Goal: Task Accomplishment & Management: Complete application form

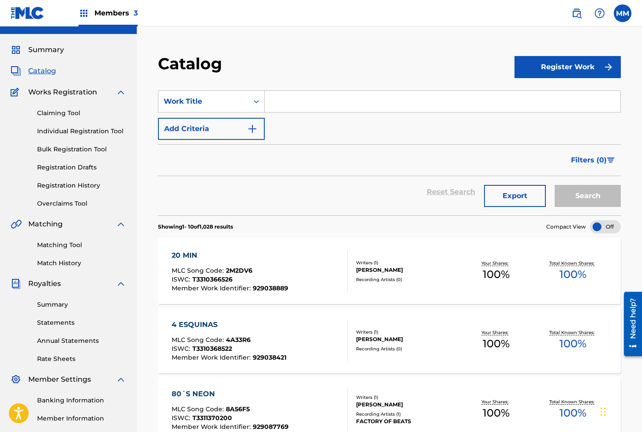
scroll to position [15, 0]
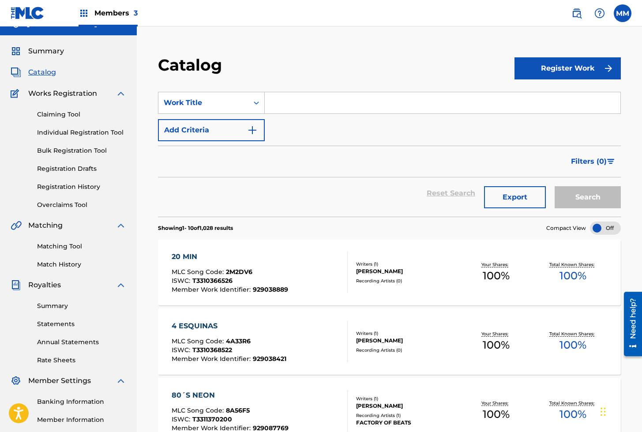
click at [75, 133] on link "Individual Registration Tool" at bounding box center [81, 132] width 89 height 9
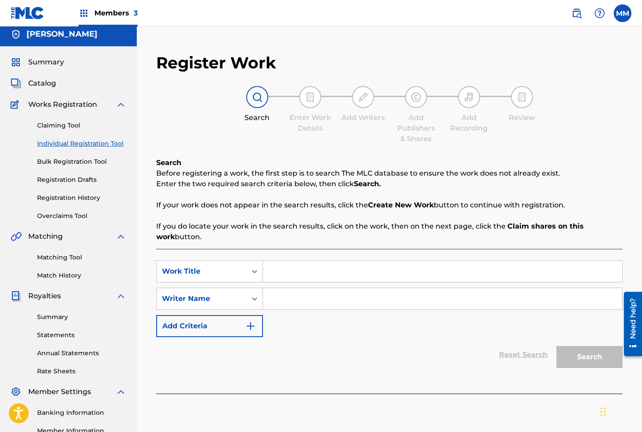
scroll to position [1, 0]
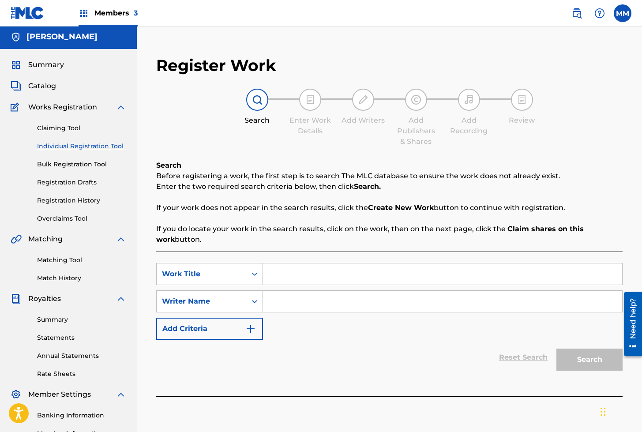
click at [45, 85] on span "Catalog" at bounding box center [42, 86] width 28 height 11
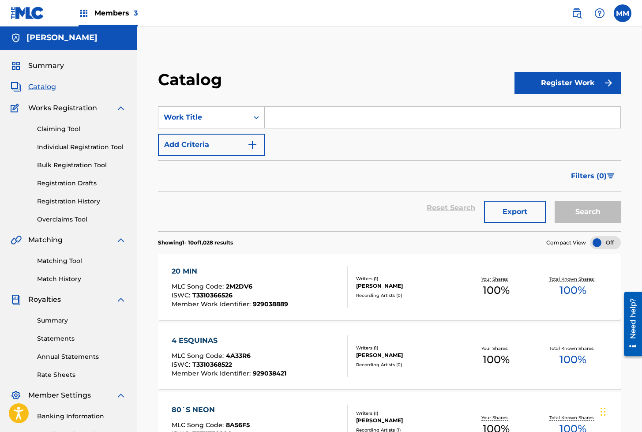
click at [47, 65] on span "Summary" at bounding box center [46, 65] width 36 height 11
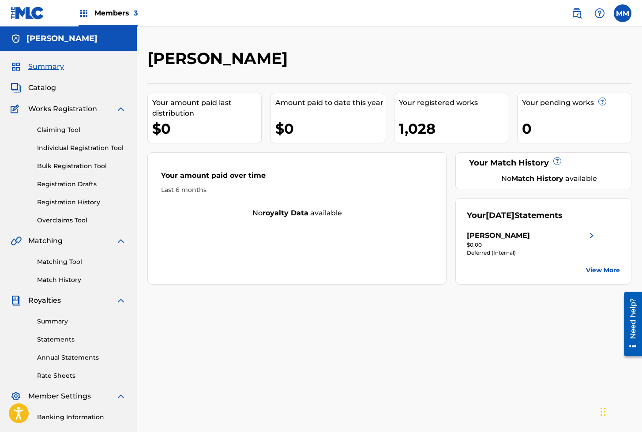
click at [68, 148] on link "Individual Registration Tool" at bounding box center [81, 147] width 89 height 9
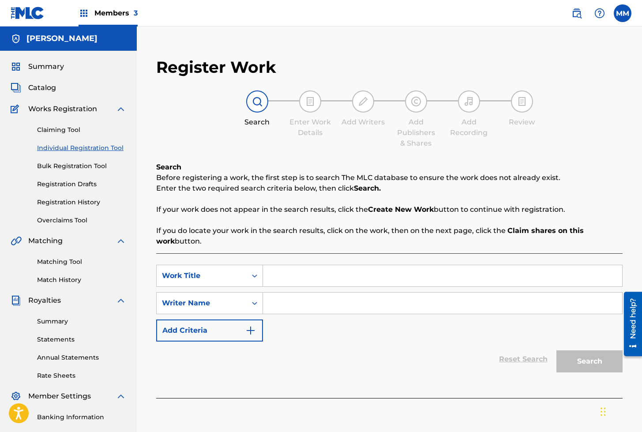
click at [283, 276] on input "Search Form" at bounding box center [442, 275] width 359 height 21
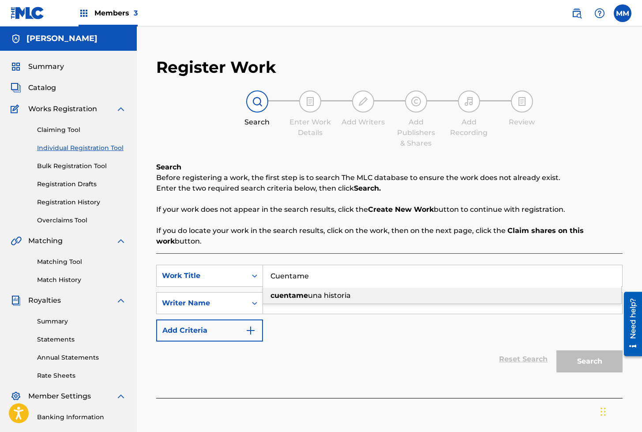
type input "Cuentame"
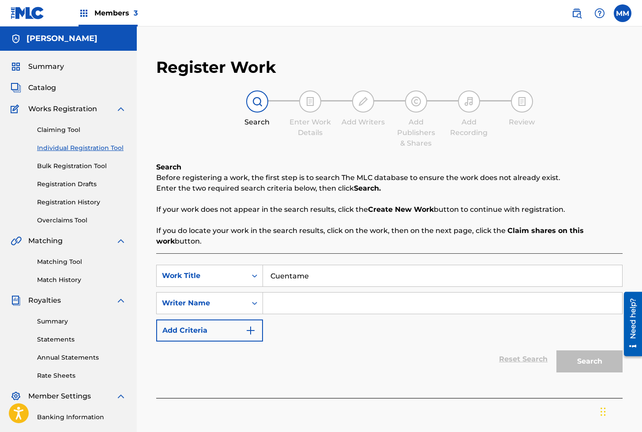
click at [299, 303] on input "Search Form" at bounding box center [442, 302] width 359 height 21
type input "[PERSON_NAME]"
click at [597, 360] on button "Search" at bounding box center [589, 361] width 66 height 22
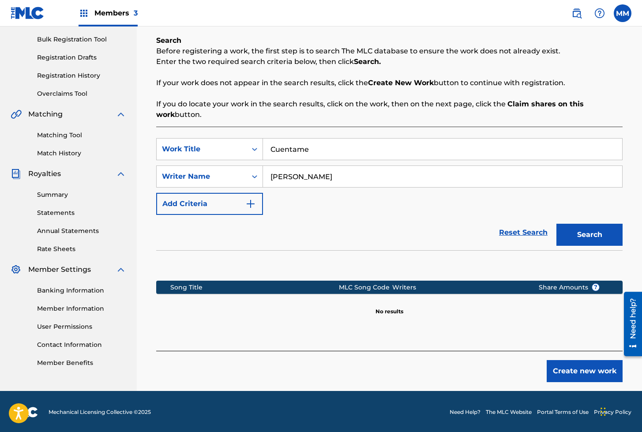
scroll to position [128, 0]
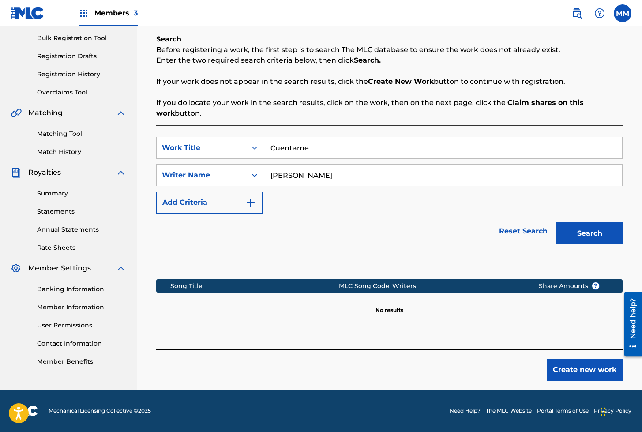
click at [559, 364] on button "Create new work" at bounding box center [584, 369] width 76 height 22
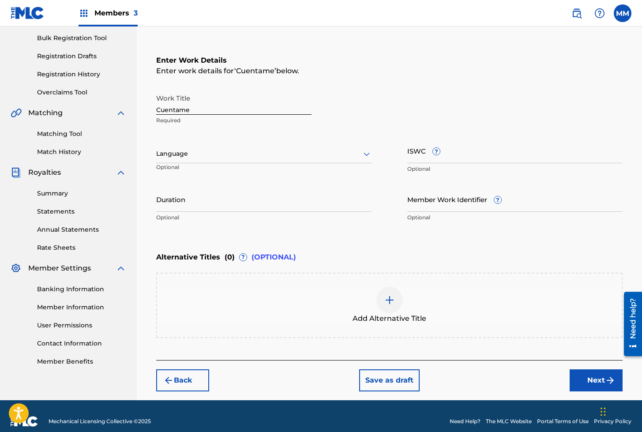
click at [201, 156] on div at bounding box center [264, 153] width 216 height 11
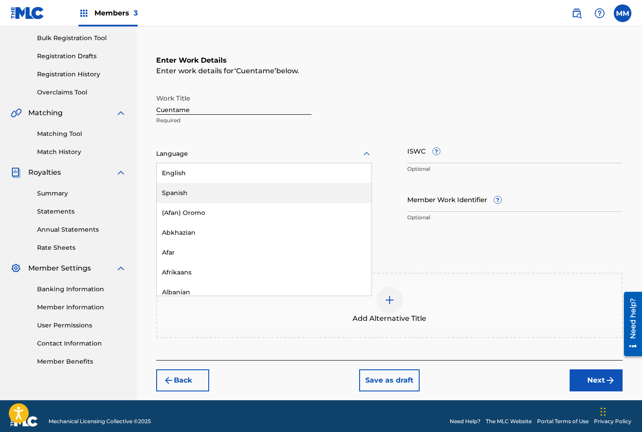
click at [175, 192] on div "Spanish" at bounding box center [264, 193] width 215 height 20
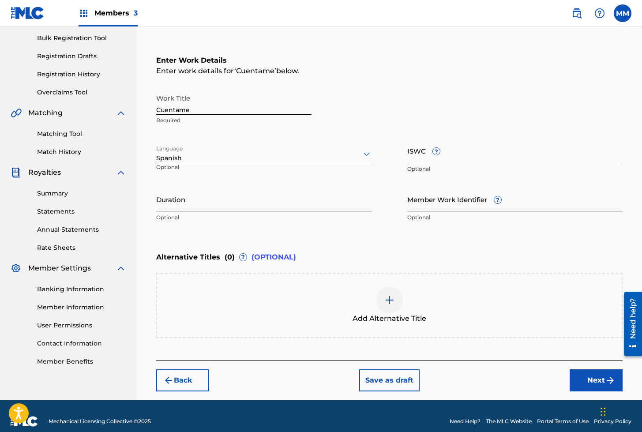
click at [415, 159] on input "ISWC ?" at bounding box center [515, 150] width 216 height 25
paste input "T3314515710"
type input "T3314515710"
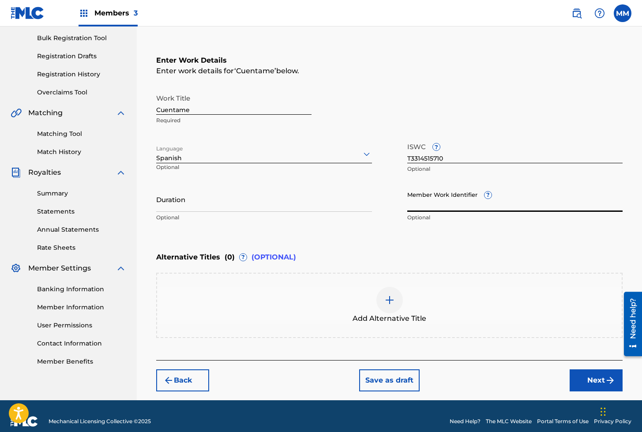
click at [446, 196] on input "Member Work Identifier ?" at bounding box center [515, 198] width 216 height 25
paste input "929427553"
type input "929427553"
click at [581, 377] on button "Next" at bounding box center [595, 380] width 53 height 22
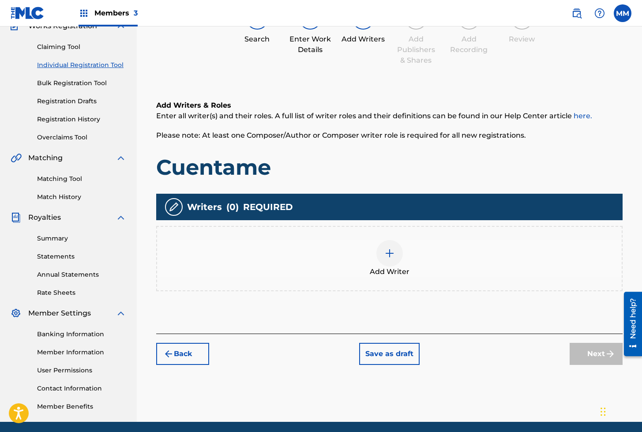
scroll to position [40, 0]
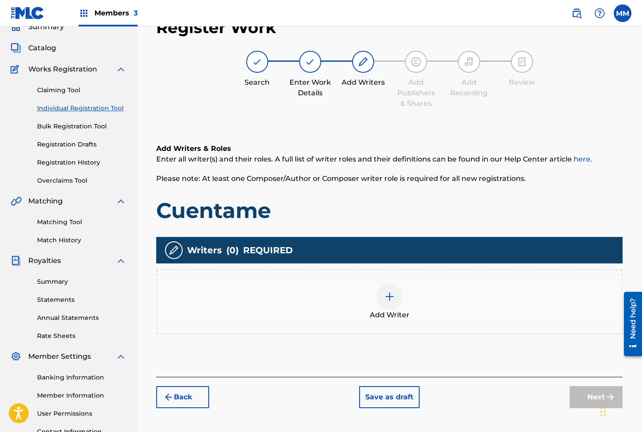
click at [402, 299] on div at bounding box center [389, 296] width 26 height 26
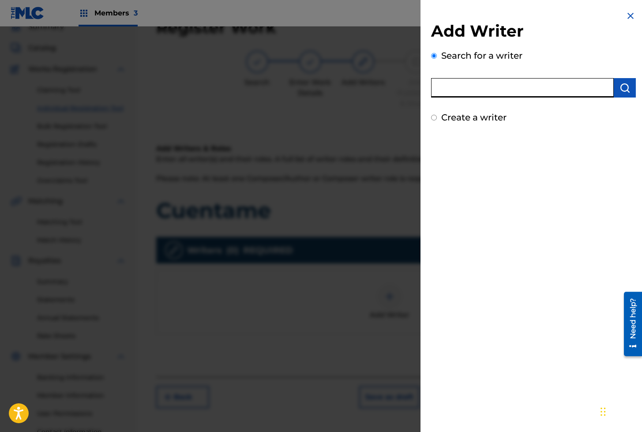
click at [470, 86] on input "text" at bounding box center [522, 87] width 183 height 19
type input "[PERSON_NAME]"
click at [623, 90] on img "submit" at bounding box center [624, 87] width 11 height 11
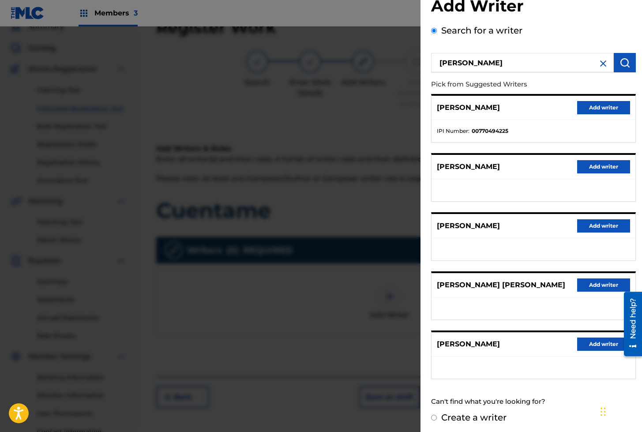
scroll to position [27, 0]
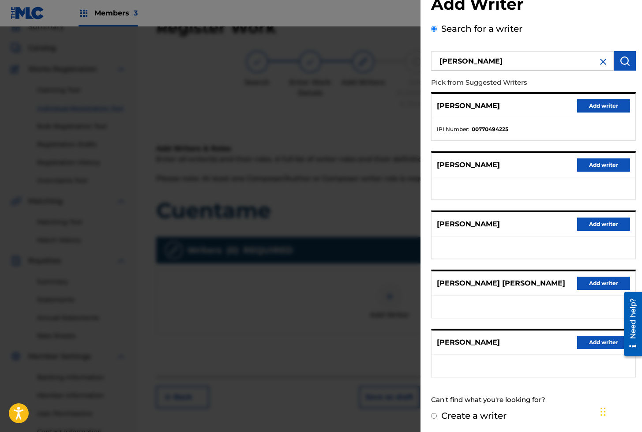
click at [593, 343] on button "Add writer" at bounding box center [603, 342] width 53 height 13
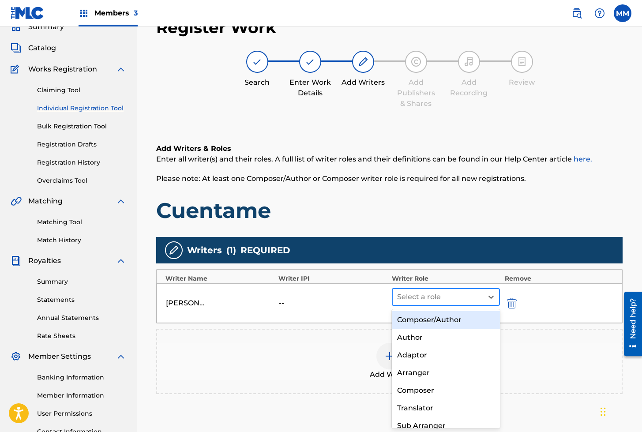
click at [441, 293] on div at bounding box center [438, 297] width 82 height 12
click at [425, 319] on div "Composer/Author" at bounding box center [446, 320] width 108 height 18
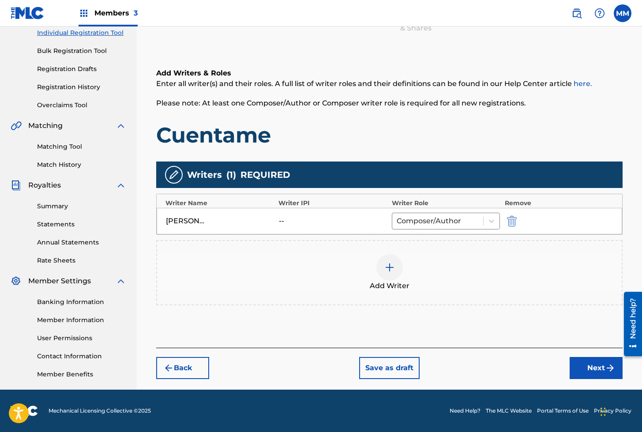
click at [587, 364] on button "Next" at bounding box center [595, 368] width 53 height 22
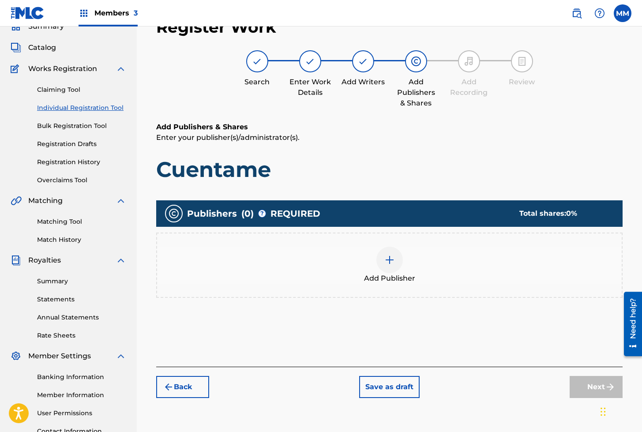
scroll to position [40, 0]
click at [394, 272] on div "Add Publisher" at bounding box center [389, 265] width 464 height 37
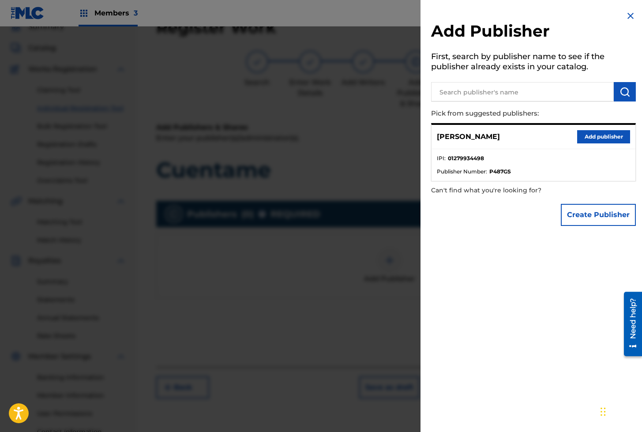
click at [601, 131] on button "Add publisher" at bounding box center [603, 136] width 53 height 13
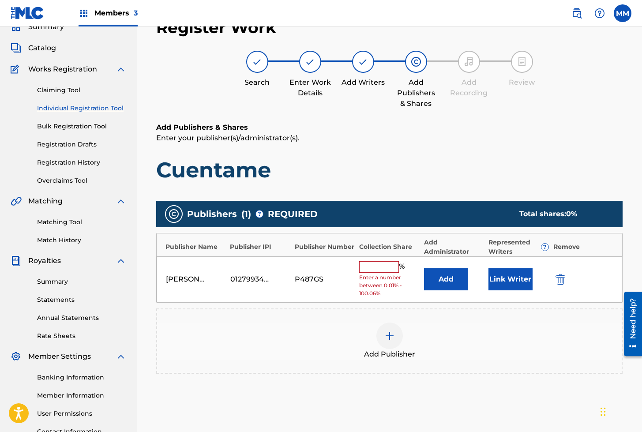
click at [519, 281] on button "Link Writer" at bounding box center [510, 279] width 44 height 22
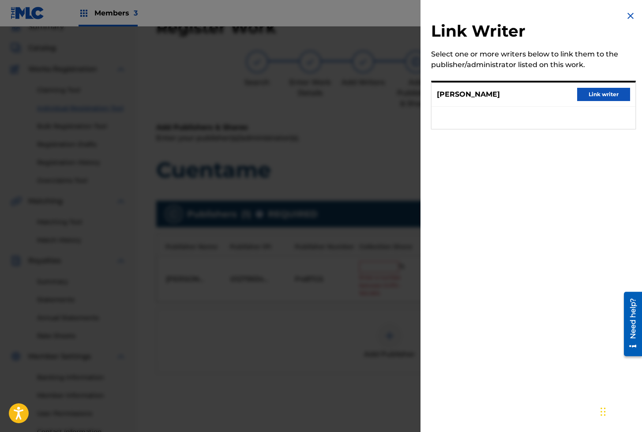
click at [593, 93] on button "Link writer" at bounding box center [603, 94] width 53 height 13
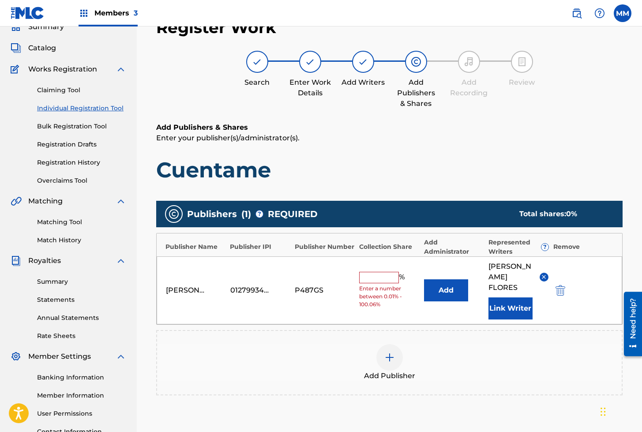
click at [391, 275] on input "text" at bounding box center [379, 277] width 40 height 11
type input "100"
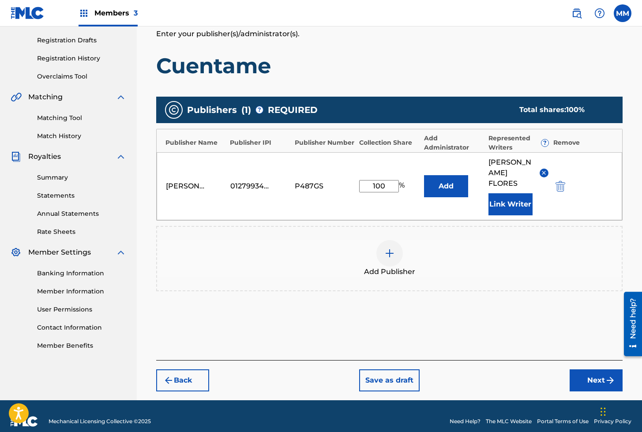
click at [583, 369] on button "Next" at bounding box center [595, 380] width 53 height 22
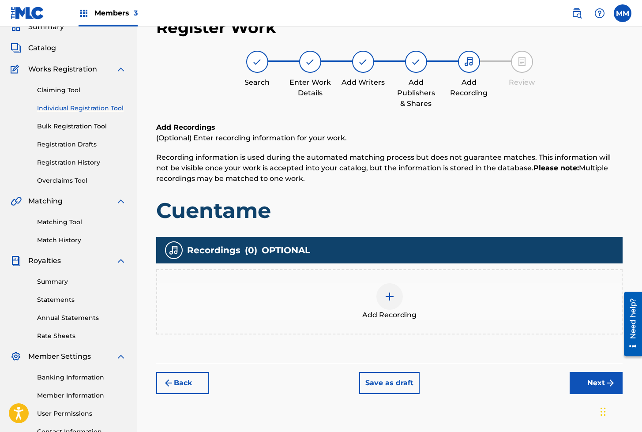
click at [392, 290] on div at bounding box center [389, 296] width 26 height 26
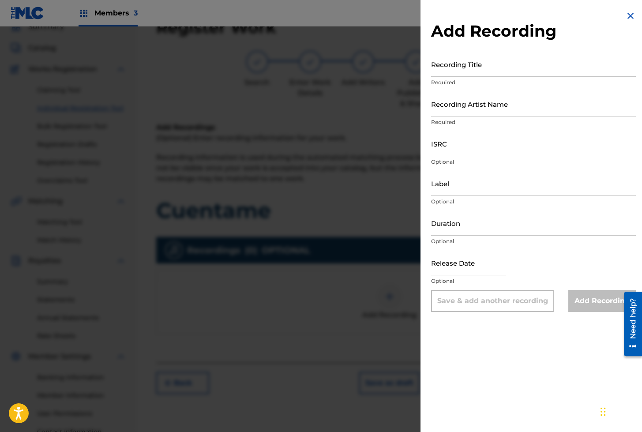
click at [450, 68] on input "Recording Title" at bounding box center [533, 64] width 205 height 25
paste input "CUENTAME"
type input "CUENTAME"
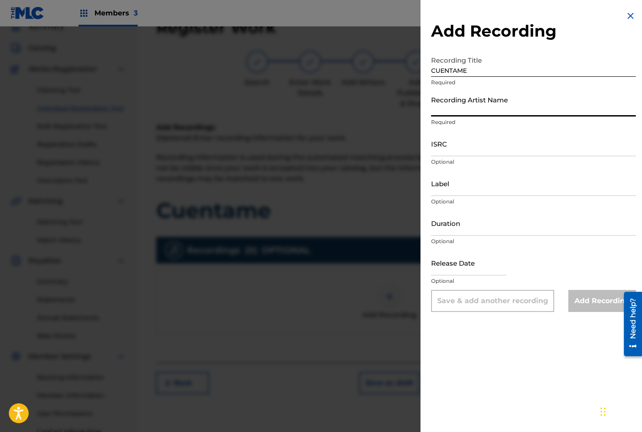
click at [469, 110] on input "Recording Artist Name" at bounding box center [533, 103] width 205 height 25
paste input "CODIGO AZUL"
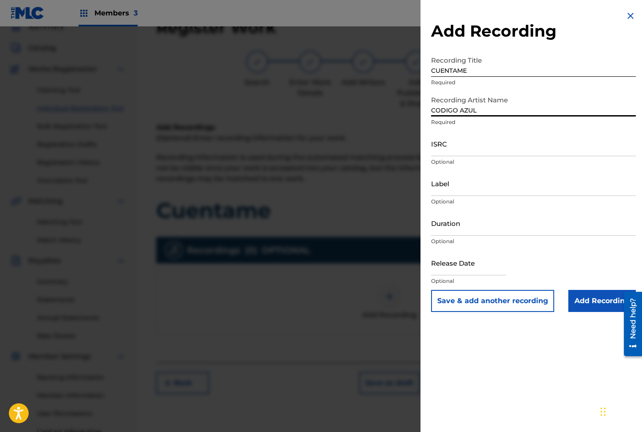
type input "CODIGO AZUL"
click at [454, 146] on input "ISRC" at bounding box center [533, 143] width 205 height 25
paste input "ES64E2348467"
type input "ES64E2348467"
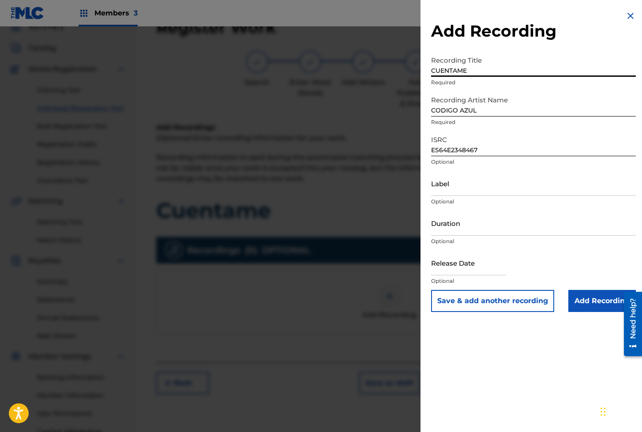
click at [461, 66] on input "CUENTAME" at bounding box center [533, 64] width 205 height 25
click at [491, 296] on button "Save & add another recording" at bounding box center [492, 301] width 123 height 22
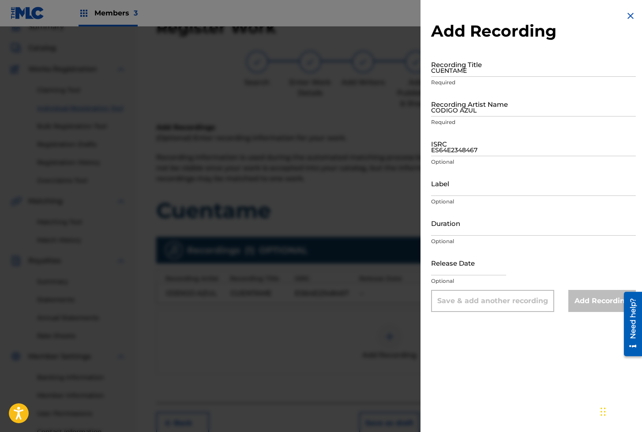
click at [449, 66] on input "CUENTAME" at bounding box center [533, 64] width 205 height 25
paste input "CUENTAME"
type input "CUENTAME"
click at [465, 114] on input "CODIGO AZUL" at bounding box center [533, 103] width 205 height 25
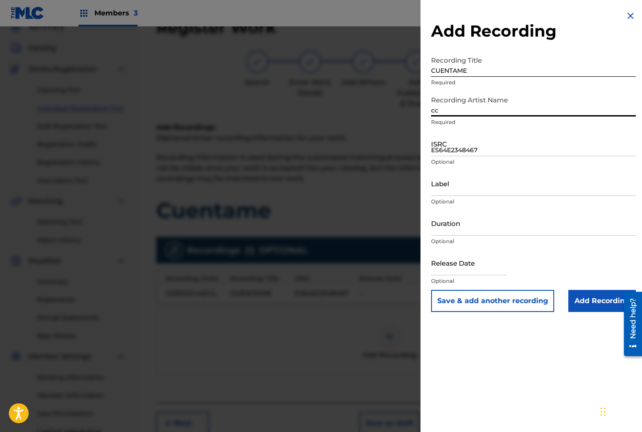
type input "c"
click at [465, 109] on input "codigo" at bounding box center [533, 103] width 205 height 25
paste input "CODIGO AZUL"
type input "CODIGO AZUL"
click at [462, 142] on input "ES64E2348467" at bounding box center [533, 143] width 205 height 25
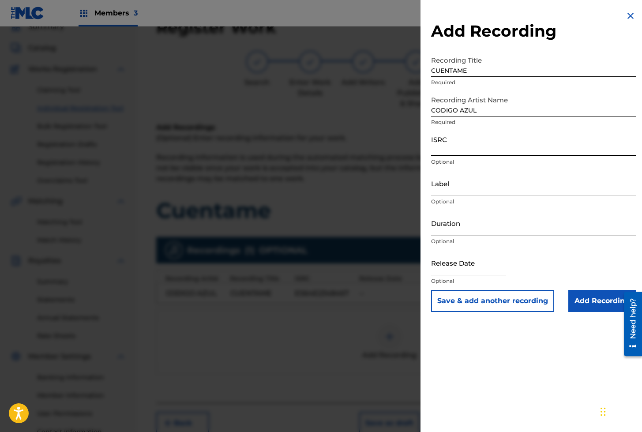
paste input "QZZ972475912"
type input "QZZ972475912"
click at [580, 300] on input "Add Recording" at bounding box center [601, 301] width 67 height 22
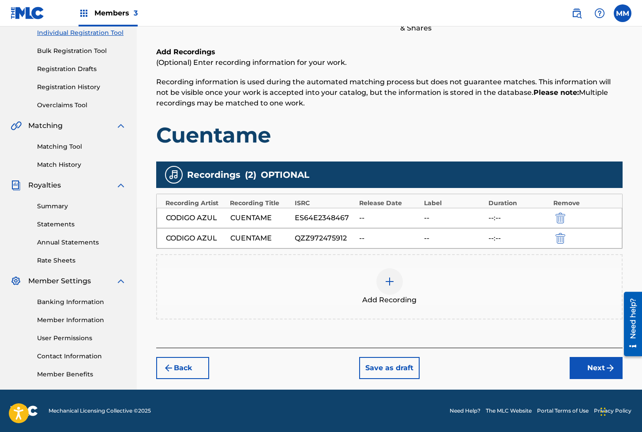
click at [578, 366] on button "Next" at bounding box center [595, 368] width 53 height 22
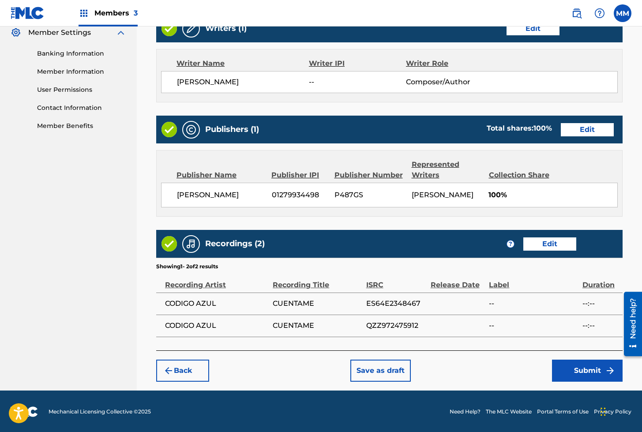
scroll to position [363, 0]
click at [581, 371] on button "Submit" at bounding box center [587, 370] width 71 height 22
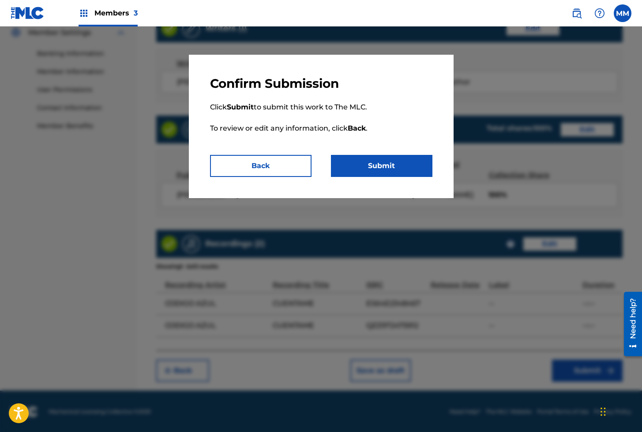
click at [366, 168] on button "Submit" at bounding box center [381, 166] width 101 height 22
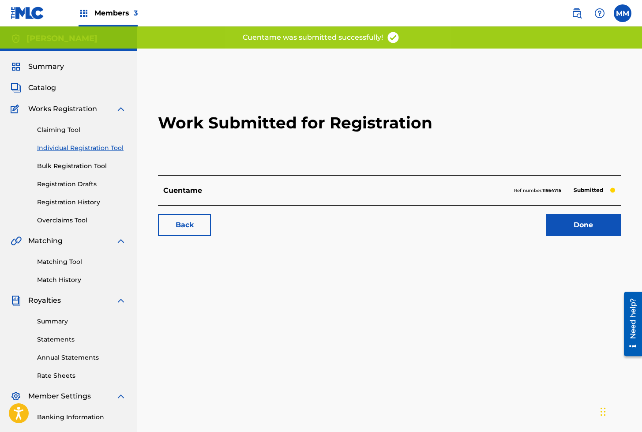
click at [573, 223] on link "Done" at bounding box center [582, 225] width 75 height 22
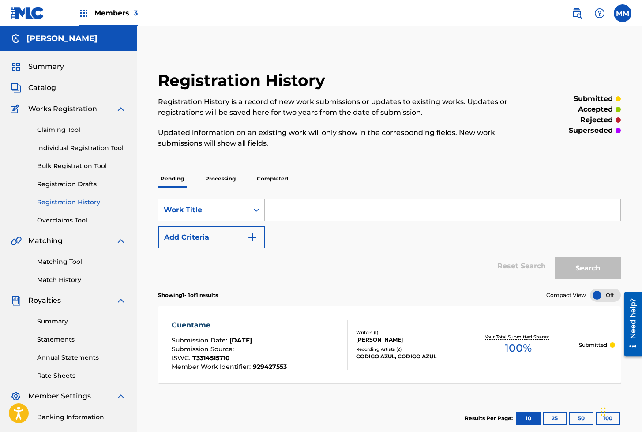
click at [100, 147] on link "Individual Registration Tool" at bounding box center [81, 147] width 89 height 9
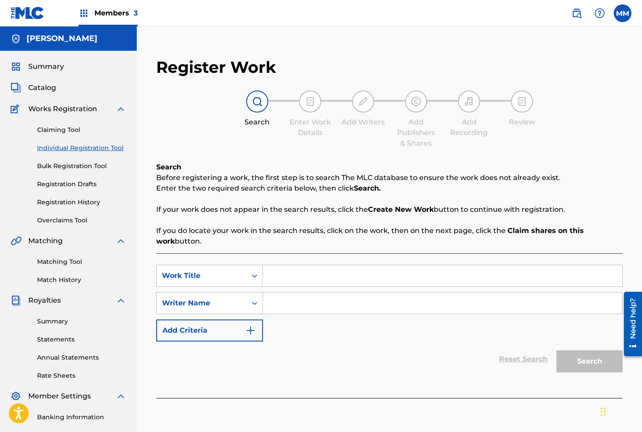
click at [295, 283] on input "Search Form" at bounding box center [442, 275] width 359 height 21
paste input "CUENTAME OTRA HISTORIA"
type input "CUENTAME OTRA HISTORIA"
click at [287, 305] on input "Search Form" at bounding box center [442, 302] width 359 height 21
click at [290, 305] on input "Search Form" at bounding box center [442, 302] width 359 height 21
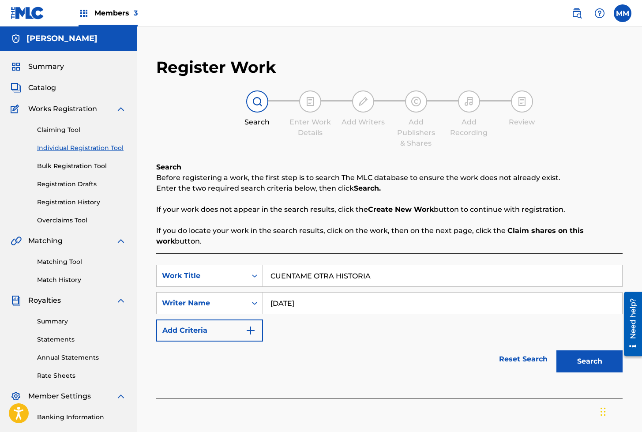
type input "[PERSON_NAME]"
click at [591, 363] on button "Search" at bounding box center [589, 361] width 66 height 22
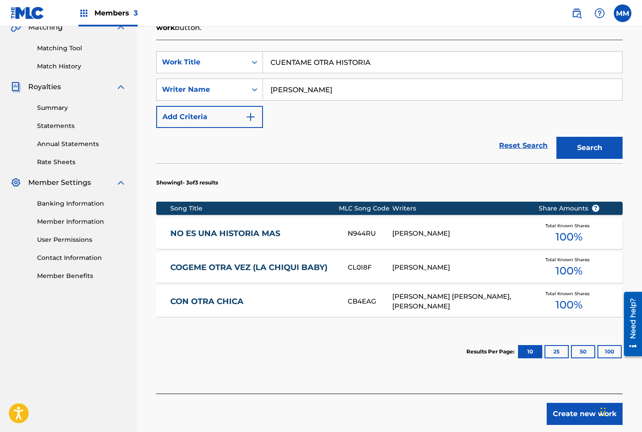
scroll to position [214, 0]
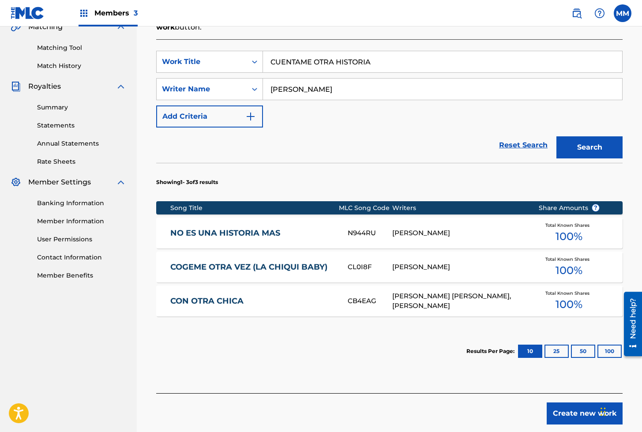
click at [572, 418] on button "Create new work" at bounding box center [584, 413] width 76 height 22
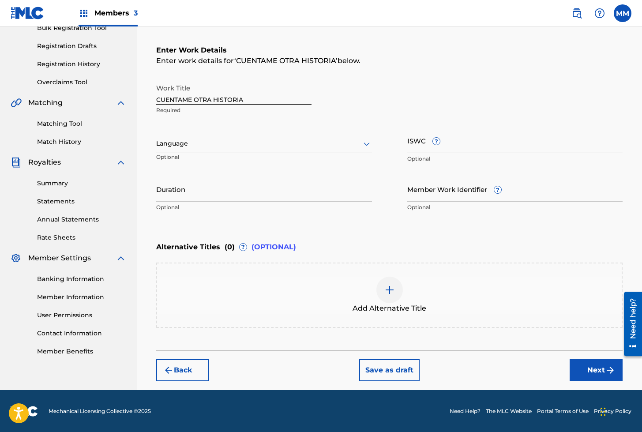
click at [187, 147] on div at bounding box center [264, 143] width 216 height 11
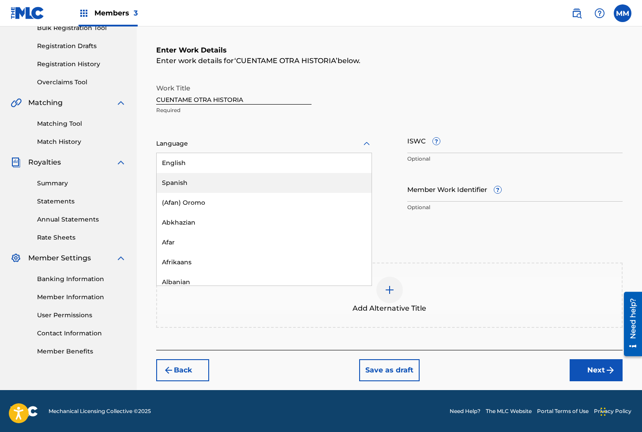
click at [182, 178] on div "Spanish" at bounding box center [264, 183] width 215 height 20
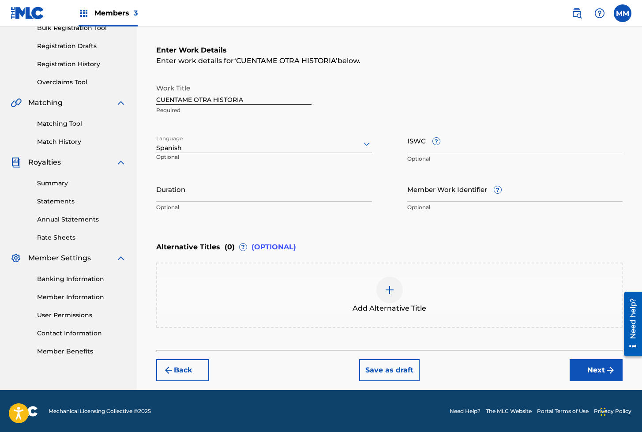
click at [424, 142] on input "ISWC ?" at bounding box center [515, 140] width 216 height 25
paste input "T3310068812"
type input "T3310068812"
click at [436, 188] on input "Member Work Identifier ?" at bounding box center [515, 188] width 216 height 25
paste input "928996002"
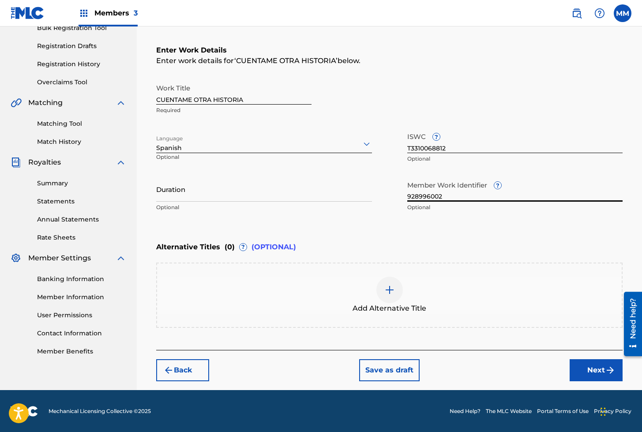
type input "928996002"
click at [589, 368] on button "Next" at bounding box center [595, 370] width 53 height 22
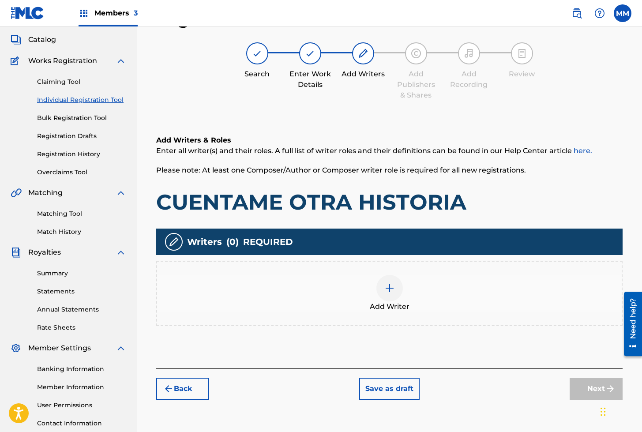
scroll to position [40, 0]
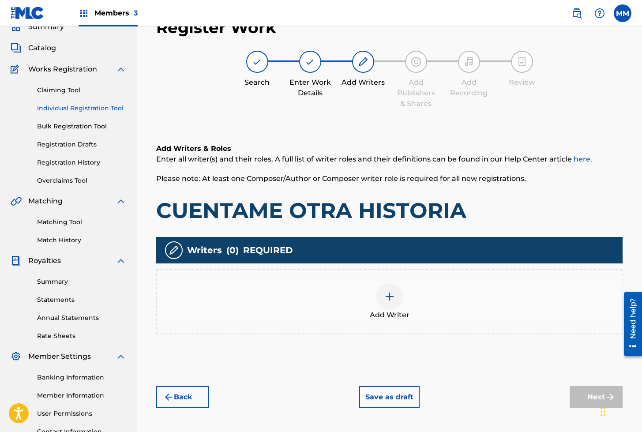
click at [395, 294] on div at bounding box center [389, 296] width 26 height 26
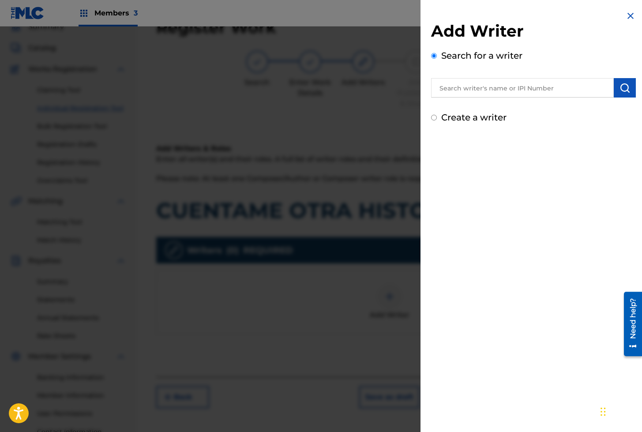
click at [461, 91] on input "text" at bounding box center [522, 87] width 183 height 19
paste input "01280563847"
type input "01280563847"
click at [624, 92] on img "submit" at bounding box center [624, 87] width 11 height 11
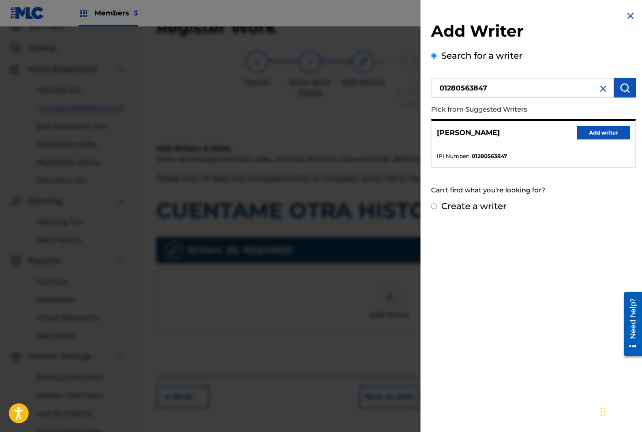
click at [600, 137] on button "Add writer" at bounding box center [603, 132] width 53 height 13
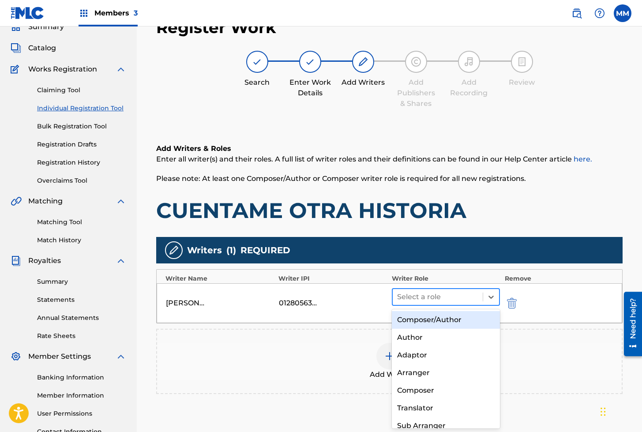
click at [440, 299] on div at bounding box center [438, 297] width 82 height 12
click at [425, 320] on div "Composer/Author" at bounding box center [446, 320] width 108 height 18
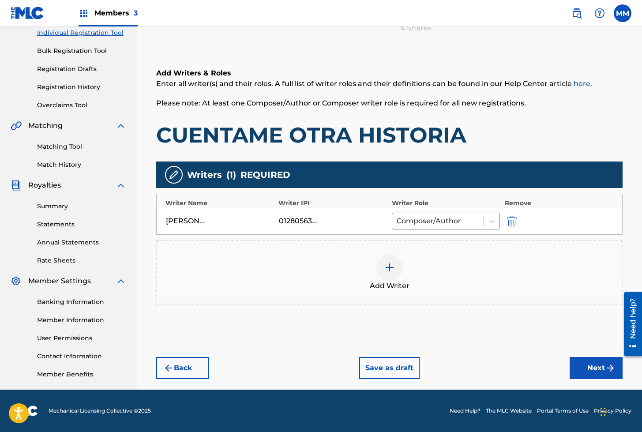
click at [589, 367] on button "Next" at bounding box center [595, 368] width 53 height 22
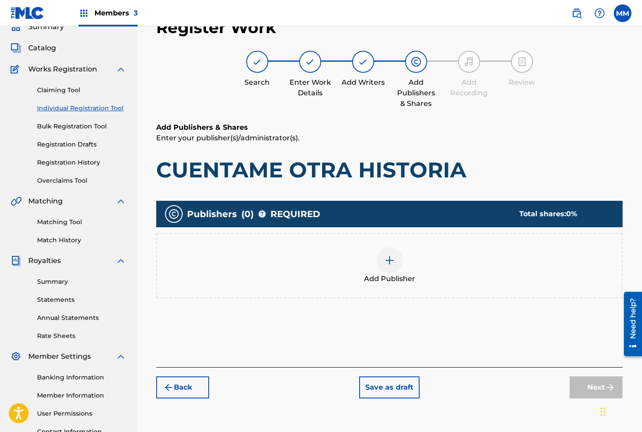
click at [383, 257] on div at bounding box center [389, 260] width 26 height 26
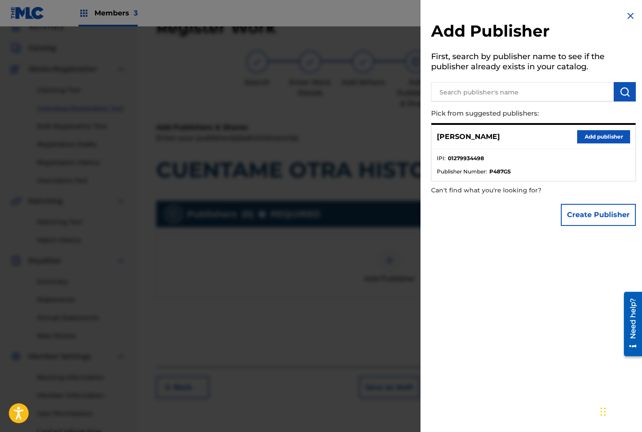
click at [596, 132] on button "Add publisher" at bounding box center [603, 136] width 53 height 13
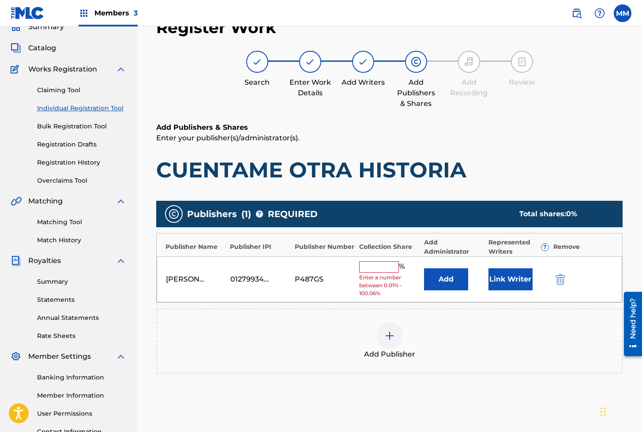
click at [506, 279] on button "Link Writer" at bounding box center [510, 279] width 44 height 22
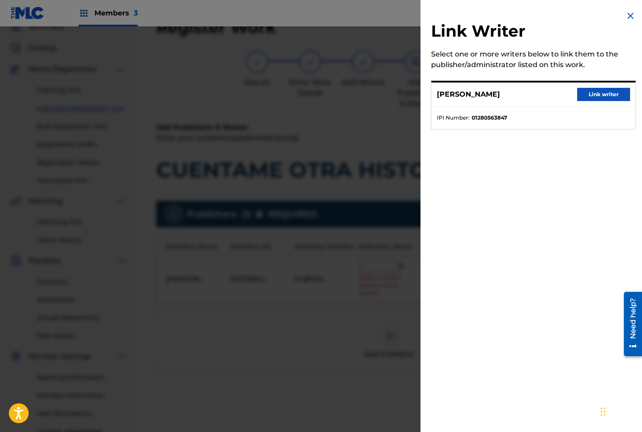
click at [591, 100] on button "Link writer" at bounding box center [603, 94] width 53 height 13
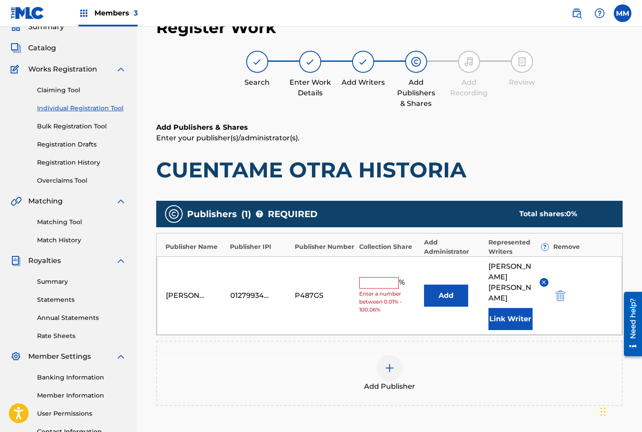
click at [374, 277] on input "text" at bounding box center [379, 282] width 40 height 11
type input "100"
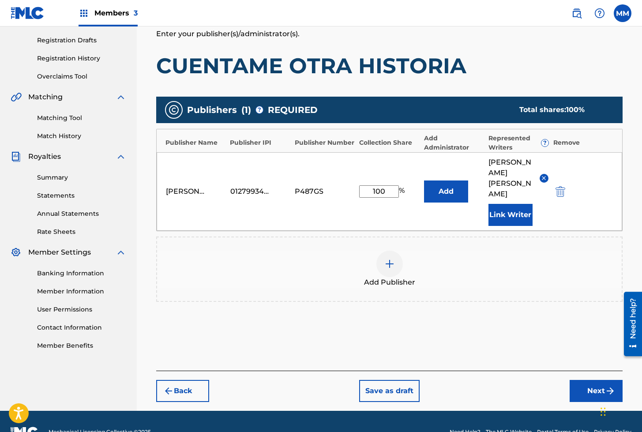
click at [582, 380] on button "Next" at bounding box center [595, 391] width 53 height 22
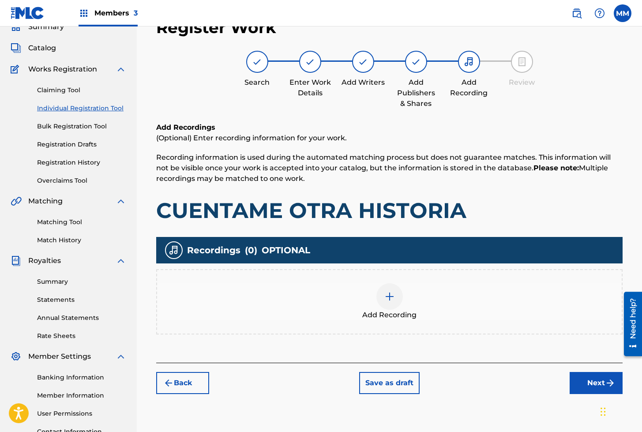
click at [395, 292] on div at bounding box center [389, 296] width 26 height 26
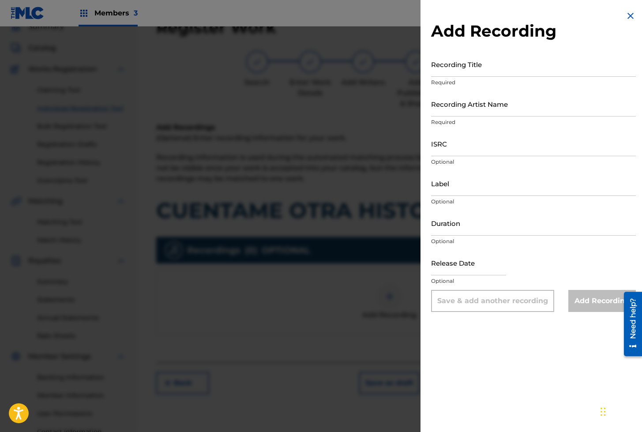
click at [459, 65] on input "Recording Title" at bounding box center [533, 64] width 205 height 25
paste input "CUENTAME OTRA HISTORIA"
type input "CUENTAME OTRA HISTORIA"
click at [453, 109] on input "Recording Artist Name" at bounding box center [533, 103] width 205 height 25
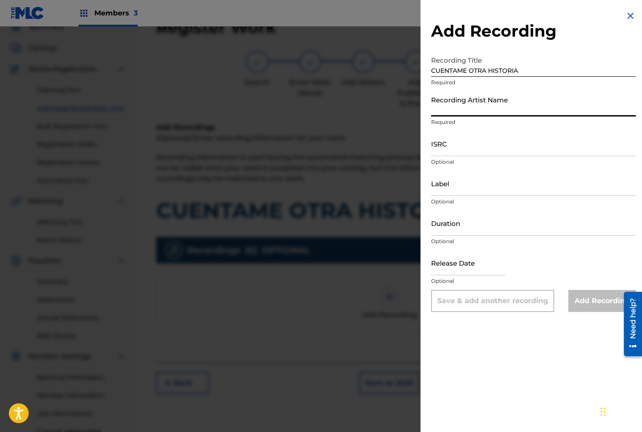
paste input "Serllano"
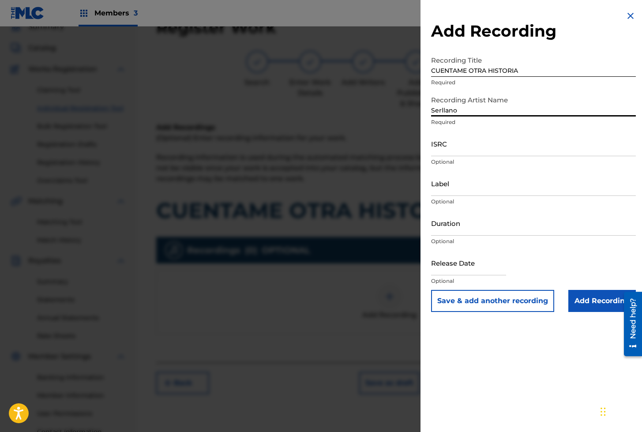
type input "Serllano"
click at [460, 151] on input "ISRC" at bounding box center [533, 143] width 205 height 25
paste input "QZNW72404032"
type input "QZNW72404032"
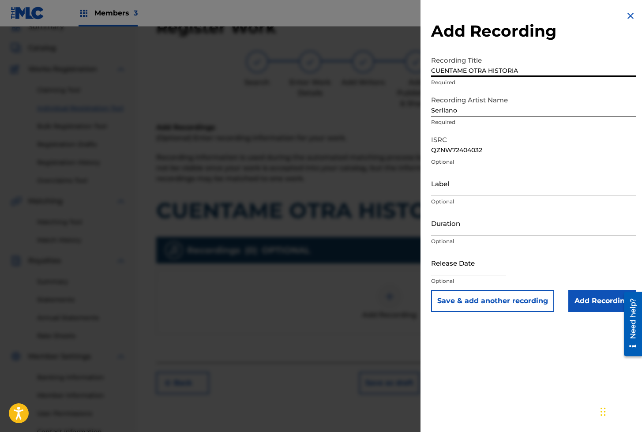
click at [487, 73] on input "CUENTAME OTRA HISTORIA" at bounding box center [533, 64] width 205 height 25
click at [461, 297] on button "Save & add another recording" at bounding box center [492, 301] width 123 height 22
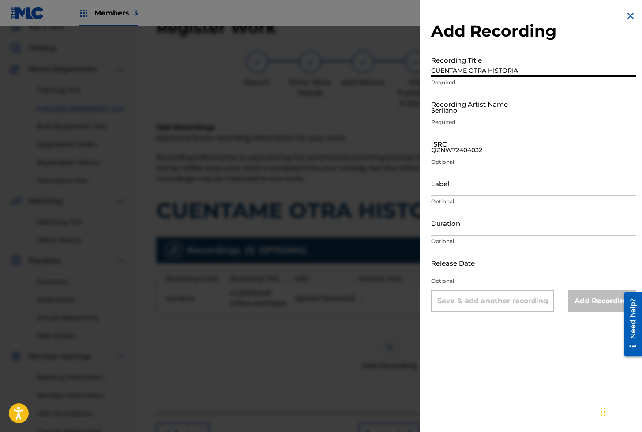
click at [474, 72] on input "CUENTAME OTRA HISTORIA" at bounding box center [533, 64] width 205 height 25
paste input "CUENTAME OTRA HISTORIA"
type input "CUENTAME OTRA HISTORIA"
click at [465, 106] on input "Serllano" at bounding box center [533, 103] width 205 height 25
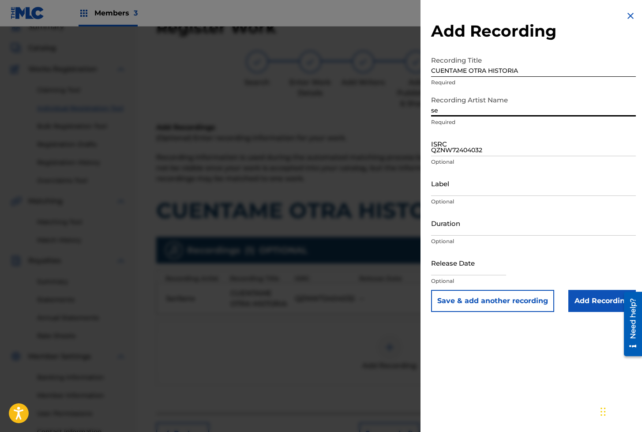
type input "Serllano"
click at [449, 148] on input "QZNW72404032" at bounding box center [533, 143] width 205 height 25
paste input "QZXLZ2402820"
type input "QZXLZ2402820"
click at [589, 302] on input "Add Recording" at bounding box center [601, 301] width 67 height 22
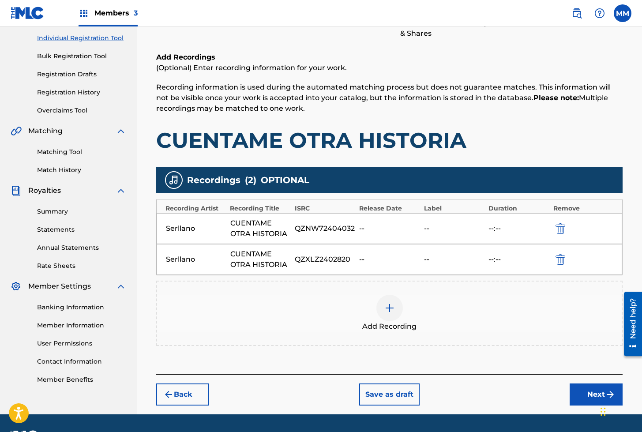
scroll to position [134, 0]
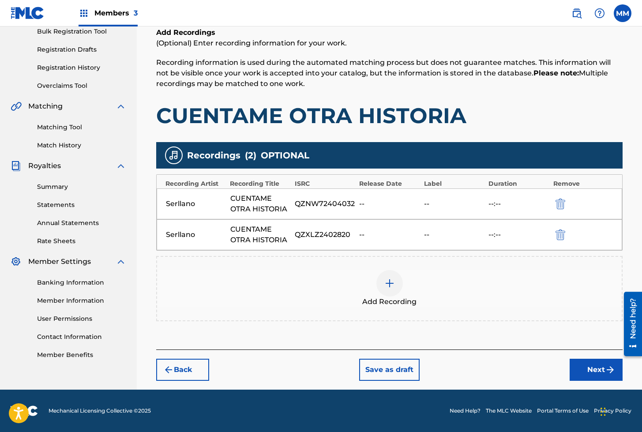
click at [592, 365] on button "Next" at bounding box center [595, 369] width 53 height 22
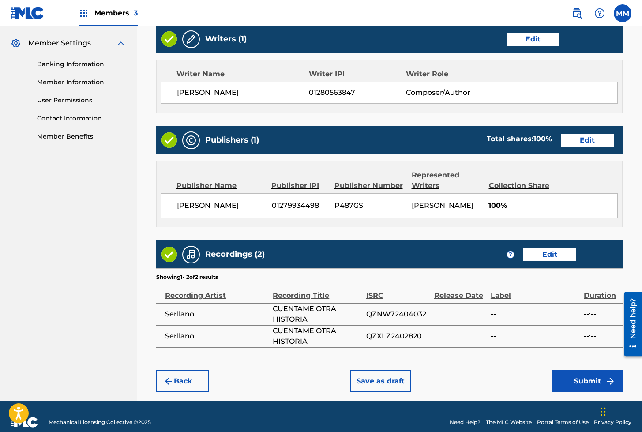
scroll to position [363, 0]
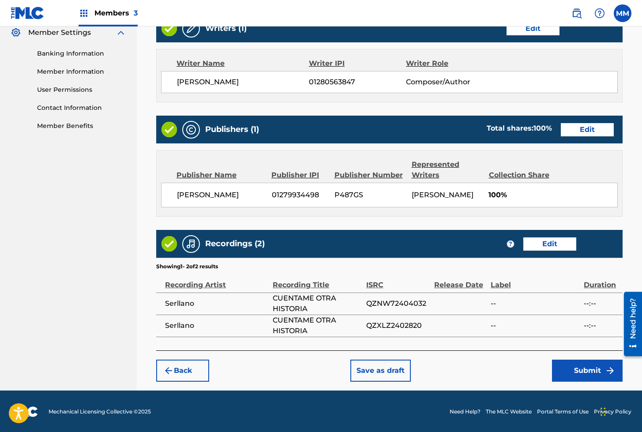
click at [574, 375] on button "Submit" at bounding box center [587, 370] width 71 height 22
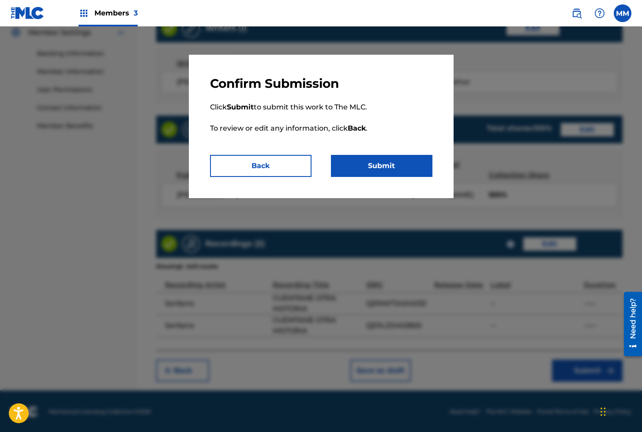
click at [383, 165] on button "Submit" at bounding box center [381, 166] width 101 height 22
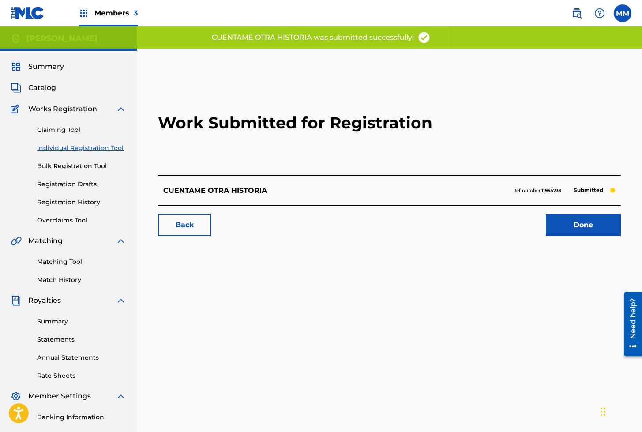
click at [559, 224] on link "Done" at bounding box center [582, 225] width 75 height 22
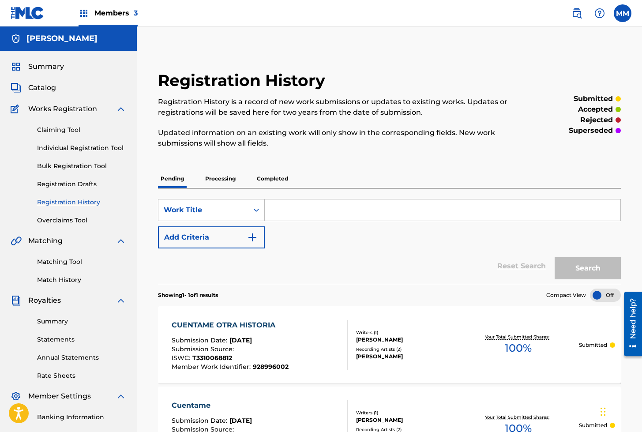
click at [61, 147] on link "Individual Registration Tool" at bounding box center [81, 147] width 89 height 9
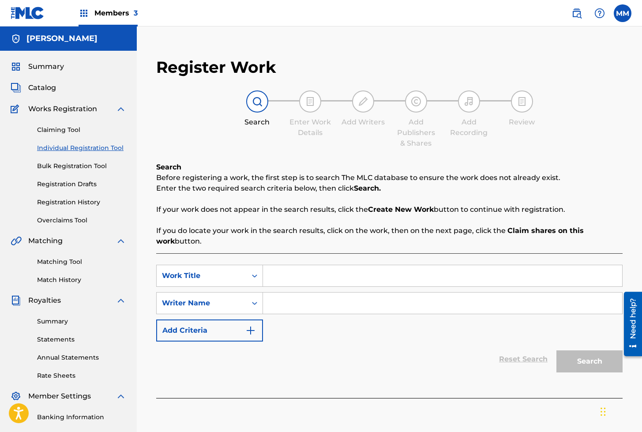
click at [296, 279] on input "Search Form" at bounding box center [442, 275] width 359 height 21
paste input "CULITO RICO"
type input "CULITO RICO"
click at [294, 305] on input "Search Form" at bounding box center [442, 302] width 359 height 21
type input "[PERSON_NAME]"
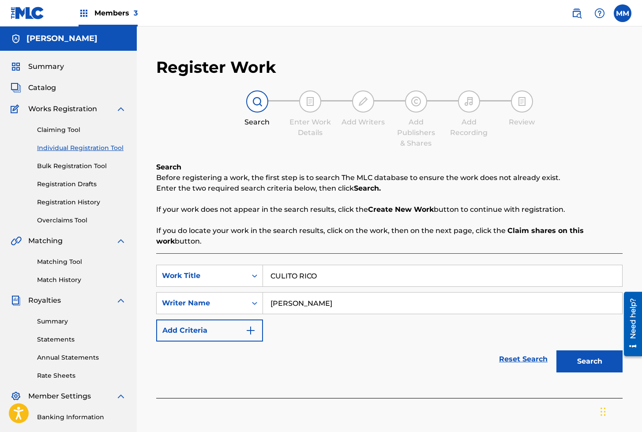
click at [582, 357] on button "Search" at bounding box center [589, 361] width 66 height 22
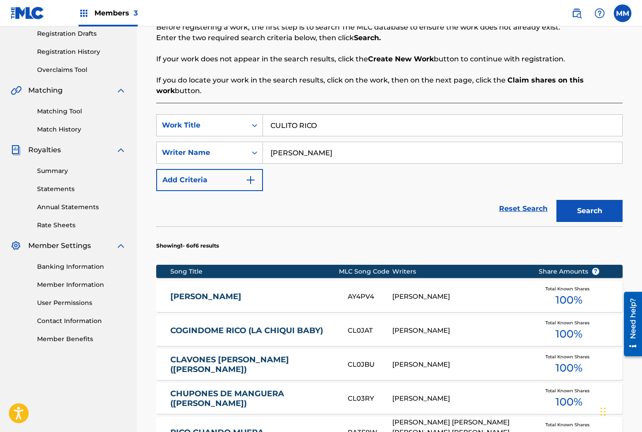
scroll to position [151, 0]
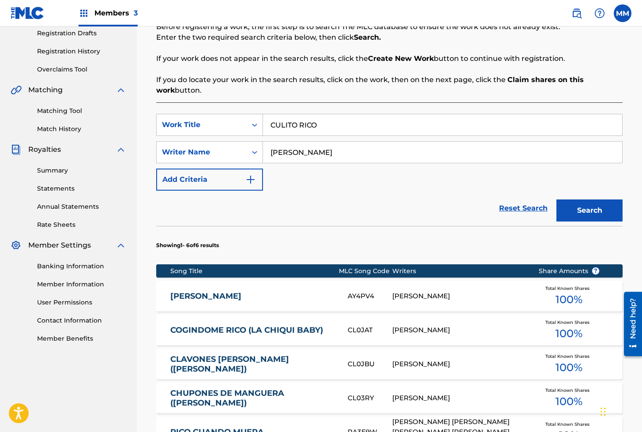
click at [594, 213] on button "Search" at bounding box center [589, 210] width 66 height 22
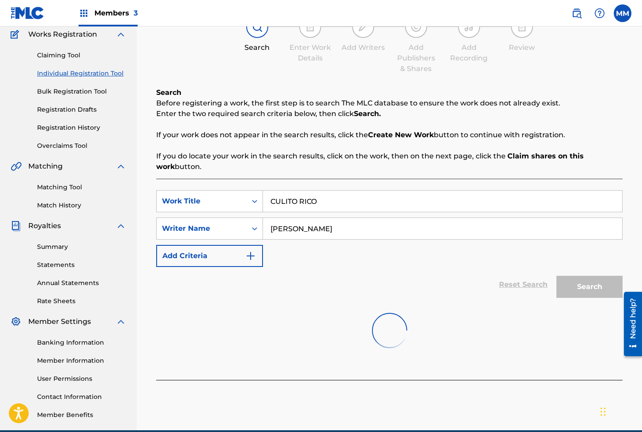
scroll to position [115, 0]
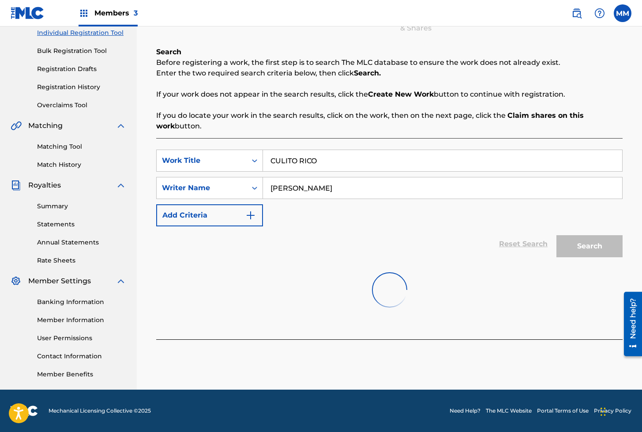
click at [313, 228] on div "Reset Search Search" at bounding box center [389, 243] width 466 height 35
click at [377, 191] on input "[PERSON_NAME]" at bounding box center [442, 187] width 359 height 21
click at [73, 32] on link "Individual Registration Tool" at bounding box center [81, 32] width 89 height 9
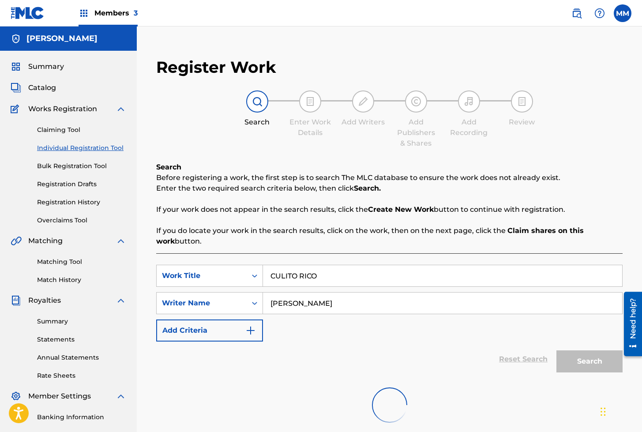
click at [351, 309] on input "[PERSON_NAME]" at bounding box center [442, 302] width 359 height 21
click at [45, 66] on span "Summary" at bounding box center [46, 66] width 36 height 11
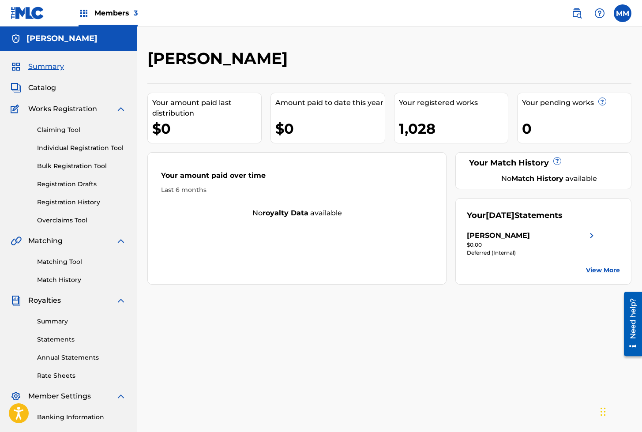
click at [86, 151] on link "Individual Registration Tool" at bounding box center [81, 147] width 89 height 9
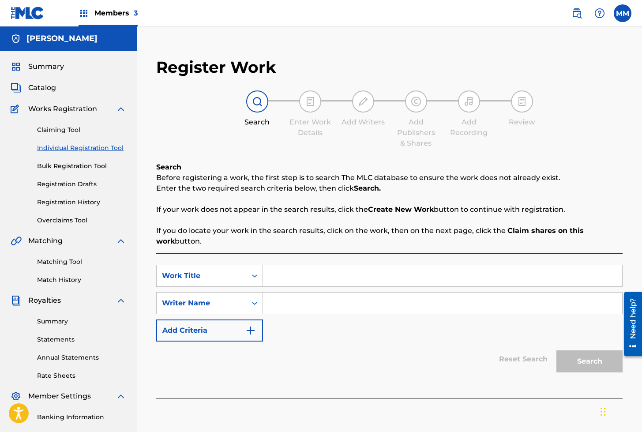
click at [288, 280] on input "Search Form" at bounding box center [442, 275] width 359 height 21
paste input "CULITO RICO"
type input "CULITO RICO"
click at [299, 305] on input "Search Form" at bounding box center [442, 302] width 359 height 21
type input "[PERSON_NAME]"
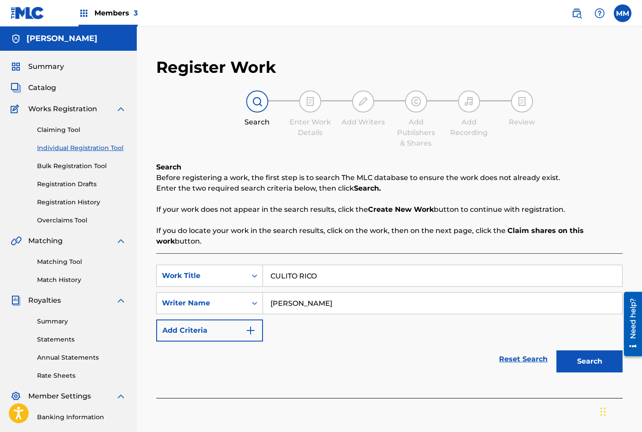
click at [578, 358] on button "Search" at bounding box center [589, 361] width 66 height 22
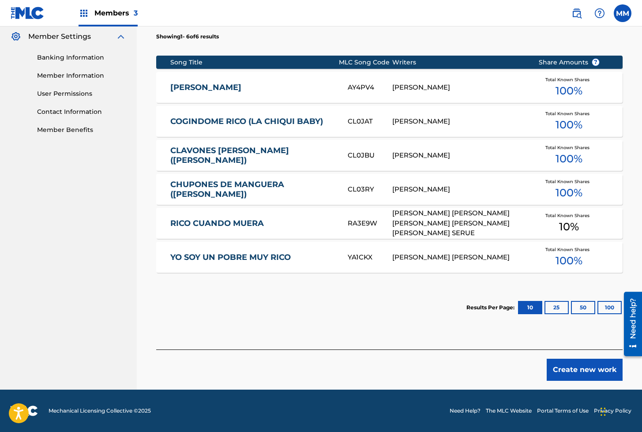
click at [581, 373] on button "Create new work" at bounding box center [584, 369] width 76 height 22
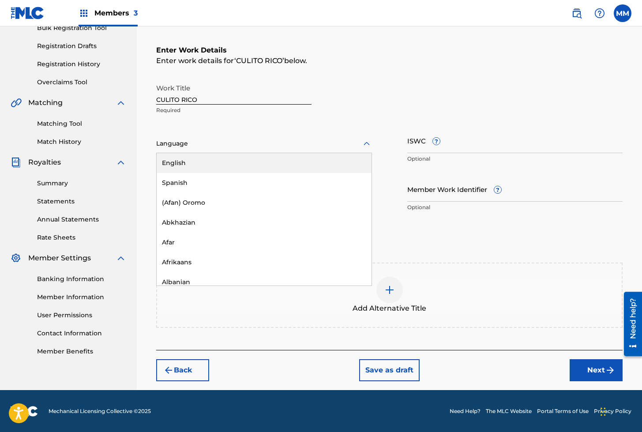
click at [196, 147] on div at bounding box center [264, 143] width 216 height 11
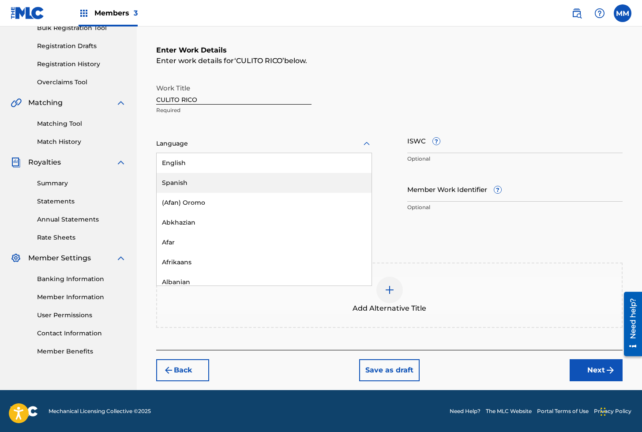
click at [174, 182] on div "Spanish" at bounding box center [264, 183] width 215 height 20
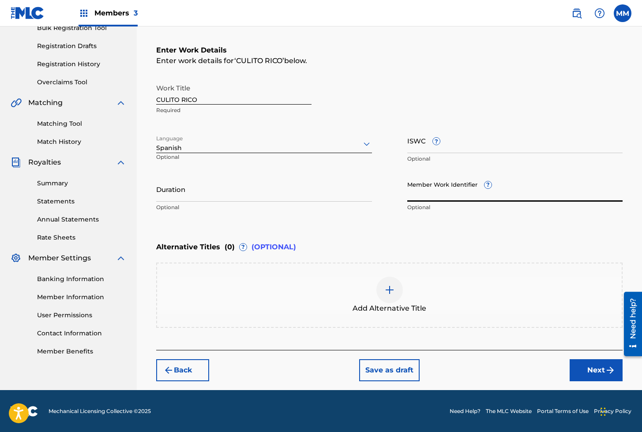
click at [444, 196] on input "Member Work Identifier ?" at bounding box center [515, 188] width 216 height 25
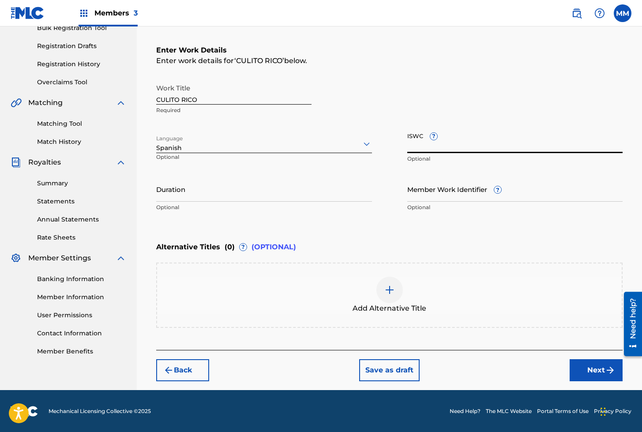
click at [414, 147] on input "ISWC ?" at bounding box center [515, 140] width 216 height 25
paste input "T3320345000"
type input "T3320345000"
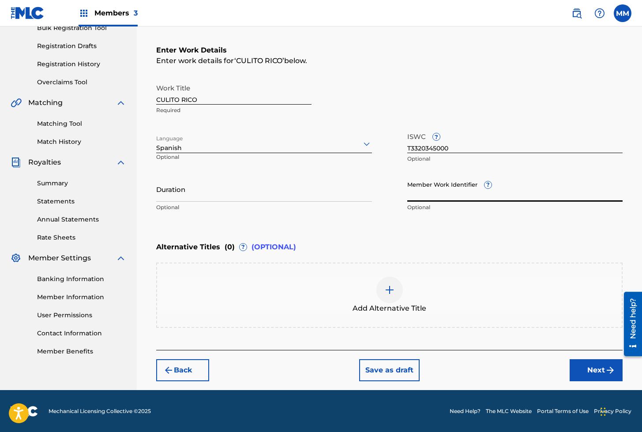
click at [436, 189] on input "Member Work Identifier ?" at bounding box center [515, 188] width 216 height 25
paste input "929856172"
type input "929856172"
click at [589, 374] on button "Next" at bounding box center [595, 370] width 53 height 22
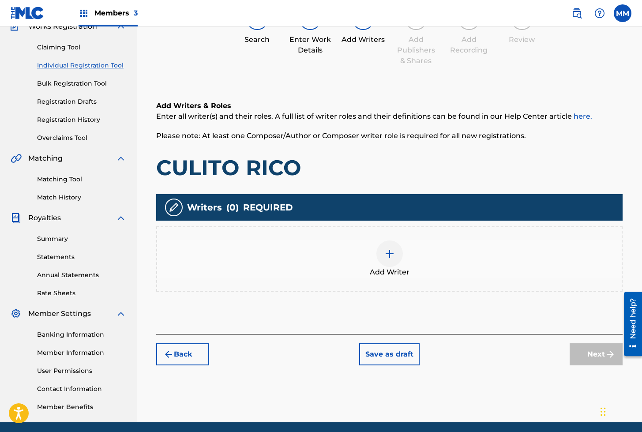
scroll to position [40, 0]
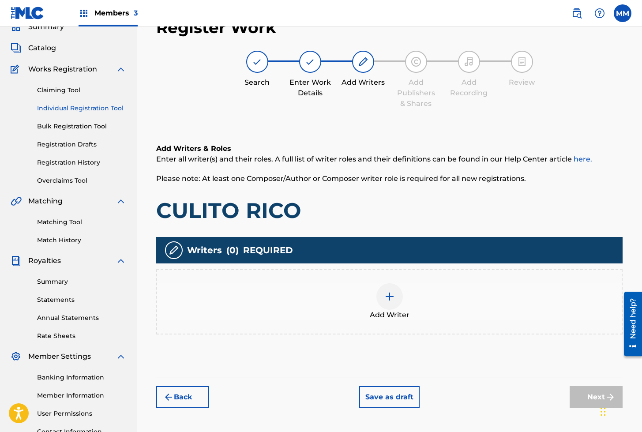
click at [384, 287] on div at bounding box center [389, 296] width 26 height 26
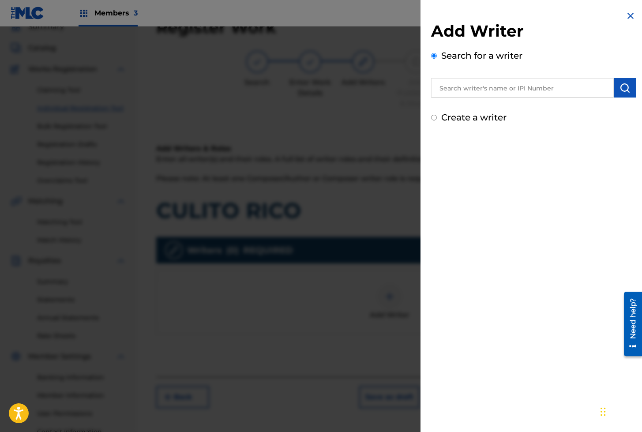
click at [465, 82] on input "text" at bounding box center [522, 87] width 183 height 19
paste input "01280563847"
type input "01280563847"
click at [620, 92] on img "submit" at bounding box center [624, 87] width 11 height 11
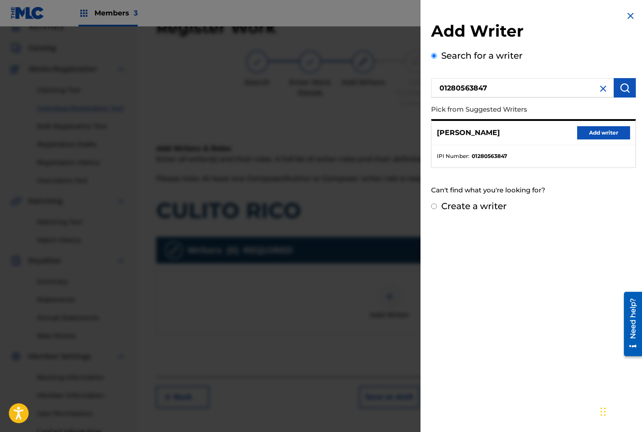
click at [604, 131] on button "Add writer" at bounding box center [603, 132] width 53 height 13
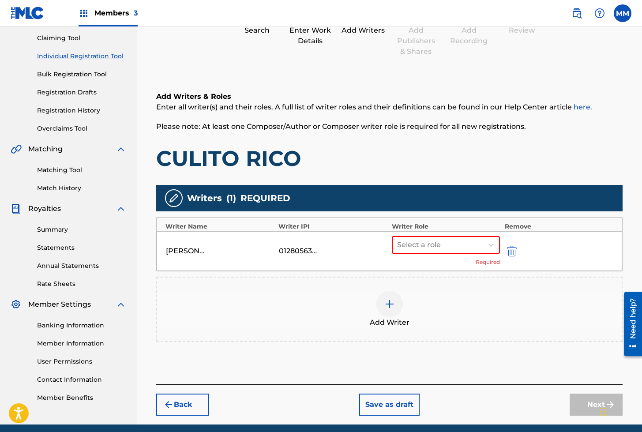
scroll to position [127, 0]
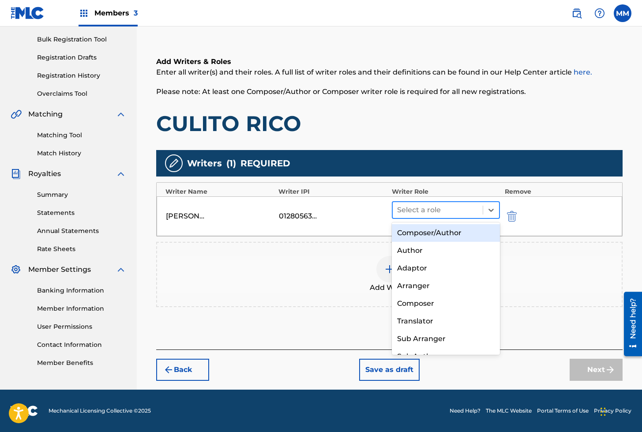
click at [412, 210] on div at bounding box center [438, 210] width 82 height 12
click at [412, 232] on div "Composer/Author" at bounding box center [446, 233] width 108 height 18
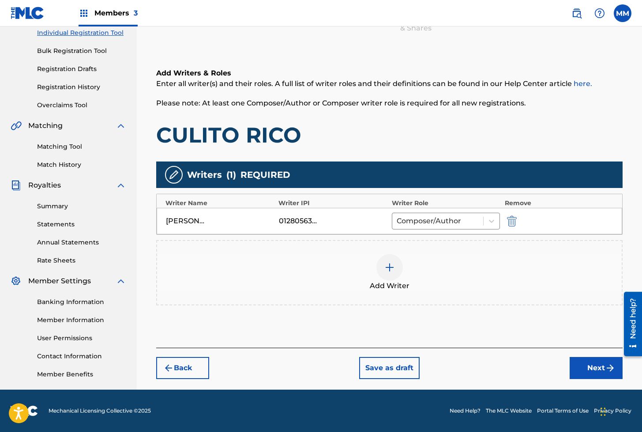
click at [582, 371] on button "Next" at bounding box center [595, 368] width 53 height 22
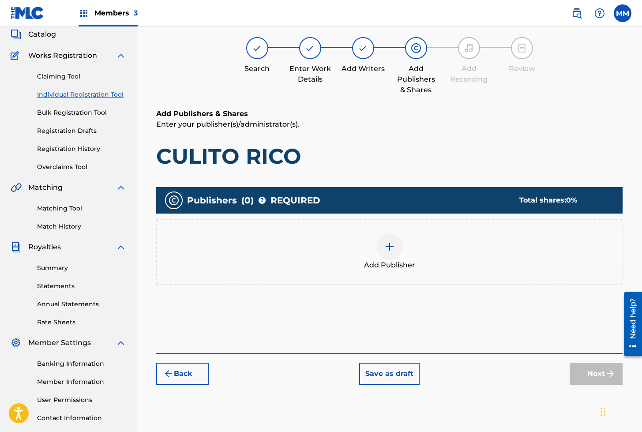
click at [390, 250] on img at bounding box center [389, 246] width 11 height 11
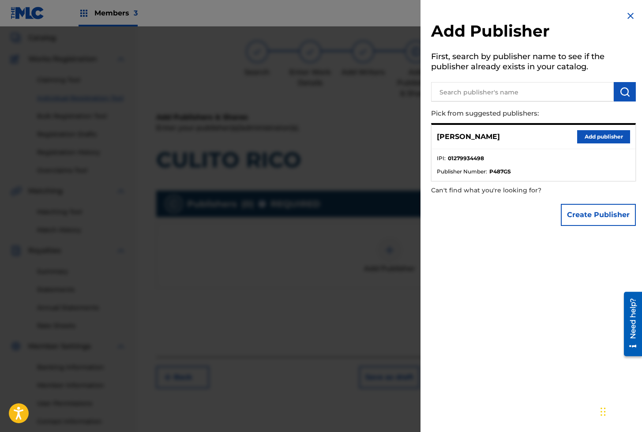
click at [605, 140] on button "Add publisher" at bounding box center [603, 136] width 53 height 13
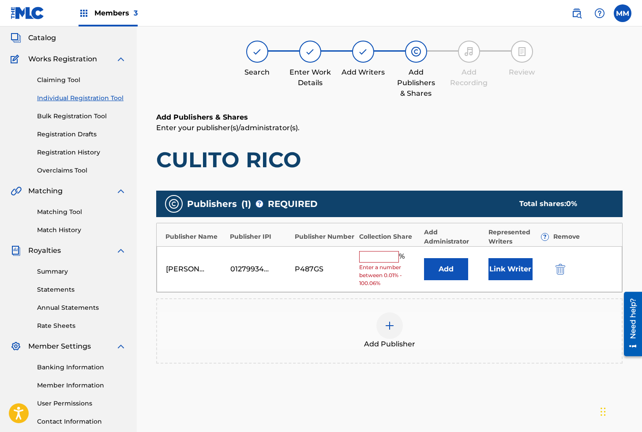
click at [514, 269] on button "Link Writer" at bounding box center [510, 269] width 44 height 22
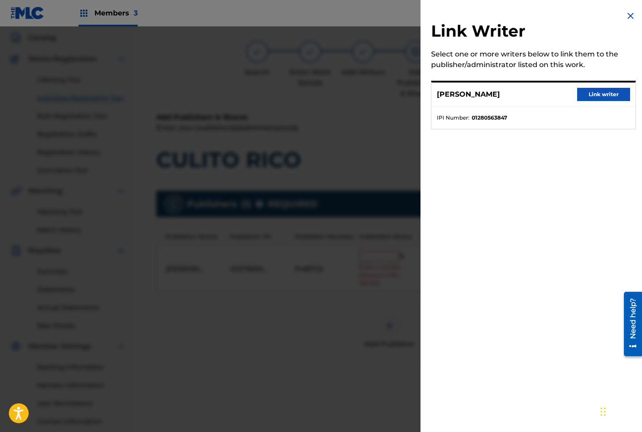
click at [612, 96] on button "Link writer" at bounding box center [603, 94] width 53 height 13
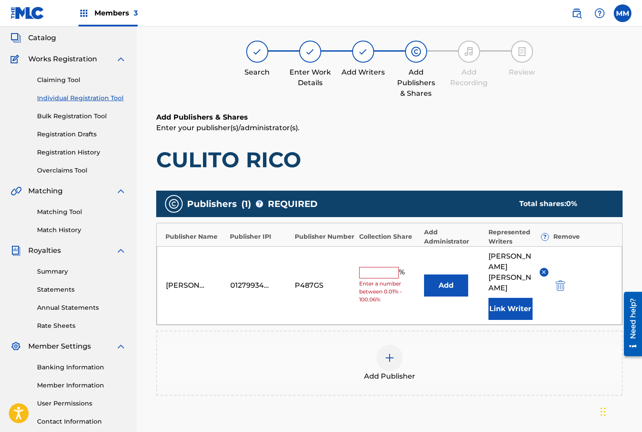
click at [374, 267] on input "text" at bounding box center [379, 272] width 40 height 11
type input "100"
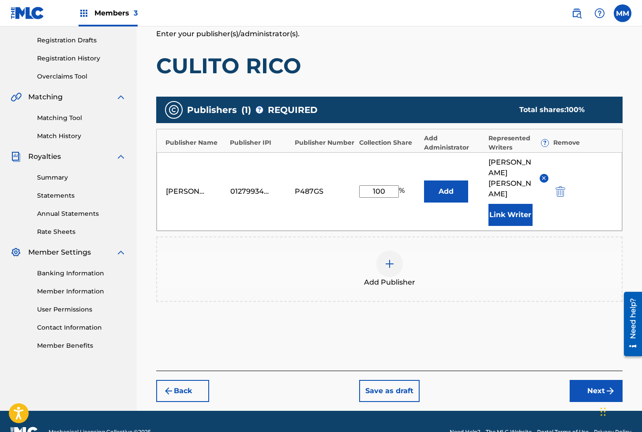
click at [583, 380] on button "Next" at bounding box center [595, 391] width 53 height 22
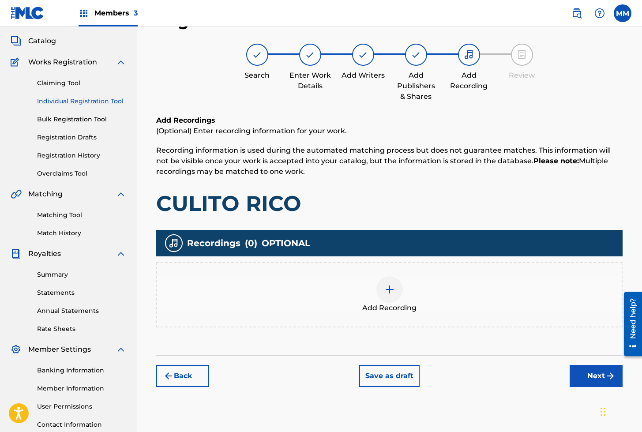
scroll to position [40, 0]
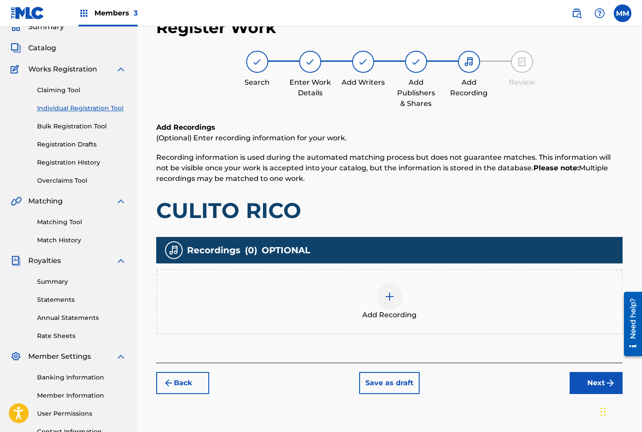
click at [391, 298] on img at bounding box center [389, 296] width 11 height 11
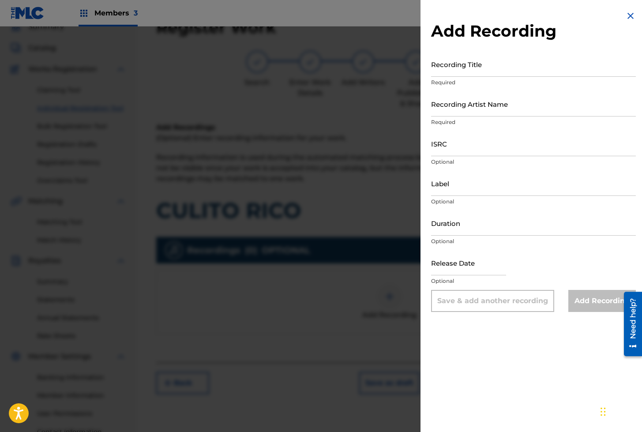
click at [435, 66] on input "Recording Title" at bounding box center [533, 64] width 205 height 25
paste input "CULITO RICO"
type input "CULITO RICO"
click at [457, 109] on input "Recording Artist Name" at bounding box center [533, 103] width 205 height 25
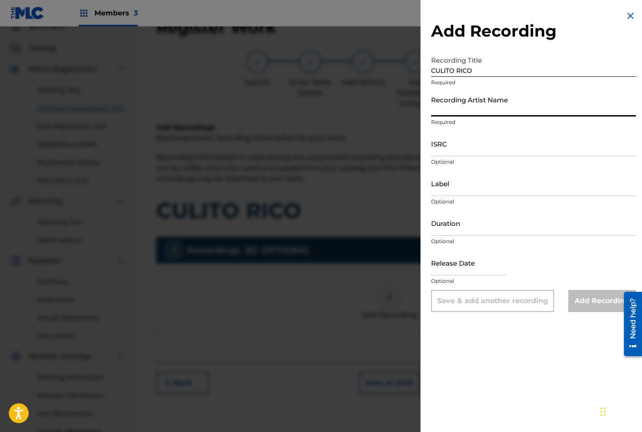
paste input "[PERSON_NAME]"
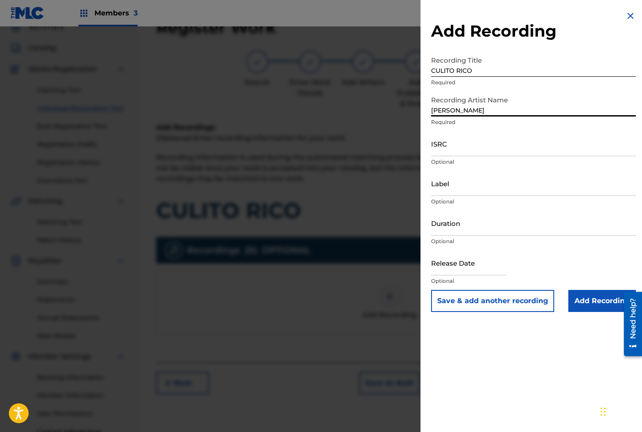
type input "[PERSON_NAME]"
click at [467, 145] on input "ISRC" at bounding box center [533, 143] width 205 height 25
paste input "AEA3A2519835"
type input "AEA3A2519835"
click at [585, 300] on input "Add Recording" at bounding box center [601, 301] width 67 height 22
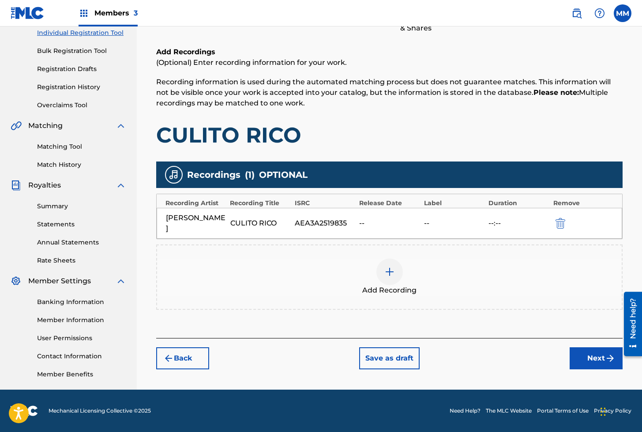
click at [586, 361] on button "Next" at bounding box center [595, 358] width 53 height 22
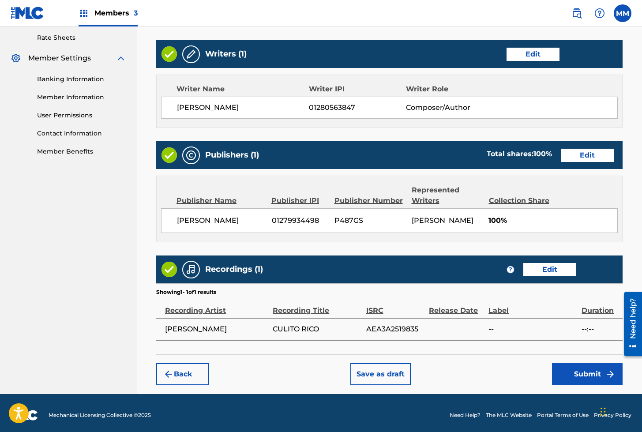
scroll to position [341, 0]
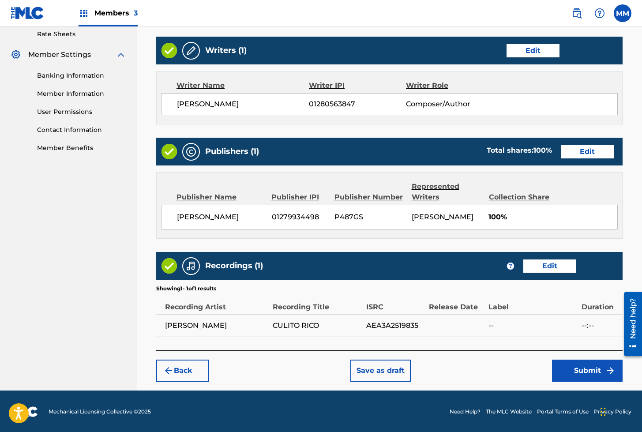
click at [575, 369] on button "Submit" at bounding box center [587, 370] width 71 height 22
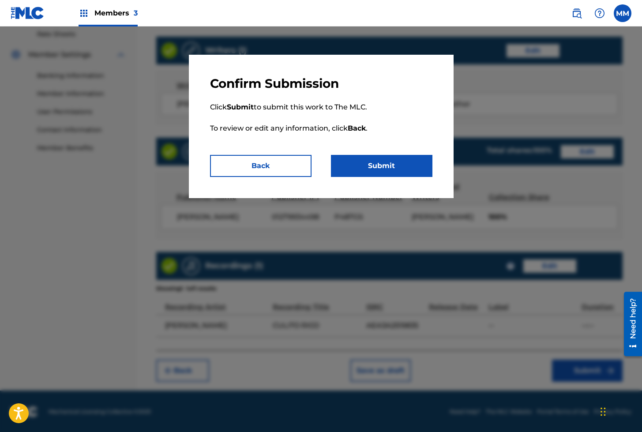
click at [367, 167] on button "Submit" at bounding box center [381, 166] width 101 height 22
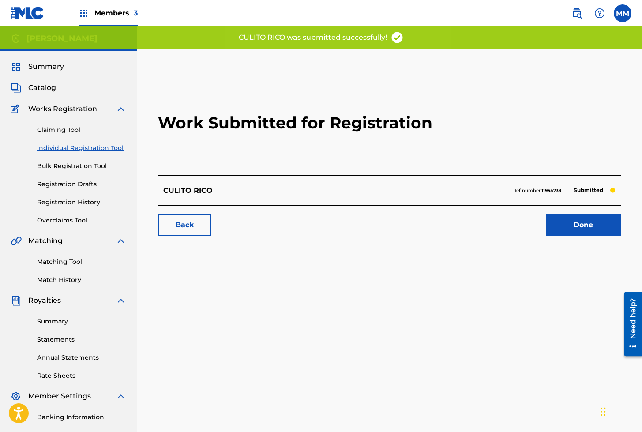
click at [580, 229] on link "Done" at bounding box center [582, 225] width 75 height 22
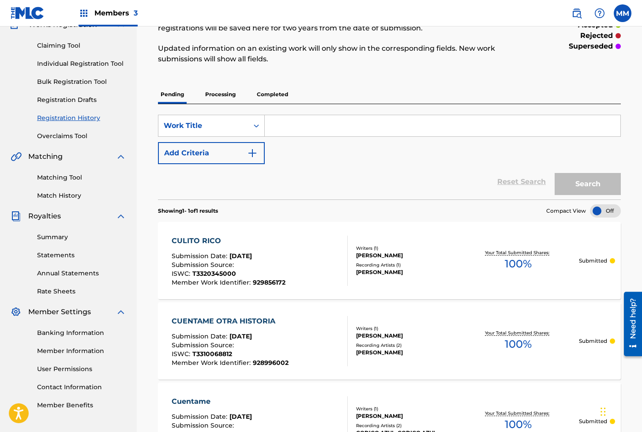
scroll to position [86, 0]
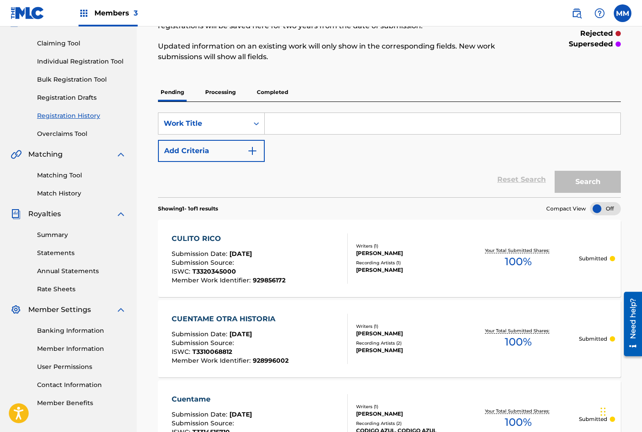
click at [67, 60] on link "Individual Registration Tool" at bounding box center [81, 61] width 89 height 9
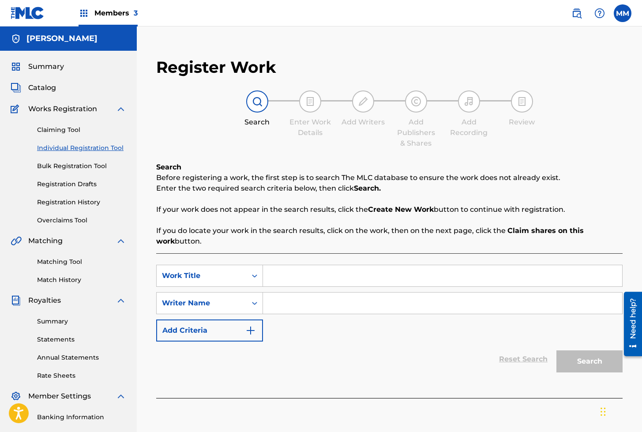
click at [299, 276] on input "Search Form" at bounding box center [442, 275] width 359 height 21
paste input "CULPA (ERMO)"
type input "CULPA (ERMO)"
click at [296, 299] on input "Search Form" at bounding box center [442, 302] width 359 height 21
click at [325, 310] on input "Search Form" at bounding box center [442, 302] width 359 height 21
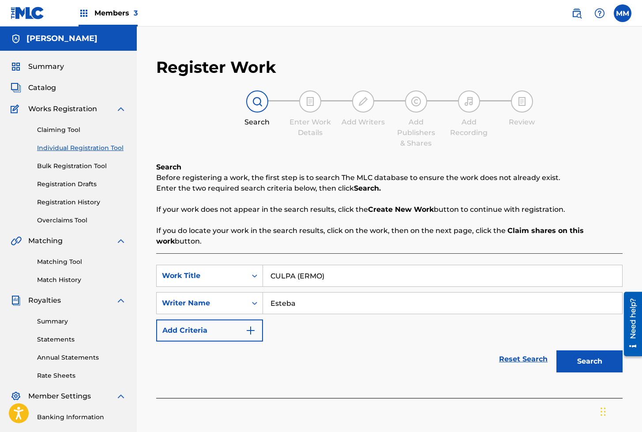
type input "[PERSON_NAME]"
click at [578, 363] on button "Search" at bounding box center [589, 361] width 66 height 22
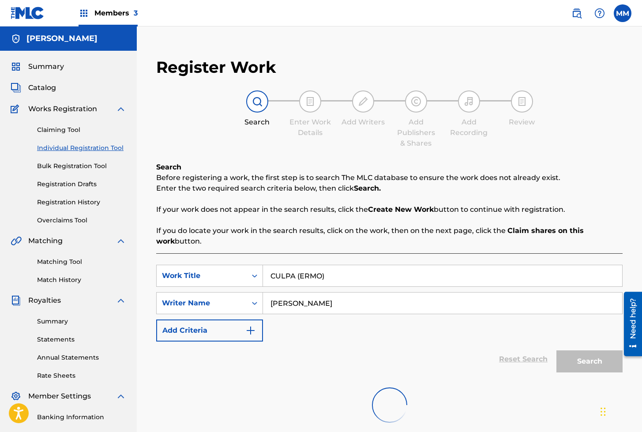
scroll to position [0, 0]
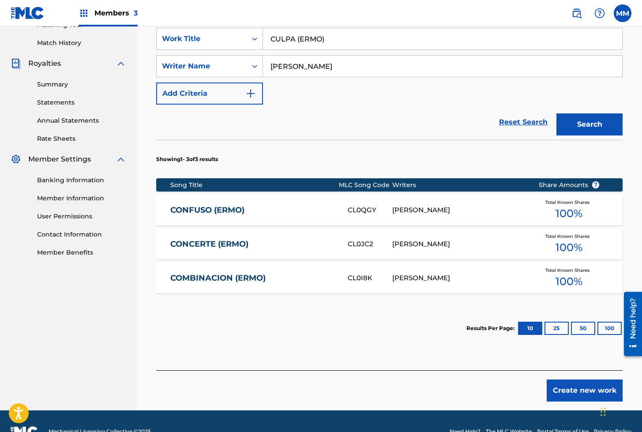
click at [570, 391] on button "Create new work" at bounding box center [584, 390] width 76 height 22
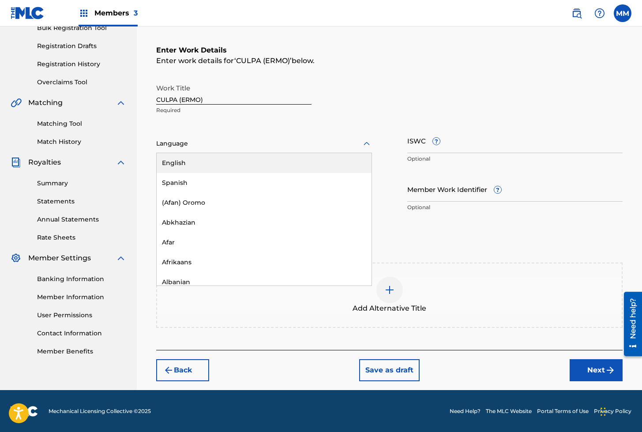
click at [181, 143] on div at bounding box center [264, 143] width 216 height 11
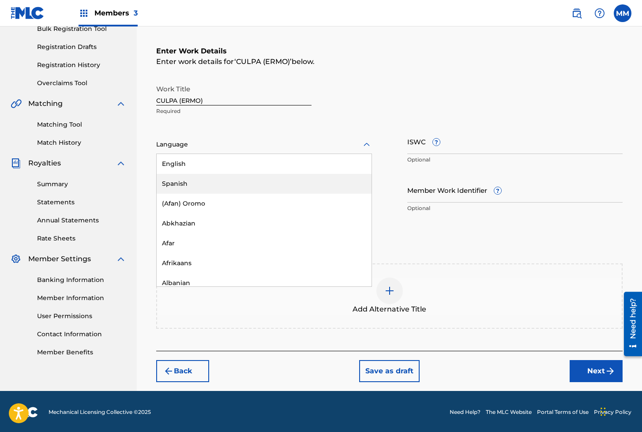
click at [168, 179] on div "Spanish" at bounding box center [264, 184] width 215 height 20
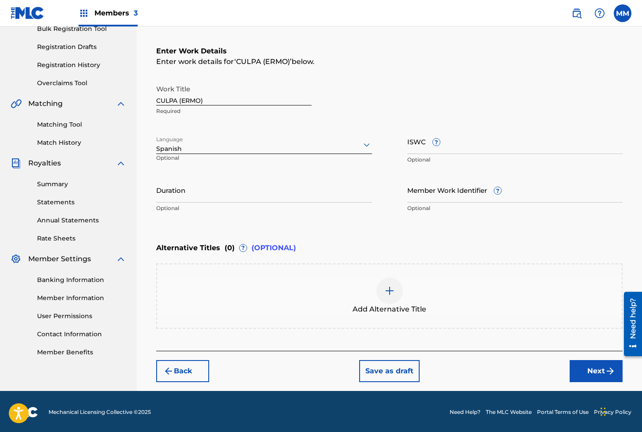
scroll to position [137, 0]
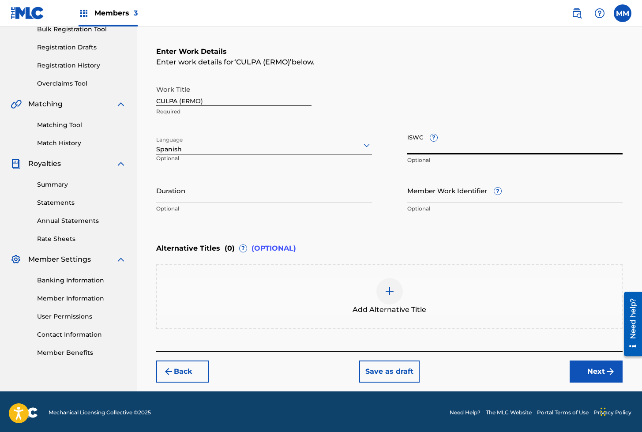
click at [418, 141] on input "ISWC ?" at bounding box center [515, 141] width 216 height 25
paste input "T3332049346"
type input "T3332049346"
click at [436, 186] on input "Member Work Identifier ?" at bounding box center [515, 190] width 216 height 25
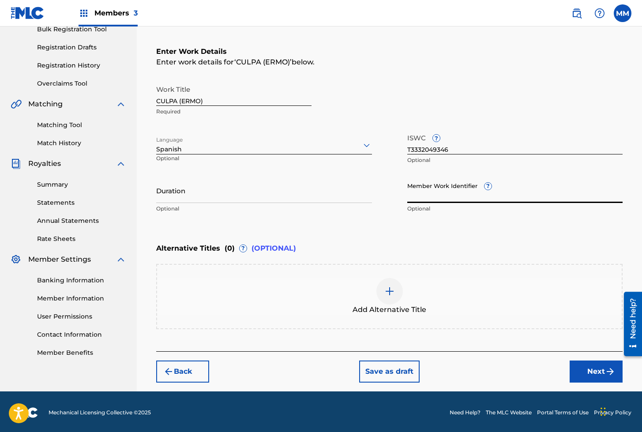
paste input "930677886"
type input "930677886"
click at [593, 366] on button "Next" at bounding box center [595, 371] width 53 height 22
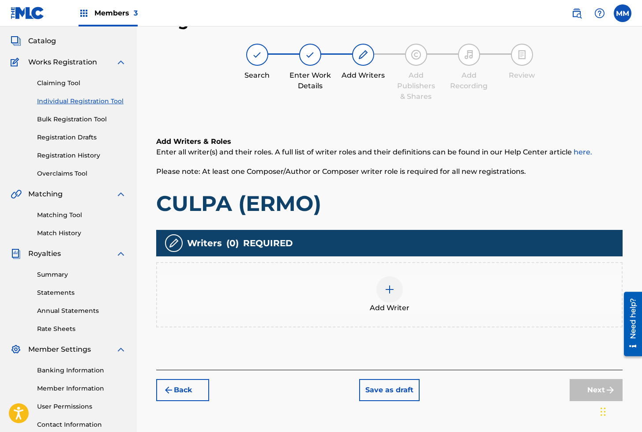
scroll to position [40, 0]
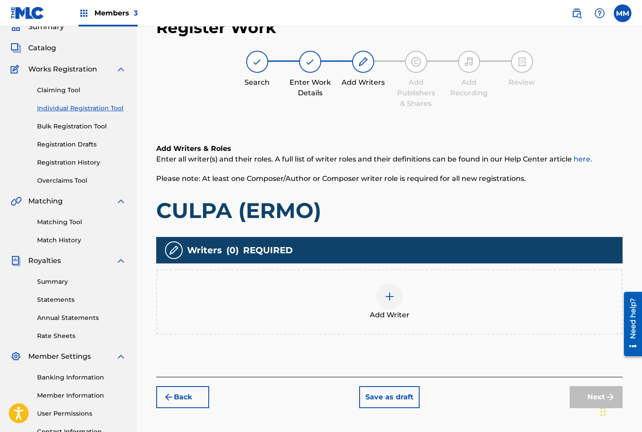
click at [383, 297] on div at bounding box center [389, 296] width 26 height 26
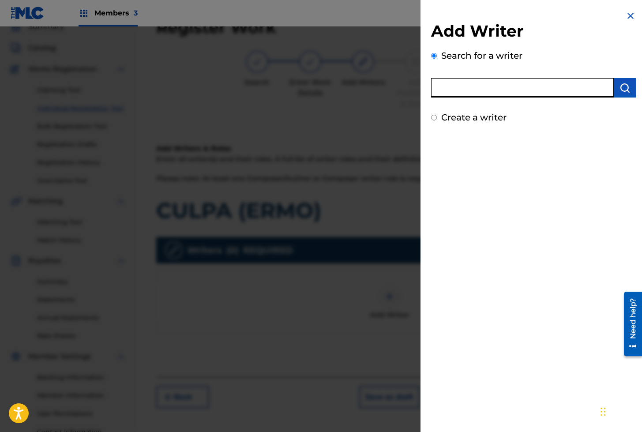
click at [503, 95] on input "text" at bounding box center [522, 87] width 183 height 19
type input "[PERSON_NAME]"
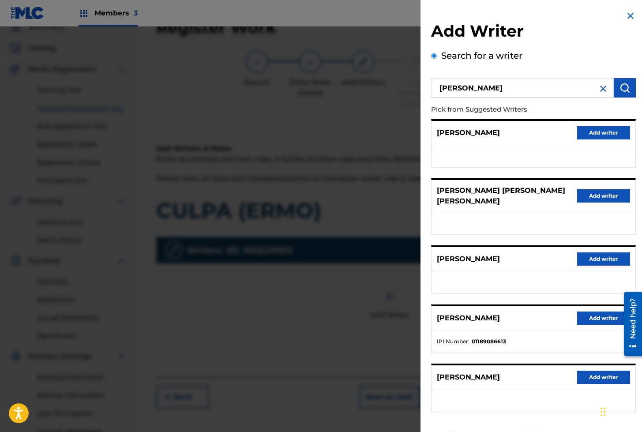
click at [609, 377] on button "Add writer" at bounding box center [603, 376] width 53 height 13
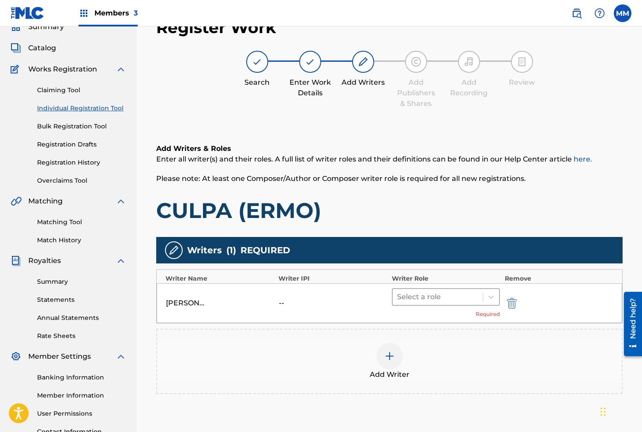
click at [437, 300] on div at bounding box center [438, 297] width 82 height 12
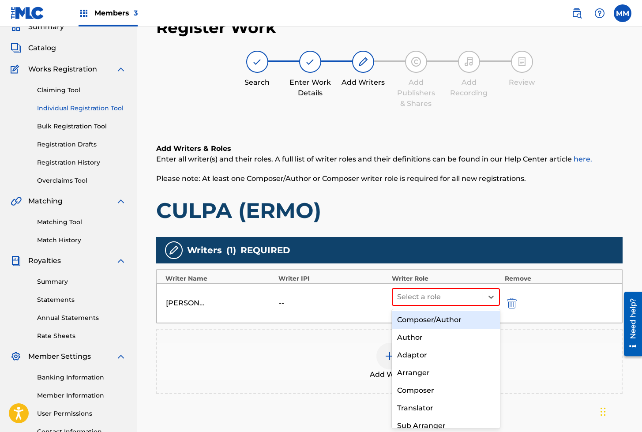
click at [431, 320] on div "Composer/Author" at bounding box center [446, 320] width 108 height 18
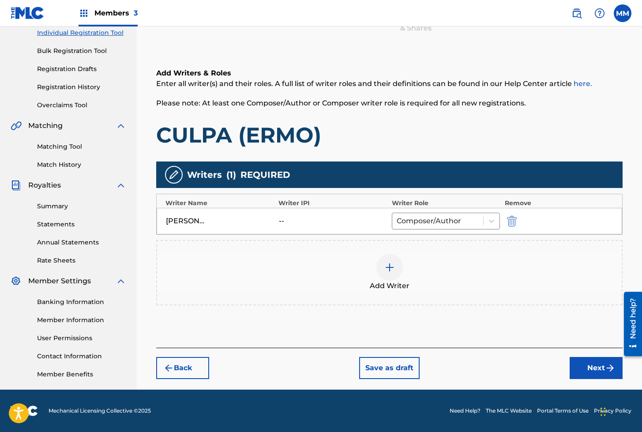
click at [583, 362] on button "Next" at bounding box center [595, 368] width 53 height 22
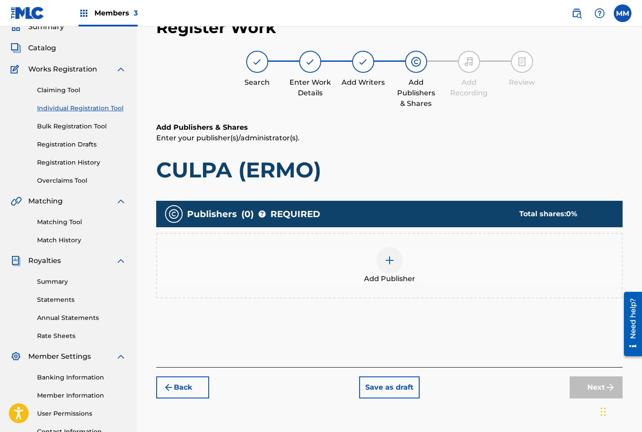
click at [382, 259] on div at bounding box center [389, 260] width 26 height 26
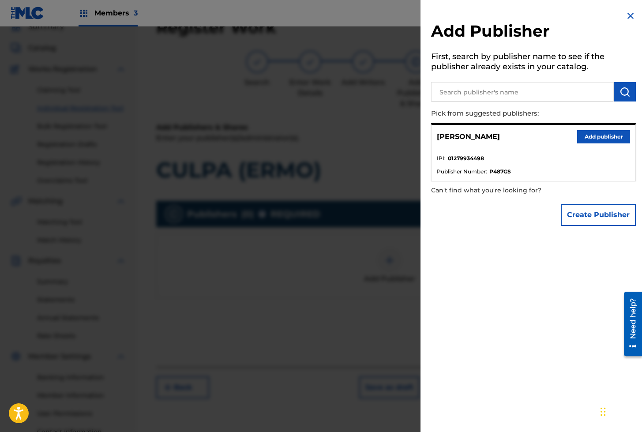
click at [592, 135] on button "Add publisher" at bounding box center [603, 136] width 53 height 13
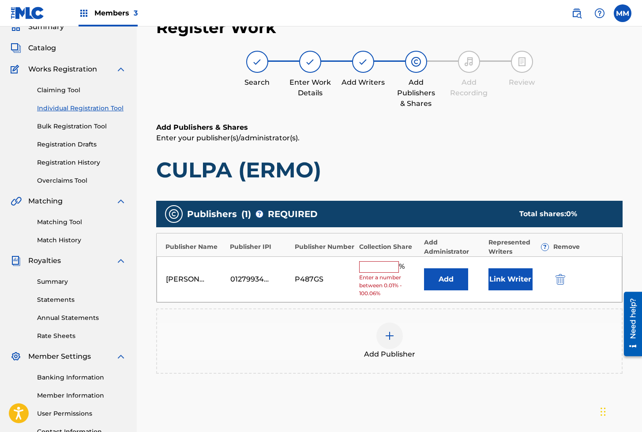
click at [511, 271] on button "Link Writer" at bounding box center [510, 279] width 44 height 22
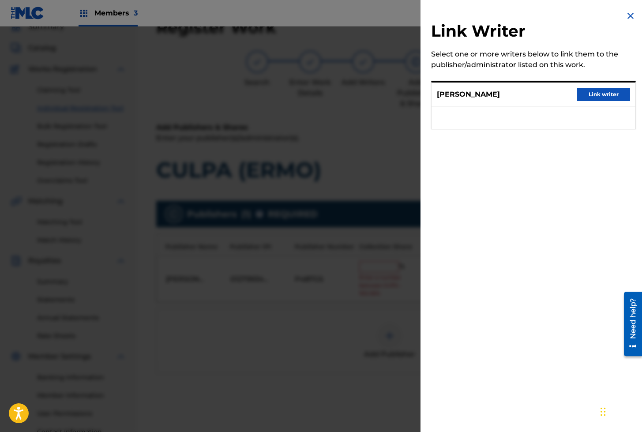
click at [601, 90] on button "Link writer" at bounding box center [603, 94] width 53 height 13
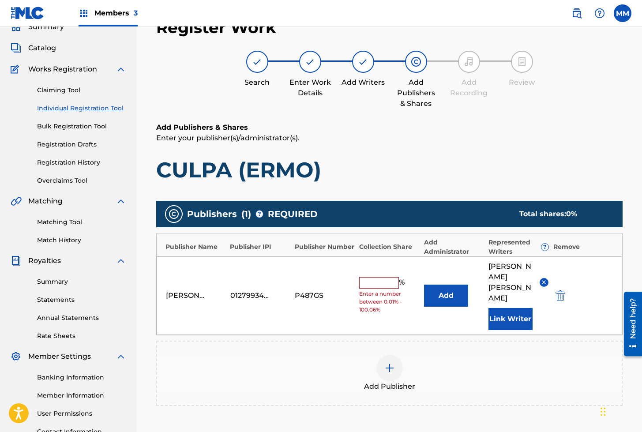
click at [370, 277] on input "text" at bounding box center [379, 282] width 40 height 11
type input "100"
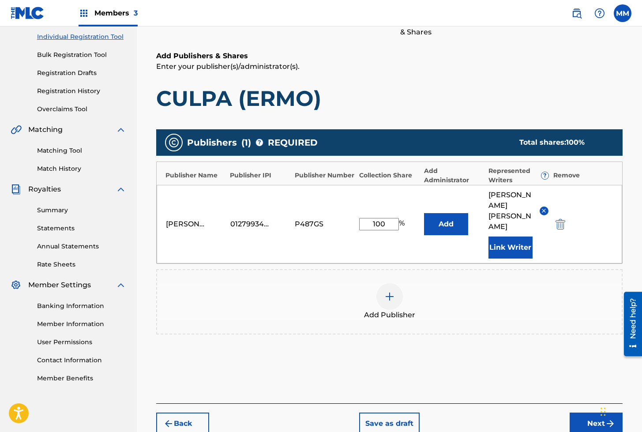
scroll to position [144, 0]
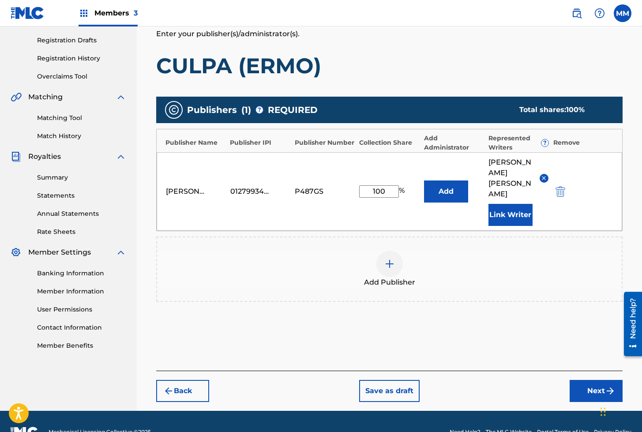
click at [597, 380] on button "Next" at bounding box center [595, 391] width 53 height 22
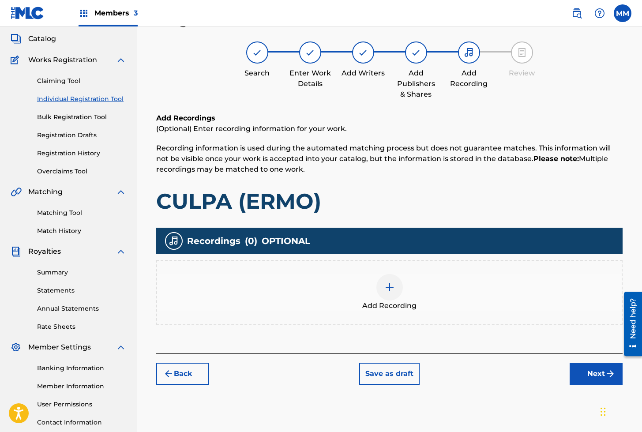
scroll to position [40, 0]
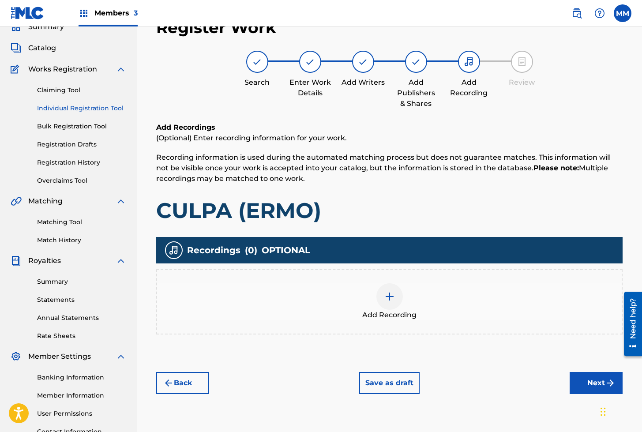
click at [397, 296] on div at bounding box center [389, 296] width 26 height 26
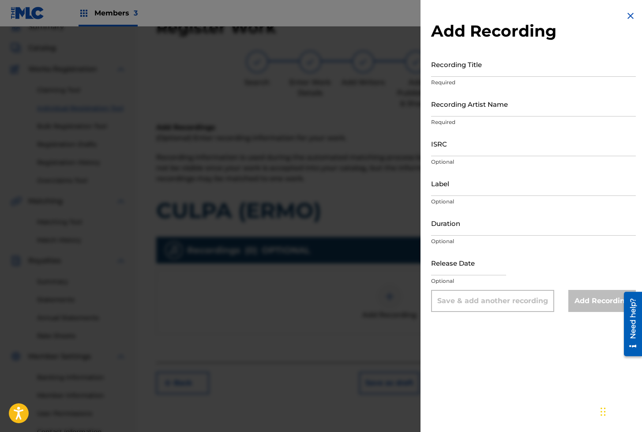
click at [469, 69] on input "Recording Title" at bounding box center [533, 64] width 205 height 25
paste input "CULPA"
type input "CULPA"
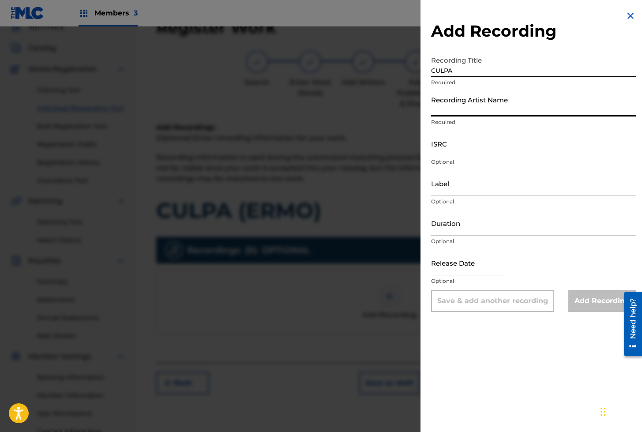
click at [455, 104] on input "Recording Artist Name" at bounding box center [533, 103] width 205 height 25
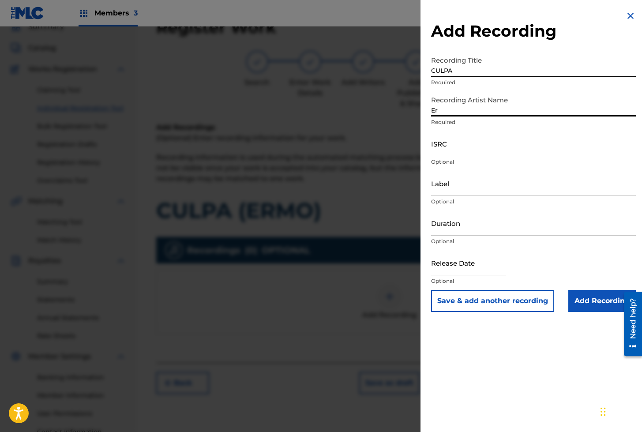
type input "Ermo"
click at [442, 154] on input "ISRC" at bounding box center [533, 143] width 205 height 25
paste input "QZZ972367341"
type input "QZZ972367341"
click at [590, 302] on input "Add Recording" at bounding box center [601, 301] width 67 height 22
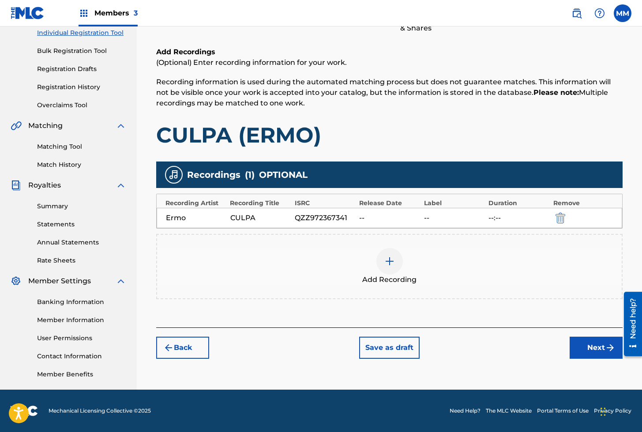
click at [596, 343] on button "Next" at bounding box center [595, 347] width 53 height 22
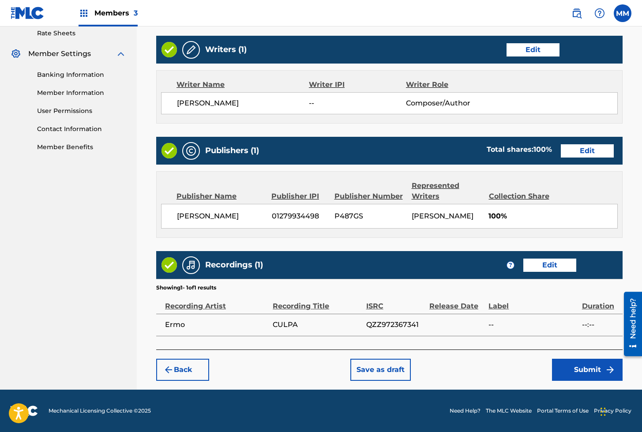
scroll to position [352, 0]
click at [578, 373] on button "Submit" at bounding box center [587, 369] width 71 height 22
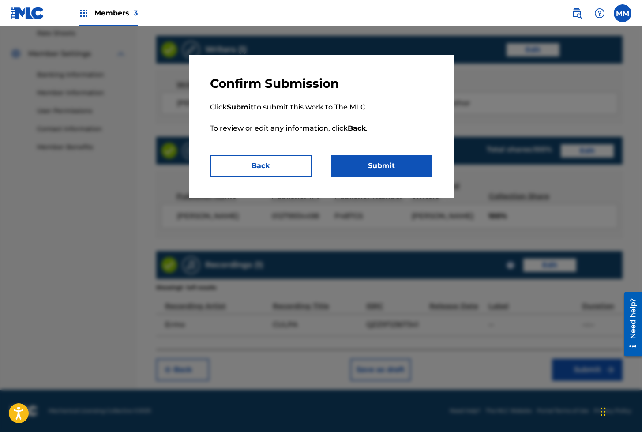
click at [406, 168] on button "Submit" at bounding box center [381, 166] width 101 height 22
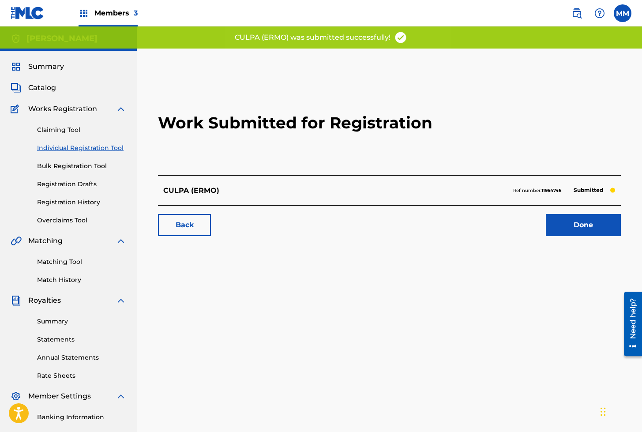
click at [571, 225] on link "Done" at bounding box center [582, 225] width 75 height 22
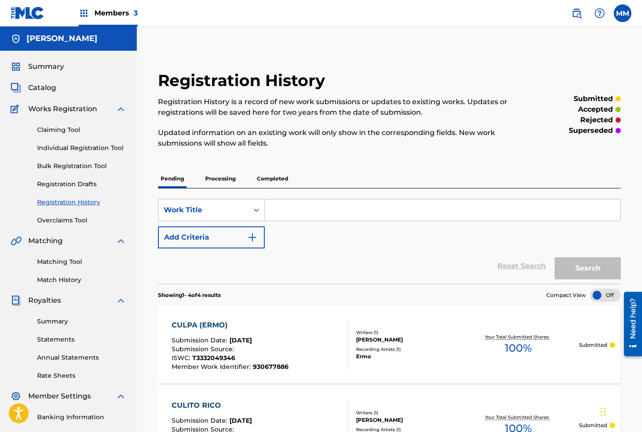
click at [48, 67] on span "Summary" at bounding box center [46, 66] width 36 height 11
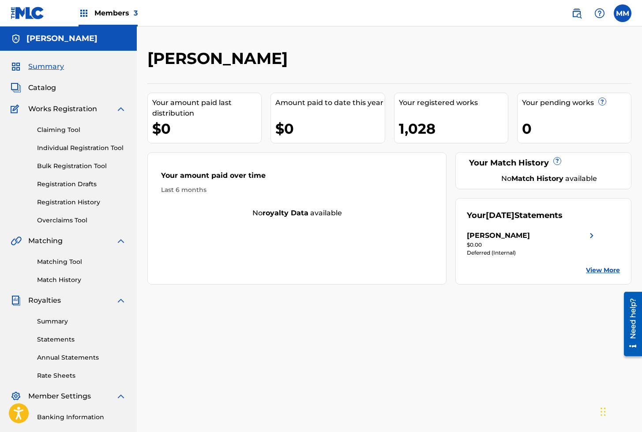
click at [69, 144] on link "Individual Registration Tool" at bounding box center [81, 147] width 89 height 9
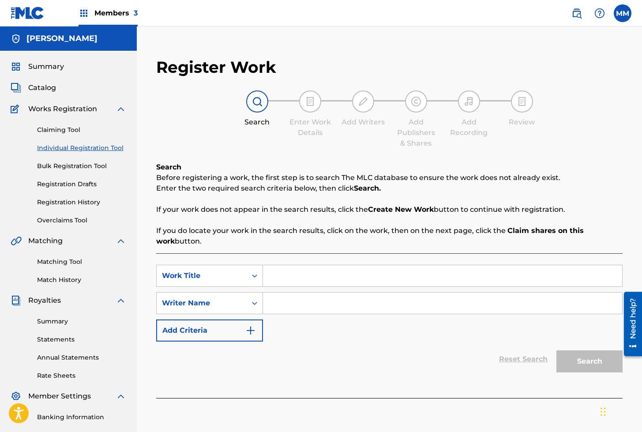
click at [288, 274] on input "Search Form" at bounding box center [442, 275] width 359 height 21
paste input "CULPABLES SIN ROSTRO (CORTE AMERICANO)"
type input "CULPABLES SIN ROSTRO (CORTE AMERICANO)"
click at [309, 308] on input "Search Form" at bounding box center [442, 302] width 359 height 21
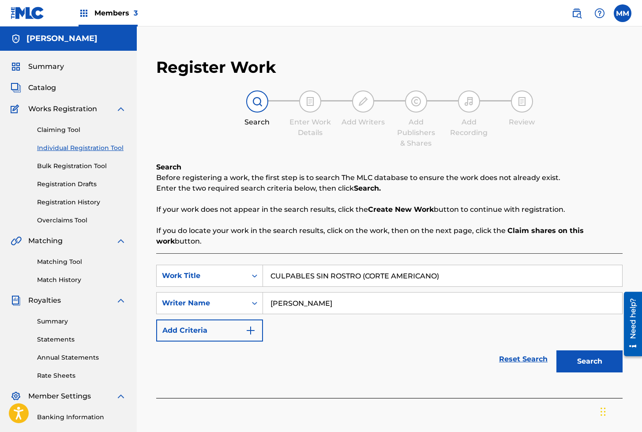
click at [326, 297] on input "[PERSON_NAME]" at bounding box center [442, 302] width 359 height 21
type input "[PERSON_NAME]"
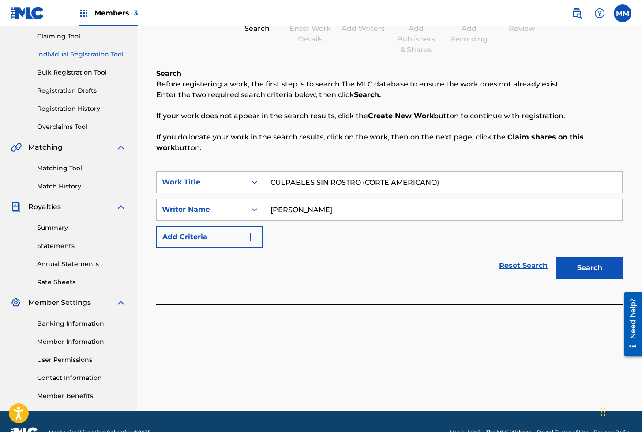
scroll to position [115, 0]
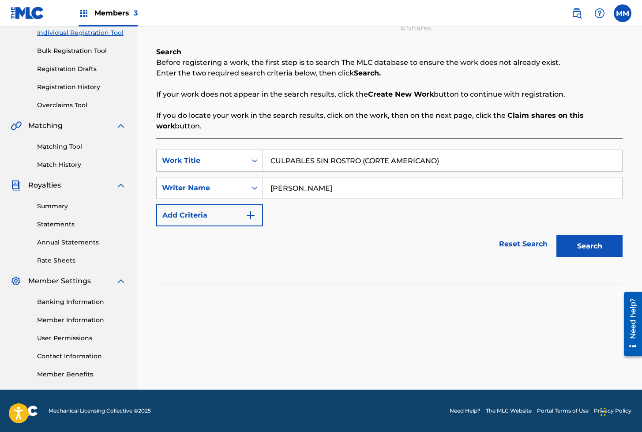
click at [583, 236] on button "Search" at bounding box center [589, 246] width 66 height 22
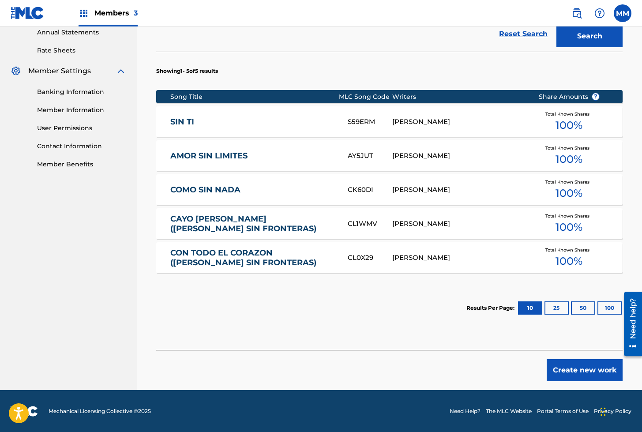
scroll to position [325, 0]
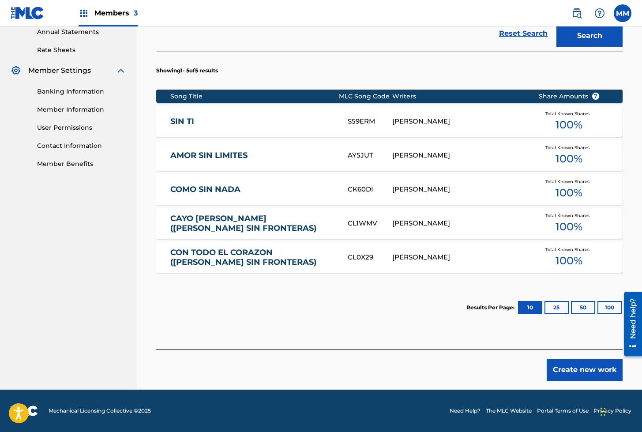
click at [556, 368] on button "Create new work" at bounding box center [584, 369] width 76 height 22
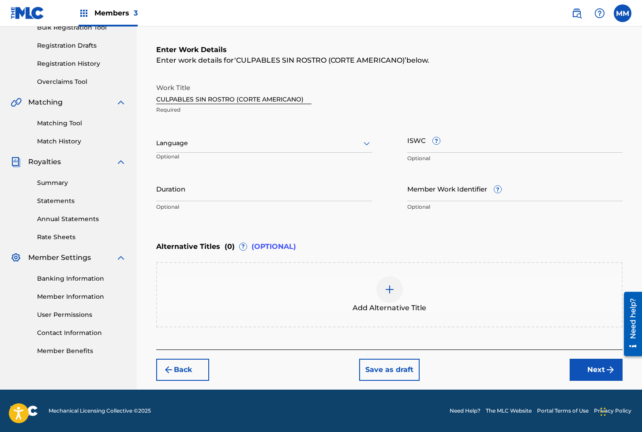
scroll to position [138, 0]
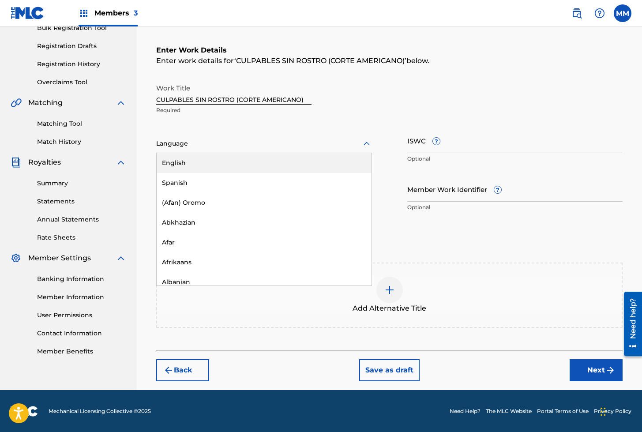
click at [192, 142] on div at bounding box center [264, 143] width 216 height 11
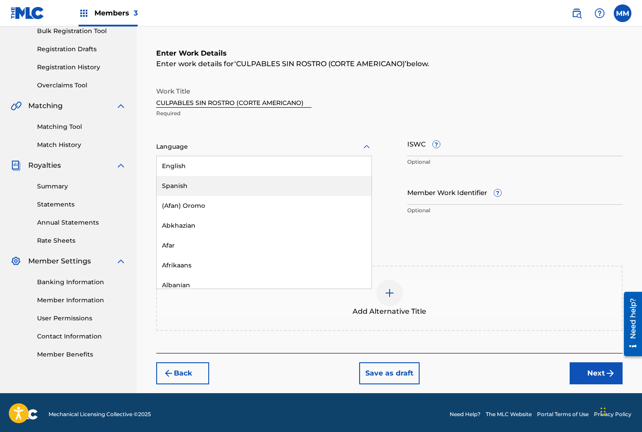
click at [178, 181] on div "Spanish" at bounding box center [264, 186] width 215 height 20
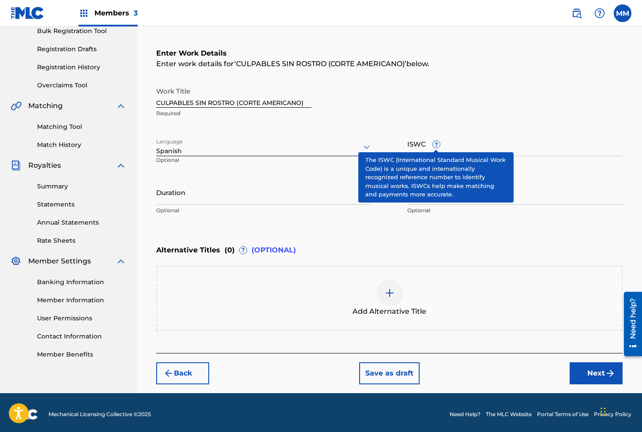
click at [436, 145] on span "?" at bounding box center [436, 144] width 7 height 7
click at [436, 145] on input "ISWC ?" at bounding box center [515, 143] width 216 height 25
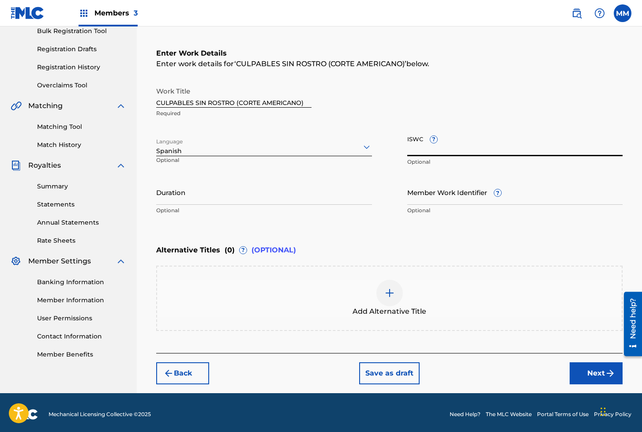
paste input "T3330207819"
type input "T3330207819"
click at [420, 196] on input "Member Work Identifier ?" at bounding box center [515, 191] width 216 height 25
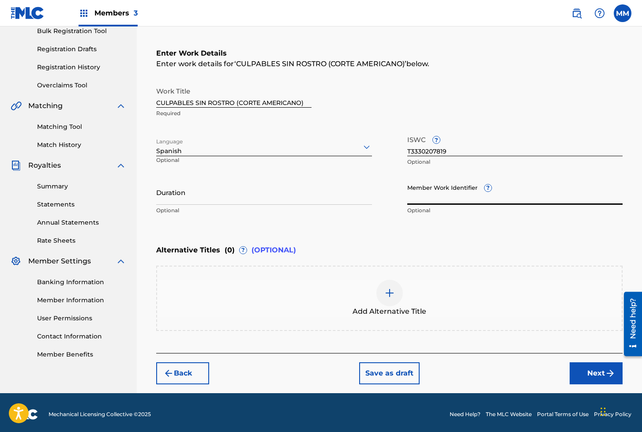
paste input "930530912"
type input "930530912"
click at [597, 373] on button "Next" at bounding box center [595, 373] width 53 height 22
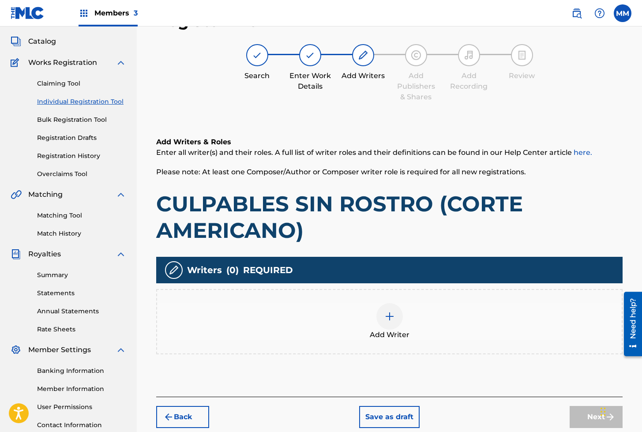
scroll to position [40, 0]
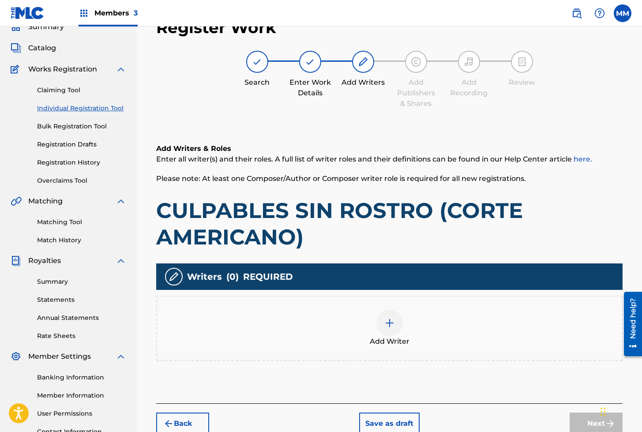
click at [382, 324] on div at bounding box center [389, 323] width 26 height 26
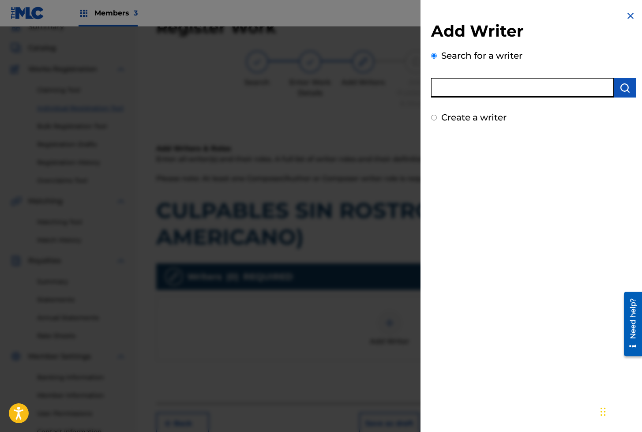
click at [475, 88] on input "text" at bounding box center [522, 87] width 183 height 19
paste input "01279306825"
type input "01279306825"
click at [619, 92] on img "submit" at bounding box center [624, 87] width 11 height 11
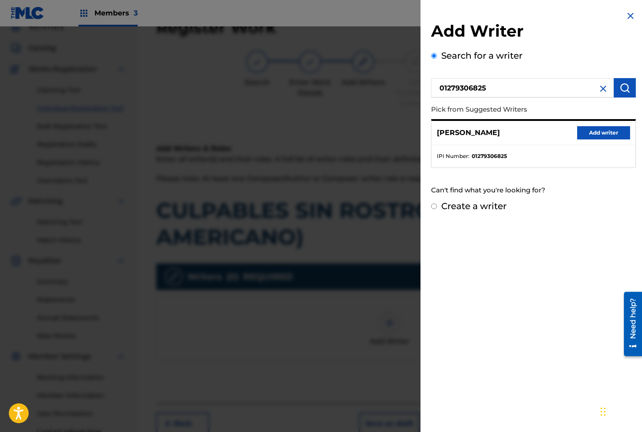
click at [580, 132] on button "Add writer" at bounding box center [603, 132] width 53 height 13
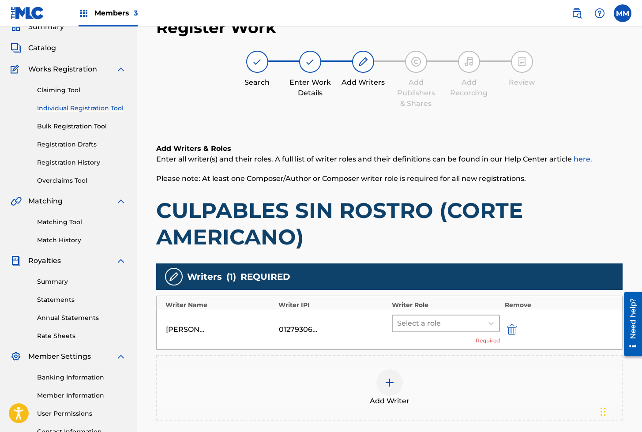
click at [416, 324] on div at bounding box center [438, 323] width 82 height 12
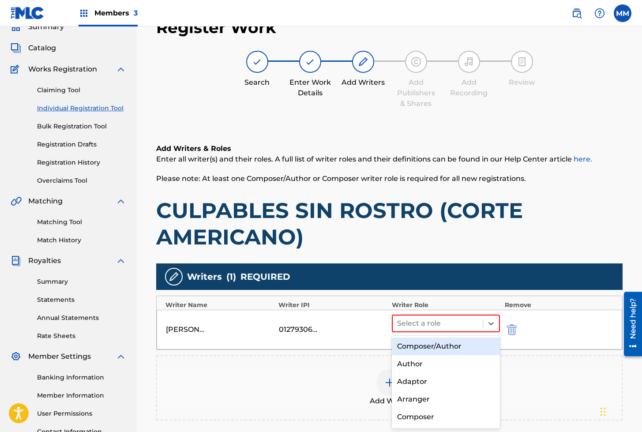
click at [421, 347] on div "Composer/Author" at bounding box center [446, 346] width 108 height 18
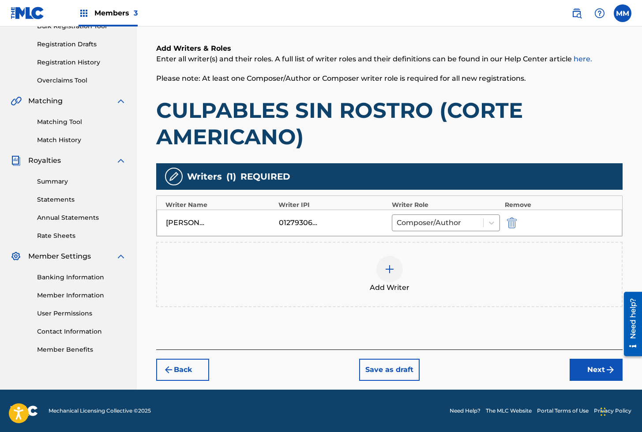
click at [578, 369] on button "Next" at bounding box center [595, 369] width 53 height 22
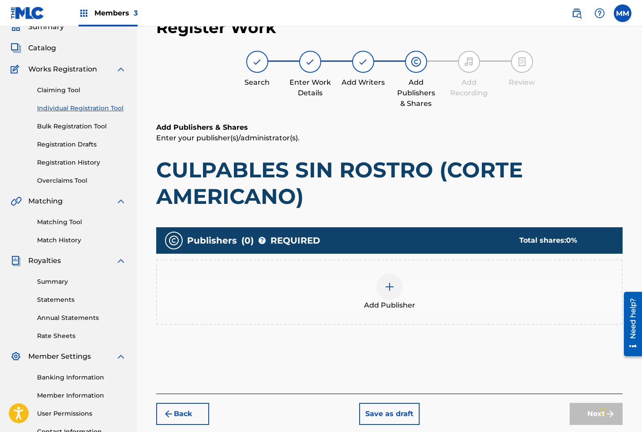
click at [382, 292] on div at bounding box center [389, 286] width 26 height 26
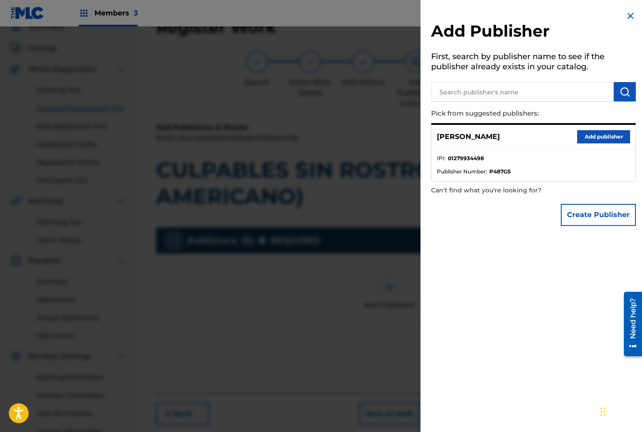
click at [588, 136] on button "Add publisher" at bounding box center [603, 136] width 53 height 13
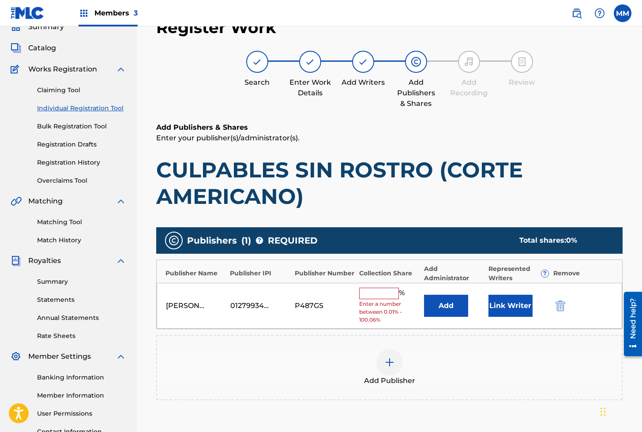
click at [504, 311] on button "Link Writer" at bounding box center [510, 306] width 44 height 22
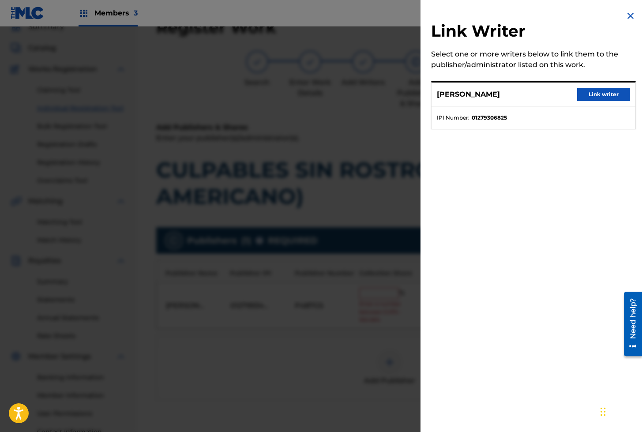
click at [590, 97] on button "Link writer" at bounding box center [603, 94] width 53 height 13
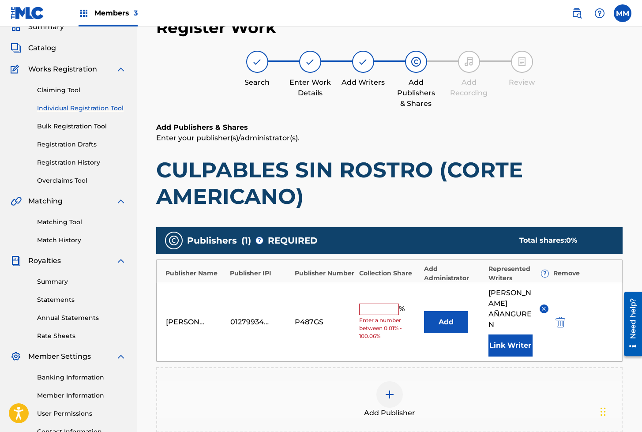
click at [376, 307] on input "text" at bounding box center [379, 308] width 40 height 11
type input "100"
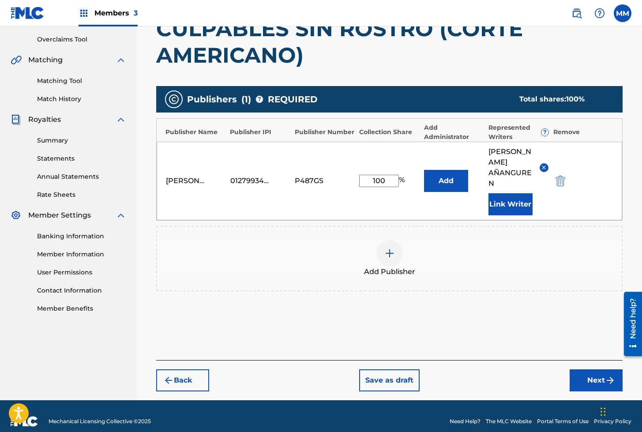
click at [593, 370] on button "Next" at bounding box center [595, 380] width 53 height 22
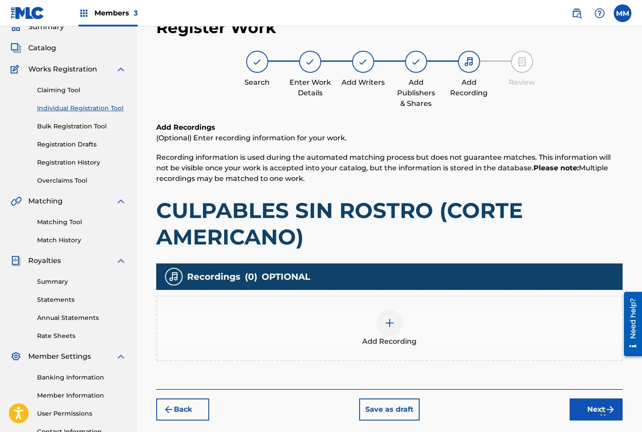
click at [384, 315] on div at bounding box center [389, 323] width 26 height 26
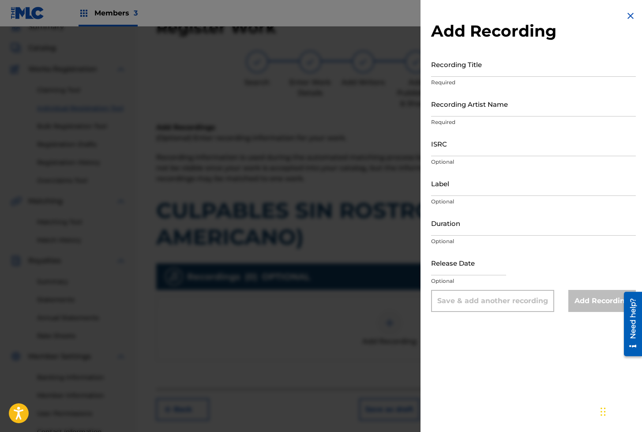
click at [442, 63] on input "Recording Title" at bounding box center [533, 64] width 205 height 25
paste input "CULPABLES SIN ROSTRO"
type input "CULPABLES SIN ROSTRO"
click at [482, 104] on input "Recording Artist Name" at bounding box center [533, 103] width 205 height 25
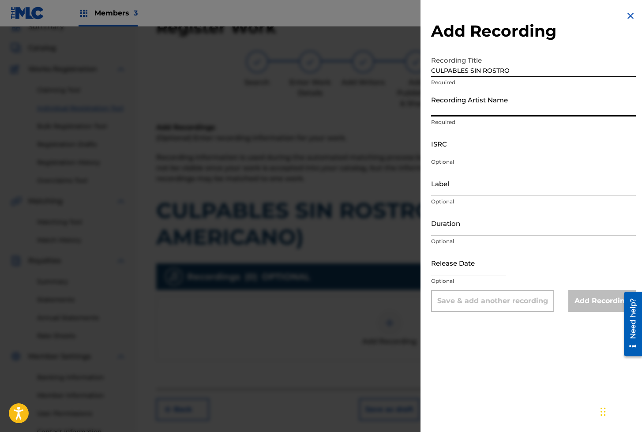
paste input "CORTE AMERICANO"
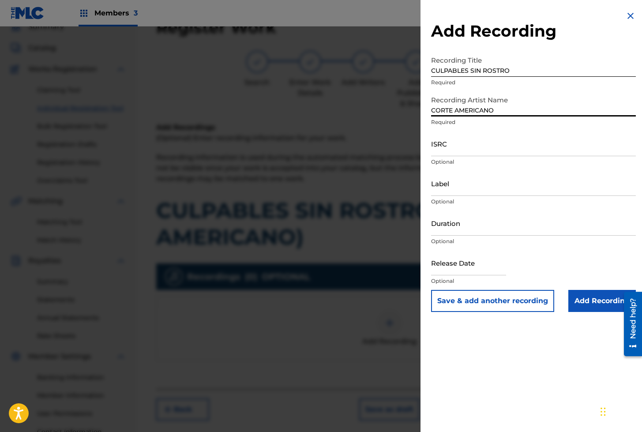
type input "CORTE AMERICANO"
click at [470, 151] on input "ISRC" at bounding box center [533, 143] width 205 height 25
paste input "AEA3A2159235"
type input "AEA3A2159235"
click at [597, 299] on input "Add Recording" at bounding box center [601, 301] width 67 height 22
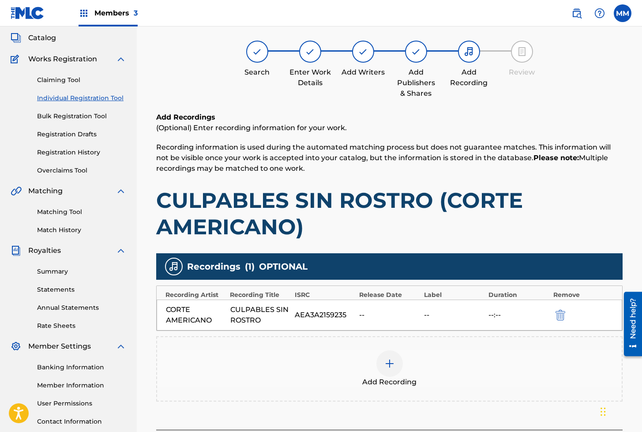
scroll to position [130, 0]
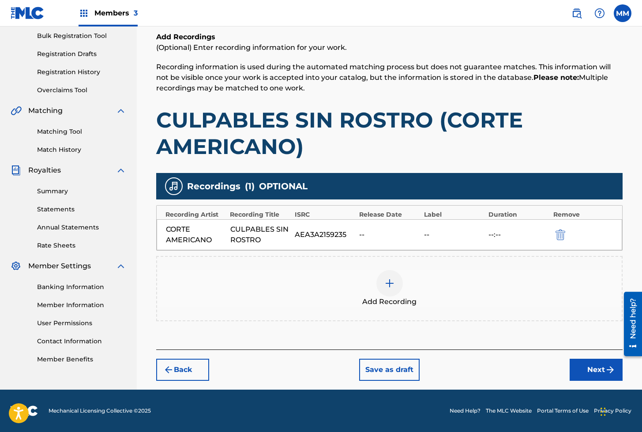
click at [582, 372] on button "Next" at bounding box center [595, 369] width 53 height 22
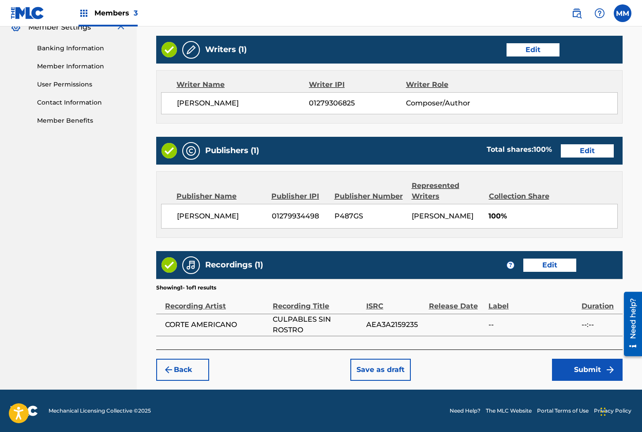
scroll to position [378, 0]
click at [568, 373] on button "Submit" at bounding box center [587, 369] width 71 height 22
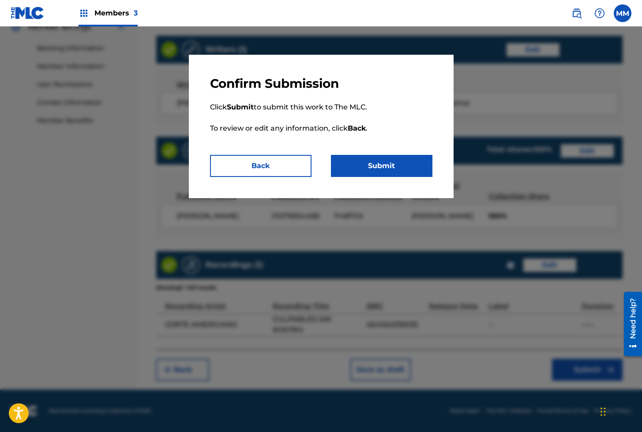
click at [377, 163] on button "Submit" at bounding box center [381, 166] width 101 height 22
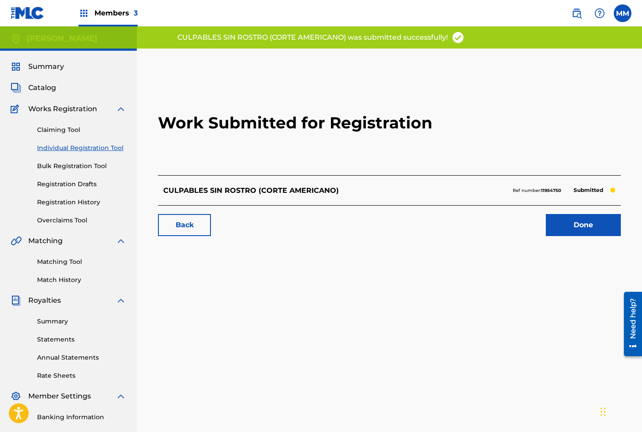
click at [589, 237] on div "Work Submitted for Registration CULPABLES SIN ROSTRO (CORTE AMERICANO) Ref numb…" at bounding box center [389, 158] width 484 height 174
click at [577, 223] on link "Done" at bounding box center [582, 225] width 75 height 22
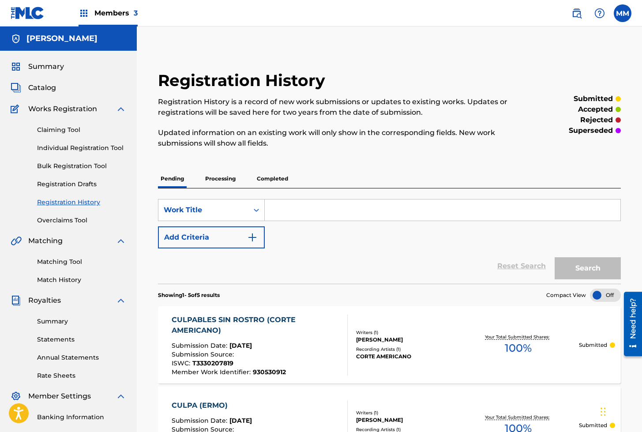
click at [105, 149] on link "Individual Registration Tool" at bounding box center [81, 147] width 89 height 9
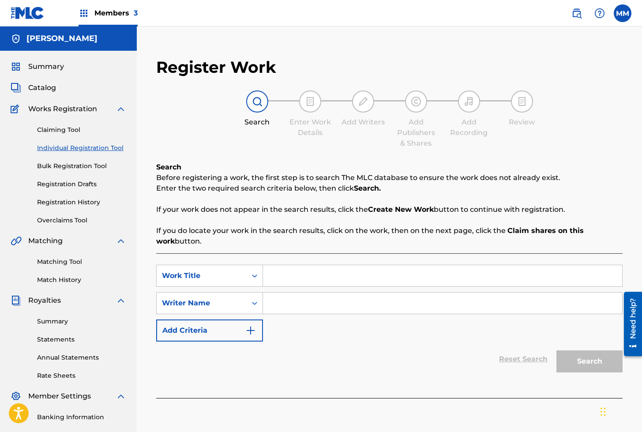
click at [290, 279] on input "Search Form" at bounding box center [442, 275] width 359 height 21
paste input "CULPAS AL SUR (CORTE AMERICANO)"
type input "CULPAS AL SUR (CORTE AMERICANO)"
click at [308, 304] on input "Search Form" at bounding box center [442, 302] width 359 height 21
type input "[PERSON_NAME]"
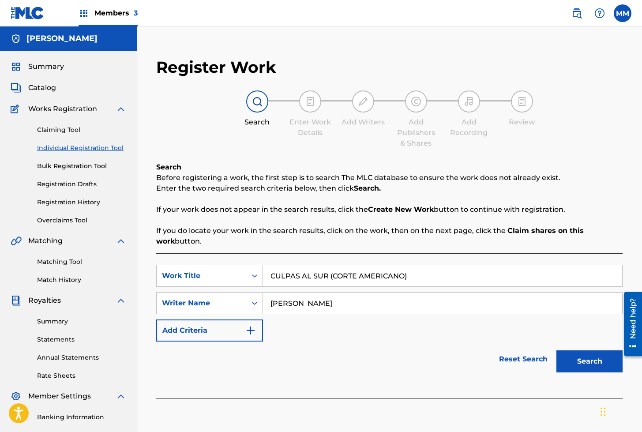
click at [574, 359] on button "Search" at bounding box center [589, 361] width 66 height 22
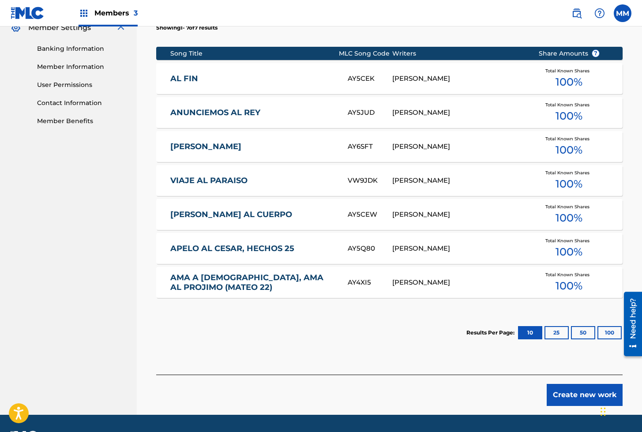
click at [570, 400] on button "Create new work" at bounding box center [584, 395] width 76 height 22
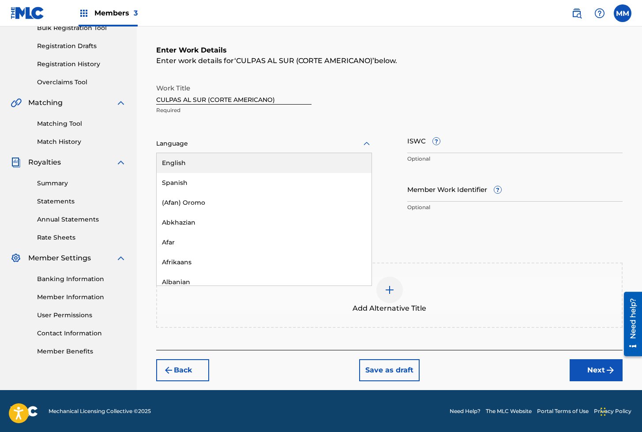
click at [204, 136] on div "Language" at bounding box center [264, 143] width 216 height 19
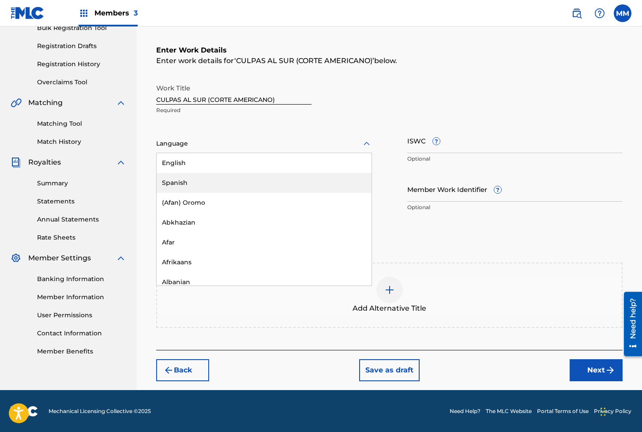
click at [184, 174] on div "Spanish" at bounding box center [264, 183] width 215 height 20
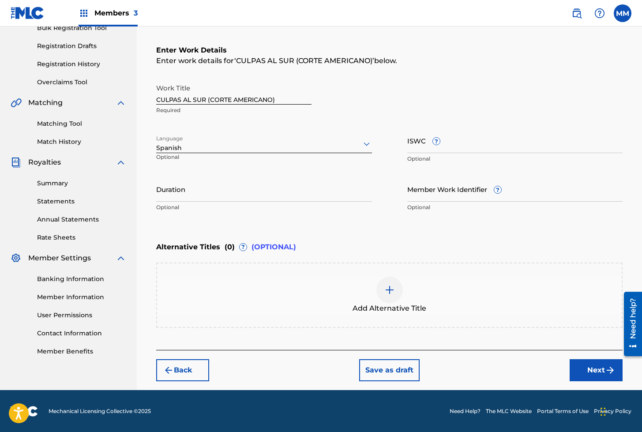
click at [417, 142] on input "ISWC ?" at bounding box center [515, 140] width 216 height 25
paste input "T3330207659"
type input "T3330207659"
click at [440, 186] on input "Member Work Identifier ?" at bounding box center [515, 188] width 216 height 25
paste input "930530905"
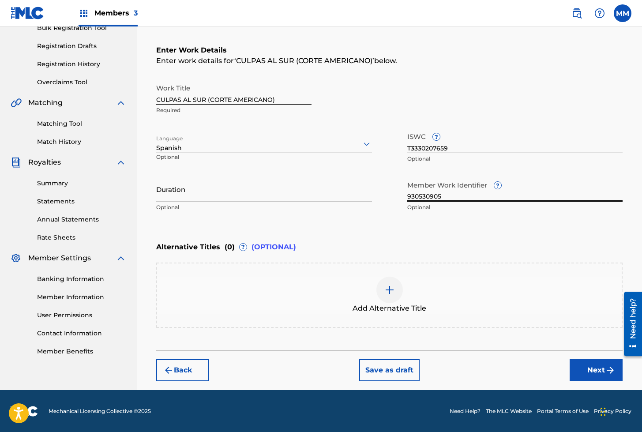
type input "930530905"
click at [597, 368] on button "Next" at bounding box center [595, 370] width 53 height 22
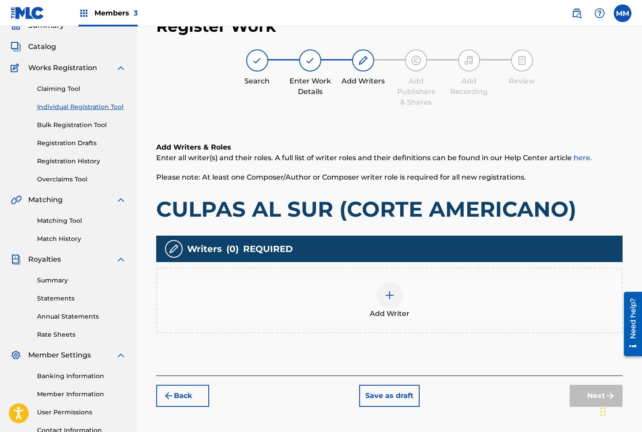
scroll to position [40, 0]
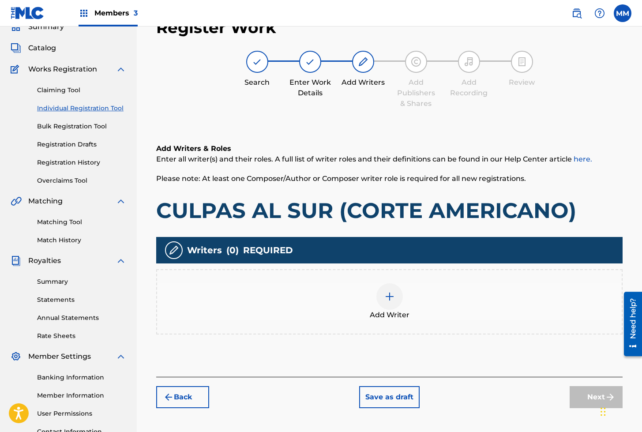
click at [402, 304] on div "Add Writer" at bounding box center [389, 301] width 464 height 37
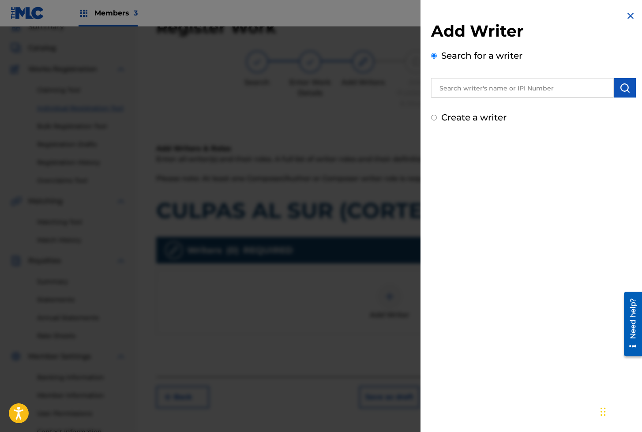
click at [496, 84] on input "text" at bounding box center [522, 87] width 183 height 19
paste input "01279306825"
type input "01279306825"
click at [625, 90] on img "submit" at bounding box center [624, 87] width 11 height 11
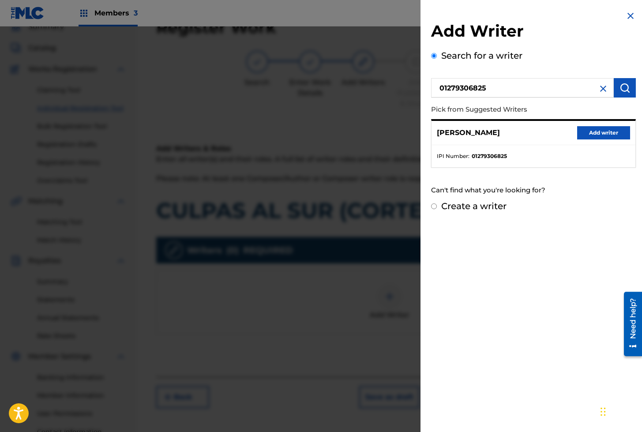
click at [595, 132] on button "Add writer" at bounding box center [603, 132] width 53 height 13
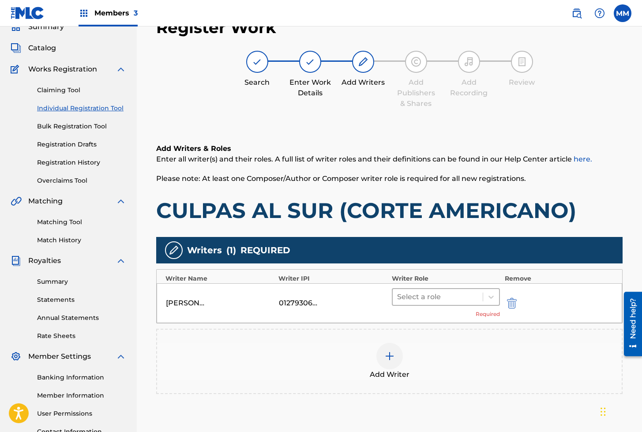
click at [418, 298] on div at bounding box center [438, 297] width 82 height 12
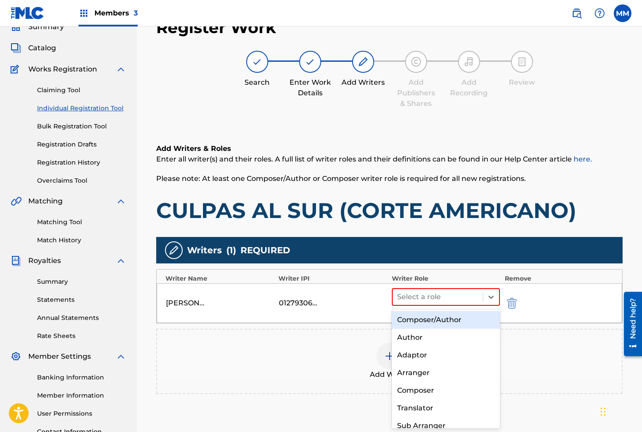
click at [418, 317] on div "Composer/Author" at bounding box center [446, 320] width 108 height 18
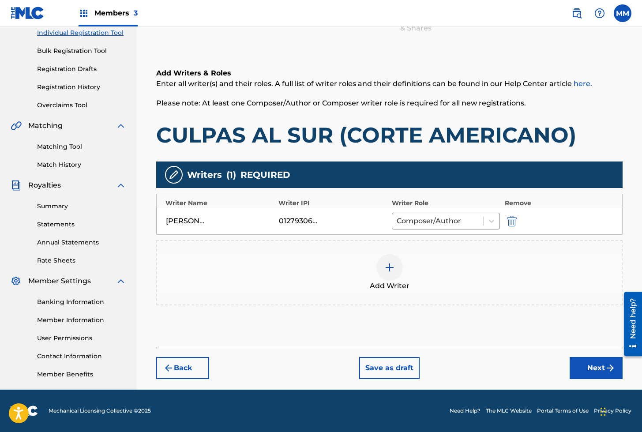
click at [594, 368] on button "Next" at bounding box center [595, 368] width 53 height 22
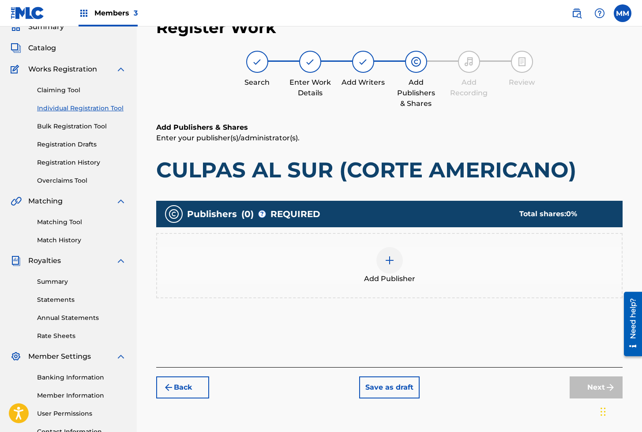
click at [385, 256] on img at bounding box center [389, 260] width 11 height 11
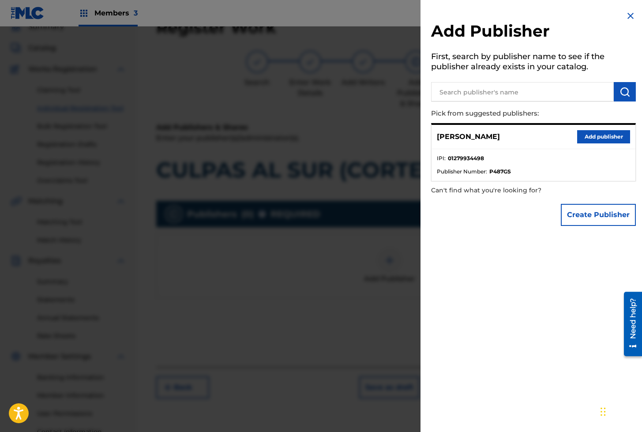
click at [577, 135] on button "Add publisher" at bounding box center [603, 136] width 53 height 13
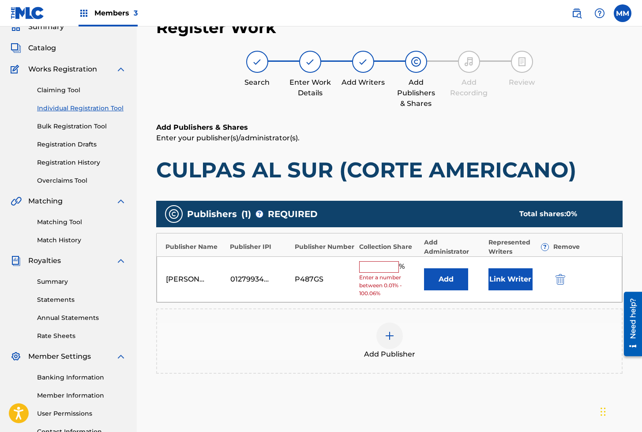
click at [504, 270] on button "Link Writer" at bounding box center [510, 279] width 44 height 22
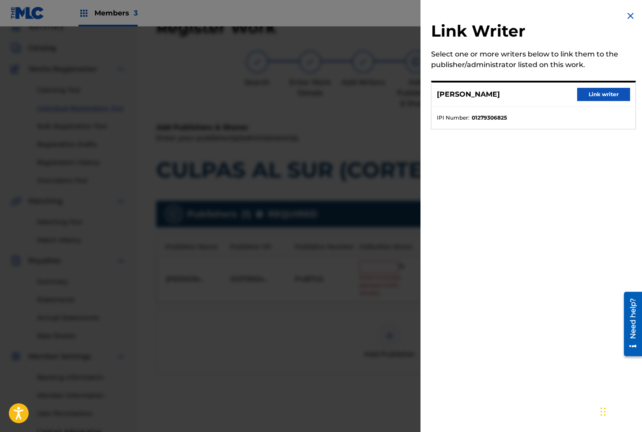
click at [611, 93] on button "Link writer" at bounding box center [603, 94] width 53 height 13
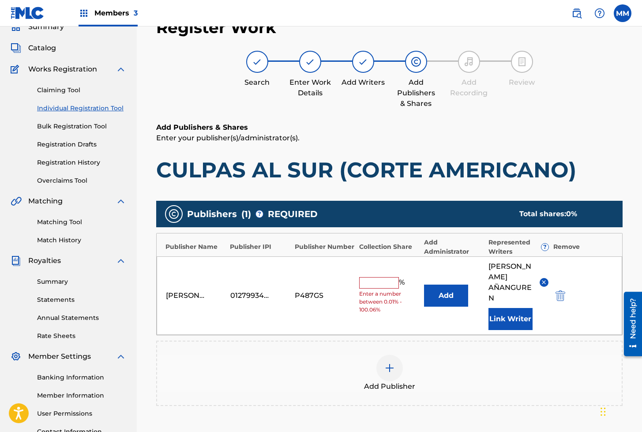
click at [368, 278] on input "text" at bounding box center [379, 282] width 40 height 11
type input "100"
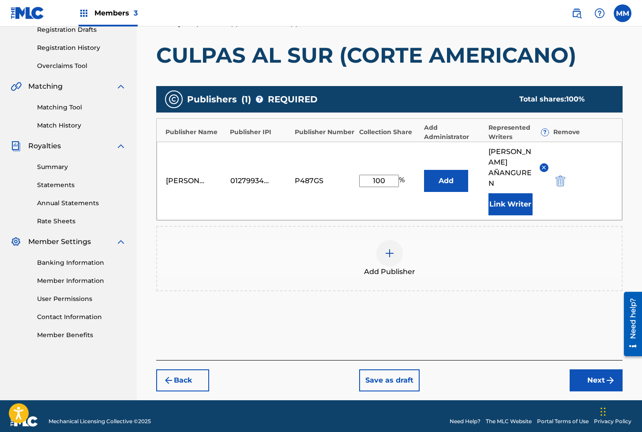
click at [589, 369] on button "Next" at bounding box center [595, 380] width 53 height 22
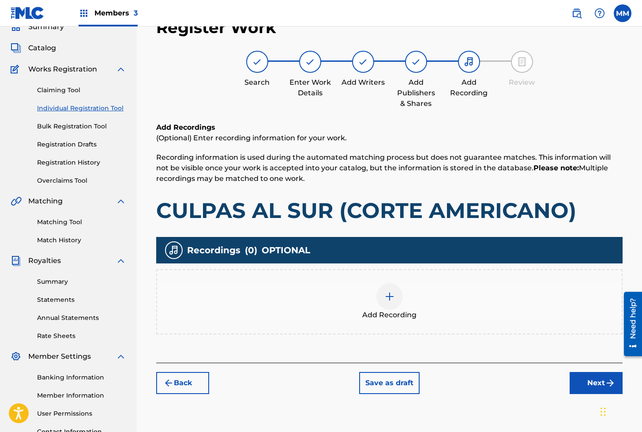
click at [384, 294] on img at bounding box center [389, 296] width 11 height 11
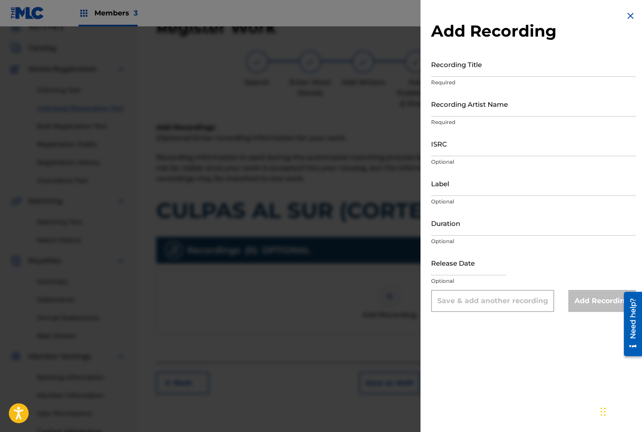
click at [477, 67] on input "Recording Title" at bounding box center [533, 64] width 205 height 25
paste input "CULPAS AL SUR"
type input "CULPAS AL SUR"
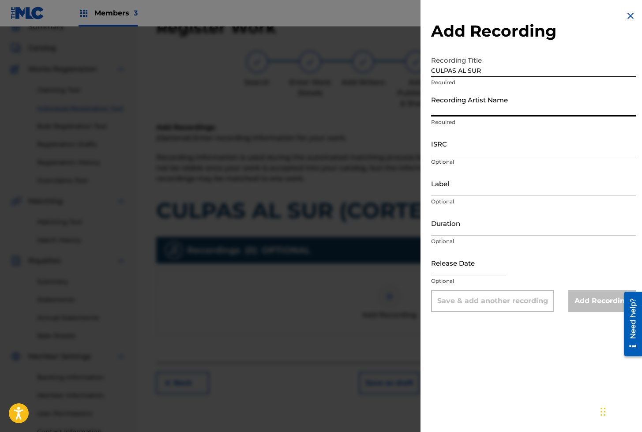
click at [459, 114] on input "Recording Artist Name" at bounding box center [533, 103] width 205 height 25
paste input "CORTE AMERICANO"
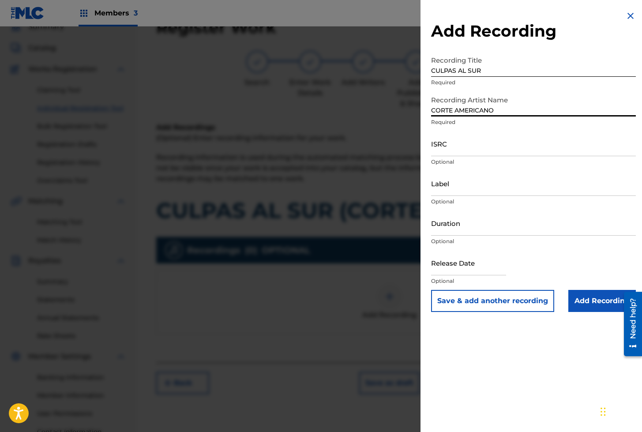
type input "CORTE AMERICANO"
click at [482, 146] on input "ISRC" at bounding box center [533, 143] width 205 height 25
paste input "AEA3A2134368"
type input "AEA3A2134368"
click at [600, 300] on input "Add Recording" at bounding box center [601, 301] width 67 height 22
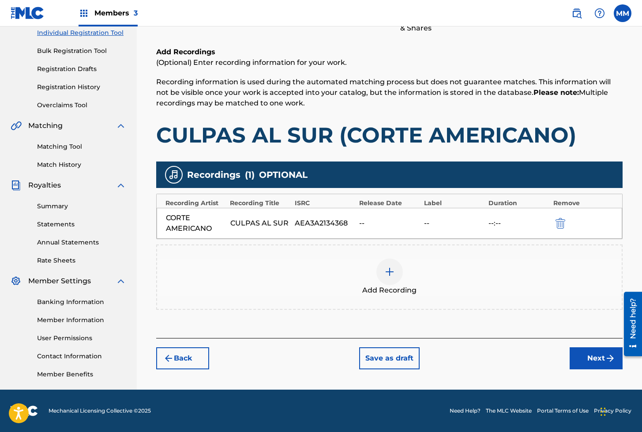
click at [582, 358] on button "Next" at bounding box center [595, 358] width 53 height 22
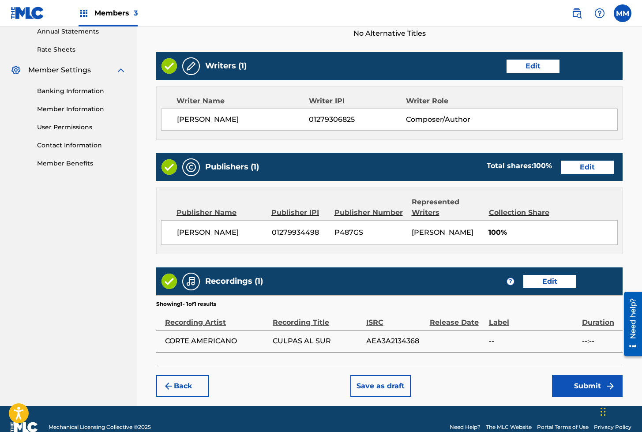
scroll to position [352, 0]
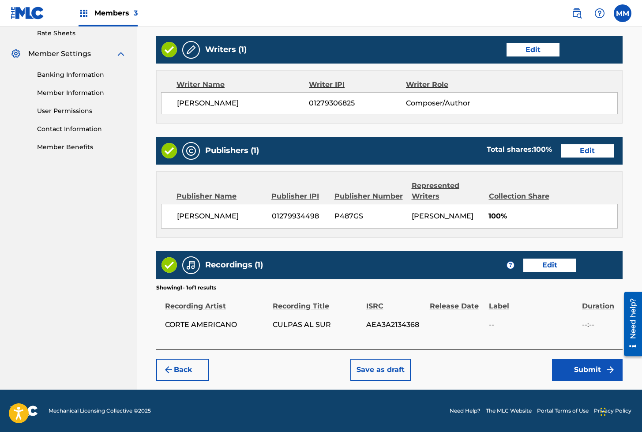
click at [574, 362] on button "Submit" at bounding box center [587, 369] width 71 height 22
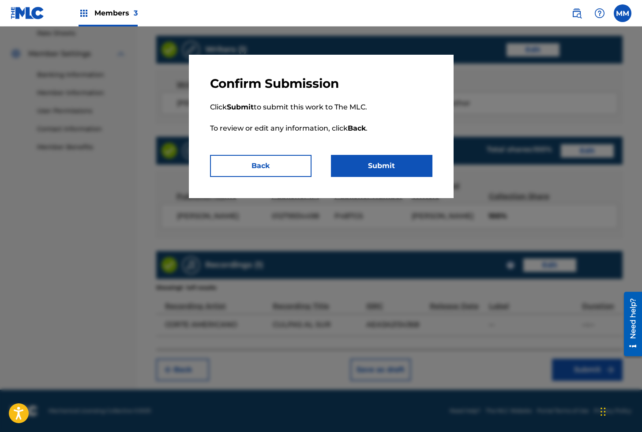
click at [382, 169] on button "Submit" at bounding box center [381, 166] width 101 height 22
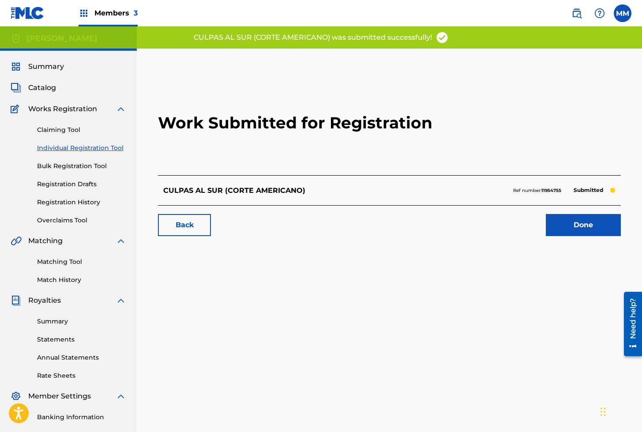
click at [585, 221] on link "Done" at bounding box center [582, 225] width 75 height 22
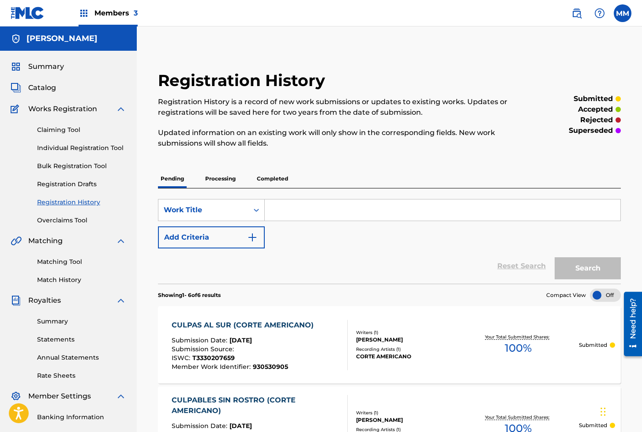
click at [72, 145] on link "Individual Registration Tool" at bounding box center [81, 147] width 89 height 9
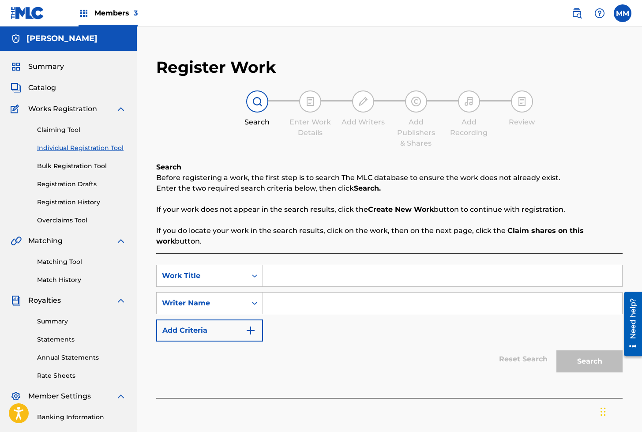
click at [306, 268] on input "Search Form" at bounding box center [442, 275] width 359 height 21
paste input "CUMPLIR TODA JUSTICIA (CB)"
type input "CUMPLIR TODA JUSTICIA (CB)"
click at [308, 299] on input "Search Form" at bounding box center [442, 302] width 359 height 21
type input "[PERSON_NAME]"
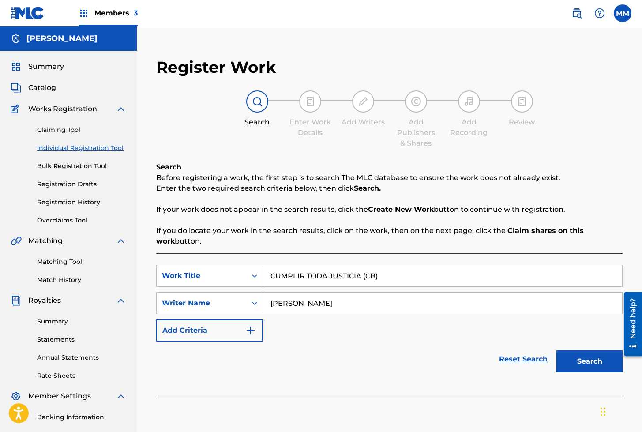
click at [593, 361] on button "Search" at bounding box center [589, 361] width 66 height 22
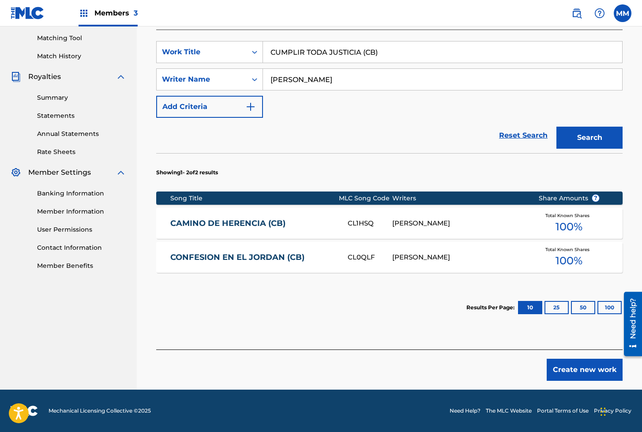
click at [592, 370] on button "Create new work" at bounding box center [584, 369] width 76 height 22
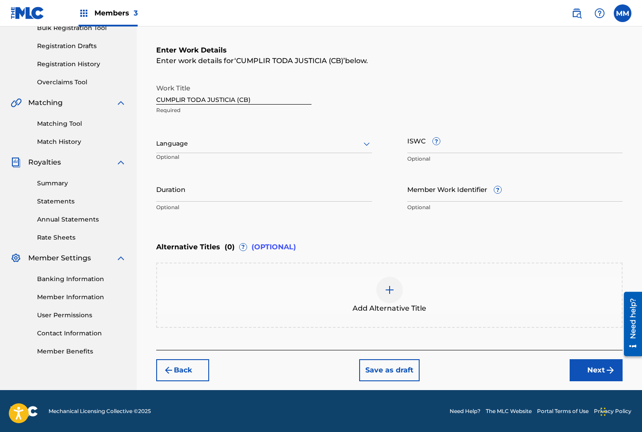
click at [421, 152] on input "ISWC ?" at bounding box center [515, 140] width 216 height 25
paste input "T3332048901"
type input "T3332048901"
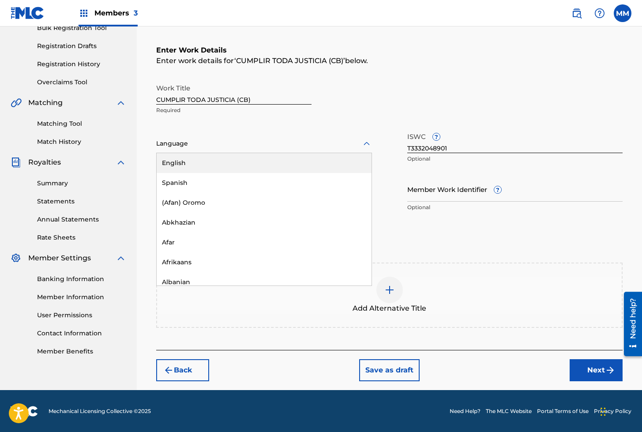
click at [264, 138] on div at bounding box center [264, 143] width 216 height 11
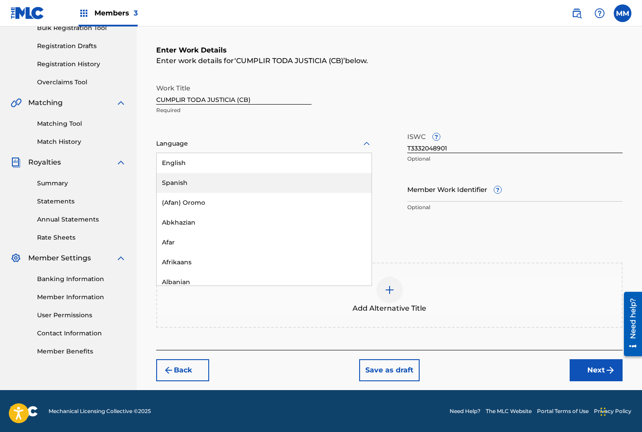
click at [188, 181] on div "Spanish" at bounding box center [264, 183] width 215 height 20
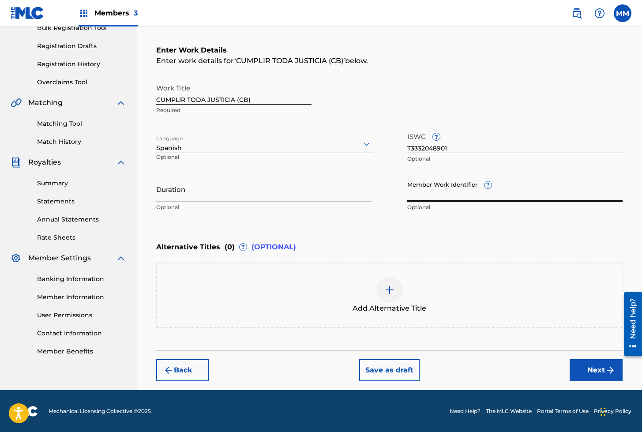
click at [425, 190] on input "Member Work Identifier ?" at bounding box center [515, 188] width 216 height 25
paste input "930678065"
type input "930678065"
click at [593, 374] on button "Next" at bounding box center [595, 370] width 53 height 22
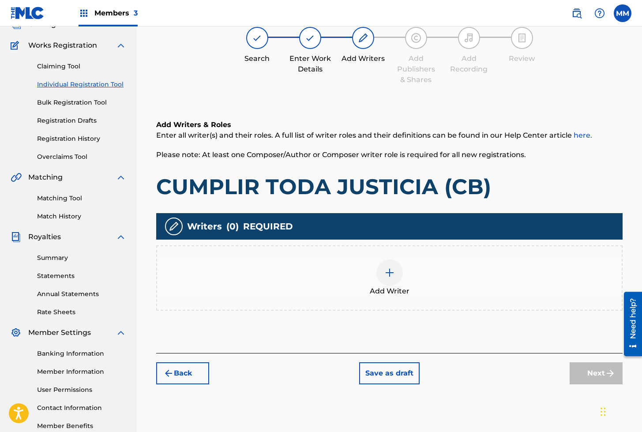
scroll to position [40, 0]
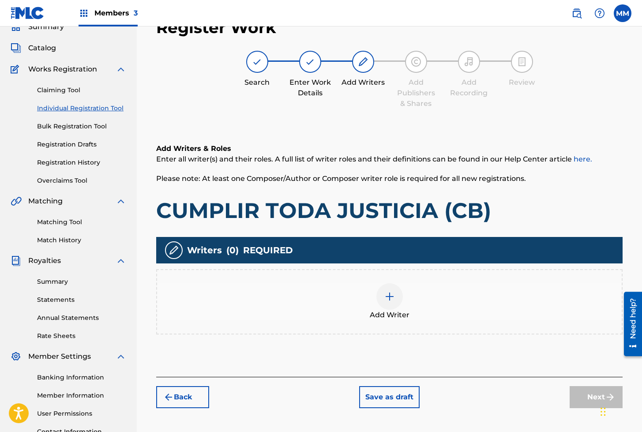
click at [398, 299] on div at bounding box center [389, 296] width 26 height 26
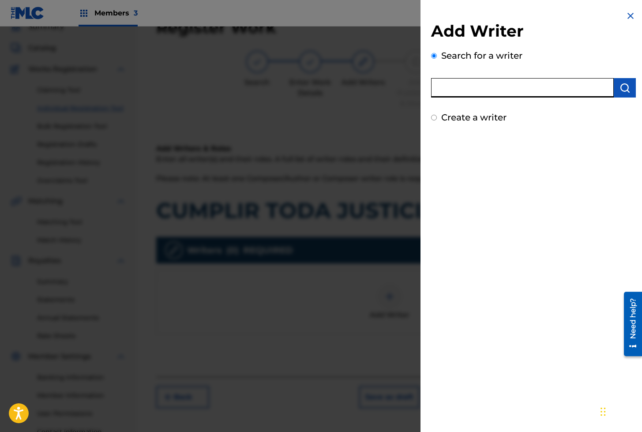
click at [541, 91] on input "text" at bounding box center [522, 87] width 183 height 19
paste input "01279306825"
type input "01279306825"
click at [621, 86] on img "submit" at bounding box center [624, 87] width 11 height 11
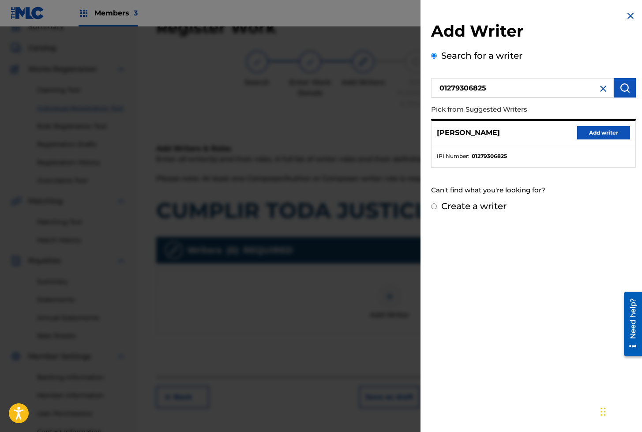
click at [585, 131] on button "Add writer" at bounding box center [603, 132] width 53 height 13
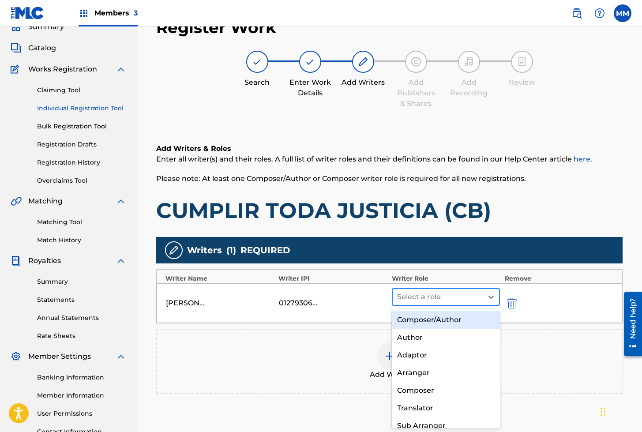
click at [419, 301] on div at bounding box center [438, 297] width 82 height 12
click at [430, 316] on div "Composer/Author" at bounding box center [446, 320] width 108 height 18
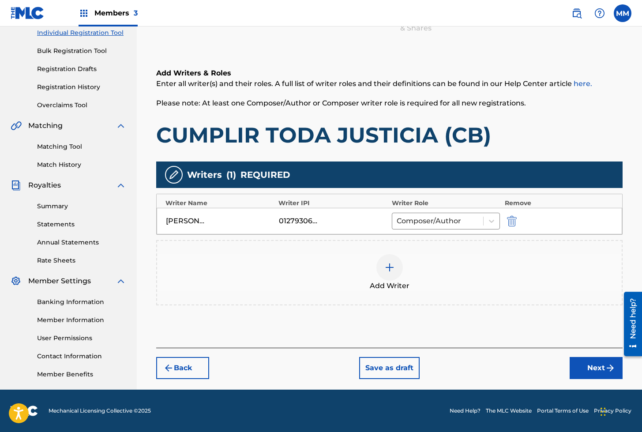
click at [590, 366] on button "Next" at bounding box center [595, 368] width 53 height 22
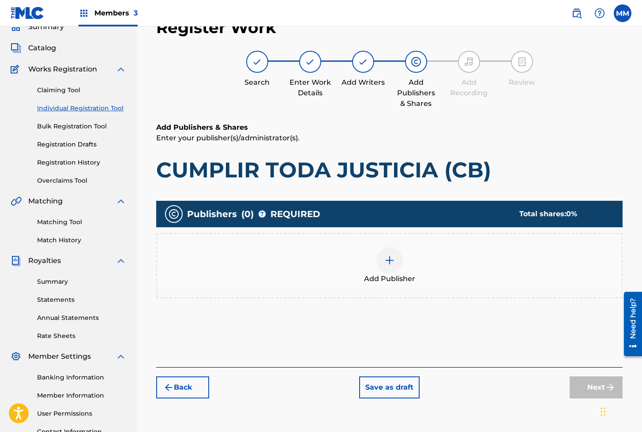
click at [392, 269] on div at bounding box center [389, 260] width 26 height 26
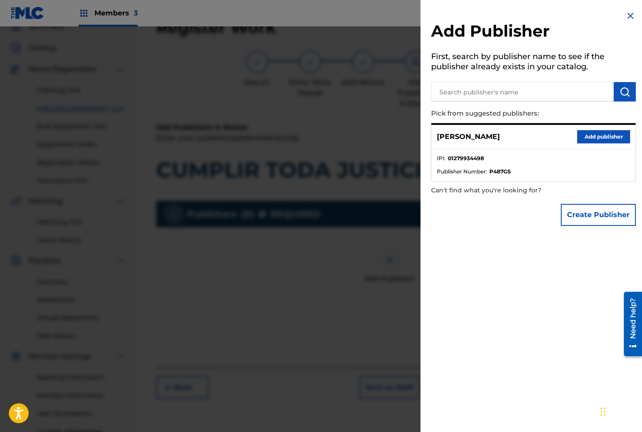
click at [592, 138] on button "Add publisher" at bounding box center [603, 136] width 53 height 13
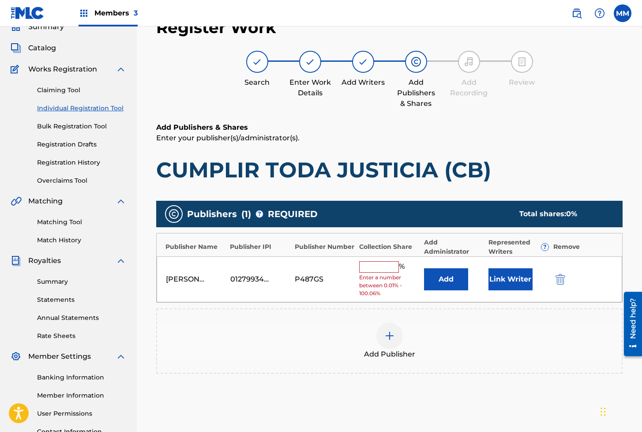
click at [504, 279] on button "Link Writer" at bounding box center [510, 279] width 44 height 22
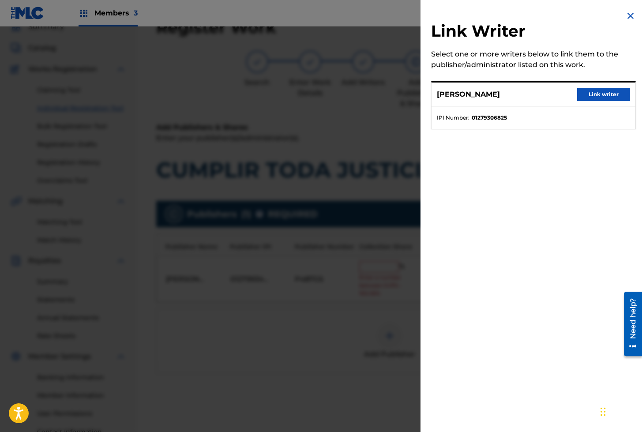
click at [599, 98] on button "Link writer" at bounding box center [603, 94] width 53 height 13
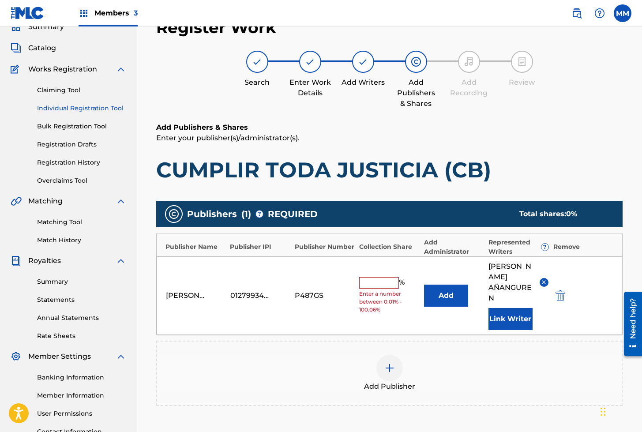
click at [371, 279] on input "text" at bounding box center [379, 282] width 40 height 11
type input "100"
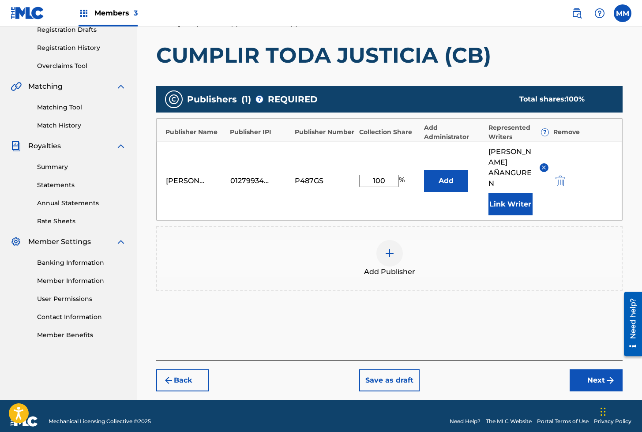
click at [587, 369] on button "Next" at bounding box center [595, 380] width 53 height 22
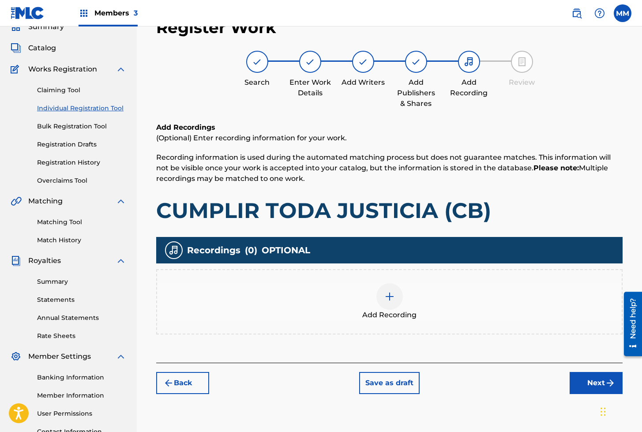
click at [389, 287] on div at bounding box center [389, 296] width 26 height 26
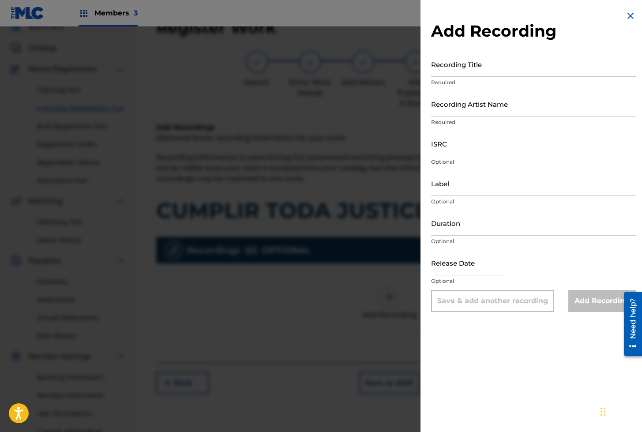
click at [454, 64] on input "Recording Title" at bounding box center [533, 64] width 205 height 25
paste input "CUMPLIR TODA JUSTICIA"
type input "CUMPLIR TODA JUSTICIA"
click at [447, 109] on input "Recording Artist Name" at bounding box center [533, 103] width 205 height 25
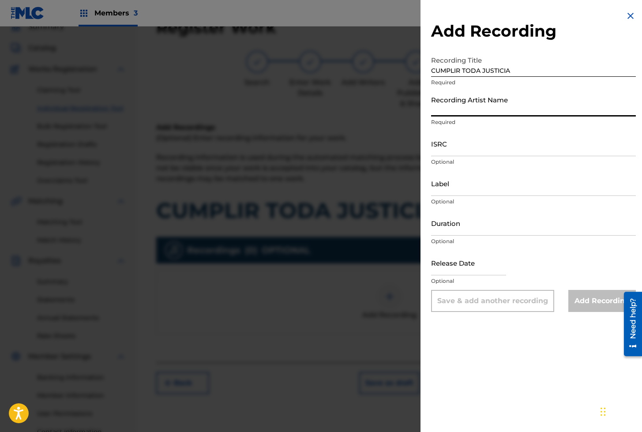
paste input "CANTANDO LA [DEMOGRAPHIC_DATA]"
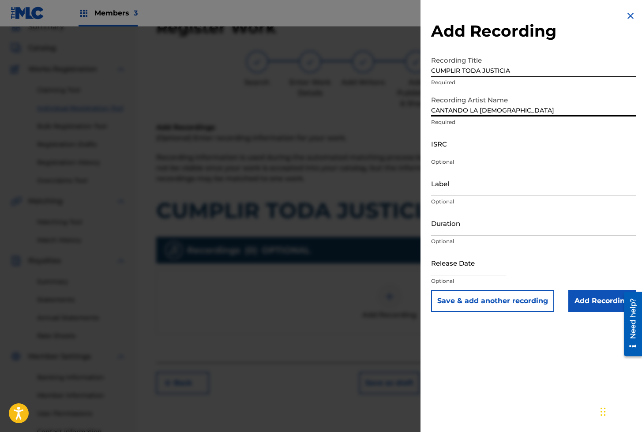
type input "Cantando la [DEMOGRAPHIC_DATA]"
click at [447, 149] on input "ISRC" at bounding box center [533, 143] width 205 height 25
paste input "GXBAV2107137"
type input "GXBAV2107137"
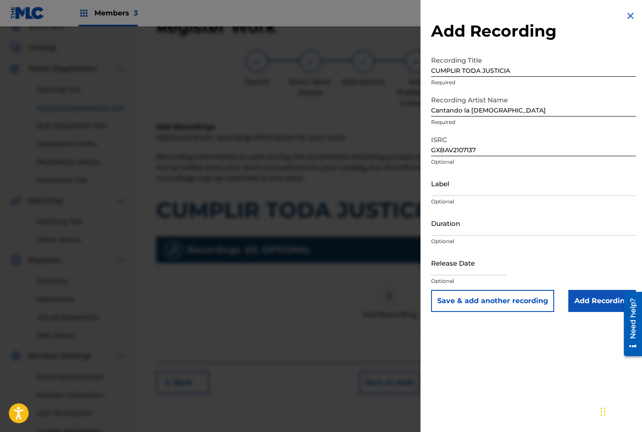
click at [588, 303] on input "Add Recording" at bounding box center [601, 301] width 67 height 22
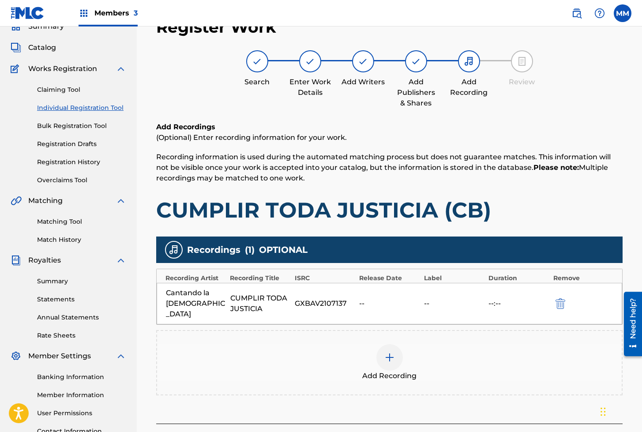
scroll to position [115, 0]
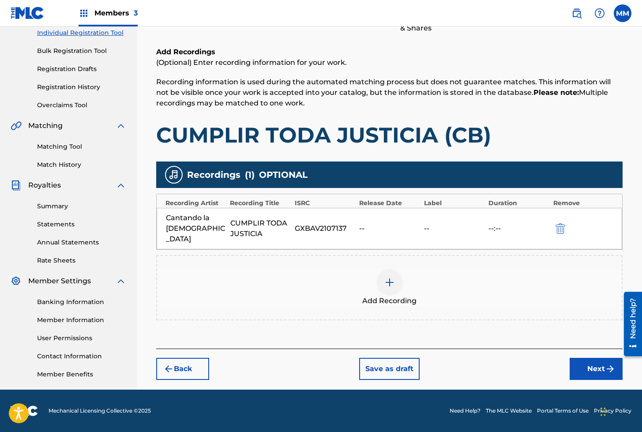
click at [591, 363] on button "Next" at bounding box center [595, 369] width 53 height 22
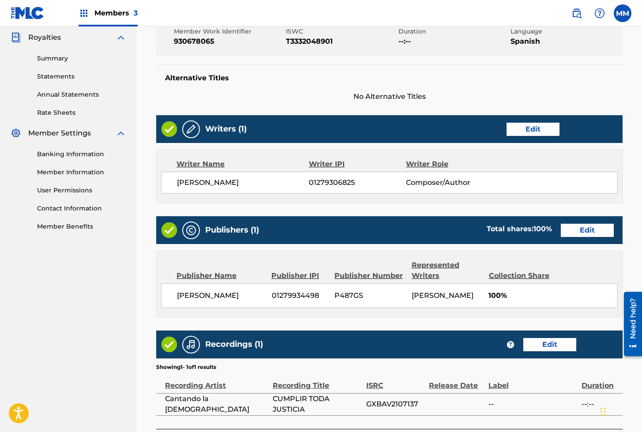
scroll to position [352, 0]
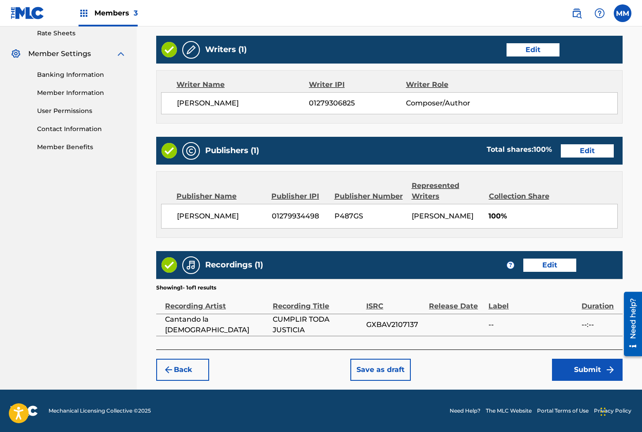
click at [576, 373] on button "Submit" at bounding box center [587, 369] width 71 height 22
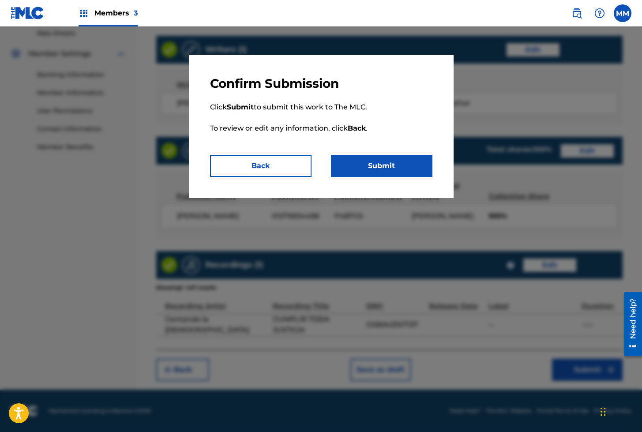
click at [403, 169] on button "Submit" at bounding box center [381, 166] width 101 height 22
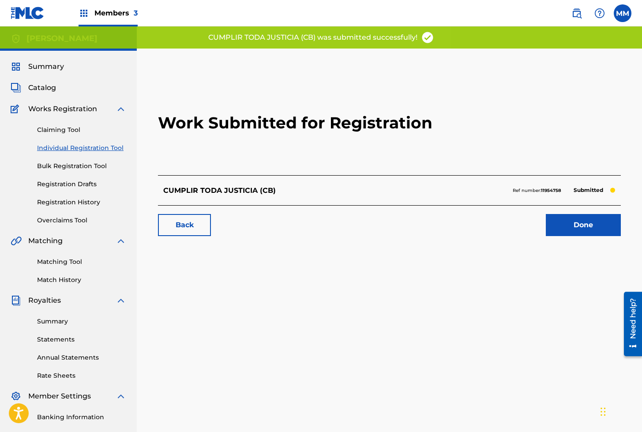
click at [571, 224] on link "Done" at bounding box center [582, 225] width 75 height 22
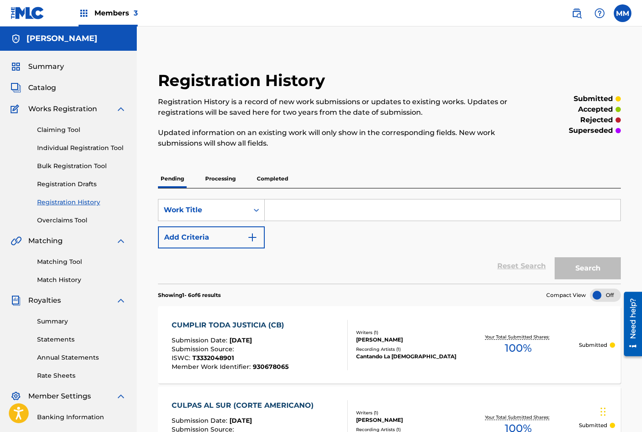
click at [101, 146] on link "Individual Registration Tool" at bounding box center [81, 147] width 89 height 9
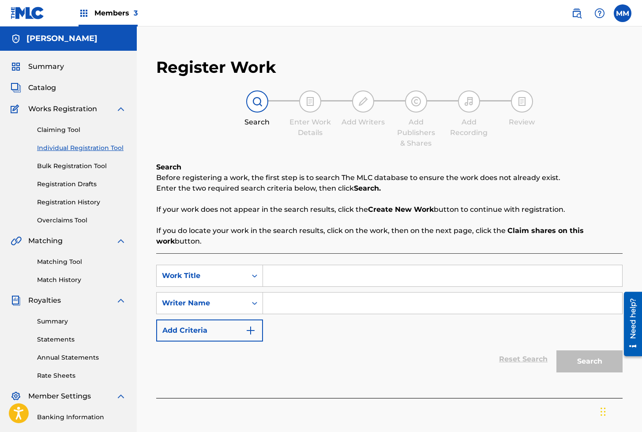
click at [298, 273] on input "Search Form" at bounding box center [442, 275] width 359 height 21
paste input "CURIOSITY AWAKENED"
type input "CURIOSITY AWAKENED"
click at [306, 304] on input "Search Form" at bounding box center [442, 302] width 359 height 21
type input "[PERSON_NAME]"
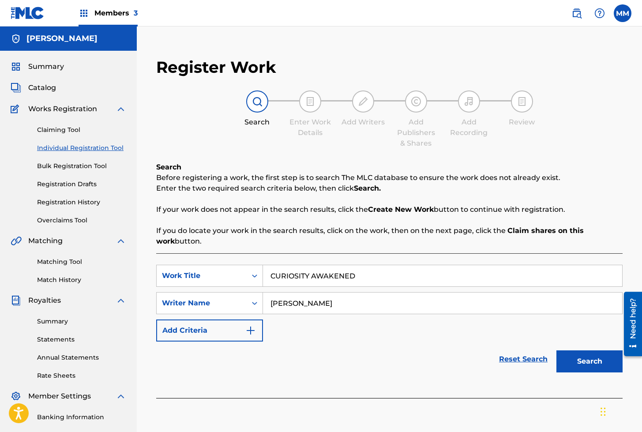
click at [578, 359] on button "Search" at bounding box center [589, 361] width 66 height 22
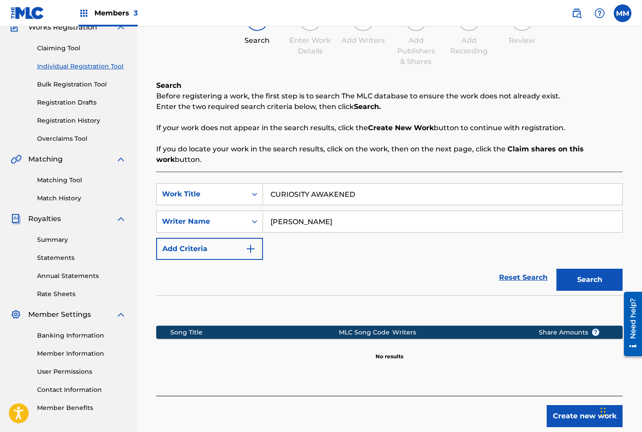
scroll to position [128, 0]
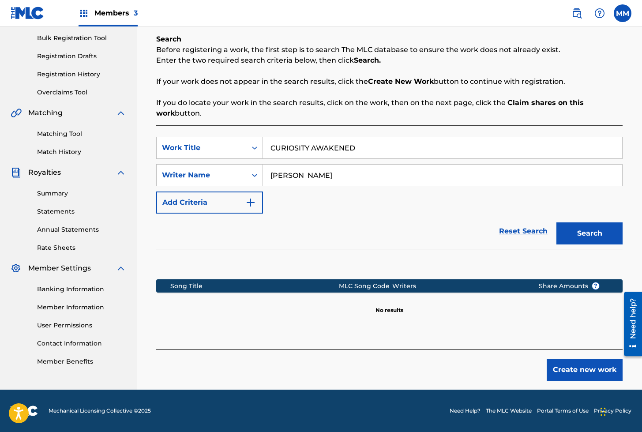
click at [562, 372] on button "Create new work" at bounding box center [584, 369] width 76 height 22
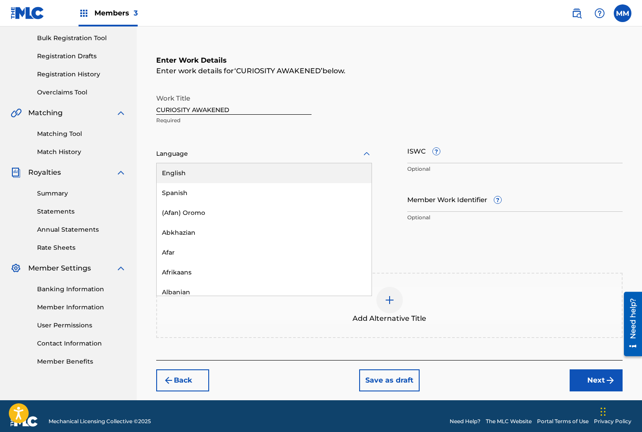
click at [162, 153] on div at bounding box center [264, 153] width 216 height 11
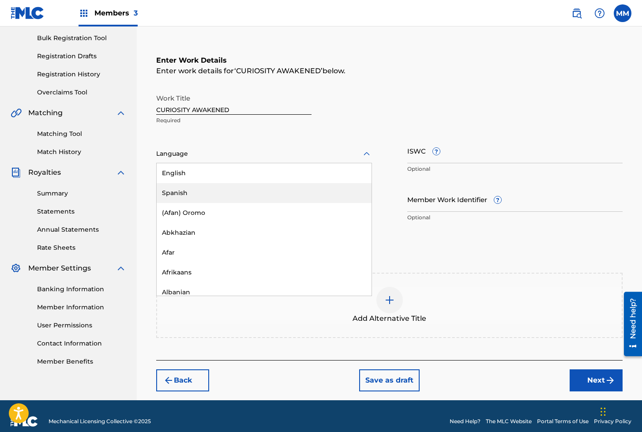
click at [177, 187] on div "Spanish" at bounding box center [264, 193] width 215 height 20
click at [182, 156] on div at bounding box center [264, 153] width 216 height 11
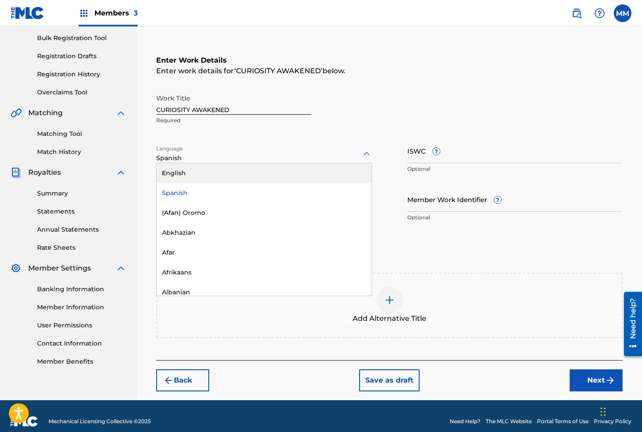
click at [188, 177] on div "English" at bounding box center [264, 173] width 215 height 20
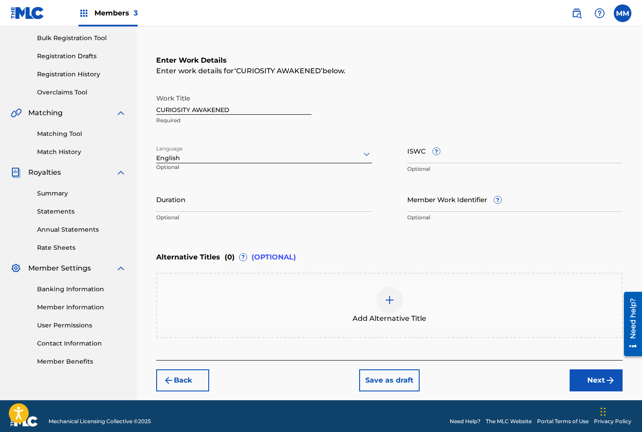
click at [414, 155] on input "ISWC ?" at bounding box center [515, 150] width 216 height 25
paste input "T3310593609"
type input "T3310593609"
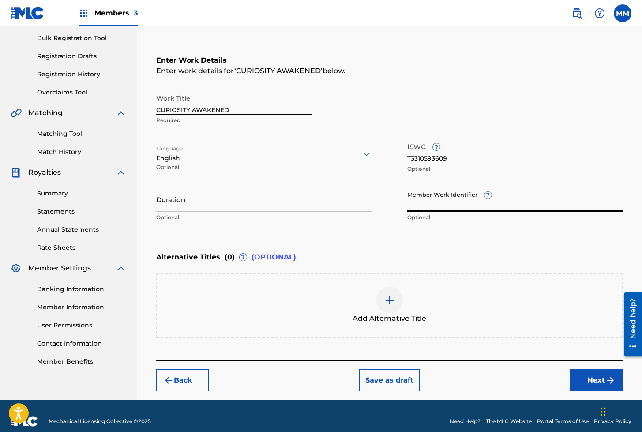
click at [456, 200] on input "Member Work Identifier ?" at bounding box center [515, 198] width 216 height 25
paste input "929054294"
type input "929054294"
click at [592, 382] on button "Next" at bounding box center [595, 380] width 53 height 22
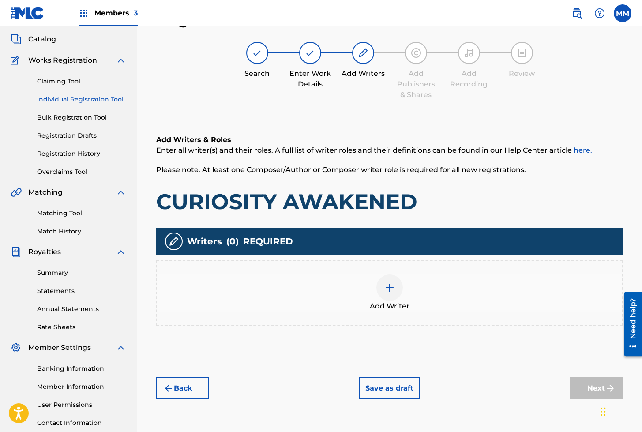
scroll to position [40, 0]
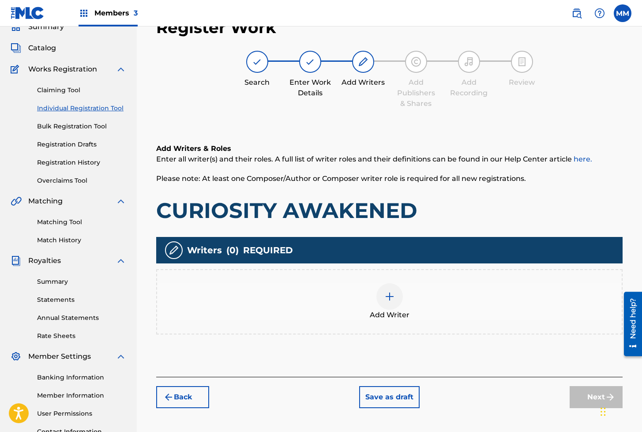
click at [390, 298] on img at bounding box center [389, 296] width 11 height 11
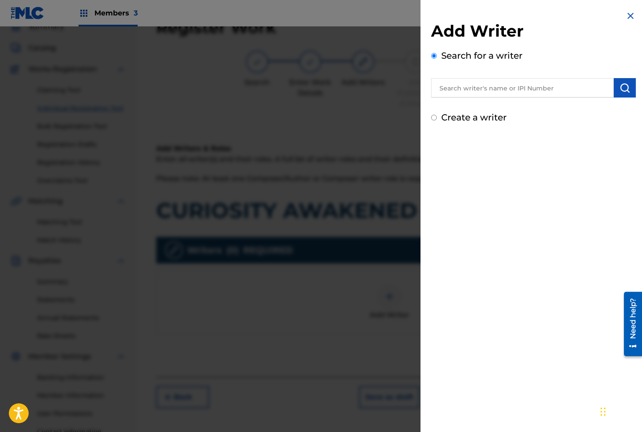
click at [534, 92] on input "text" at bounding box center [522, 87] width 183 height 19
paste input "01279306825"
type input "01279306825"
click at [621, 88] on img "submit" at bounding box center [624, 87] width 11 height 11
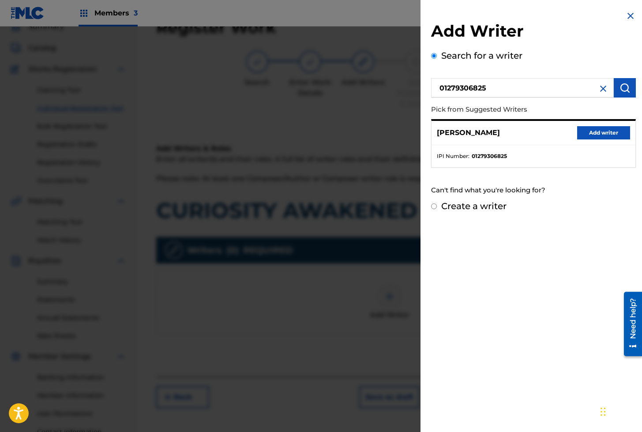
click at [592, 136] on button "Add writer" at bounding box center [603, 132] width 53 height 13
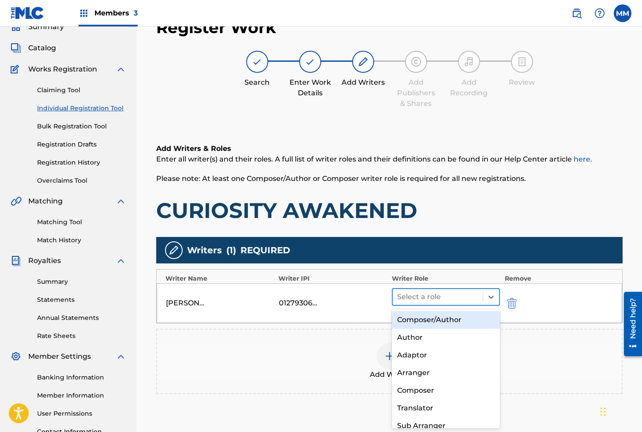
click at [448, 293] on div at bounding box center [438, 297] width 82 height 12
click at [433, 318] on div "Composer/Author" at bounding box center [446, 320] width 108 height 18
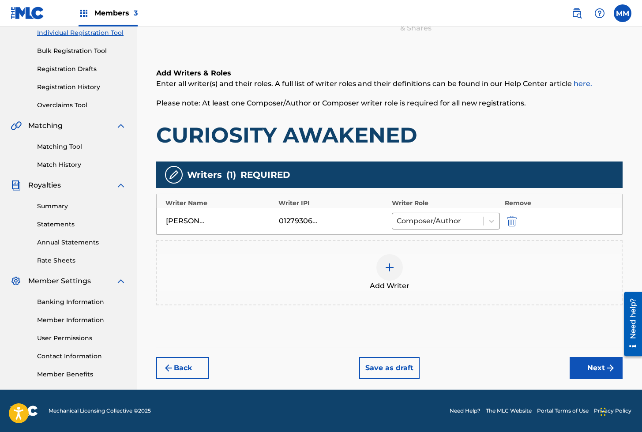
click at [587, 362] on button "Next" at bounding box center [595, 368] width 53 height 22
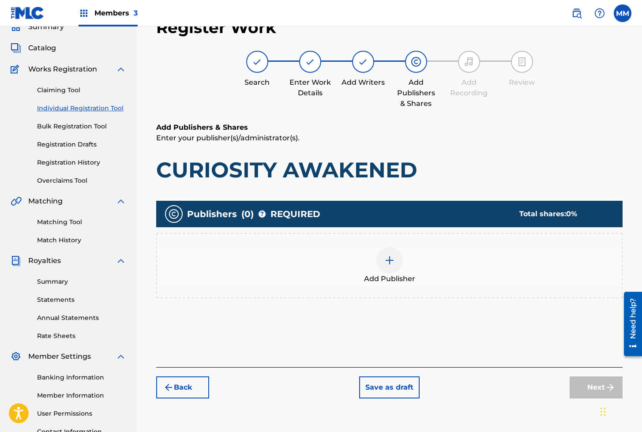
click at [379, 259] on div at bounding box center [389, 260] width 26 height 26
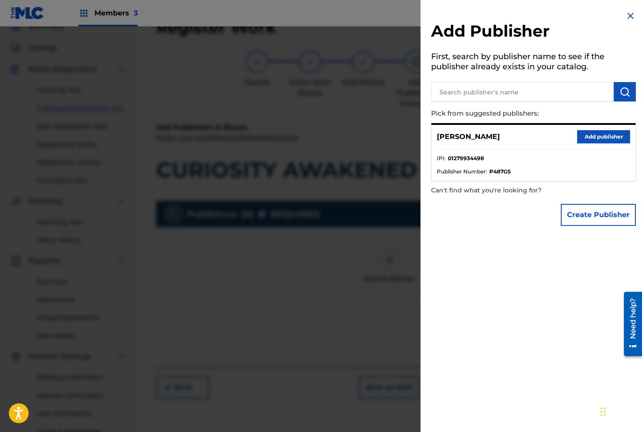
click at [599, 138] on button "Add publisher" at bounding box center [603, 136] width 53 height 13
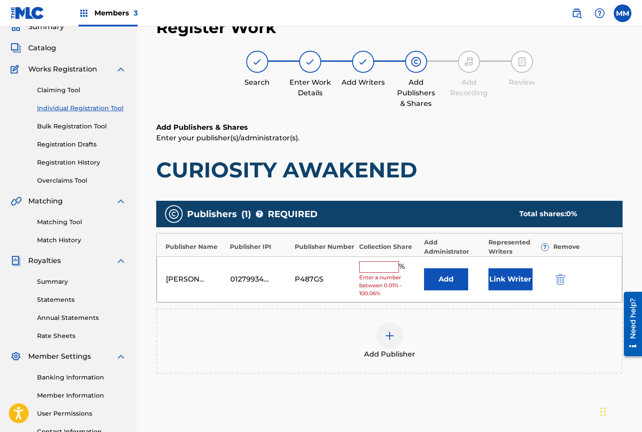
click at [511, 280] on button "Link Writer" at bounding box center [510, 279] width 44 height 22
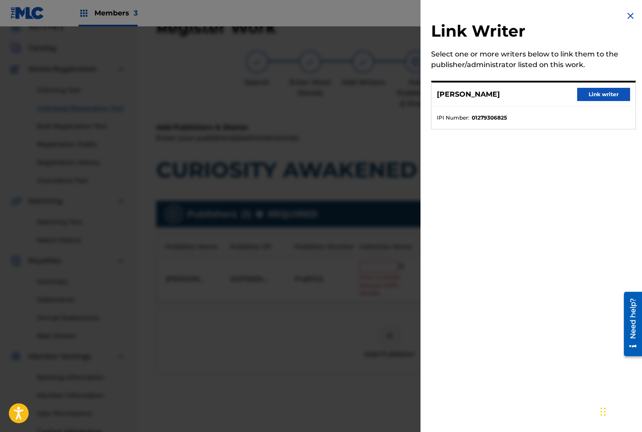
click at [592, 95] on button "Link writer" at bounding box center [603, 94] width 53 height 13
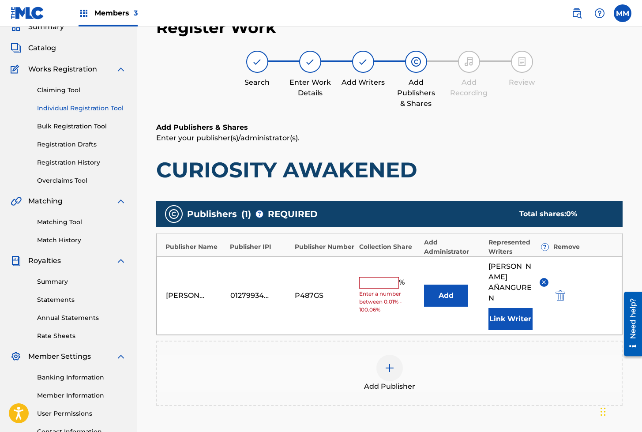
click at [377, 278] on input "text" at bounding box center [379, 282] width 40 height 11
type input "100"
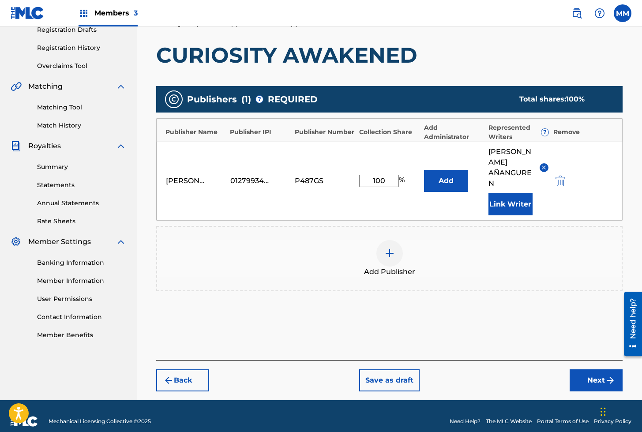
click at [587, 369] on button "Next" at bounding box center [595, 380] width 53 height 22
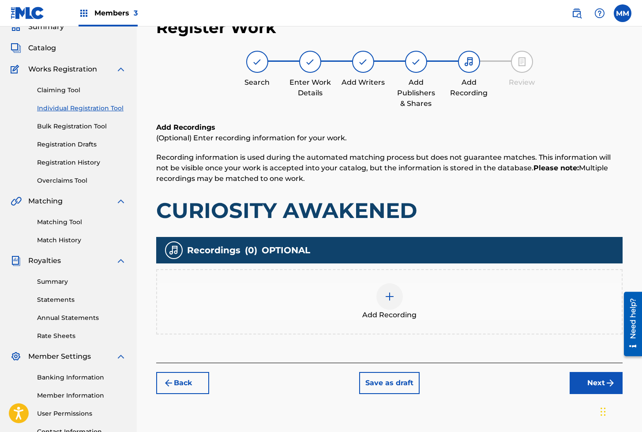
click at [398, 283] on div "Add Recording" at bounding box center [389, 301] width 464 height 37
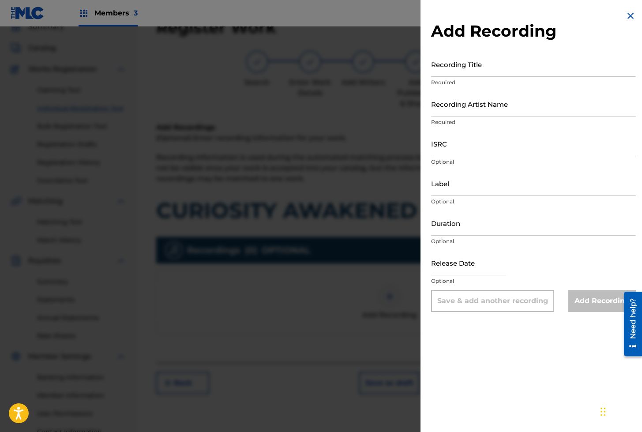
click at [468, 68] on input "Recording Title" at bounding box center [533, 64] width 205 height 25
paste input "CURIOSITY AWAKENED"
type input "CURIOSITY AWAKENED"
click at [477, 110] on input "Recording Artist Name" at bounding box center [533, 103] width 205 height 25
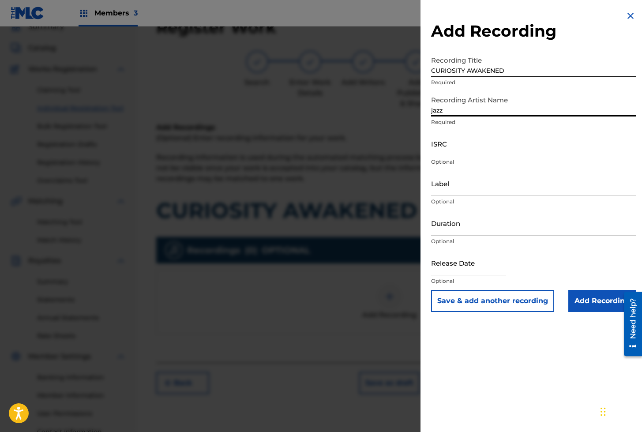
type input "Jazzy [DEMOGRAPHIC_DATA]"
click at [473, 149] on input "ISRC" at bounding box center [533, 143] width 205 height 25
paste input "GXBAV2531881"
type input "GXBAV2531881"
click at [481, 71] on input "CURIOSITY AWAKENED" at bounding box center [533, 64] width 205 height 25
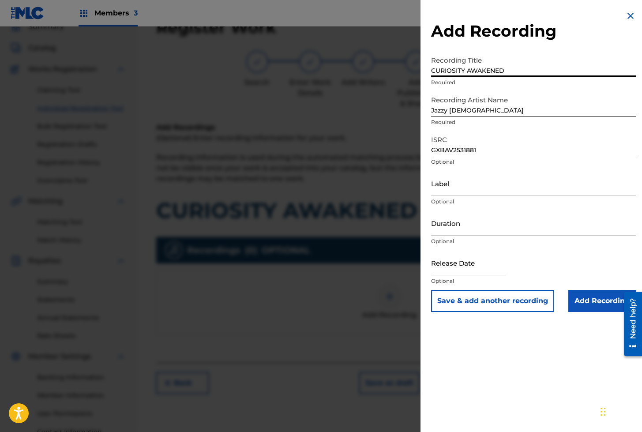
click at [487, 292] on button "Save & add another recording" at bounding box center [492, 301] width 123 height 22
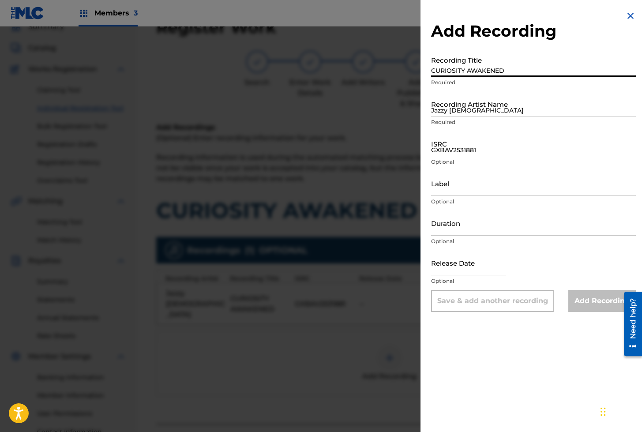
click at [457, 68] on input "CURIOSITY AWAKENED" at bounding box center [533, 64] width 205 height 25
paste input "CURIOSITY AWAKENED"
type input "CURIOSITY AWAKENED"
click at [460, 108] on input "Jazzy [DEMOGRAPHIC_DATA]" at bounding box center [533, 103] width 205 height 25
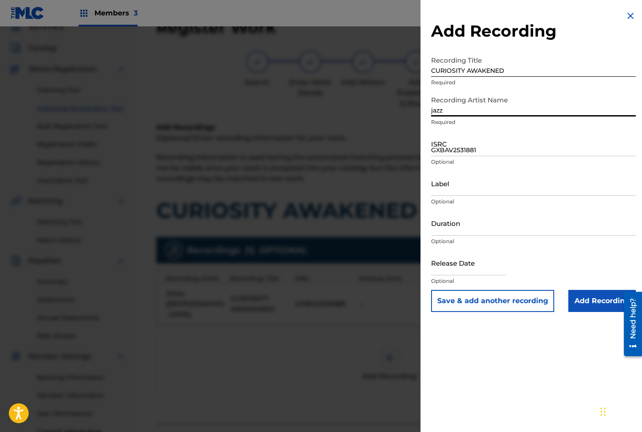
type input "Jazzy [DEMOGRAPHIC_DATA]"
click at [447, 150] on input "GXBAV2531881" at bounding box center [533, 143] width 205 height 25
paste input "GXBAV2566305"
type input "GXBAV2566305"
click at [591, 302] on input "Add Recording" at bounding box center [601, 301] width 67 height 22
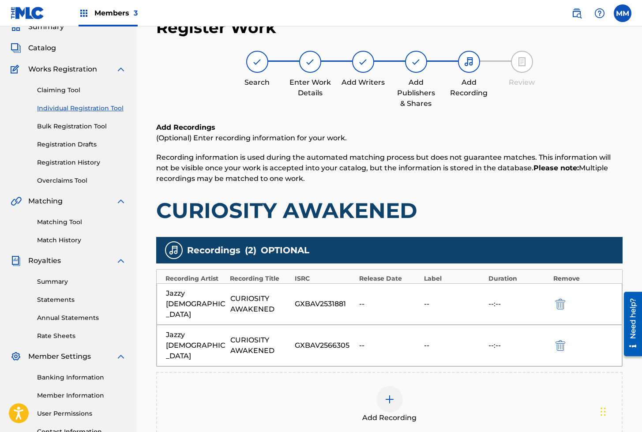
scroll to position [134, 0]
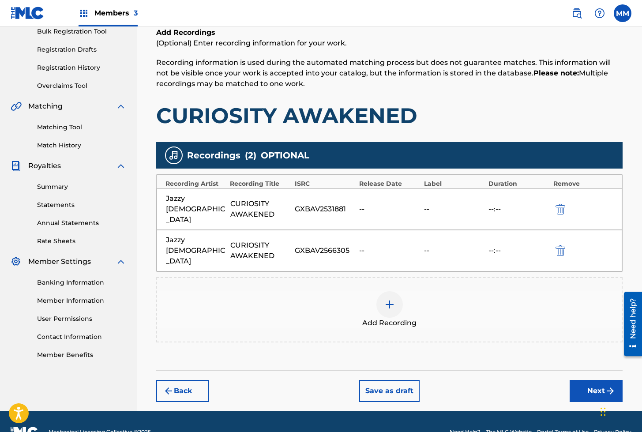
click at [590, 380] on button "Next" at bounding box center [595, 391] width 53 height 22
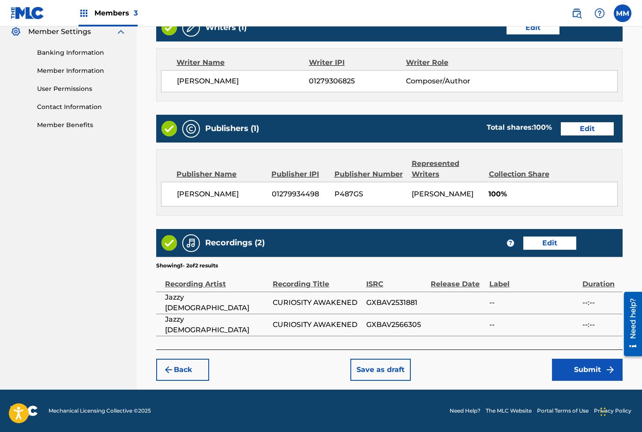
scroll to position [374, 0]
click at [574, 366] on button "Submit" at bounding box center [587, 369] width 71 height 22
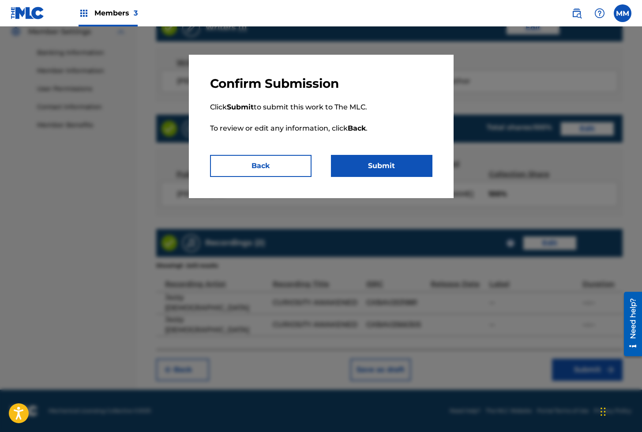
click at [366, 165] on button "Submit" at bounding box center [381, 166] width 101 height 22
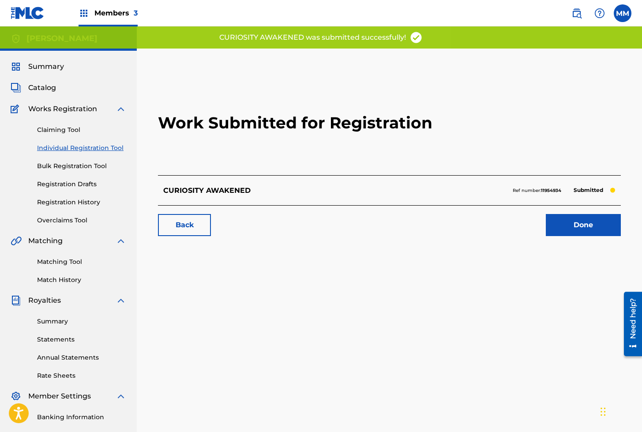
click at [565, 233] on link "Done" at bounding box center [582, 225] width 75 height 22
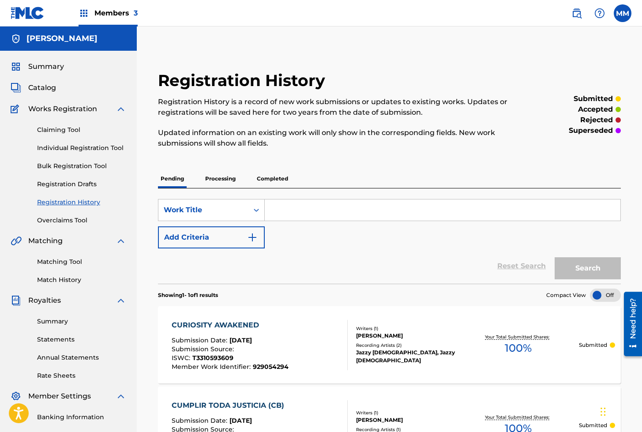
click at [97, 149] on link "Individual Registration Tool" at bounding box center [81, 147] width 89 height 9
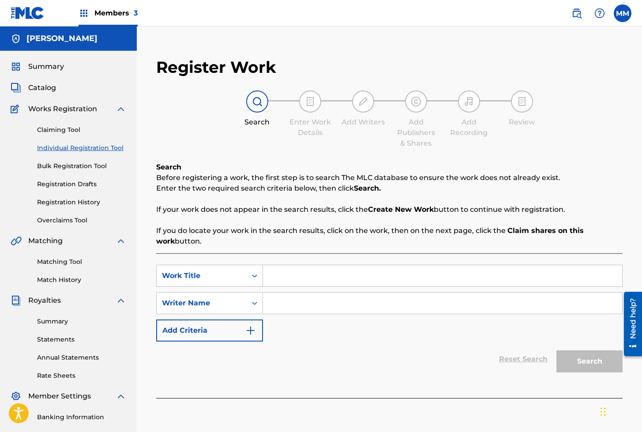
click at [288, 271] on input "Search Form" at bounding box center [442, 275] width 359 height 21
paste input "CURIOSITY AWAKENED (BIKINI TEAM)"
type input "CURIOSITY AWAKENED (BIKINI TEAM)"
click at [337, 305] on input "Search Form" at bounding box center [442, 302] width 359 height 21
type input "[PERSON_NAME]"
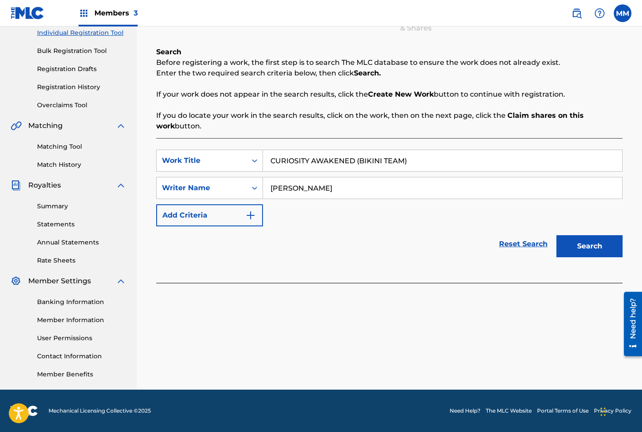
scroll to position [114, 0]
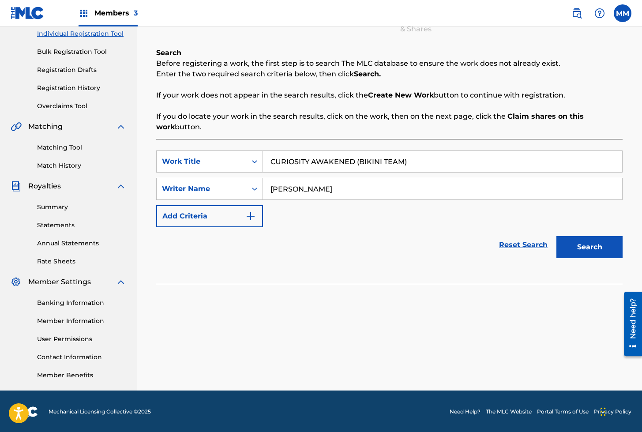
click at [578, 245] on button "Search" at bounding box center [589, 247] width 66 height 22
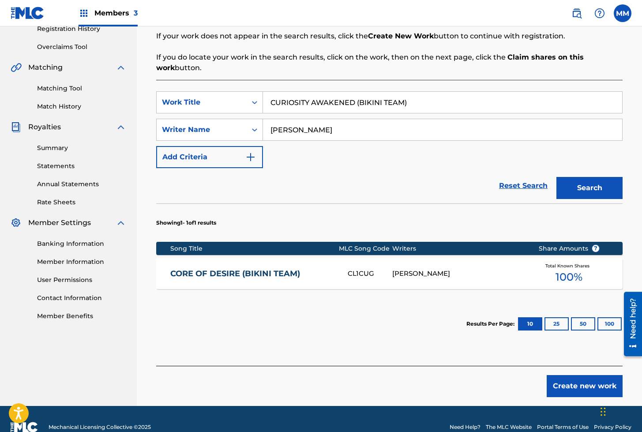
scroll to position [190, 0]
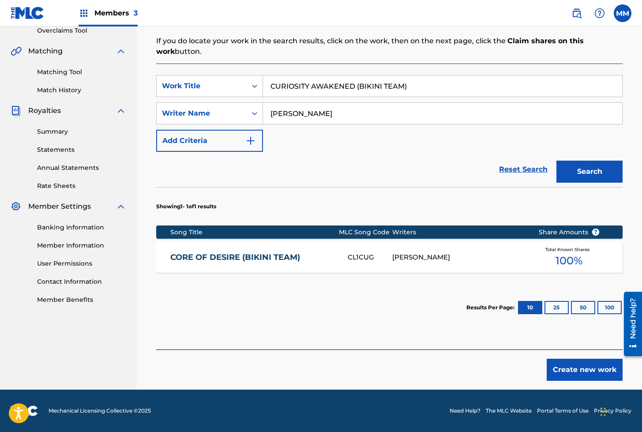
click at [322, 90] on input "CURIOSITY AWAKENED (BIKINI TEAM)" at bounding box center [442, 85] width 359 height 21
paste input "SENSUAL MOODS"
type input "CURIOSITY AWAKENED (SENSUAL MOODS)"
click at [579, 173] on button "Search" at bounding box center [589, 171] width 66 height 22
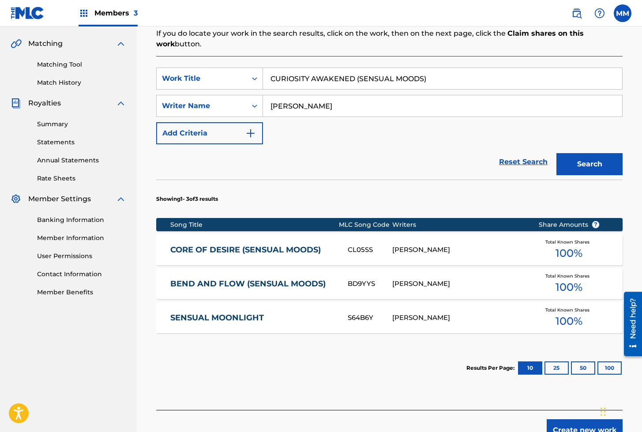
scroll to position [199, 0]
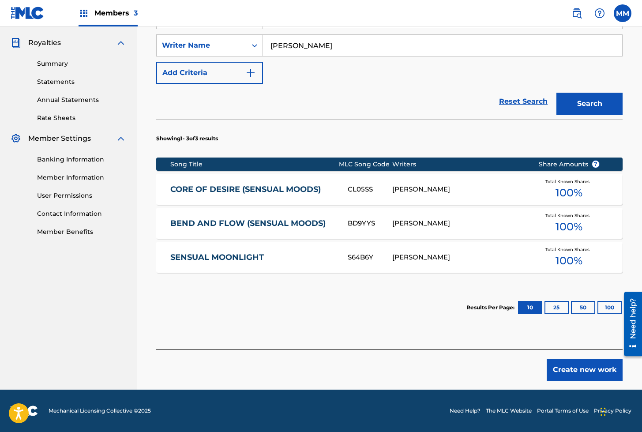
click at [578, 369] on button "Create new work" at bounding box center [584, 369] width 76 height 22
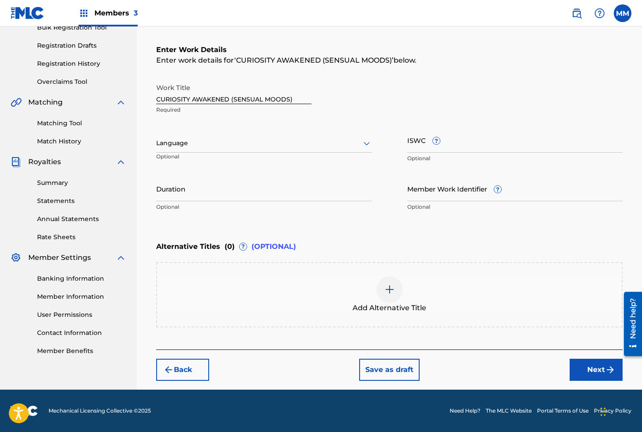
scroll to position [138, 0]
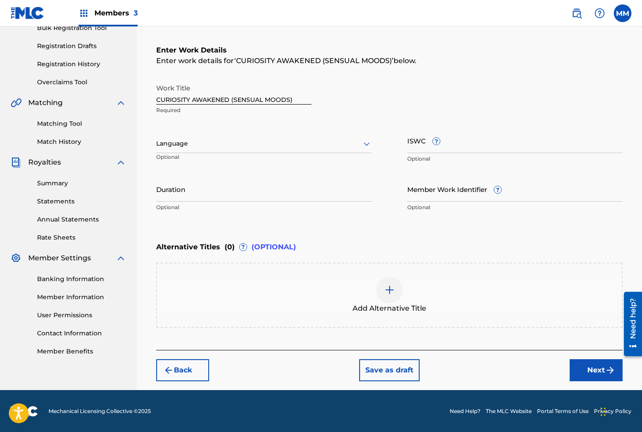
click at [161, 135] on div "Language" at bounding box center [264, 143] width 216 height 19
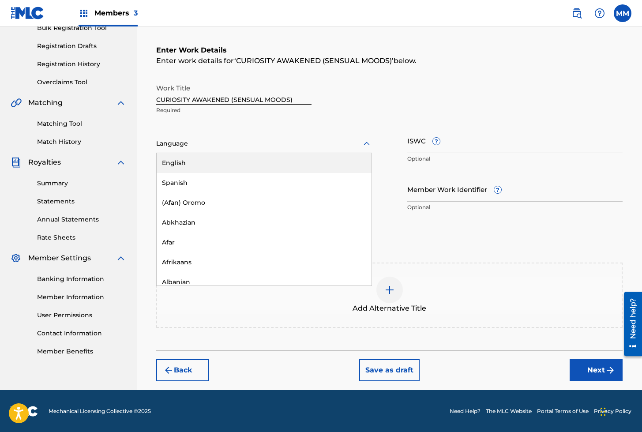
click at [174, 168] on div "English" at bounding box center [264, 163] width 215 height 20
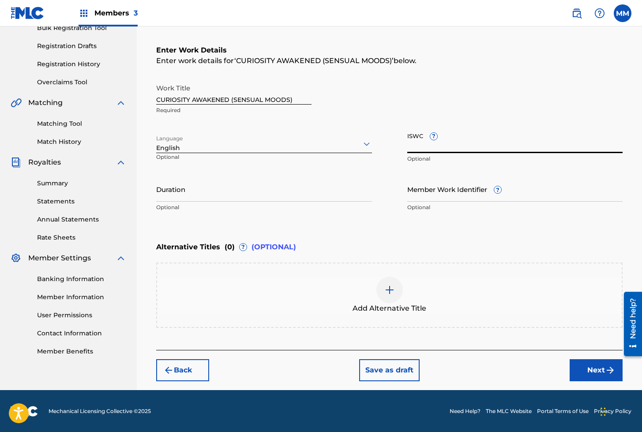
click at [414, 143] on input "ISWC ?" at bounding box center [515, 140] width 216 height 25
paste input "T3330978199"
type input "T3330978199"
click at [426, 185] on input "Member Work Identifier ?" at bounding box center [515, 188] width 216 height 25
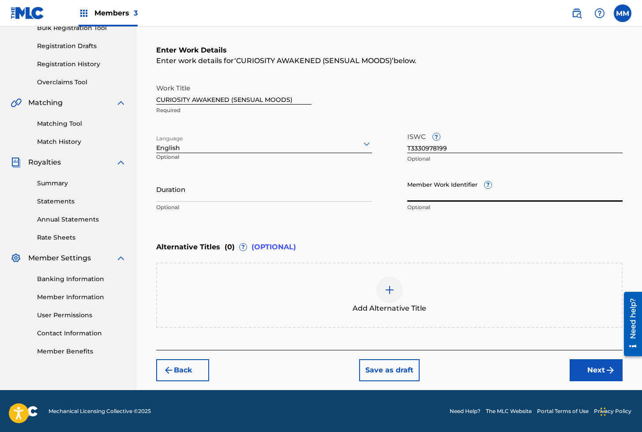
paste input "930585632"
type input "930585632"
click at [597, 364] on button "Next" at bounding box center [595, 370] width 53 height 22
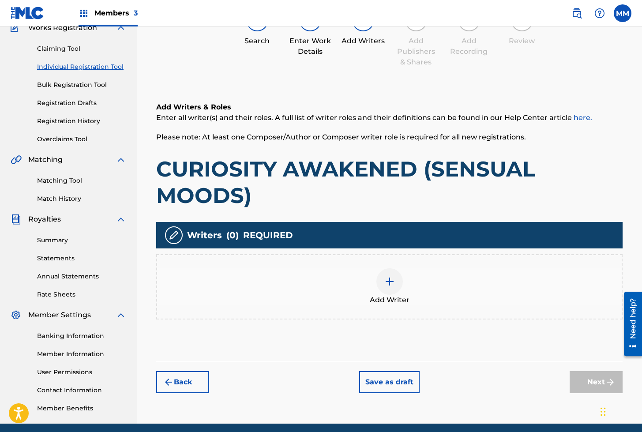
scroll to position [40, 0]
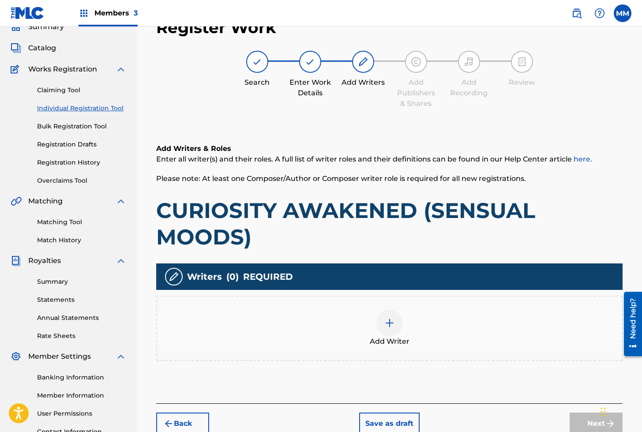
click at [386, 327] on img at bounding box center [389, 322] width 11 height 11
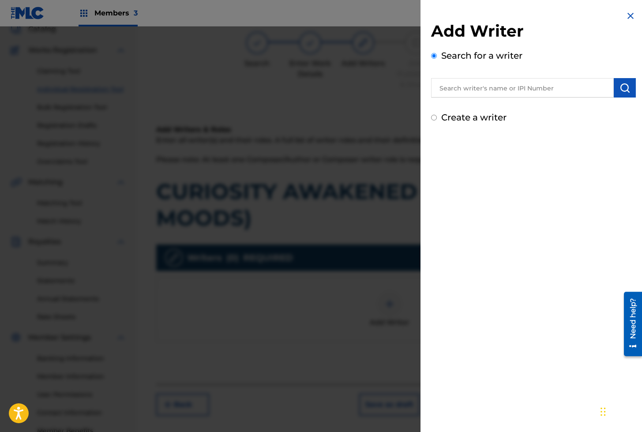
scroll to position [65, 0]
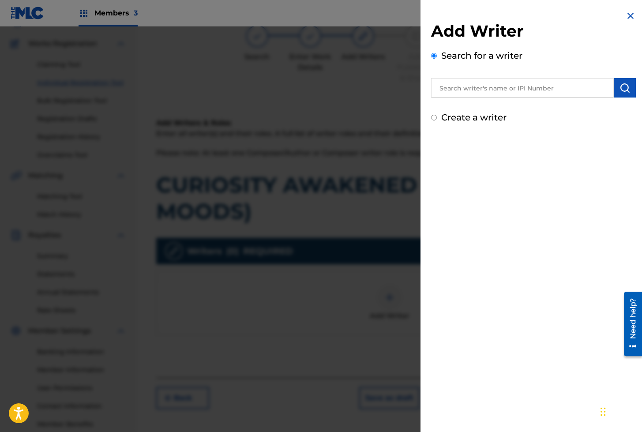
click at [496, 90] on input "text" at bounding box center [522, 87] width 183 height 19
paste input "01279306825"
type input "01279306825"
click at [628, 90] on button "submit" at bounding box center [624, 87] width 22 height 19
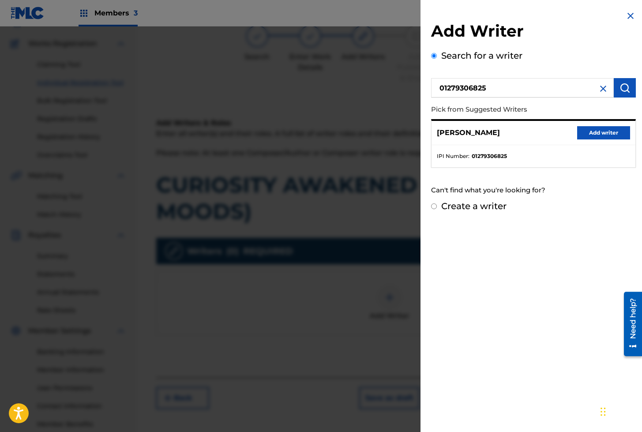
click at [613, 131] on button "Add writer" at bounding box center [603, 132] width 53 height 13
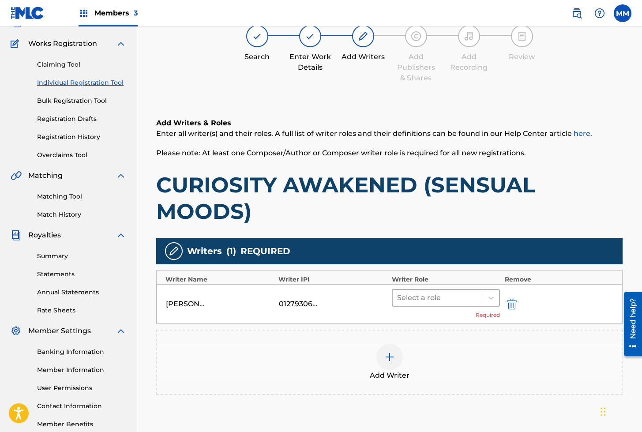
click at [440, 302] on div at bounding box center [438, 297] width 82 height 12
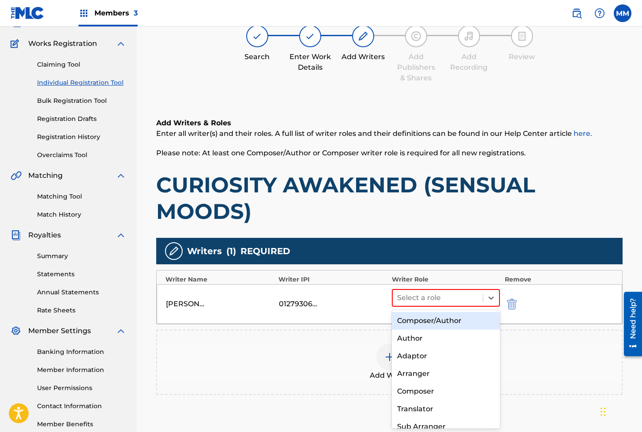
click at [436, 325] on div "Composer/Author" at bounding box center [446, 321] width 108 height 18
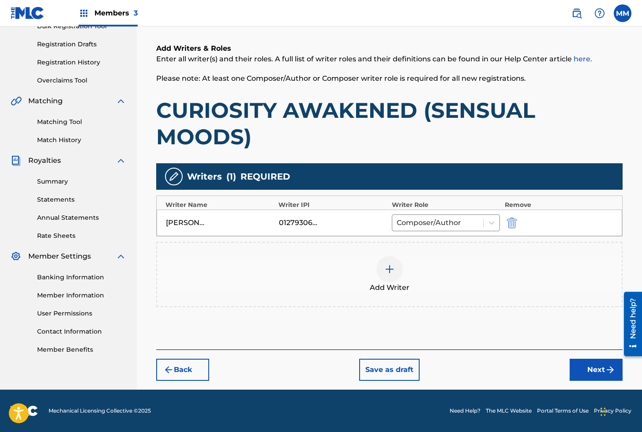
click at [597, 372] on button "Next" at bounding box center [595, 369] width 53 height 22
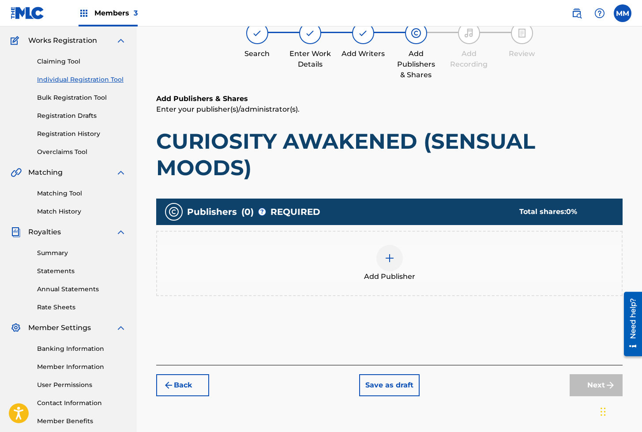
scroll to position [40, 0]
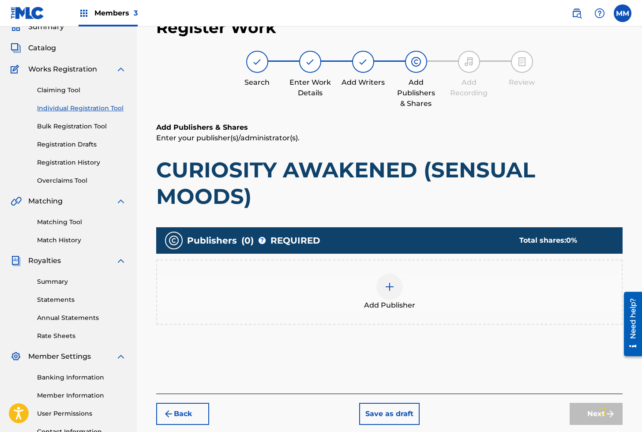
click at [389, 278] on div at bounding box center [389, 286] width 26 height 26
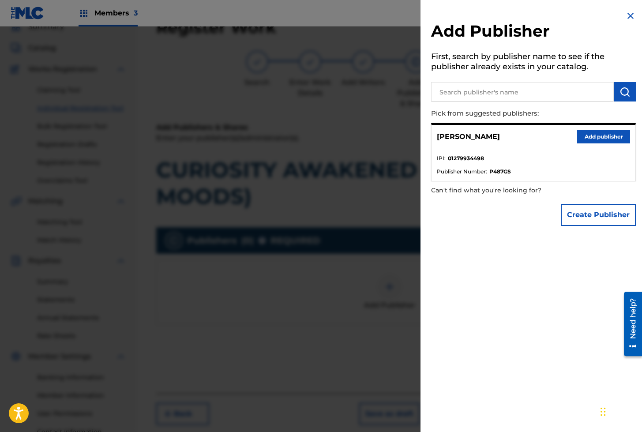
click at [602, 135] on button "Add publisher" at bounding box center [603, 136] width 53 height 13
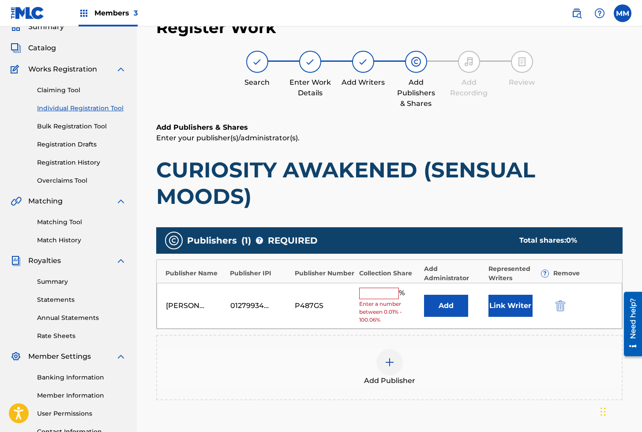
click at [500, 305] on button "Link Writer" at bounding box center [510, 306] width 44 height 22
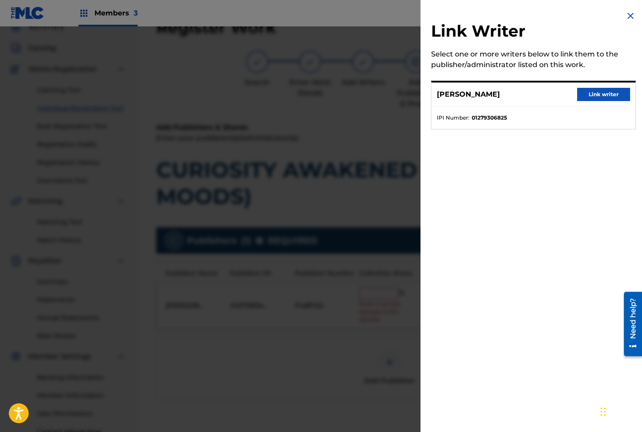
click at [604, 93] on button "Link writer" at bounding box center [603, 94] width 53 height 13
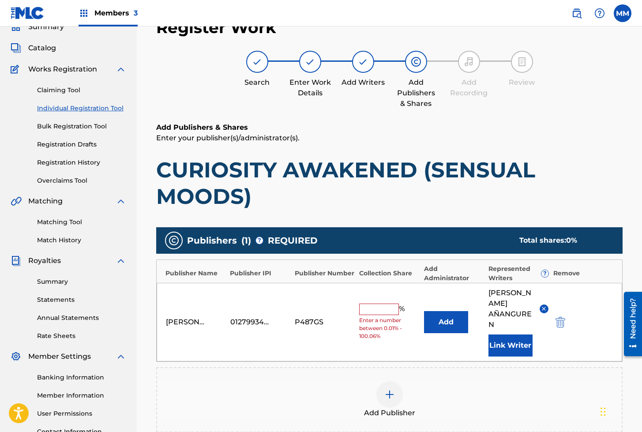
click at [371, 310] on div "% Enter a number between 0.01% - 100.06%" at bounding box center [389, 321] width 60 height 37
click at [374, 305] on input "text" at bounding box center [379, 308] width 40 height 11
type input "100"
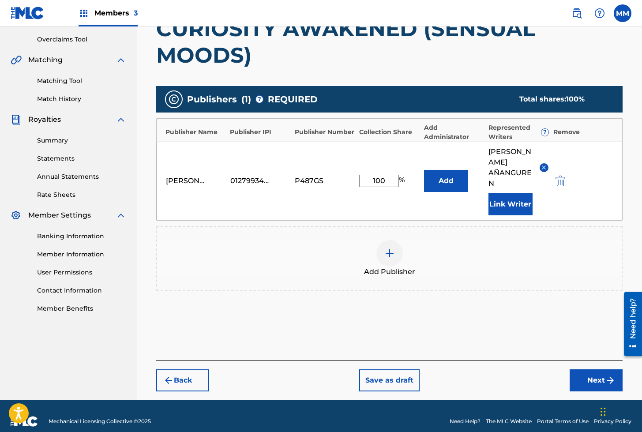
click at [600, 370] on button "Next" at bounding box center [595, 380] width 53 height 22
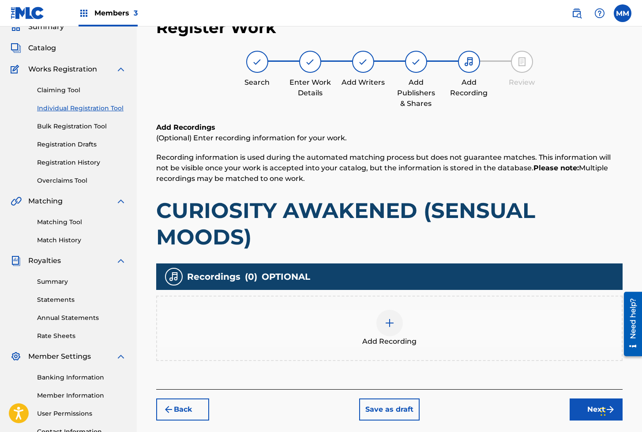
click at [376, 310] on div "Add Recording" at bounding box center [389, 328] width 464 height 37
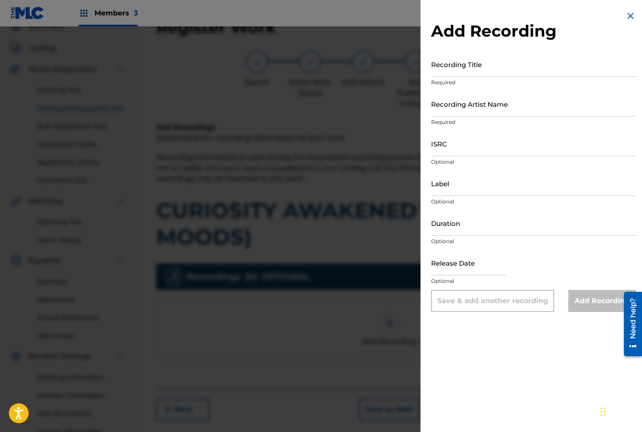
click at [462, 71] on input "Recording Title" at bounding box center [533, 64] width 205 height 25
paste input "CURIOSITY AWAKENED"
type input "CURIOSITY AWAKENED"
click at [449, 116] on input "Recording Artist Name" at bounding box center [533, 103] width 205 height 25
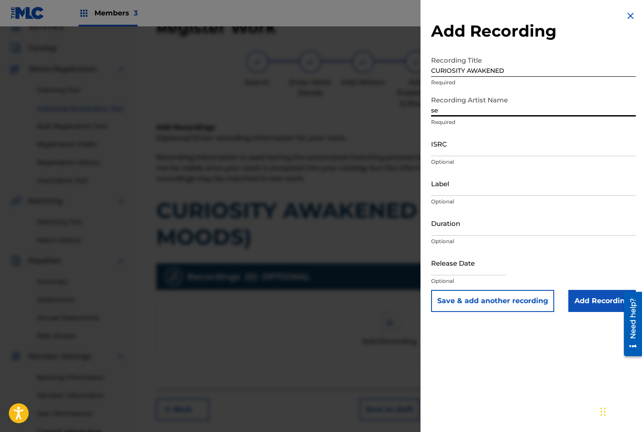
click at [457, 113] on input "se" at bounding box center [533, 103] width 205 height 25
type input "SENSUAL MOODS"
click at [460, 148] on input "ISRC" at bounding box center [533, 143] width 205 height 25
paste input "AEA3A2180930"
type input "AEA3A2180930"
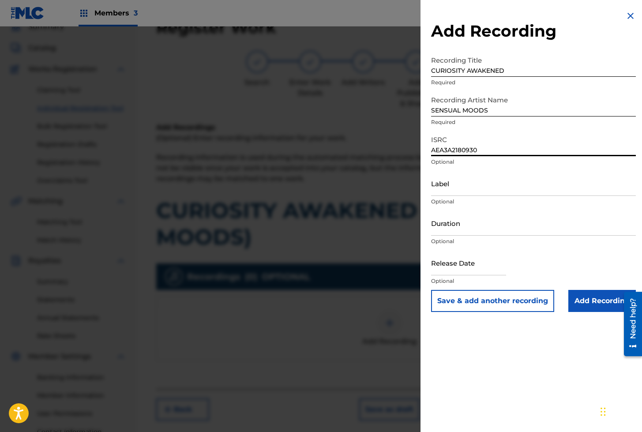
click at [602, 306] on input "Add Recording" at bounding box center [601, 301] width 67 height 22
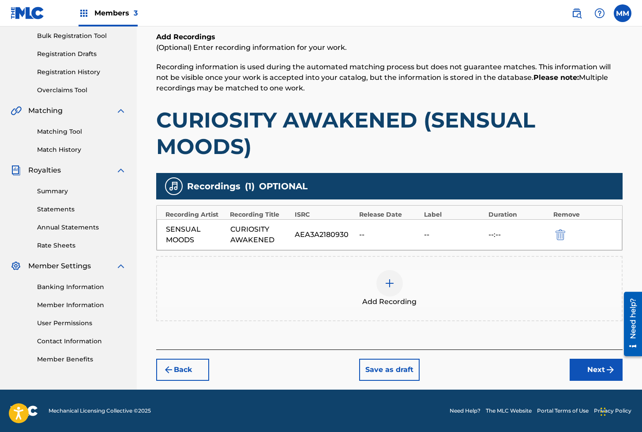
click at [599, 375] on button "Next" at bounding box center [595, 369] width 53 height 22
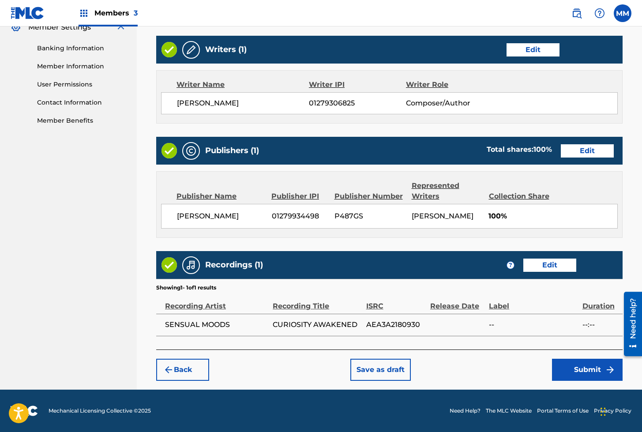
scroll to position [378, 0]
click at [591, 373] on button "Submit" at bounding box center [587, 369] width 71 height 22
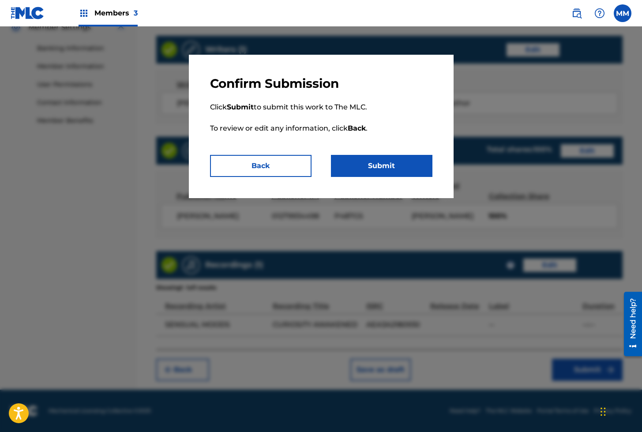
click at [364, 164] on button "Submit" at bounding box center [381, 166] width 101 height 22
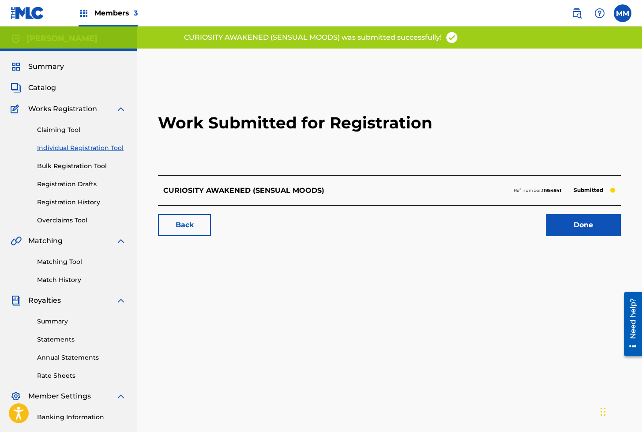
click at [571, 226] on link "Done" at bounding box center [582, 225] width 75 height 22
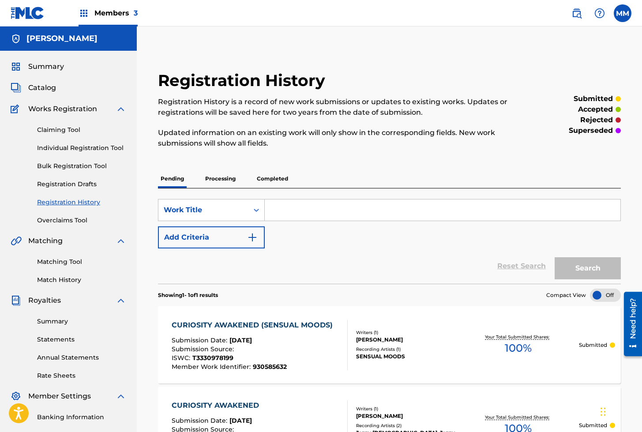
click at [82, 148] on link "Individual Registration Tool" at bounding box center [81, 147] width 89 height 9
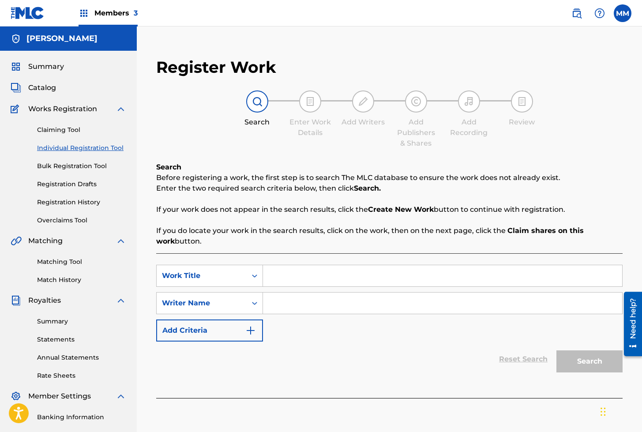
click at [321, 277] on input "Search Form" at bounding box center [442, 275] width 359 height 21
paste input "CURIOSITY AWAKENED (BIKINI TEAM)"
type input "CURIOSITY AWAKENED (BIKINI TEAM)"
click at [310, 305] on input "Search Form" at bounding box center [442, 302] width 359 height 21
type input "[PERSON_NAME]"
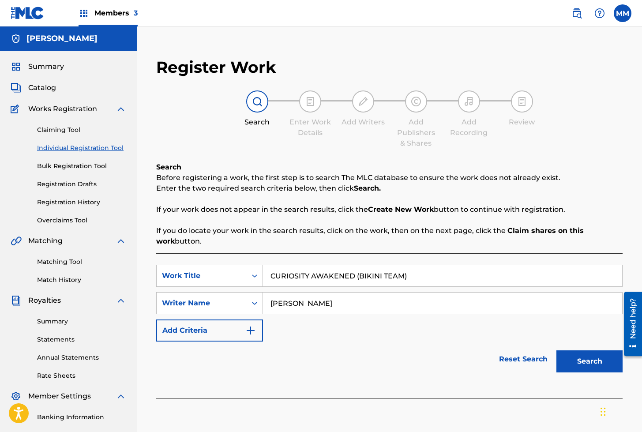
click at [597, 362] on button "Search" at bounding box center [589, 361] width 66 height 22
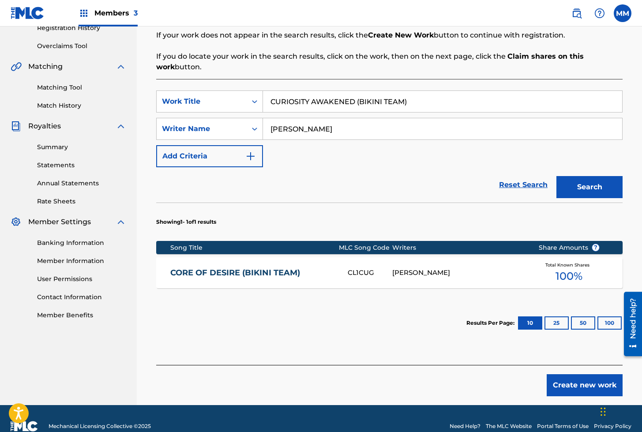
scroll to position [176, 0]
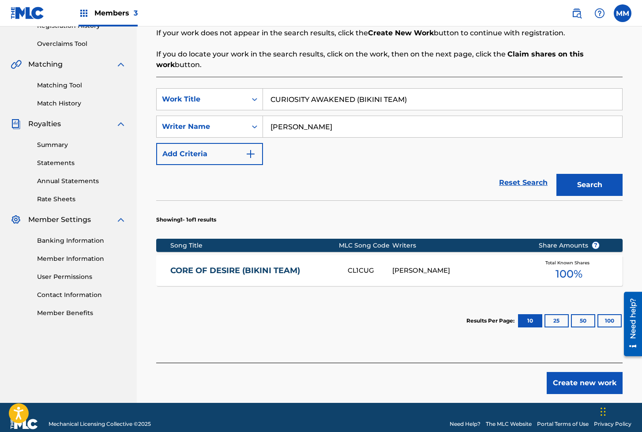
click at [572, 380] on button "Create new work" at bounding box center [584, 383] width 76 height 22
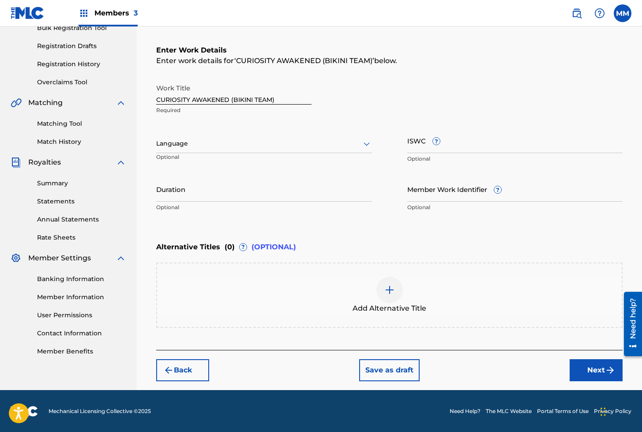
click at [203, 149] on div "Language" at bounding box center [264, 143] width 216 height 19
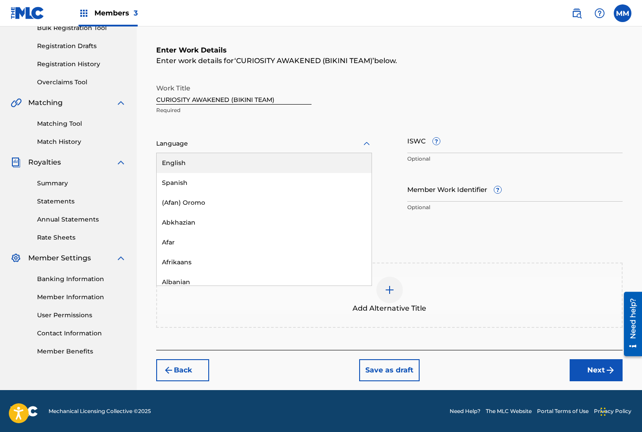
click at [180, 167] on div "English" at bounding box center [264, 163] width 215 height 20
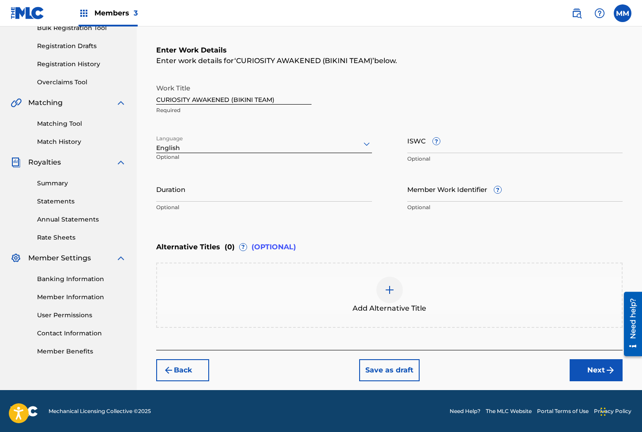
click at [425, 148] on input "ISWC ?" at bounding box center [515, 140] width 216 height 25
paste input "T3325243769"
type input "T3325243769"
click at [434, 194] on input "Member Work Identifier ?" at bounding box center [515, 188] width 216 height 25
paste input "930248735"
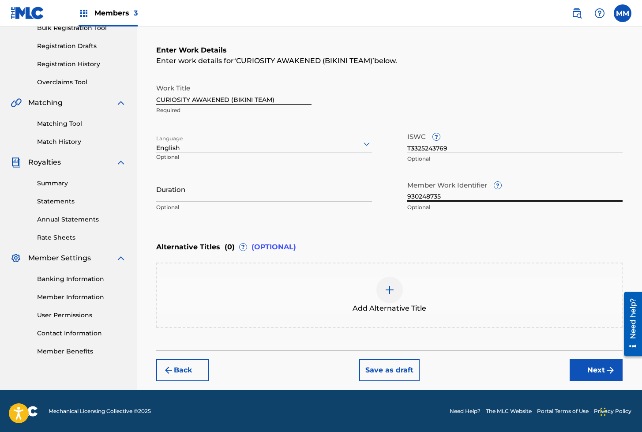
type input "930248735"
click at [593, 373] on button "Next" at bounding box center [595, 370] width 53 height 22
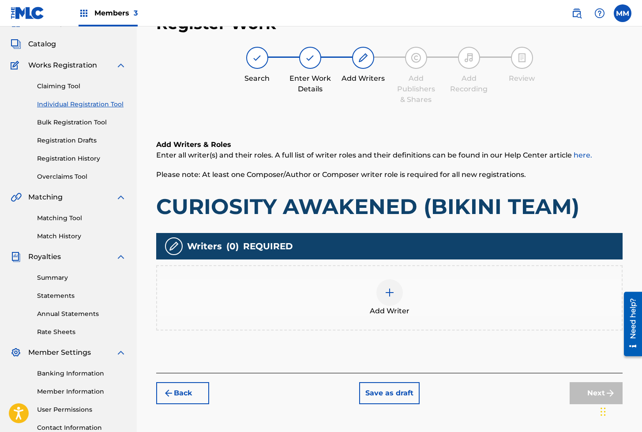
scroll to position [40, 0]
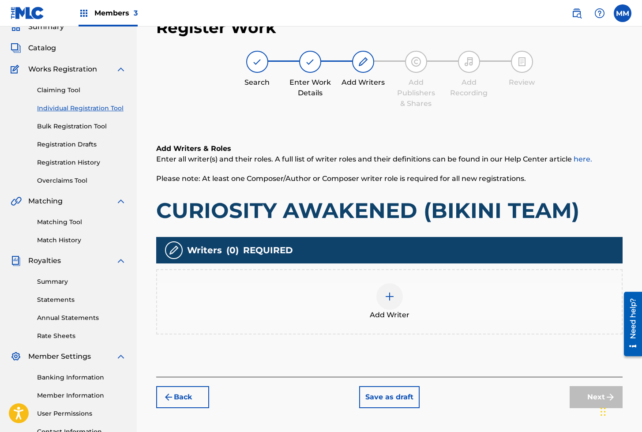
click at [397, 297] on div at bounding box center [389, 296] width 26 height 26
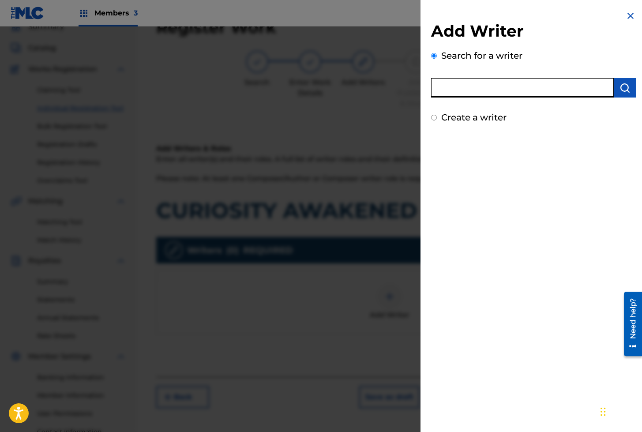
click at [469, 84] on input "text" at bounding box center [522, 87] width 183 height 19
paste input "01279306825"
type input "01279306825"
click at [623, 89] on img "submit" at bounding box center [624, 87] width 11 height 11
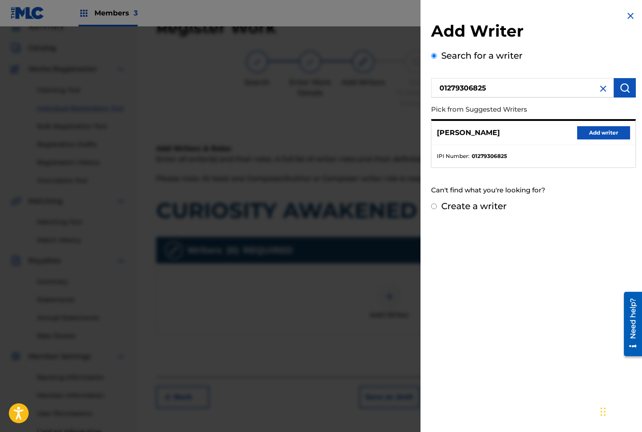
click at [581, 130] on button "Add writer" at bounding box center [603, 132] width 53 height 13
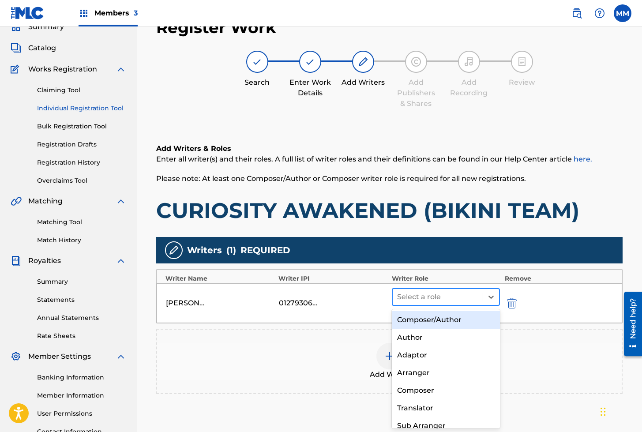
click at [424, 298] on div at bounding box center [438, 297] width 82 height 12
click at [407, 324] on div "Composer/Author" at bounding box center [446, 320] width 108 height 18
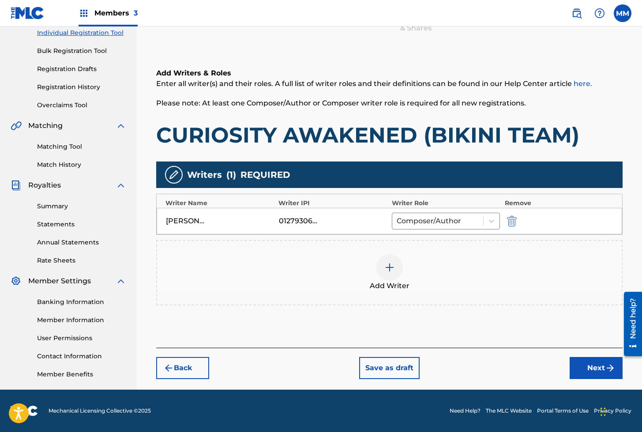
click at [607, 373] on button "Next" at bounding box center [595, 368] width 53 height 22
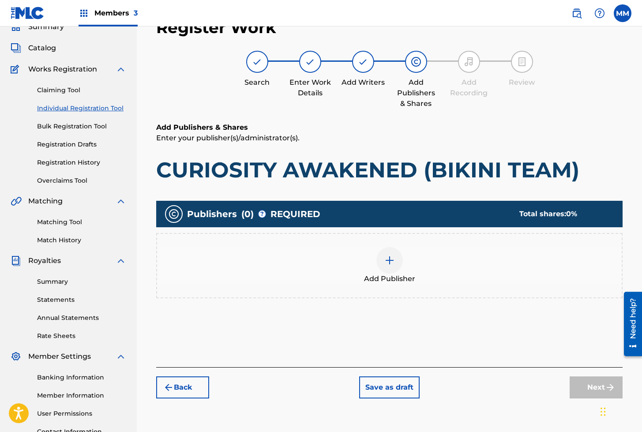
click at [384, 262] on img at bounding box center [389, 260] width 11 height 11
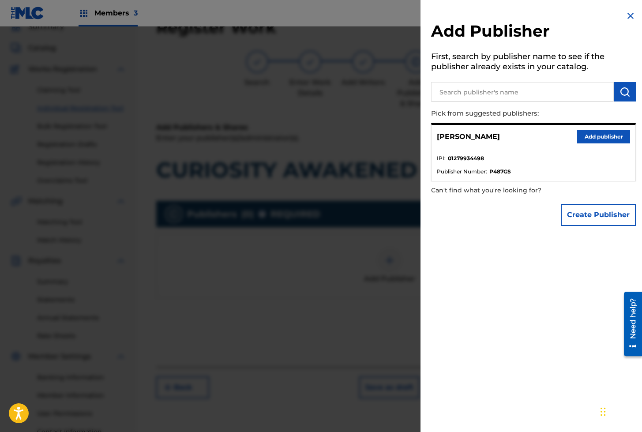
click at [612, 134] on button "Add publisher" at bounding box center [603, 136] width 53 height 13
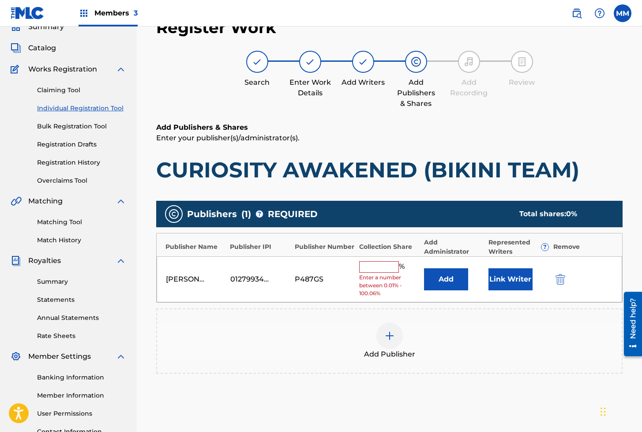
click at [500, 274] on button "Link Writer" at bounding box center [510, 279] width 44 height 22
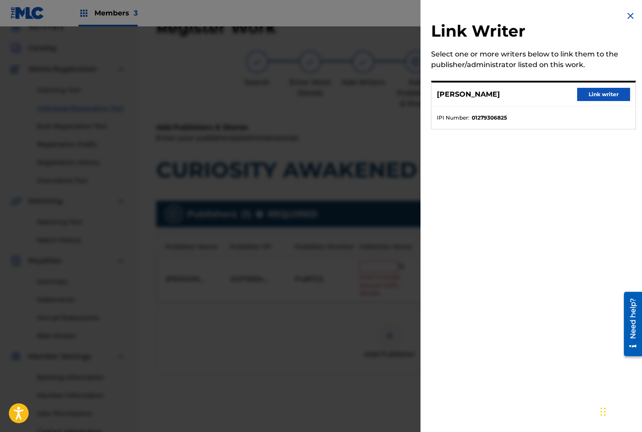
click at [589, 93] on button "Link writer" at bounding box center [603, 94] width 53 height 13
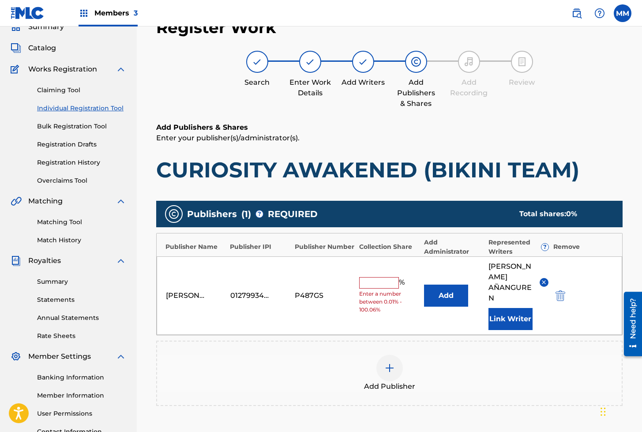
click at [380, 277] on input "text" at bounding box center [379, 282] width 40 height 11
type input "100"
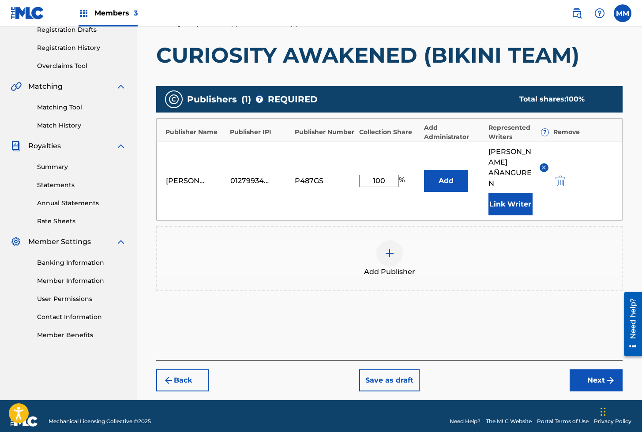
click at [609, 375] on img "submit" at bounding box center [609, 380] width 11 height 11
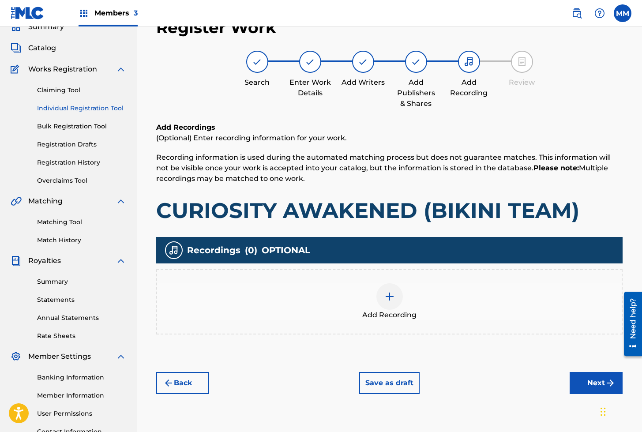
click at [398, 294] on div at bounding box center [389, 296] width 26 height 26
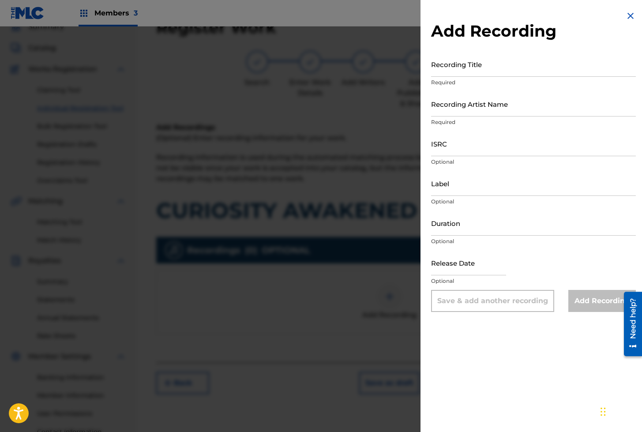
click at [463, 67] on input "Recording Title" at bounding box center [533, 64] width 205 height 25
paste input "CURIOSITY AWAKENED"
type input "CURIOSITY AWAKENED"
click at [429, 98] on div "Add Recording Recording Title CURIOSITY AWAKENED Required Recording Artist Name…" at bounding box center [533, 161] width 226 height 322
click at [438, 106] on input "Recording Artist Name" at bounding box center [533, 103] width 205 height 25
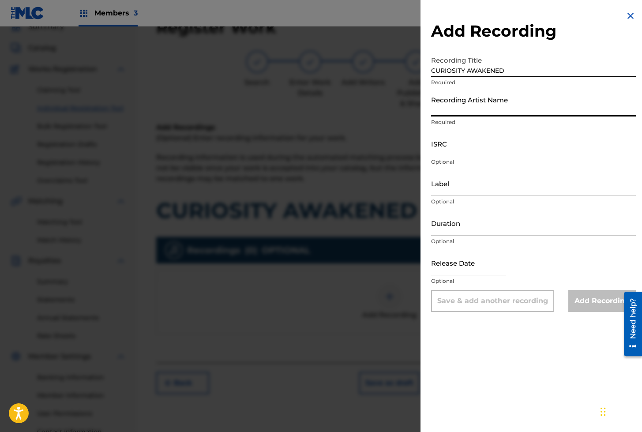
paste input "BIKINI TEAM"
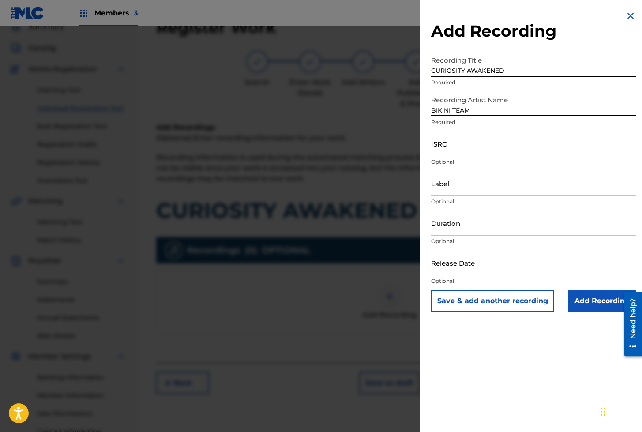
type input "Bikini Team"
click at [487, 149] on input "ISRC" at bounding box center [533, 143] width 205 height 25
paste input "AEA3A2517523"
type input "AEA3A2517523"
click at [578, 296] on input "Add Recording" at bounding box center [601, 301] width 67 height 22
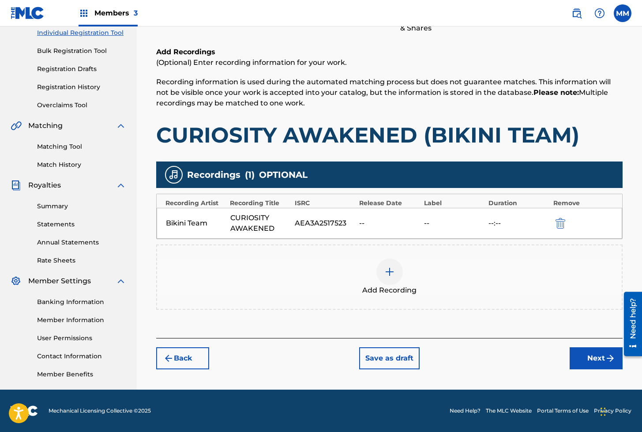
click at [603, 351] on button "Next" at bounding box center [595, 358] width 53 height 22
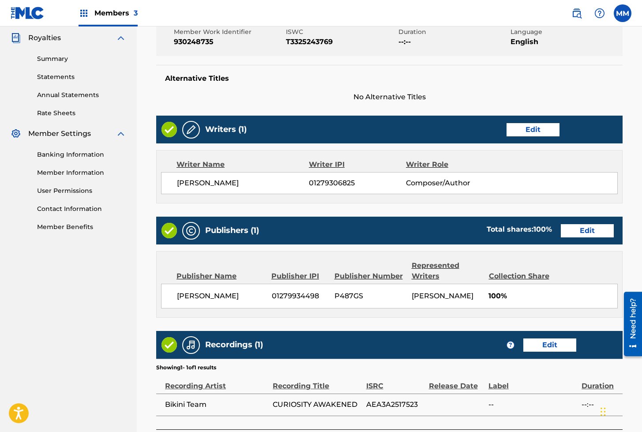
scroll to position [352, 0]
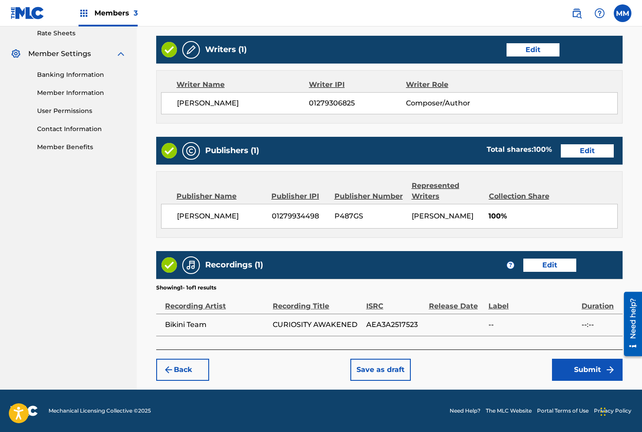
click at [590, 375] on button "Submit" at bounding box center [587, 369] width 71 height 22
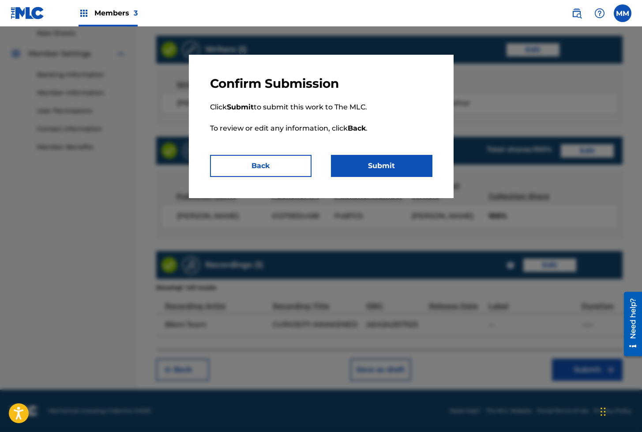
click at [373, 168] on button "Submit" at bounding box center [381, 166] width 101 height 22
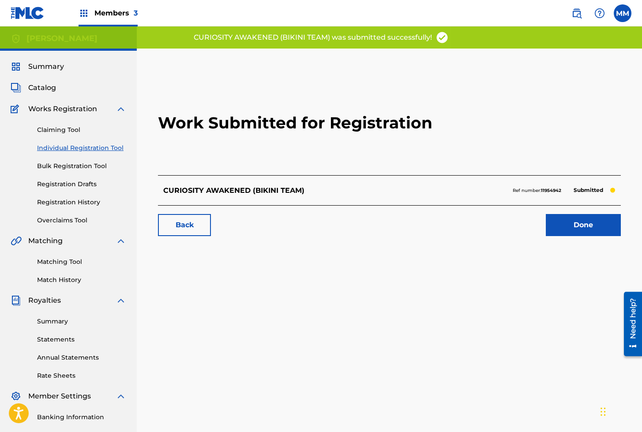
click at [570, 224] on link "Done" at bounding box center [582, 225] width 75 height 22
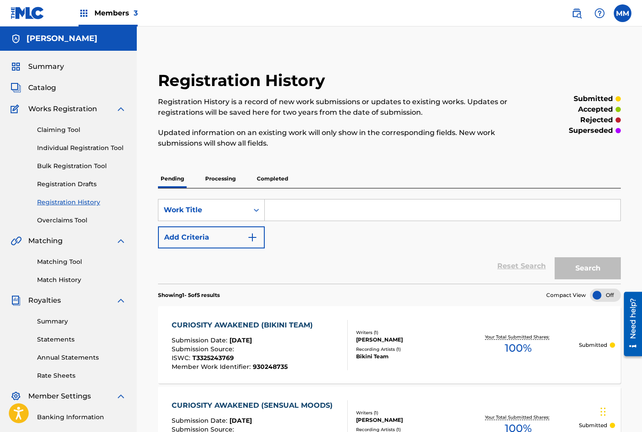
click at [69, 148] on link "Individual Registration Tool" at bounding box center [81, 147] width 89 height 9
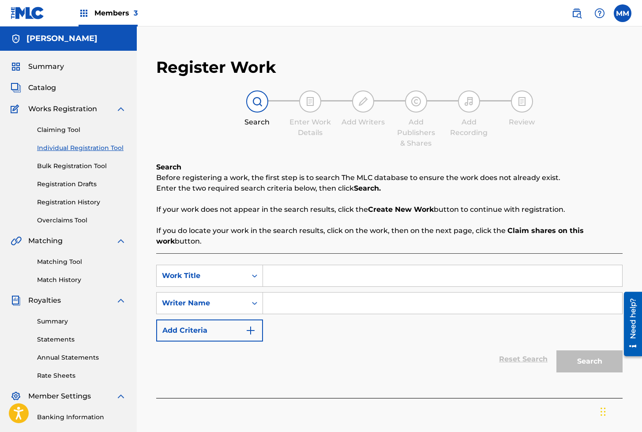
click at [298, 280] on input "Search Form" at bounding box center [442, 275] width 359 height 21
paste input "CURIOSITY AWAKENED (TEMPLE OF SENSUALITY)"
type input "CURIOSITY AWAKENED (TEMPLE OF SENSUALITY)"
click at [296, 301] on input "Search Form" at bounding box center [442, 302] width 359 height 21
type input "[PERSON_NAME]"
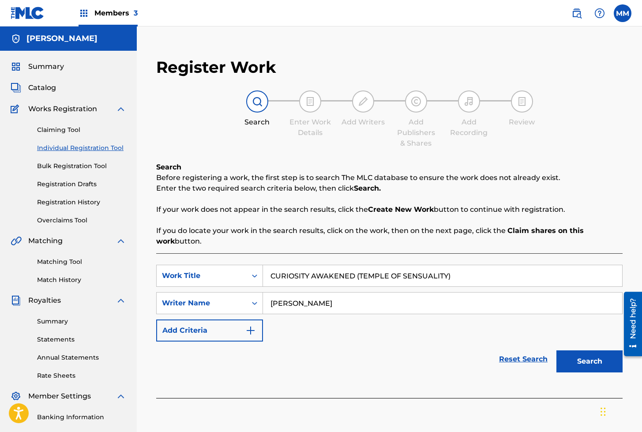
click at [566, 359] on button "Search" at bounding box center [589, 361] width 66 height 22
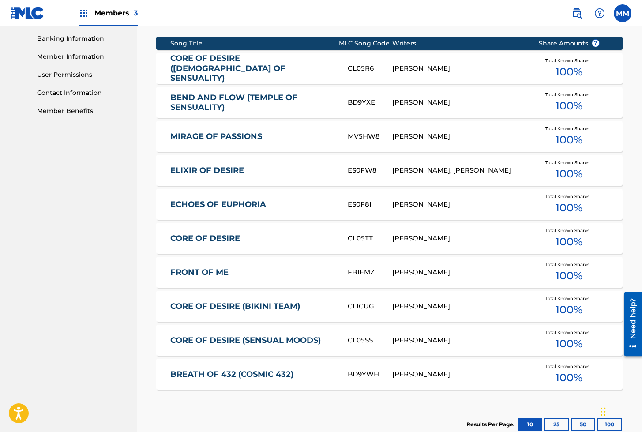
scroll to position [380, 0]
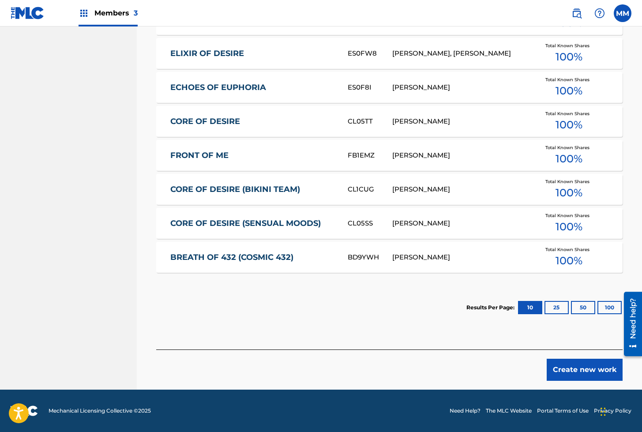
click at [572, 366] on button "Create new work" at bounding box center [584, 369] width 76 height 22
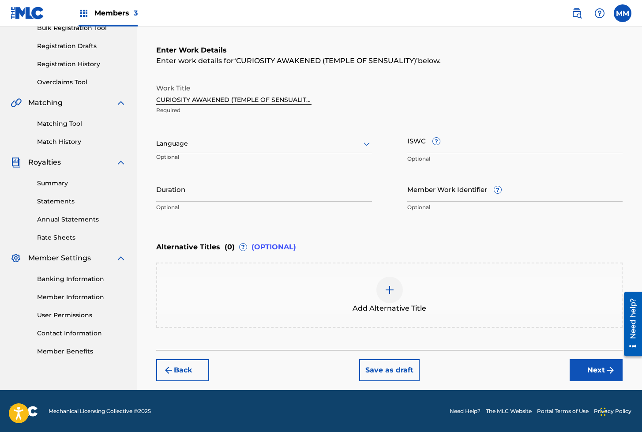
drag, startPoint x: 189, startPoint y: 131, endPoint x: 187, endPoint y: 136, distance: 5.2
click at [189, 131] on div "Language Optional" at bounding box center [264, 148] width 216 height 40
click at [181, 141] on div at bounding box center [264, 143] width 216 height 11
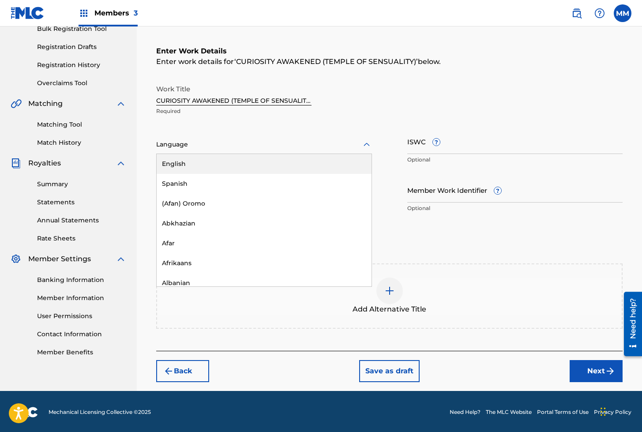
click at [175, 170] on div "English" at bounding box center [264, 164] width 215 height 20
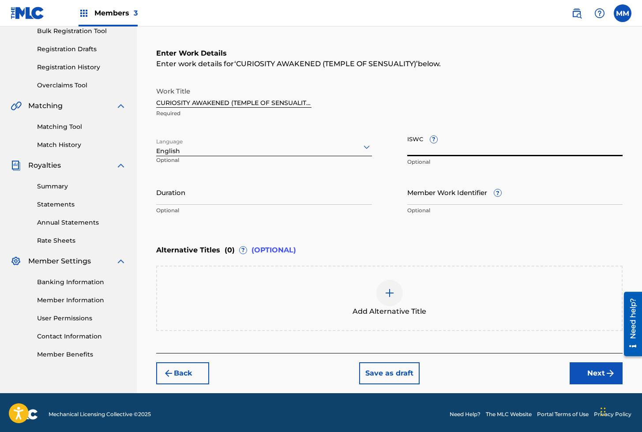
click at [418, 147] on input "ISWC ?" at bounding box center [515, 143] width 216 height 25
paste input "T3326064960"
type input "T3326064960"
click at [423, 199] on input "Member Work Identifier ?" at bounding box center [515, 191] width 216 height 25
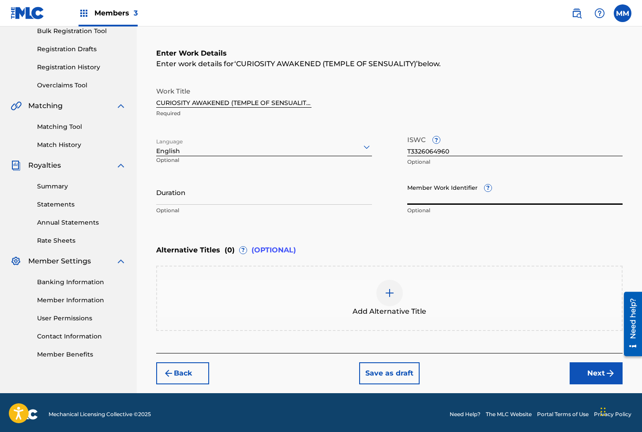
paste input "930271752"
type input "930271752"
click at [591, 369] on button "Next" at bounding box center [595, 373] width 53 height 22
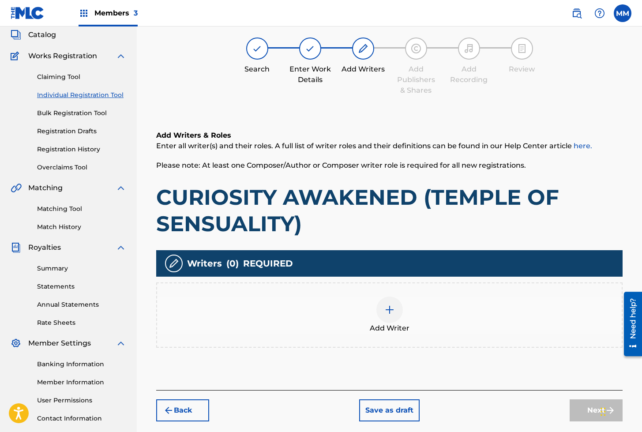
scroll to position [40, 0]
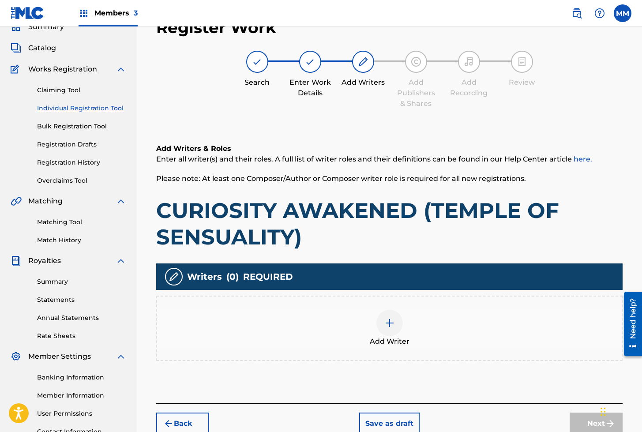
click at [396, 337] on span "Add Writer" at bounding box center [389, 341] width 40 height 11
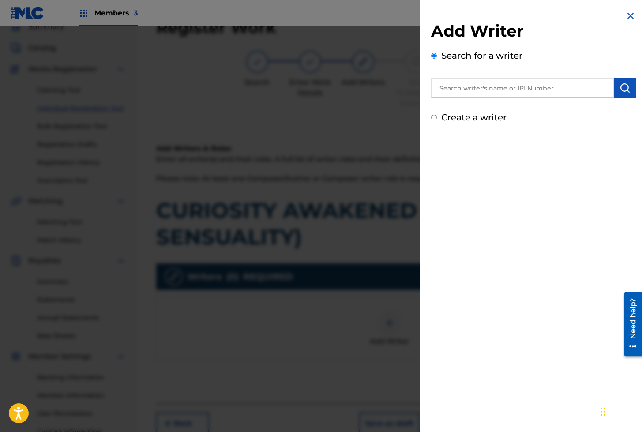
click at [527, 90] on input "text" at bounding box center [522, 87] width 183 height 19
paste input "01279306825"
type input "01279306825"
click at [614, 91] on button "submit" at bounding box center [624, 87] width 22 height 19
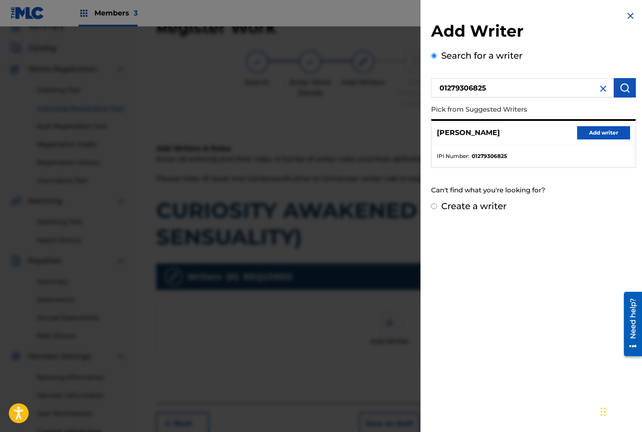
click at [579, 135] on button "Add writer" at bounding box center [603, 132] width 53 height 13
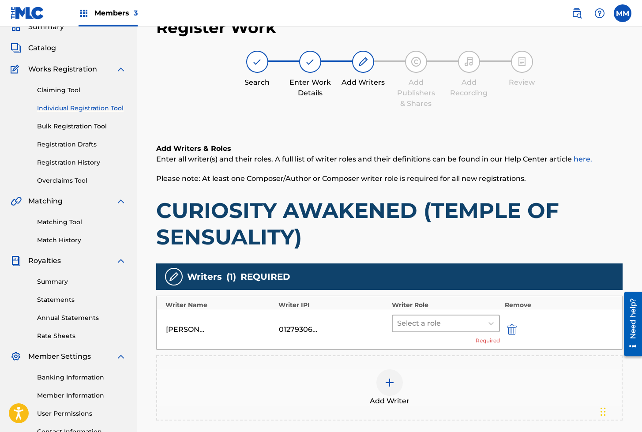
click at [426, 322] on div at bounding box center [438, 323] width 82 height 12
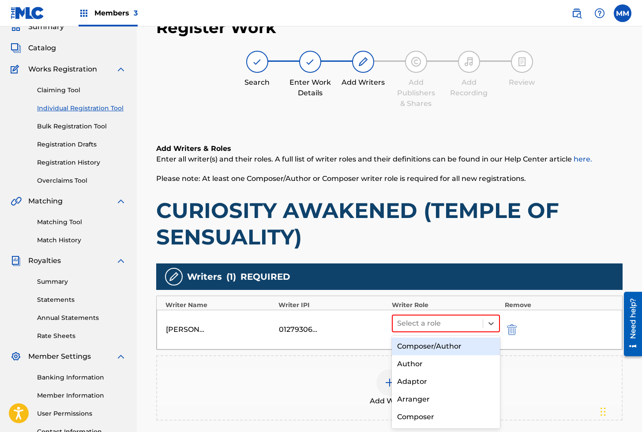
click at [416, 347] on div "Composer/Author" at bounding box center [446, 346] width 108 height 18
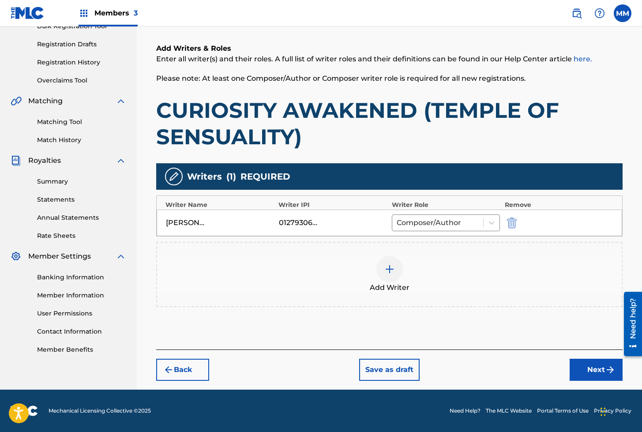
click at [583, 371] on button "Next" at bounding box center [595, 369] width 53 height 22
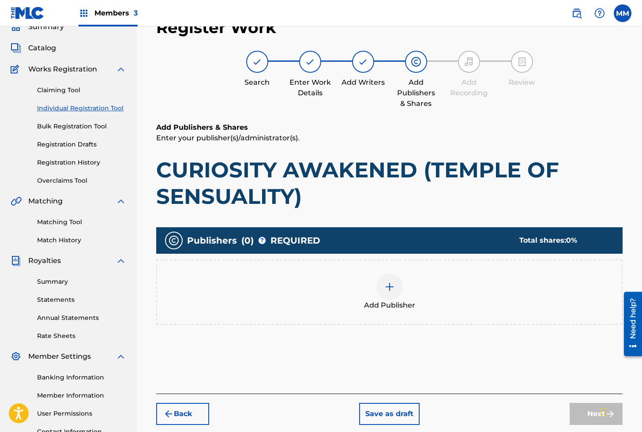
click at [394, 291] on div at bounding box center [389, 286] width 26 height 26
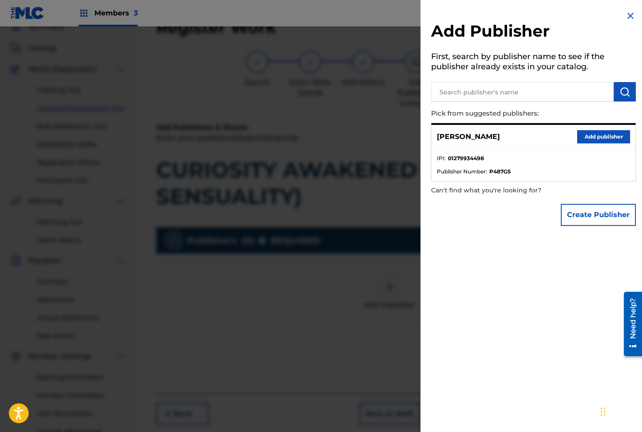
click at [596, 138] on button "Add publisher" at bounding box center [603, 136] width 53 height 13
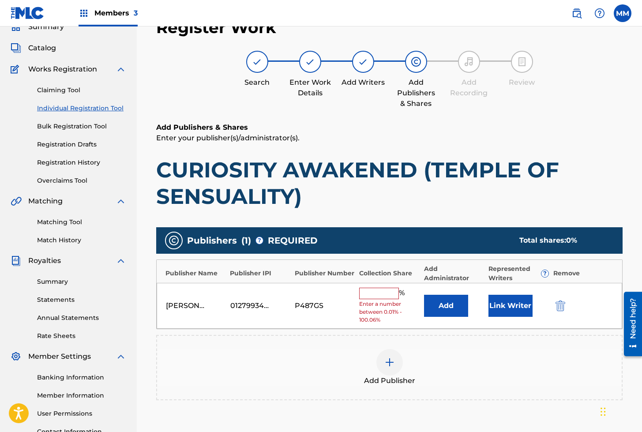
click at [504, 299] on button "Link Writer" at bounding box center [510, 306] width 44 height 22
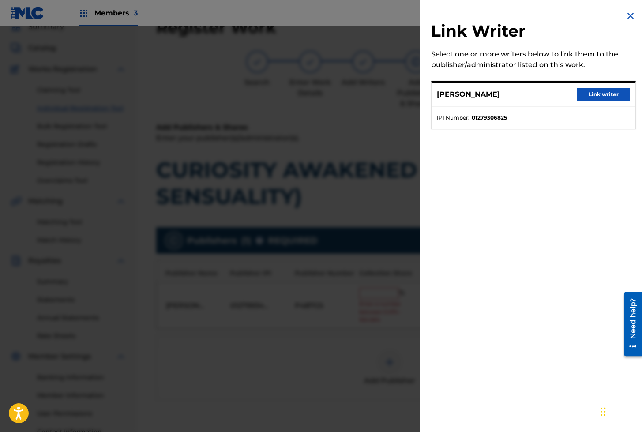
click at [595, 96] on button "Link writer" at bounding box center [603, 94] width 53 height 13
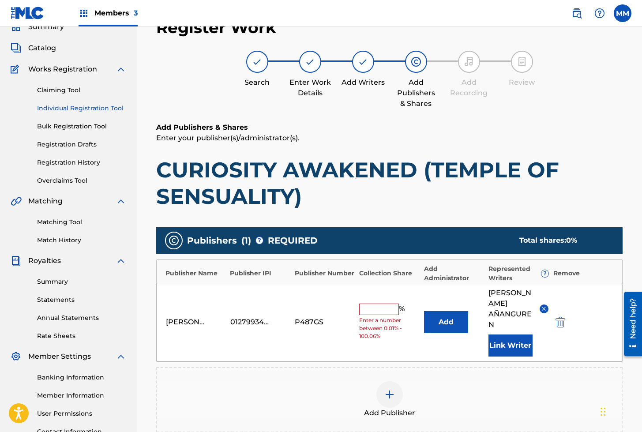
click at [371, 303] on input "text" at bounding box center [379, 308] width 40 height 11
type input "100"
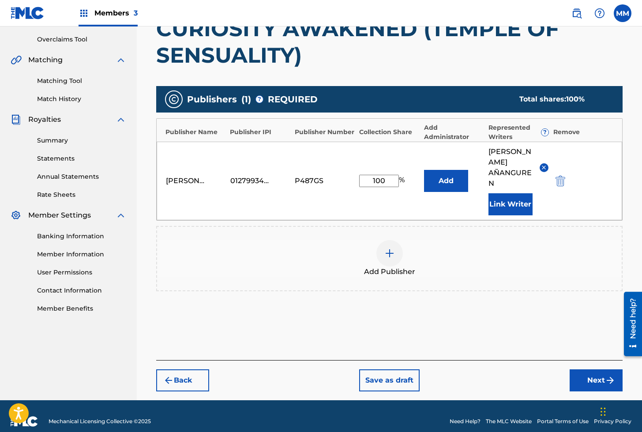
click at [589, 369] on button "Next" at bounding box center [595, 380] width 53 height 22
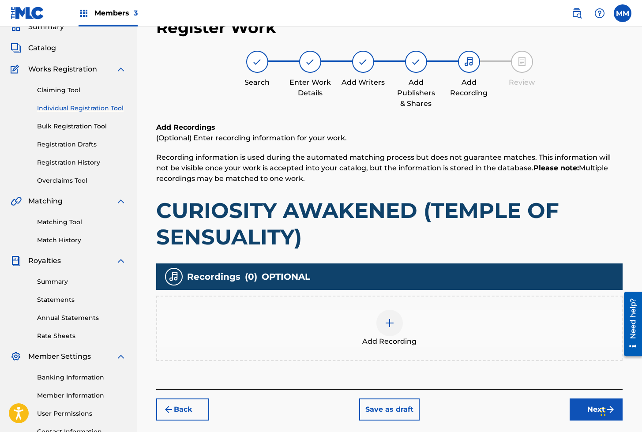
click at [388, 323] on img at bounding box center [389, 322] width 11 height 11
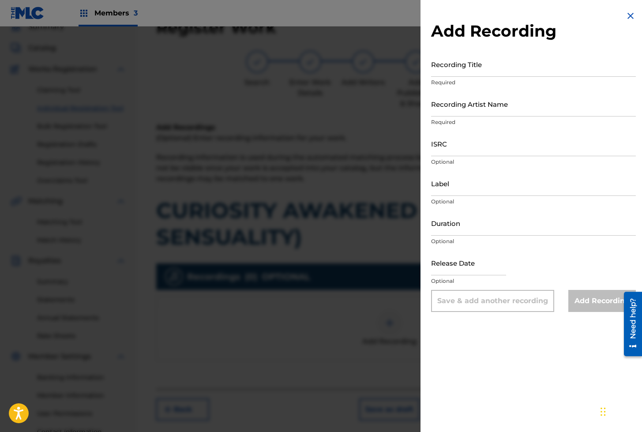
click at [448, 67] on input "Recording Title" at bounding box center [533, 64] width 205 height 25
paste input "CURIOSITY AWAKENED"
type input "CURIOSITY AWAKENED"
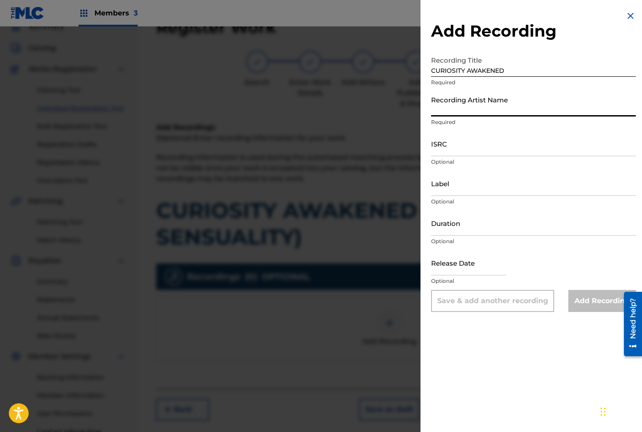
click at [476, 112] on input "Recording Artist Name" at bounding box center [533, 103] width 205 height 25
paste input "[DEMOGRAPHIC_DATA] OF SENSUALITY"
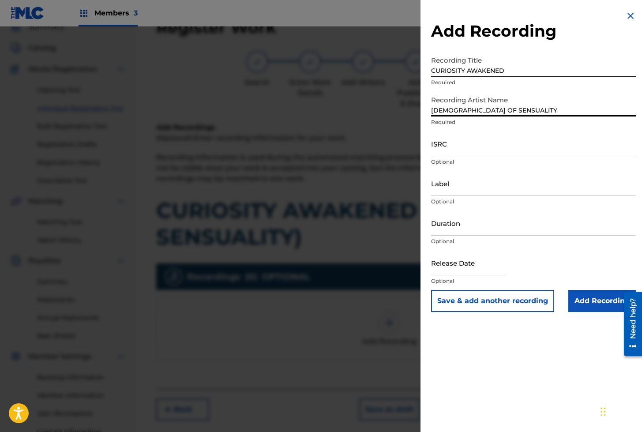
type input "[DEMOGRAPHIC_DATA] OF SENSUALITY"
click at [467, 145] on input "ISRC" at bounding box center [533, 143] width 205 height 25
paste input "AEA3A2158506"
type input "AEA3A2158506"
click at [595, 307] on input "Add Recording" at bounding box center [601, 301] width 67 height 22
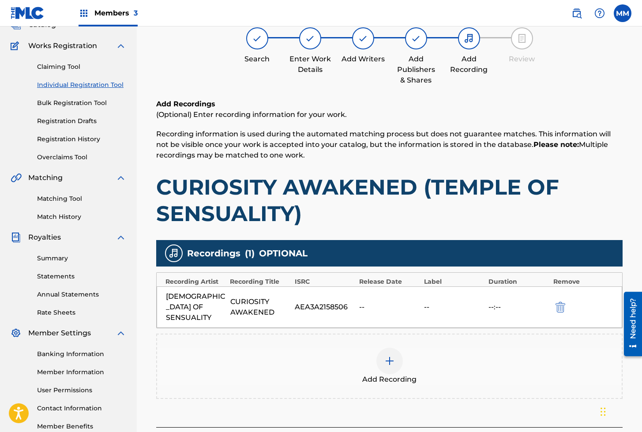
scroll to position [130, 0]
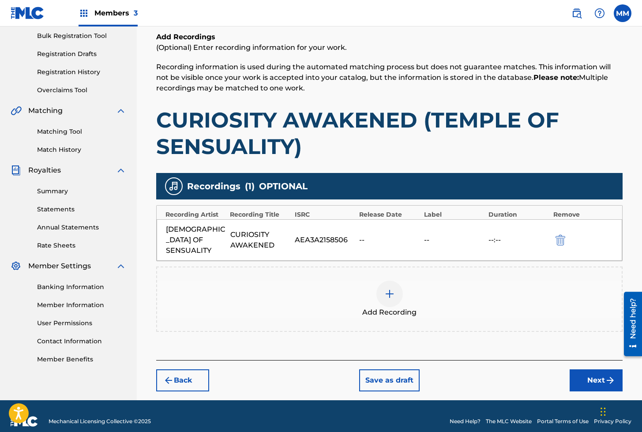
click at [585, 369] on button "Next" at bounding box center [595, 380] width 53 height 22
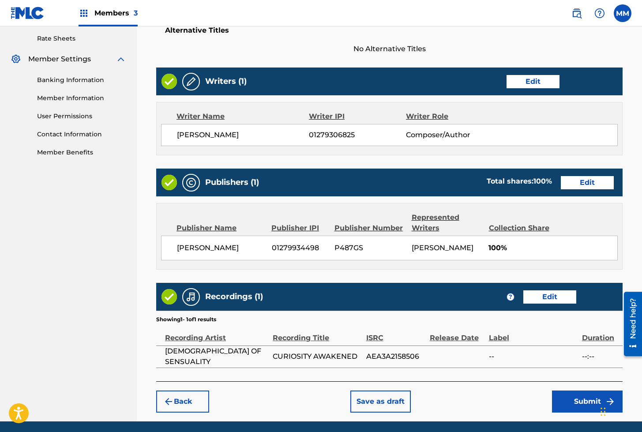
scroll to position [378, 0]
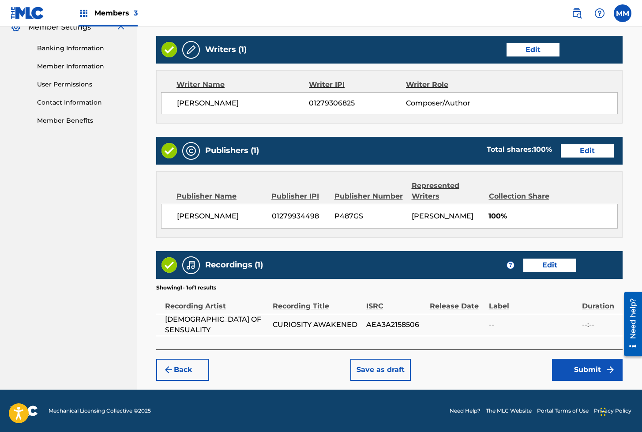
click at [582, 368] on button "Submit" at bounding box center [587, 369] width 71 height 22
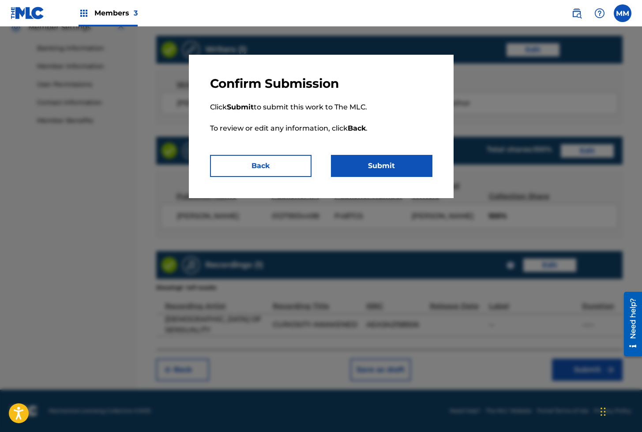
click at [373, 164] on button "Submit" at bounding box center [381, 166] width 101 height 22
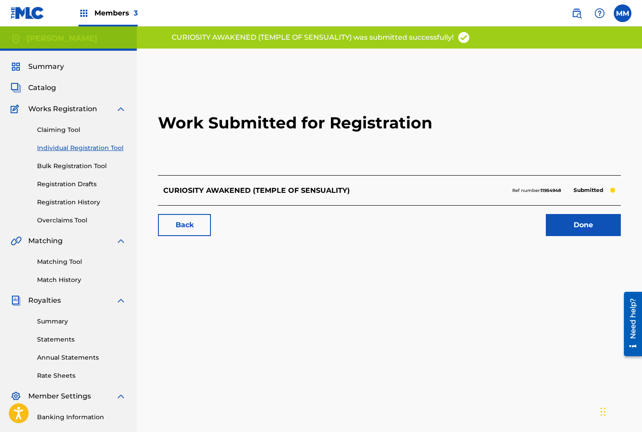
click at [569, 226] on link "Done" at bounding box center [582, 225] width 75 height 22
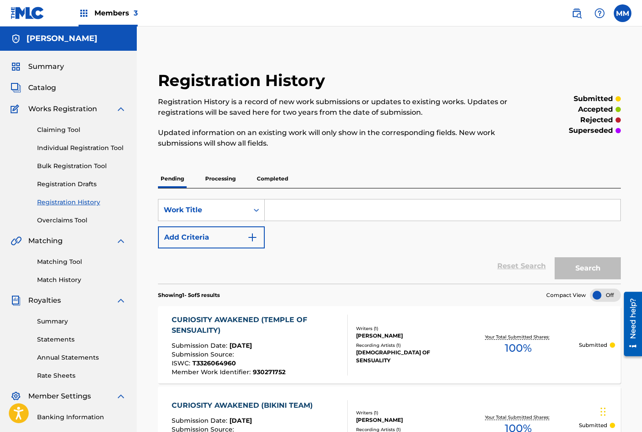
click at [69, 146] on link "Individual Registration Tool" at bounding box center [81, 147] width 89 height 9
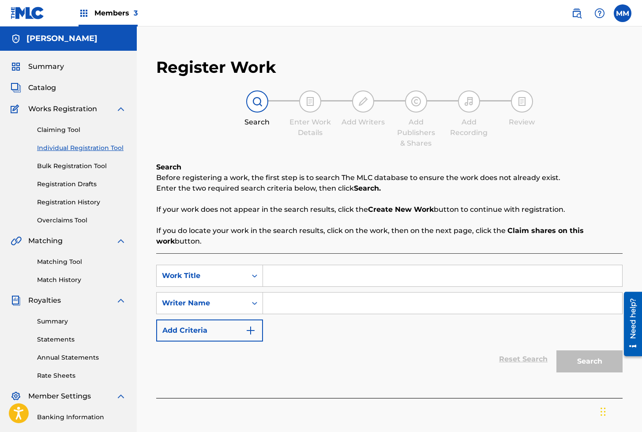
click at [299, 269] on input "Search Form" at bounding box center [442, 275] width 359 height 21
paste input "CURLY FI VS [PERSON_NAME]"
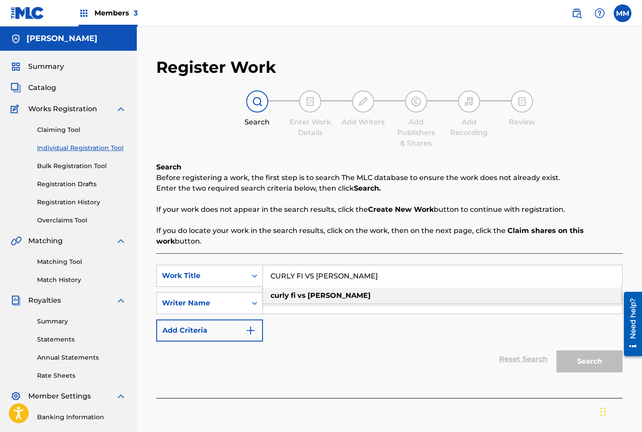
click at [296, 296] on span "Search Form" at bounding box center [296, 295] width 2 height 8
type input "curly fi vs [PERSON_NAME]"
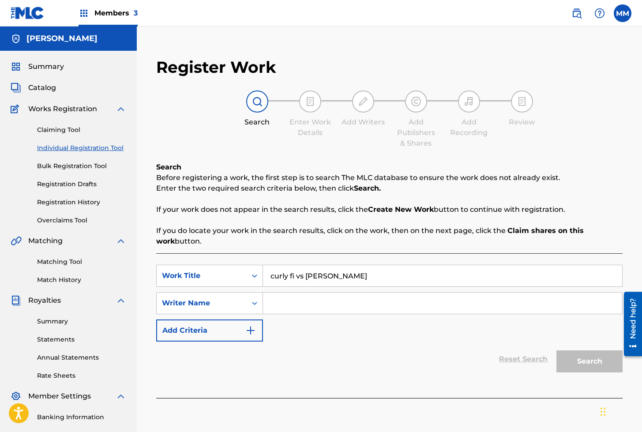
click at [298, 304] on input "Search Form" at bounding box center [442, 302] width 359 height 21
type input "[PERSON_NAME]"
click at [603, 364] on button "Search" at bounding box center [589, 361] width 66 height 22
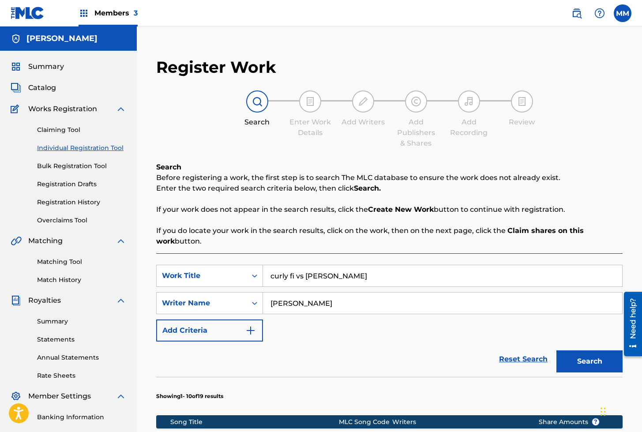
click at [337, 278] on input "curly fi vs [PERSON_NAME]" at bounding box center [442, 275] width 359 height 21
paste input "CURVES OF DESIRE"
type input "CURVES OF DESIRE"
click at [307, 307] on input "[PERSON_NAME]" at bounding box center [442, 302] width 359 height 21
click at [336, 309] on input "[PERSON_NAME]" at bounding box center [442, 302] width 359 height 21
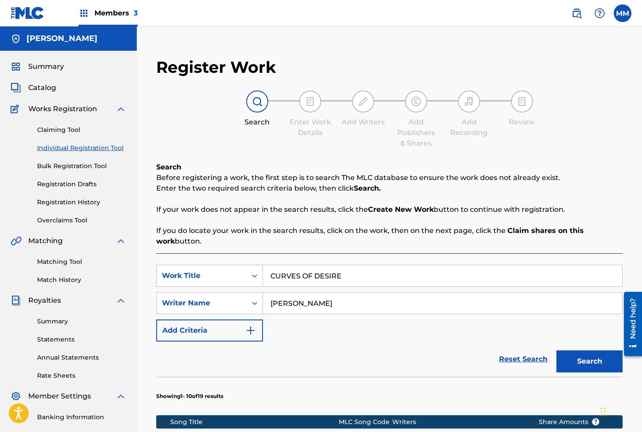
click at [590, 366] on button "Search" at bounding box center [589, 361] width 66 height 22
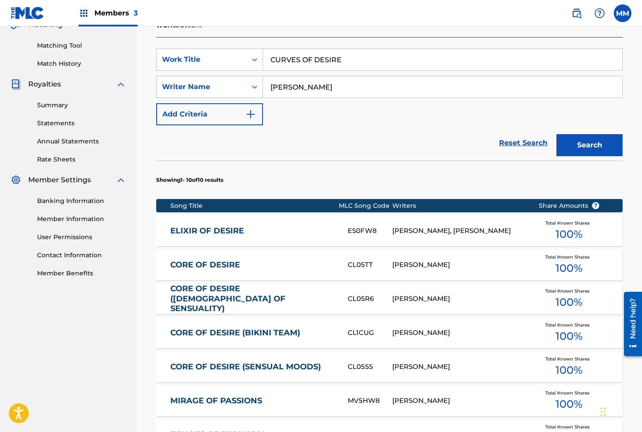
scroll to position [215, 0]
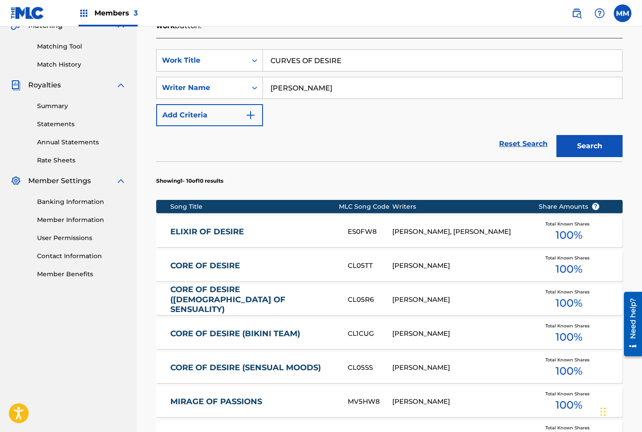
click at [352, 89] on input "[PERSON_NAME]" at bounding box center [442, 87] width 359 height 21
click at [579, 144] on button "Search" at bounding box center [589, 146] width 66 height 22
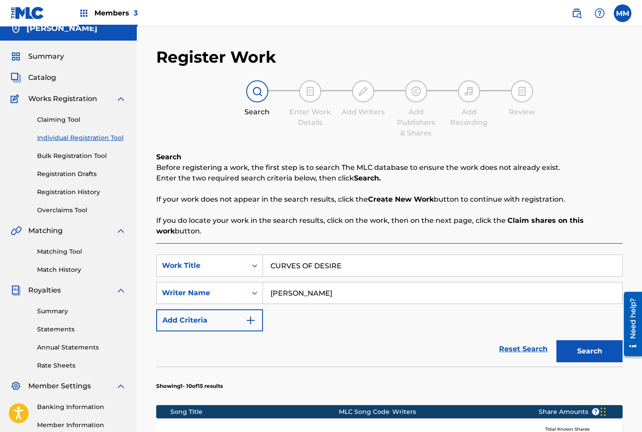
scroll to position [0, 0]
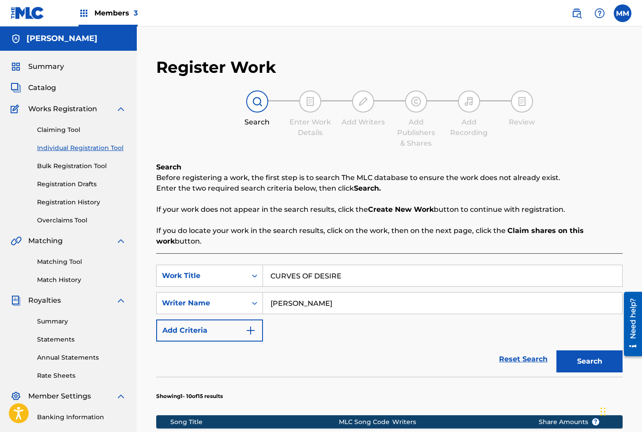
click at [315, 303] on input "[PERSON_NAME]" at bounding box center [442, 302] width 359 height 21
type input "[PERSON_NAME]"
click at [585, 358] on button "Search" at bounding box center [589, 361] width 66 height 22
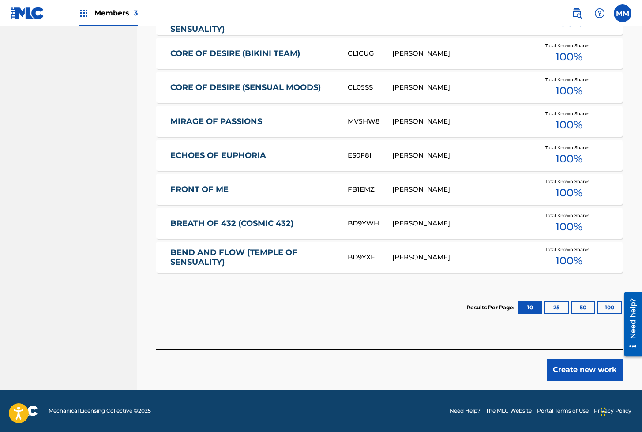
click at [580, 369] on button "Create new work" at bounding box center [584, 369] width 76 height 22
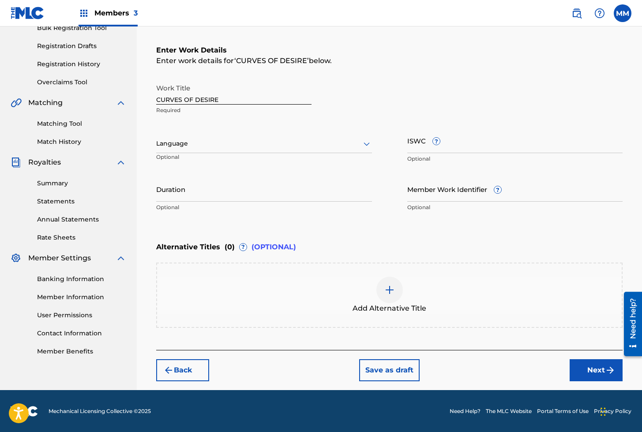
drag, startPoint x: 175, startPoint y: 134, endPoint x: 176, endPoint y: 139, distance: 4.9
click at [175, 134] on div "Language" at bounding box center [264, 143] width 216 height 19
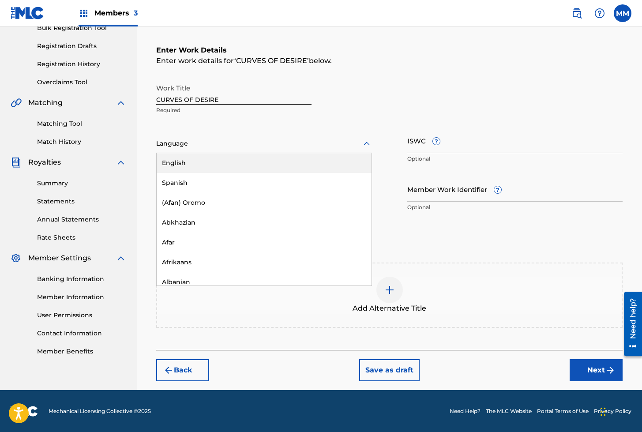
click at [178, 168] on div "English" at bounding box center [264, 163] width 215 height 20
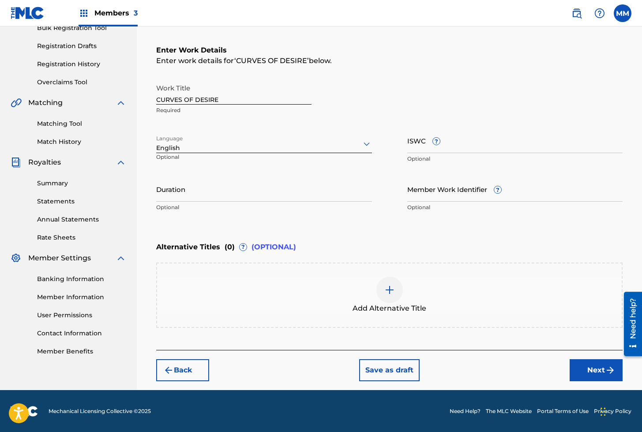
click at [413, 140] on input "ISWC ?" at bounding box center [515, 140] width 216 height 25
paste input "T3310593472"
type input "T3310593472"
click at [418, 177] on input "Member Work Identifier ?" at bounding box center [515, 188] width 216 height 25
paste input "929054327"
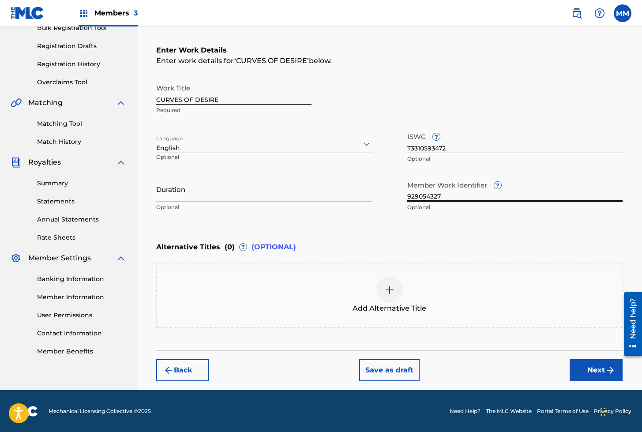
type input "929054327"
click at [596, 374] on button "Next" at bounding box center [595, 370] width 53 height 22
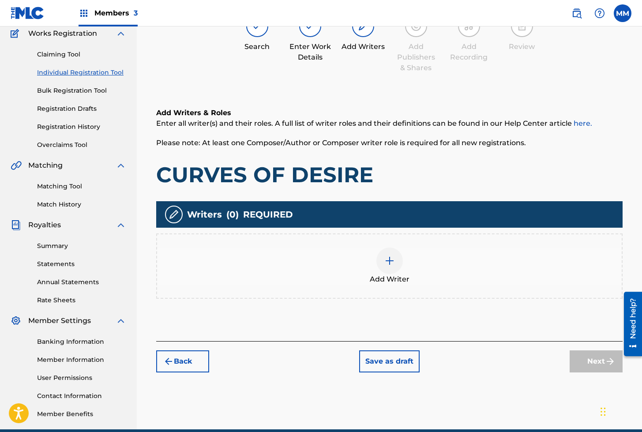
scroll to position [40, 0]
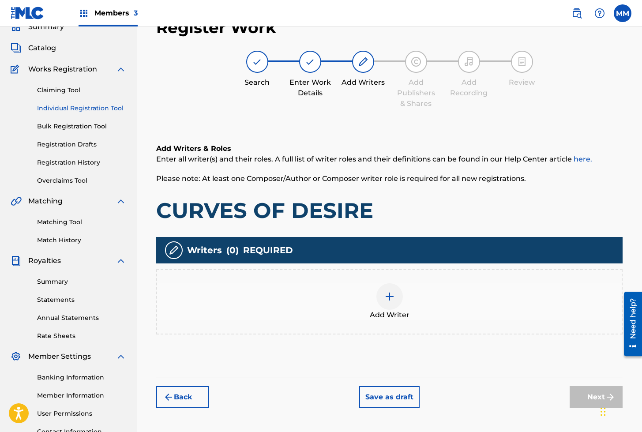
click at [372, 295] on div "Add Writer" at bounding box center [389, 301] width 464 height 37
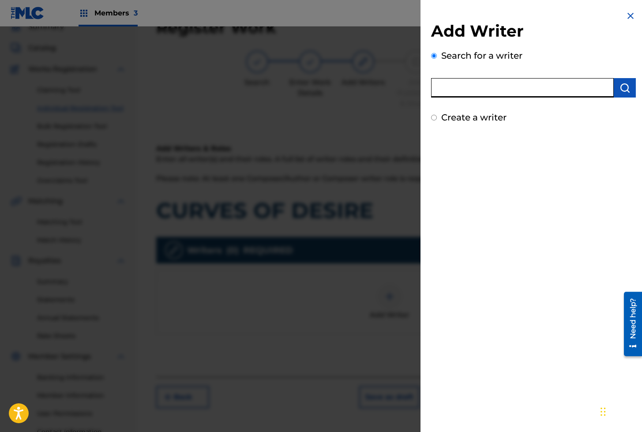
click at [502, 93] on input "text" at bounding box center [522, 87] width 183 height 19
paste input "01279306825"
type input "01279306825"
click at [623, 87] on img "submit" at bounding box center [624, 87] width 11 height 11
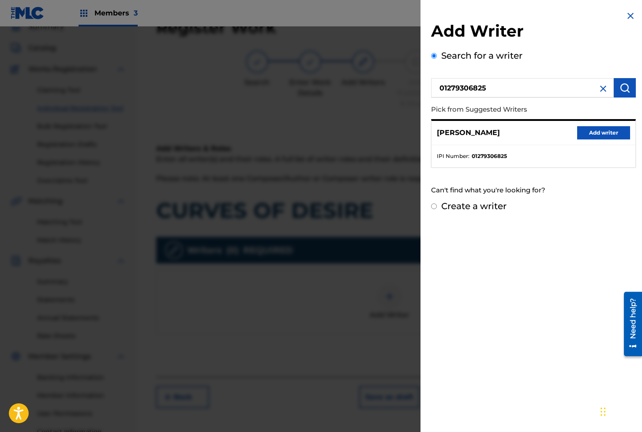
click at [594, 134] on button "Add writer" at bounding box center [603, 132] width 53 height 13
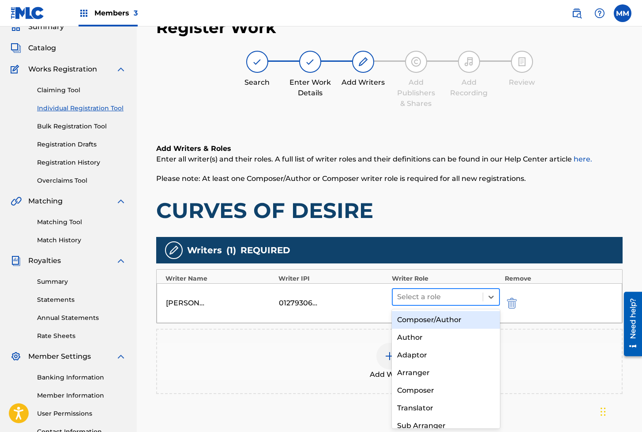
click at [443, 298] on div at bounding box center [438, 297] width 82 height 12
click at [433, 319] on div "Composer/Author" at bounding box center [446, 320] width 108 height 18
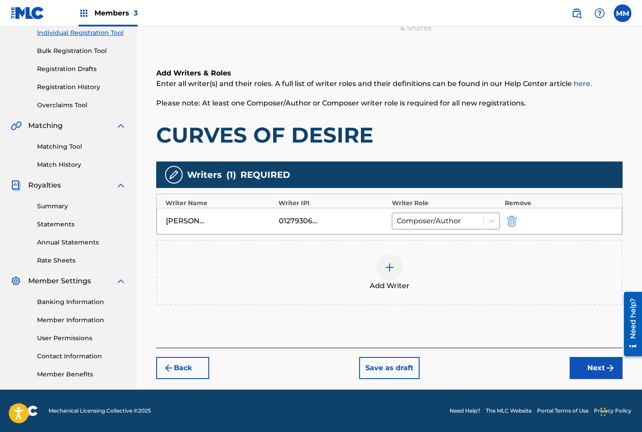
click at [590, 366] on button "Next" at bounding box center [595, 368] width 53 height 22
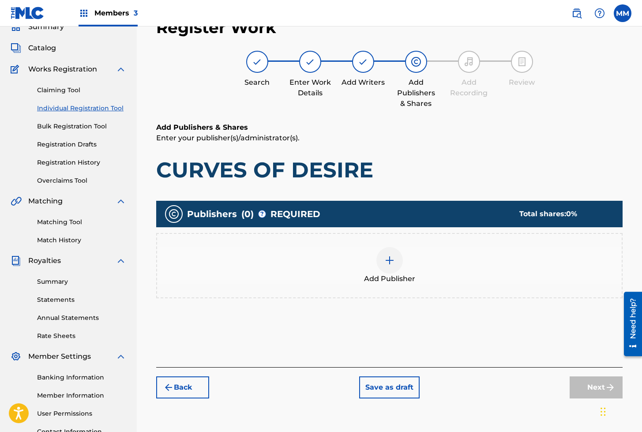
click at [381, 264] on div at bounding box center [389, 260] width 26 height 26
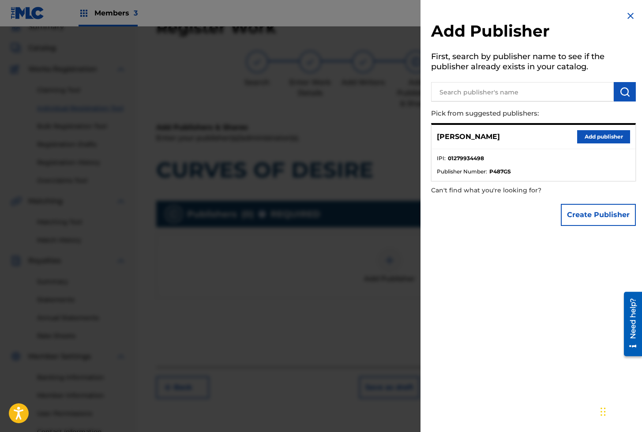
click at [592, 137] on button "Add publisher" at bounding box center [603, 136] width 53 height 13
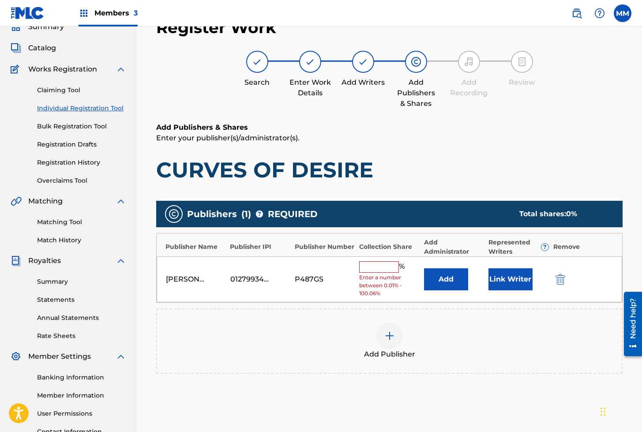
click at [515, 281] on button "Link Writer" at bounding box center [510, 279] width 44 height 22
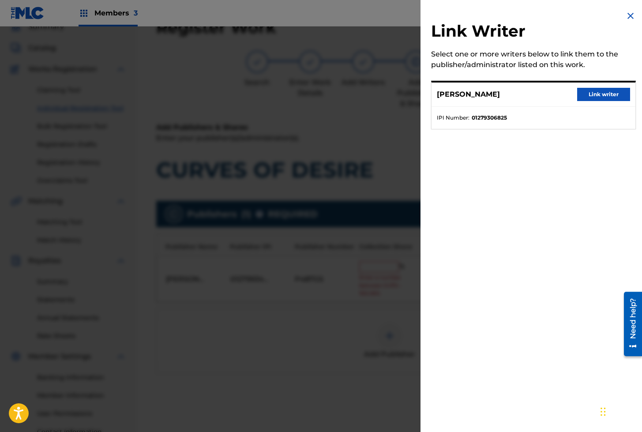
click at [594, 96] on button "Link writer" at bounding box center [603, 94] width 53 height 13
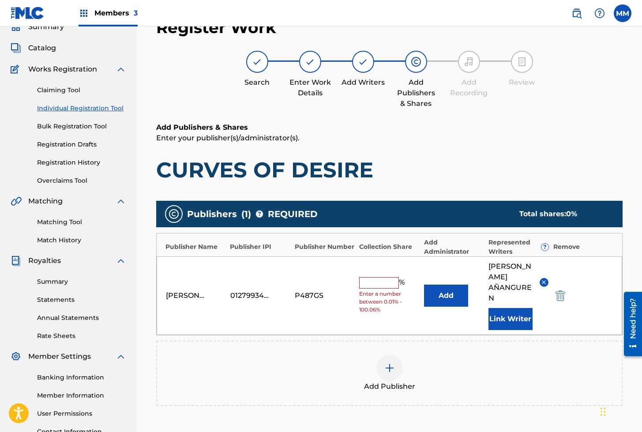
click at [384, 283] on input "text" at bounding box center [379, 282] width 40 height 11
type input "100"
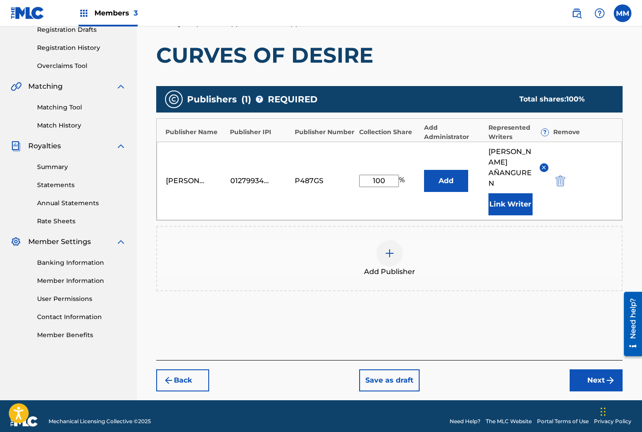
click at [589, 369] on button "Next" at bounding box center [595, 380] width 53 height 22
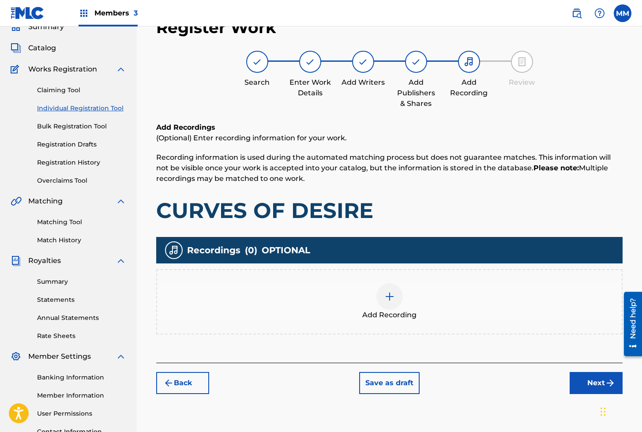
click at [373, 298] on div "Add Recording" at bounding box center [389, 301] width 464 height 37
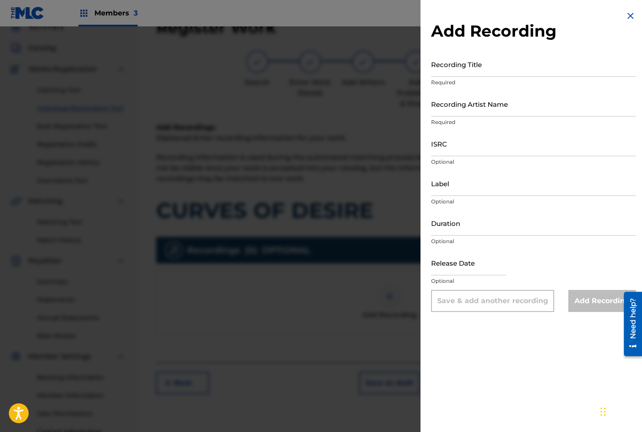
click at [452, 65] on input "Recording Title" at bounding box center [533, 64] width 205 height 25
paste input "CURVES OF DESIRE"
type input "CURVES OF DESIRE"
click at [455, 113] on input "Recording Artist Name" at bounding box center [533, 103] width 205 height 25
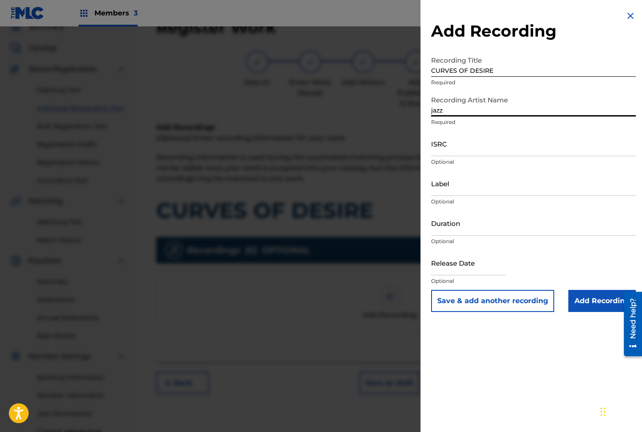
type input "Jazzy [DEMOGRAPHIC_DATA]"
click at [446, 146] on input "ISRC" at bounding box center [533, 143] width 205 height 25
paste input "GXBAV2532951"
type input "GXBAV2532951"
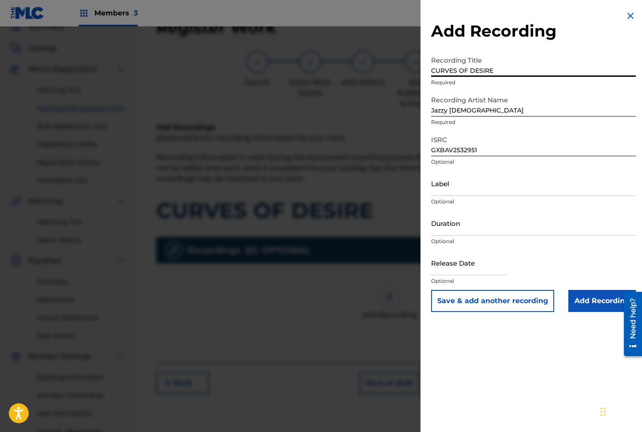
click at [470, 73] on input "CURVES OF DESIRE" at bounding box center [533, 64] width 205 height 25
click at [489, 299] on button "Save & add another recording" at bounding box center [492, 301] width 123 height 22
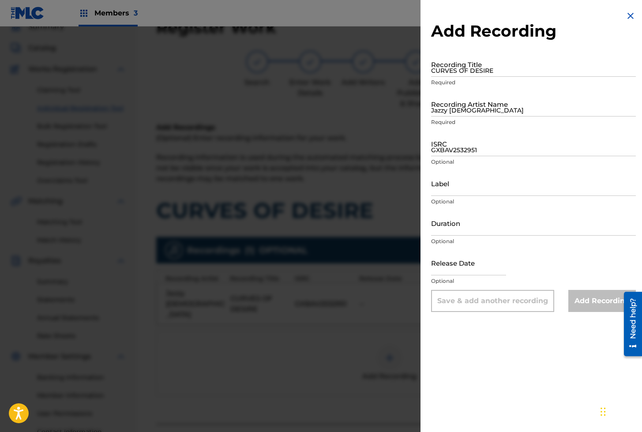
click at [456, 74] on input "CURVES OF DESIRE" at bounding box center [533, 64] width 205 height 25
paste input "CURVES OF DESIRE"
type input "CURVES OF DESIRE"
click at [460, 101] on input "Jazzy [DEMOGRAPHIC_DATA]" at bounding box center [533, 103] width 205 height 25
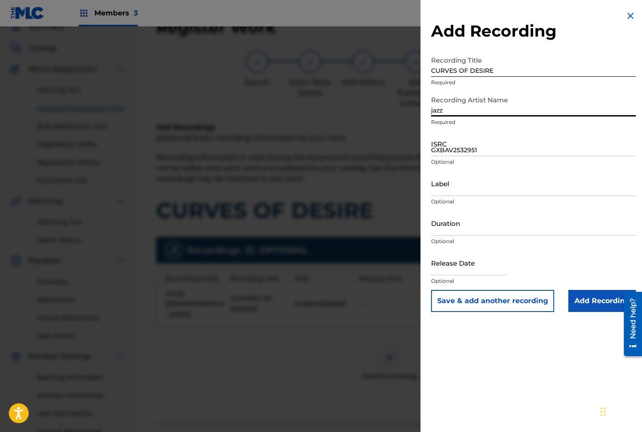
type input "Jazzy [DEMOGRAPHIC_DATA]"
click at [448, 142] on input "GXBAV2532951" at bounding box center [533, 143] width 205 height 25
paste input "GXBAV2528430"
type input "GXBAV2528430"
click at [586, 302] on input "Add Recording" at bounding box center [601, 301] width 67 height 22
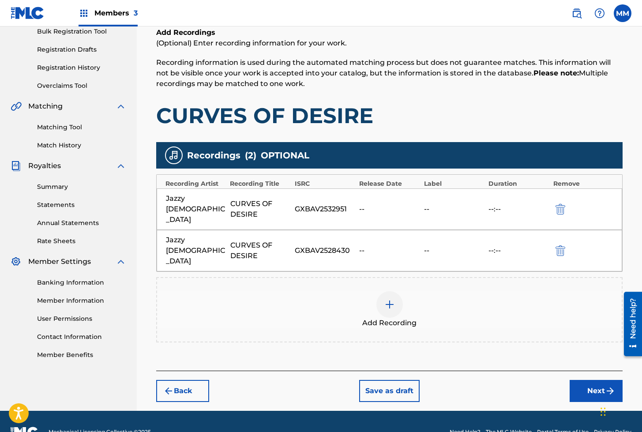
click at [580, 380] on button "Next" at bounding box center [595, 391] width 53 height 22
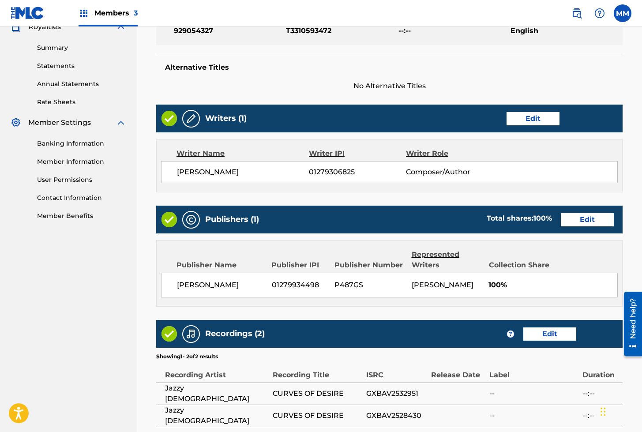
scroll to position [374, 0]
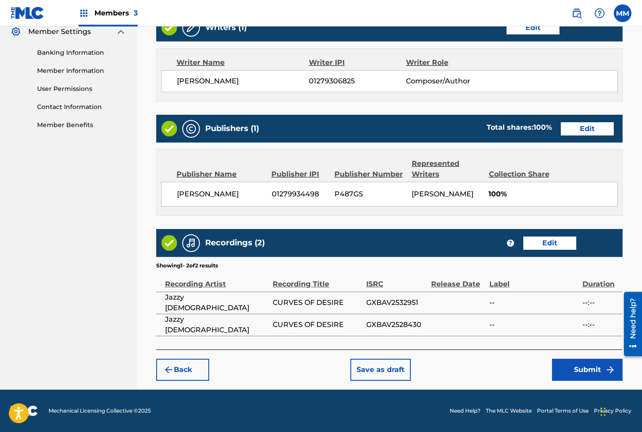
click at [567, 370] on button "Submit" at bounding box center [587, 369] width 71 height 22
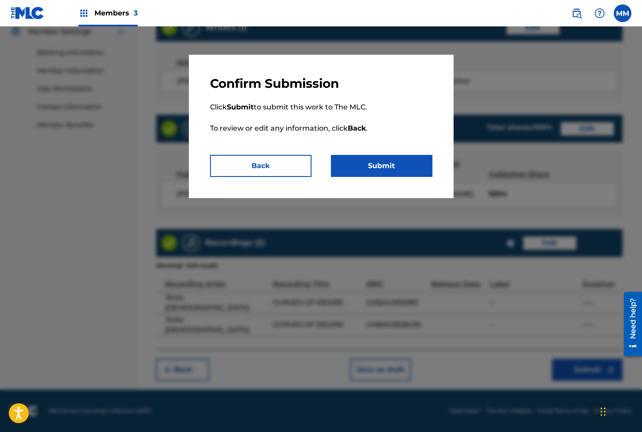
click at [383, 158] on button "Submit" at bounding box center [381, 166] width 101 height 22
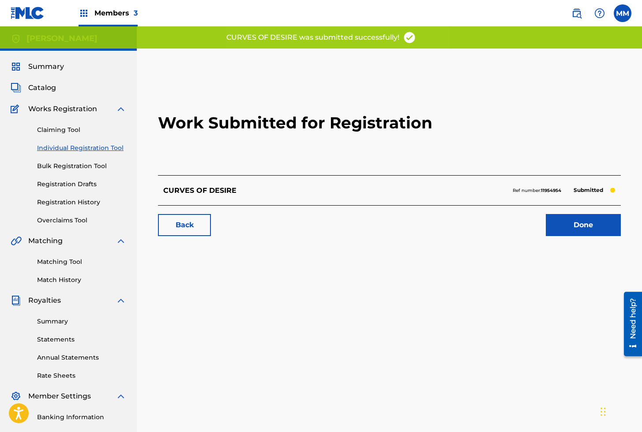
click at [589, 225] on link "Done" at bounding box center [582, 225] width 75 height 22
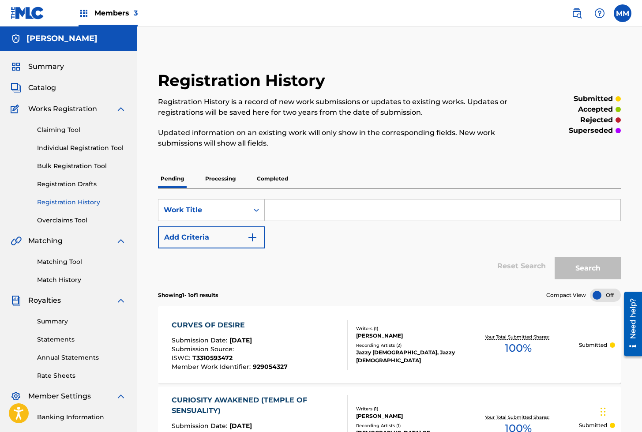
click at [75, 147] on link "Individual Registration Tool" at bounding box center [81, 147] width 89 height 9
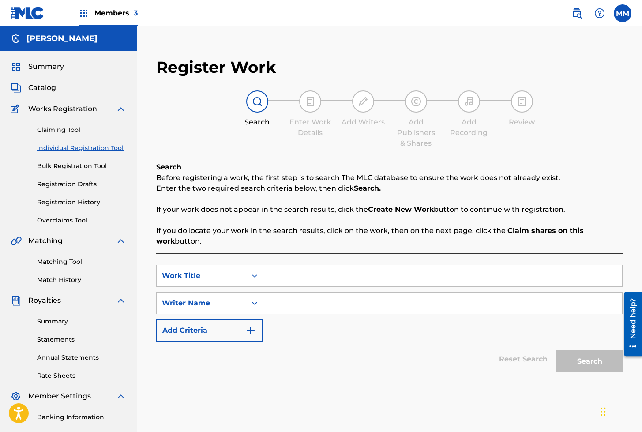
click at [295, 273] on input "Search Form" at bounding box center [442, 275] width 359 height 21
paste input "CURVES OF DESIRE (BIKINI TEAM)"
type input "CURVES OF DESIRE (BIKINI TEAM)"
click at [321, 309] on input "Search Form" at bounding box center [442, 302] width 359 height 21
type input "[PERSON_NAME]"
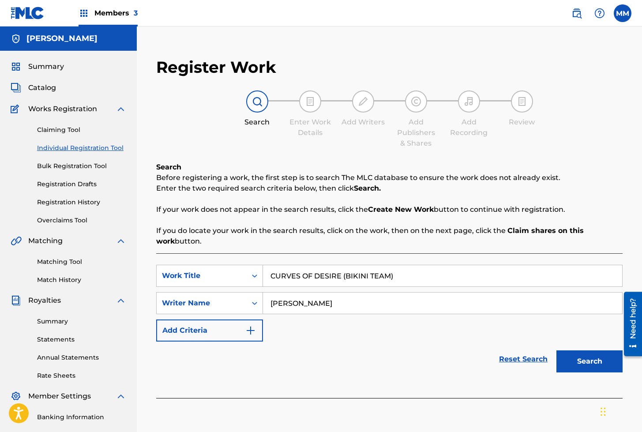
click at [593, 360] on button "Search" at bounding box center [589, 361] width 66 height 22
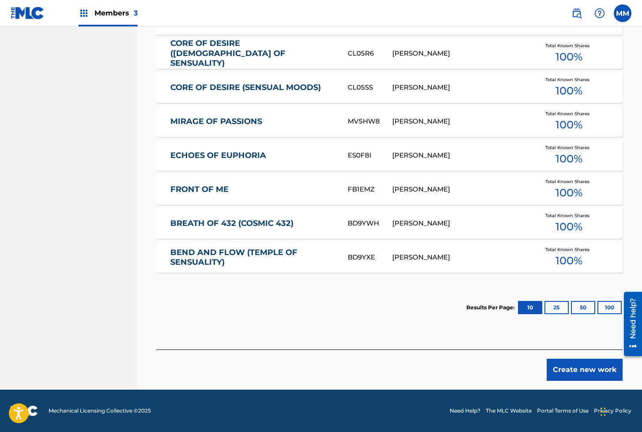
click at [582, 369] on button "Create new work" at bounding box center [584, 369] width 76 height 22
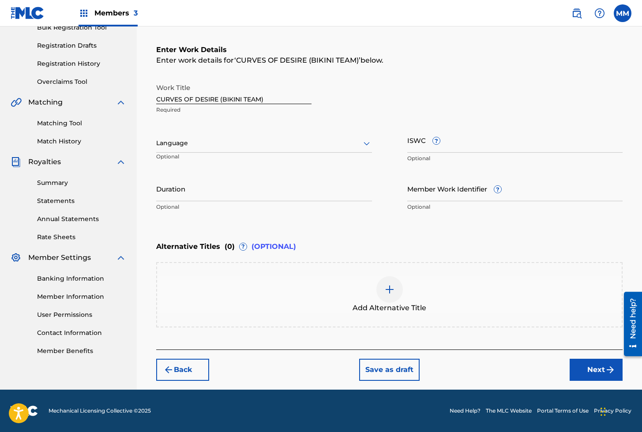
scroll to position [138, 0]
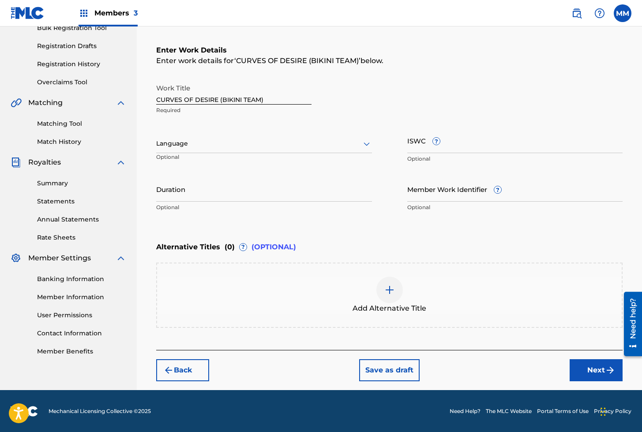
click at [201, 149] on div "Language" at bounding box center [264, 143] width 216 height 19
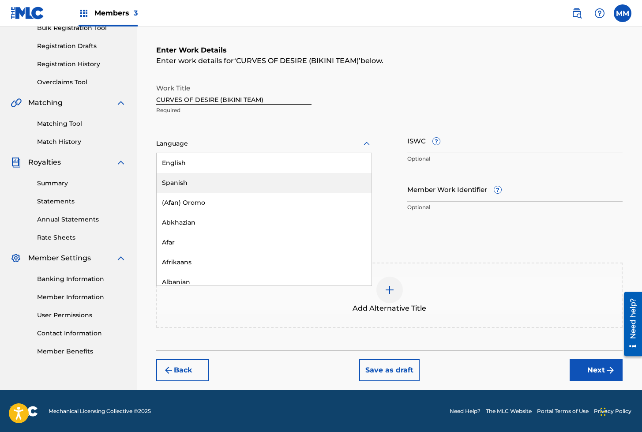
click at [178, 186] on div "Spanish" at bounding box center [264, 183] width 215 height 20
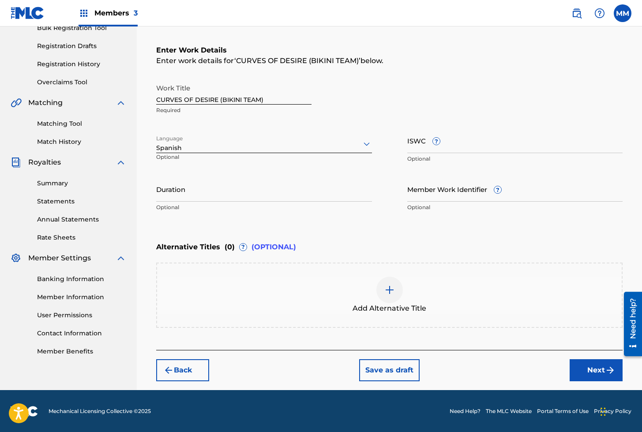
click at [179, 150] on div "Spanish" at bounding box center [264, 147] width 216 height 9
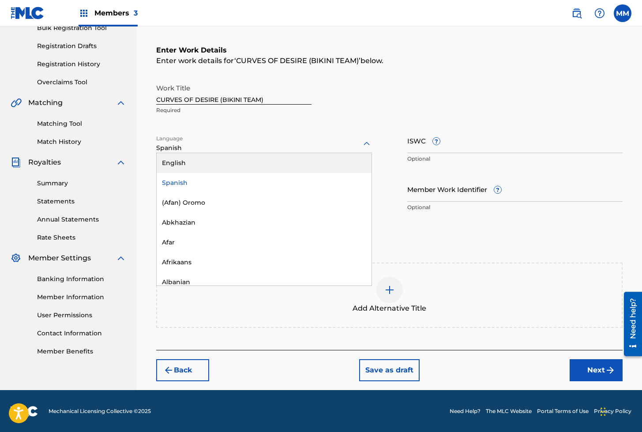
click at [176, 166] on div "English" at bounding box center [264, 163] width 215 height 20
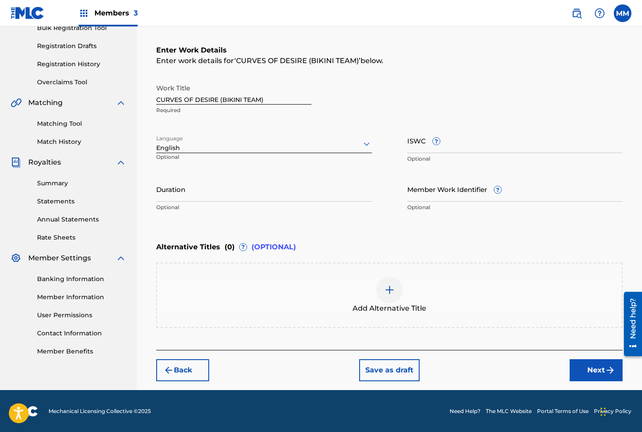
click at [433, 152] on input "ISWC ?" at bounding box center [515, 140] width 216 height 25
paste input "T3324675216"
type input "T3324675216"
click at [434, 190] on input "Member Work Identifier ?" at bounding box center [515, 188] width 216 height 25
paste input "930201798"
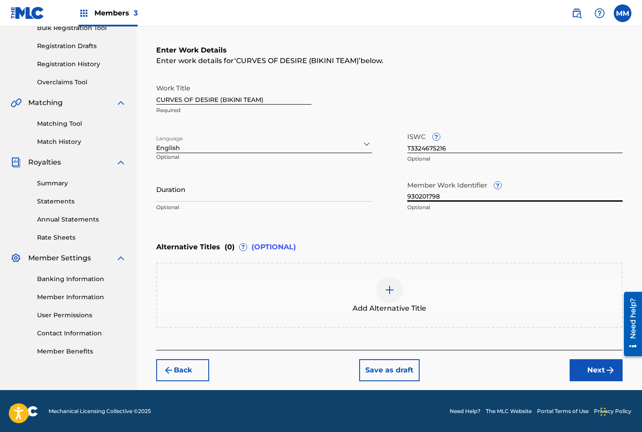
type input "930201798"
click at [595, 374] on button "Next" at bounding box center [595, 370] width 53 height 22
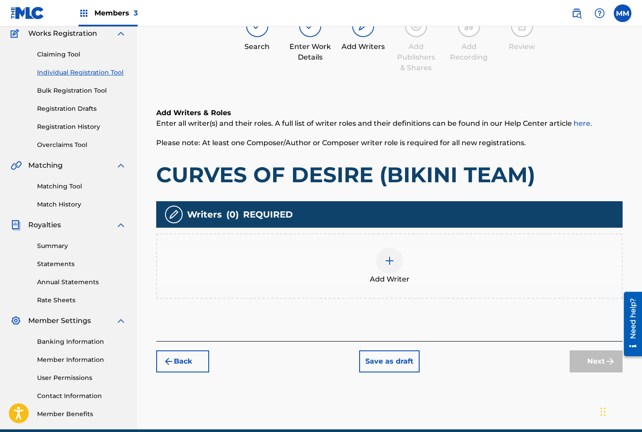
scroll to position [40, 0]
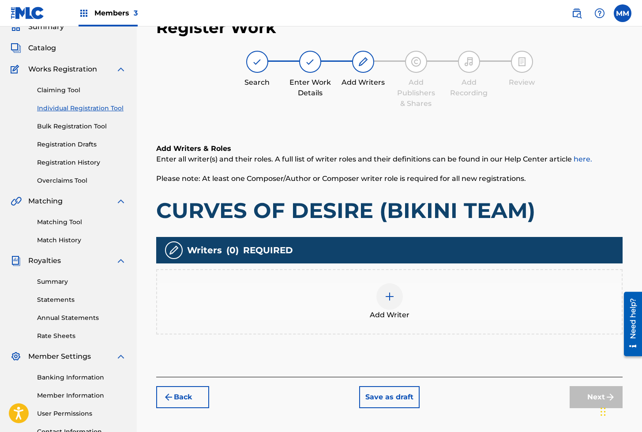
click at [395, 301] on div at bounding box center [389, 296] width 26 height 26
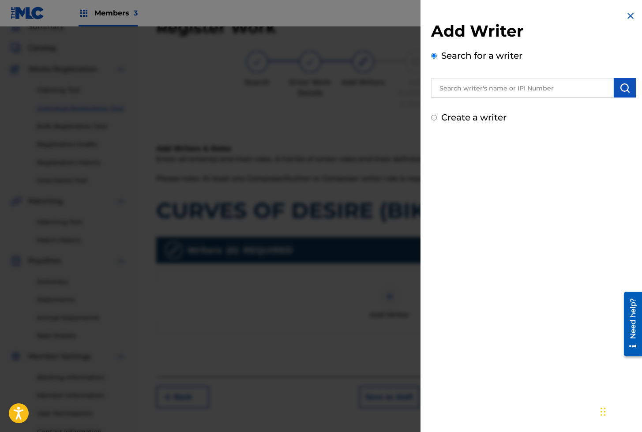
click at [490, 92] on input "text" at bounding box center [522, 87] width 183 height 19
paste input "01279306825"
type input "01279306825"
click at [615, 88] on button "submit" at bounding box center [624, 87] width 22 height 19
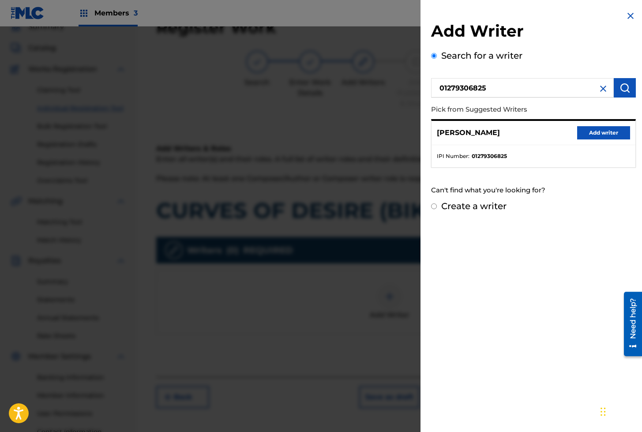
click at [589, 131] on button "Add writer" at bounding box center [603, 132] width 53 height 13
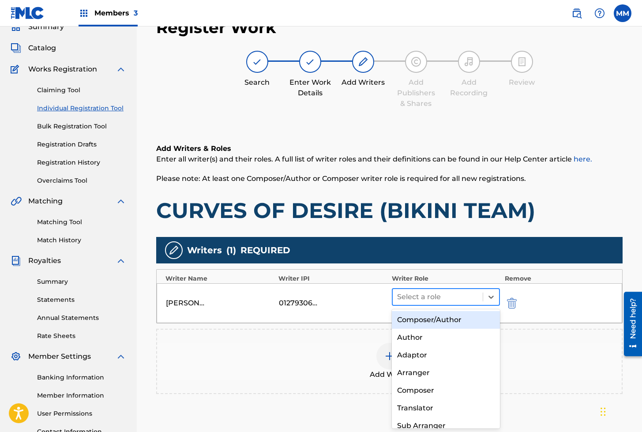
click at [416, 295] on div at bounding box center [438, 297] width 82 height 12
click at [425, 325] on div "Composer/Author" at bounding box center [446, 320] width 108 height 18
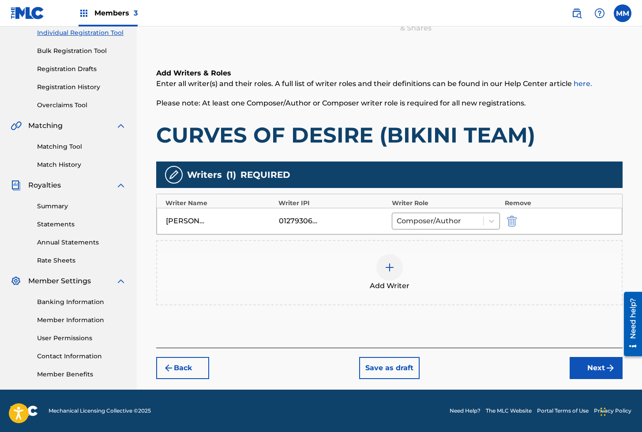
click at [591, 365] on button "Next" at bounding box center [595, 368] width 53 height 22
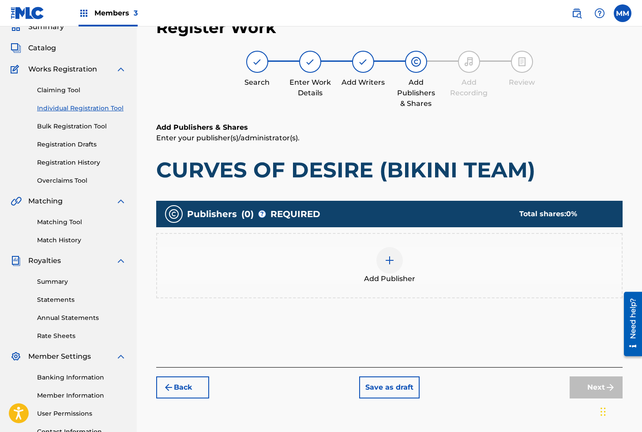
click at [401, 264] on div "Add Publisher" at bounding box center [389, 265] width 464 height 37
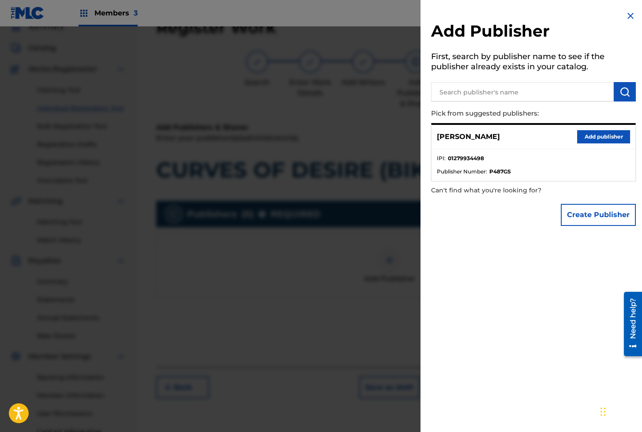
click at [607, 129] on div "[PERSON_NAME] Add publisher" at bounding box center [533, 137] width 204 height 24
click at [602, 135] on button "Add publisher" at bounding box center [603, 136] width 53 height 13
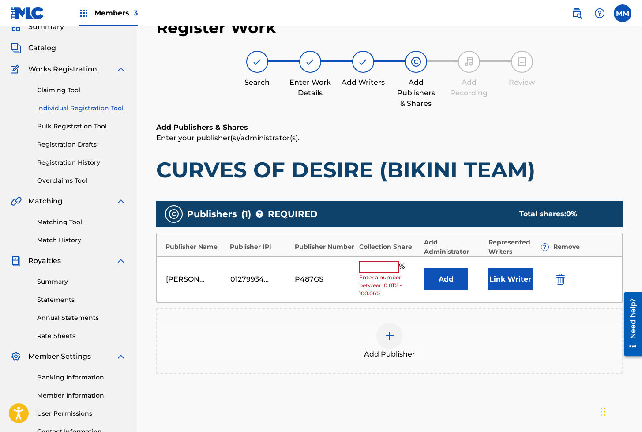
click at [506, 288] on button "Link Writer" at bounding box center [510, 279] width 44 height 22
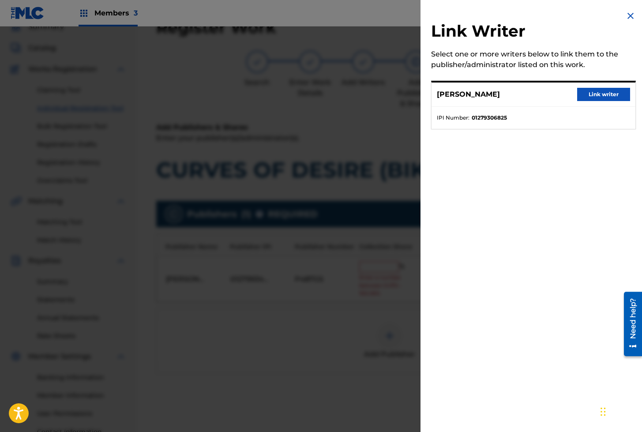
click at [593, 94] on button "Link writer" at bounding box center [603, 94] width 53 height 13
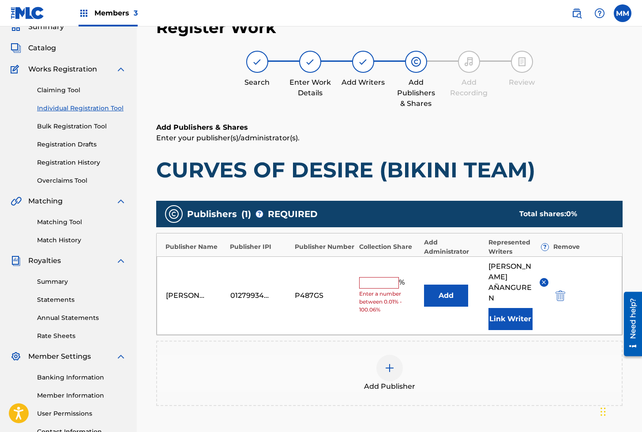
click at [365, 281] on input "text" at bounding box center [379, 282] width 40 height 11
type input "100"
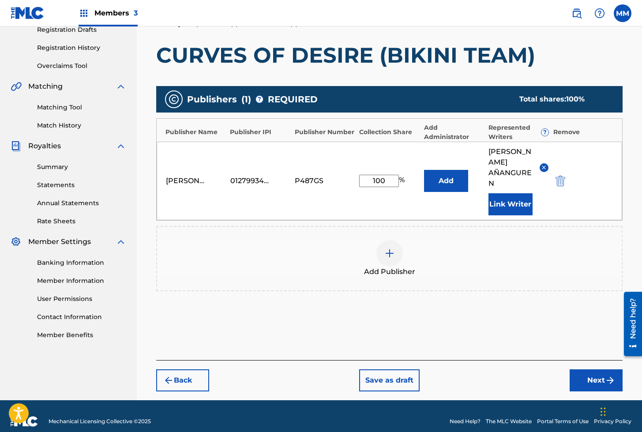
click at [585, 369] on button "Next" at bounding box center [595, 380] width 53 height 22
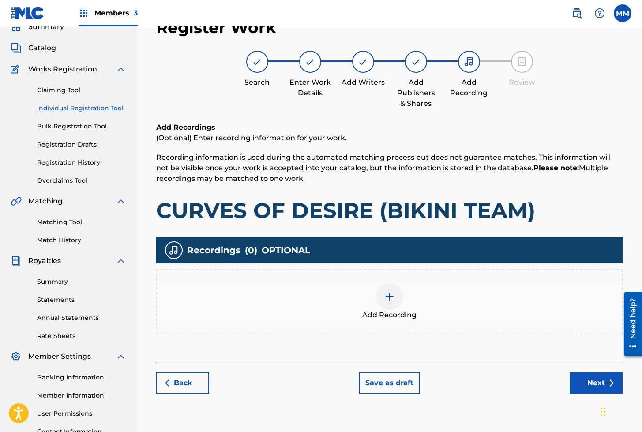
click at [388, 300] on img at bounding box center [389, 296] width 11 height 11
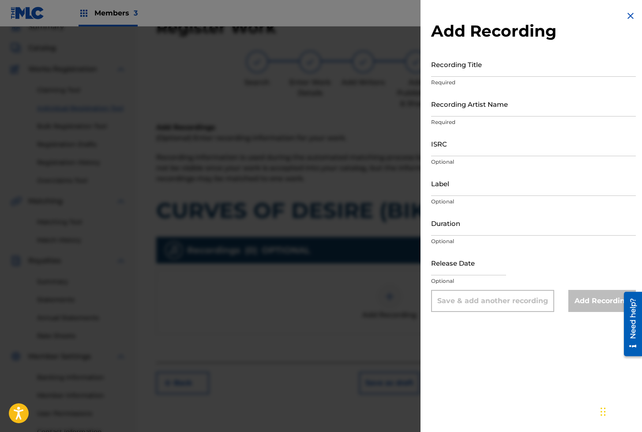
click at [470, 66] on input "Recording Title" at bounding box center [533, 64] width 205 height 25
paste input "CURVES OF DESIRE"
type input "CURVES OF DESIRE"
click at [459, 102] on input "Recording Artist Name" at bounding box center [533, 103] width 205 height 25
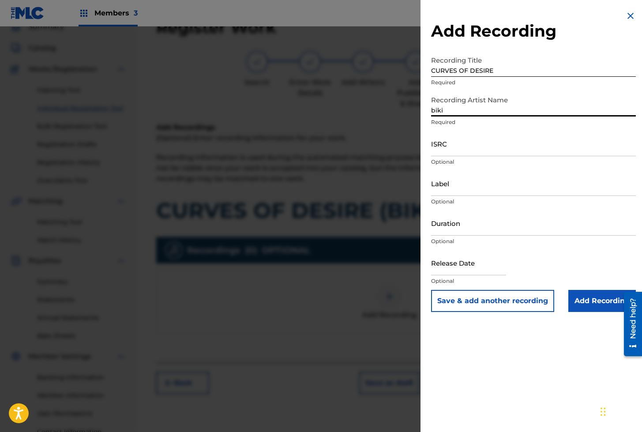
type input "Bikini Team"
click at [467, 137] on input "ISRC" at bounding box center [533, 143] width 205 height 25
paste input "AEA3A2599886"
type input "AEA3A2599886"
click at [586, 300] on input "Add Recording" at bounding box center [601, 301] width 67 height 22
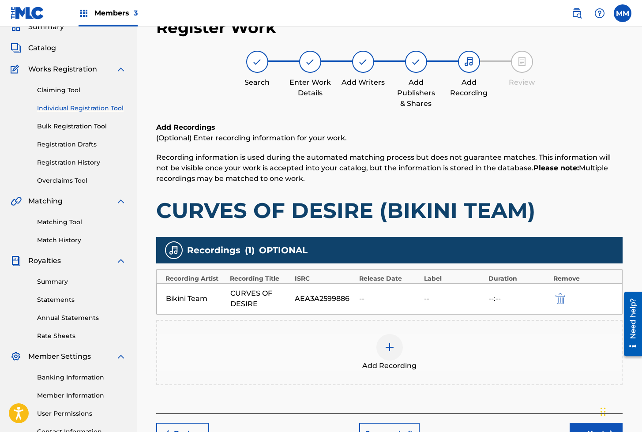
scroll to position [115, 0]
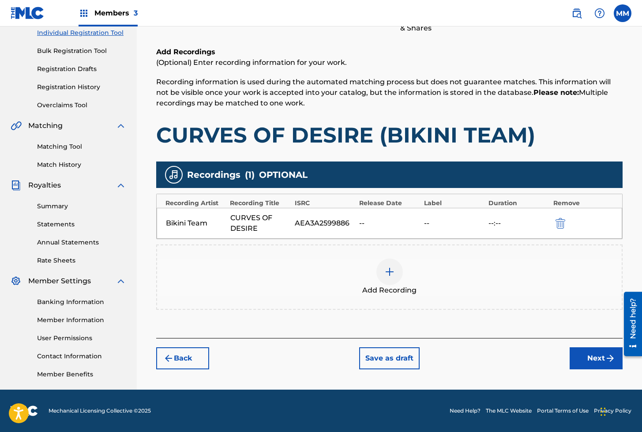
click at [586, 359] on button "Next" at bounding box center [595, 358] width 53 height 22
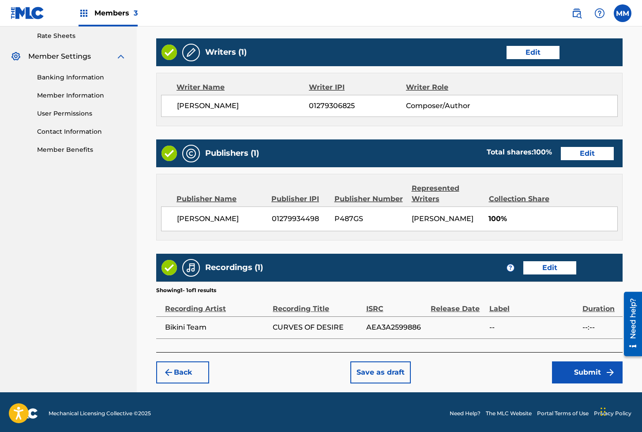
scroll to position [352, 0]
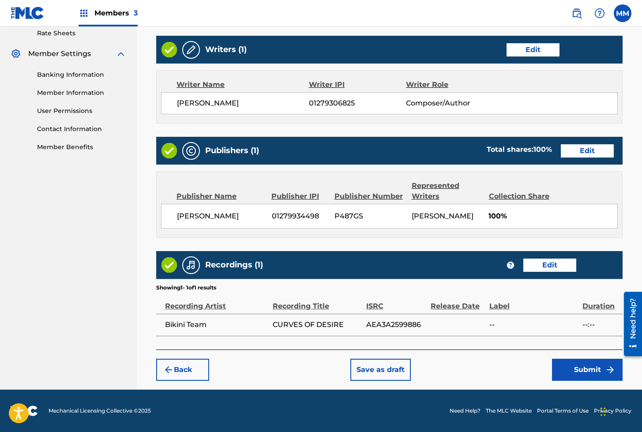
click at [588, 370] on button "Submit" at bounding box center [587, 369] width 71 height 22
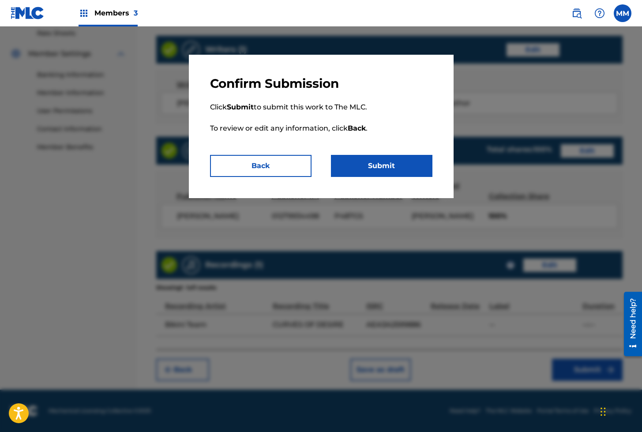
click at [378, 158] on button "Submit" at bounding box center [381, 166] width 101 height 22
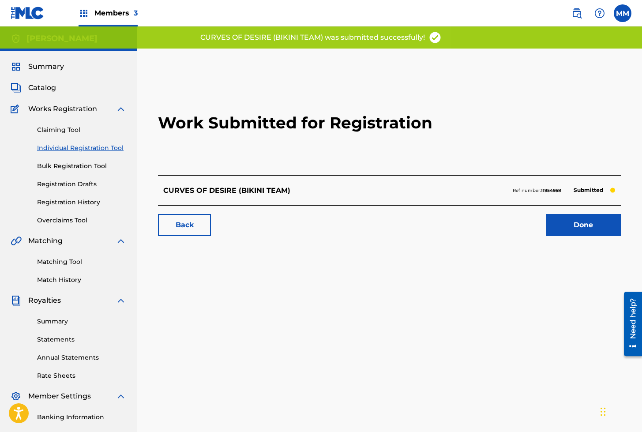
click at [584, 226] on link "Done" at bounding box center [582, 225] width 75 height 22
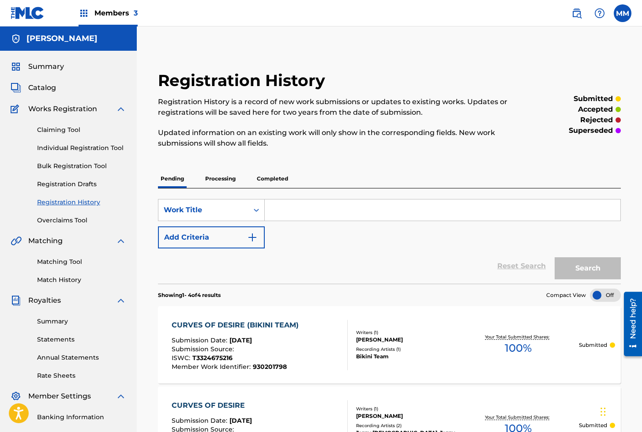
click at [75, 152] on link "Individual Registration Tool" at bounding box center [81, 147] width 89 height 9
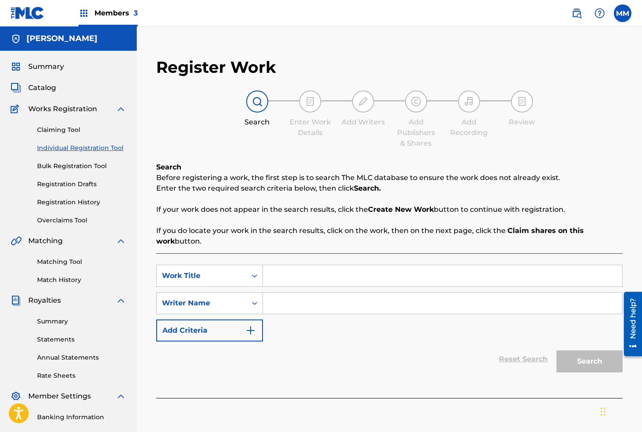
click at [315, 280] on input "Search Form" at bounding box center [442, 275] width 359 height 21
paste input "CURVES OF DESIRE (SENSUAL MOODS)"
type input "CURVES OF DESIRE (SENSUAL MOODS)"
click at [355, 301] on input "Search Form" at bounding box center [442, 302] width 359 height 21
type input "[PERSON_NAME]"
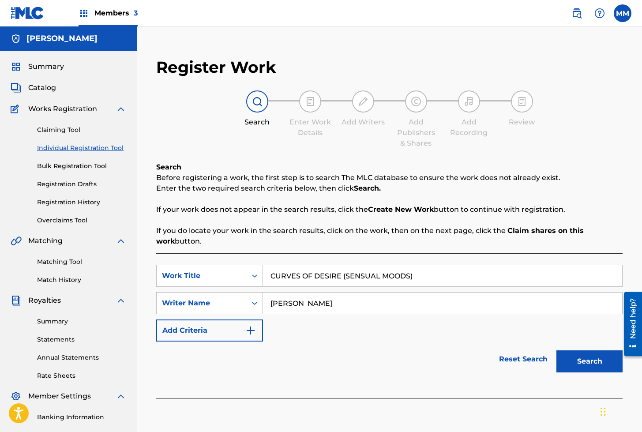
click at [598, 366] on button "Search" at bounding box center [589, 361] width 66 height 22
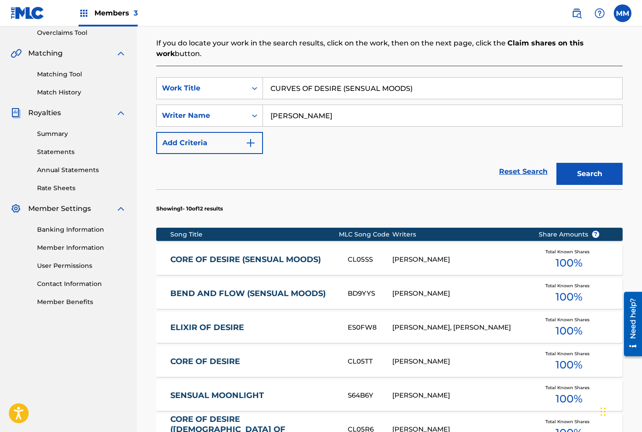
scroll to position [188, 0]
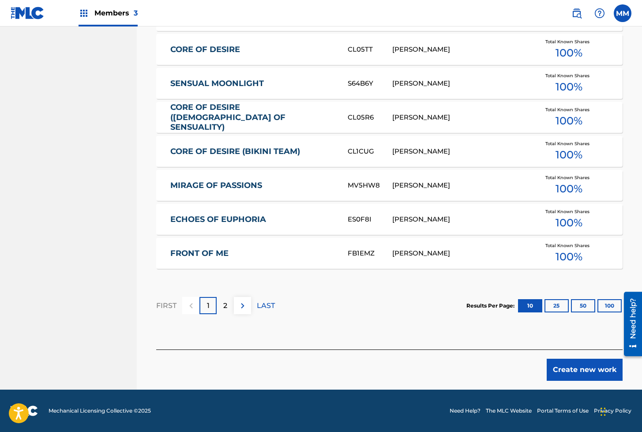
click at [584, 362] on button "Create new work" at bounding box center [584, 369] width 76 height 22
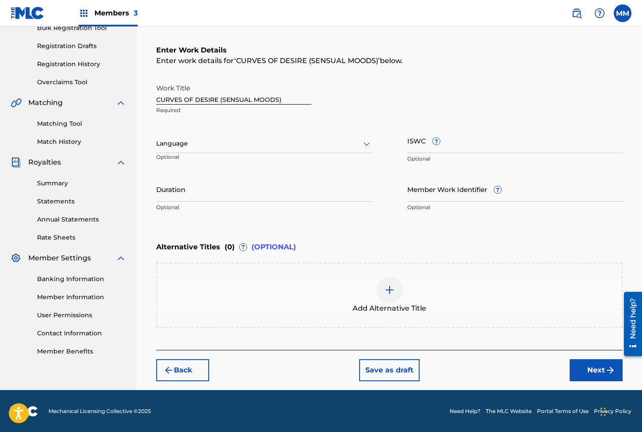
click at [186, 133] on div "Language Optional" at bounding box center [264, 148] width 216 height 40
click at [183, 148] on div at bounding box center [264, 143] width 216 height 11
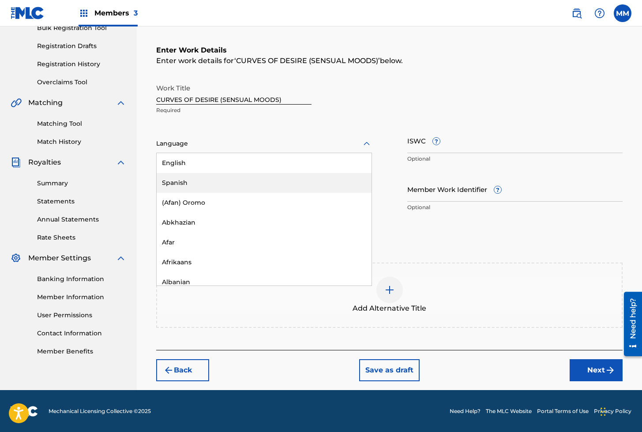
click at [174, 179] on div "Spanish" at bounding box center [264, 183] width 215 height 20
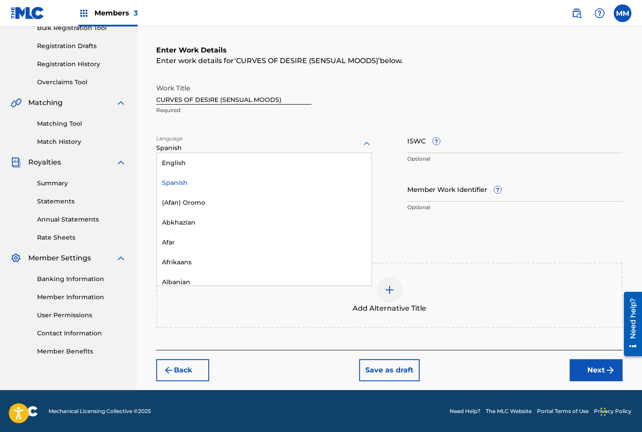
click at [175, 145] on div at bounding box center [264, 143] width 216 height 11
click at [178, 162] on div "English" at bounding box center [264, 163] width 215 height 20
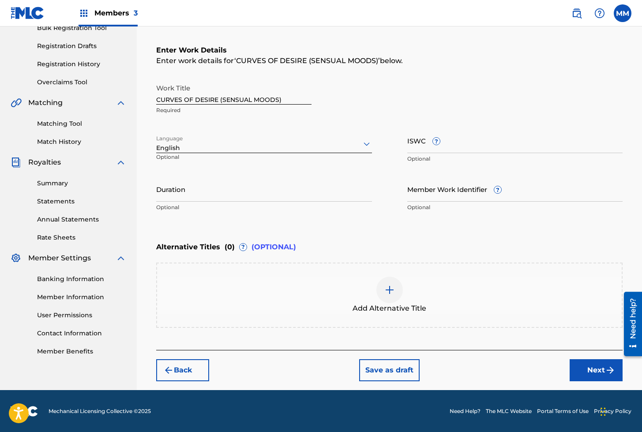
click at [422, 144] on input "ISWC ?" at bounding box center [515, 140] width 216 height 25
paste input "T3330978133"
type input "T3330978133"
click at [437, 200] on input "Member Work Identifier ?" at bounding box center [515, 188] width 216 height 25
paste input "930585635"
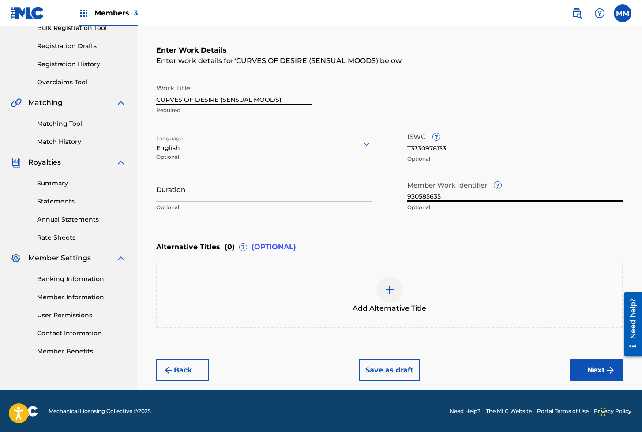
type input "930585635"
click at [589, 373] on button "Next" at bounding box center [595, 370] width 53 height 22
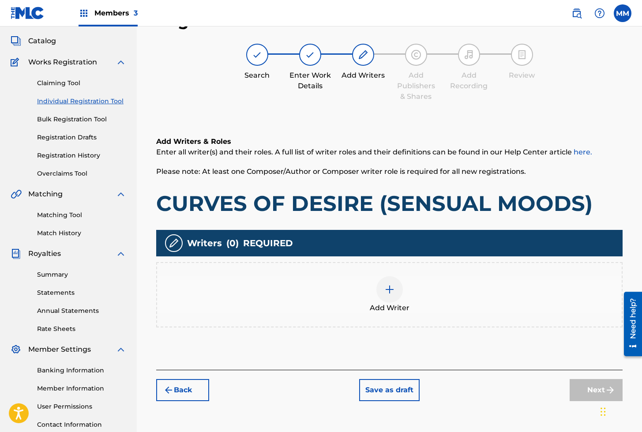
scroll to position [40, 0]
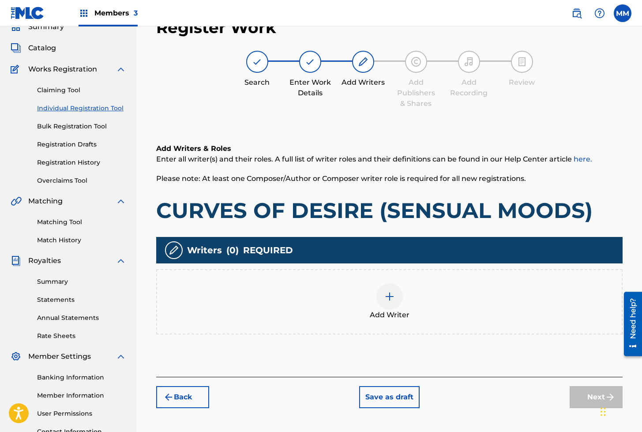
click at [378, 298] on div at bounding box center [389, 296] width 26 height 26
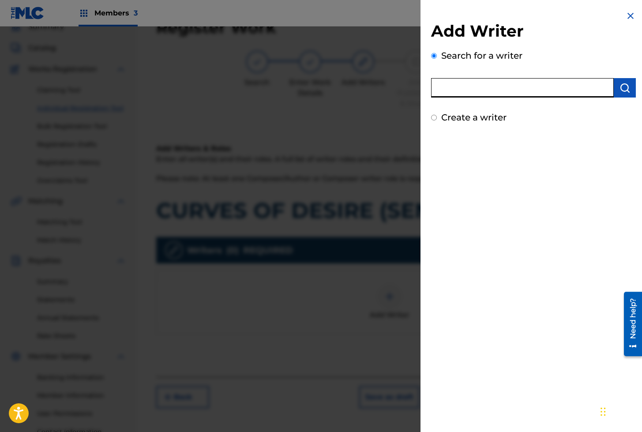
click at [509, 89] on input "text" at bounding box center [522, 87] width 183 height 19
paste input "01279306825"
type input "01279306825"
click at [619, 89] on img "submit" at bounding box center [624, 87] width 11 height 11
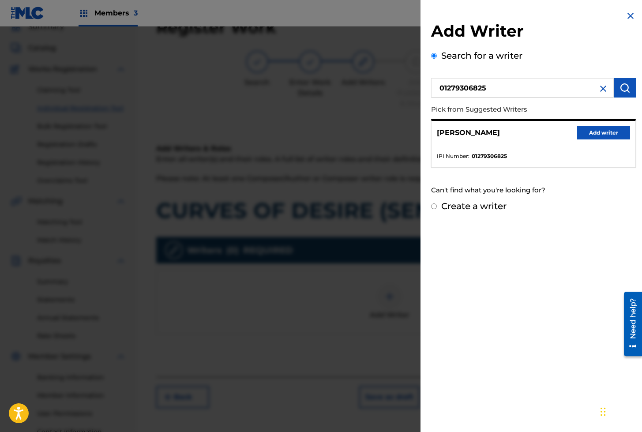
click at [593, 131] on button "Add writer" at bounding box center [603, 132] width 53 height 13
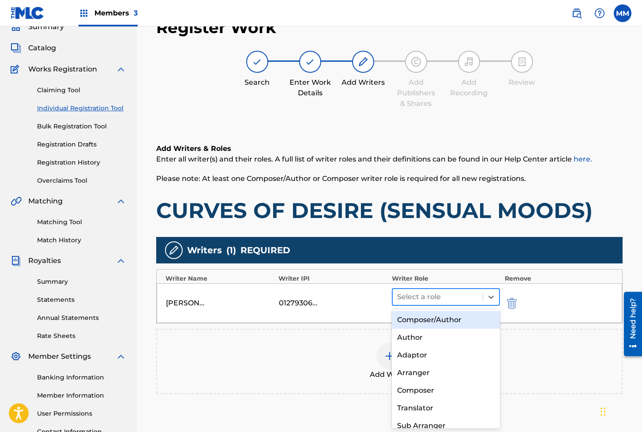
click at [417, 295] on div at bounding box center [438, 297] width 82 height 12
click at [423, 325] on div "Composer/Author" at bounding box center [446, 320] width 108 height 18
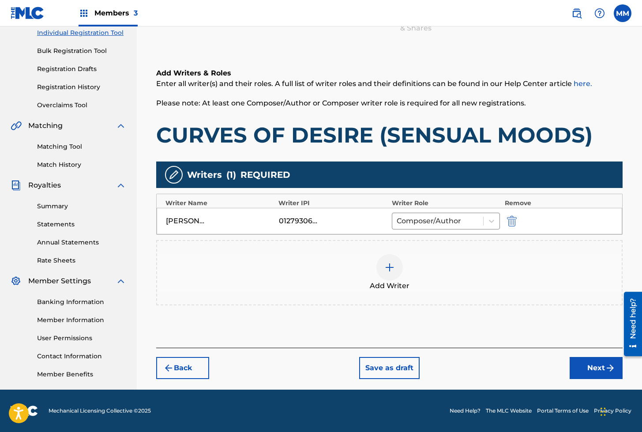
click at [603, 372] on button "Next" at bounding box center [595, 368] width 53 height 22
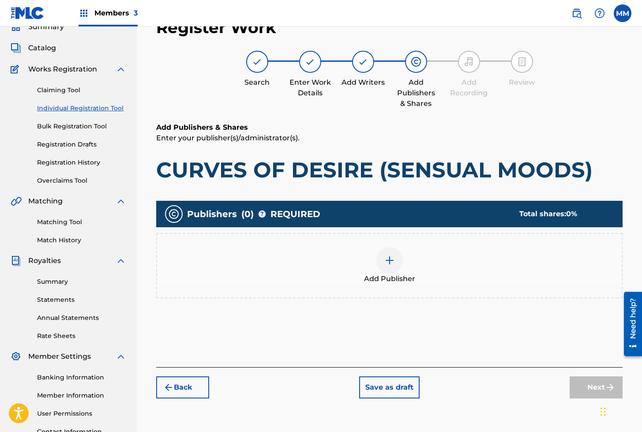
click at [386, 266] on div at bounding box center [389, 260] width 26 height 26
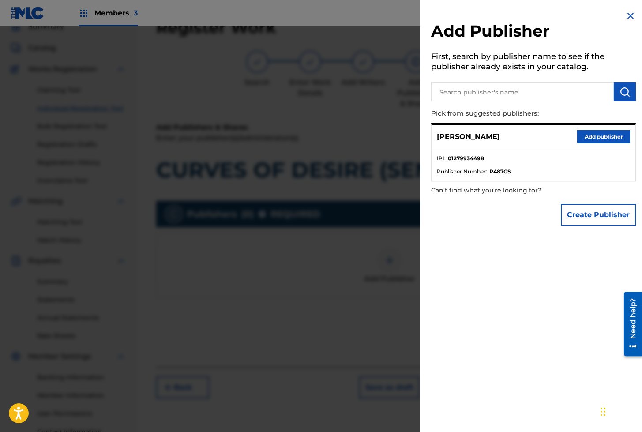
click at [612, 141] on button "Add publisher" at bounding box center [603, 136] width 53 height 13
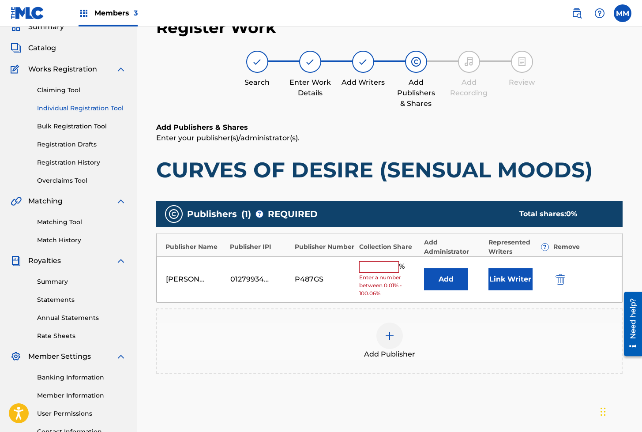
click at [511, 275] on button "Link Writer" at bounding box center [510, 279] width 44 height 22
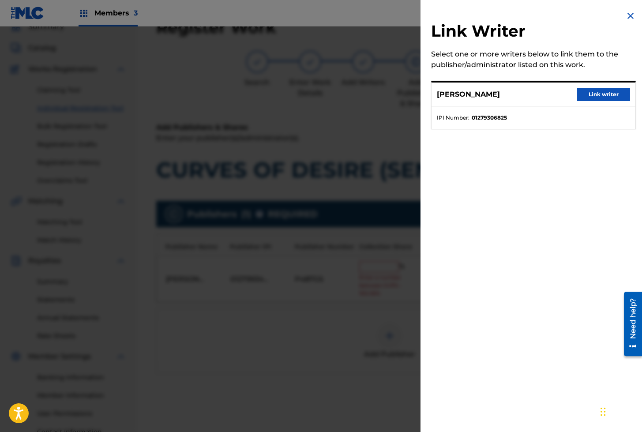
click at [601, 92] on button "Link writer" at bounding box center [603, 94] width 53 height 13
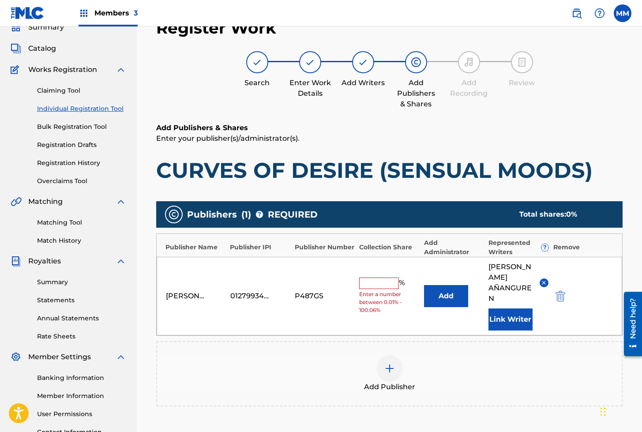
click at [384, 271] on div "[PERSON_NAME] 01279934498 P487GS % Enter a number between 0.01% - 100.06% Add […" at bounding box center [389, 296] width 465 height 78
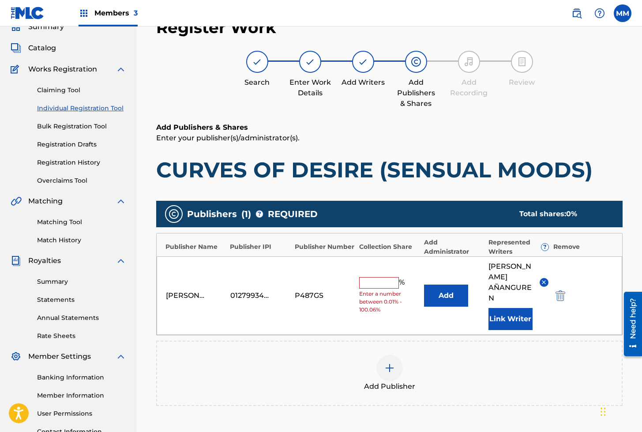
scroll to position [41, 0]
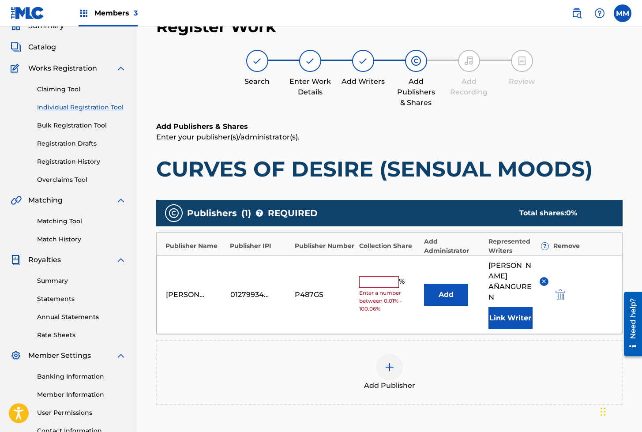
click at [377, 289] on span "Enter a number between 0.01% - 100.06%" at bounding box center [389, 301] width 60 height 24
click at [377, 280] on input "text" at bounding box center [379, 281] width 40 height 11
type input "100"
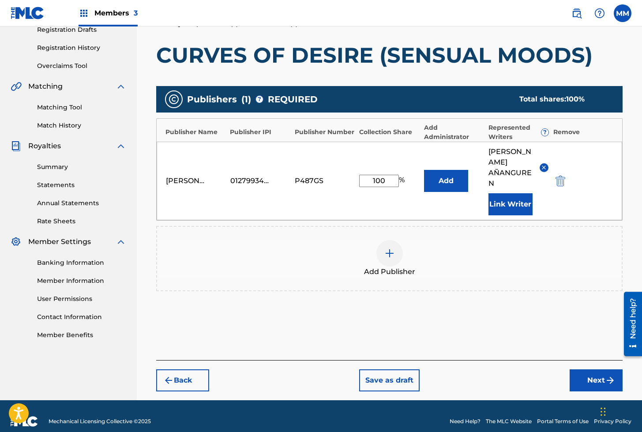
click at [584, 374] on button "Next" at bounding box center [595, 380] width 53 height 22
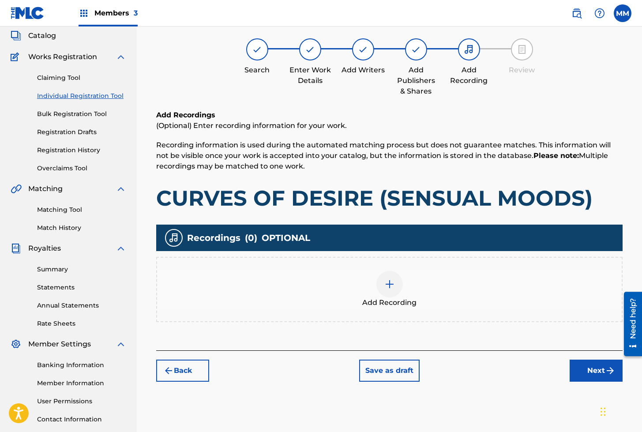
scroll to position [40, 0]
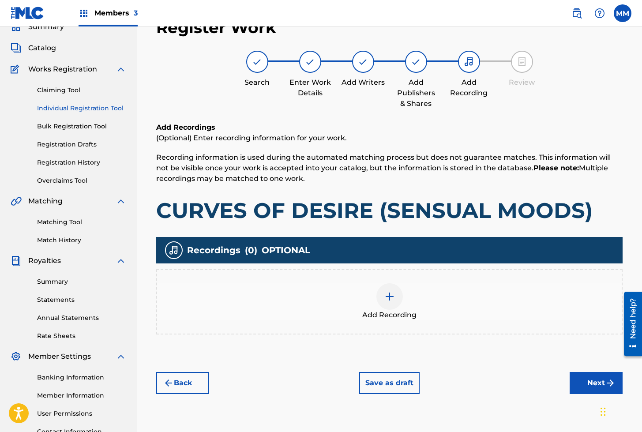
click at [397, 295] on div at bounding box center [389, 296] width 26 height 26
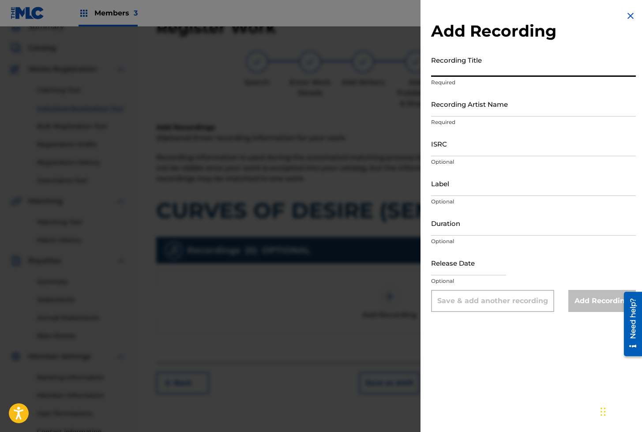
click at [446, 63] on input "Recording Title" at bounding box center [533, 64] width 205 height 25
paste input "CURVES OF DESIRE"
type input "CURVES OF DESIRE"
click at [443, 108] on input "Recording Artist Name" at bounding box center [533, 103] width 205 height 25
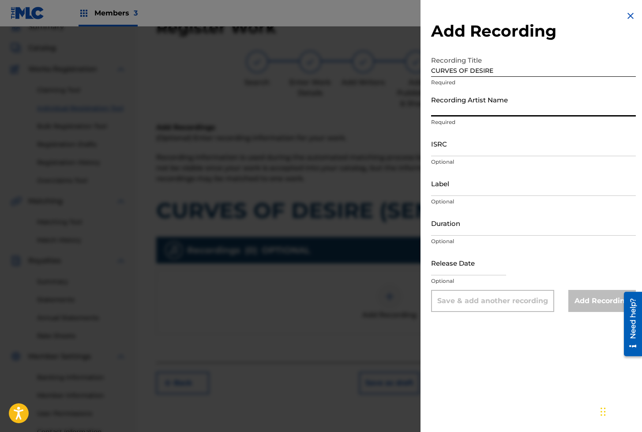
paste
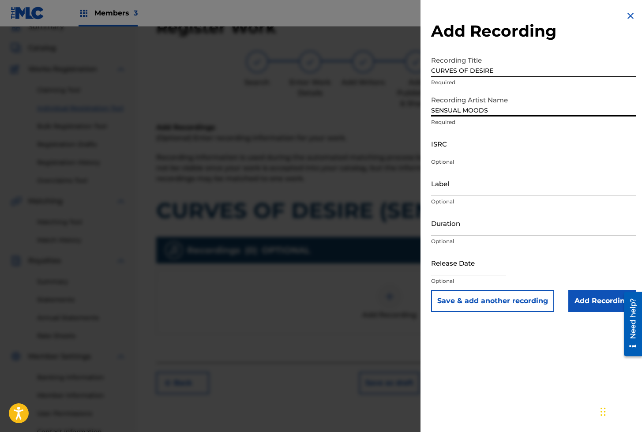
type input "SENSUAL MOODS"
click at [452, 145] on input "ISRC" at bounding box center [533, 143] width 205 height 25
type input "AEA3A2153488"
click at [590, 299] on input "Add Recording" at bounding box center [601, 301] width 67 height 22
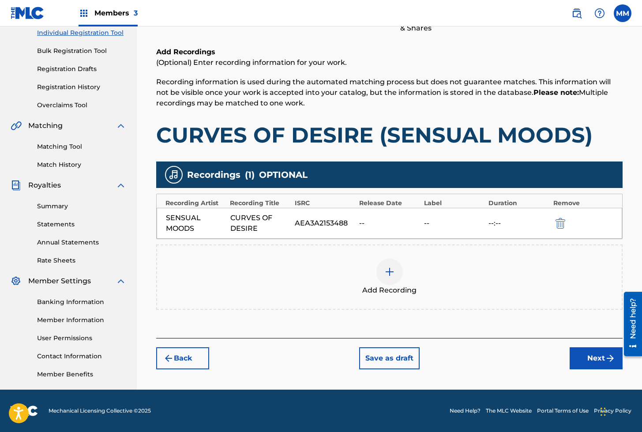
click at [589, 359] on button "Next" at bounding box center [595, 358] width 53 height 22
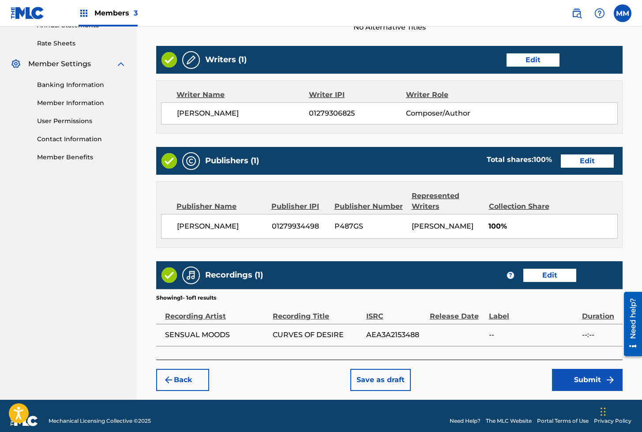
scroll to position [352, 0]
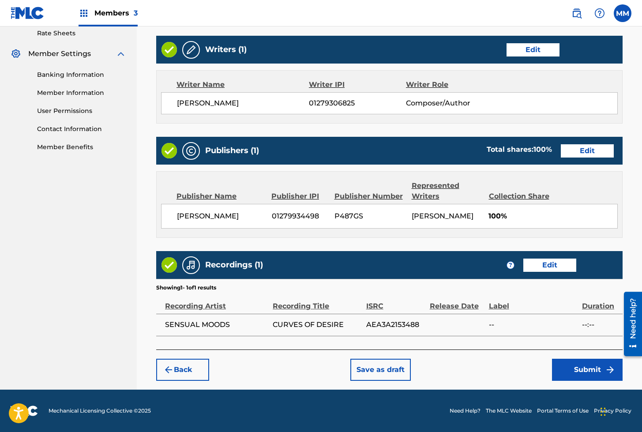
click at [567, 373] on button "Submit" at bounding box center [587, 369] width 71 height 22
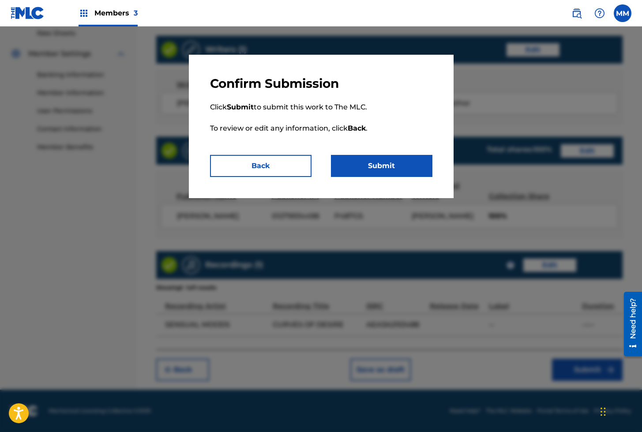
click at [382, 167] on button "Submit" at bounding box center [381, 166] width 101 height 22
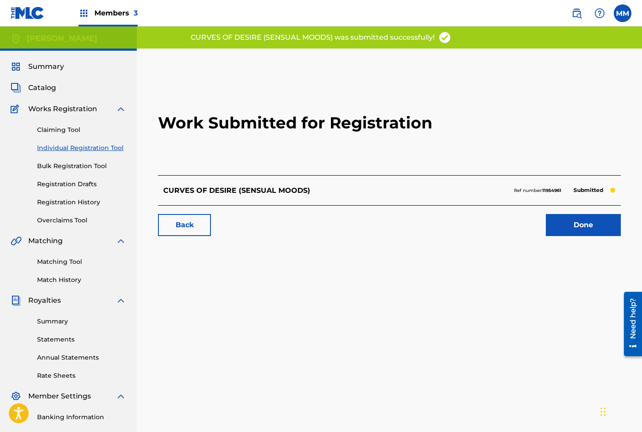
click at [577, 223] on link "Done" at bounding box center [582, 225] width 75 height 22
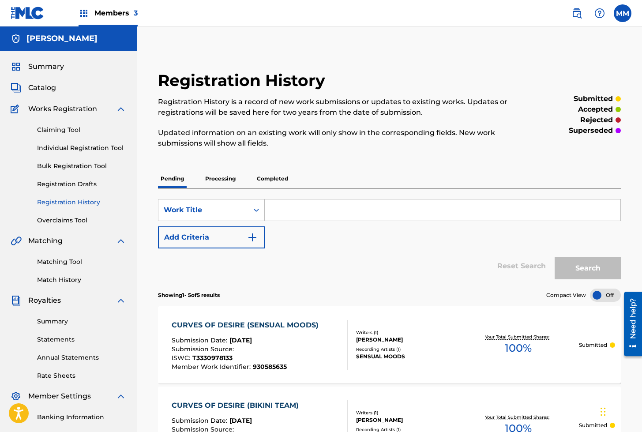
click at [73, 152] on link "Individual Registration Tool" at bounding box center [81, 147] width 89 height 9
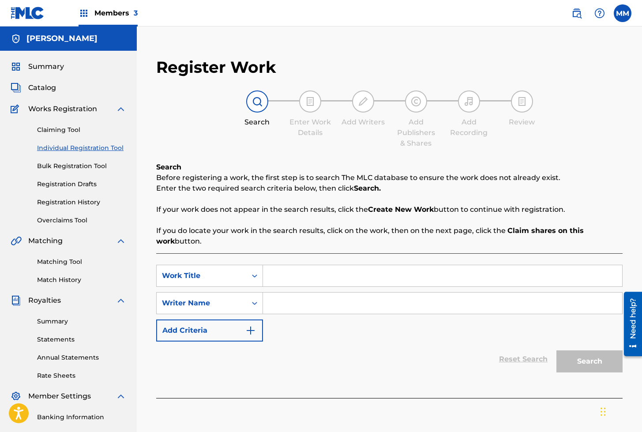
click at [289, 267] on input "Search Form" at bounding box center [442, 275] width 359 height 21
type input "CURVES OF DESIRE ([DEMOGRAPHIC_DATA] OF SENSUALITY)"
click at [337, 309] on input "Search Form" at bounding box center [442, 302] width 359 height 21
type input "[PERSON_NAME]"
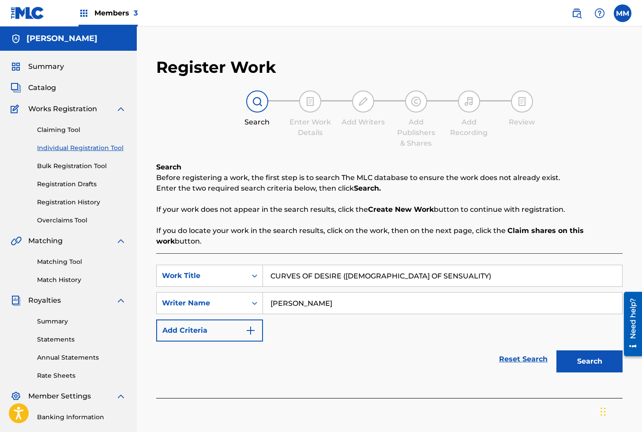
click at [594, 360] on button "Search" at bounding box center [589, 361] width 66 height 22
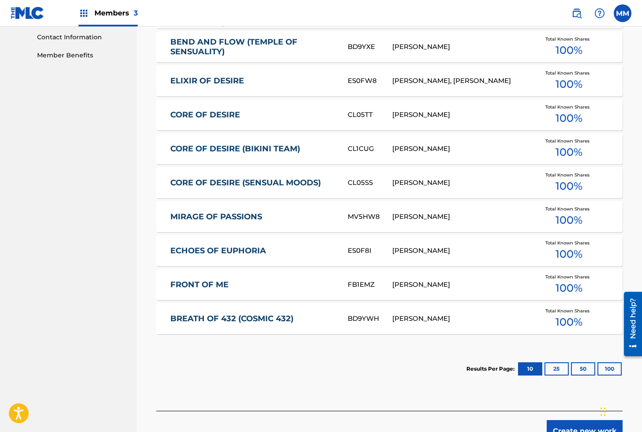
scroll to position [495, 0]
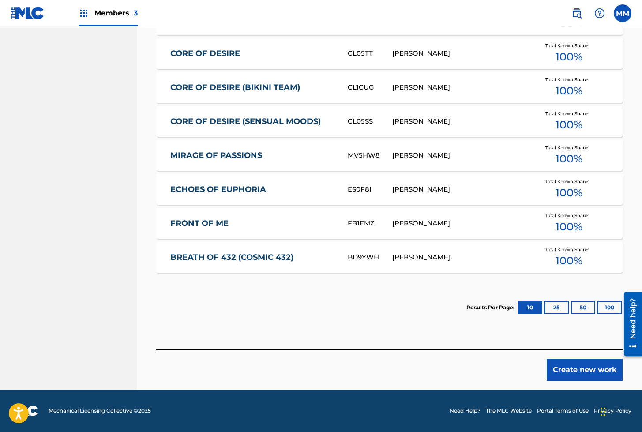
click at [557, 368] on button "Create new work" at bounding box center [584, 369] width 76 height 22
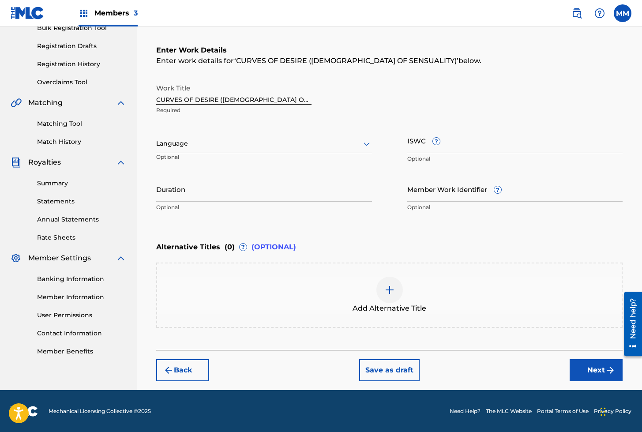
click at [194, 138] on div at bounding box center [264, 143] width 216 height 11
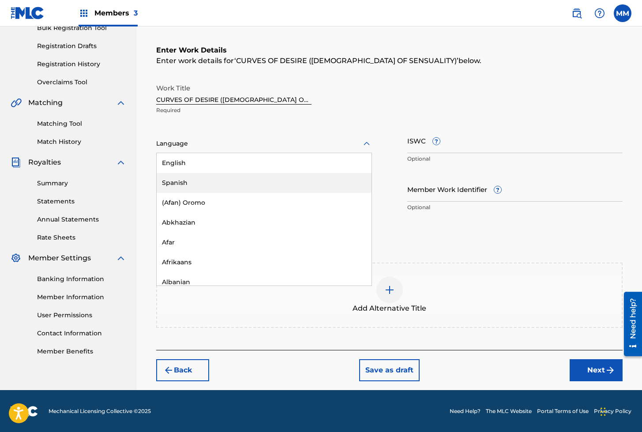
click at [176, 179] on div "Spanish" at bounding box center [264, 183] width 215 height 20
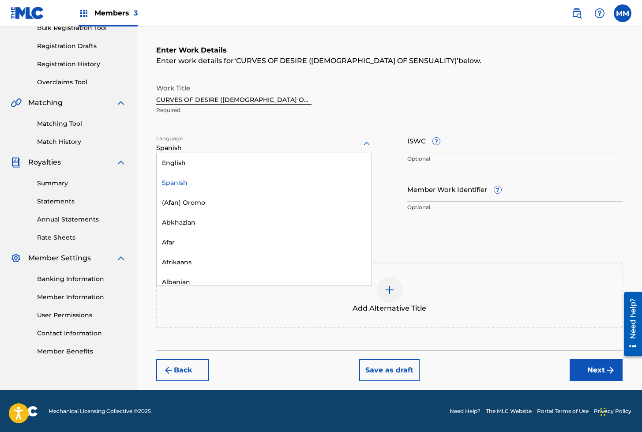
click at [167, 151] on div "Spanish" at bounding box center [264, 147] width 216 height 9
drag, startPoint x: 181, startPoint y: 160, endPoint x: 187, endPoint y: 136, distance: 24.6
click at [181, 160] on div "English" at bounding box center [264, 163] width 215 height 20
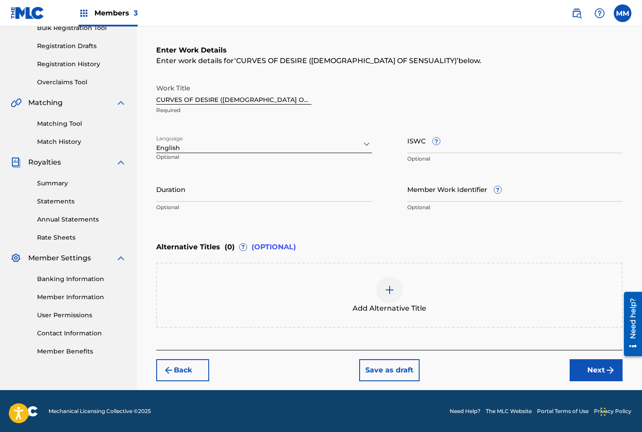
click at [421, 147] on input "ISWC ?" at bounding box center [515, 140] width 216 height 25
type input "T3326065203"
click at [432, 184] on input "Member Work Identifier ?" at bounding box center [515, 188] width 216 height 25
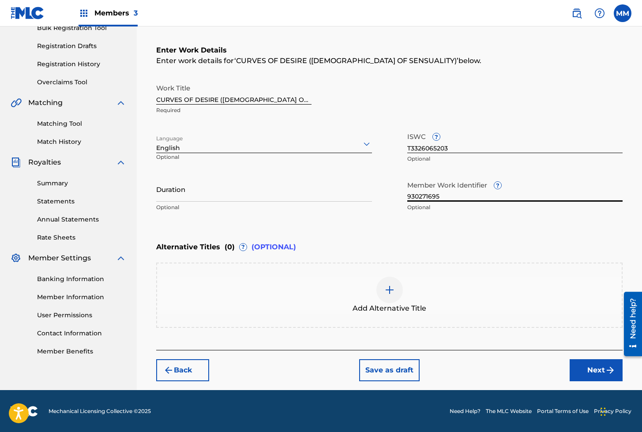
type input "930271695"
click at [582, 366] on button "Next" at bounding box center [595, 370] width 53 height 22
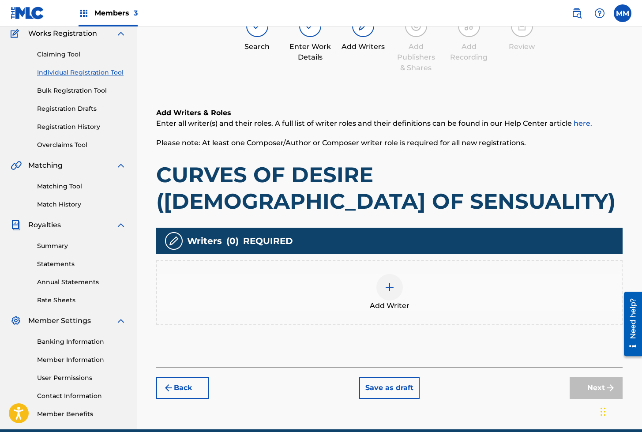
scroll to position [40, 0]
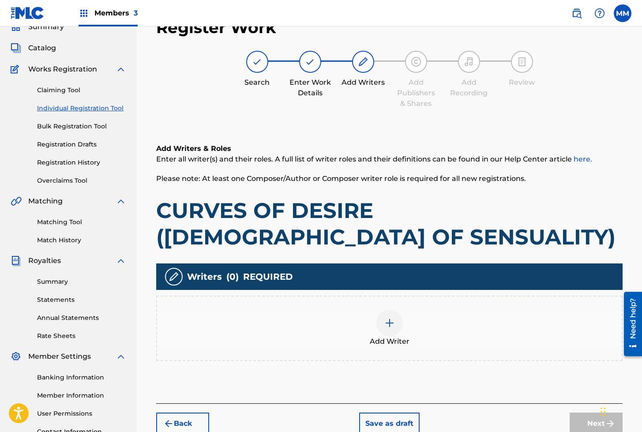
click at [385, 320] on img at bounding box center [389, 322] width 11 height 11
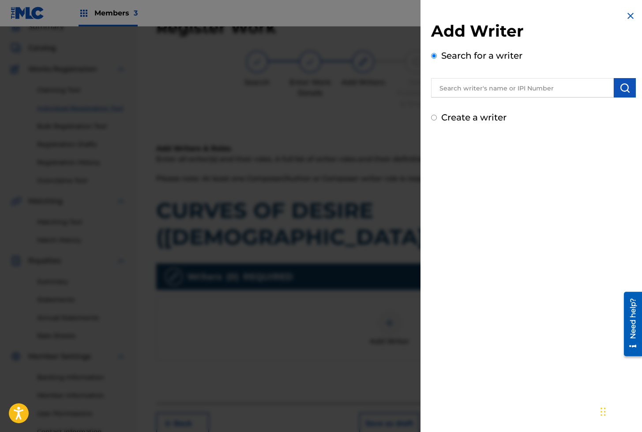
click at [467, 92] on input "text" at bounding box center [522, 87] width 183 height 19
type input "01279306825"
click at [619, 90] on img "submit" at bounding box center [624, 87] width 11 height 11
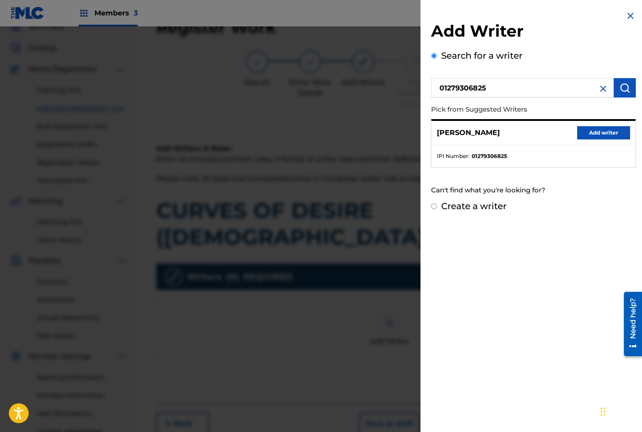
click at [588, 131] on button "Add writer" at bounding box center [603, 132] width 53 height 13
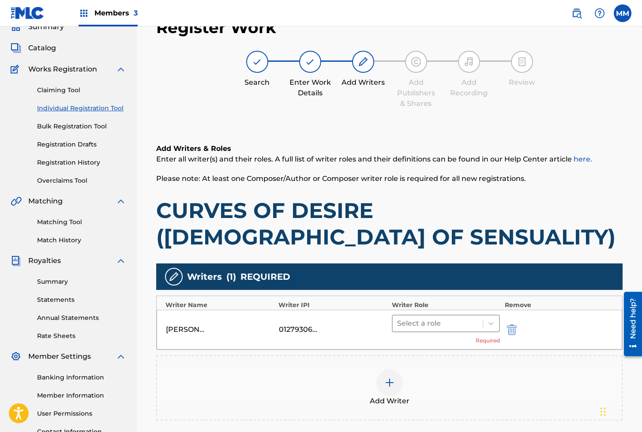
click at [443, 327] on div at bounding box center [438, 323] width 82 height 12
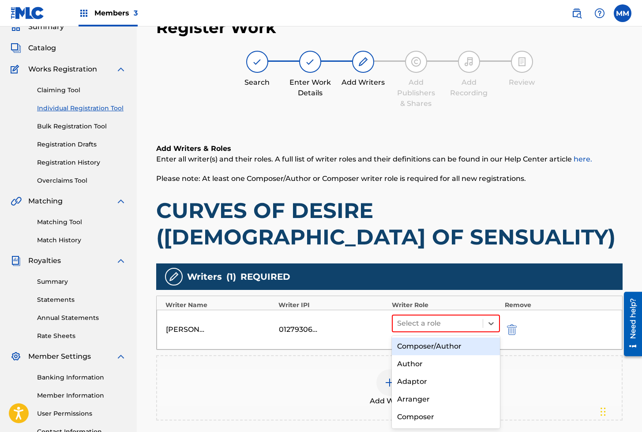
drag, startPoint x: 430, startPoint y: 347, endPoint x: 459, endPoint y: 345, distance: 29.2
click at [430, 347] on div "Composer/Author" at bounding box center [446, 346] width 108 height 18
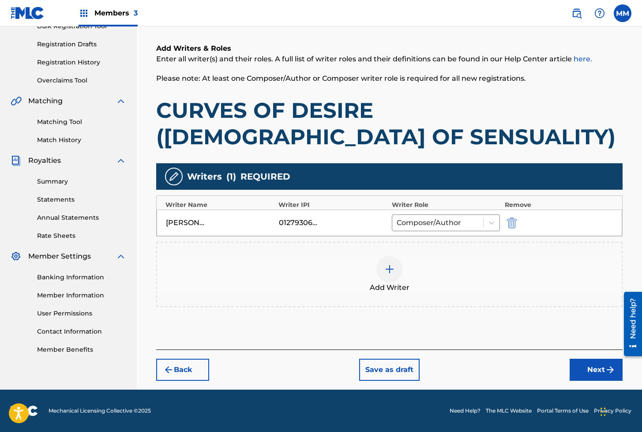
click at [582, 369] on button "Next" at bounding box center [595, 369] width 53 height 22
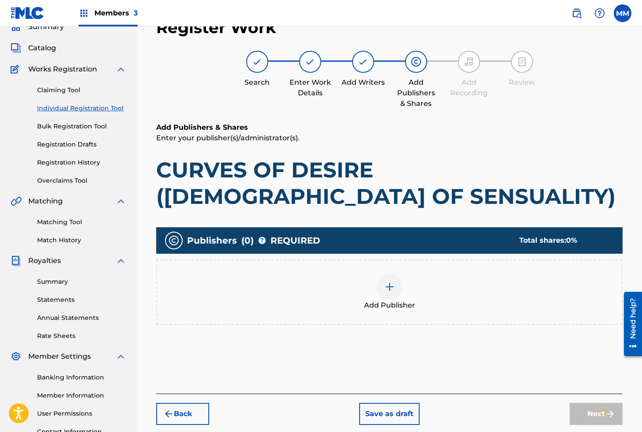
click at [399, 295] on div at bounding box center [389, 286] width 26 height 26
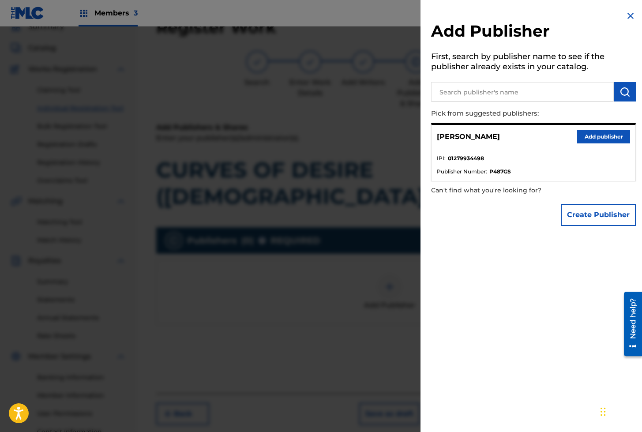
click at [591, 137] on button "Add publisher" at bounding box center [603, 136] width 53 height 13
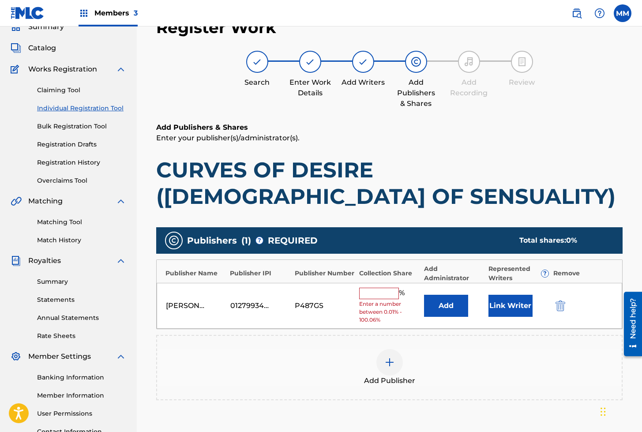
click at [512, 307] on button "Link Writer" at bounding box center [510, 306] width 44 height 22
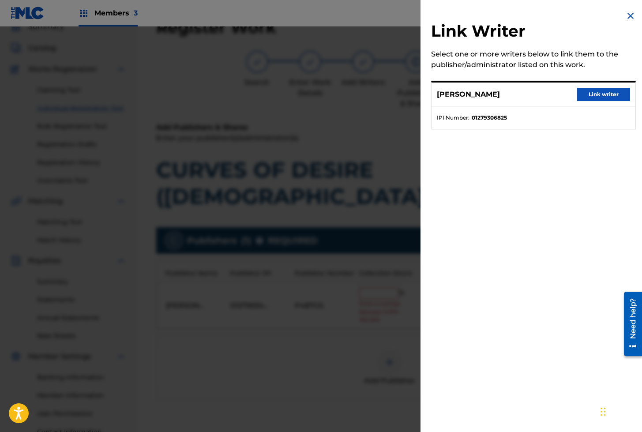
click at [594, 92] on button "Link writer" at bounding box center [603, 94] width 53 height 13
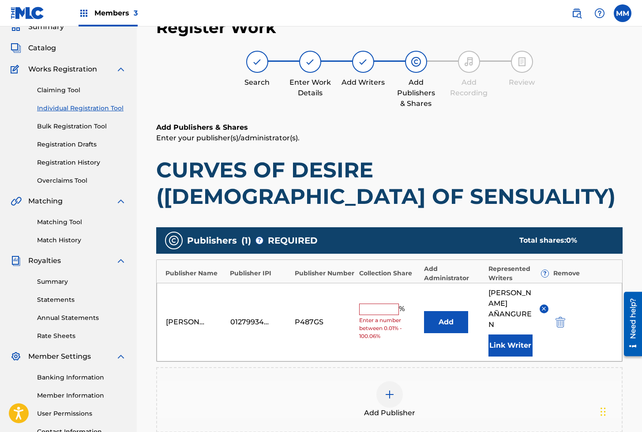
click at [388, 316] on span "Enter a number between 0.01% - 100.06%" at bounding box center [389, 328] width 60 height 24
click at [384, 305] on input "text" at bounding box center [379, 308] width 40 height 11
type input "100"
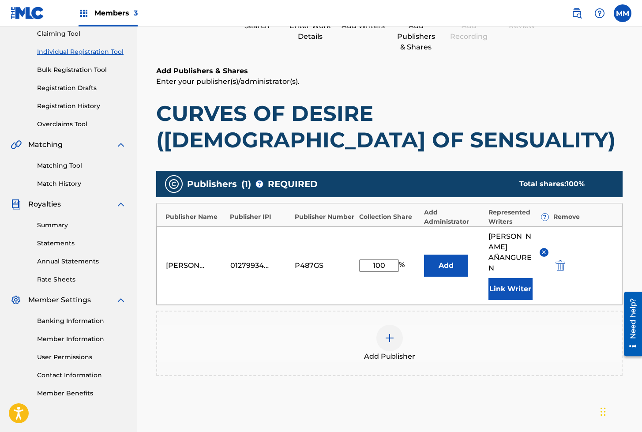
scroll to position [181, 0]
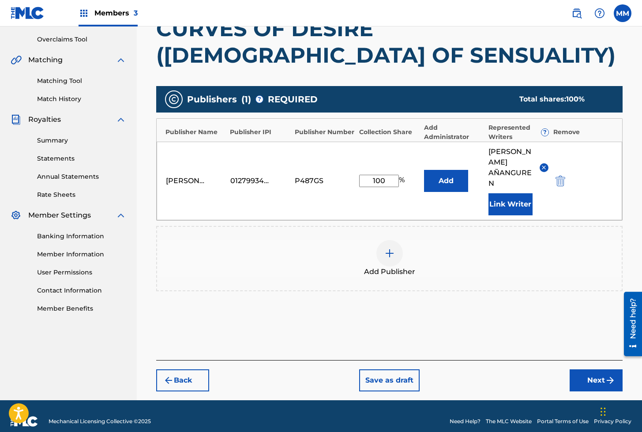
click at [583, 369] on button "Next" at bounding box center [595, 380] width 53 height 22
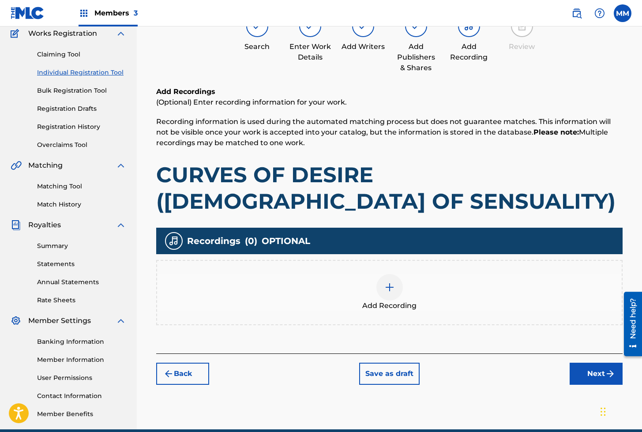
scroll to position [40, 0]
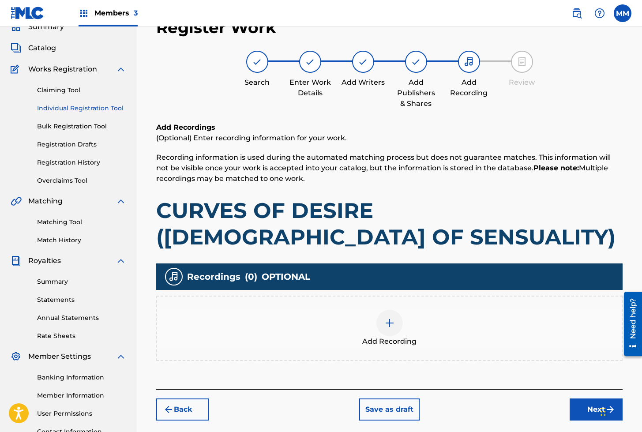
click at [390, 324] on img at bounding box center [389, 322] width 11 height 11
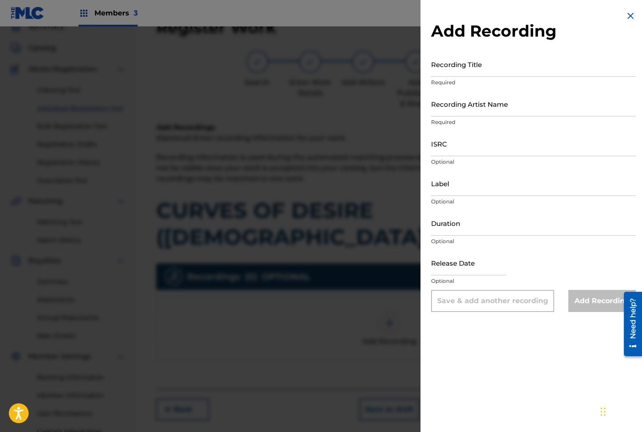
click at [445, 68] on input "Recording Title" at bounding box center [533, 64] width 205 height 25
type input "CURVES OF DESIRE"
click at [436, 109] on input "Recording Artist Name" at bounding box center [533, 103] width 205 height 25
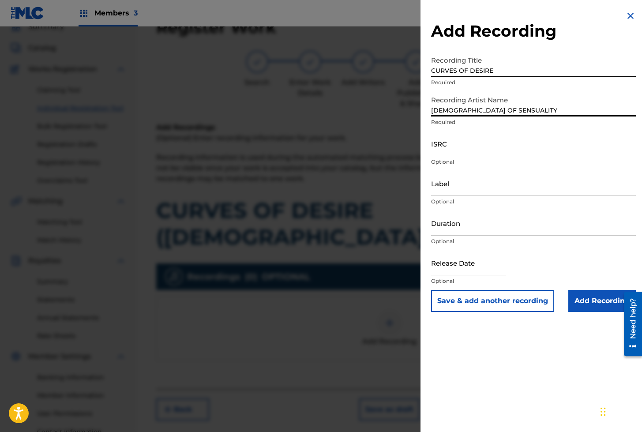
type input "[DEMOGRAPHIC_DATA] OF SENSUALITY"
click at [458, 150] on input "ISRC" at bounding box center [533, 143] width 205 height 25
type input "AEA3A2162675"
click at [582, 295] on input "Add Recording" at bounding box center [601, 301] width 67 height 22
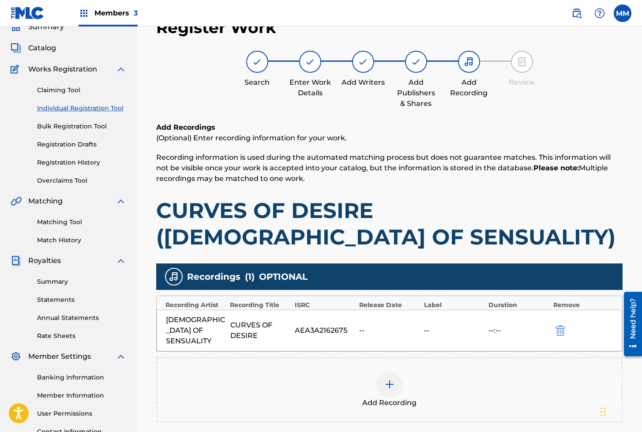
scroll to position [130, 0]
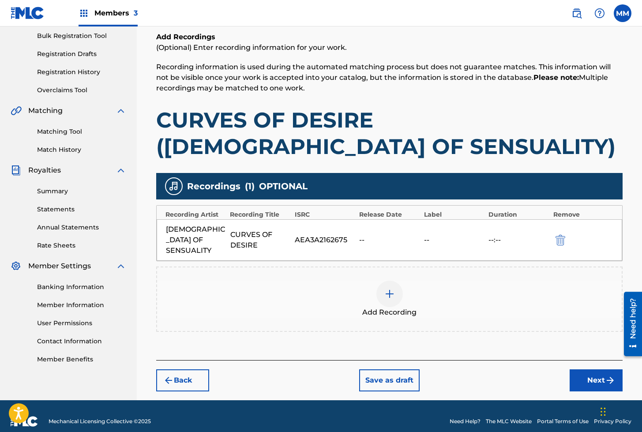
click at [584, 369] on button "Next" at bounding box center [595, 380] width 53 height 22
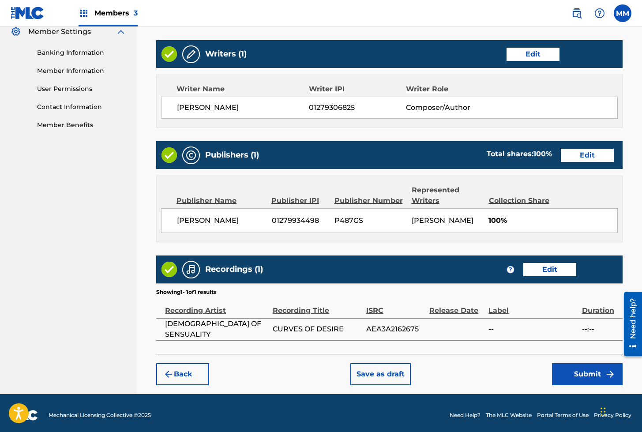
scroll to position [378, 0]
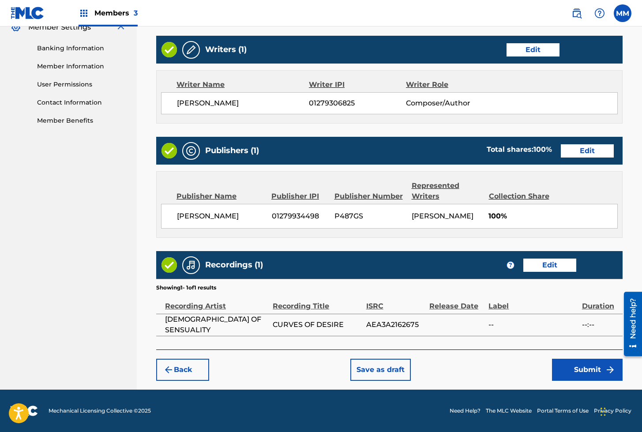
click at [582, 372] on button "Submit" at bounding box center [587, 369] width 71 height 22
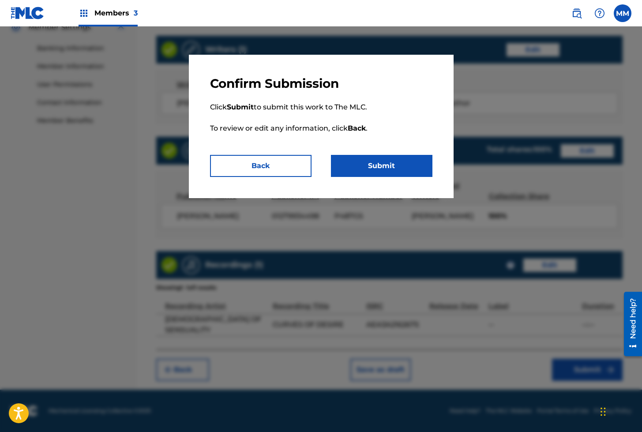
click at [379, 172] on button "Submit" at bounding box center [381, 166] width 101 height 22
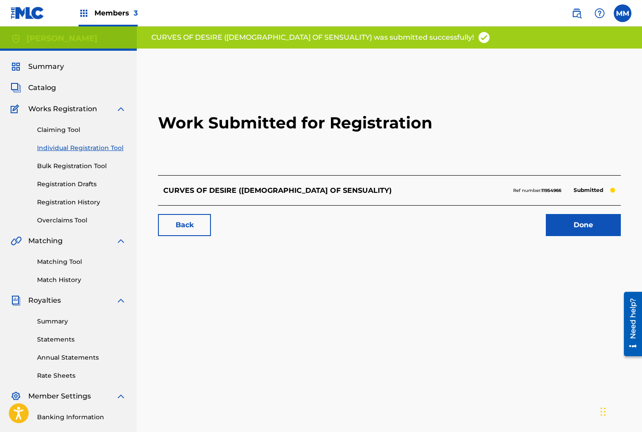
click at [581, 232] on link "Done" at bounding box center [582, 225] width 75 height 22
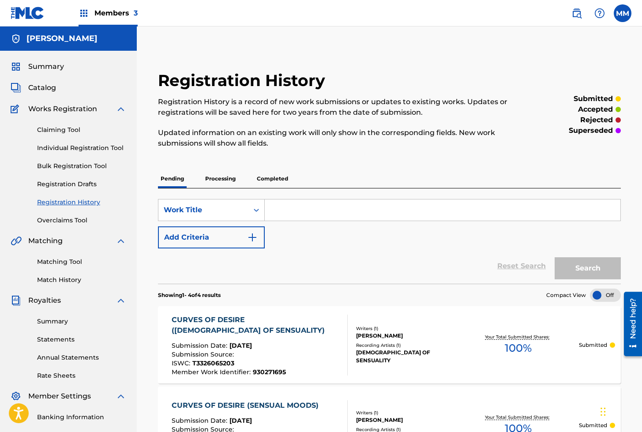
click at [73, 149] on link "Individual Registration Tool" at bounding box center [81, 147] width 89 height 9
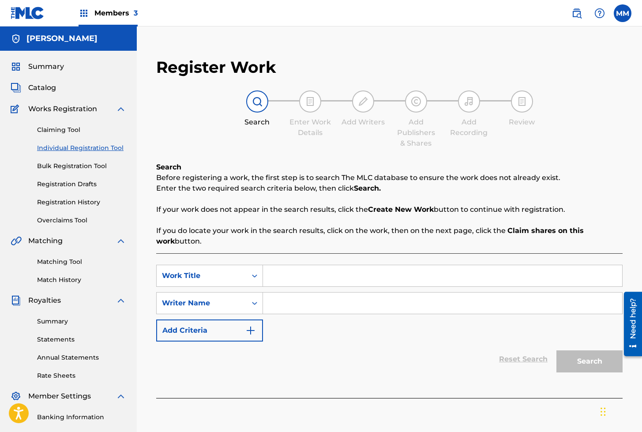
click at [286, 273] on input "Search Form" at bounding box center [442, 275] width 359 height 21
type input "CYBER CIRCUITRY"
click at [306, 302] on input "Search Form" at bounding box center [442, 302] width 359 height 21
click at [56, 264] on link "Matching Tool" at bounding box center [81, 261] width 89 height 9
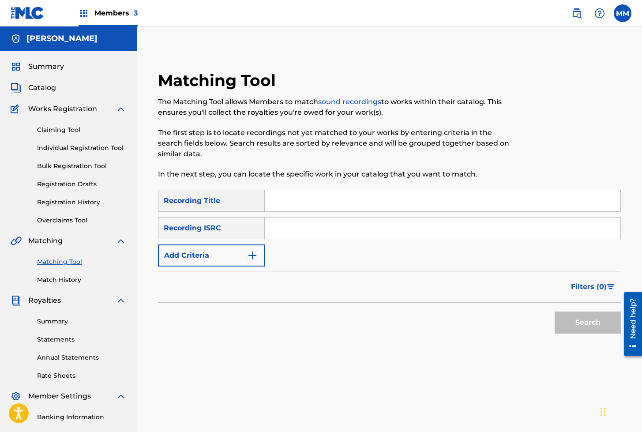
click at [316, 227] on input "Search Form" at bounding box center [442, 227] width 355 height 21
type input "ES64E2312377"
click at [554, 311] on button "Search" at bounding box center [587, 322] width 66 height 22
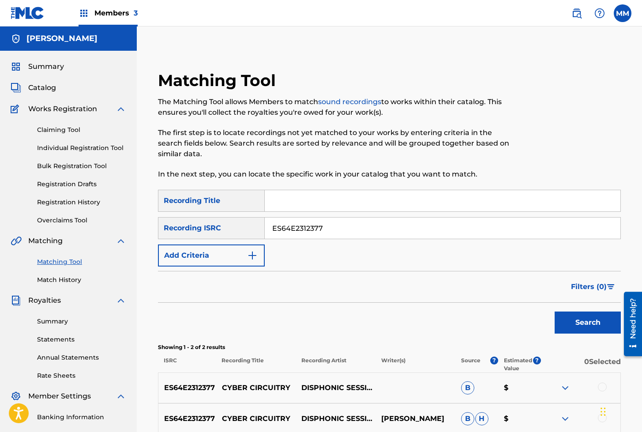
click at [80, 145] on link "Individual Registration Tool" at bounding box center [81, 147] width 89 height 9
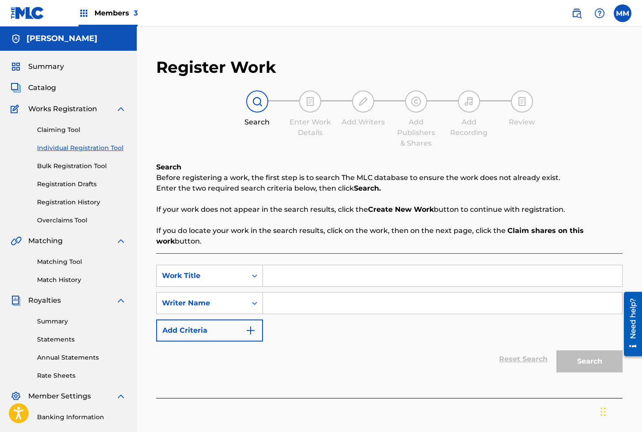
click at [280, 280] on input "Search Form" at bounding box center [442, 275] width 359 height 21
type input "CYBER CIRCUITRY"
click at [291, 306] on input "Search Form" at bounding box center [442, 302] width 359 height 21
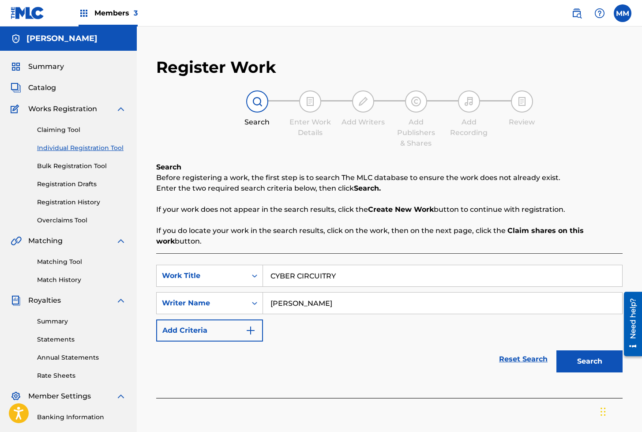
type input "[PERSON_NAME]"
click at [576, 363] on button "Search" at bounding box center [589, 361] width 66 height 22
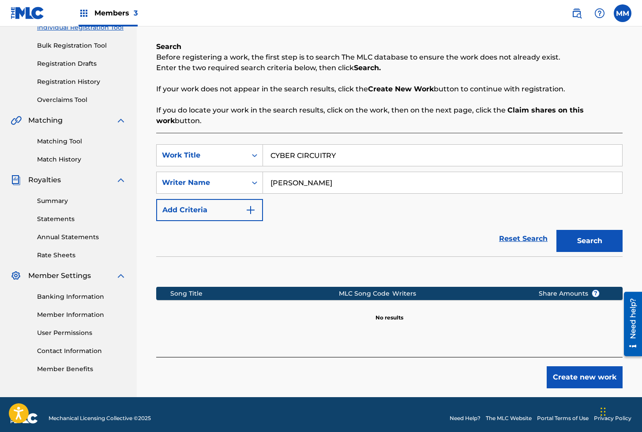
scroll to position [121, 0]
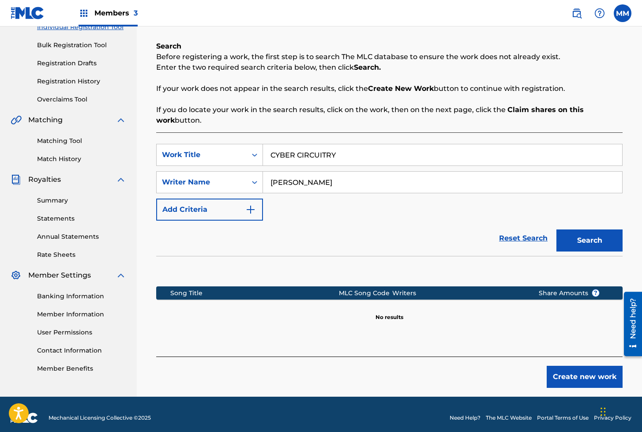
click at [584, 377] on button "Create new work" at bounding box center [584, 377] width 76 height 22
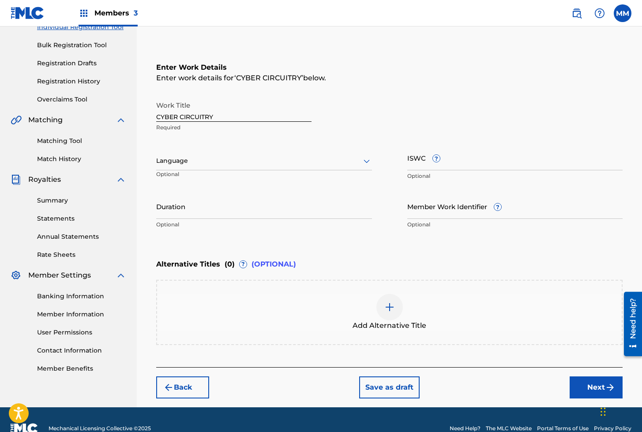
click at [167, 150] on div "Language Optional" at bounding box center [264, 165] width 216 height 40
click at [169, 158] on div at bounding box center [264, 160] width 216 height 11
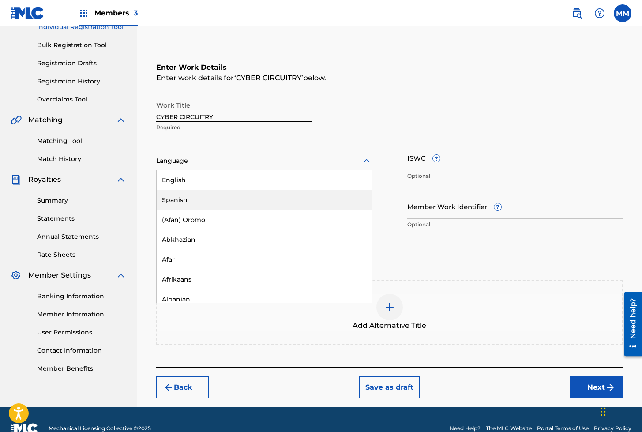
click at [170, 202] on div "Spanish" at bounding box center [264, 200] width 215 height 20
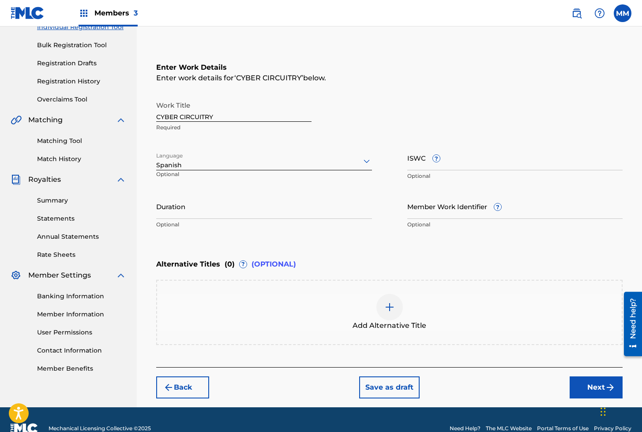
click at [413, 160] on input "ISWC ?" at bounding box center [515, 157] width 216 height 25
type input "T3312024043"
click at [414, 213] on input "Member Work Identifier ?" at bounding box center [515, 206] width 216 height 25
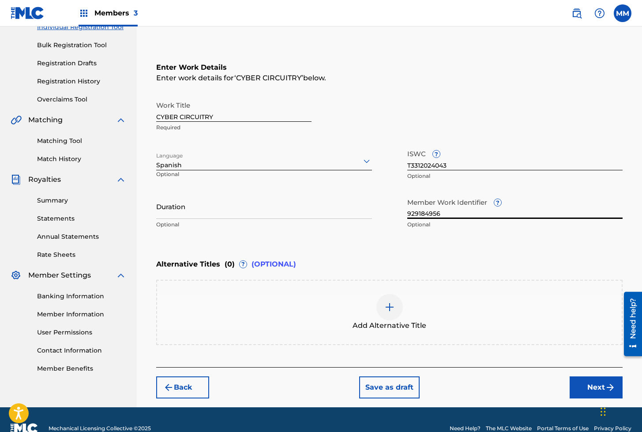
type input "929184956"
click at [587, 390] on button "Next" at bounding box center [595, 387] width 53 height 22
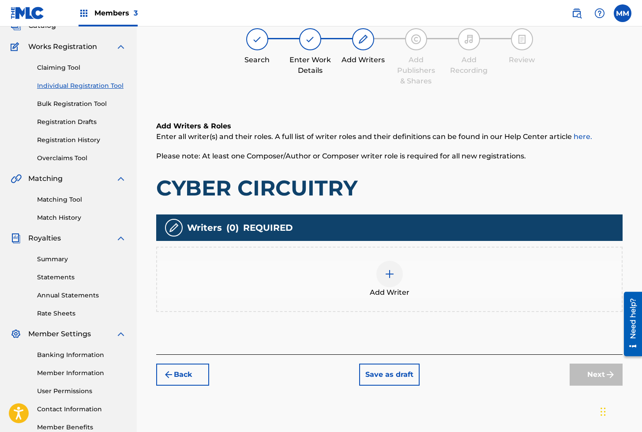
scroll to position [40, 0]
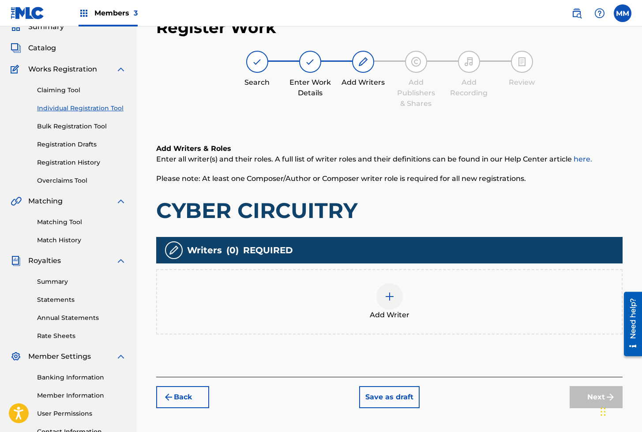
click at [385, 293] on img at bounding box center [389, 296] width 11 height 11
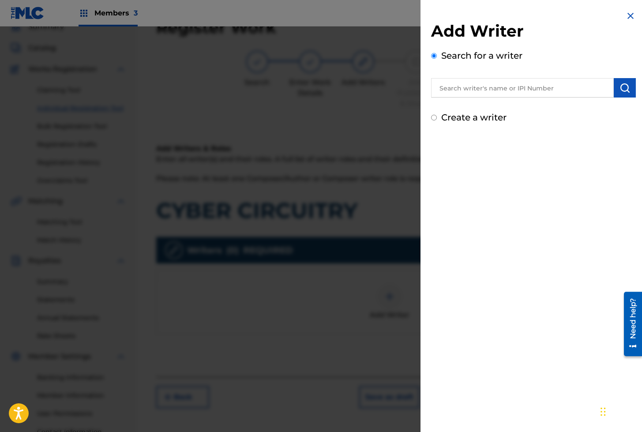
click at [516, 90] on input "text" at bounding box center [522, 87] width 183 height 19
type input "J"
type input "[PERSON_NAME]"
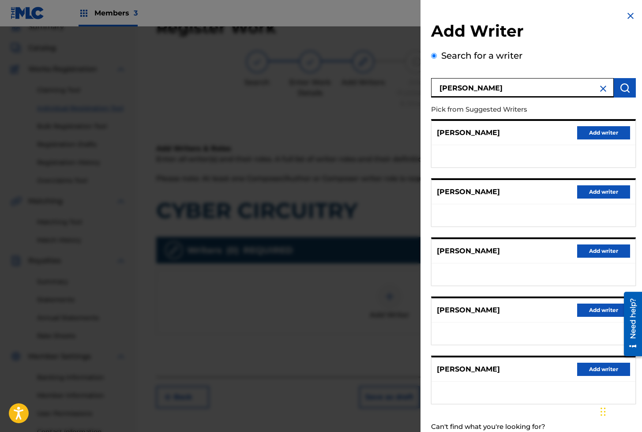
scroll to position [28, 0]
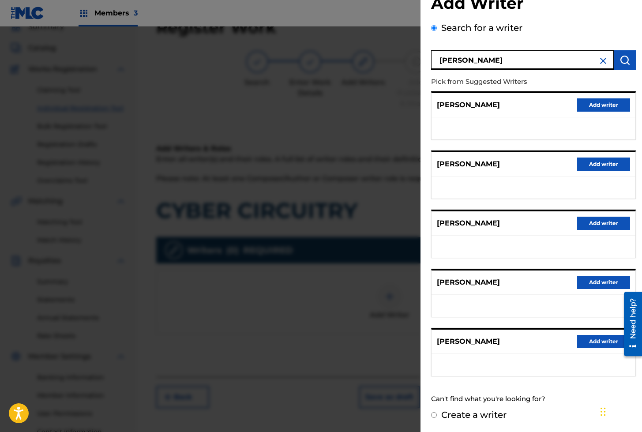
click at [601, 339] on button "Add writer" at bounding box center [603, 341] width 53 height 13
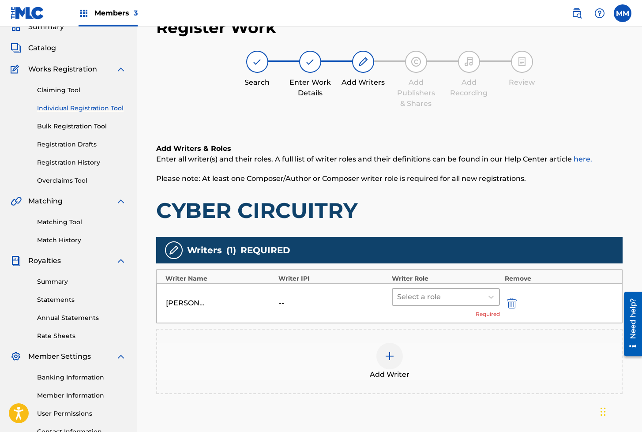
click at [424, 300] on div at bounding box center [438, 297] width 82 height 12
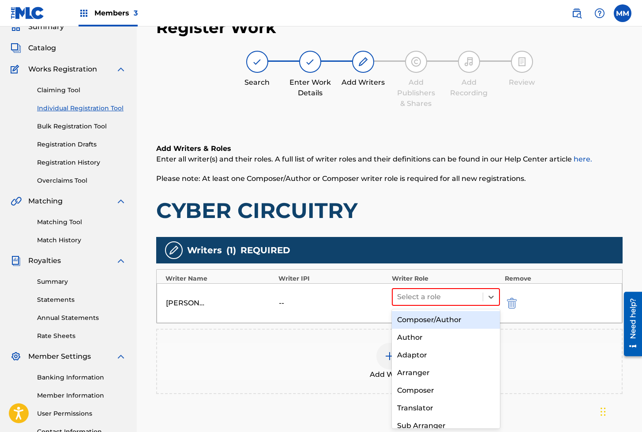
click at [420, 316] on div "Composer/Author" at bounding box center [446, 320] width 108 height 18
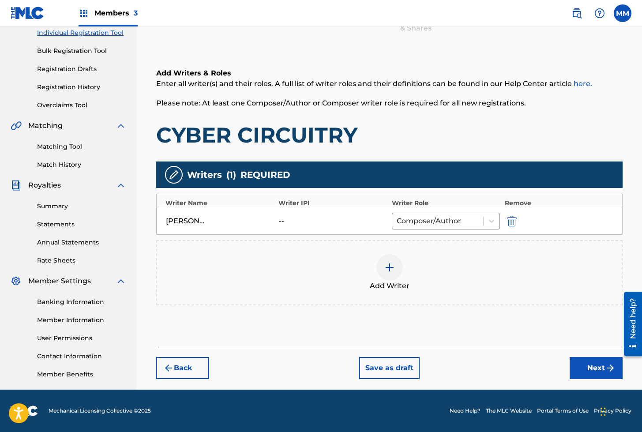
click at [597, 364] on button "Next" at bounding box center [595, 368] width 53 height 22
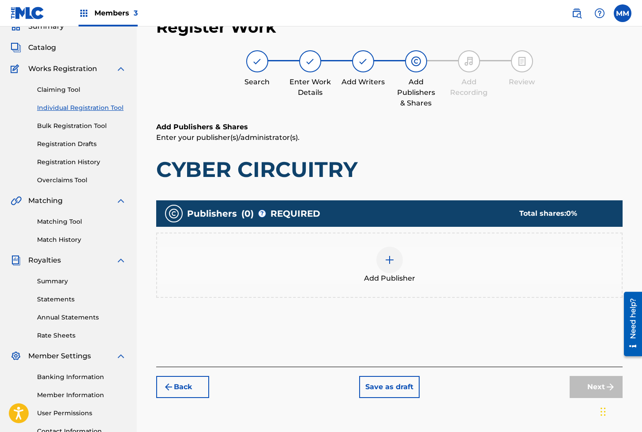
scroll to position [40, 0]
click at [388, 260] on img at bounding box center [389, 260] width 11 height 11
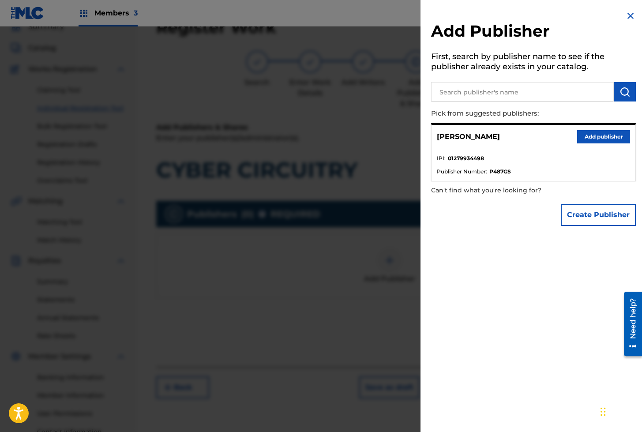
click at [597, 137] on button "Add publisher" at bounding box center [603, 136] width 53 height 13
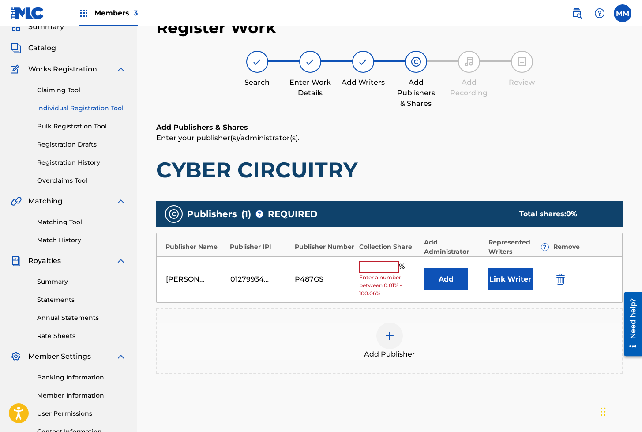
click at [516, 269] on button "Link Writer" at bounding box center [510, 279] width 44 height 22
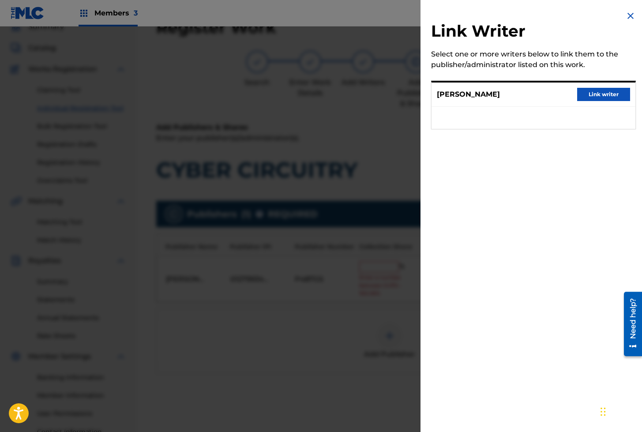
click at [610, 86] on div "[PERSON_NAME] Link writer" at bounding box center [533, 94] width 204 height 24
click at [607, 92] on button "Link writer" at bounding box center [603, 94] width 53 height 13
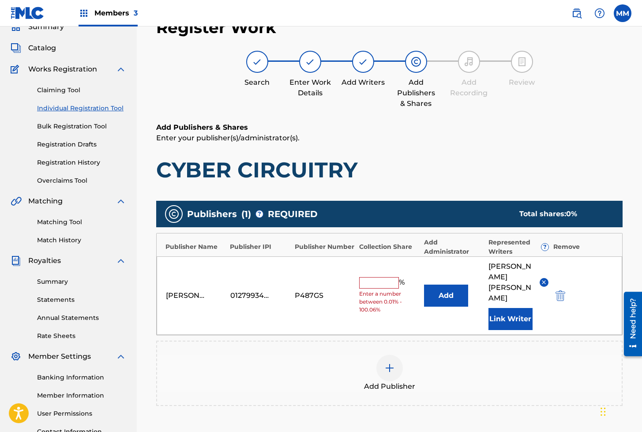
click at [390, 277] on input "text" at bounding box center [379, 282] width 40 height 11
type input "100"
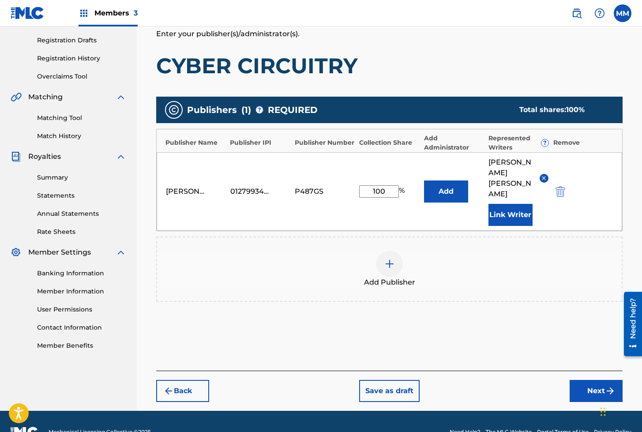
click at [595, 380] on button "Next" at bounding box center [595, 391] width 53 height 22
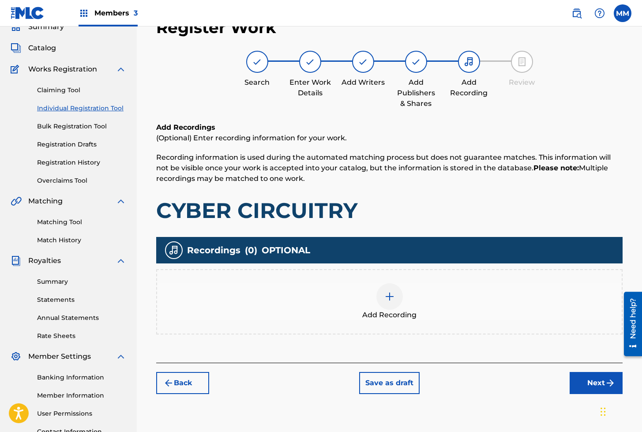
click at [386, 295] on img at bounding box center [389, 296] width 11 height 11
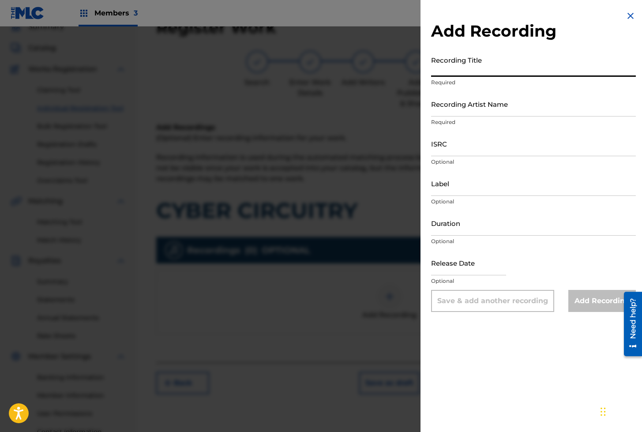
click at [445, 71] on input "Recording Title" at bounding box center [533, 64] width 205 height 25
type input "CYBER CIRCUITRY"
click at [464, 107] on input "Recording Artist Name" at bounding box center [533, 103] width 205 height 25
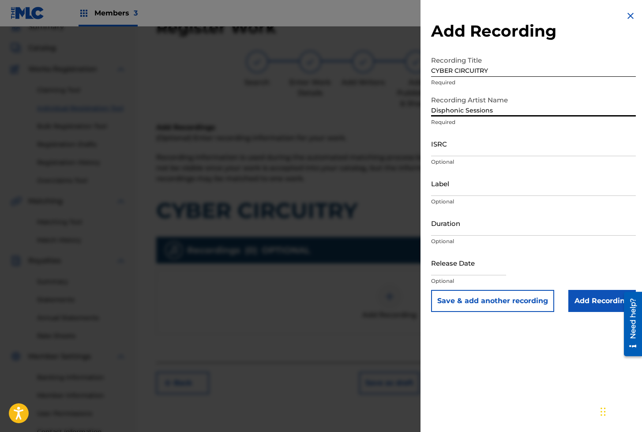
type input "Disphonic Sessions"
click at [455, 144] on input "ISRC" at bounding box center [533, 143] width 205 height 25
type input "ES64E2312377"
click at [589, 303] on input "Add Recording" at bounding box center [601, 301] width 67 height 22
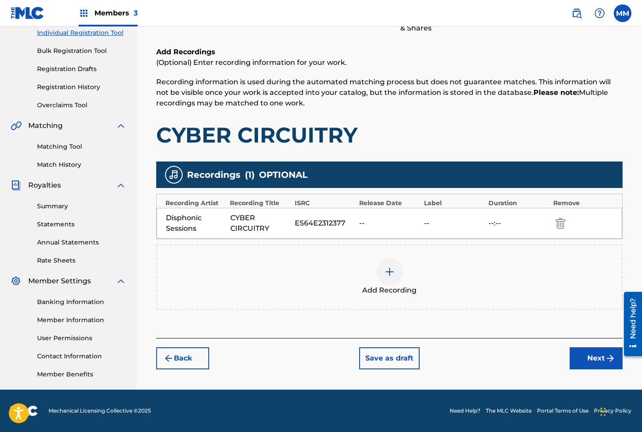
click at [593, 360] on button "Next" at bounding box center [595, 358] width 53 height 22
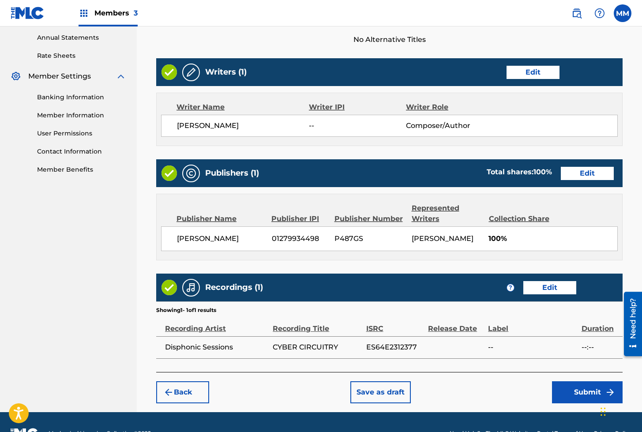
scroll to position [341, 0]
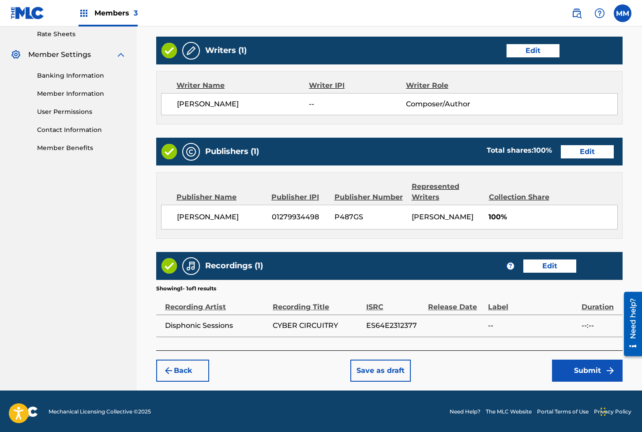
click at [572, 367] on button "Submit" at bounding box center [587, 370] width 71 height 22
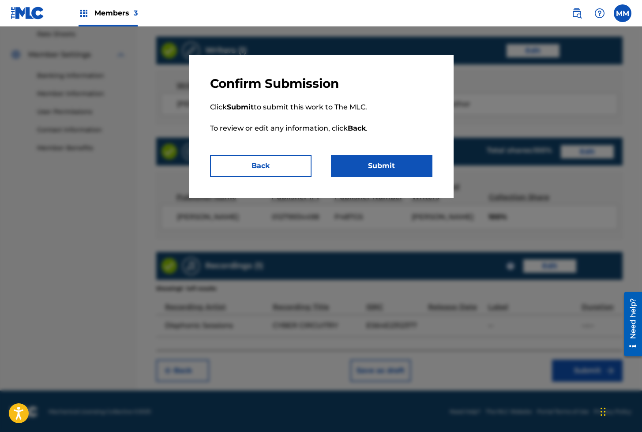
click at [378, 160] on button "Submit" at bounding box center [381, 166] width 101 height 22
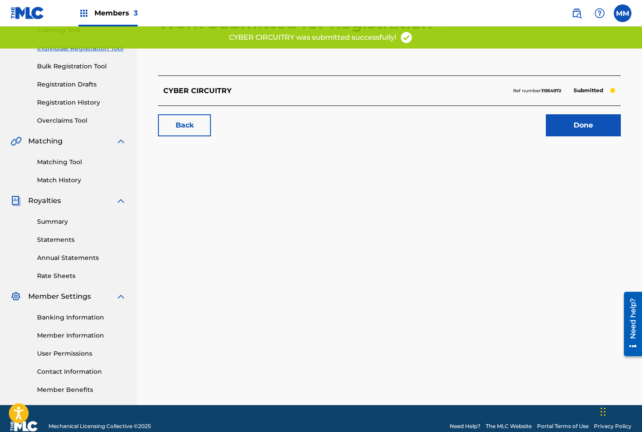
scroll to position [107, 0]
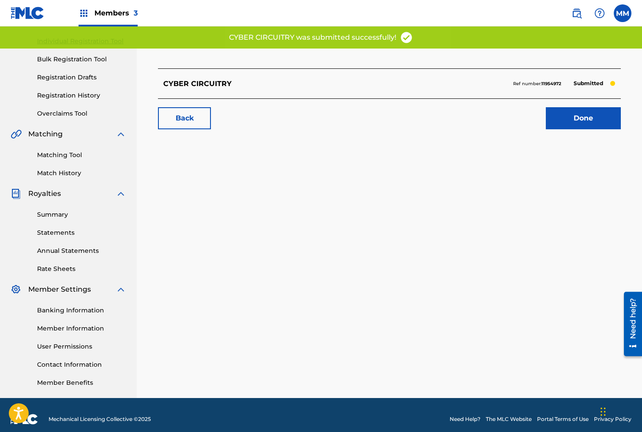
click at [581, 119] on link "Done" at bounding box center [582, 118] width 75 height 22
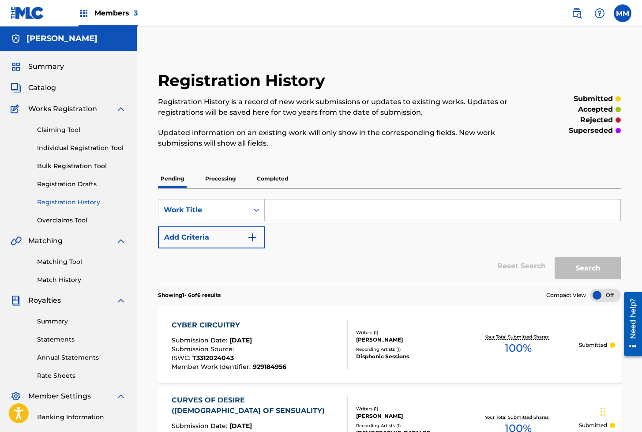
click at [62, 150] on link "Individual Registration Tool" at bounding box center [81, 147] width 89 height 9
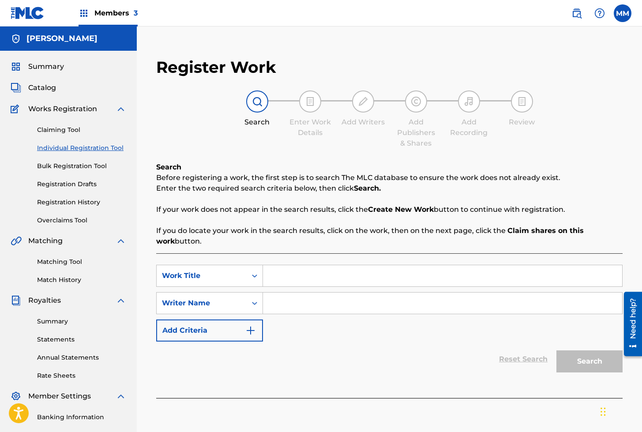
click at [277, 278] on input "Search Form" at bounding box center [442, 275] width 359 height 21
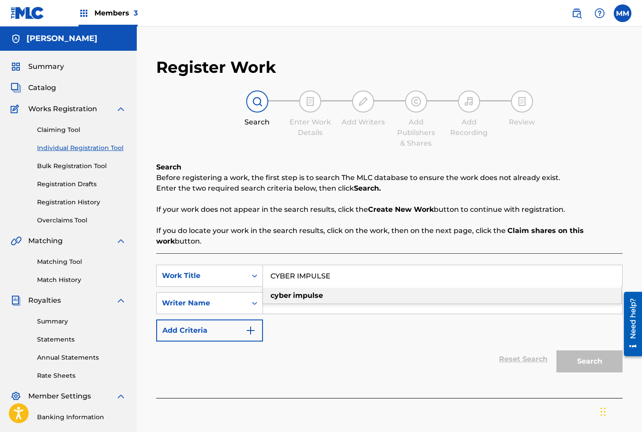
click at [304, 300] on div "cyber impulse" at bounding box center [442, 295] width 358 height 16
type input "cyber impulse"
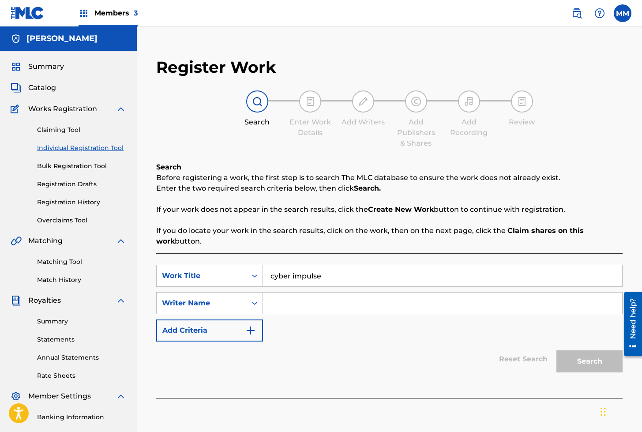
click at [300, 302] on input "Search Form" at bounding box center [442, 302] width 359 height 21
type input "[PERSON_NAME]"
click at [574, 362] on button "Search" at bounding box center [589, 361] width 66 height 22
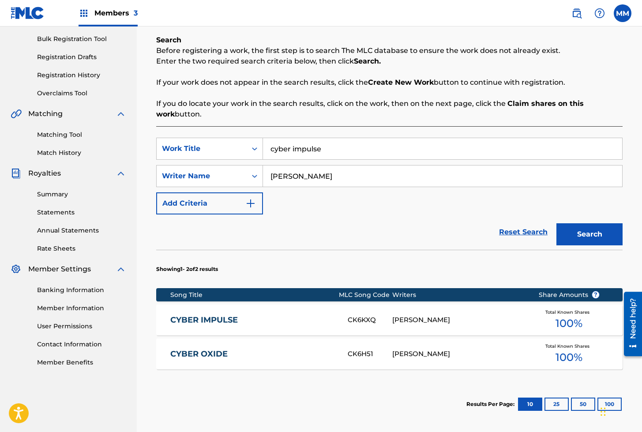
scroll to position [128, 0]
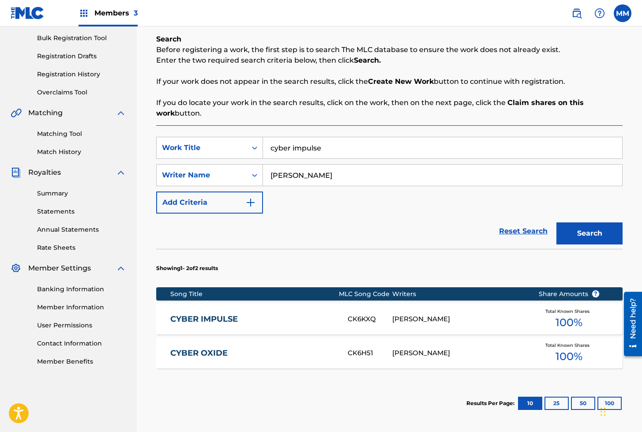
click at [284, 316] on link "CYBER IMPULSE" at bounding box center [253, 319] width 166 height 10
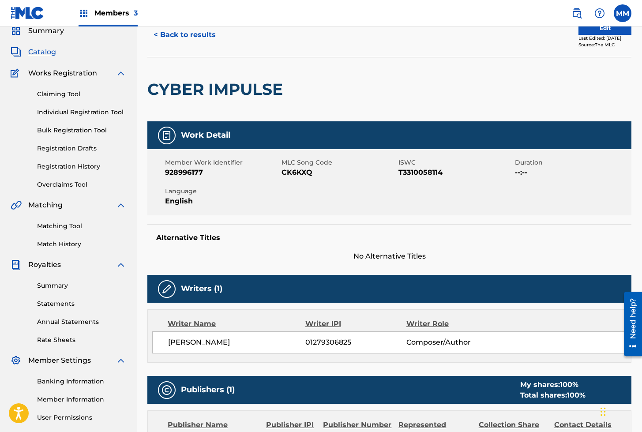
scroll to position [39, 0]
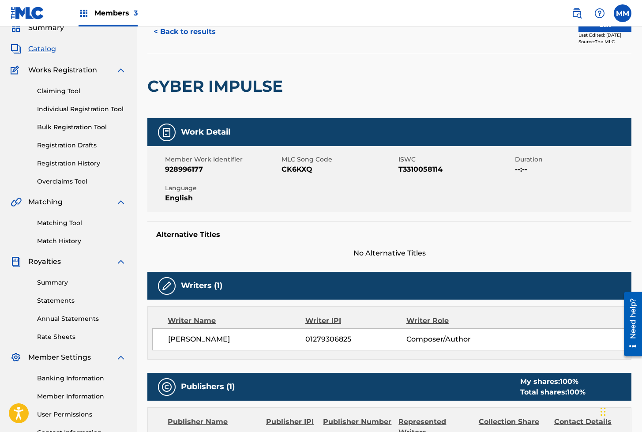
click at [56, 111] on link "Individual Registration Tool" at bounding box center [81, 108] width 89 height 9
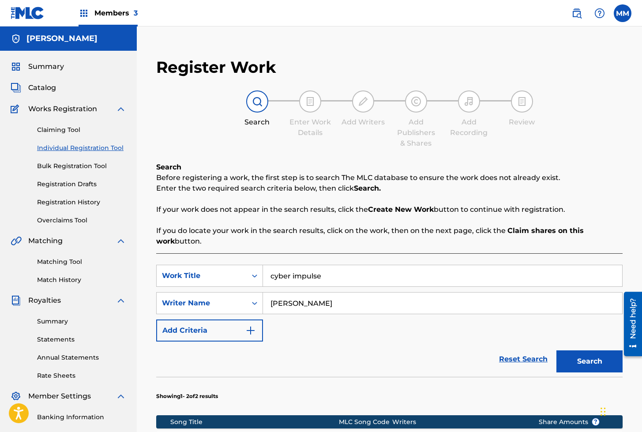
click at [311, 271] on input "cyber impulse" at bounding box center [442, 275] width 359 height 21
type input "CYBERNETIC CASCADE"
click at [388, 254] on div "SearchWithCriteriae235ace3-d6d1-427b-912f-cbc4622893ae Work Title CYBERNETIC CA…" at bounding box center [389, 413] width 466 height 320
click at [359, 302] on input "[PERSON_NAME]" at bounding box center [442, 302] width 359 height 21
type input "[PERSON_NAME]"
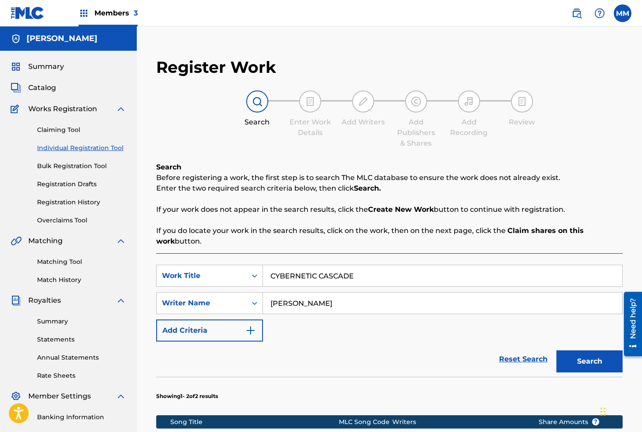
click at [579, 357] on button "Search" at bounding box center [589, 361] width 66 height 22
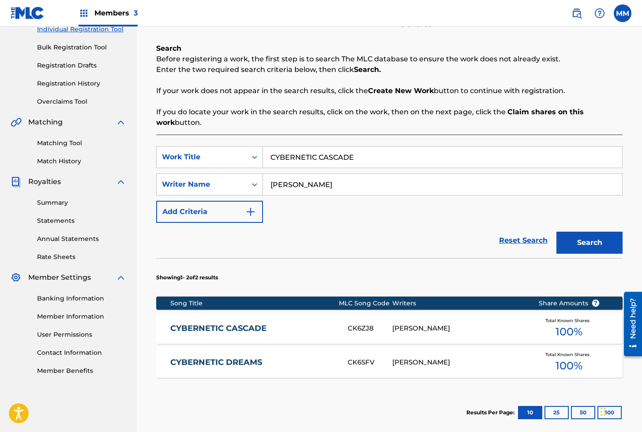
scroll to position [119, 0]
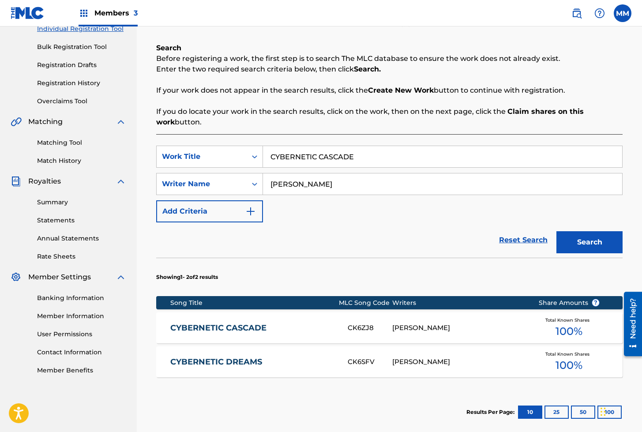
click at [273, 322] on div "CYBERNETIC CASCADE CK6ZJ8 [PERSON_NAME] Total Known Shares 100 %" at bounding box center [389, 327] width 466 height 31
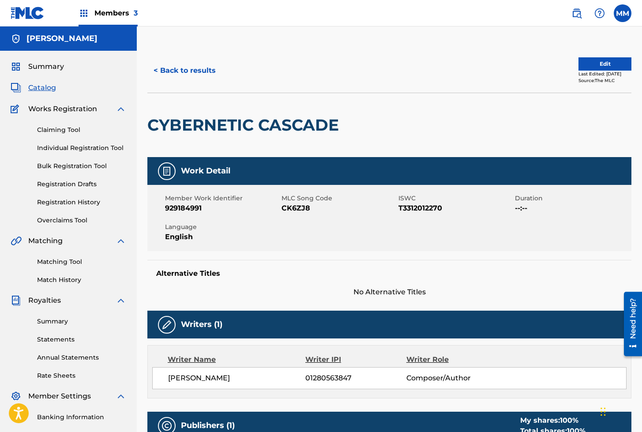
click at [84, 146] on link "Individual Registration Tool" at bounding box center [81, 147] width 89 height 9
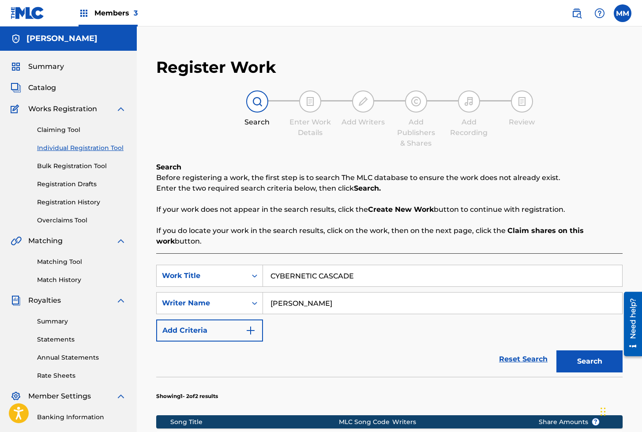
click at [328, 277] on input "CYBERNETIC CASCADE" at bounding box center [442, 275] width 359 height 21
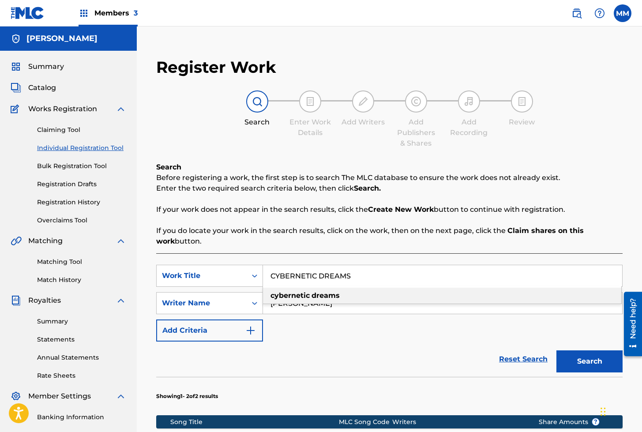
click at [317, 297] on strong "dreams" at bounding box center [325, 295] width 28 height 8
type input "cybernetic dreams"
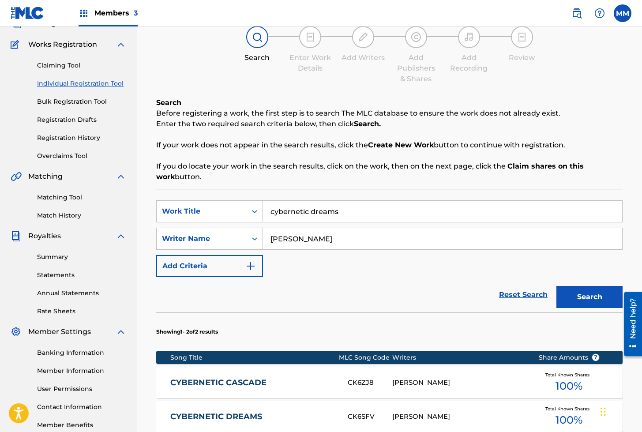
scroll to position [65, 0]
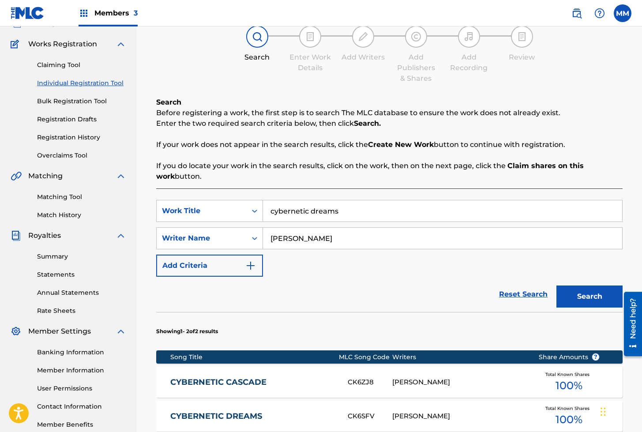
click at [585, 297] on button "Search" at bounding box center [589, 296] width 66 height 22
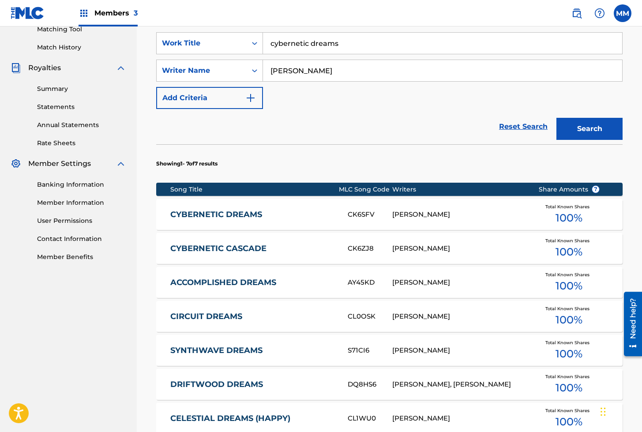
scroll to position [233, 0]
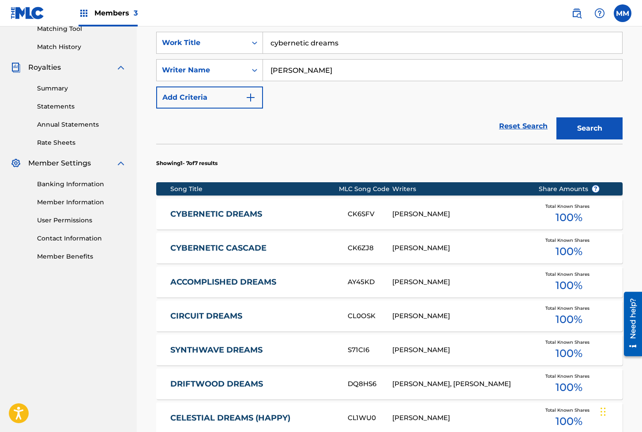
click at [232, 212] on link "CYBERNETIC DREAMS" at bounding box center [253, 214] width 166 height 10
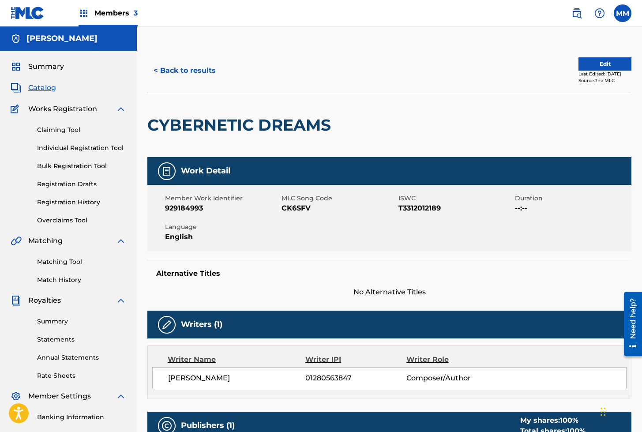
click at [90, 145] on link "Individual Registration Tool" at bounding box center [81, 147] width 89 height 9
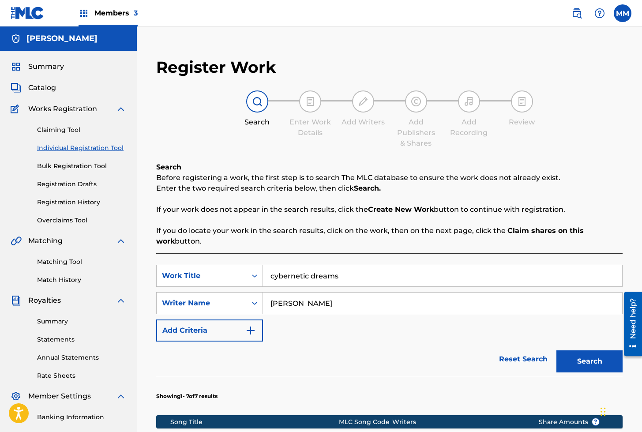
click at [323, 277] on input "cybernetic dreams" at bounding box center [442, 275] width 359 height 21
type input "CYBERNETIC DREAMS (HAPPY)"
click at [60, 263] on link "Matching Tool" at bounding box center [81, 261] width 89 height 9
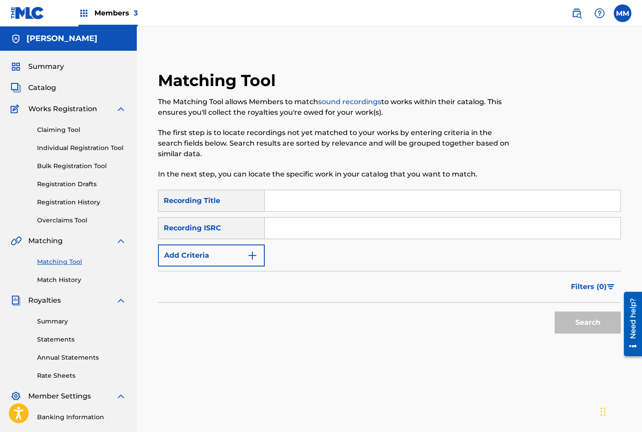
click at [315, 224] on input "Search Form" at bounding box center [442, 227] width 355 height 21
type input "QZXLZ2353766"
click at [554, 311] on button "Search" at bounding box center [587, 322] width 66 height 22
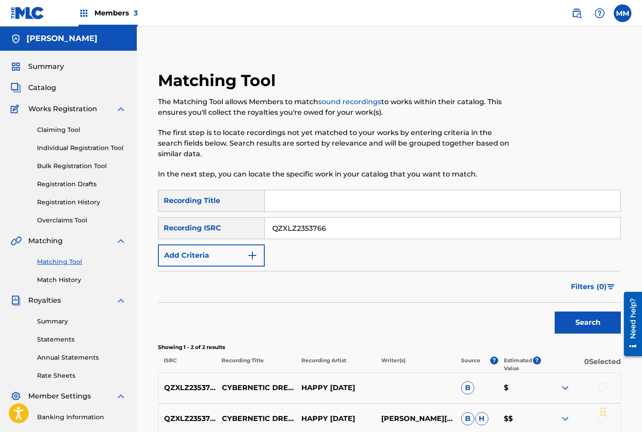
click at [57, 148] on link "Individual Registration Tool" at bounding box center [81, 147] width 89 height 9
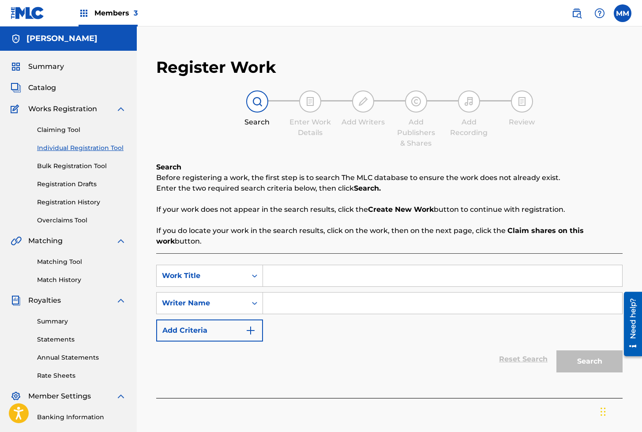
click at [284, 274] on input "Search Form" at bounding box center [442, 275] width 359 height 21
type input "CYBERNETIC DREAMS (HAPPY)"
click at [302, 310] on input "Search Form" at bounding box center [442, 302] width 359 height 21
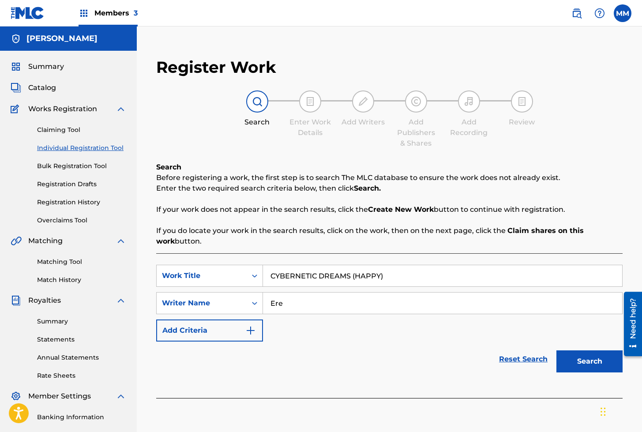
type input "[PERSON_NAME]"
click at [581, 367] on button "Search" at bounding box center [589, 361] width 66 height 22
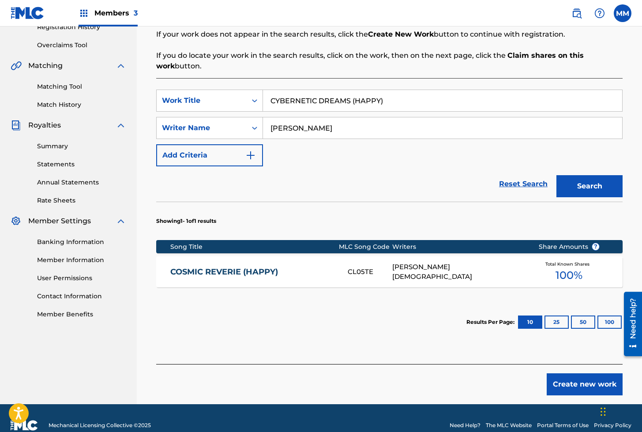
scroll to position [190, 0]
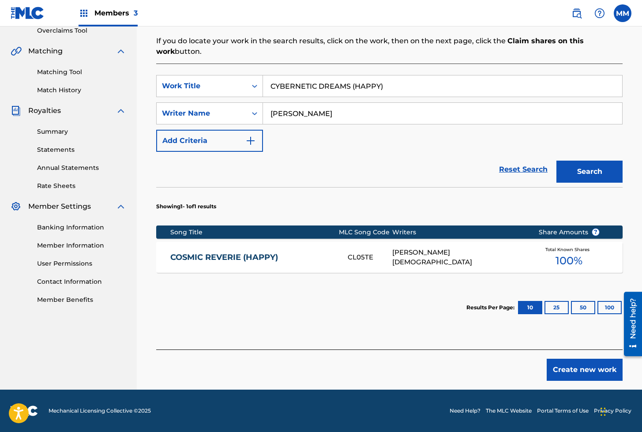
click at [582, 372] on button "Create new work" at bounding box center [584, 369] width 76 height 22
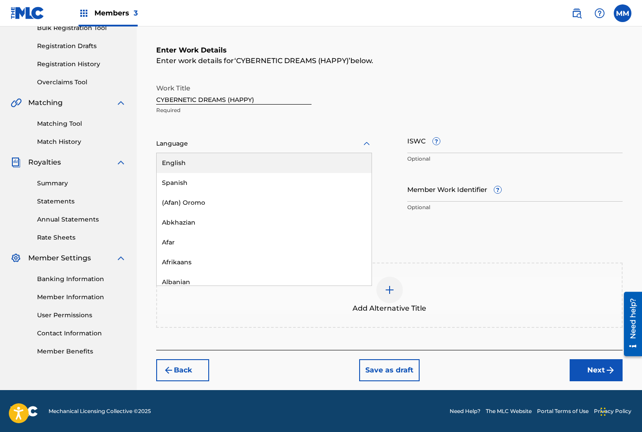
drag, startPoint x: 201, startPoint y: 149, endPoint x: 192, endPoint y: 162, distance: 15.7
click at [202, 149] on div "Language" at bounding box center [264, 143] width 216 height 19
click at [188, 157] on div "English" at bounding box center [264, 163] width 215 height 20
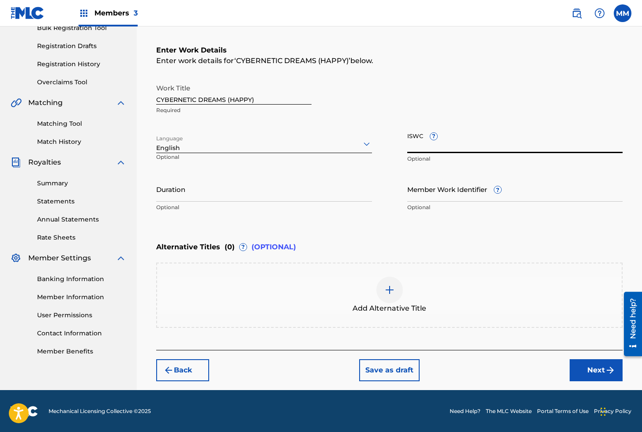
click at [429, 139] on div "ISWC ? Optional" at bounding box center [515, 148] width 216 height 40
type input "T3332478798"
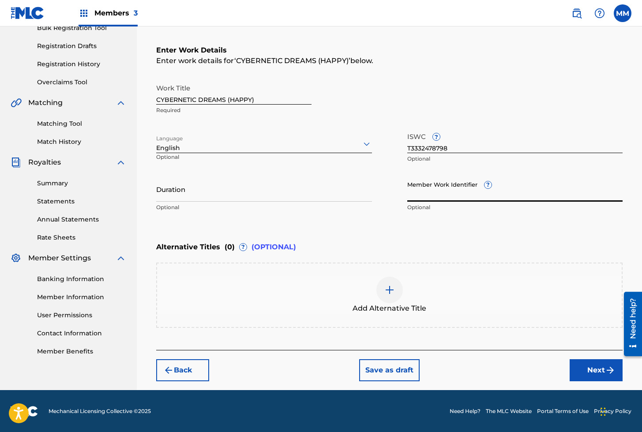
click at [431, 194] on input "Member Work Identifier ?" at bounding box center [515, 188] width 216 height 25
type input "930719715"
click at [586, 369] on button "Next" at bounding box center [595, 370] width 53 height 22
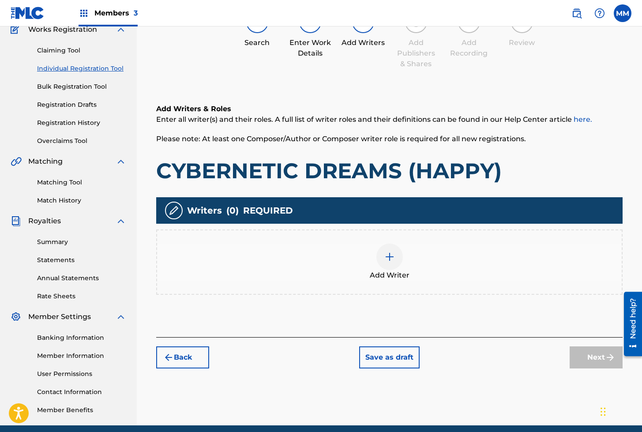
scroll to position [40, 0]
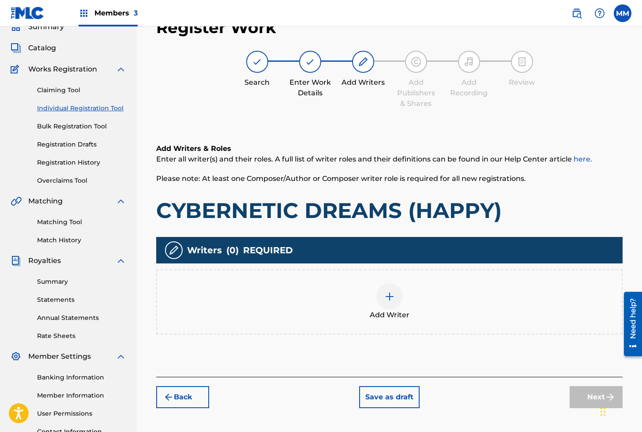
click at [384, 307] on div at bounding box center [389, 296] width 26 height 26
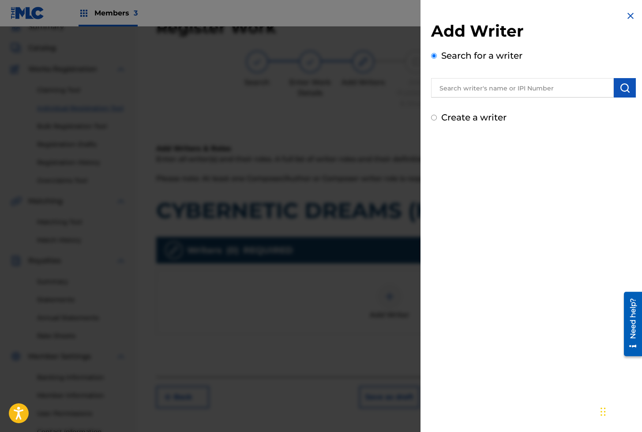
click at [619, 87] on img "submit" at bounding box center [624, 87] width 11 height 11
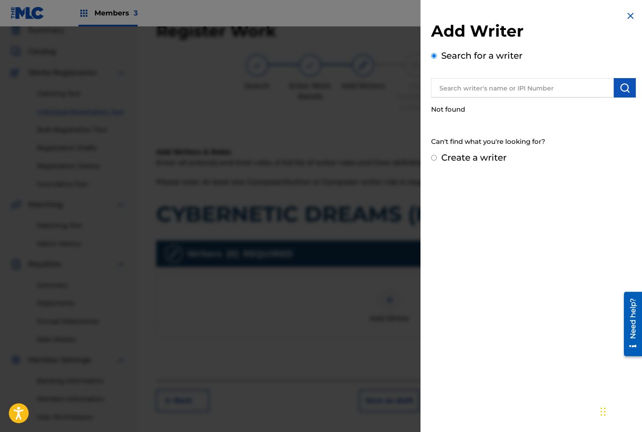
click at [482, 88] on input "text" at bounding box center [522, 87] width 183 height 19
type input "[PERSON_NAME]"
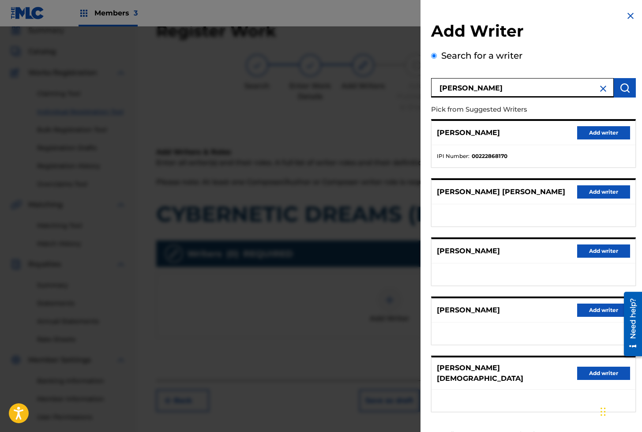
drag, startPoint x: 598, startPoint y: 381, endPoint x: 592, endPoint y: 378, distance: 7.5
click at [598, 380] on button "Add writer" at bounding box center [603, 372] width 53 height 13
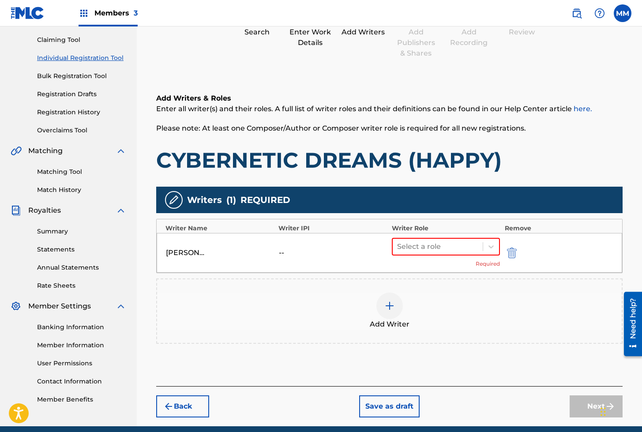
scroll to position [106, 0]
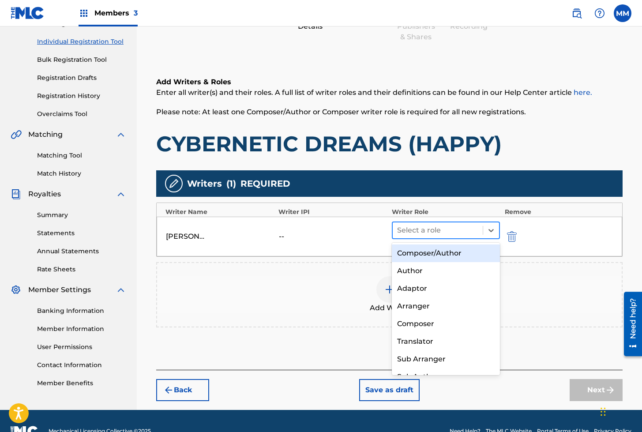
click at [416, 222] on div "Select a role" at bounding box center [437, 230] width 90 height 16
click at [408, 254] on div "Composer/Author" at bounding box center [446, 253] width 108 height 18
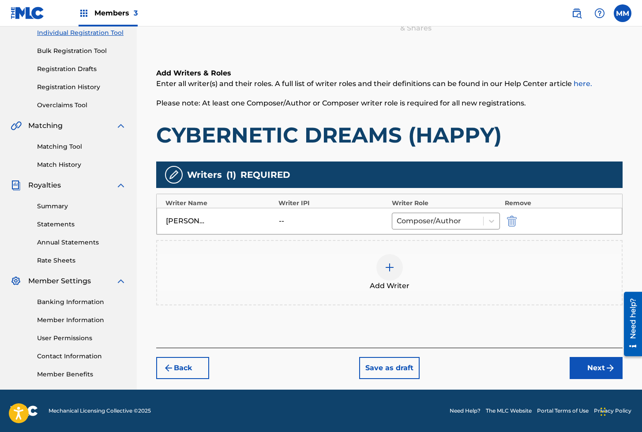
drag, startPoint x: 596, startPoint y: 369, endPoint x: 591, endPoint y: 366, distance: 5.1
click at [596, 368] on button "Next" at bounding box center [595, 368] width 53 height 22
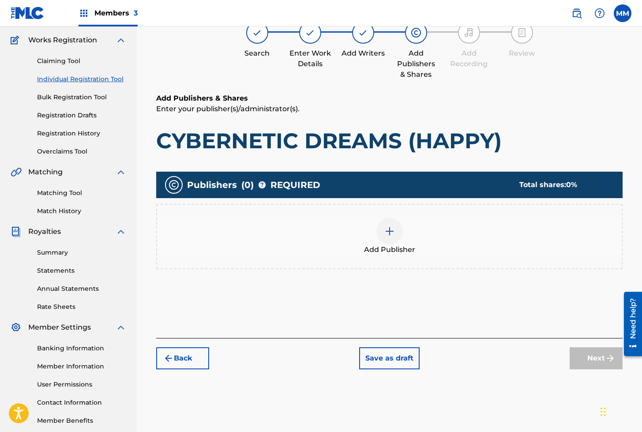
scroll to position [40, 0]
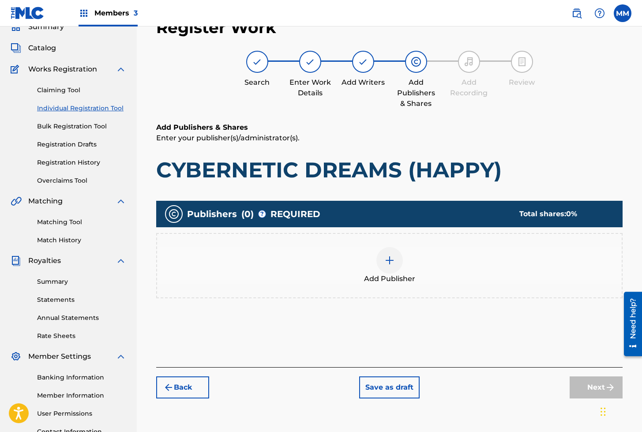
click at [381, 258] on div at bounding box center [389, 260] width 26 height 26
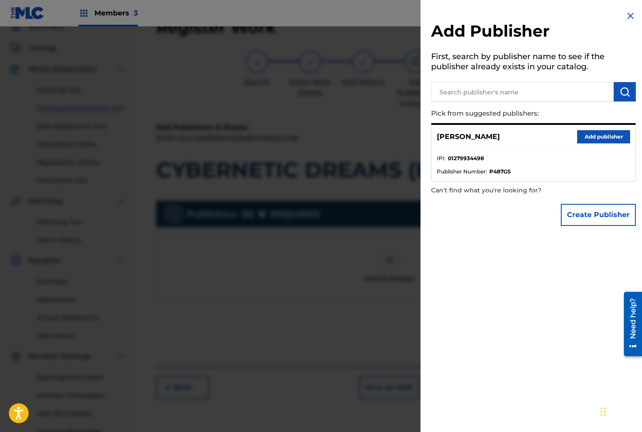
click at [592, 135] on button "Add publisher" at bounding box center [603, 136] width 53 height 13
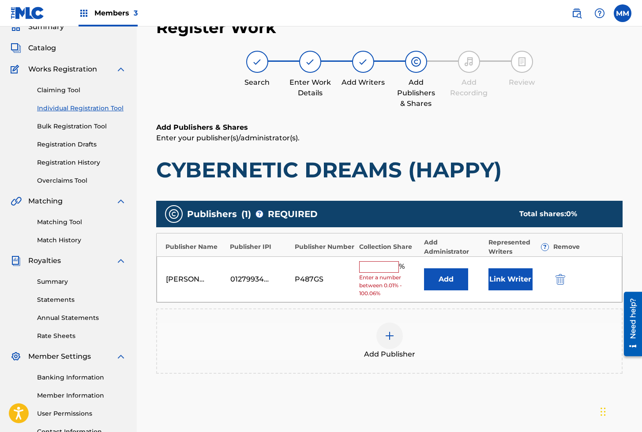
click at [511, 281] on button "Link Writer" at bounding box center [510, 279] width 44 height 22
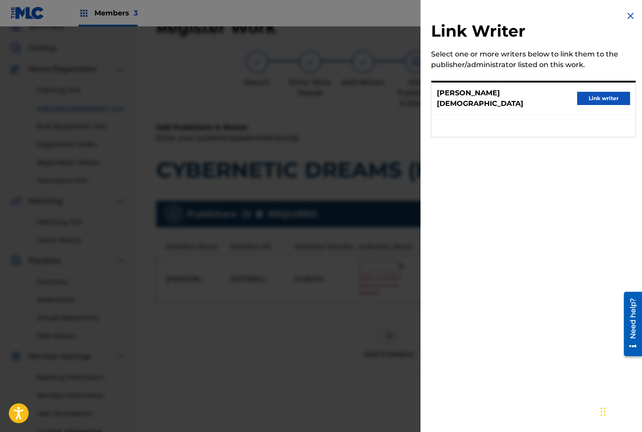
click at [594, 86] on div "[PERSON_NAME] Link writer" at bounding box center [533, 98] width 204 height 32
click at [596, 92] on button "Link writer" at bounding box center [603, 98] width 53 height 13
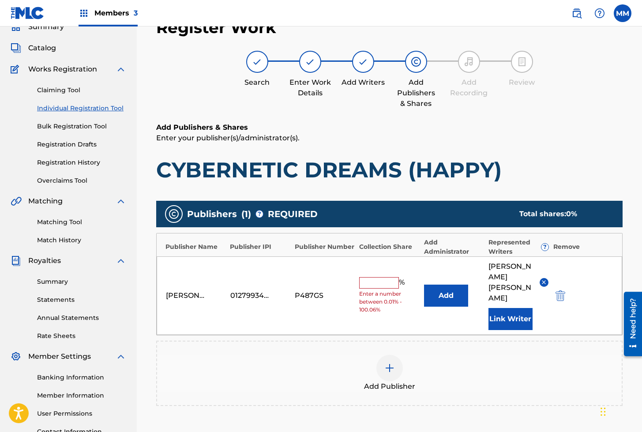
click at [375, 277] on input "text" at bounding box center [379, 282] width 40 height 11
type input "100"
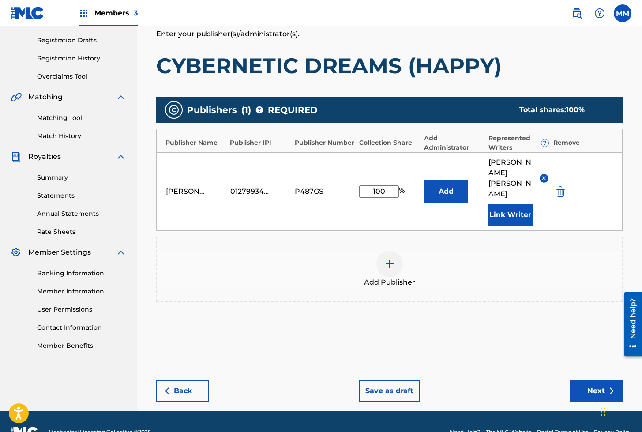
click at [570, 380] on button "Next" at bounding box center [595, 391] width 53 height 22
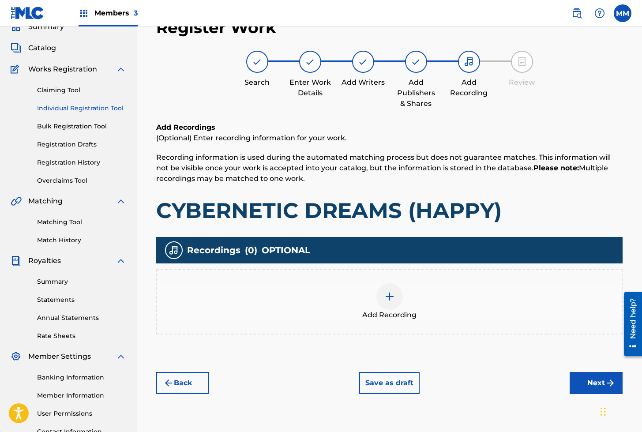
click at [384, 291] on img at bounding box center [389, 296] width 11 height 11
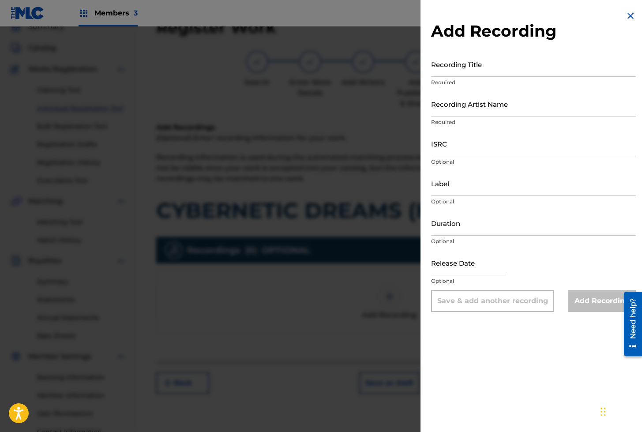
click at [476, 75] on input "Recording Title" at bounding box center [533, 64] width 205 height 25
click at [456, 65] on input "Recording Title" at bounding box center [533, 64] width 205 height 25
type input "CYBERNETIC DREAMS"
click at [455, 110] on input "Recording Artist Name" at bounding box center [533, 103] width 205 height 25
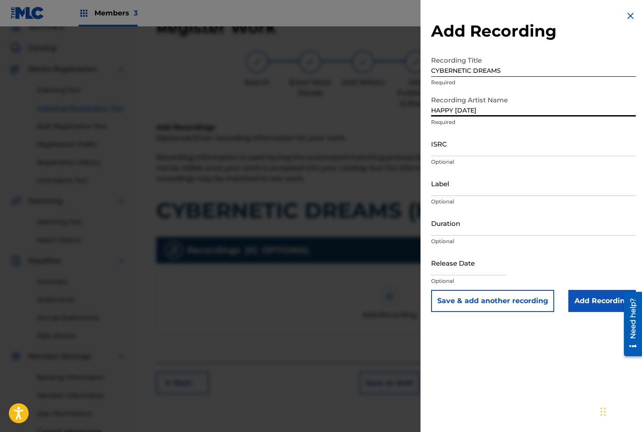
type input "HAPPY [DATE]"
click at [450, 142] on input "ISRC" at bounding box center [533, 143] width 205 height 25
type input "QZXLZ2353766"
click at [606, 299] on input "Add Recording" at bounding box center [601, 301] width 67 height 22
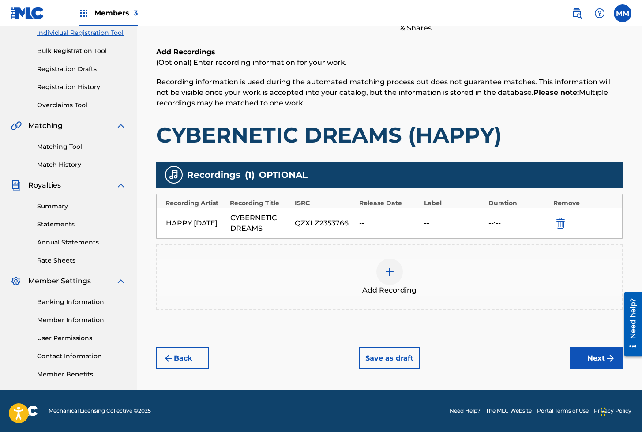
click at [572, 348] on button "Next" at bounding box center [595, 358] width 53 height 22
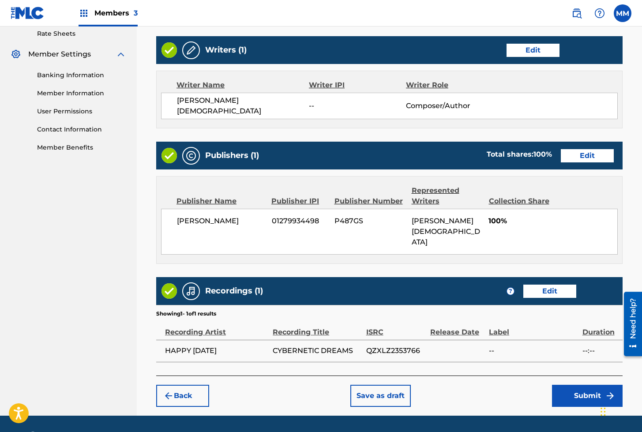
scroll to position [352, 0]
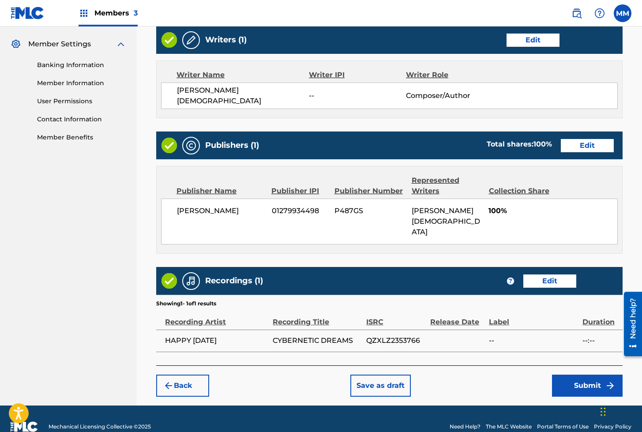
click at [573, 374] on button "Submit" at bounding box center [587, 385] width 71 height 22
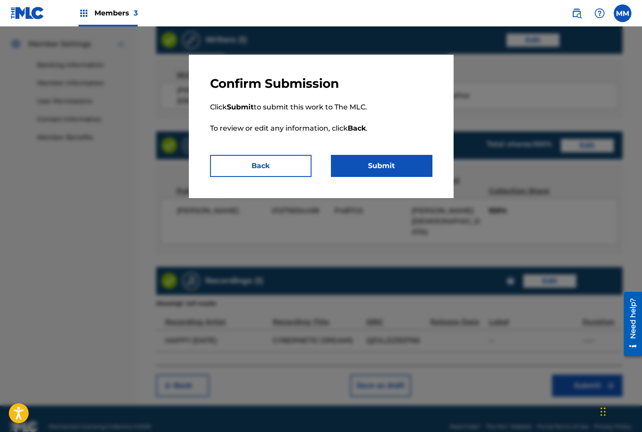
click at [359, 162] on button "Submit" at bounding box center [381, 166] width 101 height 22
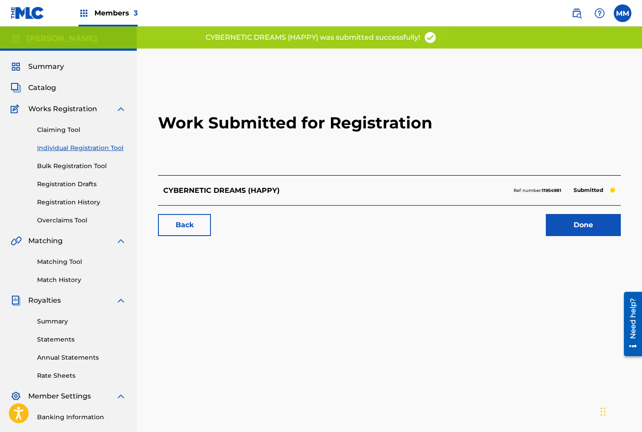
click at [571, 226] on link "Done" at bounding box center [582, 225] width 75 height 22
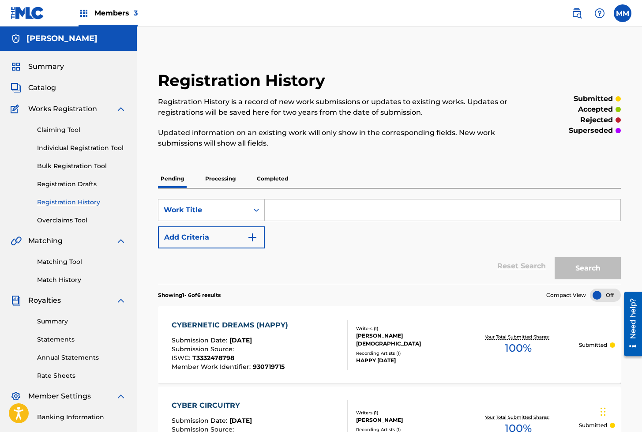
click at [81, 149] on link "Individual Registration Tool" at bounding box center [81, 147] width 89 height 9
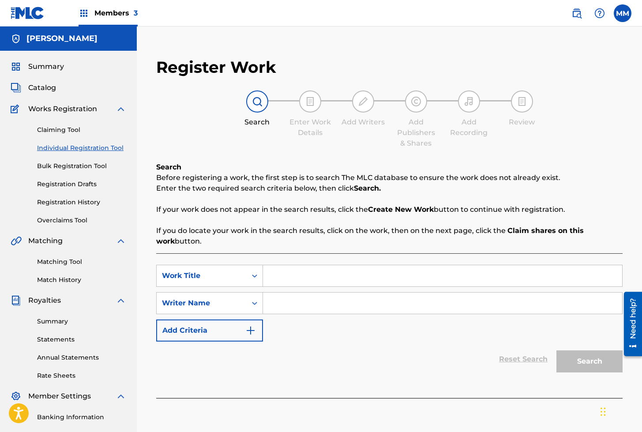
click at [295, 282] on input "Search Form" at bounding box center [442, 275] width 359 height 21
type input "CYBERNETIC FANTASIA"
click at [304, 309] on input "Search Form" at bounding box center [442, 302] width 359 height 21
click at [298, 306] on input "Search Form" at bounding box center [442, 302] width 359 height 21
type input "[PERSON_NAME]"
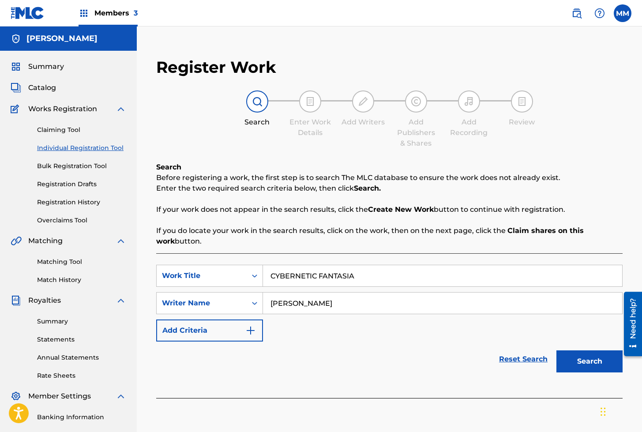
click at [585, 360] on button "Search" at bounding box center [589, 361] width 66 height 22
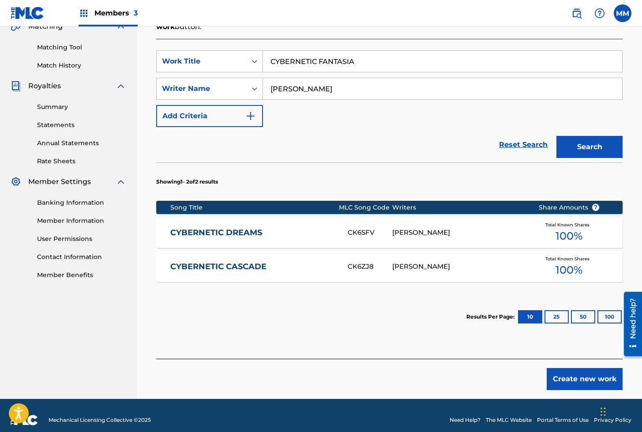
scroll to position [224, 0]
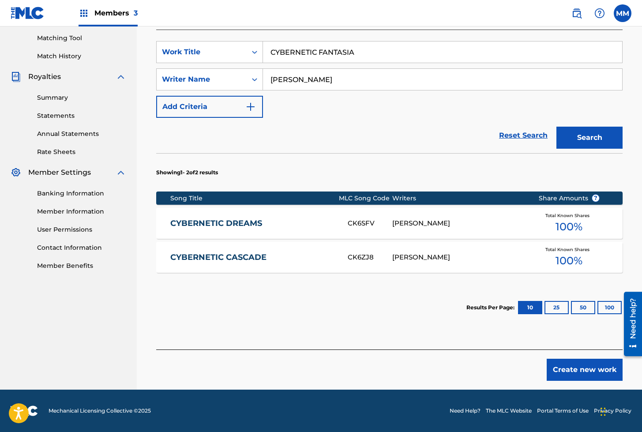
click at [584, 372] on button "Create new work" at bounding box center [584, 369] width 76 height 22
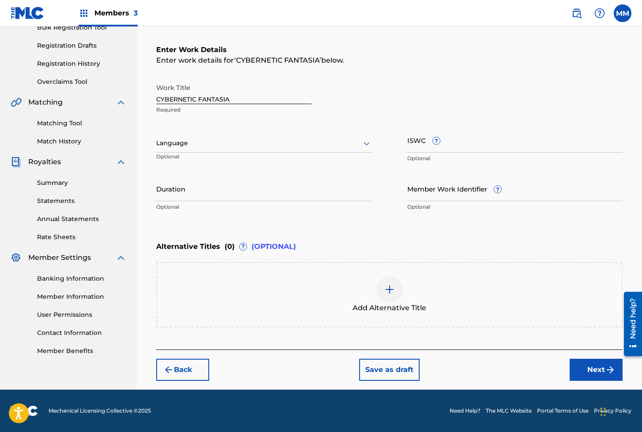
scroll to position [138, 0]
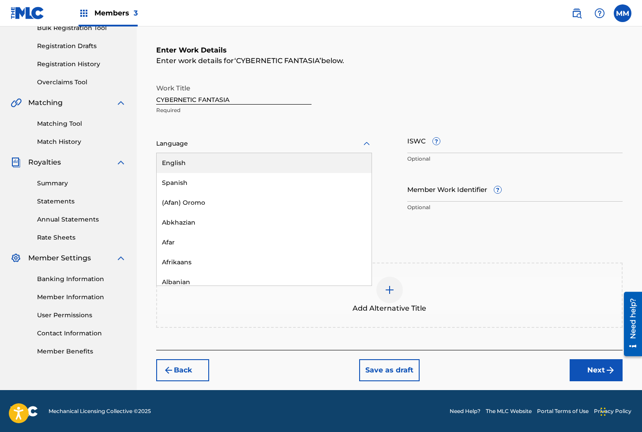
click at [172, 147] on div at bounding box center [264, 143] width 216 height 11
click at [179, 167] on div "English" at bounding box center [264, 163] width 215 height 20
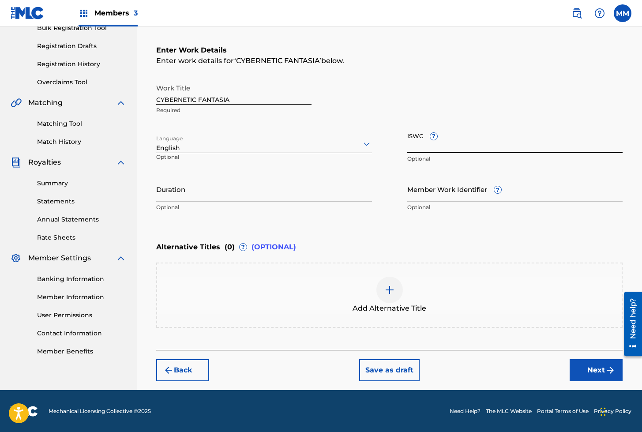
click at [432, 146] on input "ISWC ?" at bounding box center [515, 140] width 216 height 25
type input "T3312018790"
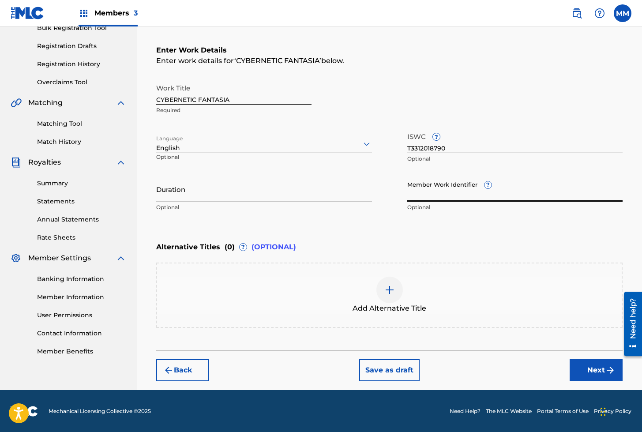
click at [437, 189] on input "Member Work Identifier ?" at bounding box center [515, 188] width 216 height 25
type input "929183698"
click at [585, 365] on button "Next" at bounding box center [595, 370] width 53 height 22
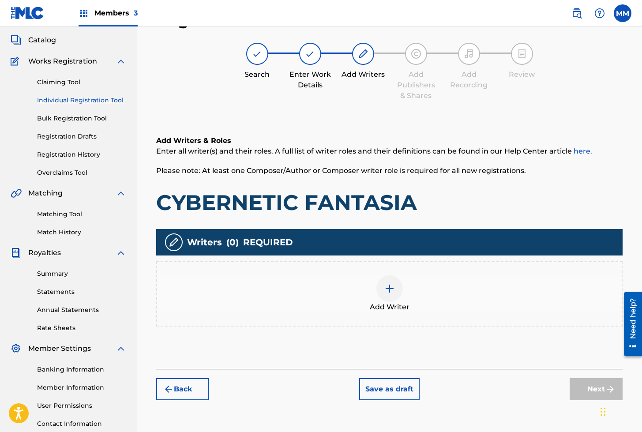
scroll to position [40, 0]
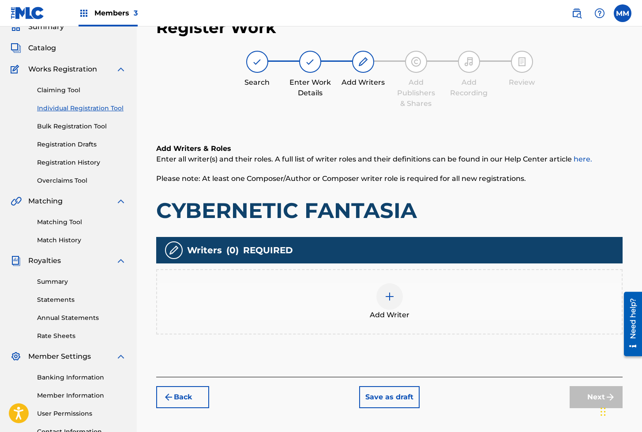
click at [383, 295] on div at bounding box center [389, 296] width 26 height 26
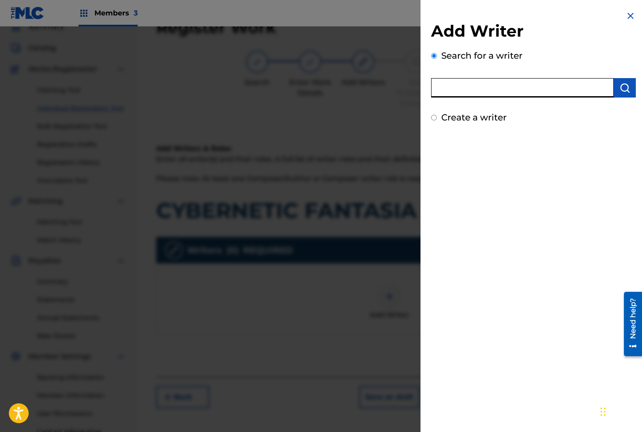
click at [489, 90] on input "text" at bounding box center [522, 87] width 183 height 19
type input "01280563847"
click at [622, 90] on img "submit" at bounding box center [624, 87] width 11 height 11
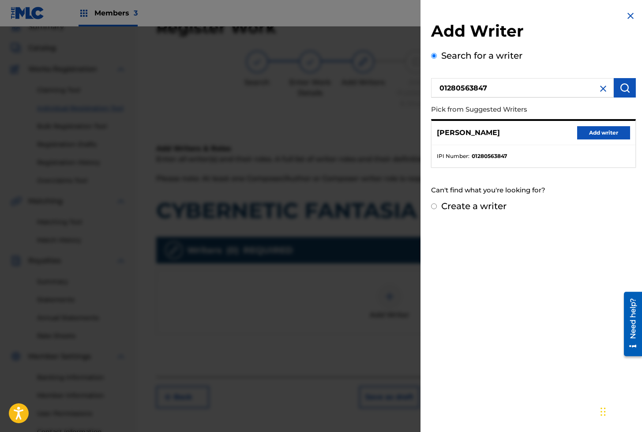
click at [589, 132] on button "Add writer" at bounding box center [603, 132] width 53 height 13
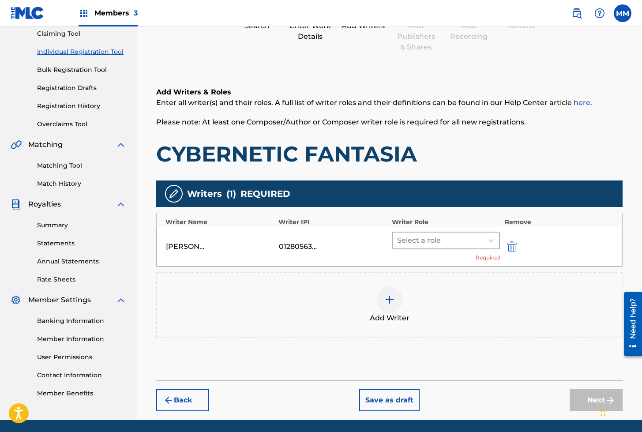
scroll to position [127, 0]
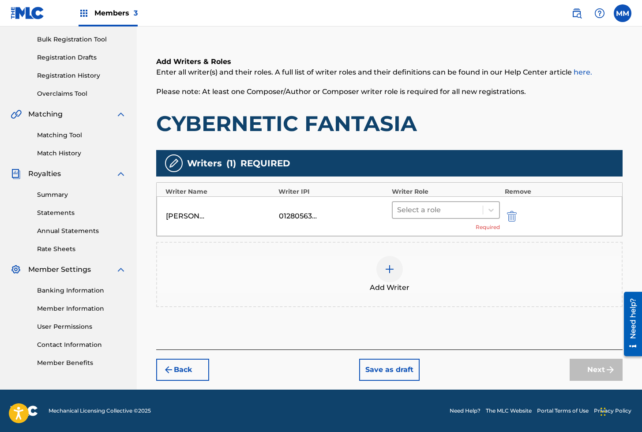
click at [418, 204] on div at bounding box center [438, 210] width 82 height 12
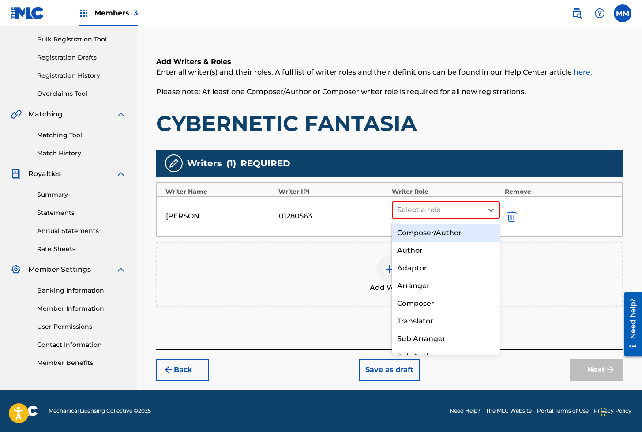
click at [414, 228] on div "Composer/Author" at bounding box center [446, 233] width 108 height 18
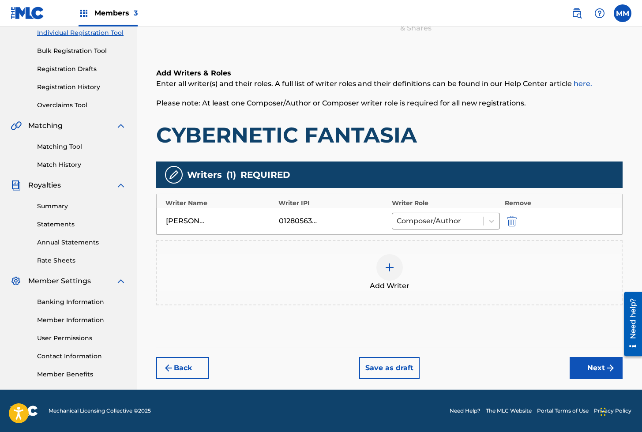
click at [593, 377] on button "Next" at bounding box center [595, 368] width 53 height 22
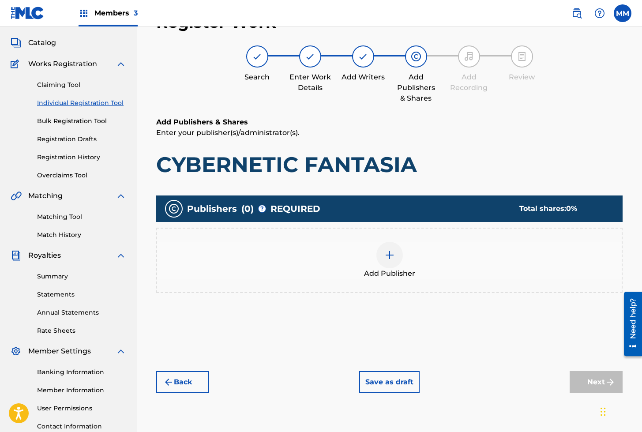
scroll to position [40, 0]
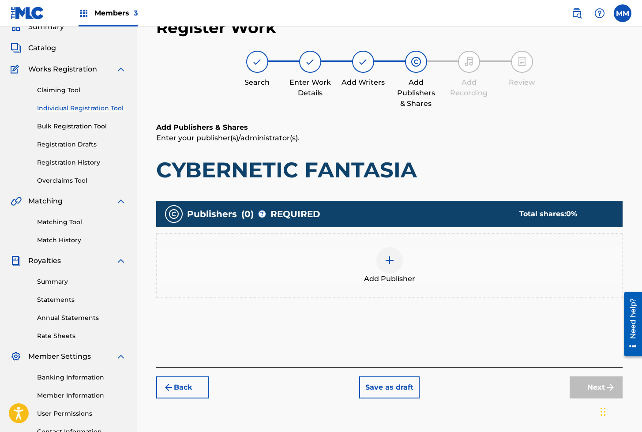
click at [392, 261] on img at bounding box center [389, 260] width 11 height 11
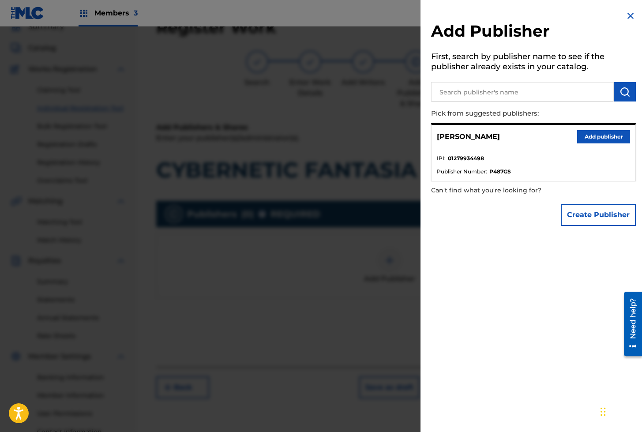
click at [596, 141] on button "Add publisher" at bounding box center [603, 136] width 53 height 13
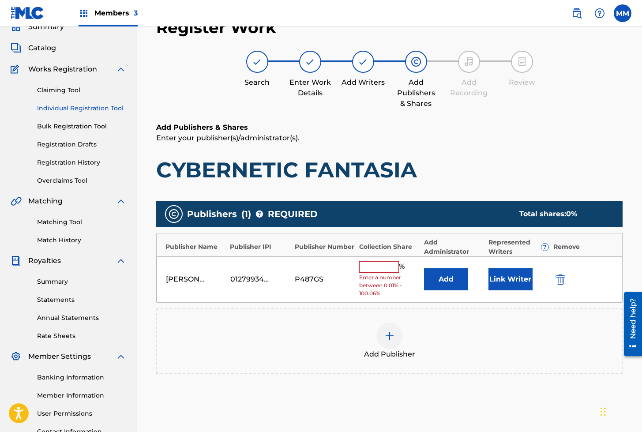
click at [498, 277] on button "Link Writer" at bounding box center [510, 279] width 44 height 22
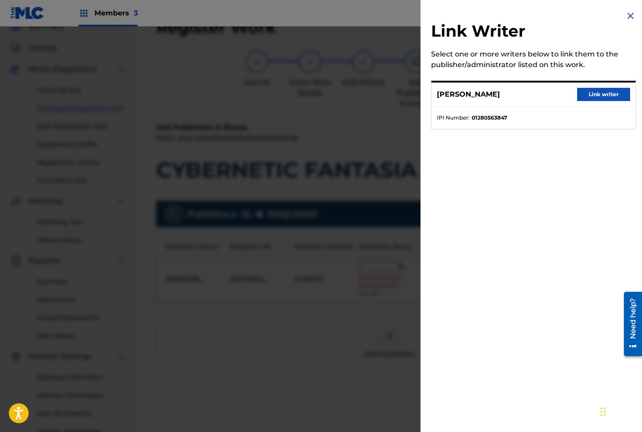
click at [593, 93] on button "Link writer" at bounding box center [603, 94] width 53 height 13
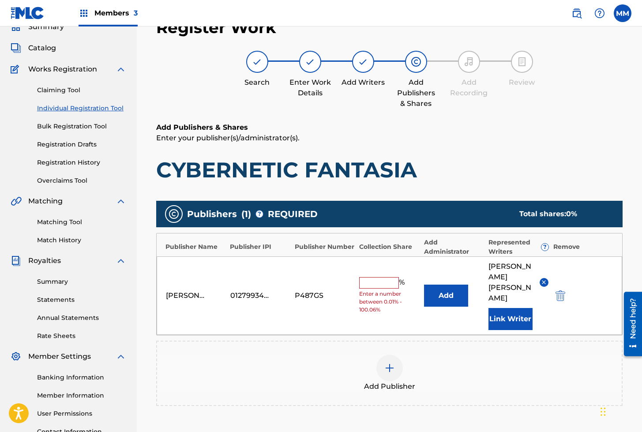
click at [376, 277] on input "text" at bounding box center [379, 282] width 40 height 11
type input "100"
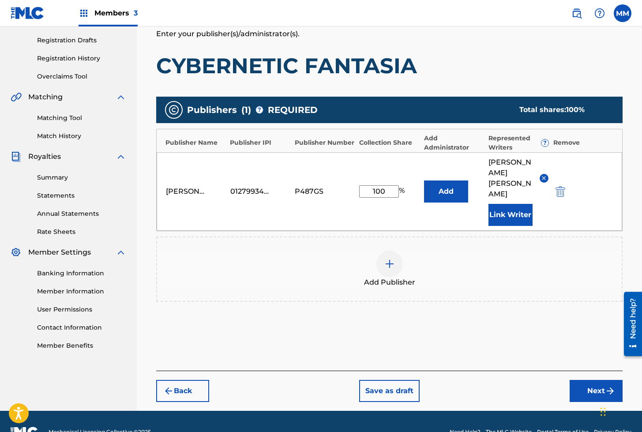
click at [580, 380] on button "Next" at bounding box center [595, 391] width 53 height 22
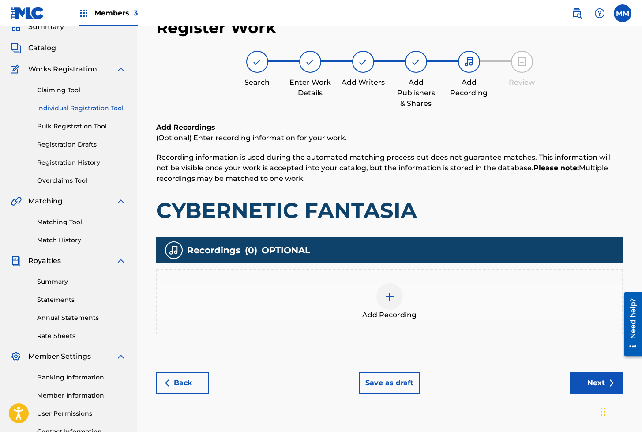
click at [389, 295] on img at bounding box center [389, 296] width 11 height 11
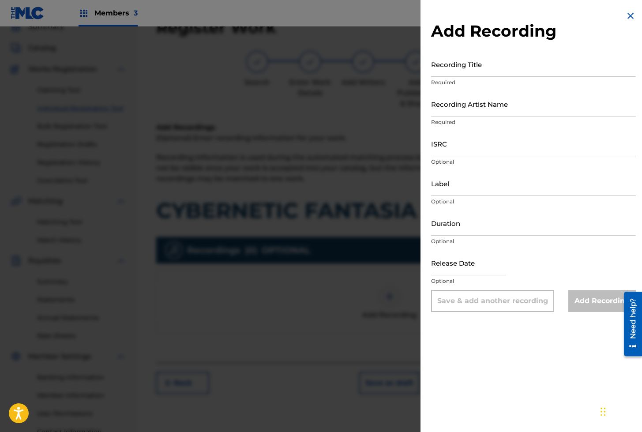
click at [461, 73] on input "Recording Title" at bounding box center [533, 64] width 205 height 25
type input "CYBERNETIC FANTASIA"
click at [470, 104] on input "Recording Artist Name" at bounding box center [533, 103] width 205 height 25
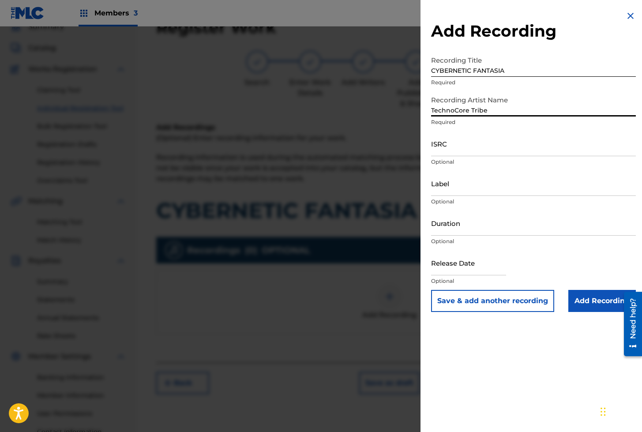
type input "TechnoCore Tribe"
click at [469, 138] on input "ISRC" at bounding box center [533, 143] width 205 height 25
type input "ES64E2323598"
click at [473, 71] on input "CYBERNETIC FANTASIA" at bounding box center [533, 64] width 205 height 25
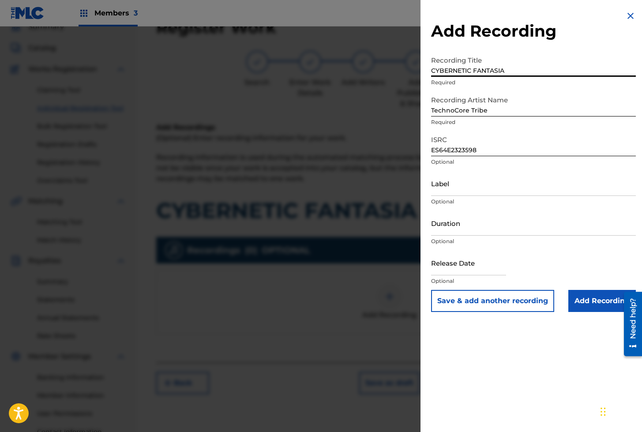
click at [480, 311] on button "Save & add another recording" at bounding box center [492, 301] width 123 height 22
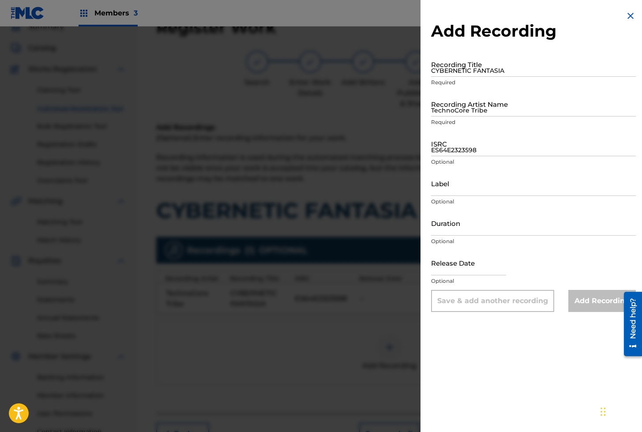
click at [467, 70] on input "CYBERNETIC FANTASIA" at bounding box center [533, 64] width 205 height 25
type input "CYBERNETIC FANTASIA"
click at [435, 102] on input "TechnoCore Tribe" at bounding box center [533, 103] width 205 height 25
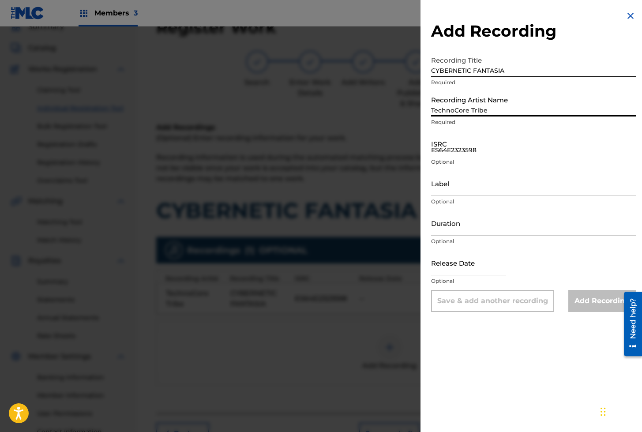
type input "TechnoCore Tribe"
click at [473, 142] on input "ES64E2323598" at bounding box center [533, 143] width 205 height 25
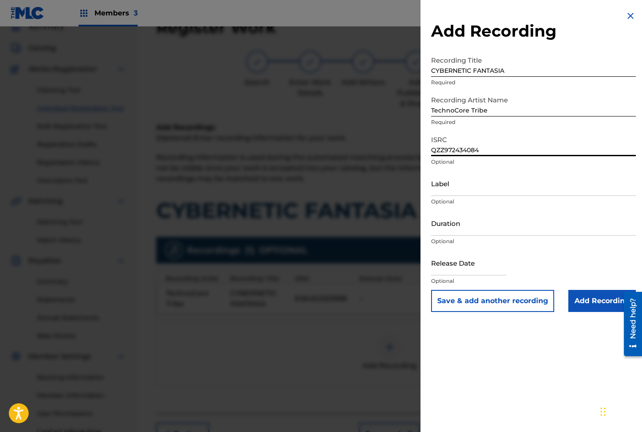
type input "QZZ972434084"
click at [593, 298] on input "Add Recording" at bounding box center [601, 301] width 67 height 22
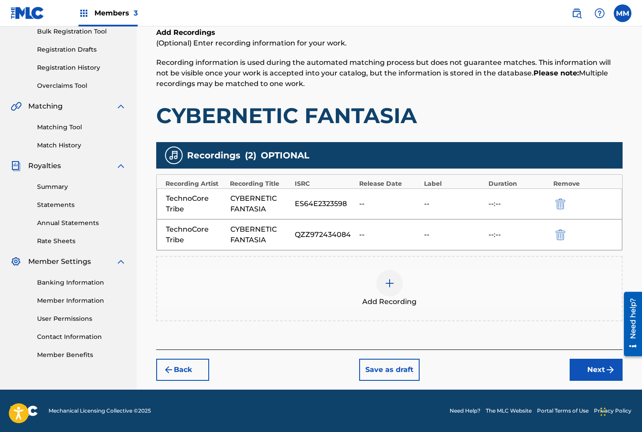
click at [583, 366] on button "Next" at bounding box center [595, 369] width 53 height 22
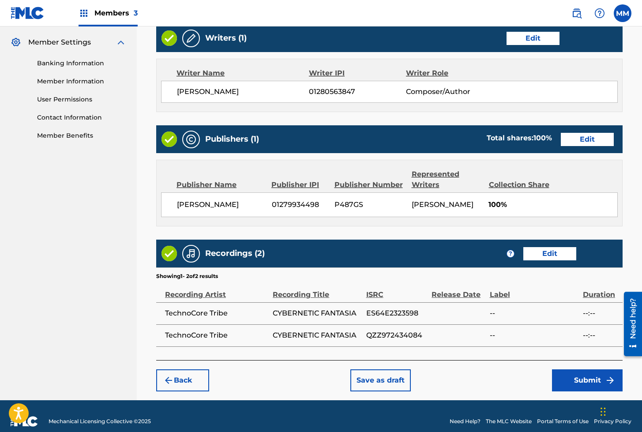
scroll to position [363, 0]
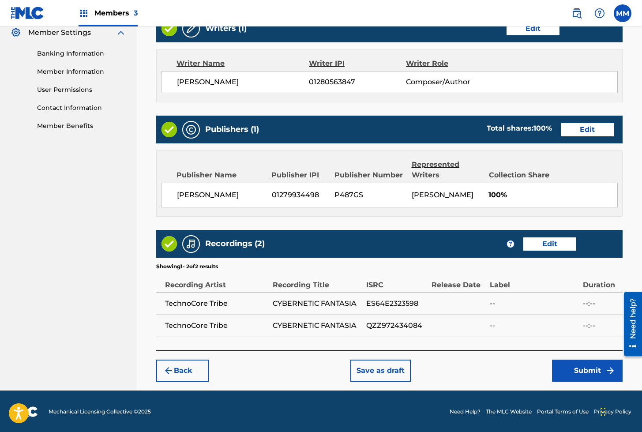
click at [558, 371] on button "Submit" at bounding box center [587, 370] width 71 height 22
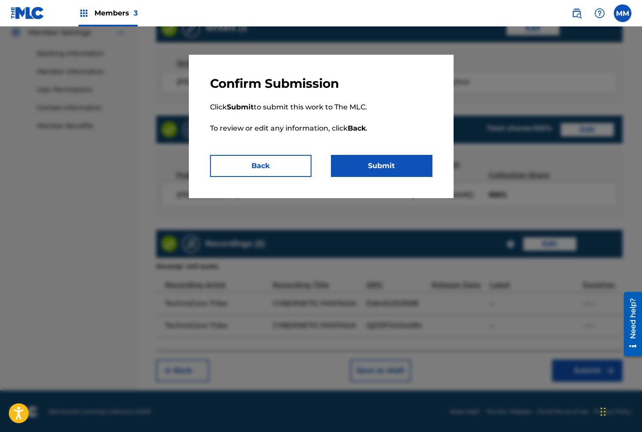
click at [381, 161] on button "Submit" at bounding box center [381, 166] width 101 height 22
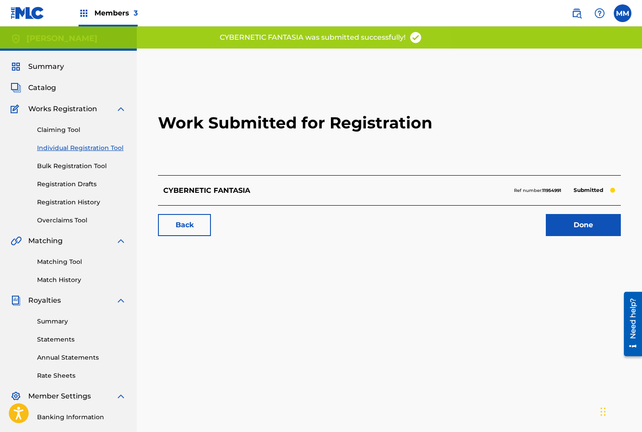
click at [590, 228] on link "Done" at bounding box center [582, 225] width 75 height 22
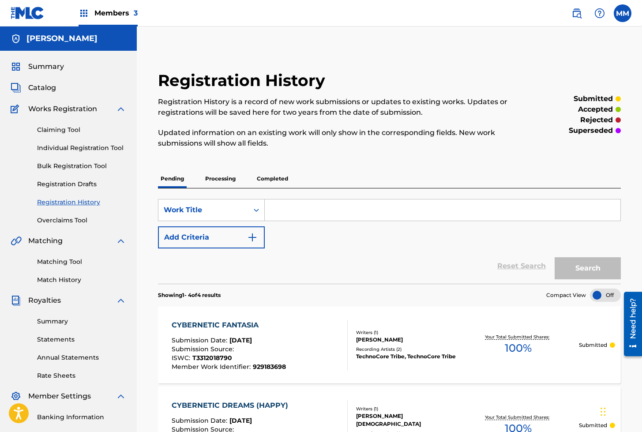
click at [71, 146] on link "Individual Registration Tool" at bounding box center [81, 147] width 89 height 9
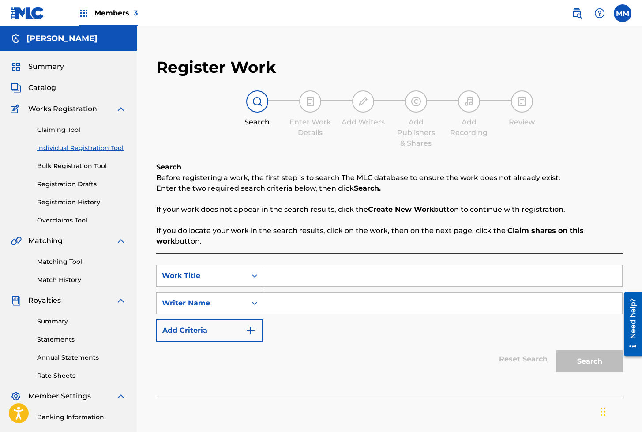
click at [304, 283] on input "Search Form" at bounding box center [442, 275] width 359 height 21
type input "CYBERNETIC PULSE"
click at [292, 302] on input "Search Form" at bounding box center [442, 302] width 359 height 21
click at [56, 261] on link "Matching Tool" at bounding box center [81, 261] width 89 height 9
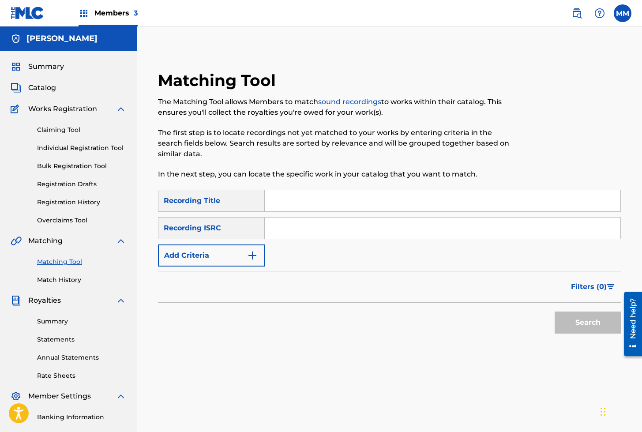
click at [308, 205] on input "Search Form" at bounding box center [442, 200] width 355 height 21
click at [554, 311] on button "Search" at bounding box center [587, 322] width 66 height 22
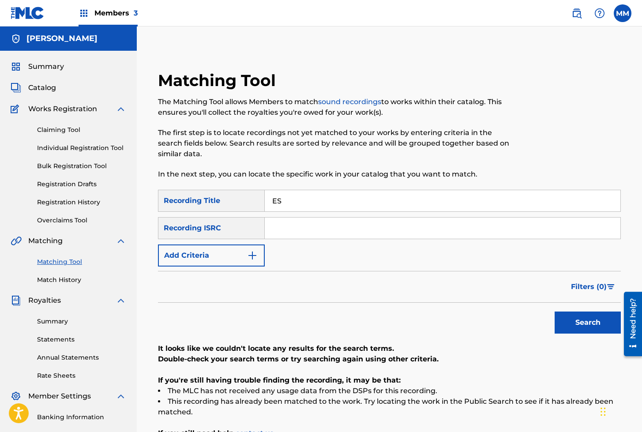
type input "E"
type input "QZZ972431219"
click at [578, 328] on button "Search" at bounding box center [587, 322] width 66 height 22
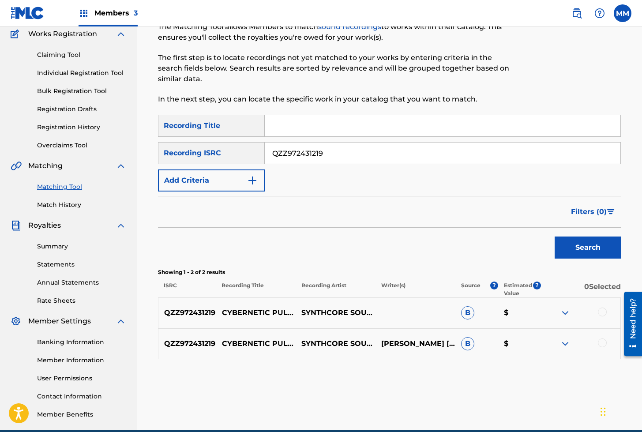
scroll to position [78, 0]
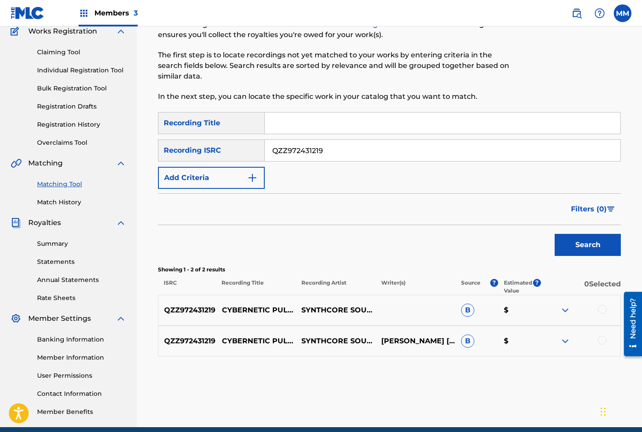
click at [75, 67] on link "Individual Registration Tool" at bounding box center [81, 70] width 89 height 9
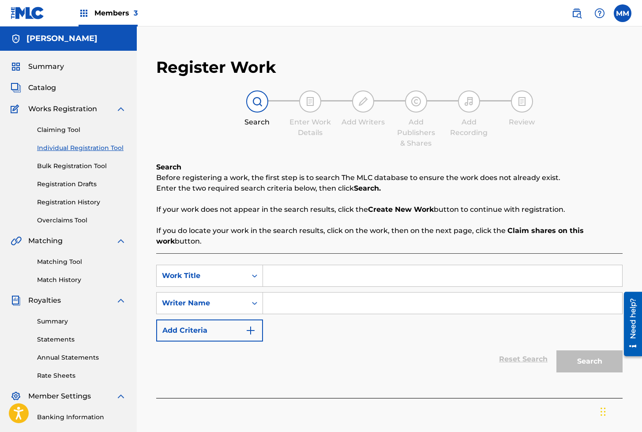
click at [287, 274] on input "Search Form" at bounding box center [442, 275] width 359 height 21
type input "CYBERNETIC PULSE"
click at [284, 306] on input "Search Form" at bounding box center [442, 302] width 359 height 21
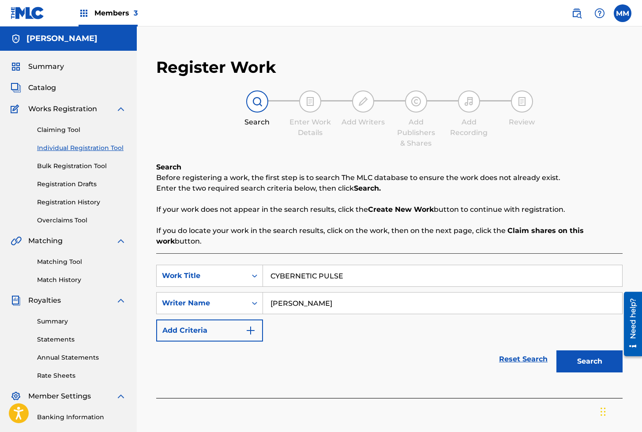
type input "[PERSON_NAME]"
click at [590, 363] on button "Search" at bounding box center [589, 361] width 66 height 22
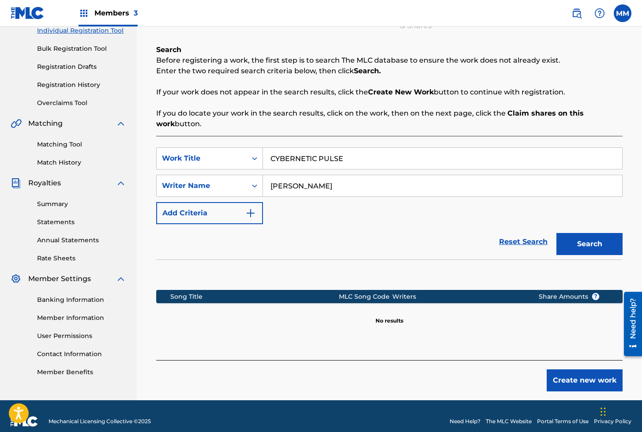
scroll to position [128, 0]
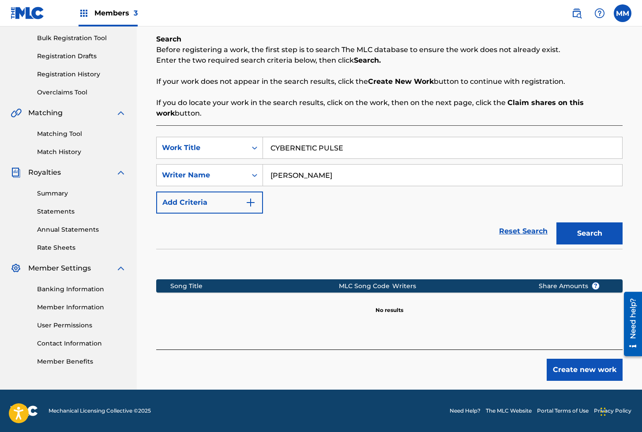
click at [581, 369] on button "Create new work" at bounding box center [584, 369] width 76 height 22
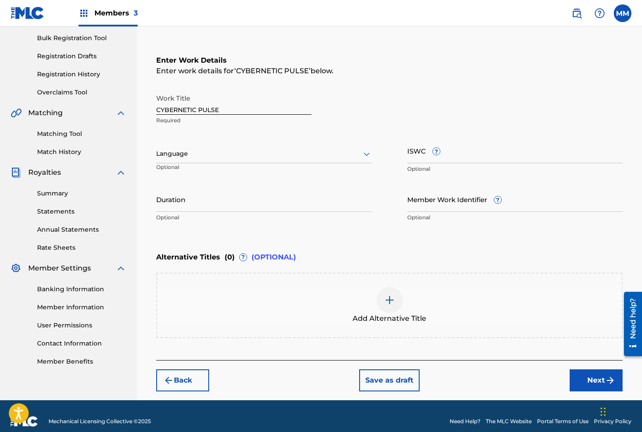
scroll to position [127, 0]
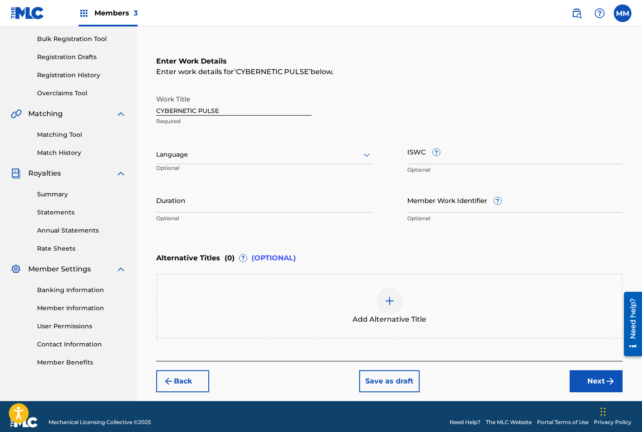
click at [193, 145] on div "Language" at bounding box center [264, 154] width 216 height 19
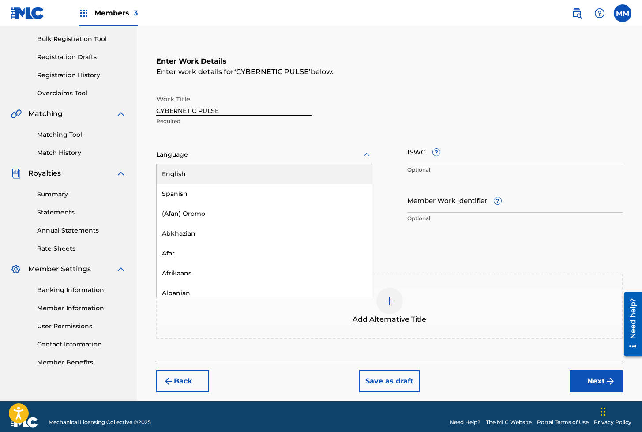
click at [178, 178] on div "English" at bounding box center [264, 174] width 215 height 20
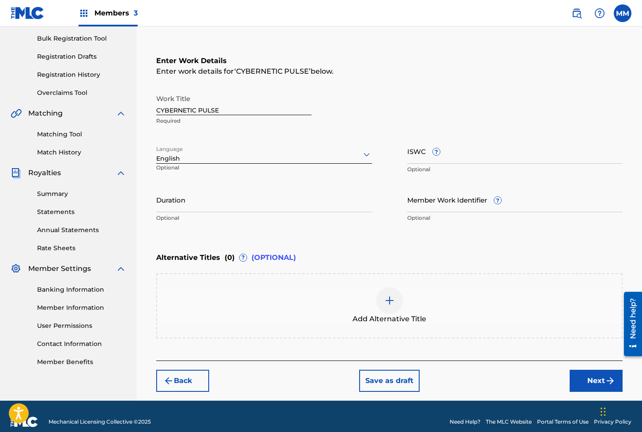
click at [414, 160] on input "ISWC ?" at bounding box center [515, 150] width 216 height 25
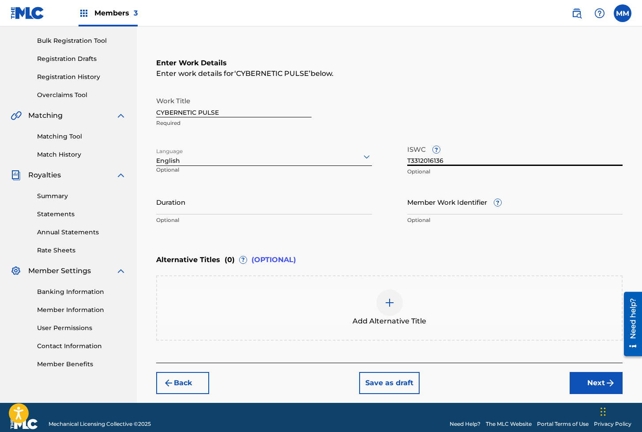
type input "T3312016136"
click at [425, 206] on input "Member Work Identifier ?" at bounding box center [515, 201] width 216 height 25
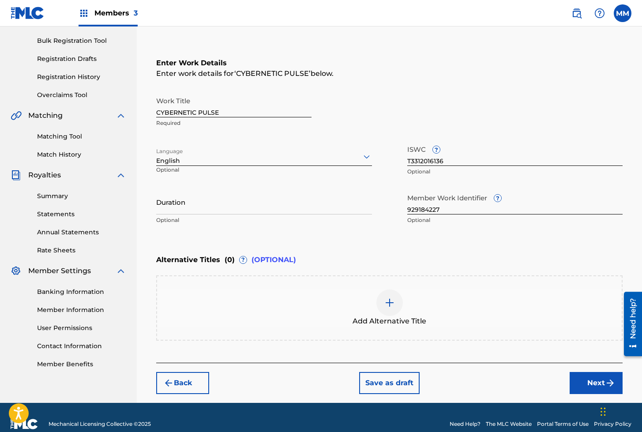
click at [588, 381] on button "Next" at bounding box center [595, 383] width 53 height 22
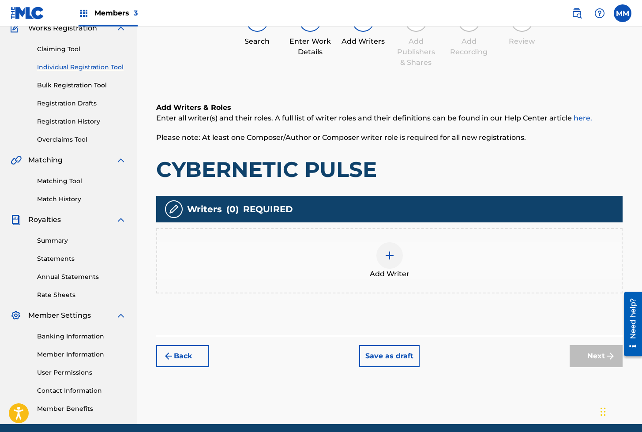
scroll to position [40, 0]
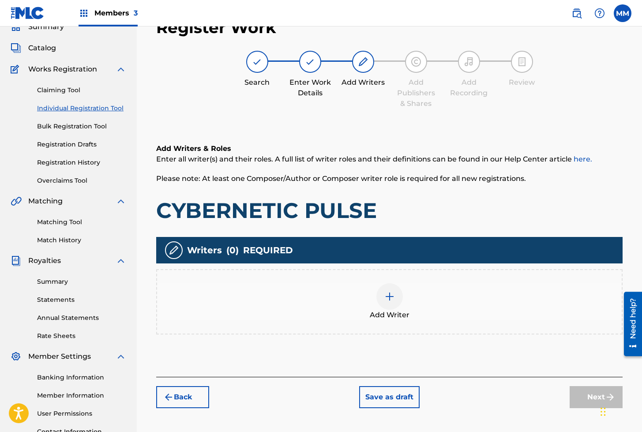
click at [384, 295] on img at bounding box center [389, 296] width 11 height 11
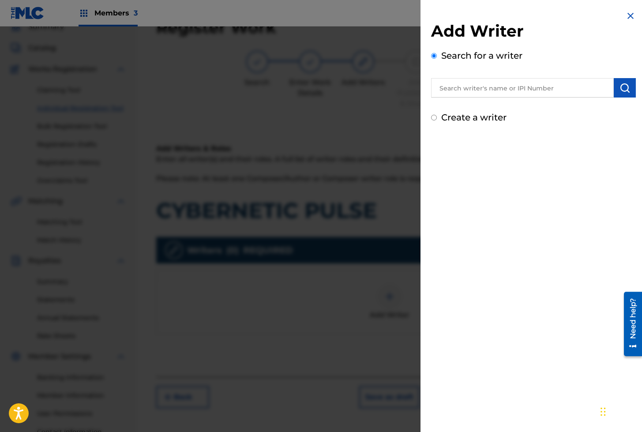
click at [462, 93] on input "text" at bounding box center [522, 87] width 183 height 19
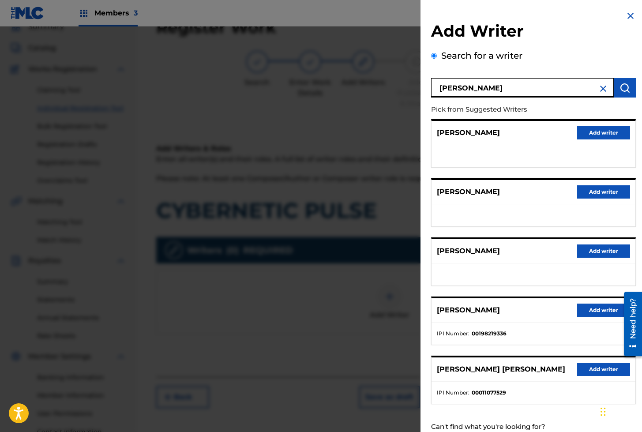
scroll to position [28, 0]
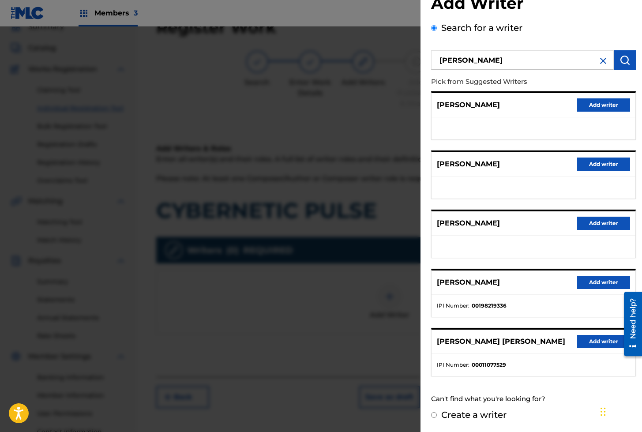
click at [474, 408] on div "Create a writer" at bounding box center [533, 414] width 205 height 13
click at [472, 414] on label "Create a writer" at bounding box center [473, 414] width 65 height 11
click at [436, 414] on input "Create a writer" at bounding box center [434, 415] width 6 height 6
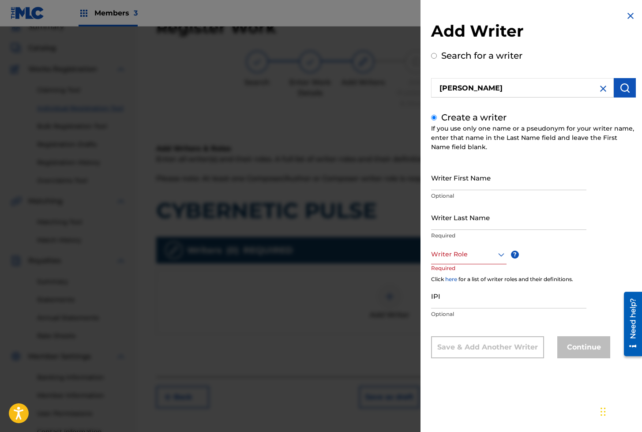
click at [451, 175] on input "Writer First Name" at bounding box center [508, 177] width 155 height 25
click at [444, 253] on div at bounding box center [468, 254] width 75 height 11
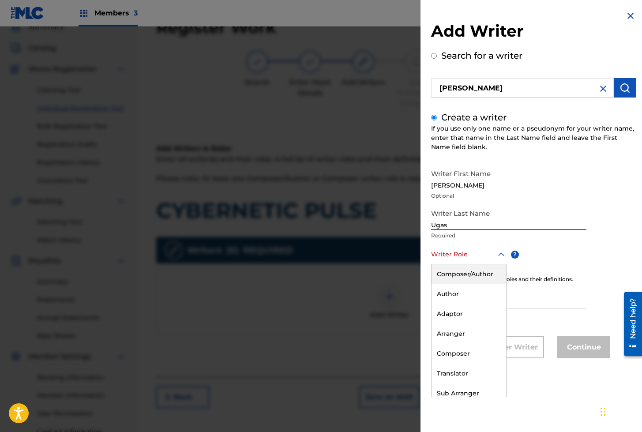
click at [448, 277] on div "Composer/Author" at bounding box center [468, 274] width 75 height 20
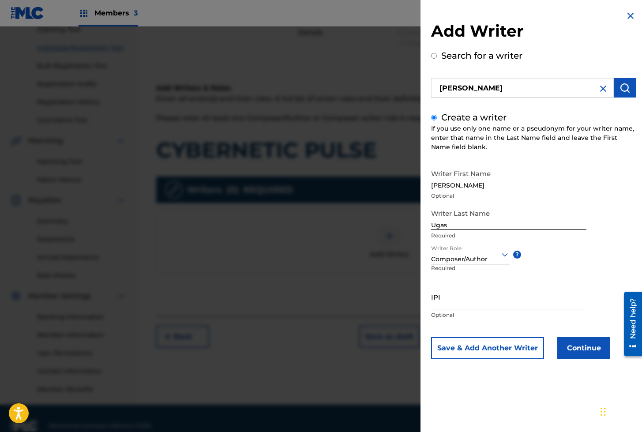
scroll to position [115, 0]
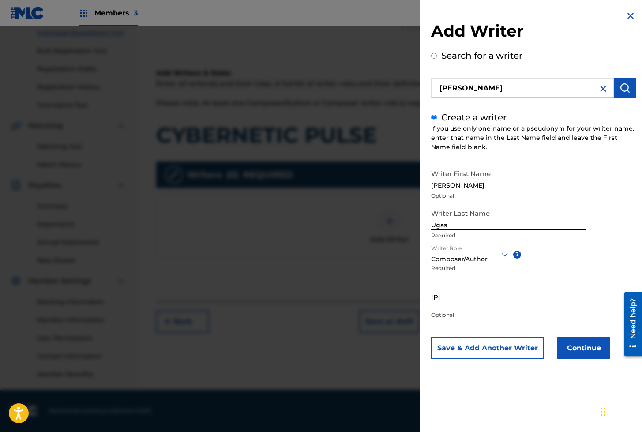
click at [585, 345] on button "Continue" at bounding box center [583, 348] width 53 height 22
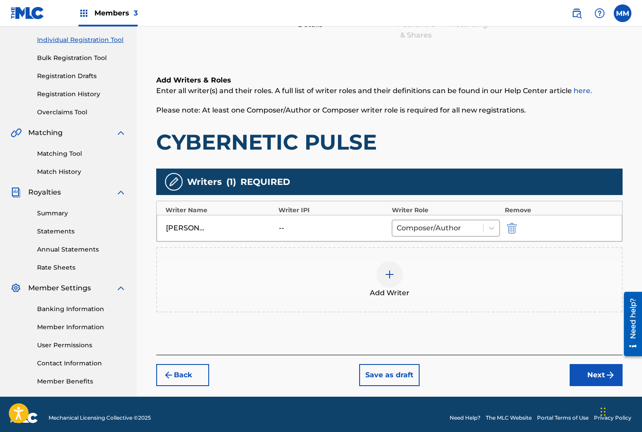
click at [593, 376] on button "Next" at bounding box center [595, 375] width 53 height 22
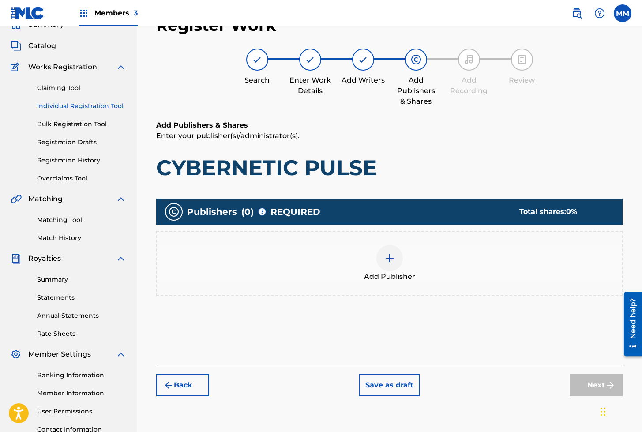
scroll to position [40, 0]
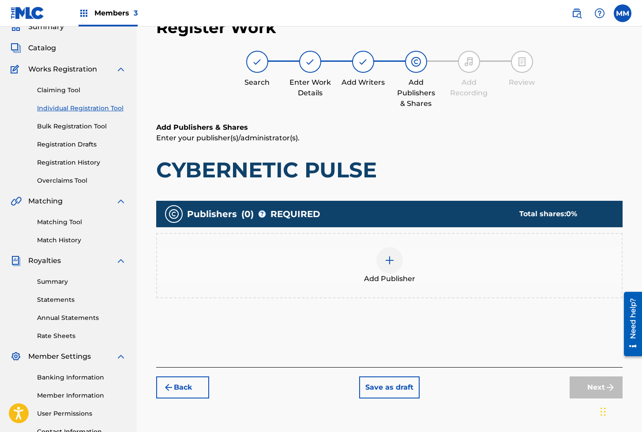
click at [388, 261] on img at bounding box center [389, 260] width 11 height 11
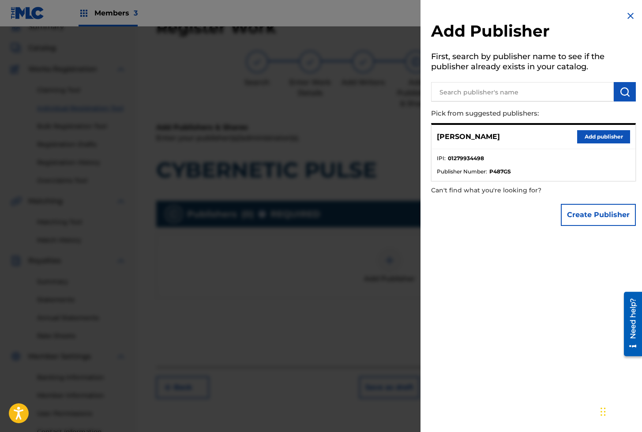
click at [592, 134] on button "Add publisher" at bounding box center [603, 136] width 53 height 13
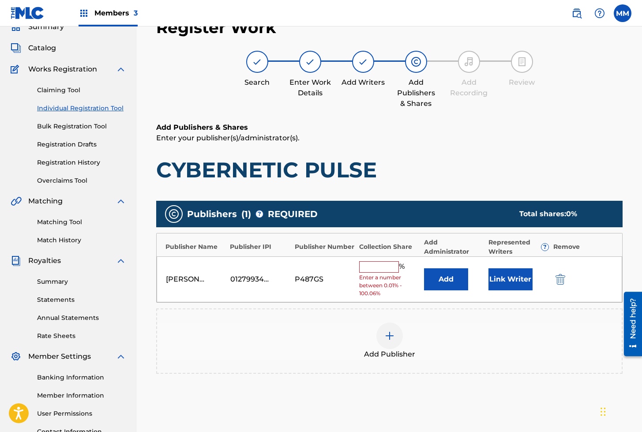
click at [515, 281] on button "Link Writer" at bounding box center [510, 279] width 44 height 22
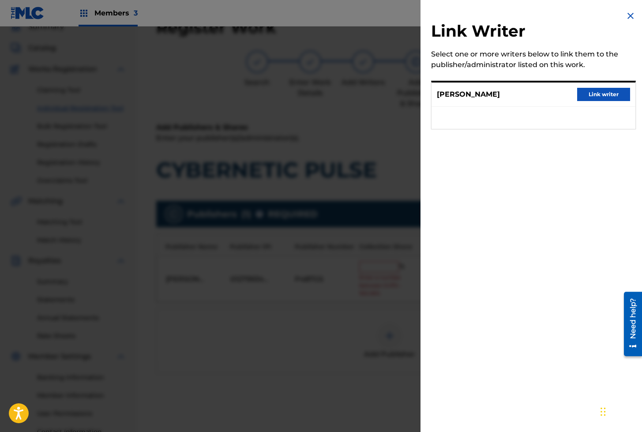
click at [600, 97] on button "Link writer" at bounding box center [603, 94] width 53 height 13
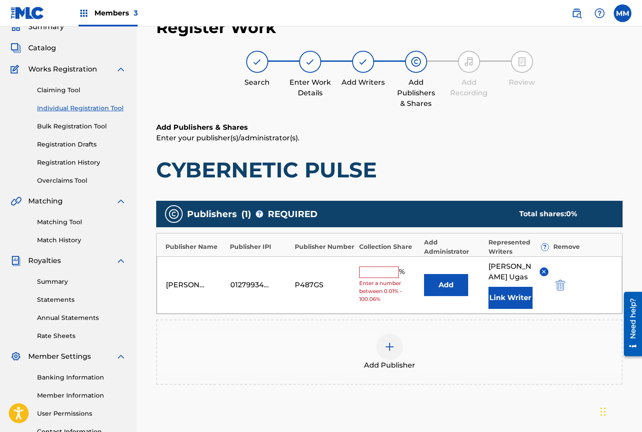
drag, startPoint x: 385, startPoint y: 267, endPoint x: 384, endPoint y: 276, distance: 8.8
click at [385, 267] on input "text" at bounding box center [379, 271] width 40 height 11
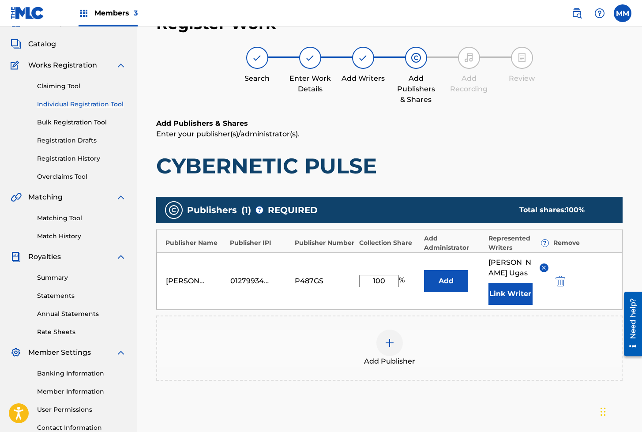
scroll to position [144, 0]
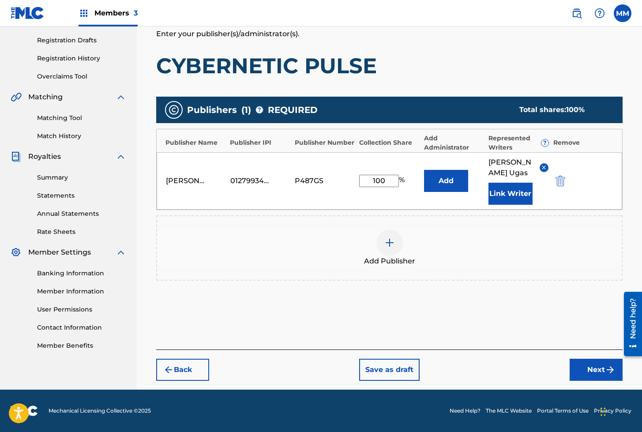
click at [594, 369] on button "Next" at bounding box center [595, 369] width 53 height 22
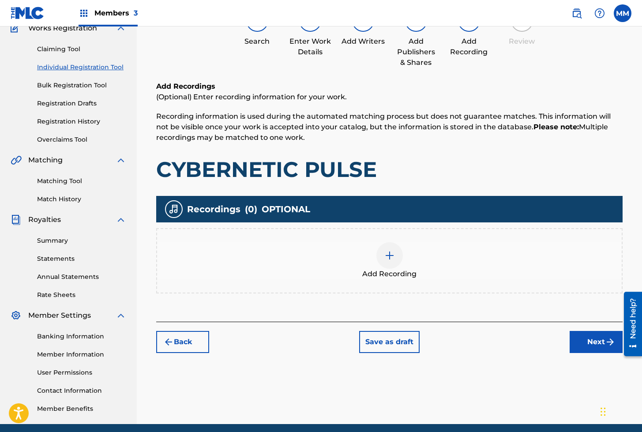
scroll to position [40, 0]
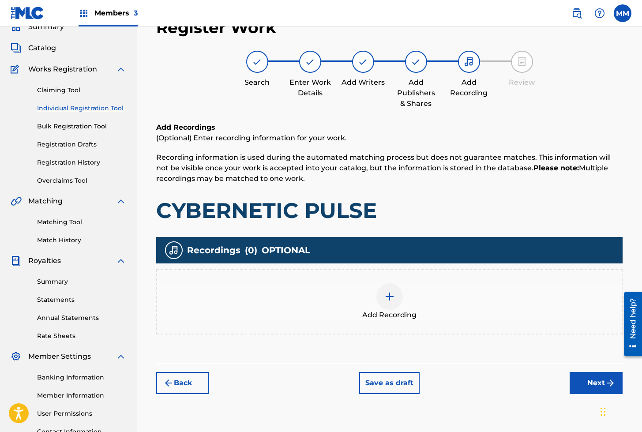
click at [393, 302] on div at bounding box center [389, 296] width 26 height 26
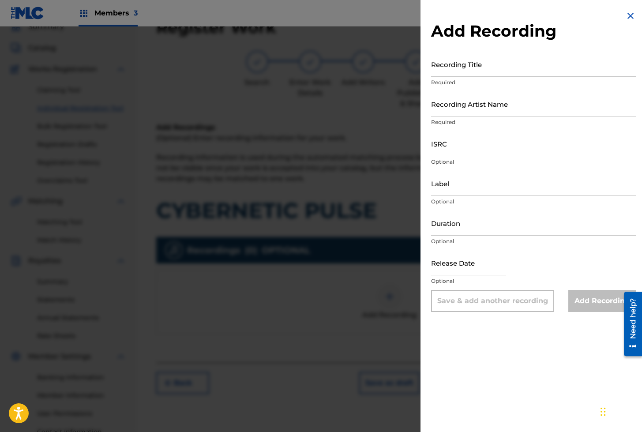
click at [477, 68] on input "Recording Title" at bounding box center [533, 64] width 205 height 25
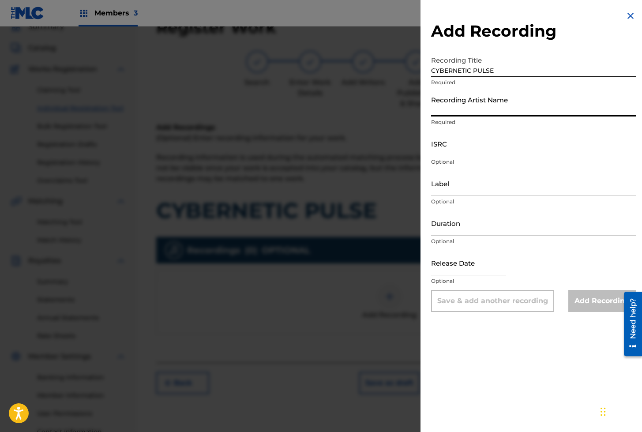
click at [452, 110] on input "Recording Artist Name" at bounding box center [533, 103] width 205 height 25
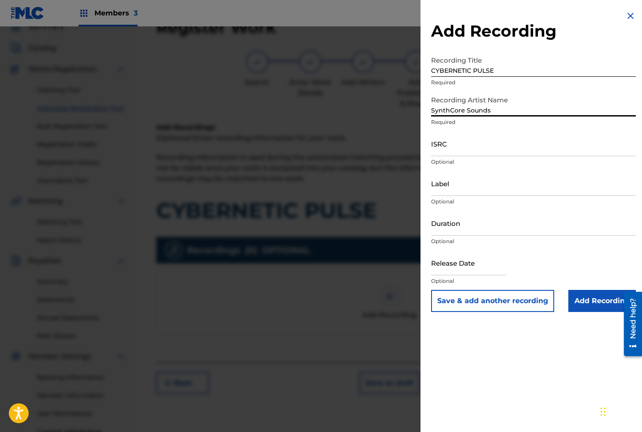
click at [485, 144] on input "ISRC" at bounding box center [533, 143] width 205 height 25
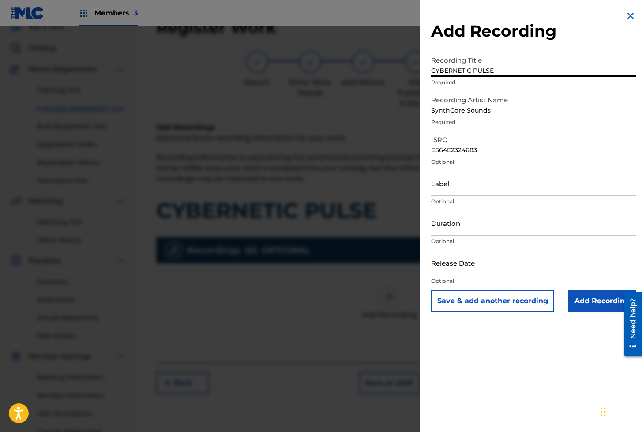
click at [464, 68] on input "CYBERNETIC PULSE" at bounding box center [533, 64] width 205 height 25
click at [478, 306] on button "Save & add another recording" at bounding box center [492, 301] width 123 height 22
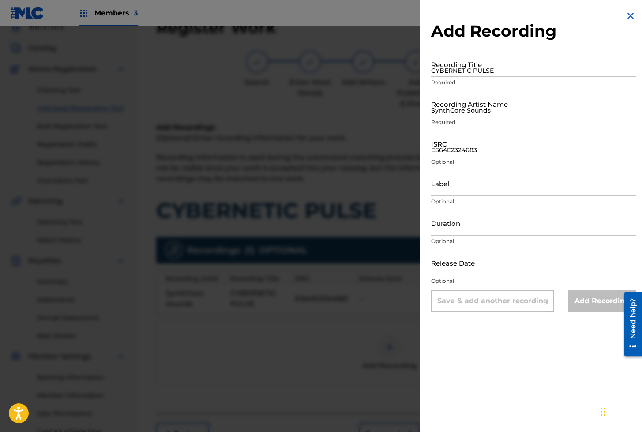
scroll to position [48, 0]
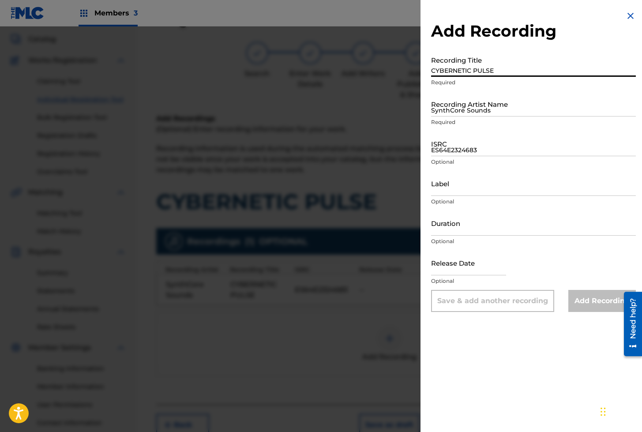
click at [452, 72] on input "CYBERNETIC PULSE" at bounding box center [533, 64] width 205 height 25
click at [455, 104] on input "SynthCore Sounds" at bounding box center [533, 103] width 205 height 25
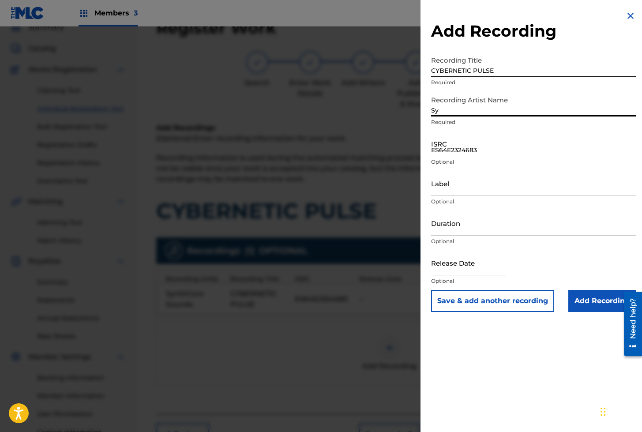
click at [470, 108] on input "Sy" at bounding box center [533, 103] width 205 height 25
click at [475, 114] on input "Sy" at bounding box center [533, 103] width 205 height 25
click at [493, 154] on input "ES64E2324683" at bounding box center [533, 143] width 205 height 25
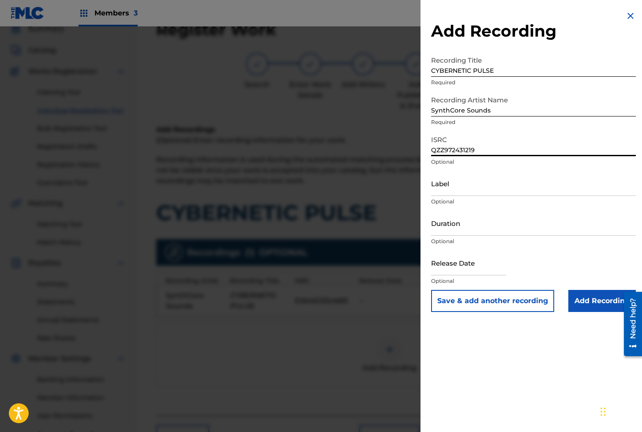
click at [578, 298] on input "Add Recording" at bounding box center [601, 301] width 67 height 22
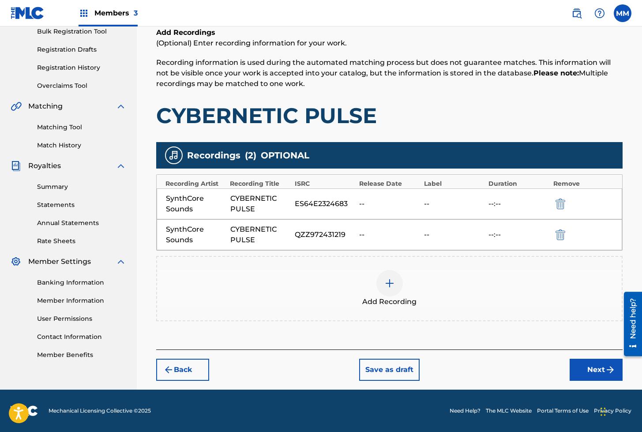
click at [586, 368] on button "Next" at bounding box center [595, 369] width 53 height 22
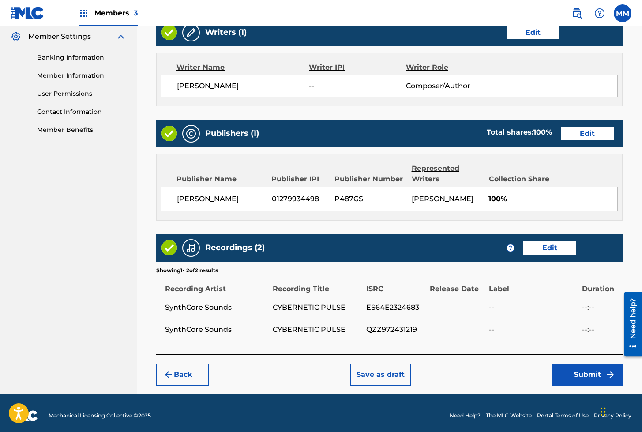
scroll to position [363, 0]
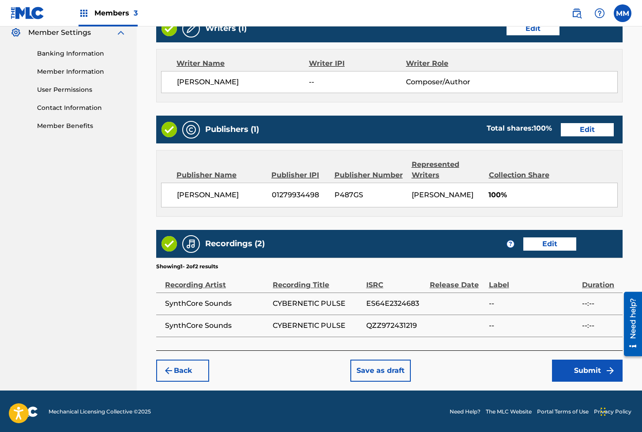
click at [577, 373] on button "Submit" at bounding box center [587, 370] width 71 height 22
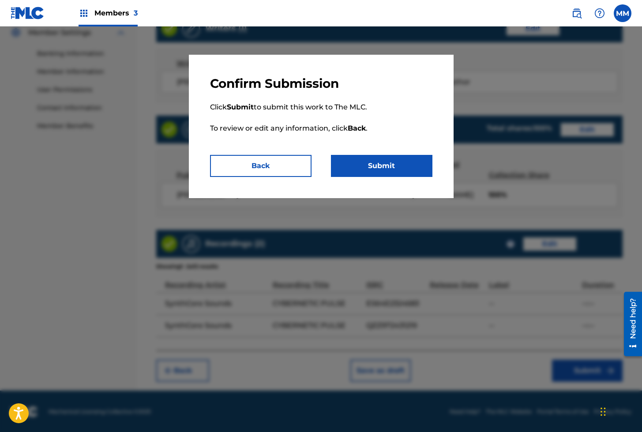
click at [382, 168] on button "Submit" at bounding box center [381, 166] width 101 height 22
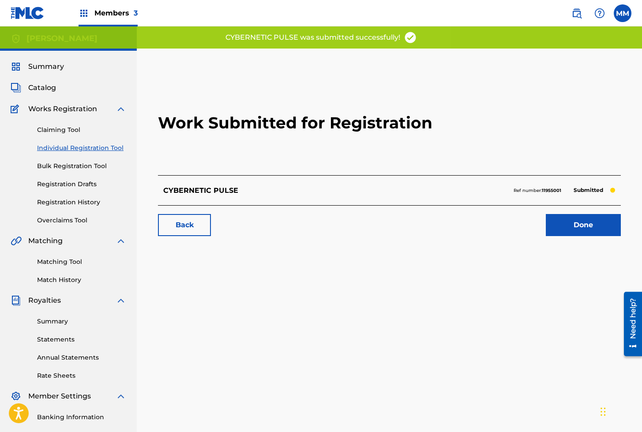
click at [592, 223] on link "Done" at bounding box center [582, 225] width 75 height 22
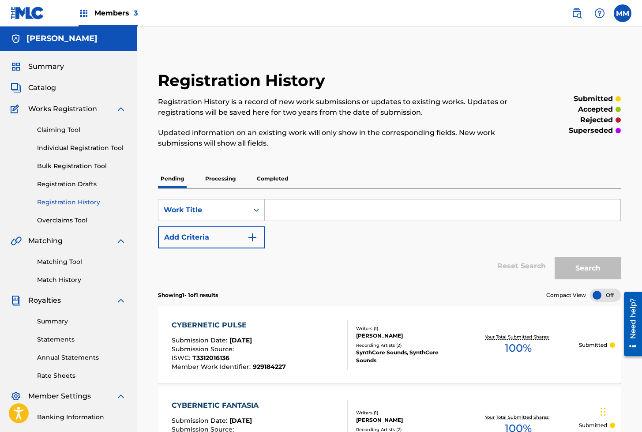
click at [111, 150] on link "Individual Registration Tool" at bounding box center [81, 147] width 89 height 9
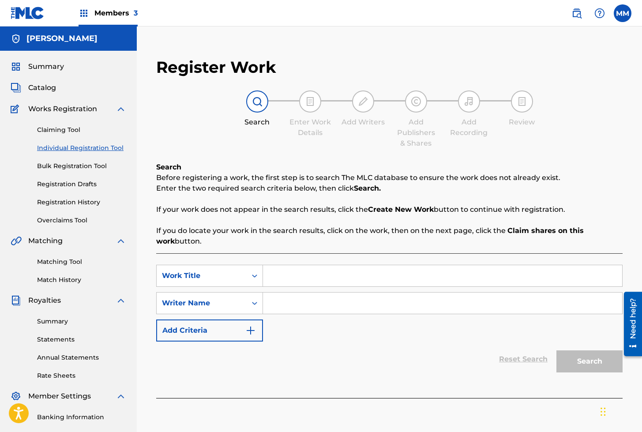
click at [298, 273] on input "Search Form" at bounding box center [442, 275] width 359 height 21
click at [51, 264] on link "Matching Tool" at bounding box center [81, 261] width 89 height 9
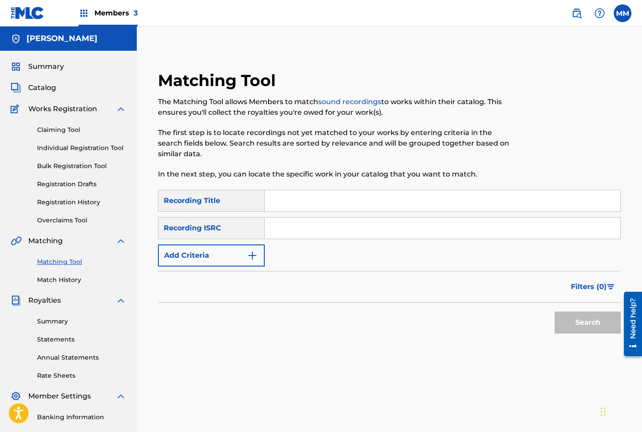
click at [309, 205] on input "Search Form" at bounding box center [442, 200] width 355 height 21
click at [294, 239] on div "SearchWithCriteria113e9b58-f41a-4971-9622-0ff755583876 Recording Title SearchWi…" at bounding box center [389, 228] width 462 height 77
click at [291, 230] on input "Search Form" at bounding box center [442, 227] width 355 height 21
click at [567, 320] on button "Search" at bounding box center [587, 322] width 66 height 22
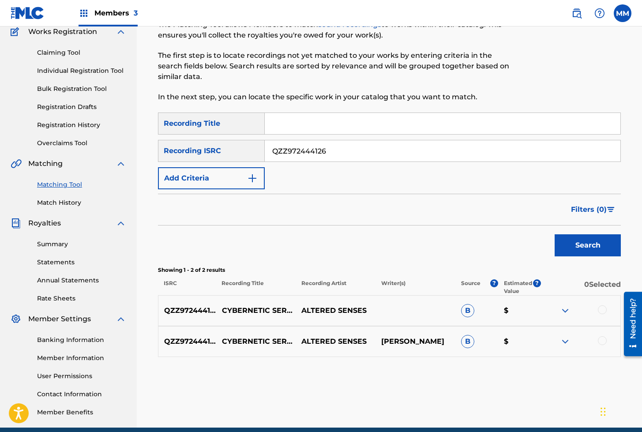
scroll to position [76, 0]
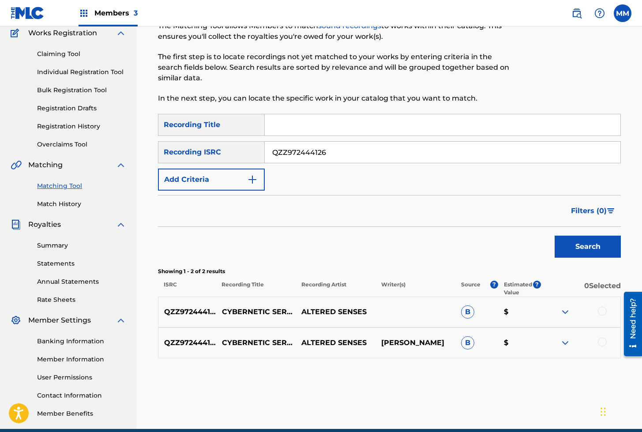
click at [82, 69] on link "Individual Registration Tool" at bounding box center [81, 71] width 89 height 9
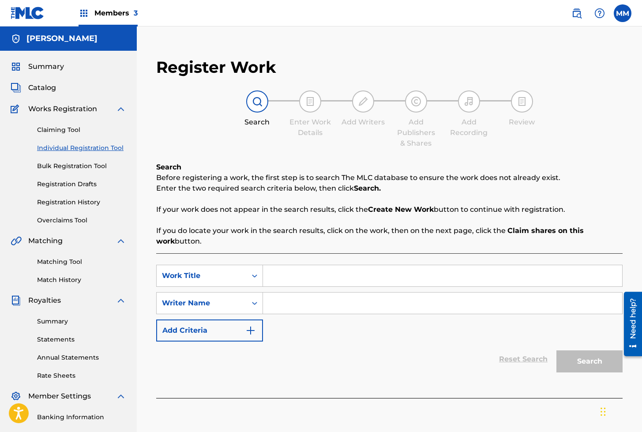
click at [282, 282] on input "Search Form" at bounding box center [442, 275] width 359 height 21
click at [297, 311] on input "Search Form" at bounding box center [442, 302] width 359 height 21
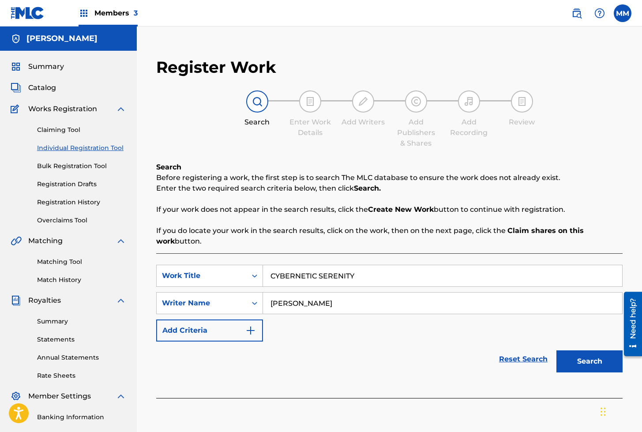
click at [590, 358] on button "Search" at bounding box center [589, 361] width 66 height 22
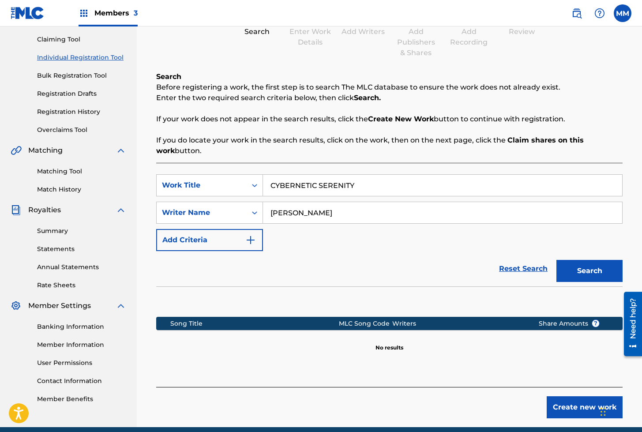
scroll to position [128, 0]
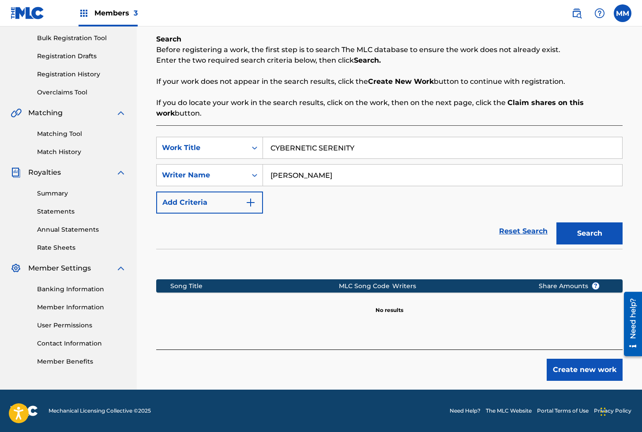
click at [579, 366] on button "Create new work" at bounding box center [584, 369] width 76 height 22
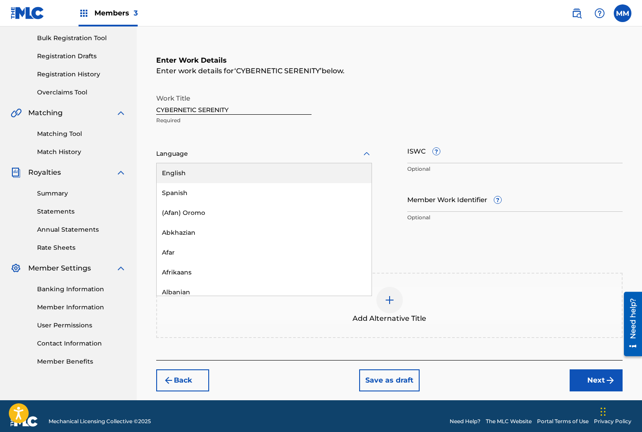
click at [183, 152] on div at bounding box center [264, 153] width 216 height 11
click at [183, 172] on div "English" at bounding box center [264, 173] width 215 height 20
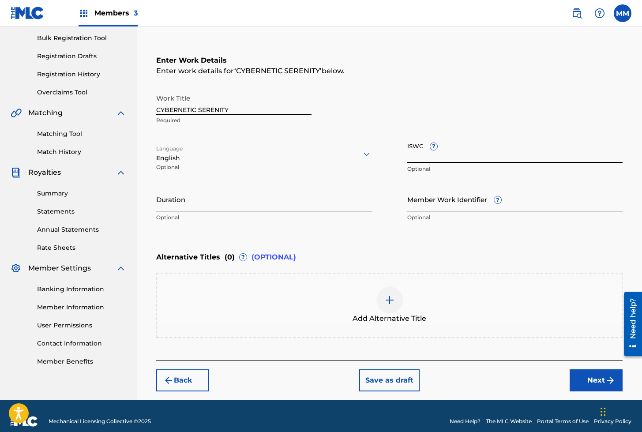
click at [417, 159] on input "ISWC ?" at bounding box center [515, 150] width 216 height 25
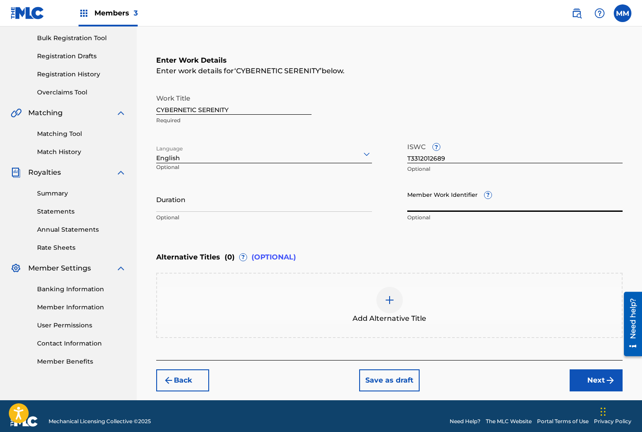
click at [430, 203] on input "Member Work Identifier ?" at bounding box center [515, 198] width 216 height 25
click at [589, 382] on button "Next" at bounding box center [595, 380] width 53 height 22
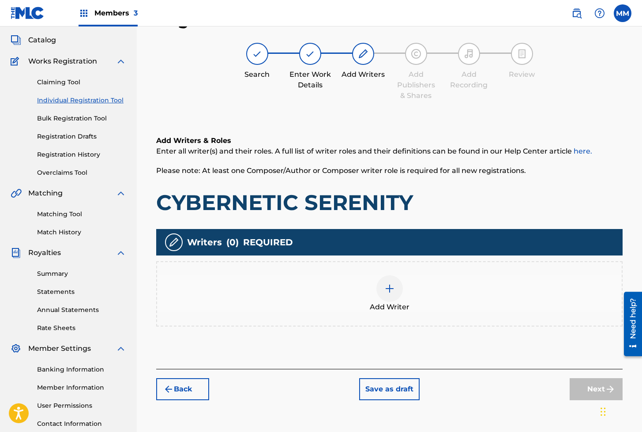
scroll to position [40, 0]
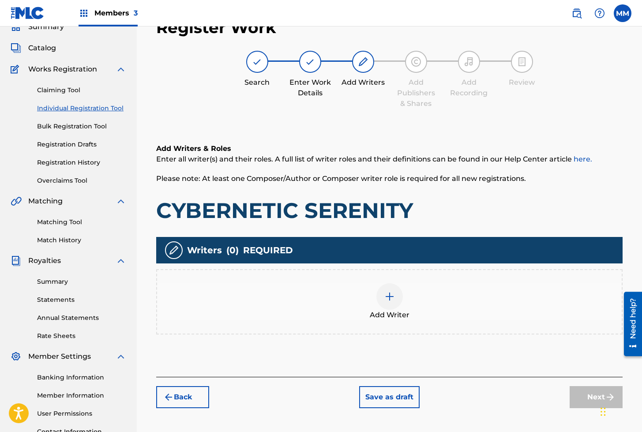
click at [388, 302] on div at bounding box center [389, 296] width 26 height 26
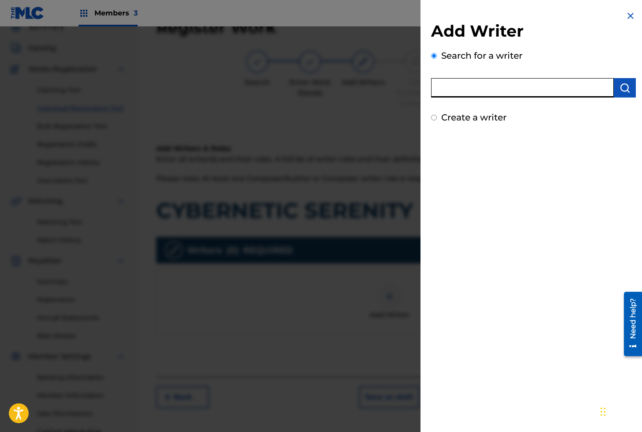
click at [470, 90] on input "text" at bounding box center [522, 87] width 183 height 19
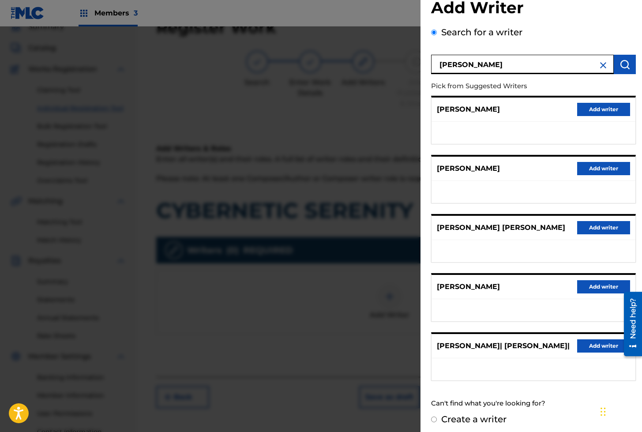
scroll to position [28, 0]
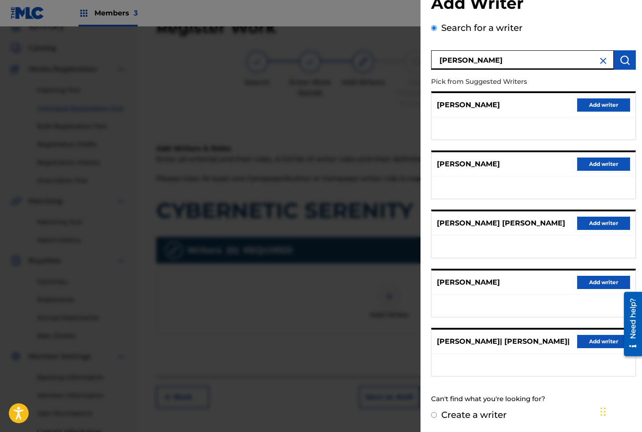
click at [469, 413] on label "Create a writer" at bounding box center [473, 414] width 65 height 11
click at [436, 413] on input "Create a writer" at bounding box center [434, 415] width 6 height 6
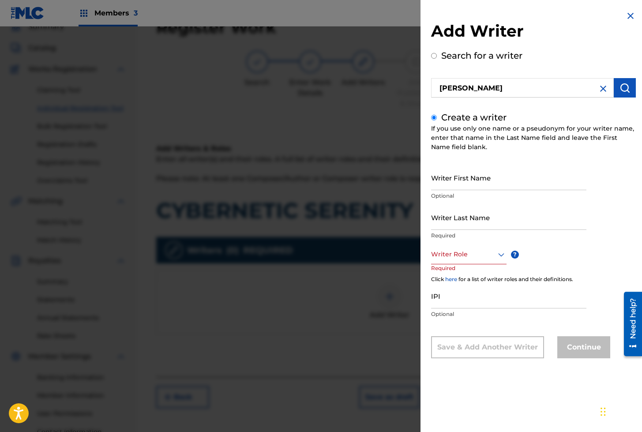
click at [459, 179] on input "Writer First Name" at bounding box center [508, 177] width 155 height 25
click at [449, 259] on div "Writer Role" at bounding box center [468, 254] width 75 height 20
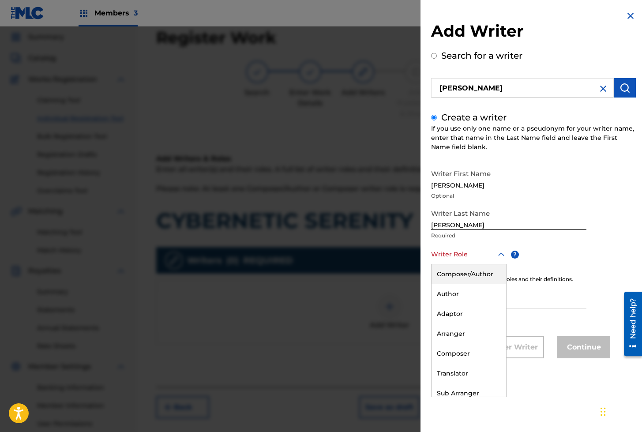
click at [462, 275] on div "Composer/Author" at bounding box center [468, 274] width 75 height 20
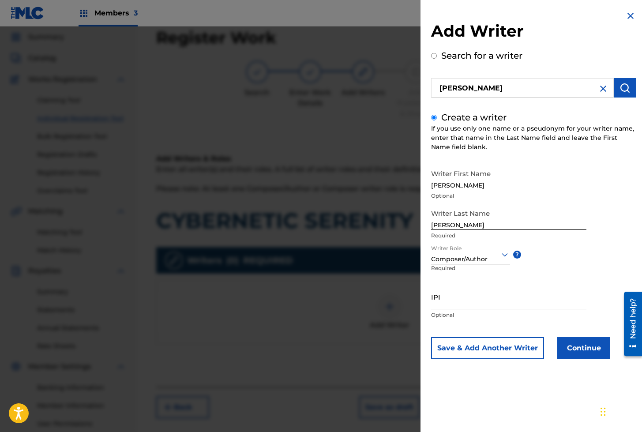
scroll to position [28, 0]
click at [574, 343] on button "Continue" at bounding box center [583, 348] width 53 height 22
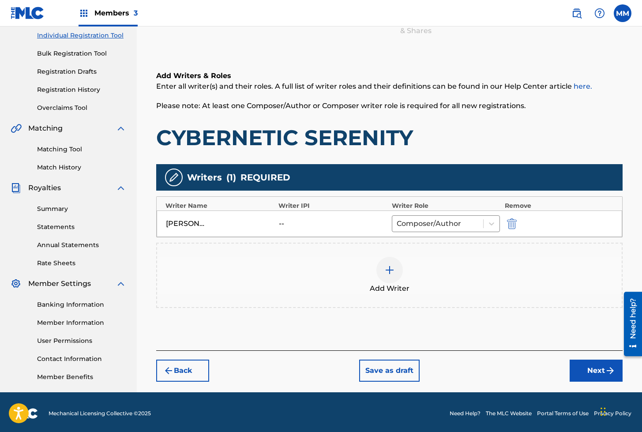
scroll to position [115, 0]
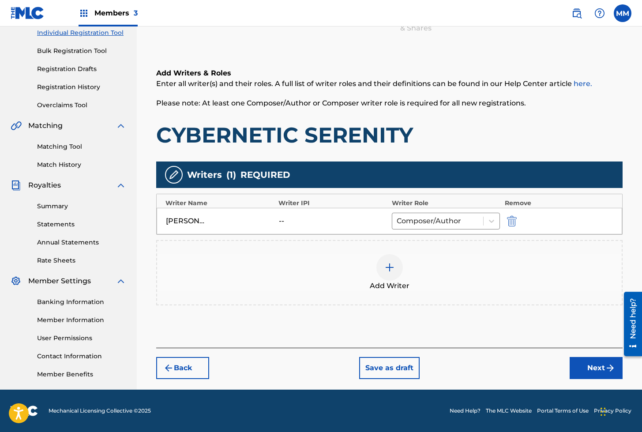
click at [589, 365] on button "Next" at bounding box center [595, 368] width 53 height 22
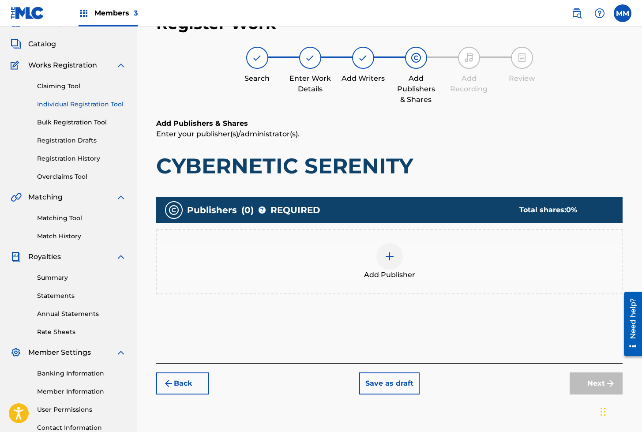
scroll to position [40, 0]
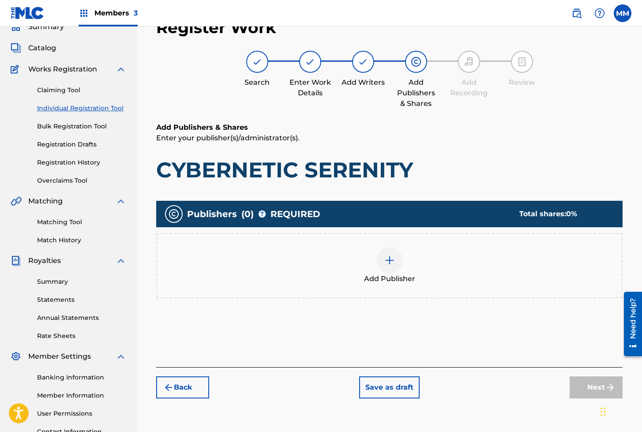
click at [398, 267] on div at bounding box center [389, 260] width 26 height 26
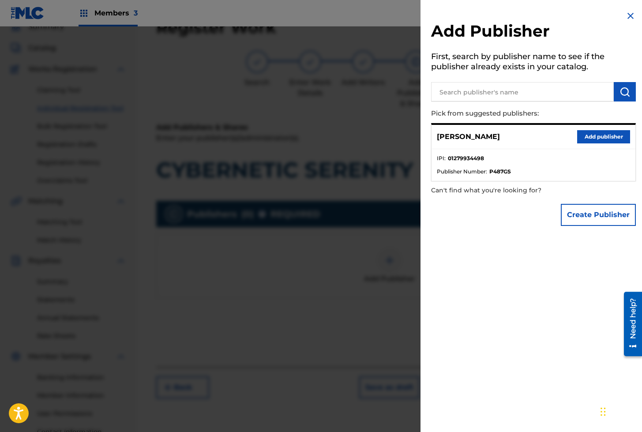
click at [606, 135] on button "Add publisher" at bounding box center [603, 136] width 53 height 13
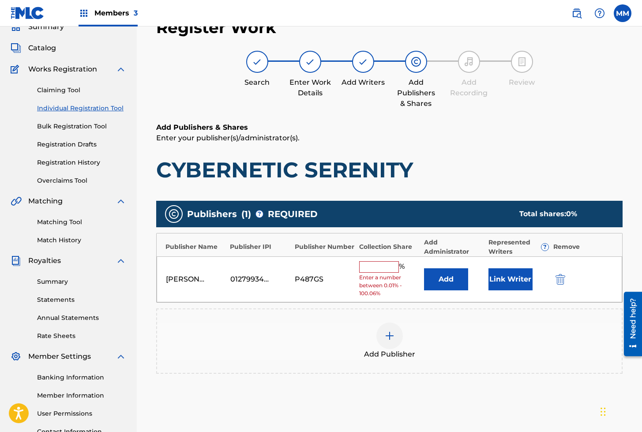
click at [507, 285] on button "Link Writer" at bounding box center [510, 279] width 44 height 22
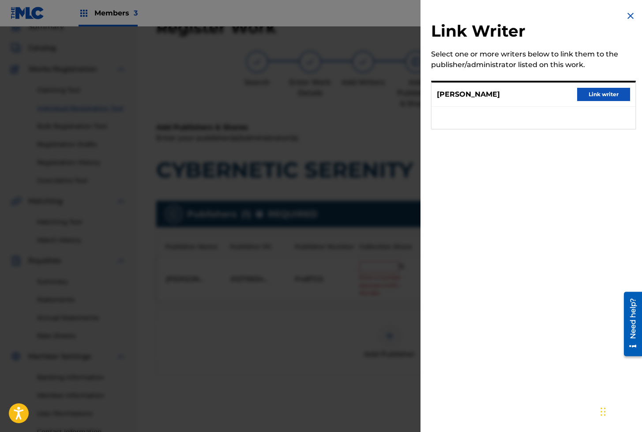
click at [581, 92] on button "Link writer" at bounding box center [603, 94] width 53 height 13
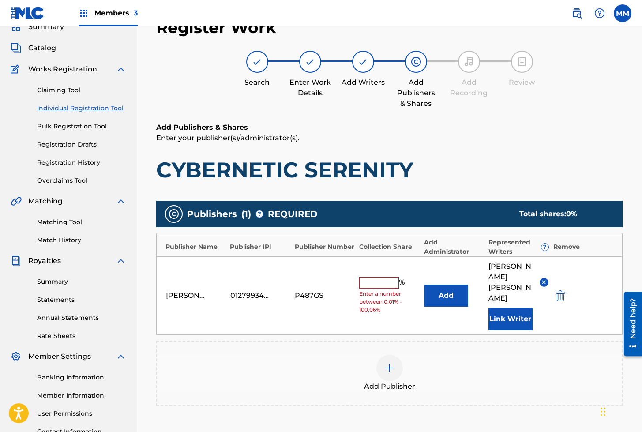
click at [372, 277] on input "text" at bounding box center [379, 282] width 40 height 11
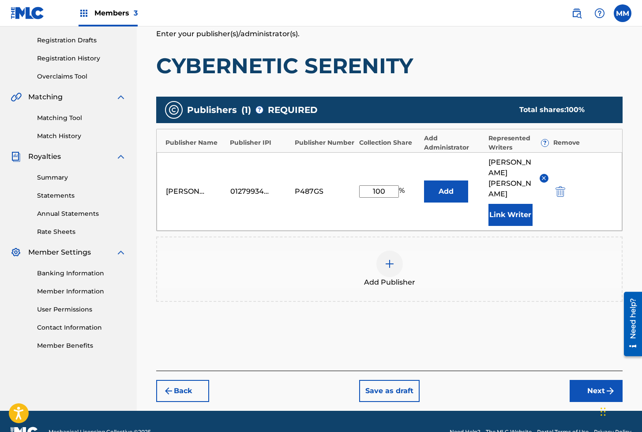
click at [586, 380] on button "Next" at bounding box center [595, 391] width 53 height 22
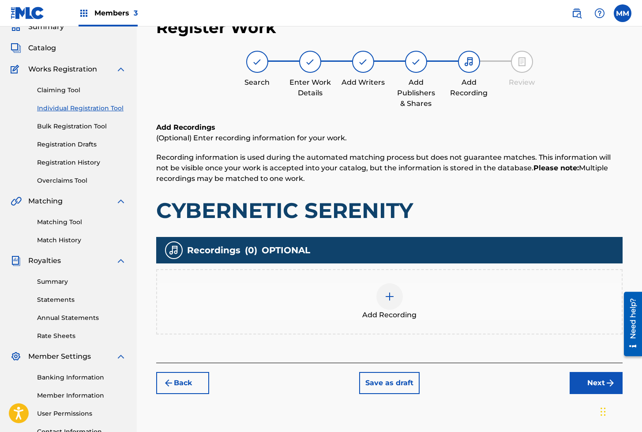
click at [577, 373] on button "Next" at bounding box center [595, 383] width 53 height 22
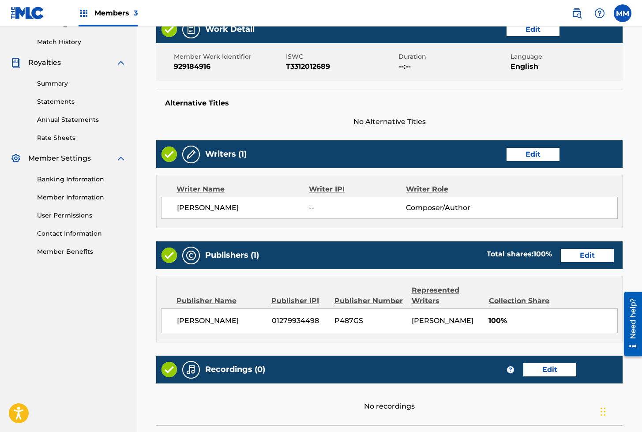
scroll to position [313, 0]
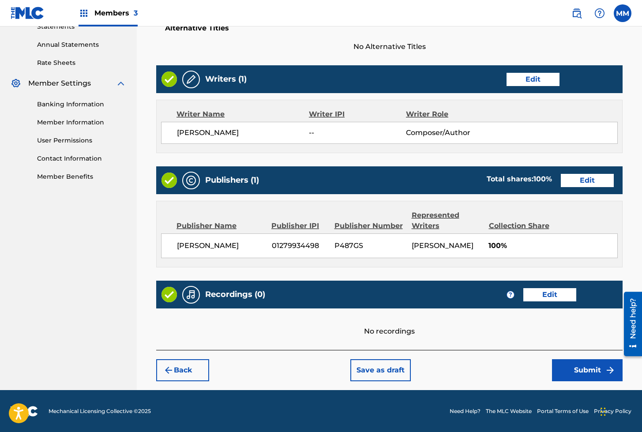
click at [575, 359] on button "Submit" at bounding box center [587, 370] width 71 height 22
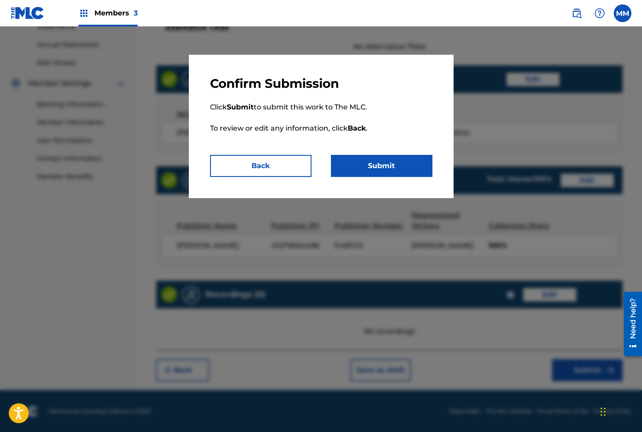
click at [375, 173] on button "Submit" at bounding box center [381, 166] width 101 height 22
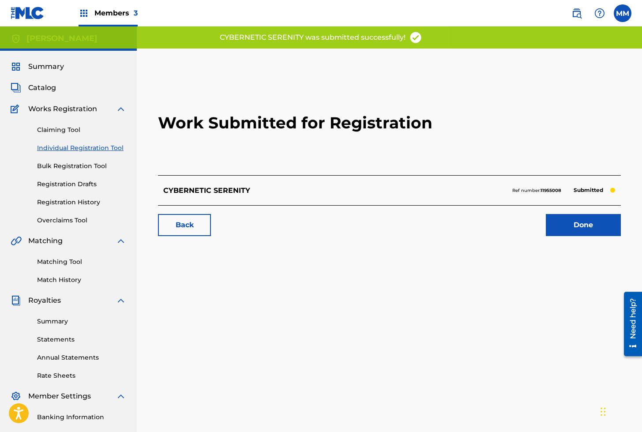
click at [577, 226] on link "Done" at bounding box center [582, 225] width 75 height 22
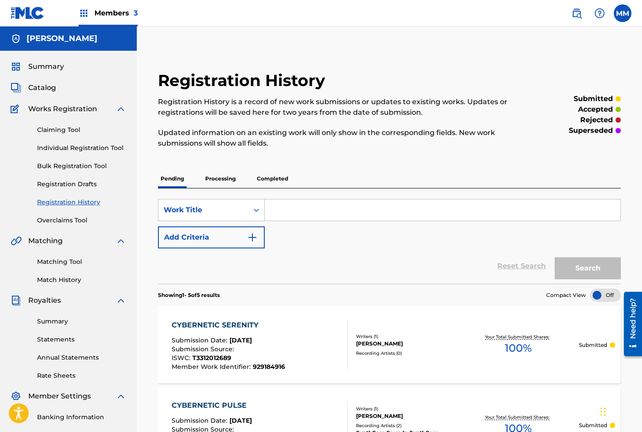
click at [85, 147] on link "Individual Registration Tool" at bounding box center [81, 147] width 89 height 9
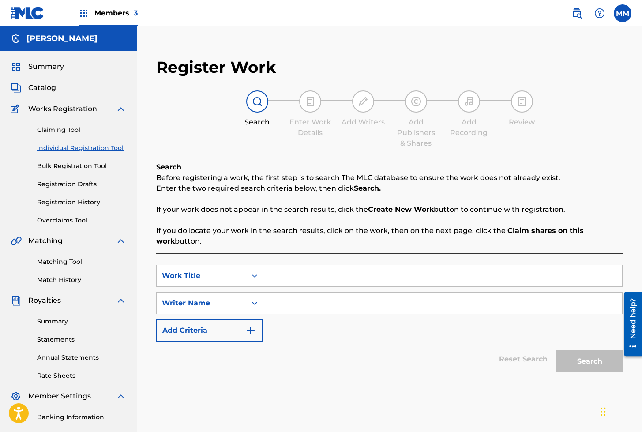
click at [298, 277] on input "Search Form" at bounding box center [442, 275] width 359 height 21
click at [328, 271] on input "CYBERPUNK" at bounding box center [442, 275] width 359 height 21
click at [299, 306] on input "Search Form" at bounding box center [442, 302] width 359 height 21
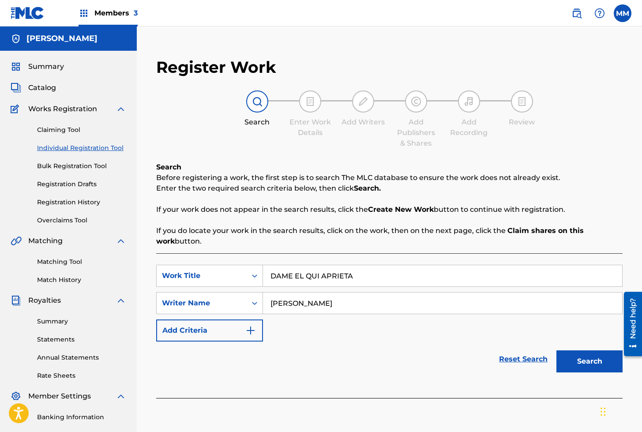
click at [596, 359] on button "Search" at bounding box center [589, 361] width 66 height 22
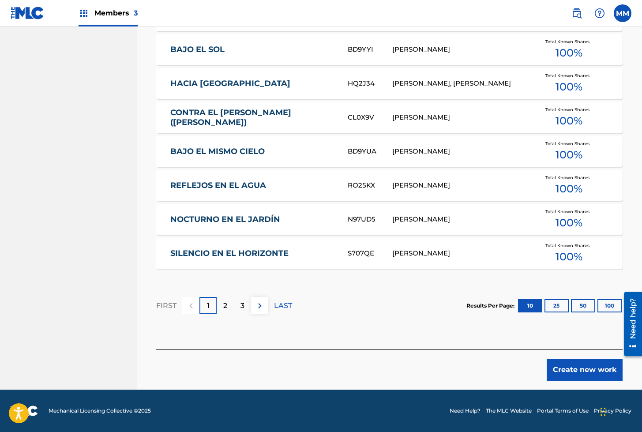
click at [573, 363] on button "Create new work" at bounding box center [584, 369] width 76 height 22
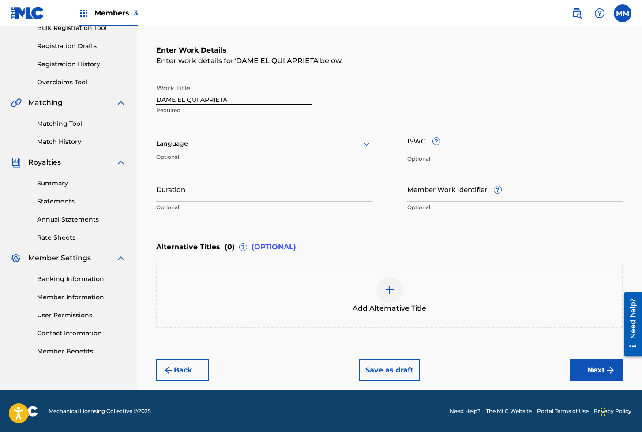
click at [157, 133] on div "Language Optional" at bounding box center [264, 148] width 216 height 40
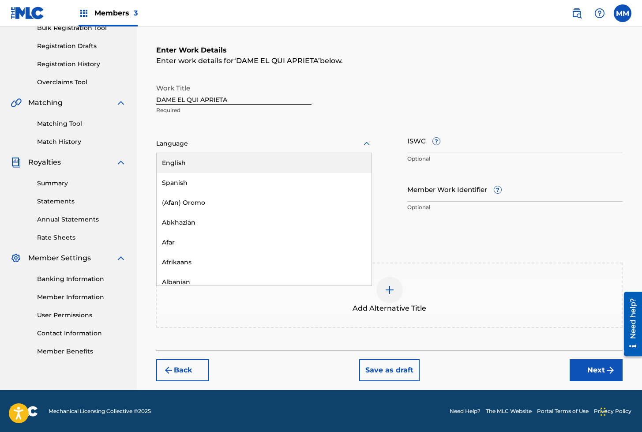
click at [168, 147] on div at bounding box center [264, 143] width 216 height 11
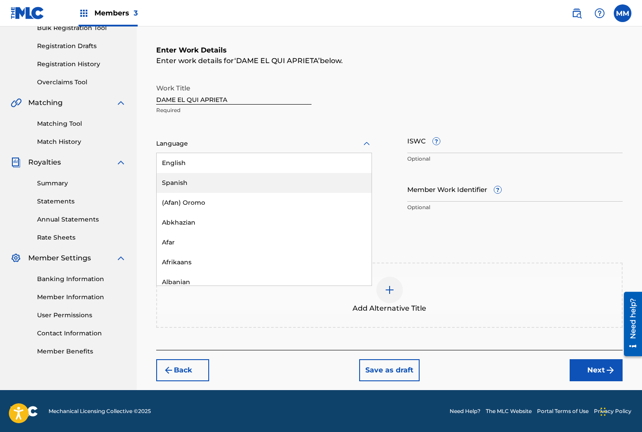
click at [175, 178] on div "Spanish" at bounding box center [264, 183] width 215 height 20
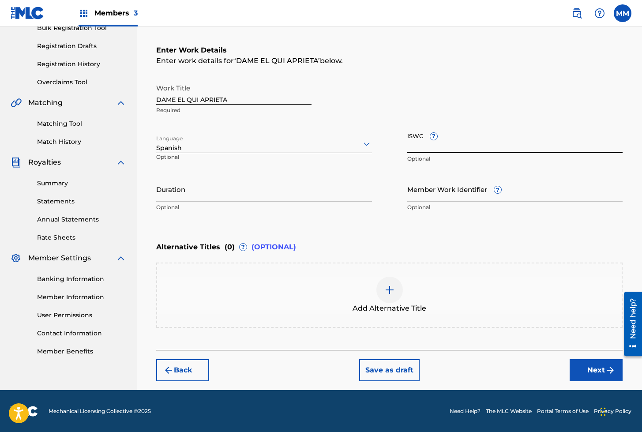
click at [416, 148] on input "ISWC ?" at bounding box center [515, 140] width 216 height 25
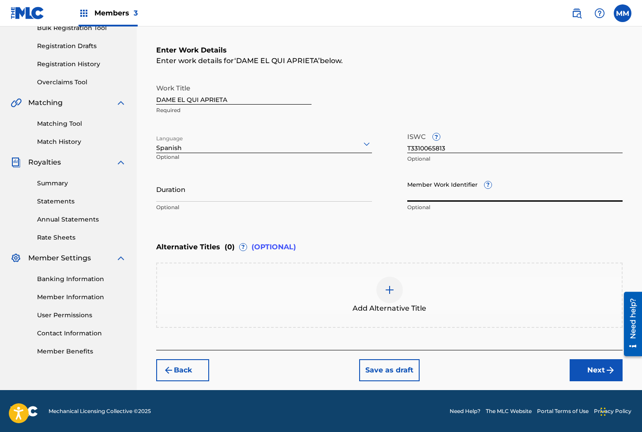
click at [433, 188] on input "Member Work Identifier ?" at bounding box center [515, 188] width 216 height 25
click at [590, 366] on button "Next" at bounding box center [595, 370] width 53 height 22
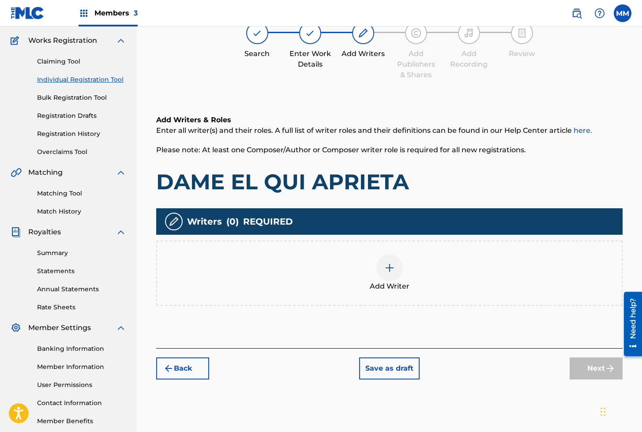
scroll to position [40, 0]
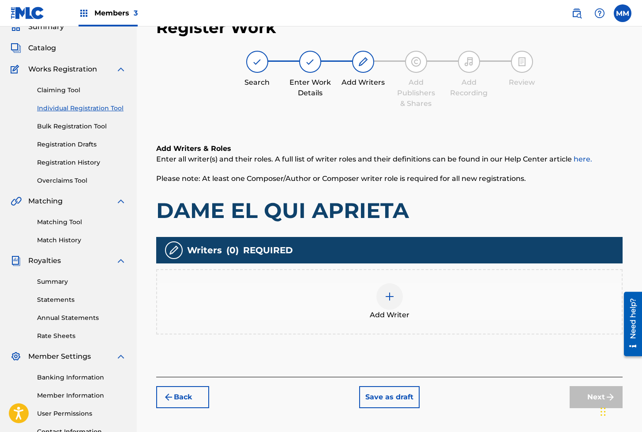
click at [385, 298] on img at bounding box center [389, 296] width 11 height 11
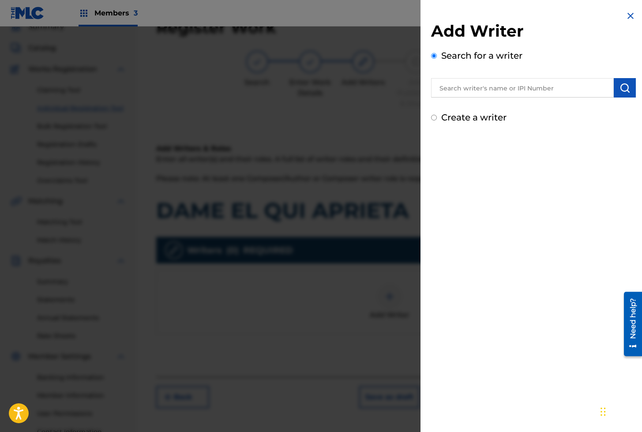
click at [487, 82] on input "text" at bounding box center [522, 87] width 183 height 19
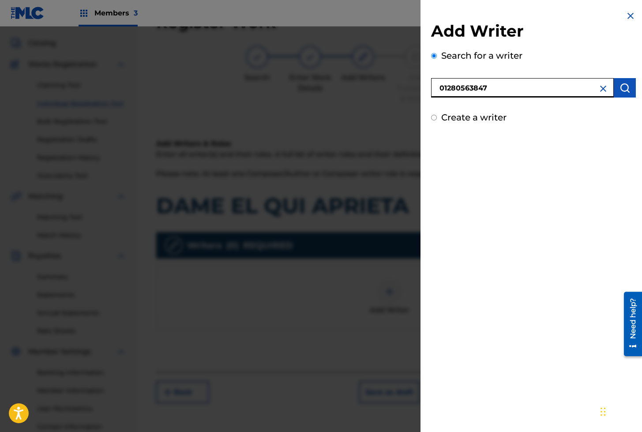
click at [619, 89] on img "submit" at bounding box center [624, 87] width 11 height 11
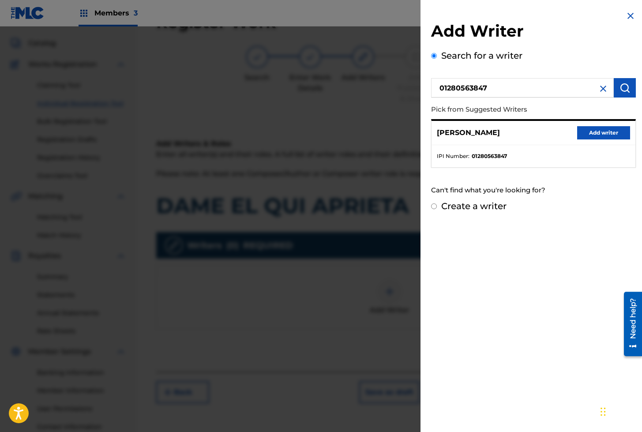
click at [573, 136] on div "[PERSON_NAME] Add writer" at bounding box center [533, 133] width 204 height 24
click at [598, 134] on button "Add writer" at bounding box center [603, 132] width 53 height 13
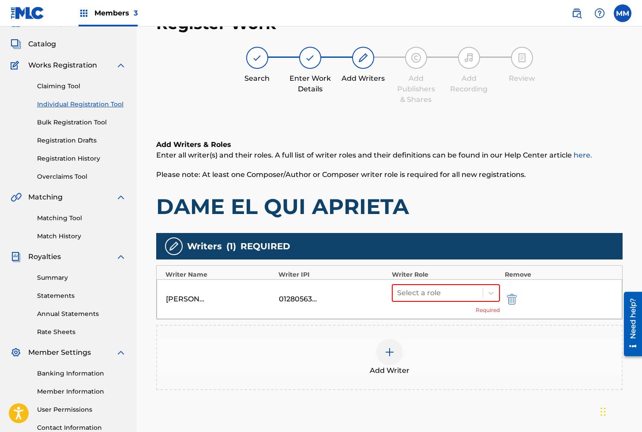
scroll to position [43, 0]
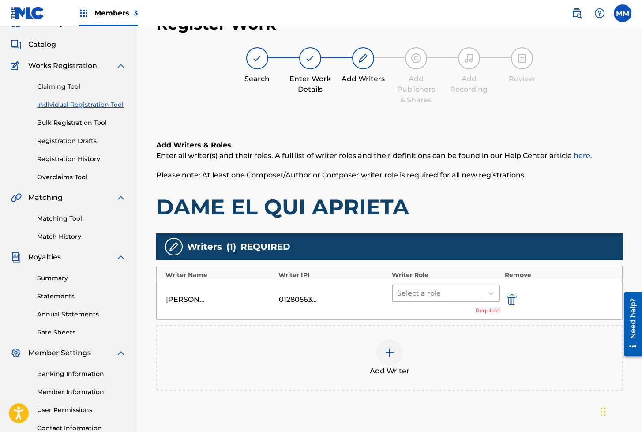
click at [443, 292] on div at bounding box center [438, 293] width 82 height 12
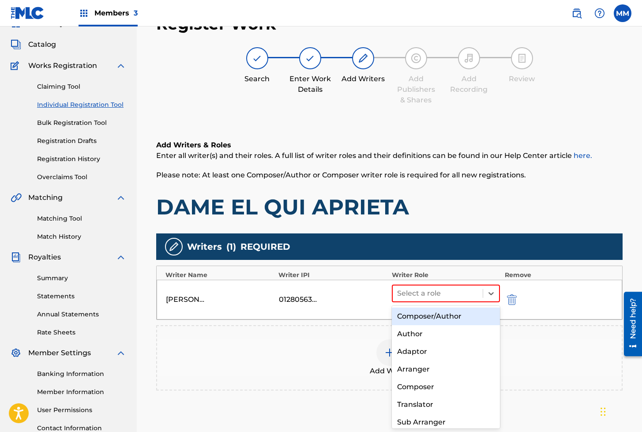
click at [423, 315] on div "Composer/Author" at bounding box center [446, 316] width 108 height 18
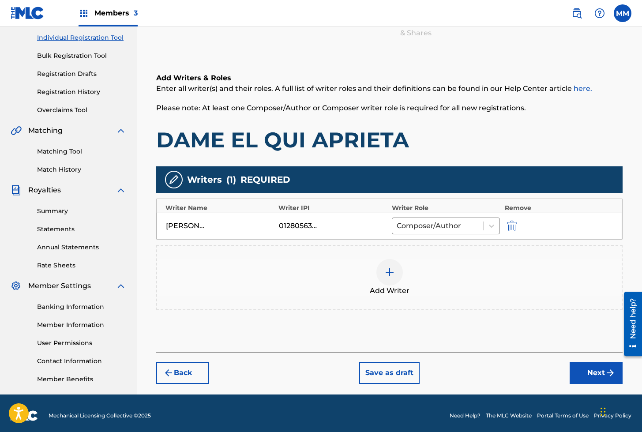
scroll to position [115, 0]
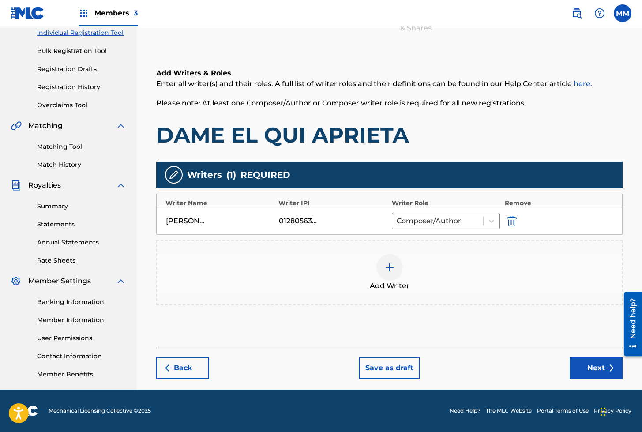
click at [595, 370] on button "Next" at bounding box center [595, 368] width 53 height 22
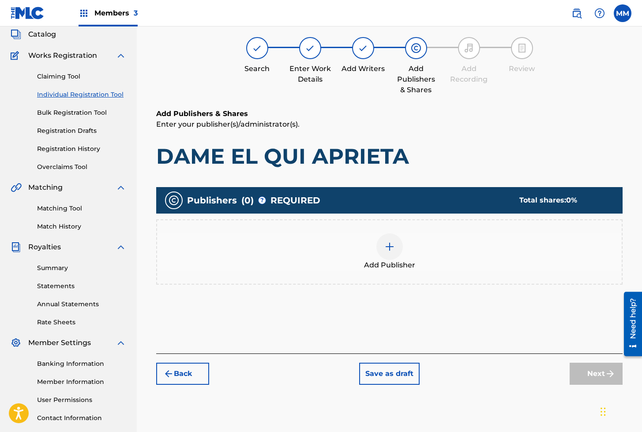
scroll to position [40, 0]
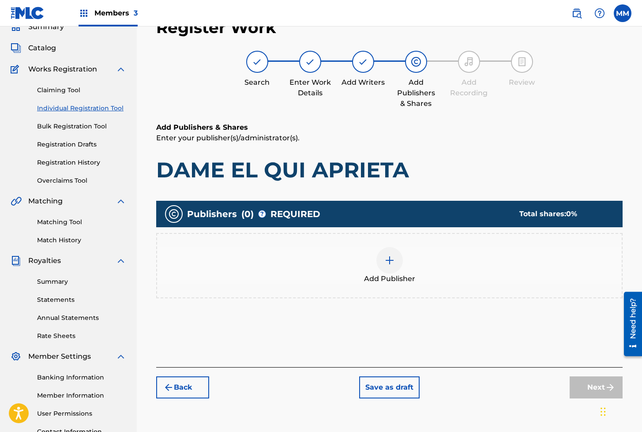
click at [399, 261] on div at bounding box center [389, 260] width 26 height 26
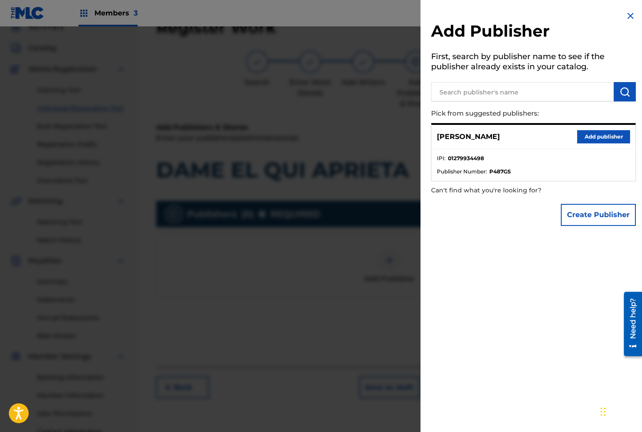
click at [600, 142] on button "Add publisher" at bounding box center [603, 136] width 53 height 13
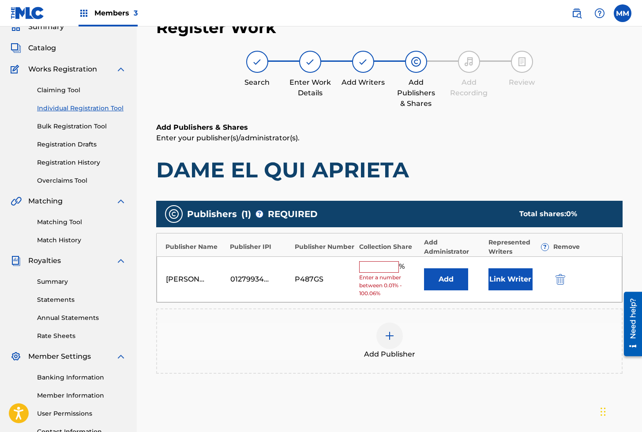
click at [517, 276] on button "Link Writer" at bounding box center [510, 279] width 44 height 22
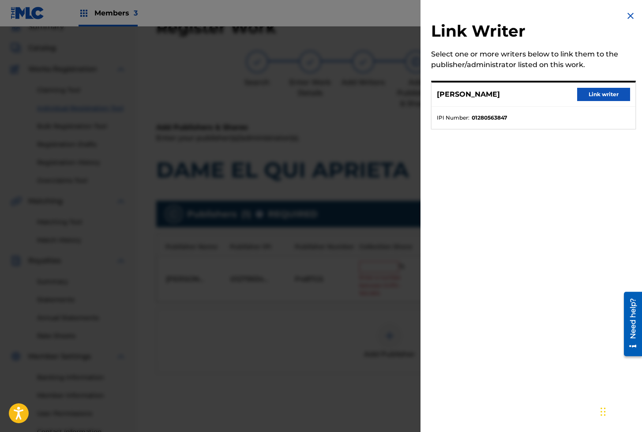
click at [596, 91] on button "Link writer" at bounding box center [603, 94] width 53 height 13
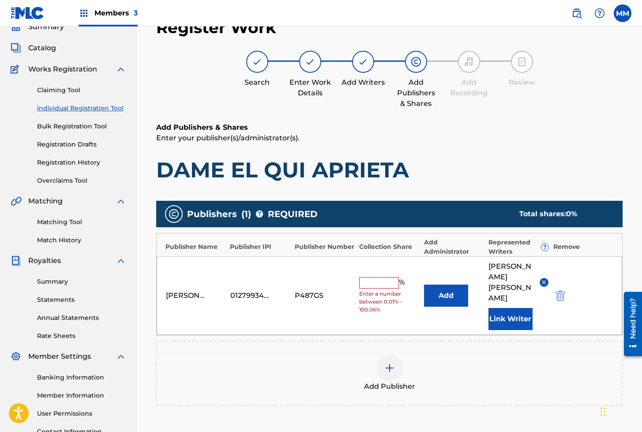
click at [379, 277] on input "text" at bounding box center [379, 282] width 40 height 11
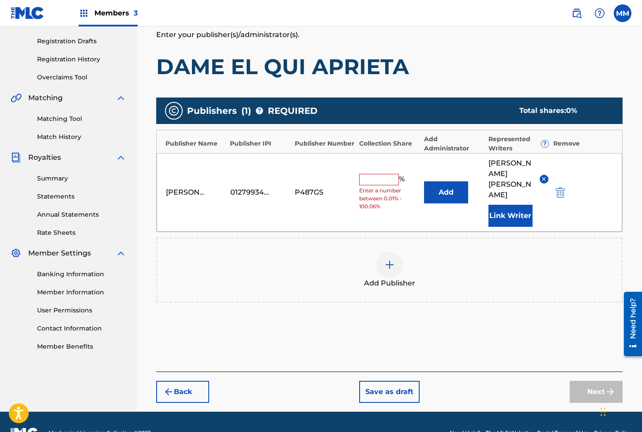
scroll to position [144, 0]
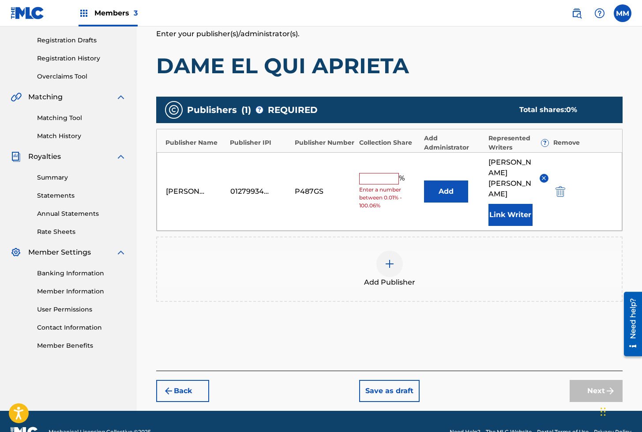
click at [377, 173] on input "text" at bounding box center [379, 178] width 40 height 11
click at [595, 380] on button "Next" at bounding box center [595, 391] width 53 height 22
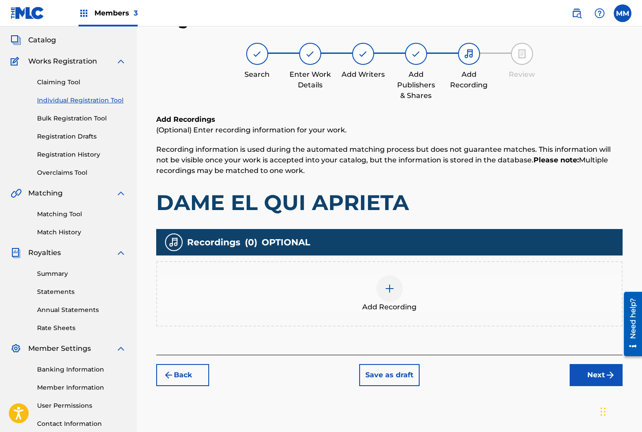
scroll to position [40, 0]
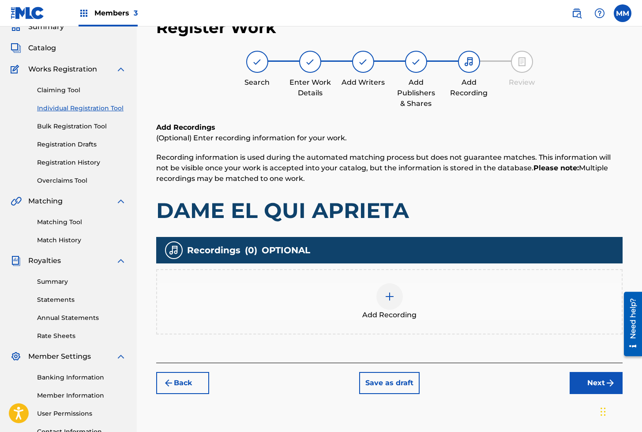
click at [395, 298] on div at bounding box center [389, 296] width 26 height 26
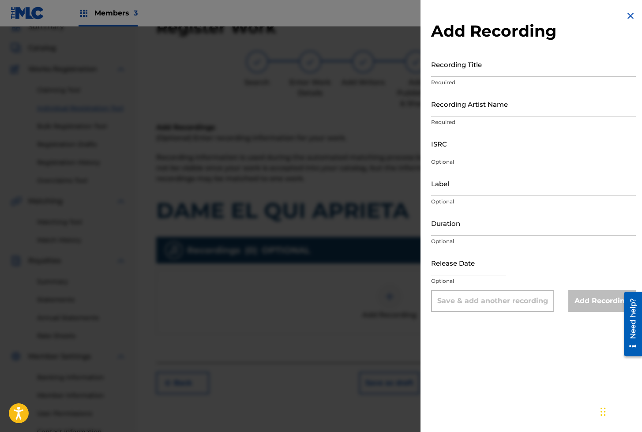
click at [452, 72] on input "Recording Title" at bounding box center [533, 64] width 205 height 25
click at [459, 106] on input "Recording Artist Name" at bounding box center [533, 103] width 205 height 25
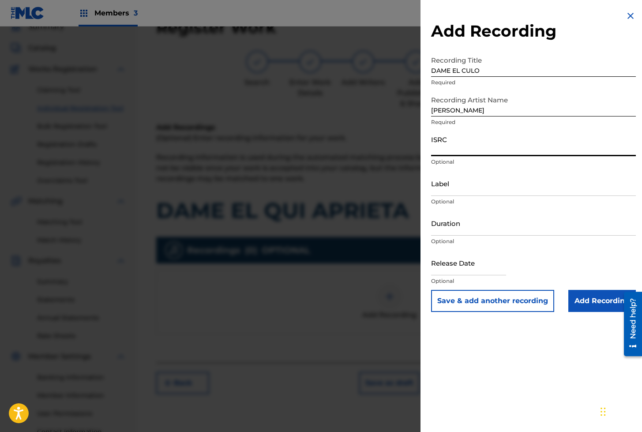
click at [458, 146] on input "ISRC" at bounding box center [533, 143] width 205 height 25
click at [497, 298] on button "Save & add another recording" at bounding box center [492, 301] width 123 height 22
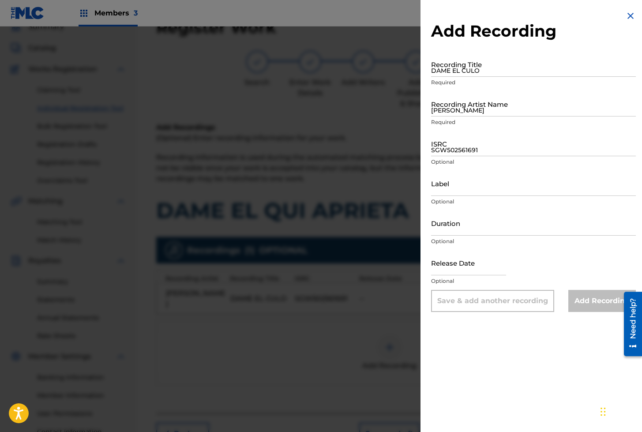
click at [454, 67] on input "DAME EL CULO" at bounding box center [533, 64] width 205 height 25
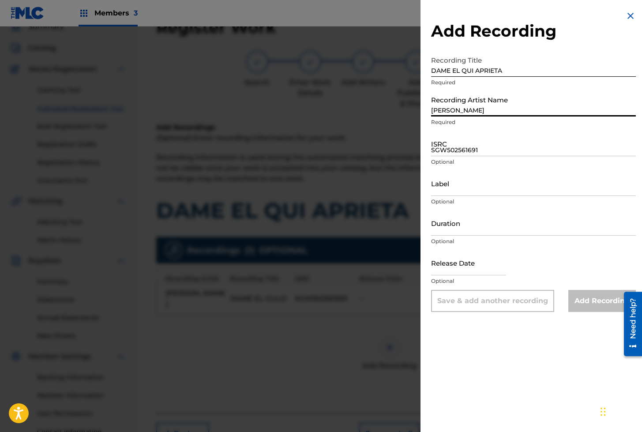
click at [442, 97] on input "[PERSON_NAME]" at bounding box center [533, 103] width 205 height 25
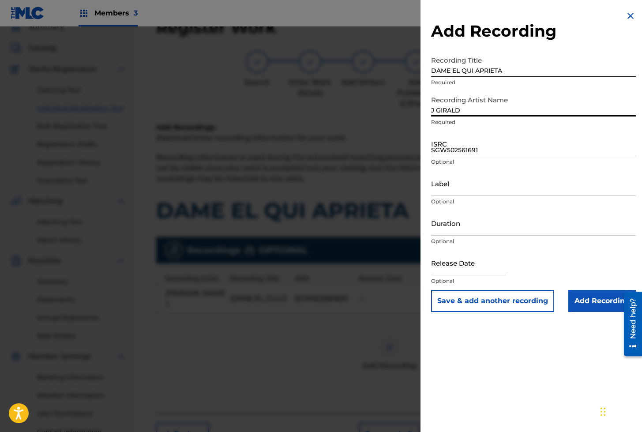
click at [476, 144] on input "SGW502561691" at bounding box center [533, 143] width 205 height 25
click at [590, 301] on input "Add Recording" at bounding box center [601, 301] width 67 height 22
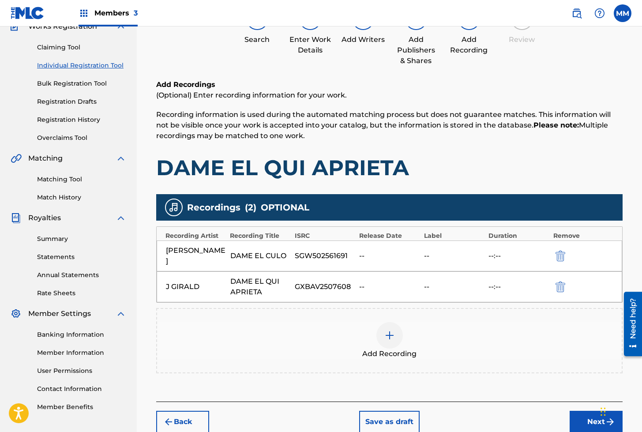
scroll to position [124, 0]
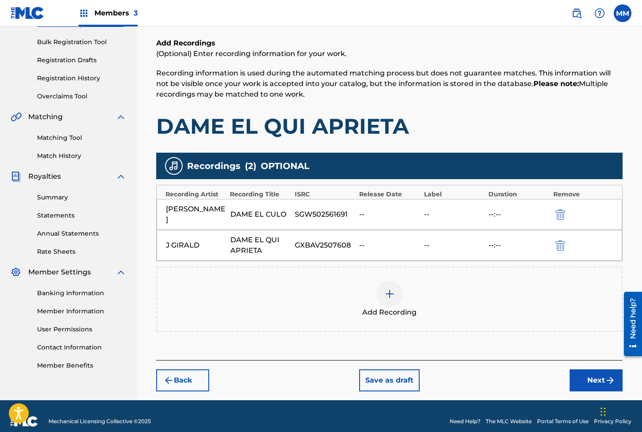
click at [593, 369] on button "Next" at bounding box center [595, 380] width 53 height 22
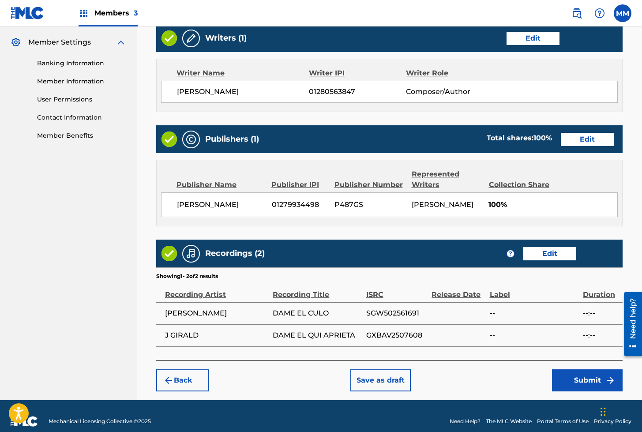
scroll to position [363, 0]
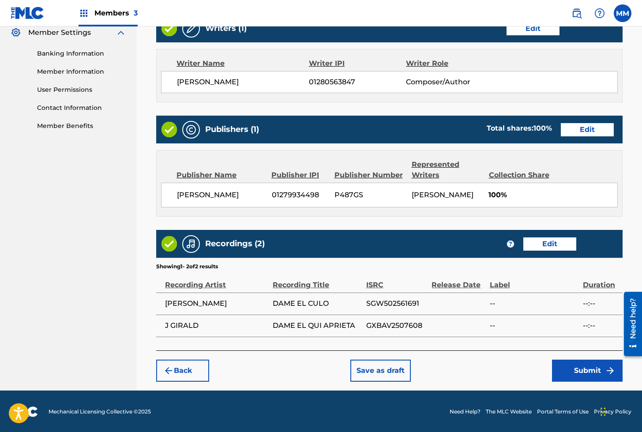
click at [581, 374] on button "Submit" at bounding box center [587, 370] width 71 height 22
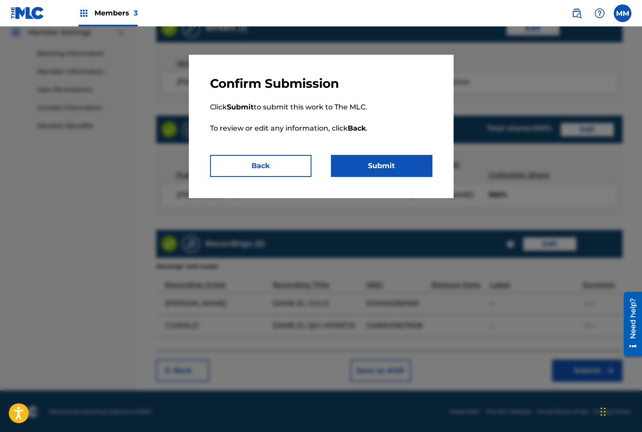
click at [384, 166] on button "Submit" at bounding box center [381, 166] width 101 height 22
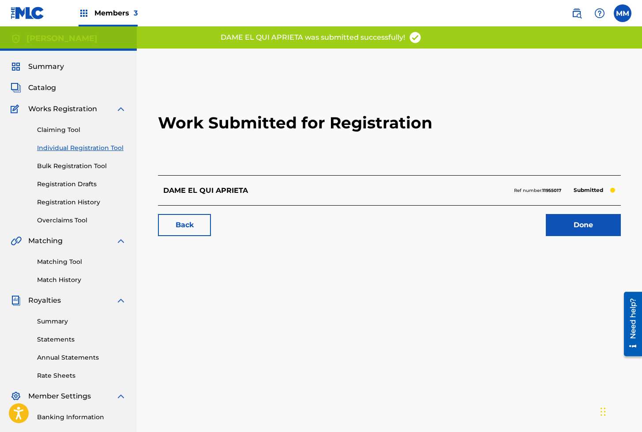
click at [574, 223] on link "Done" at bounding box center [582, 225] width 75 height 22
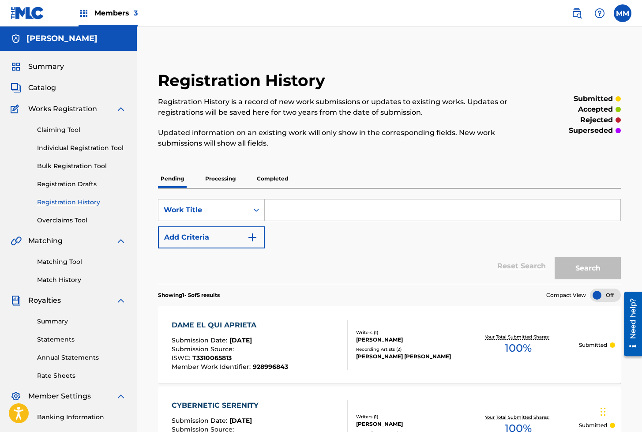
click at [92, 147] on link "Individual Registration Tool" at bounding box center [81, 147] width 89 height 9
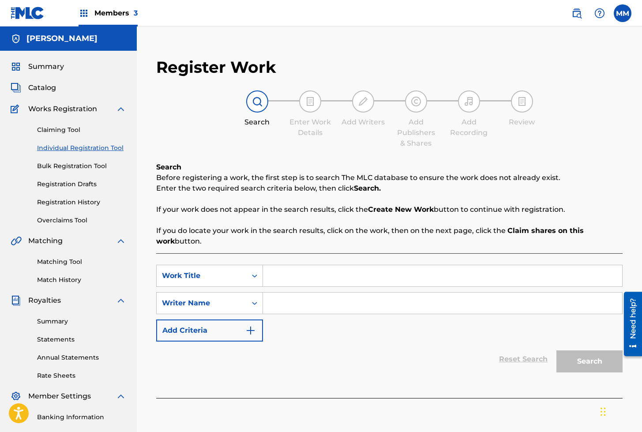
click at [305, 281] on input "Search Form" at bounding box center [442, 275] width 359 height 21
click at [302, 309] on input "Search Form" at bounding box center [442, 302] width 359 height 21
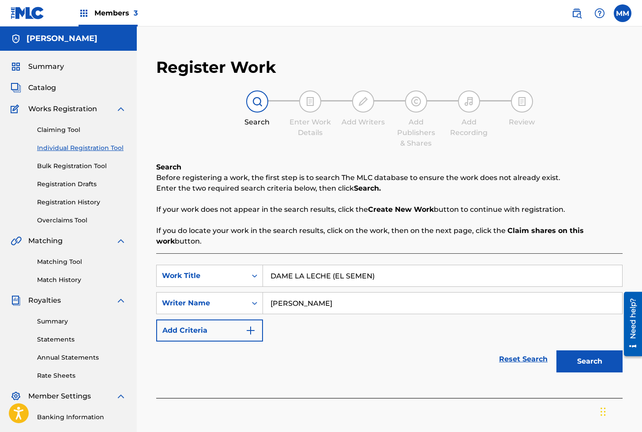
click at [579, 361] on button "Search" at bounding box center [589, 361] width 66 height 22
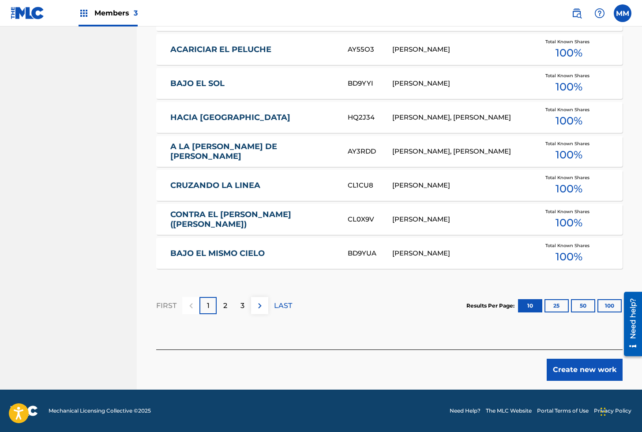
click at [574, 373] on button "Create new work" at bounding box center [584, 369] width 76 height 22
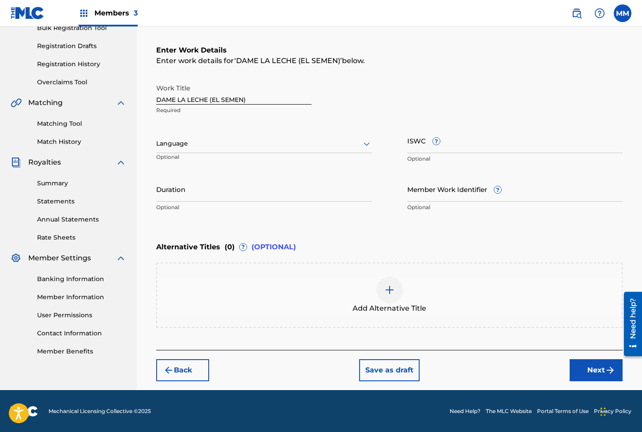
click at [164, 140] on div at bounding box center [264, 143] width 216 height 11
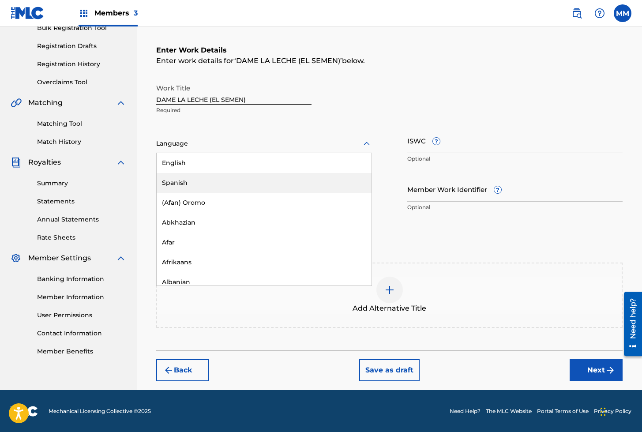
click at [175, 179] on div "Spanish" at bounding box center [264, 183] width 215 height 20
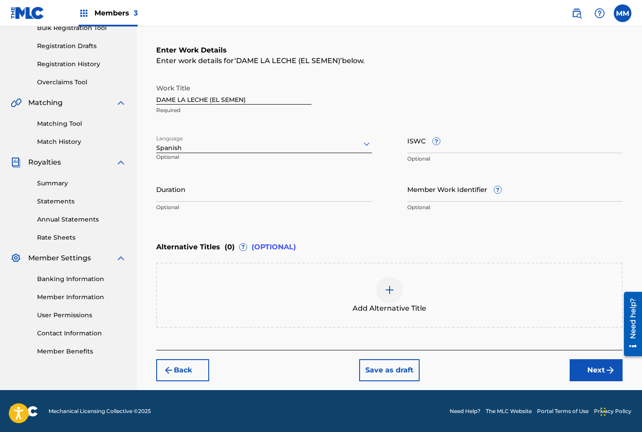
click at [411, 147] on input "ISWC ?" at bounding box center [515, 140] width 216 height 25
click at [431, 192] on input "Member Work Identifier ?" at bounding box center [515, 188] width 216 height 25
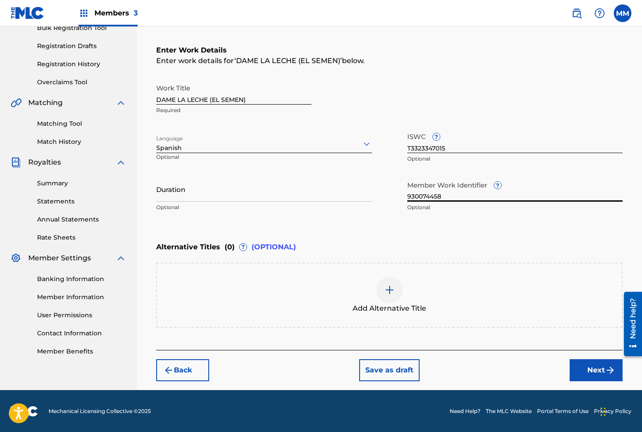
click at [588, 368] on button "Next" at bounding box center [595, 370] width 53 height 22
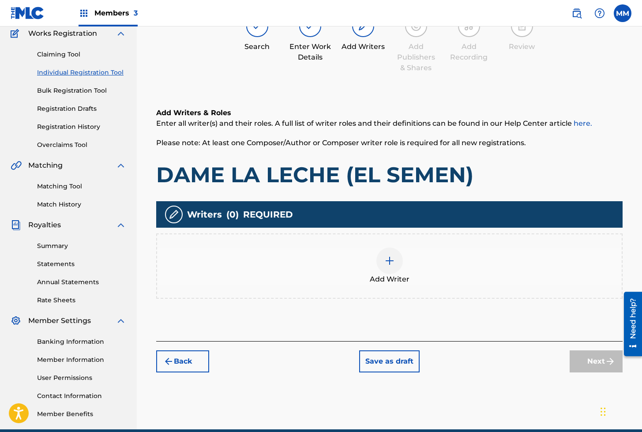
scroll to position [40, 0]
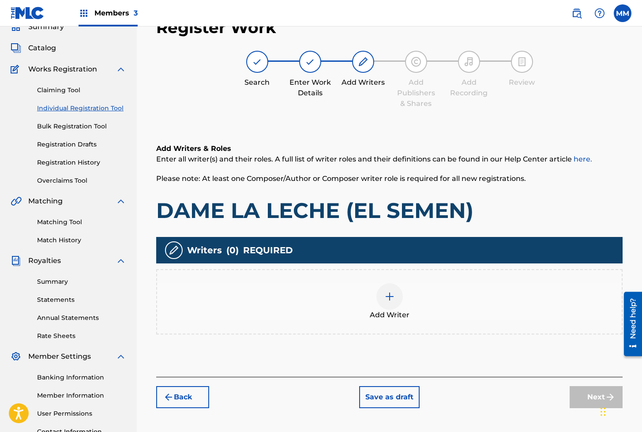
click at [387, 301] on div at bounding box center [389, 296] width 26 height 26
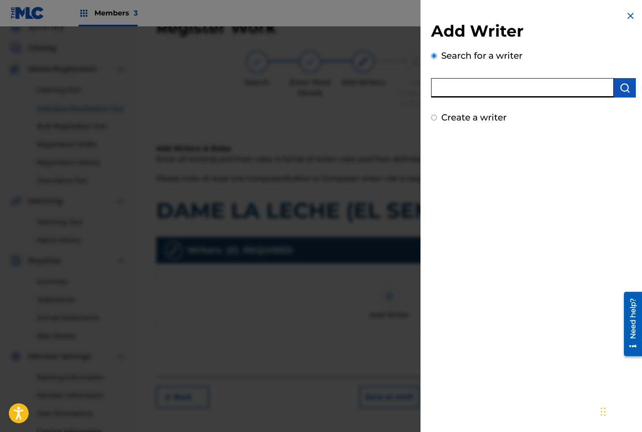
click at [470, 87] on input "text" at bounding box center [522, 87] width 183 height 19
click at [619, 90] on img "submit" at bounding box center [624, 87] width 11 height 11
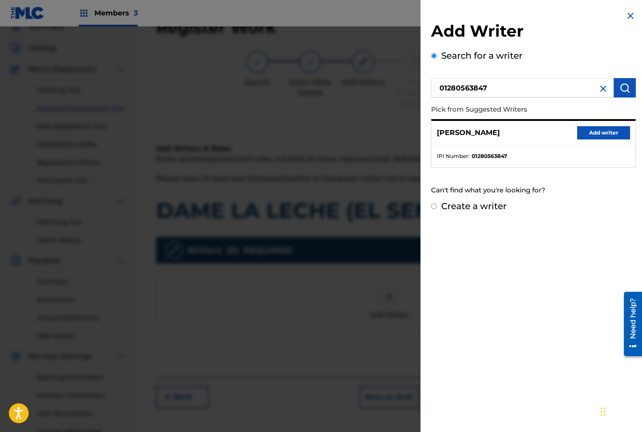
click at [613, 131] on button "Add writer" at bounding box center [603, 132] width 53 height 13
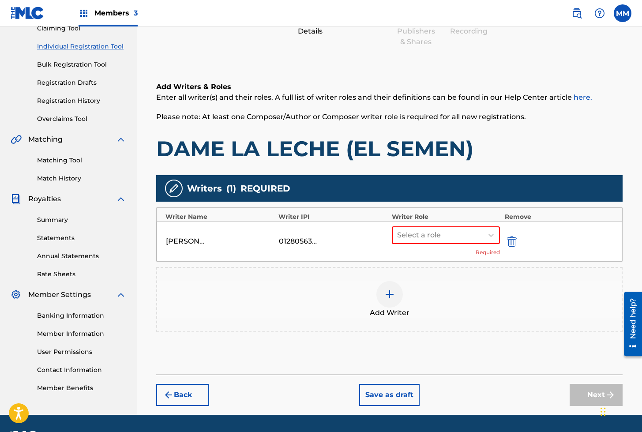
scroll to position [127, 0]
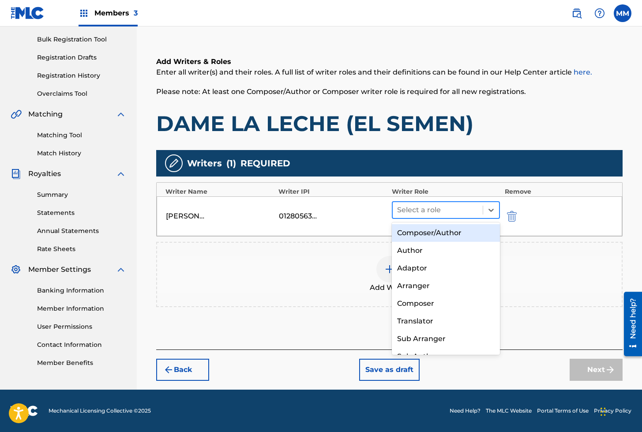
click at [410, 204] on div at bounding box center [438, 210] width 82 height 12
click at [414, 237] on div "Composer/Author" at bounding box center [446, 233] width 108 height 18
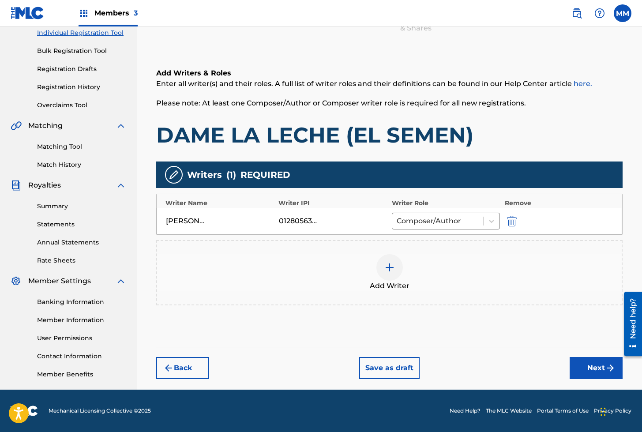
click at [592, 373] on button "Next" at bounding box center [595, 368] width 53 height 22
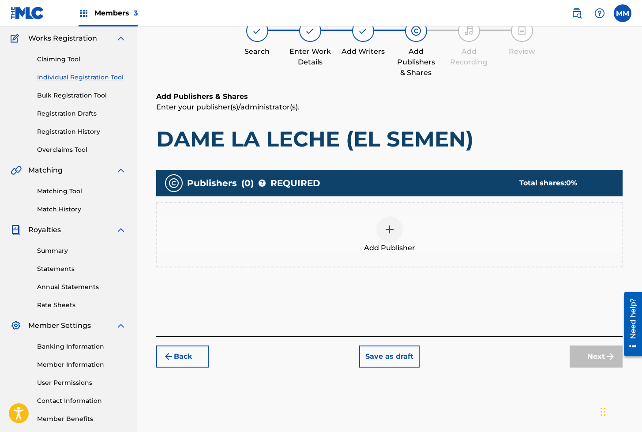
scroll to position [40, 0]
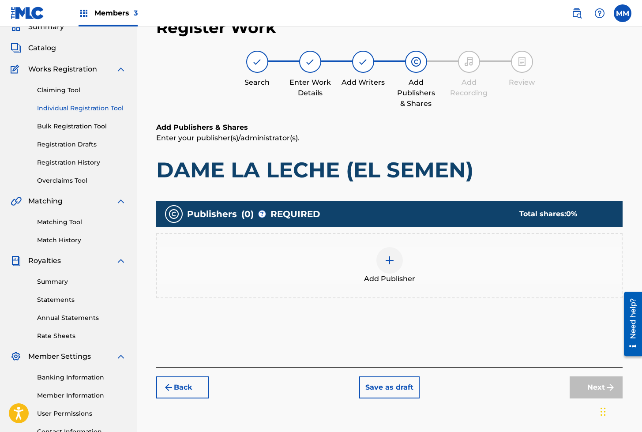
click at [391, 262] on img at bounding box center [389, 260] width 11 height 11
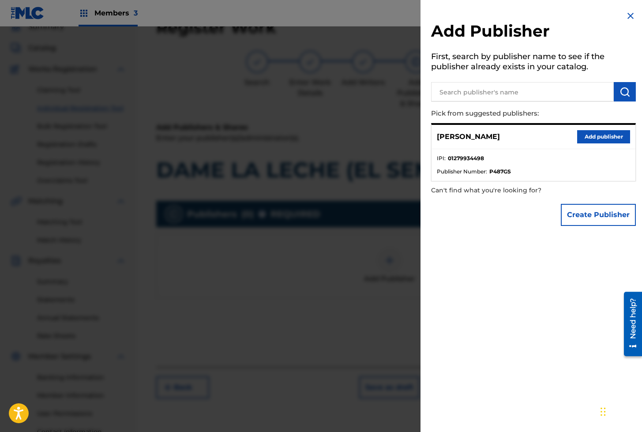
click at [617, 135] on button "Add publisher" at bounding box center [603, 136] width 53 height 13
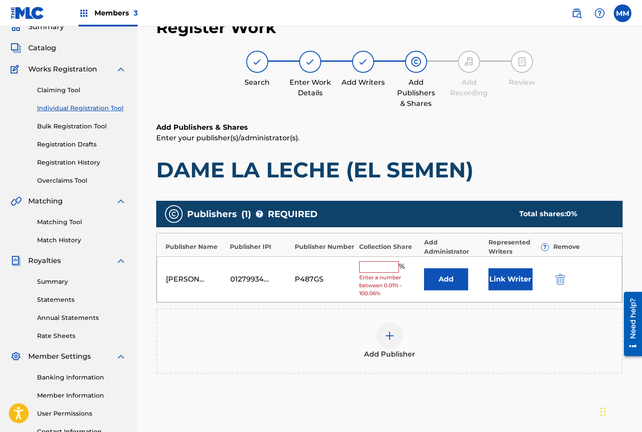
click at [507, 289] on button "Link Writer" at bounding box center [510, 279] width 44 height 22
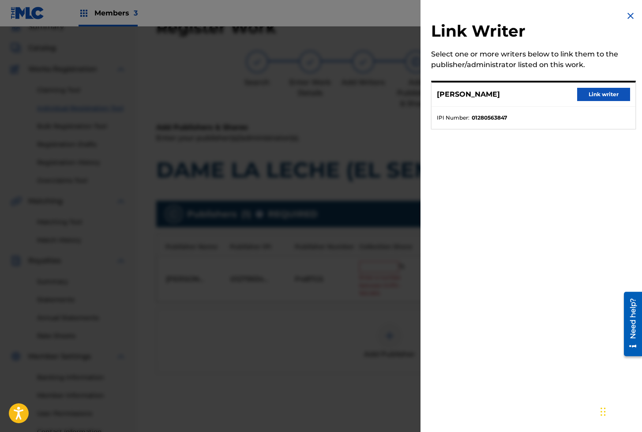
click at [597, 91] on button "Link writer" at bounding box center [603, 94] width 53 height 13
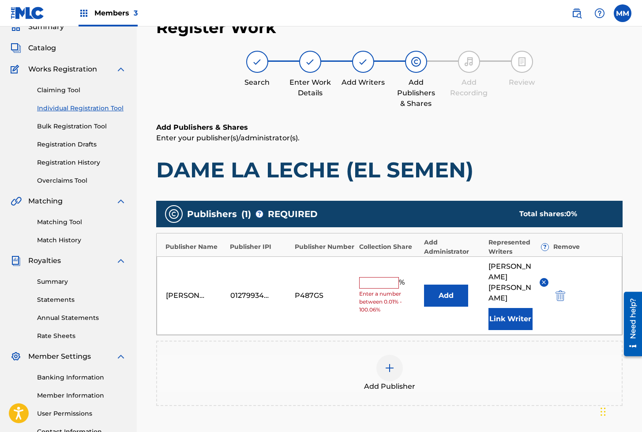
click at [380, 277] on input "text" at bounding box center [379, 282] width 40 height 11
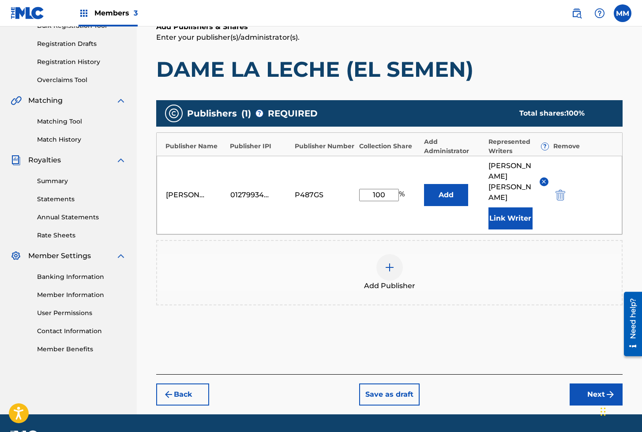
scroll to position [144, 0]
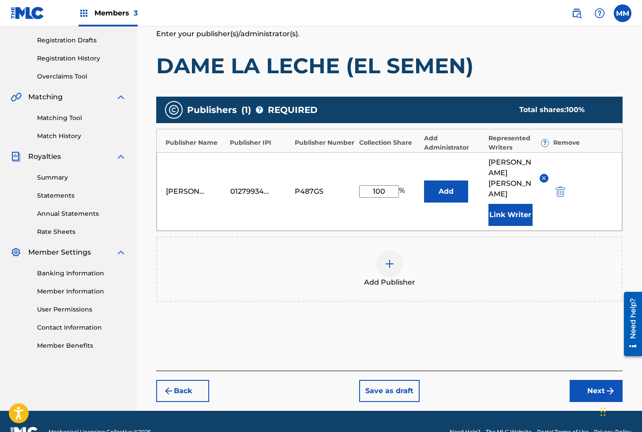
click at [586, 380] on button "Next" at bounding box center [595, 391] width 53 height 22
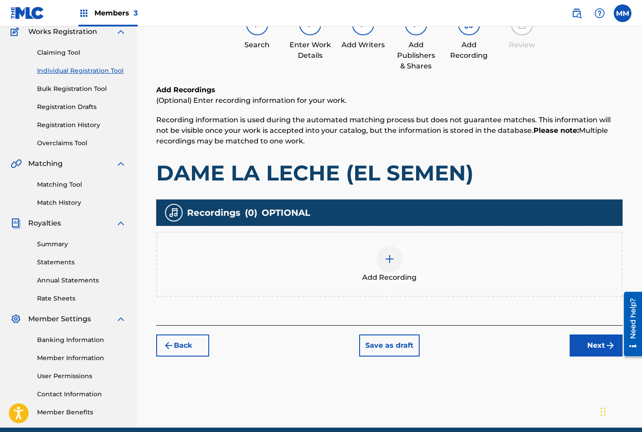
scroll to position [40, 0]
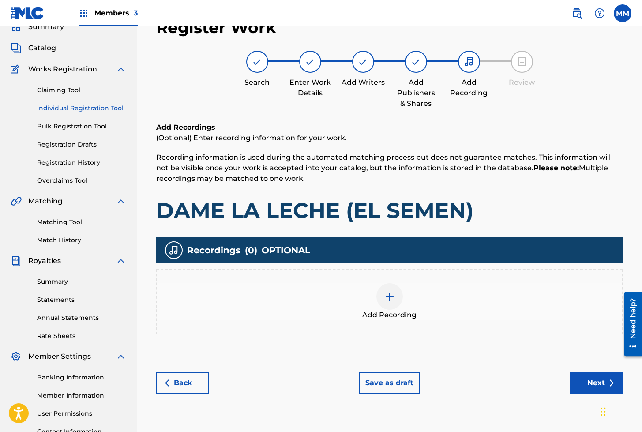
click at [391, 297] on img at bounding box center [389, 296] width 11 height 11
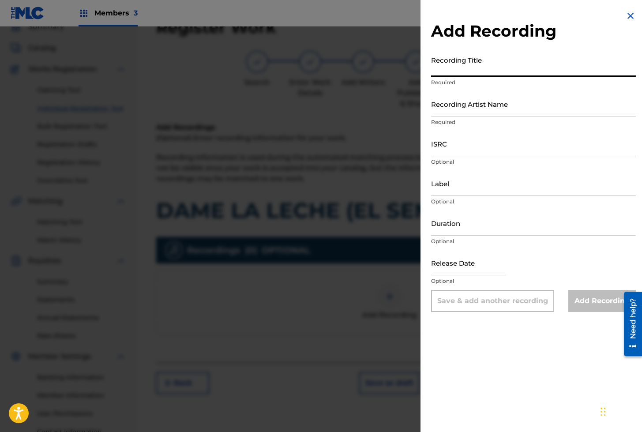
click at [452, 63] on input "Recording Title" at bounding box center [533, 64] width 205 height 25
click at [467, 112] on input "Recording Artist Name" at bounding box center [533, 103] width 205 height 25
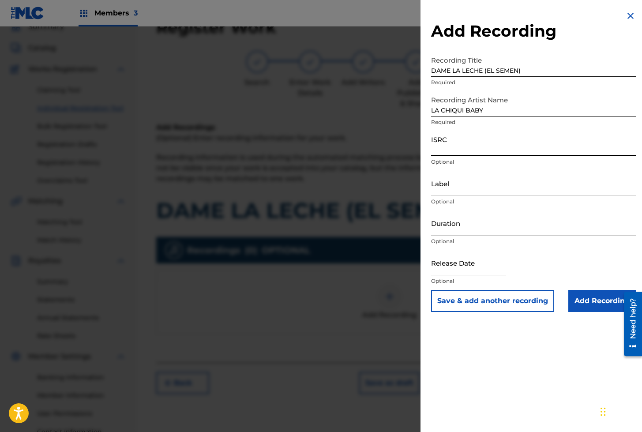
click at [448, 137] on input "ISRC" at bounding box center [533, 143] width 205 height 25
click at [586, 301] on input "Add Recording" at bounding box center [601, 301] width 67 height 22
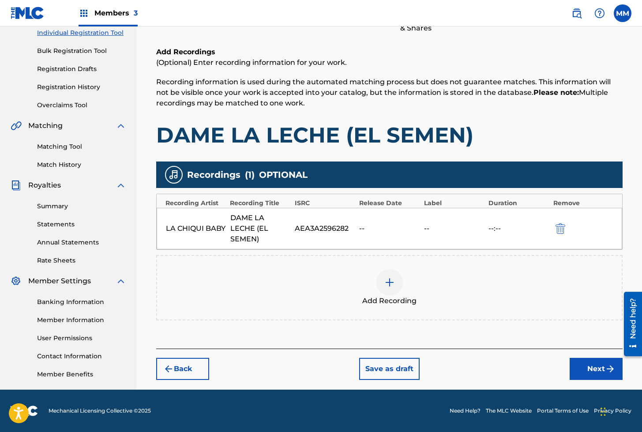
click at [586, 361] on button "Next" at bounding box center [595, 369] width 53 height 22
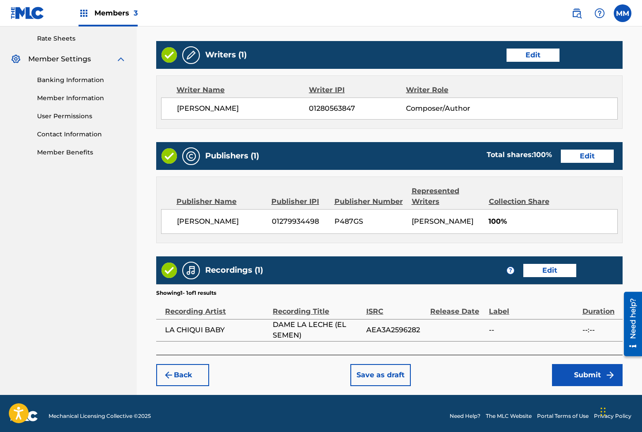
scroll to position [341, 0]
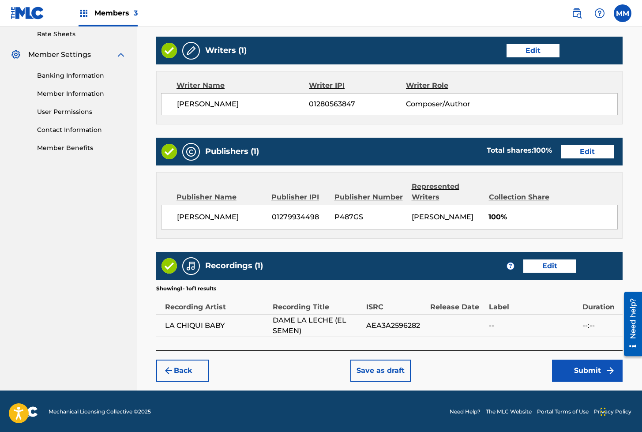
click at [597, 369] on button "Submit" at bounding box center [587, 370] width 71 height 22
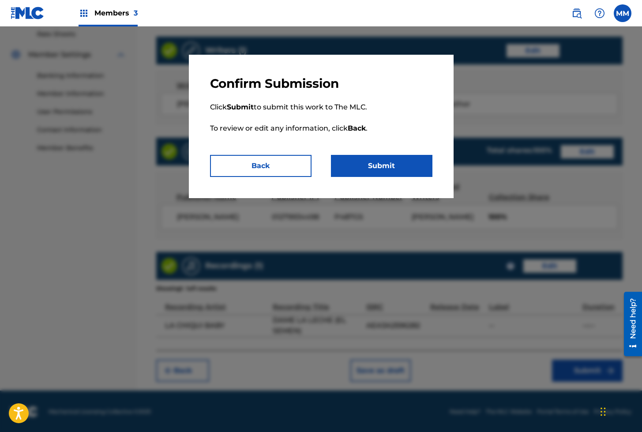
click at [383, 171] on button "Submit" at bounding box center [381, 166] width 101 height 22
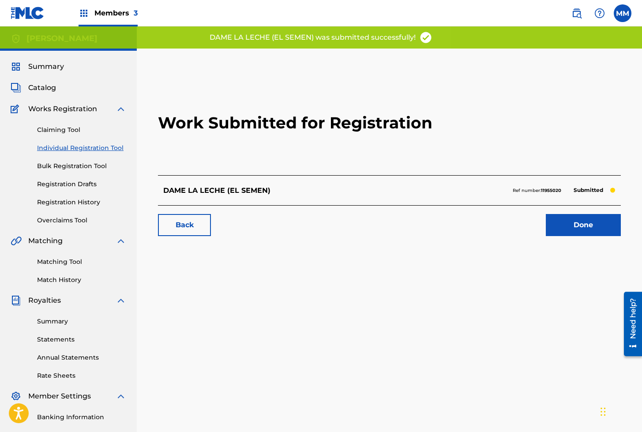
click at [584, 228] on link "Done" at bounding box center [582, 225] width 75 height 22
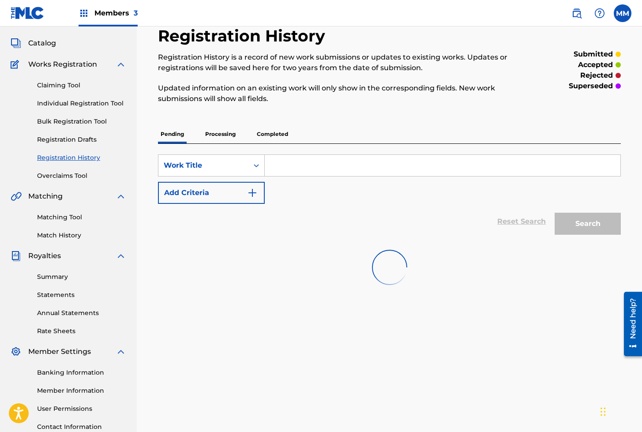
scroll to position [43, 0]
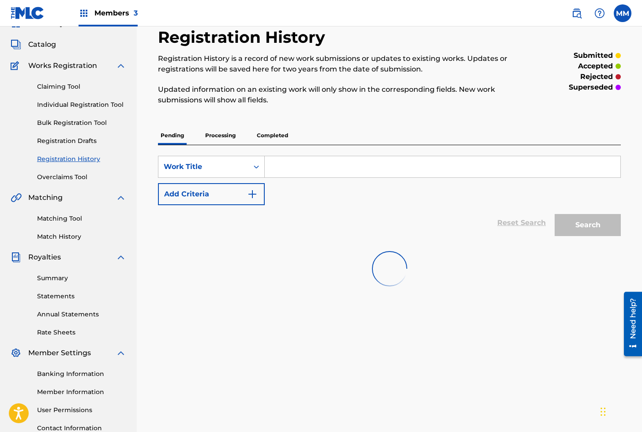
click at [86, 102] on link "Individual Registration Tool" at bounding box center [81, 104] width 89 height 9
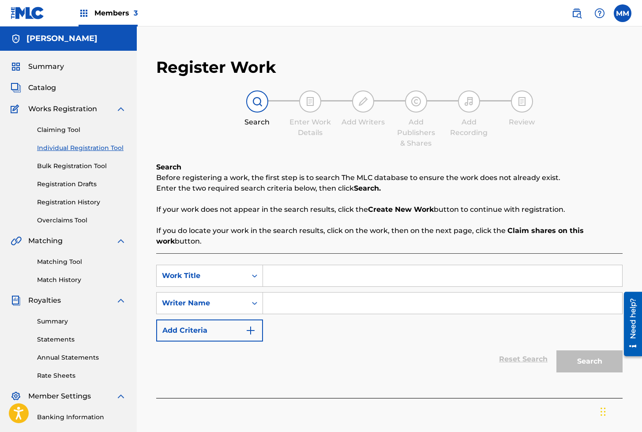
click at [65, 201] on link "Registration History" at bounding box center [81, 202] width 89 height 9
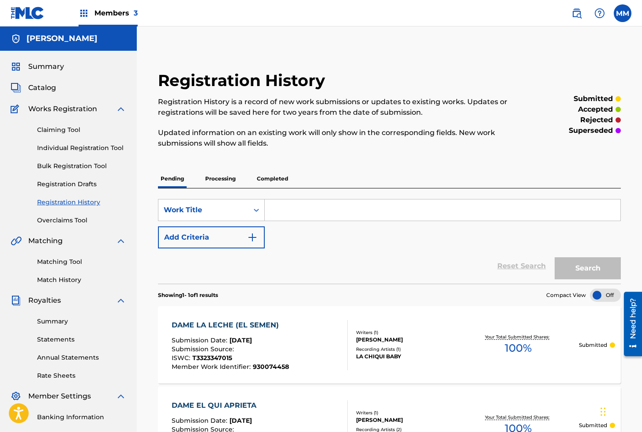
click at [60, 150] on link "Individual Registration Tool" at bounding box center [81, 147] width 89 height 9
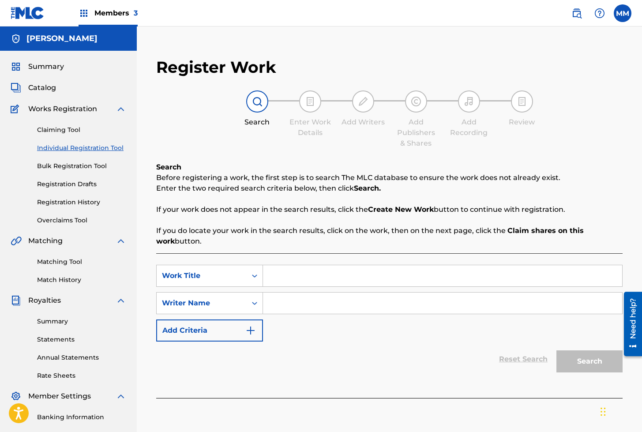
click at [289, 280] on input "Search Form" at bounding box center [442, 275] width 359 height 21
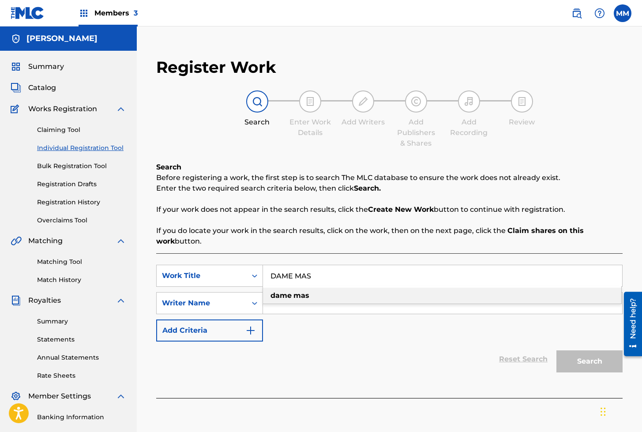
click at [285, 294] on strong "dame" at bounding box center [280, 295] width 21 height 8
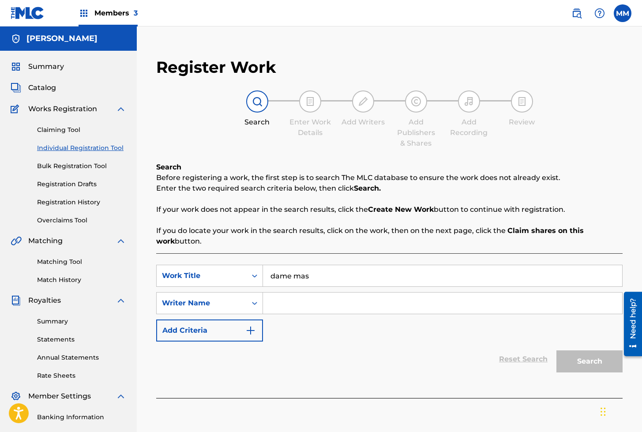
click at [287, 305] on input "Search Form" at bounding box center [442, 302] width 359 height 21
click at [602, 360] on button "Search" at bounding box center [589, 361] width 66 height 22
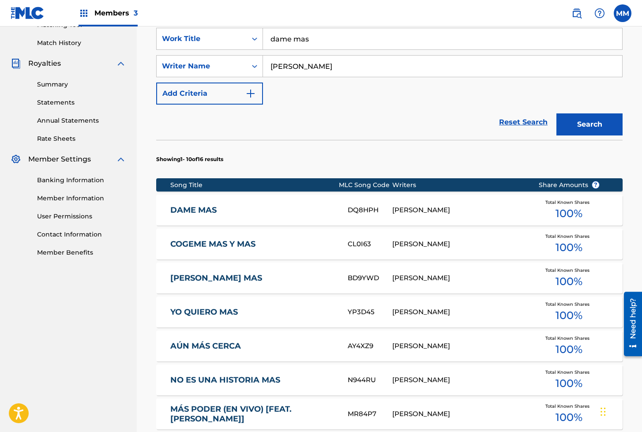
scroll to position [237, 0]
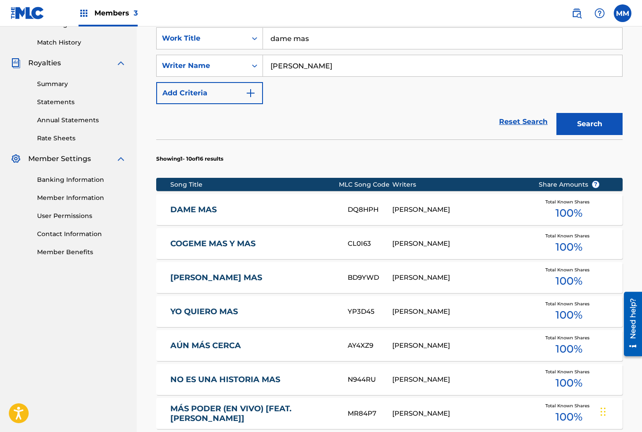
click at [260, 201] on div "DAME MAS DQ8HPH [PERSON_NAME] Total Known Shares 100 %" at bounding box center [389, 209] width 466 height 31
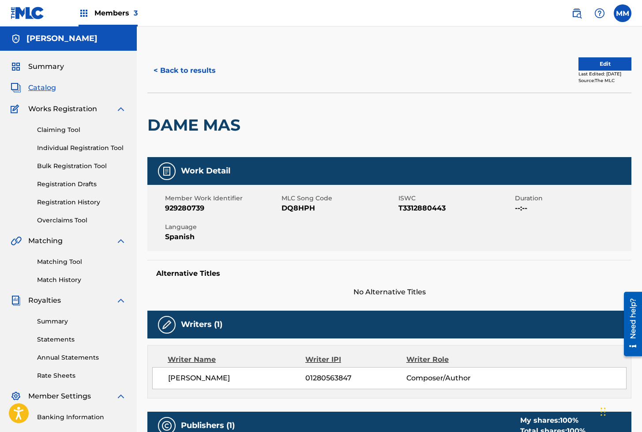
click at [588, 64] on button "Edit" at bounding box center [604, 63] width 53 height 13
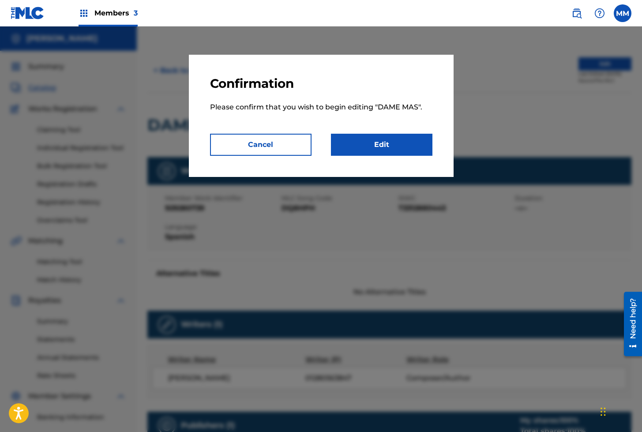
click at [380, 145] on link "Edit" at bounding box center [381, 145] width 101 height 22
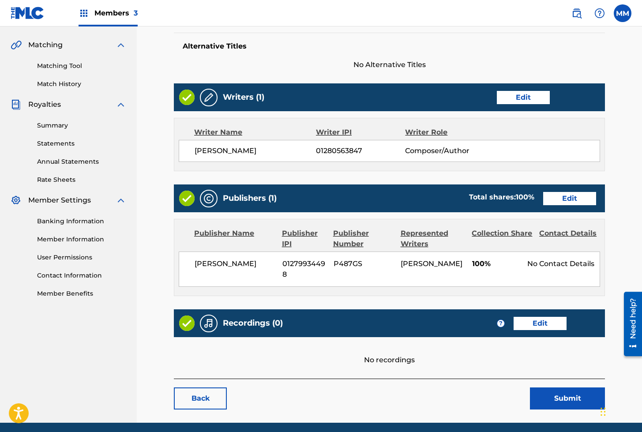
scroll to position [228, 0]
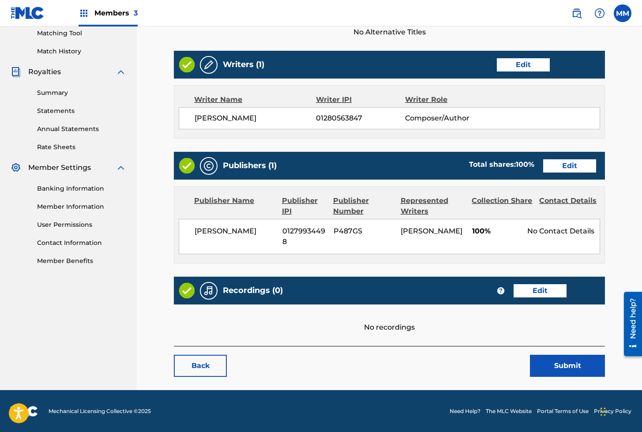
click at [537, 289] on link "Edit" at bounding box center [539, 290] width 53 height 13
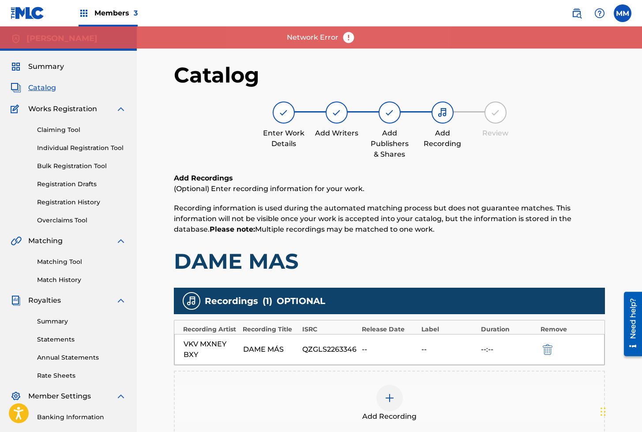
click at [92, 150] on link "Individual Registration Tool" at bounding box center [81, 147] width 89 height 9
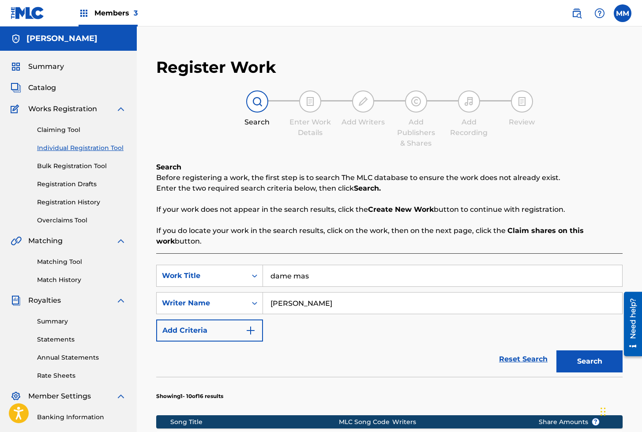
click at [323, 276] on input "dame mas" at bounding box center [442, 275] width 359 height 21
click at [566, 361] on button "Search" at bounding box center [589, 361] width 66 height 22
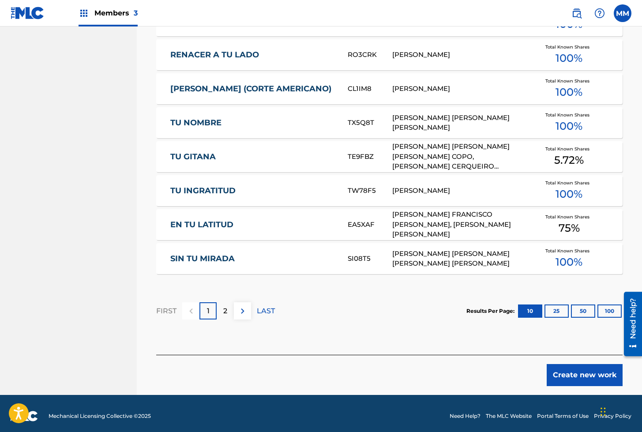
click at [577, 379] on button "Create new work" at bounding box center [584, 375] width 76 height 22
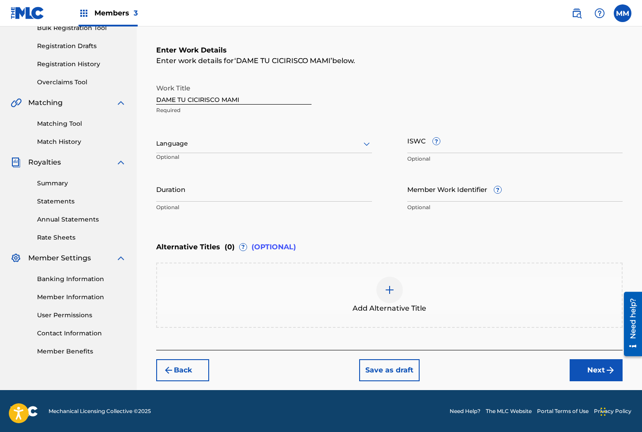
click at [198, 149] on div "Language" at bounding box center [264, 143] width 216 height 19
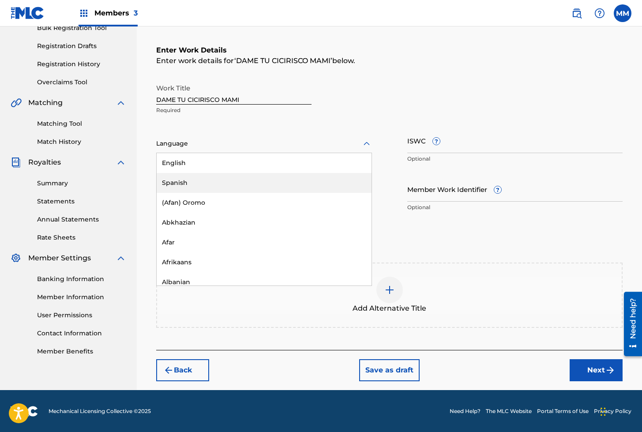
click at [179, 176] on div "Spanish" at bounding box center [264, 183] width 215 height 20
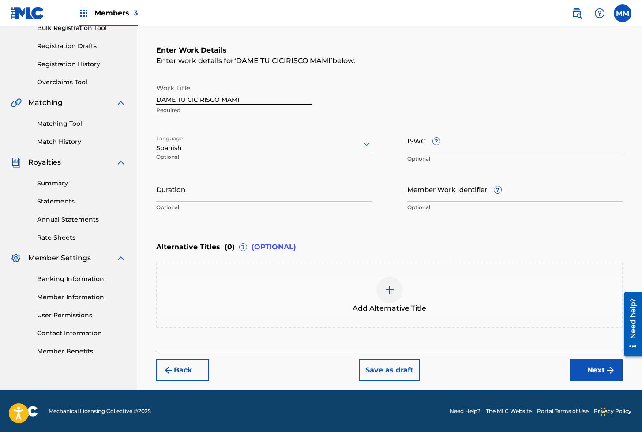
click at [412, 148] on input "ISWC ?" at bounding box center [515, 140] width 216 height 25
click at [425, 186] on input "Member Work Identifier ?" at bounding box center [515, 188] width 216 height 25
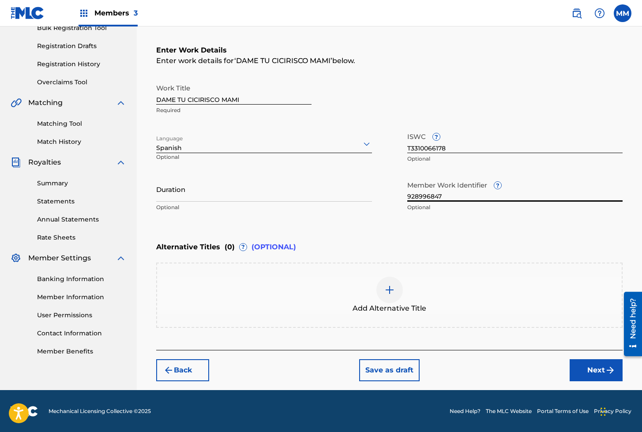
click at [589, 373] on button "Next" at bounding box center [595, 370] width 53 height 22
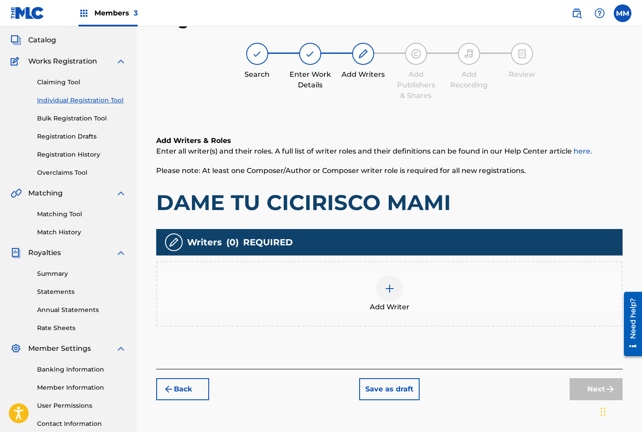
scroll to position [40, 0]
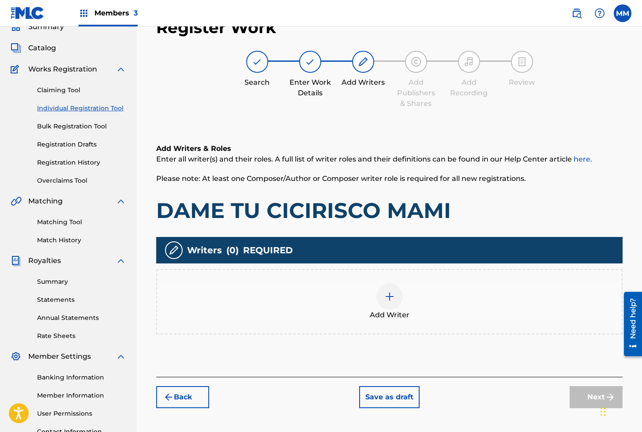
click at [401, 302] on div "Add Writer" at bounding box center [389, 301] width 464 height 37
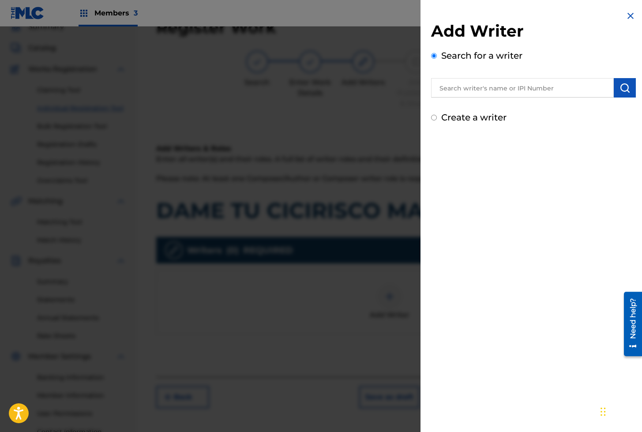
click at [460, 92] on input "text" at bounding box center [522, 87] width 183 height 19
click at [615, 87] on button "submit" at bounding box center [624, 87] width 22 height 19
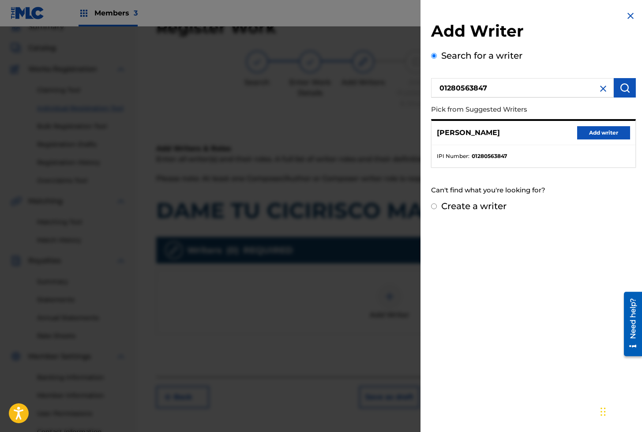
click at [583, 136] on button "Add writer" at bounding box center [603, 132] width 53 height 13
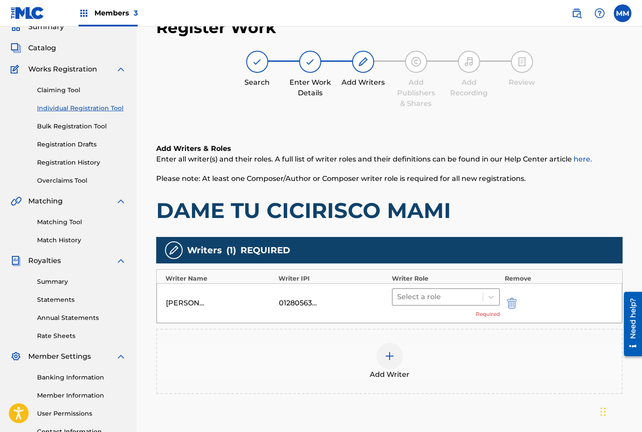
click at [438, 298] on div at bounding box center [438, 297] width 82 height 12
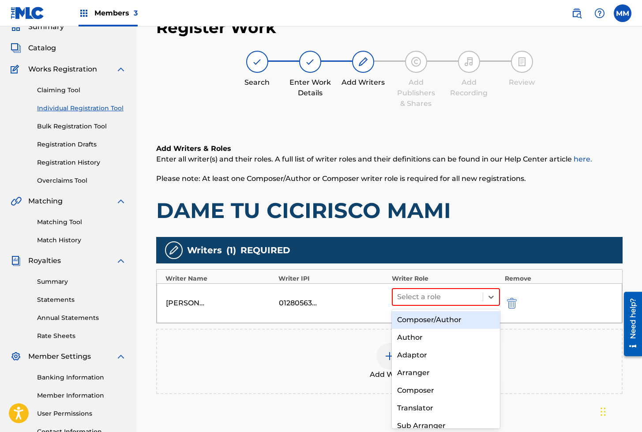
click at [430, 319] on div "Composer/Author" at bounding box center [446, 320] width 108 height 18
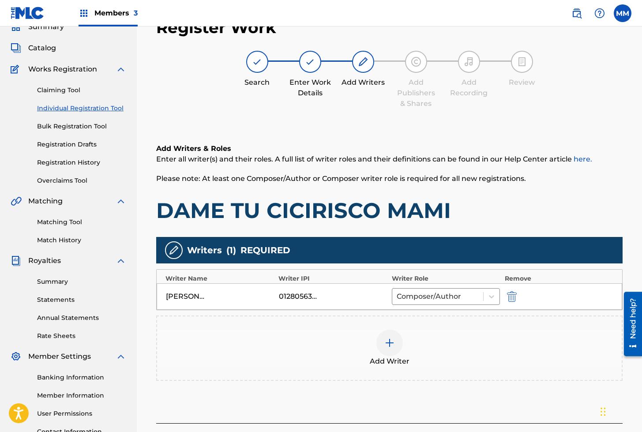
scroll to position [115, 0]
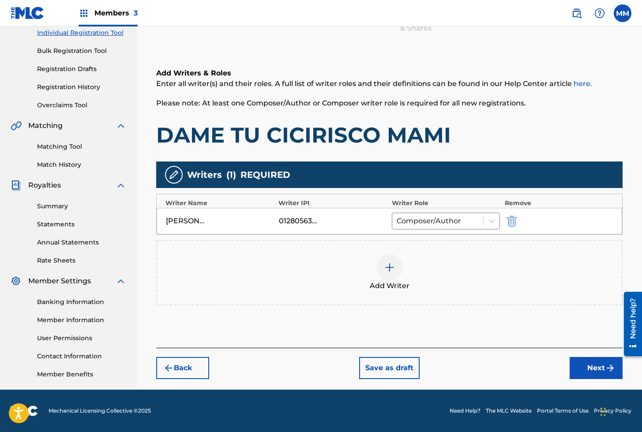
click at [592, 360] on button "Next" at bounding box center [595, 368] width 53 height 22
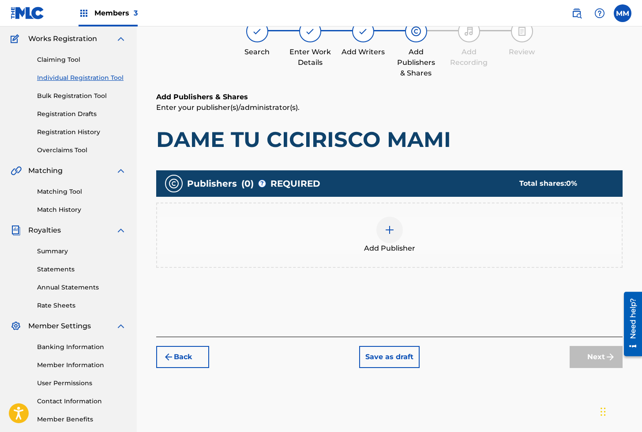
scroll to position [40, 0]
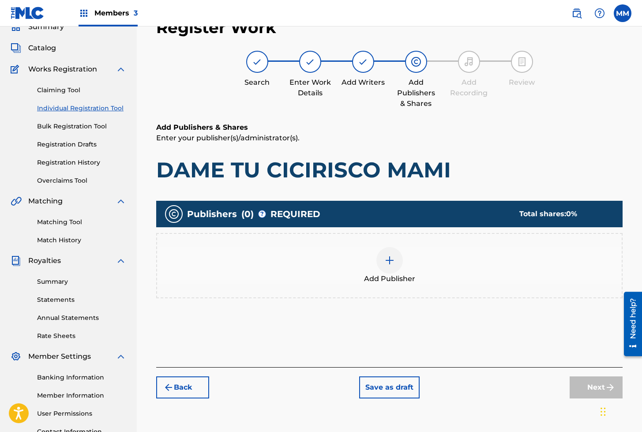
click at [395, 263] on div at bounding box center [389, 260] width 26 height 26
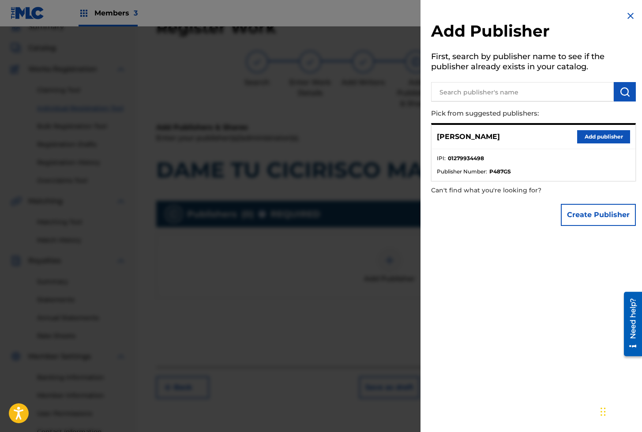
click at [587, 135] on button "Add publisher" at bounding box center [603, 136] width 53 height 13
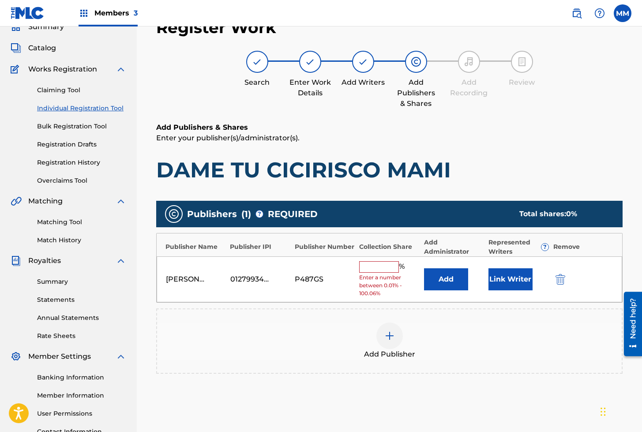
click at [509, 286] on button "Link Writer" at bounding box center [510, 279] width 44 height 22
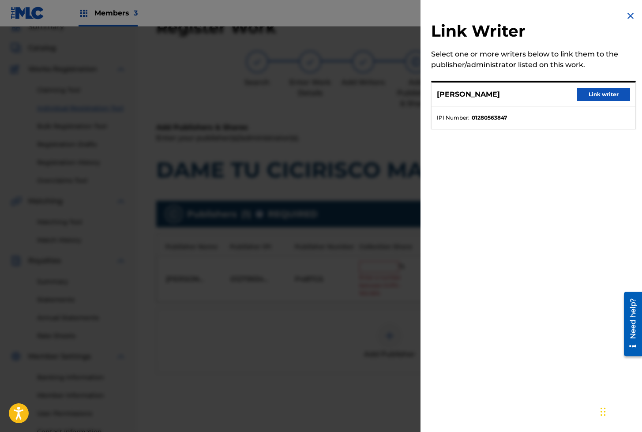
click at [595, 95] on button "Link writer" at bounding box center [603, 94] width 53 height 13
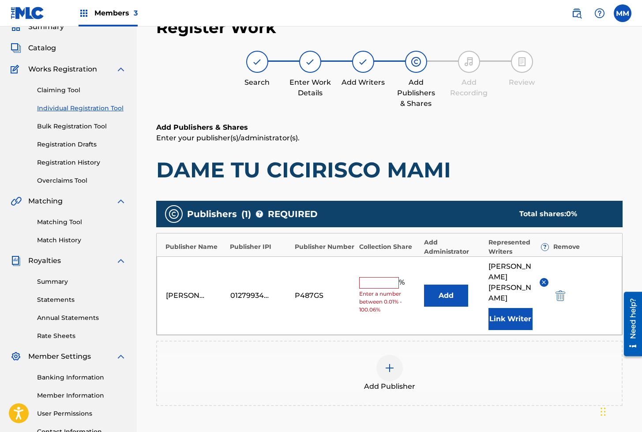
click at [385, 278] on input "text" at bounding box center [379, 282] width 40 height 11
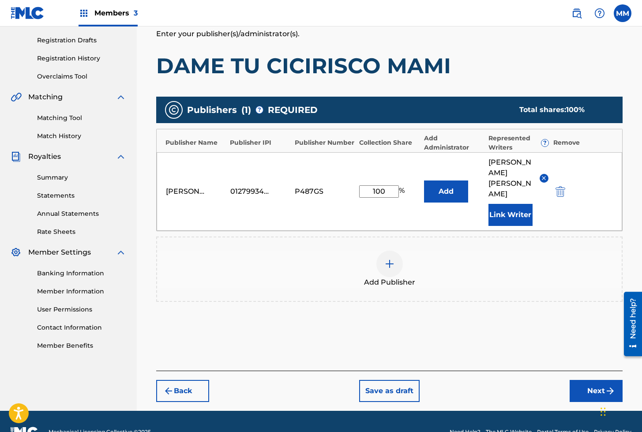
click at [595, 380] on button "Next" at bounding box center [595, 391] width 53 height 22
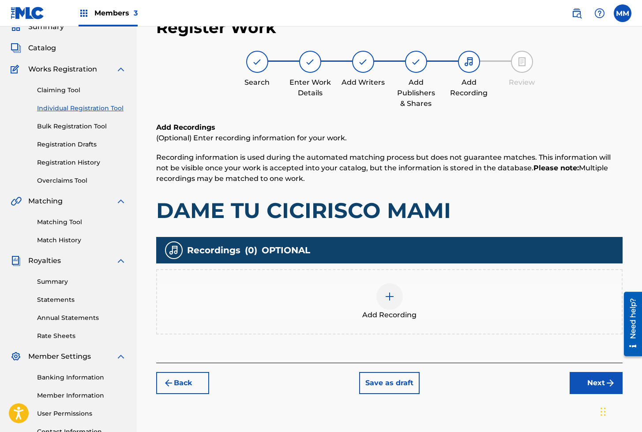
click at [384, 299] on img at bounding box center [389, 296] width 11 height 11
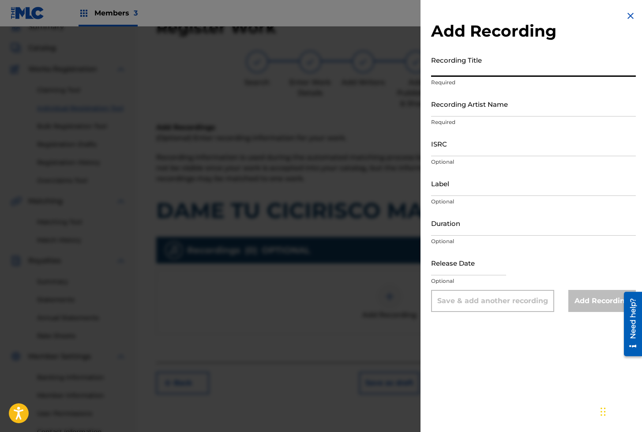
click at [438, 67] on input "Recording Title" at bounding box center [533, 64] width 205 height 25
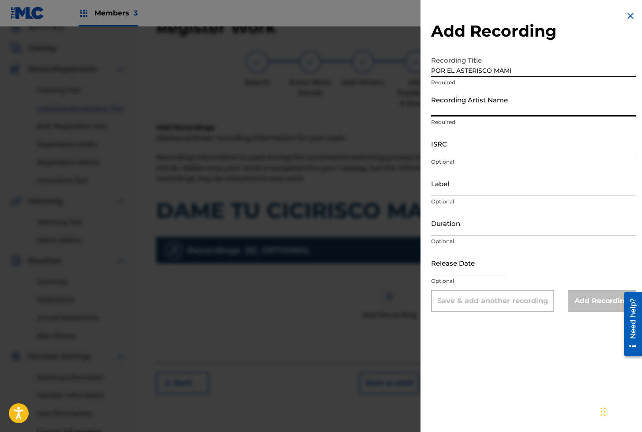
click at [481, 109] on input "Recording Artist Name" at bounding box center [533, 103] width 205 height 25
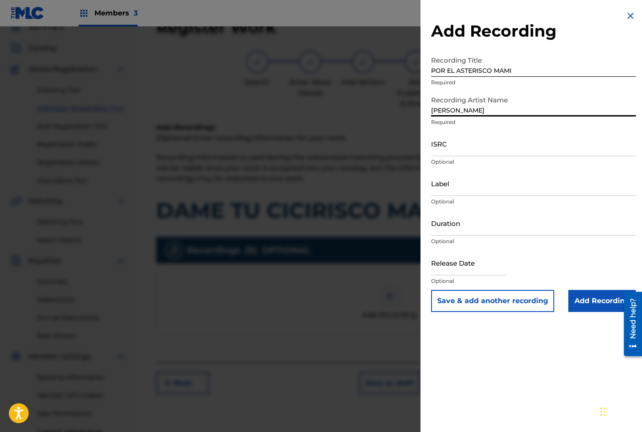
click at [456, 144] on input "ISRC" at bounding box center [533, 143] width 205 height 25
click at [470, 298] on button "Save & add another recording" at bounding box center [492, 301] width 123 height 22
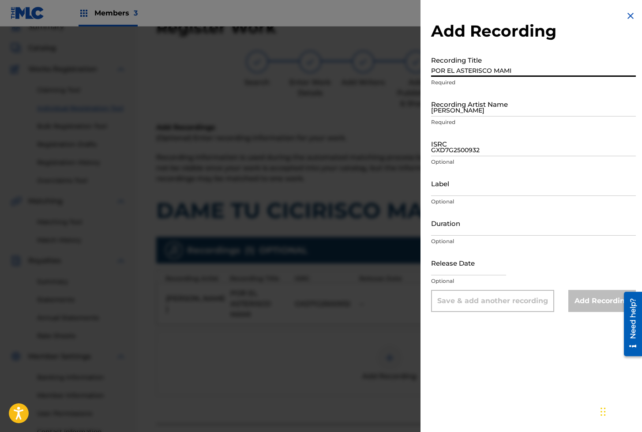
click at [459, 70] on input "POR EL ASTERISCO MAMI" at bounding box center [533, 64] width 205 height 25
click at [456, 109] on input "[PERSON_NAME]" at bounding box center [533, 103] width 205 height 25
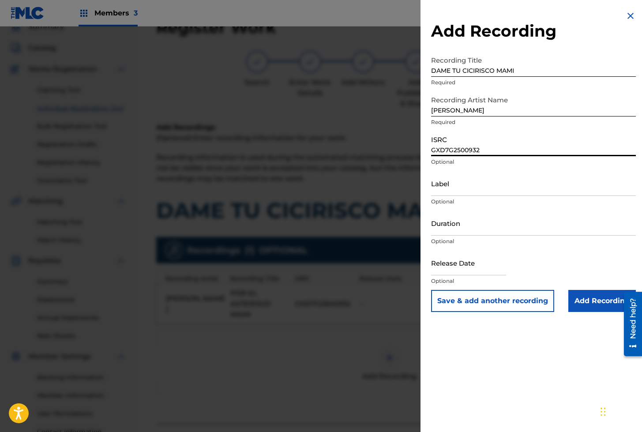
click at [447, 134] on input "GXD7G2500932" at bounding box center [533, 143] width 205 height 25
click at [590, 301] on input "Add Recording" at bounding box center [601, 301] width 67 height 22
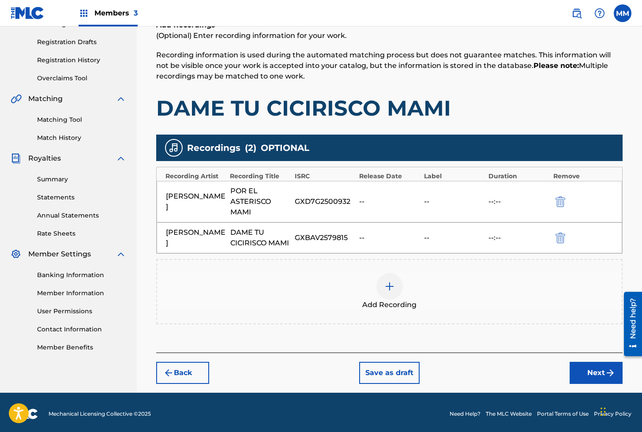
scroll to position [145, 0]
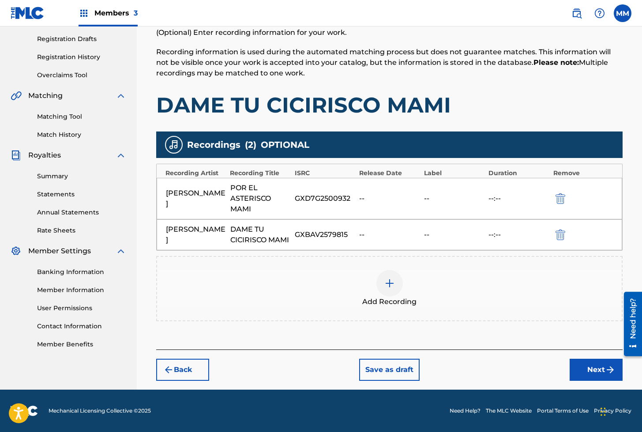
click at [597, 373] on button "Next" at bounding box center [595, 369] width 53 height 22
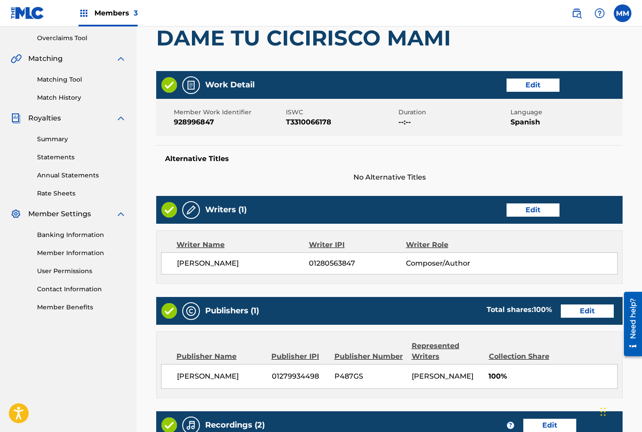
scroll to position [363, 0]
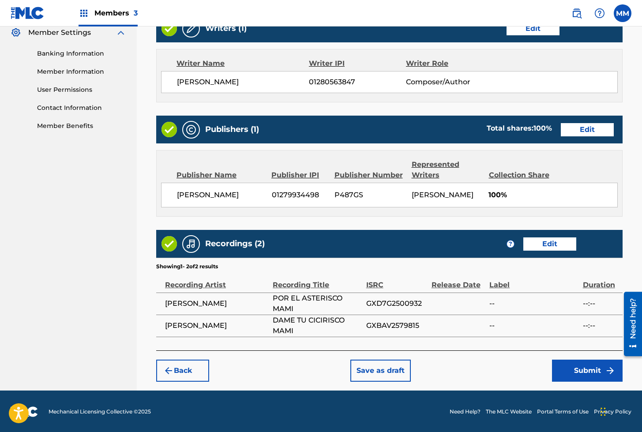
click at [574, 363] on button "Submit" at bounding box center [587, 370] width 71 height 22
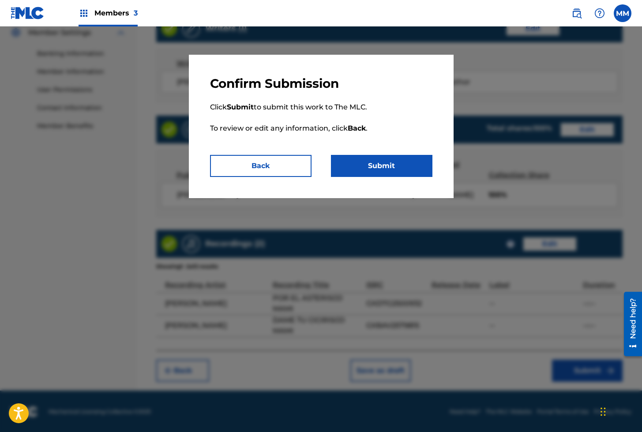
click at [373, 166] on button "Submit" at bounding box center [381, 166] width 101 height 22
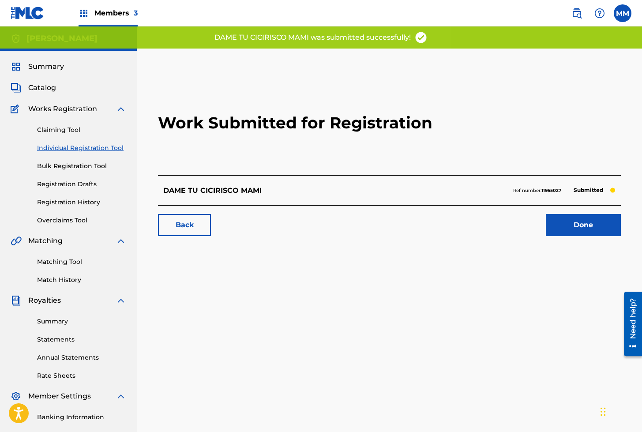
click at [582, 229] on link "Done" at bounding box center [582, 225] width 75 height 22
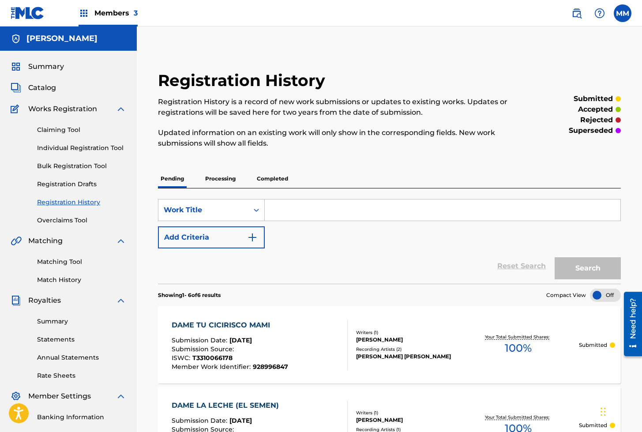
scroll to position [25, 0]
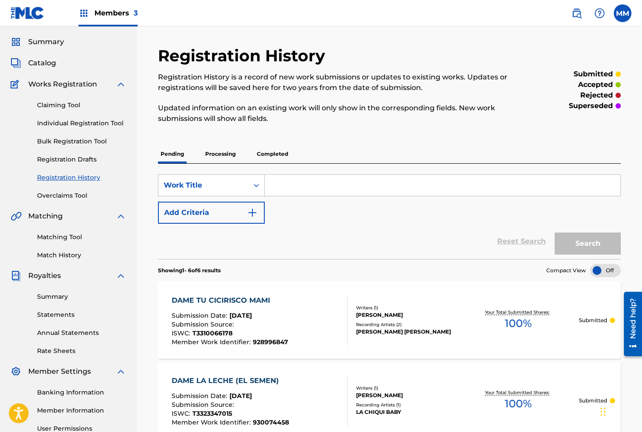
click at [64, 123] on link "Individual Registration Tool" at bounding box center [81, 123] width 89 height 9
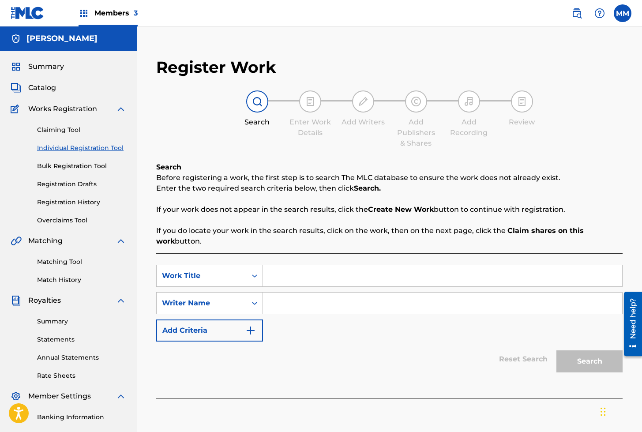
click at [312, 276] on input "Search Form" at bounding box center [442, 275] width 359 height 21
click at [308, 304] on input "Search Form" at bounding box center [442, 302] width 359 height 21
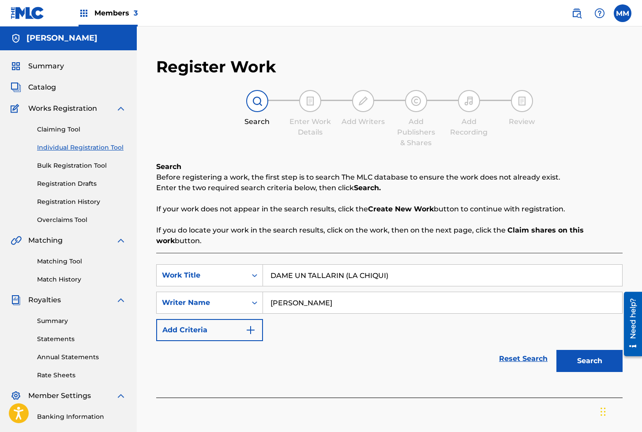
click at [567, 359] on button "Search" at bounding box center [589, 361] width 66 height 22
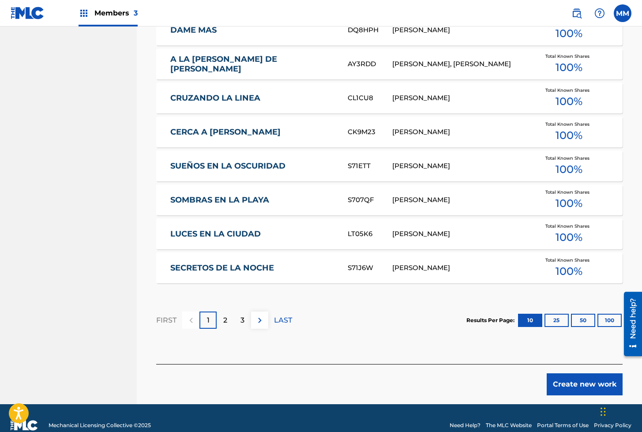
click at [572, 385] on button "Create new work" at bounding box center [584, 384] width 76 height 22
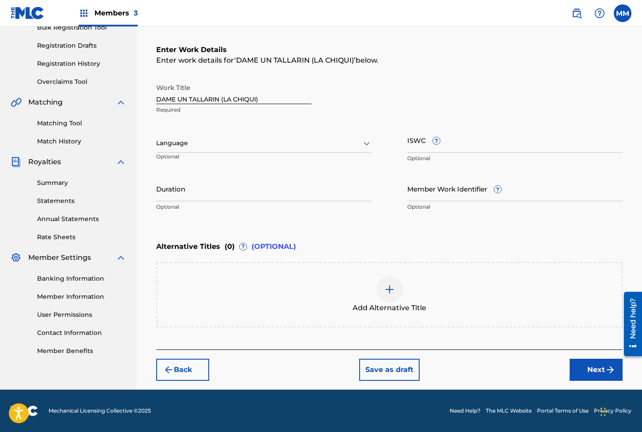
scroll to position [138, 0]
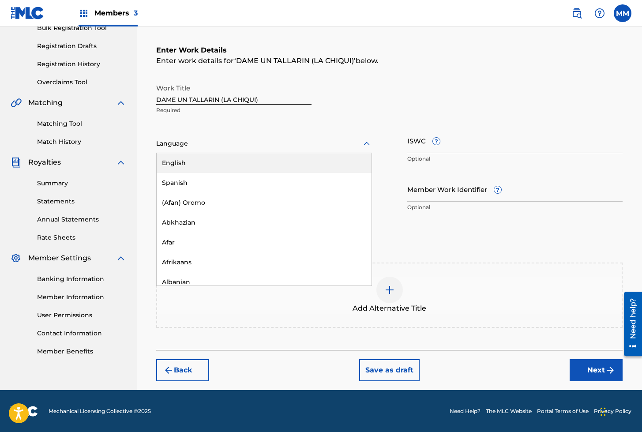
click at [190, 135] on div "Language" at bounding box center [264, 143] width 216 height 19
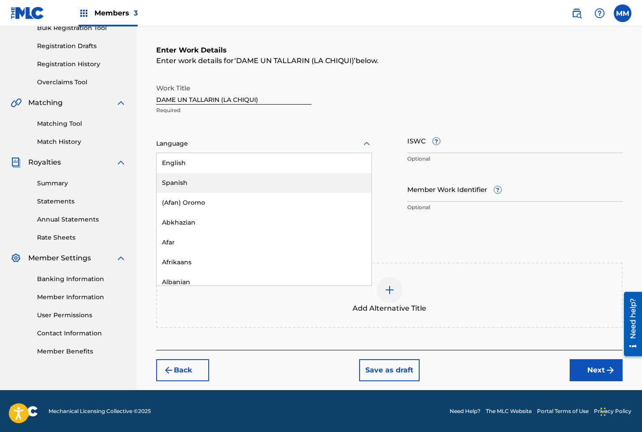
drag, startPoint x: 177, startPoint y: 182, endPoint x: 271, endPoint y: 175, distance: 93.7
click at [177, 182] on div "Spanish" at bounding box center [264, 183] width 215 height 20
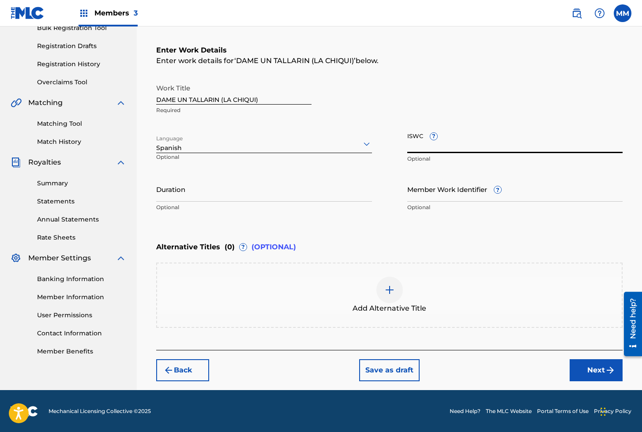
click at [432, 149] on input "ISWC ?" at bounding box center [515, 140] width 216 height 25
click at [436, 201] on div "Member Work Identifier ? Optional" at bounding box center [515, 196] width 216 height 40
click at [431, 191] on input "Member Work Identifier ?" at bounding box center [515, 188] width 216 height 25
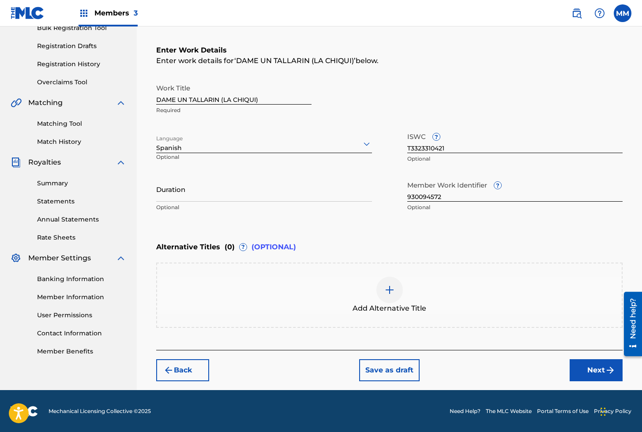
click at [605, 366] on img "submit" at bounding box center [609, 370] width 11 height 11
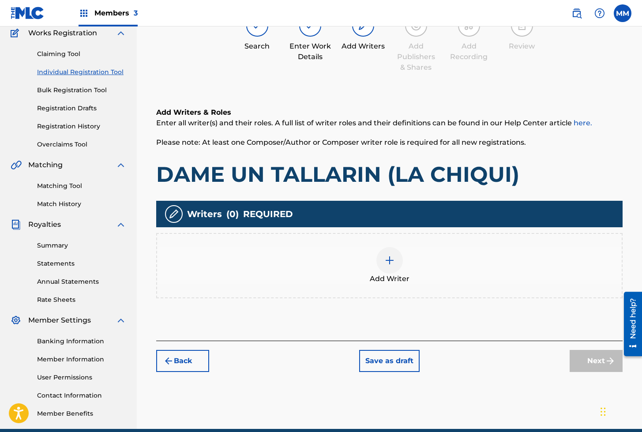
scroll to position [40, 0]
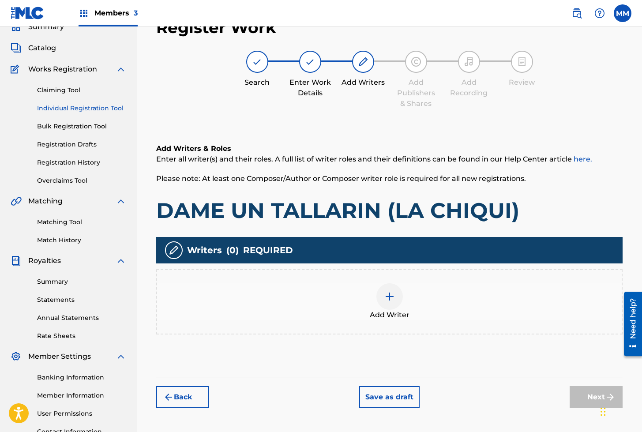
click at [376, 298] on div at bounding box center [389, 296] width 26 height 26
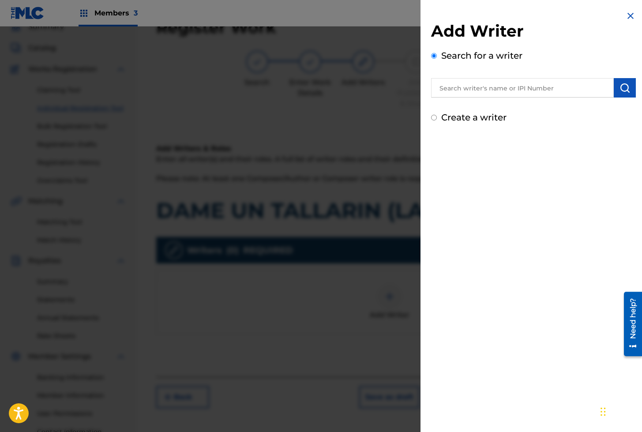
click at [544, 91] on input "text" at bounding box center [522, 87] width 183 height 19
click at [620, 86] on img "submit" at bounding box center [624, 87] width 11 height 11
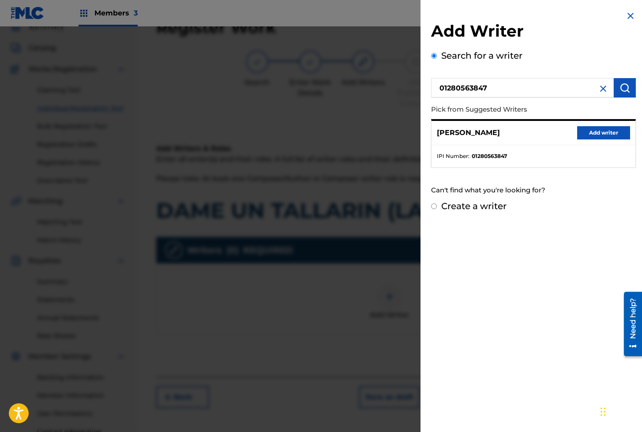
click at [593, 134] on button "Add writer" at bounding box center [603, 132] width 53 height 13
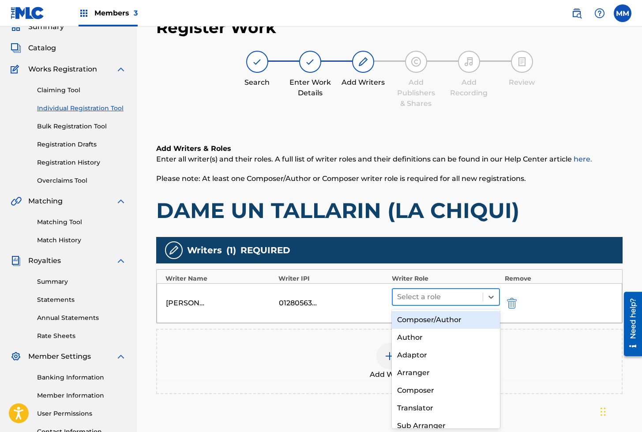
click at [418, 291] on div at bounding box center [438, 297] width 82 height 12
click at [427, 322] on div "Composer/Author" at bounding box center [446, 320] width 108 height 18
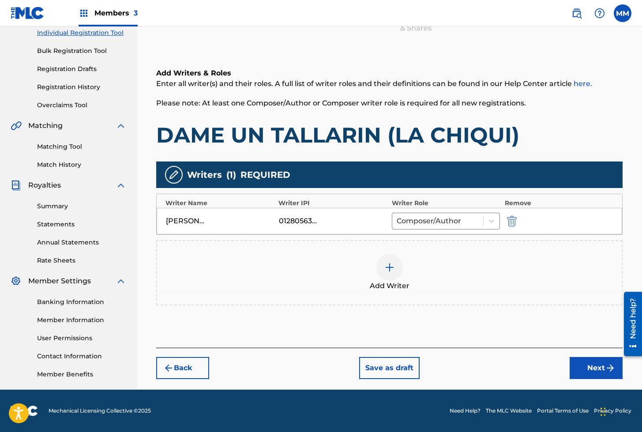
click at [588, 369] on button "Next" at bounding box center [595, 368] width 53 height 22
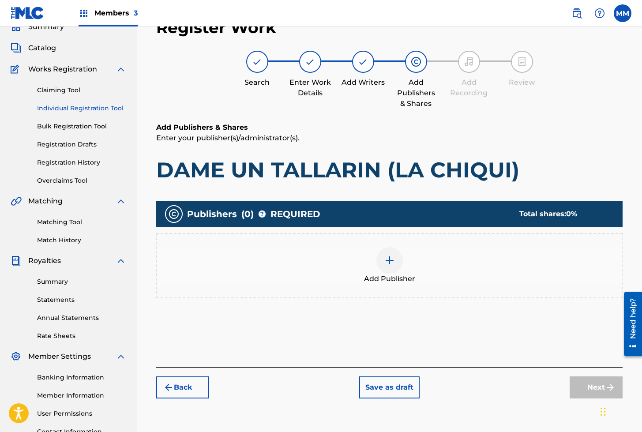
click at [387, 254] on div at bounding box center [389, 260] width 26 height 26
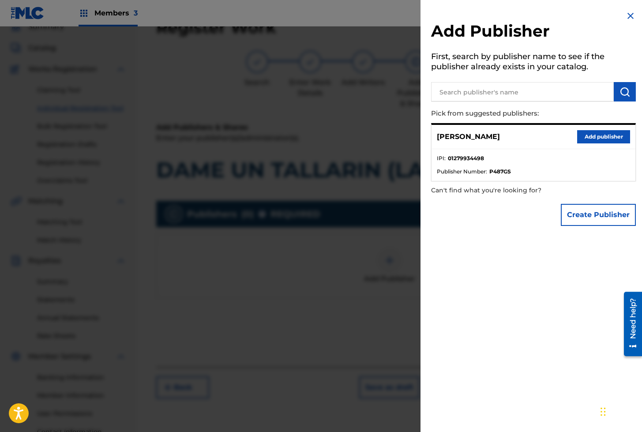
click at [600, 134] on button "Add publisher" at bounding box center [603, 136] width 53 height 13
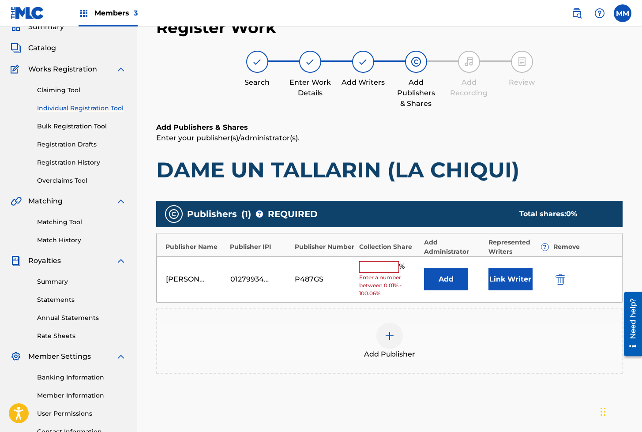
click at [509, 275] on button "Link Writer" at bounding box center [510, 279] width 44 height 22
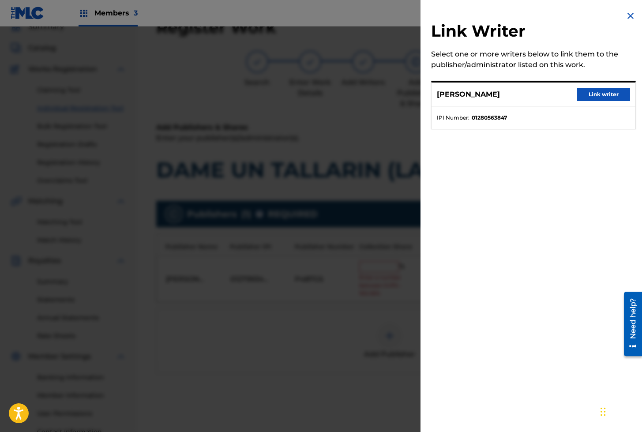
click at [601, 92] on button "Link writer" at bounding box center [603, 94] width 53 height 13
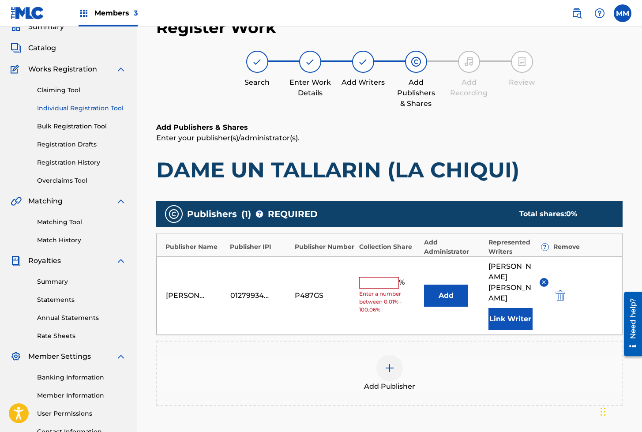
click at [376, 277] on input "text" at bounding box center [379, 282] width 40 height 11
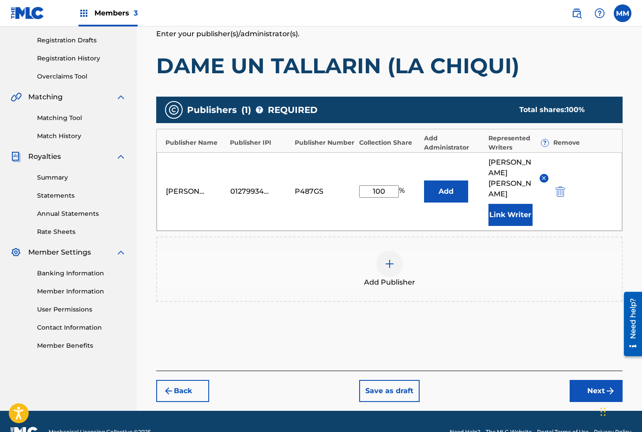
click at [577, 380] on button "Next" at bounding box center [595, 391] width 53 height 22
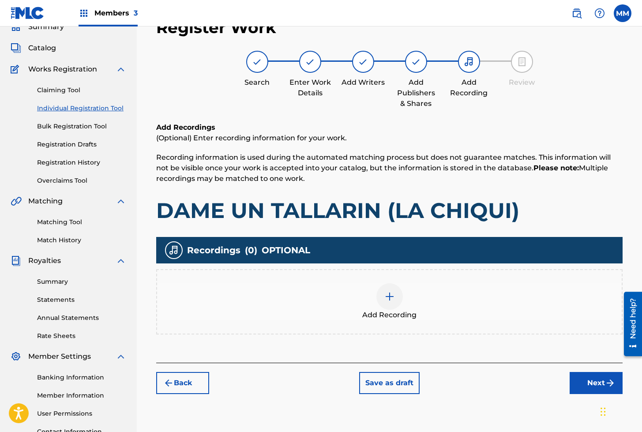
click at [380, 299] on div at bounding box center [389, 296] width 26 height 26
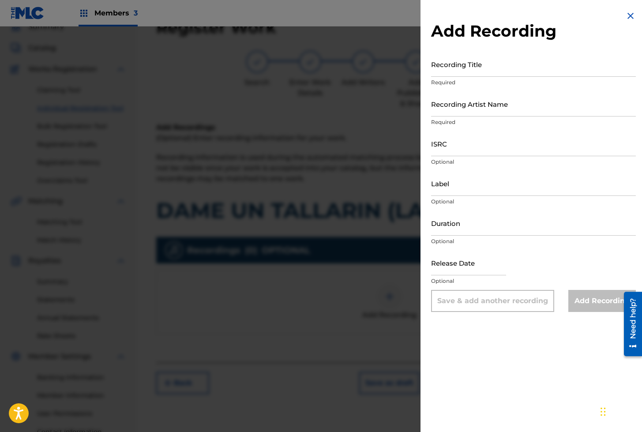
click at [483, 68] on input "Recording Title" at bounding box center [533, 64] width 205 height 25
click at [482, 102] on input "Recording Artist Name" at bounding box center [533, 103] width 205 height 25
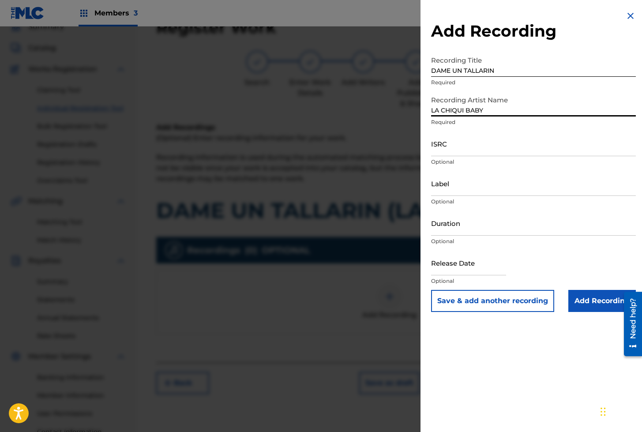
click at [459, 145] on input "ISRC" at bounding box center [533, 143] width 205 height 25
click at [586, 308] on input "Add Recording" at bounding box center [601, 301] width 67 height 22
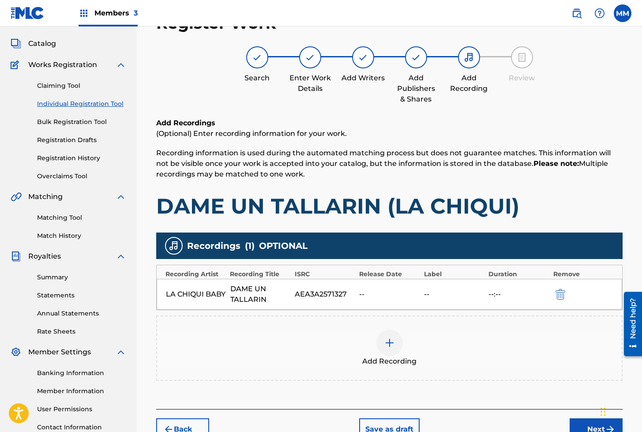
scroll to position [115, 0]
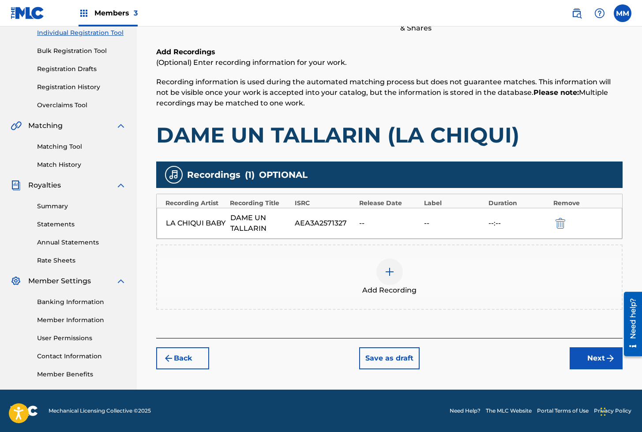
click at [591, 359] on button "Next" at bounding box center [595, 358] width 53 height 22
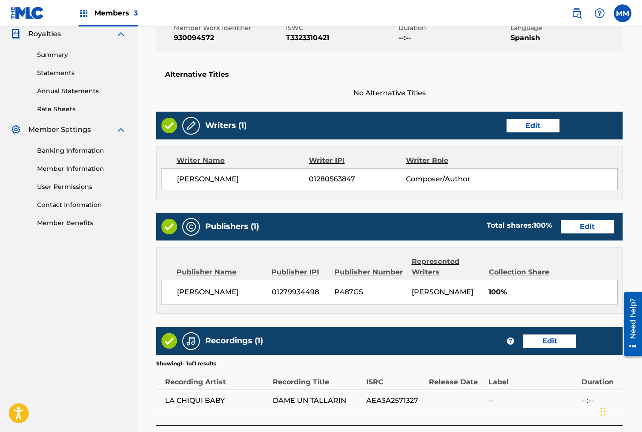
scroll to position [341, 0]
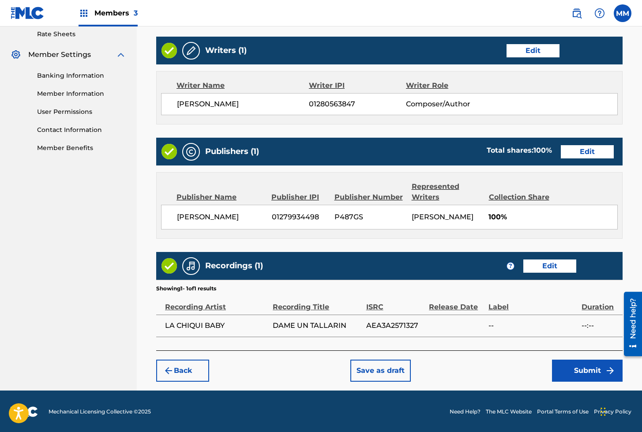
click at [570, 361] on button "Submit" at bounding box center [587, 370] width 71 height 22
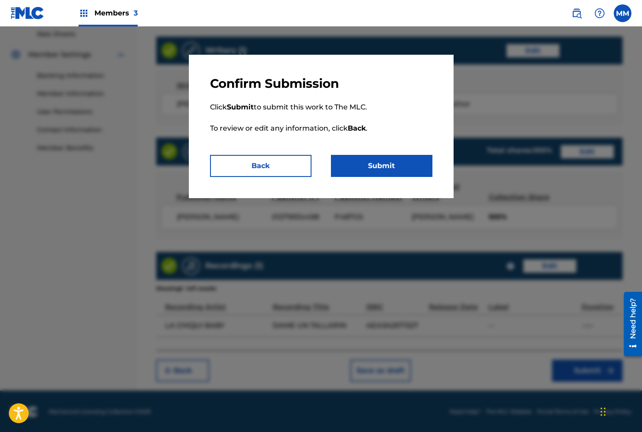
click at [384, 173] on button "Submit" at bounding box center [381, 166] width 101 height 22
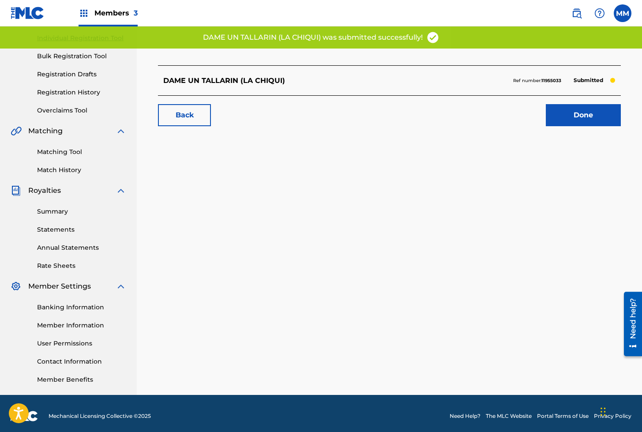
scroll to position [115, 0]
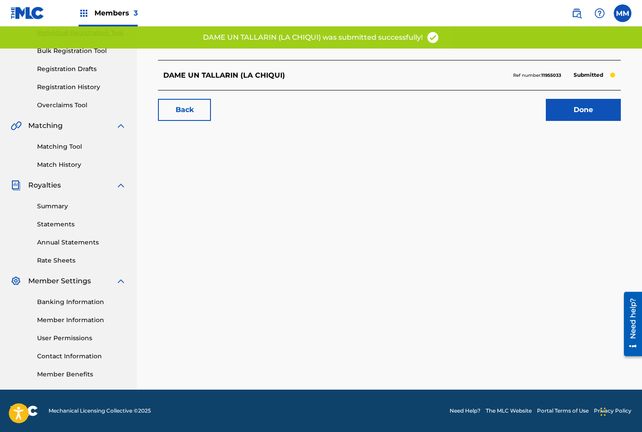
click at [581, 117] on link "Done" at bounding box center [582, 110] width 75 height 22
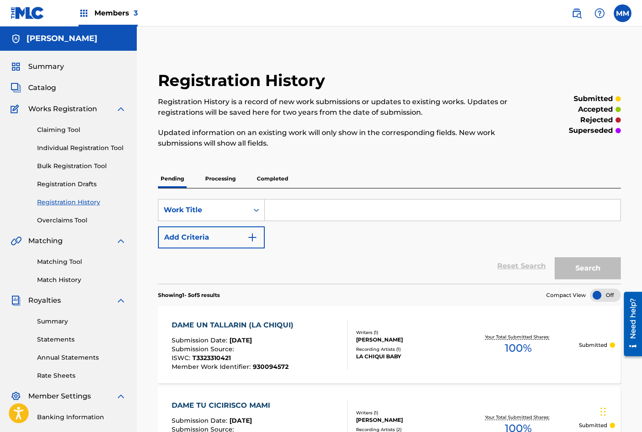
click at [89, 148] on link "Individual Registration Tool" at bounding box center [81, 147] width 89 height 9
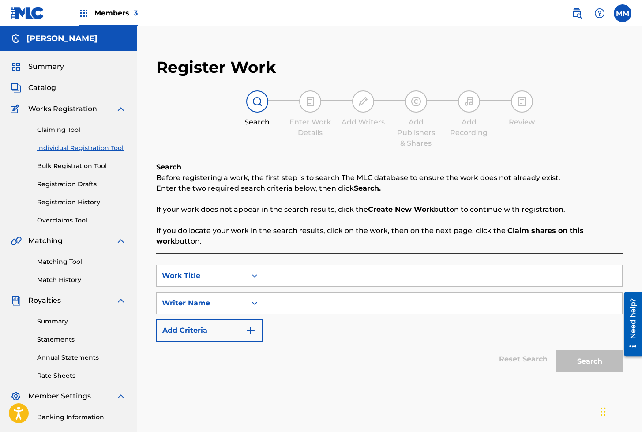
click at [303, 270] on input "Search Form" at bounding box center [442, 275] width 359 height 21
click at [53, 261] on link "Matching Tool" at bounding box center [81, 261] width 89 height 9
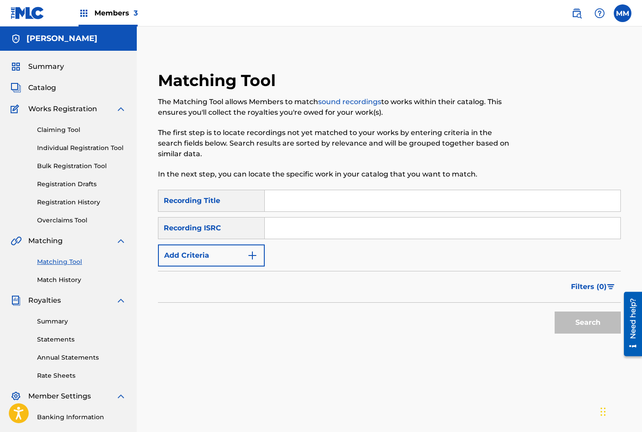
click at [306, 217] on input "Search Form" at bounding box center [442, 227] width 355 height 21
click at [554, 311] on button "Search" at bounding box center [587, 322] width 66 height 22
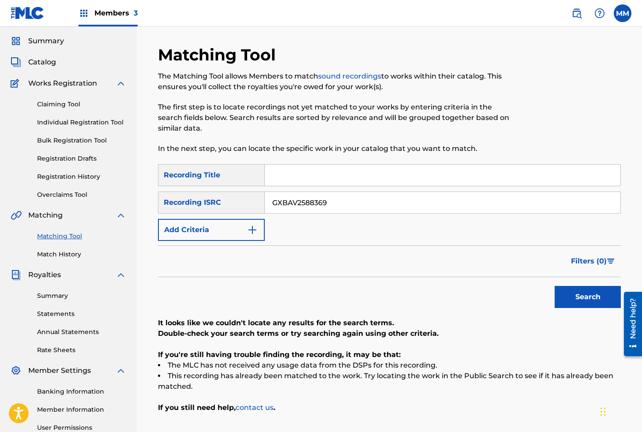
scroll to position [29, 0]
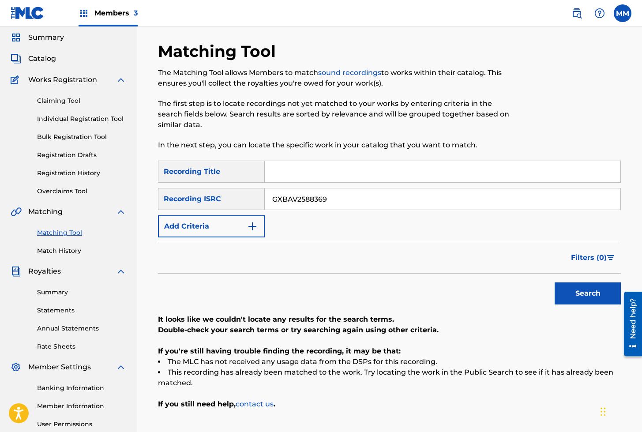
click at [63, 118] on link "Individual Registration Tool" at bounding box center [81, 118] width 89 height 9
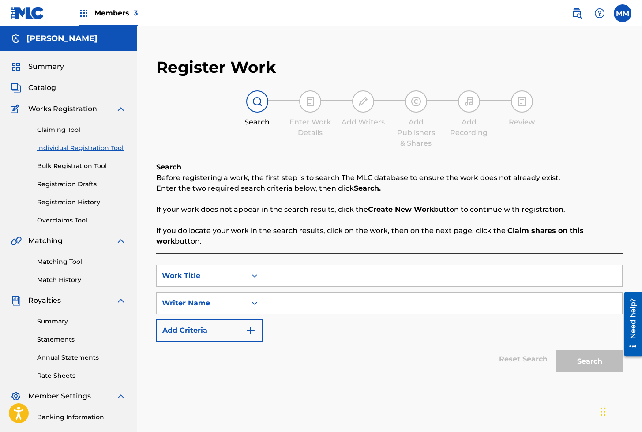
click at [285, 282] on input "Search Form" at bounding box center [442, 275] width 359 height 21
click at [296, 308] on input "Search Form" at bounding box center [442, 302] width 359 height 21
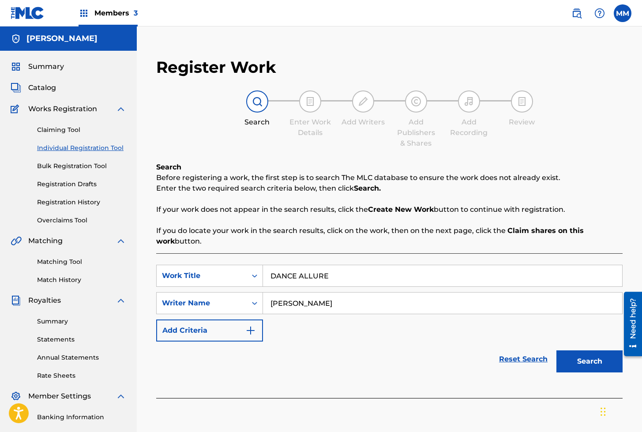
click at [591, 363] on button "Search" at bounding box center [589, 361] width 66 height 22
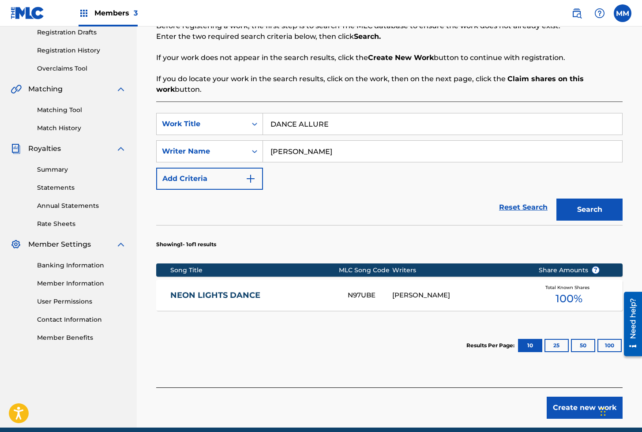
scroll to position [190, 0]
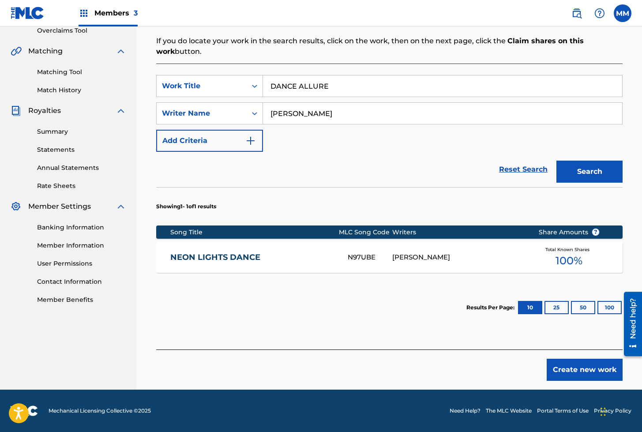
click at [580, 370] on button "Create new work" at bounding box center [584, 369] width 76 height 22
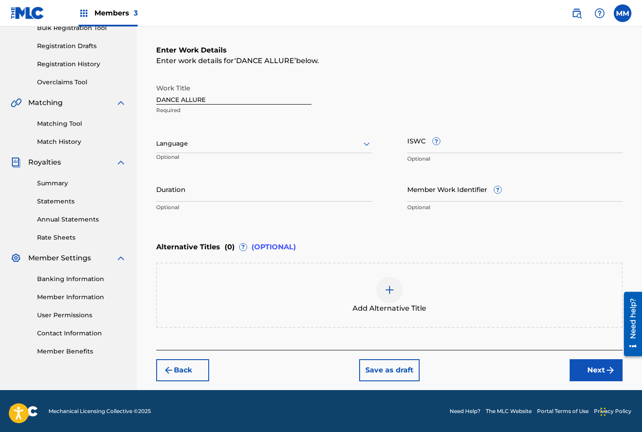
click at [175, 143] on div at bounding box center [264, 143] width 216 height 11
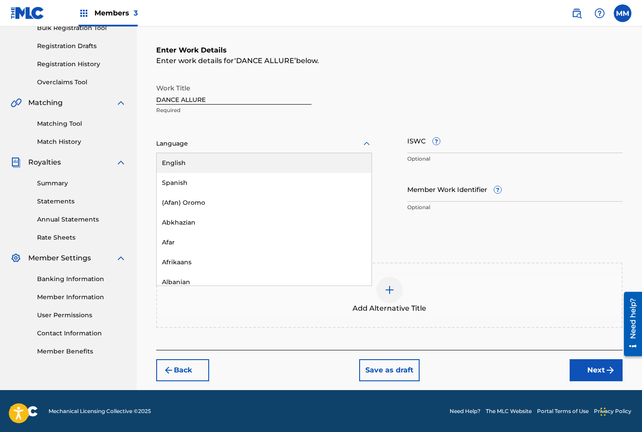
click at [177, 163] on div "English" at bounding box center [264, 163] width 215 height 20
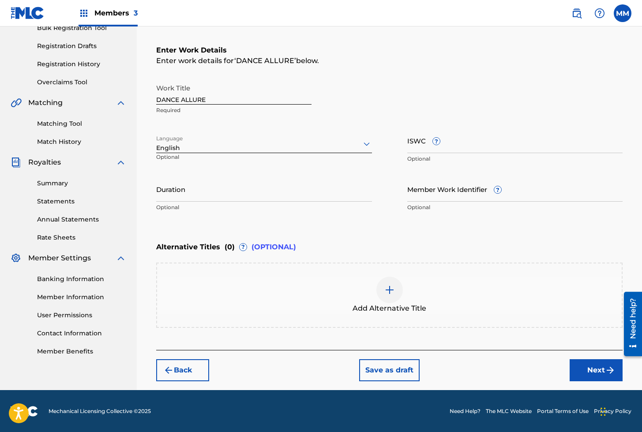
drag, startPoint x: 397, startPoint y: 133, endPoint x: 408, endPoint y: 141, distance: 13.3
click at [399, 134] on div "Work Title DANCE ALLURE Required Language option English, selected. Select is f…" at bounding box center [389, 147] width 466 height 137
click at [409, 141] on input "ISWC ?" at bounding box center [515, 140] width 216 height 25
click at [440, 193] on input "Member Work Identifier ?" at bounding box center [515, 188] width 216 height 25
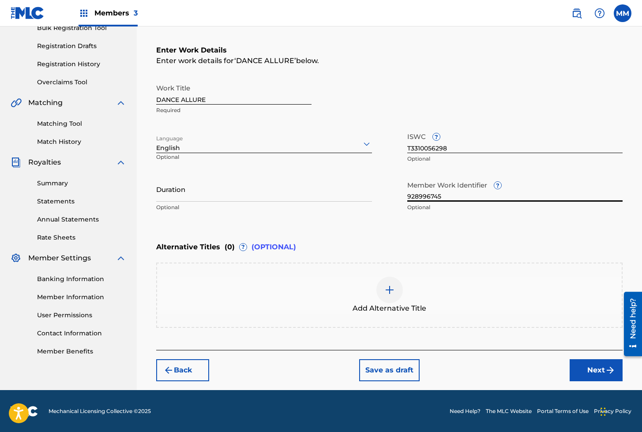
click at [589, 369] on button "Next" at bounding box center [595, 370] width 53 height 22
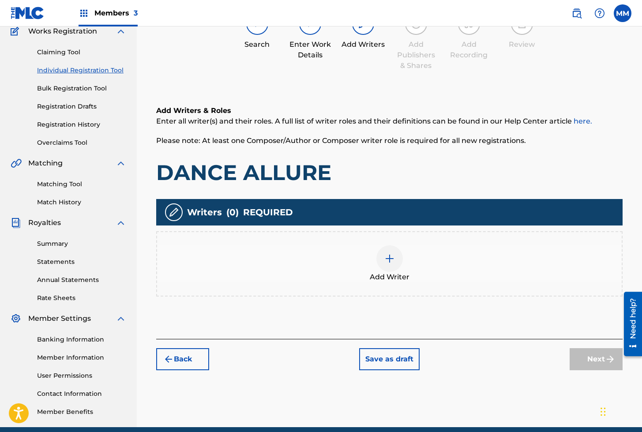
scroll to position [40, 0]
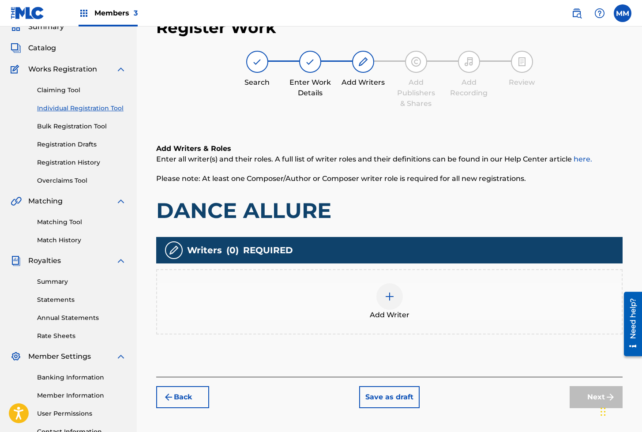
click at [394, 297] on img at bounding box center [389, 296] width 11 height 11
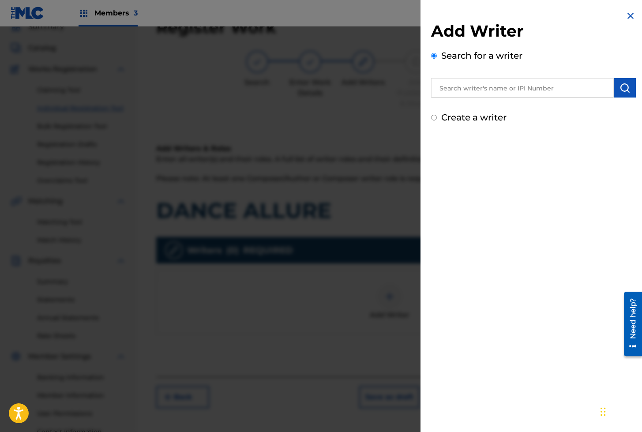
click at [489, 94] on input "text" at bounding box center [522, 87] width 183 height 19
click at [619, 85] on img "submit" at bounding box center [624, 87] width 11 height 11
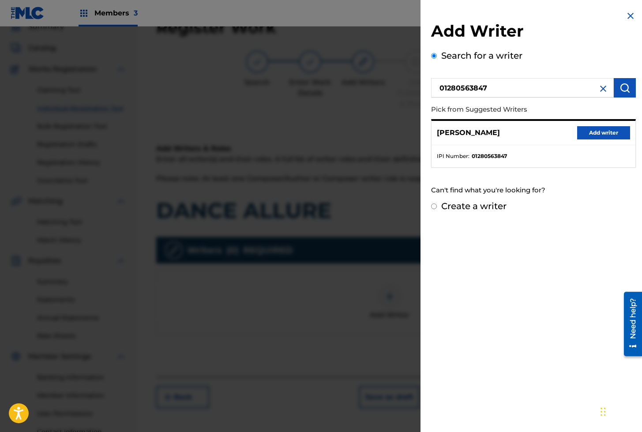
click at [582, 134] on button "Add writer" at bounding box center [603, 132] width 53 height 13
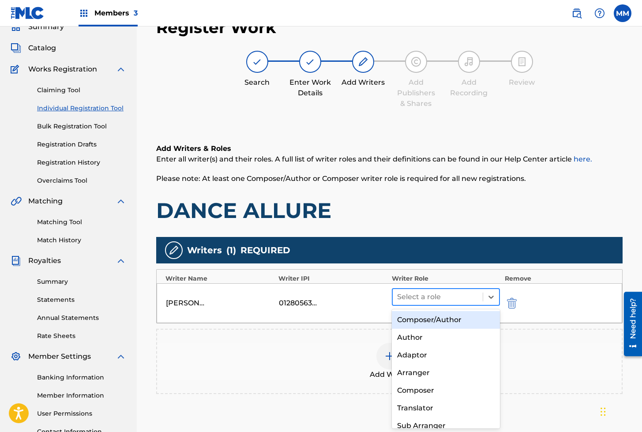
drag, startPoint x: 456, startPoint y: 301, endPoint x: 451, endPoint y: 305, distance: 6.6
click at [455, 301] on div at bounding box center [438, 297] width 82 height 12
click at [428, 317] on div "Composer/Author" at bounding box center [446, 320] width 108 height 18
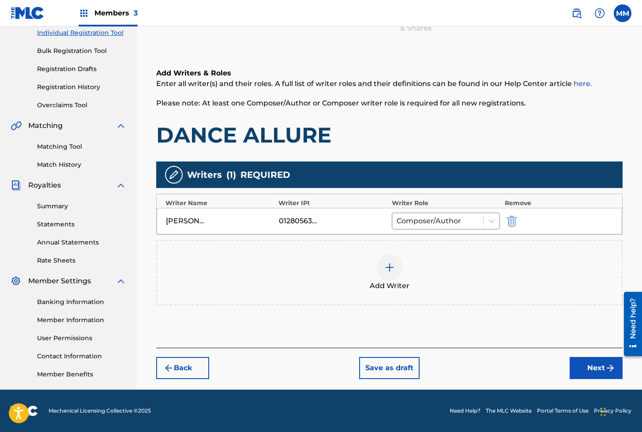
click at [599, 375] on button "Next" at bounding box center [595, 368] width 53 height 22
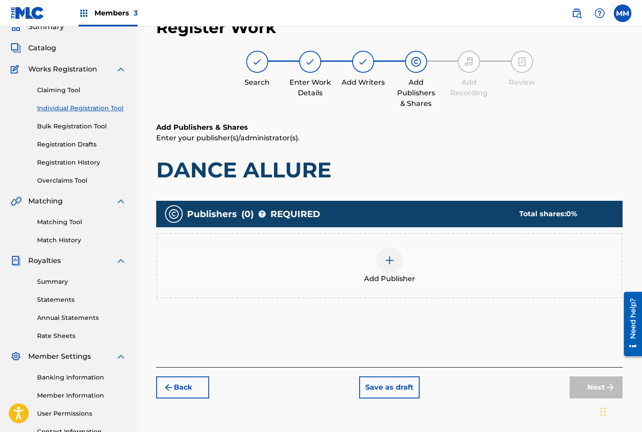
click at [400, 262] on div at bounding box center [389, 260] width 26 height 26
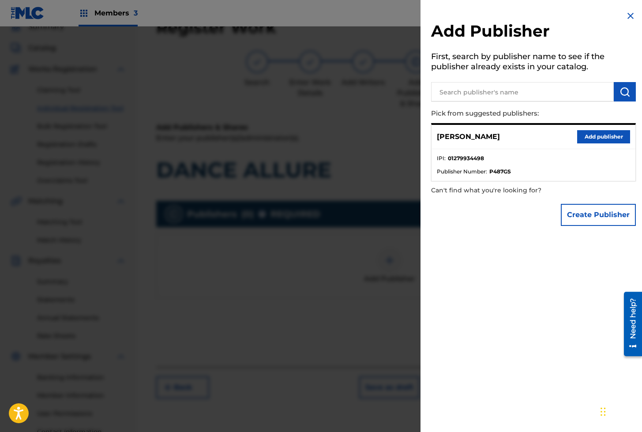
click at [593, 141] on button "Add publisher" at bounding box center [603, 136] width 53 height 13
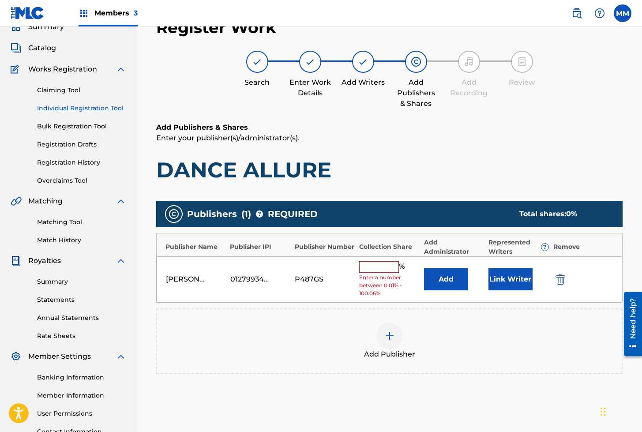
click at [506, 272] on button "Link Writer" at bounding box center [510, 279] width 44 height 22
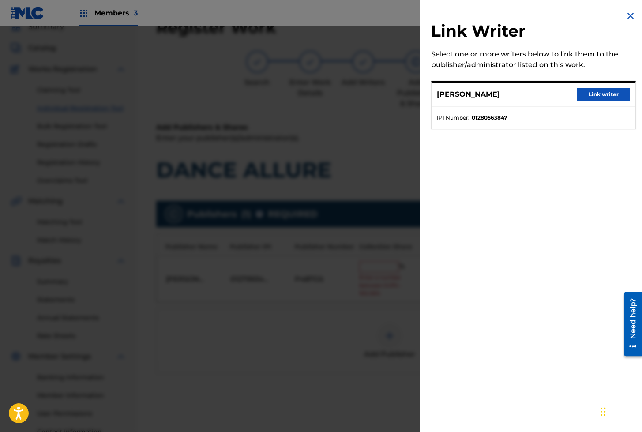
click at [601, 94] on button "Link writer" at bounding box center [603, 94] width 53 height 13
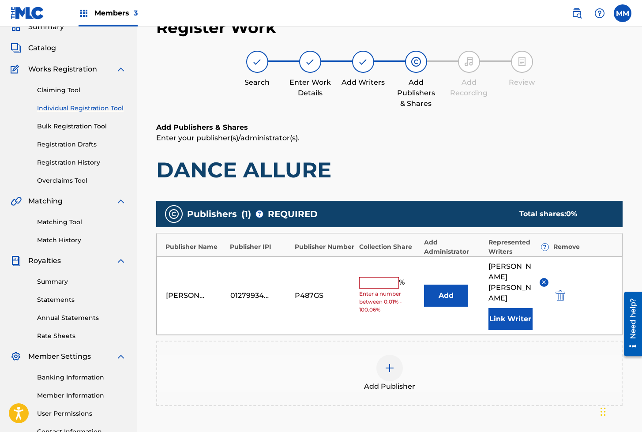
click at [371, 290] on span "Enter a number between 0.01% - 100.06%" at bounding box center [389, 302] width 60 height 24
click at [378, 277] on input "text" at bounding box center [379, 282] width 40 height 11
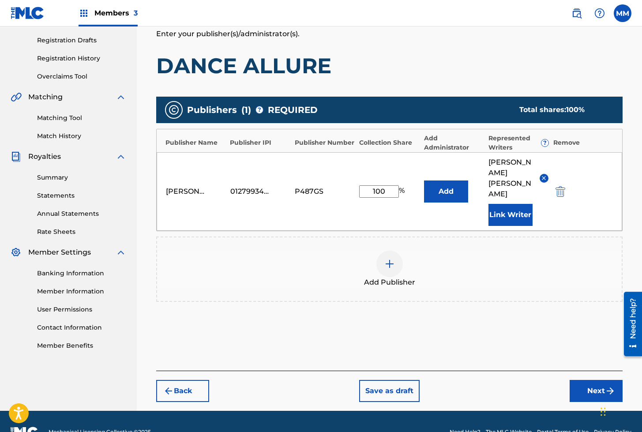
click at [585, 380] on button "Next" at bounding box center [595, 391] width 53 height 22
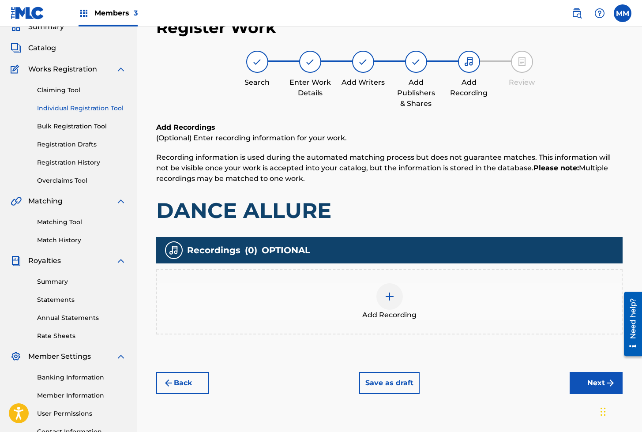
click at [386, 301] on img at bounding box center [389, 296] width 11 height 11
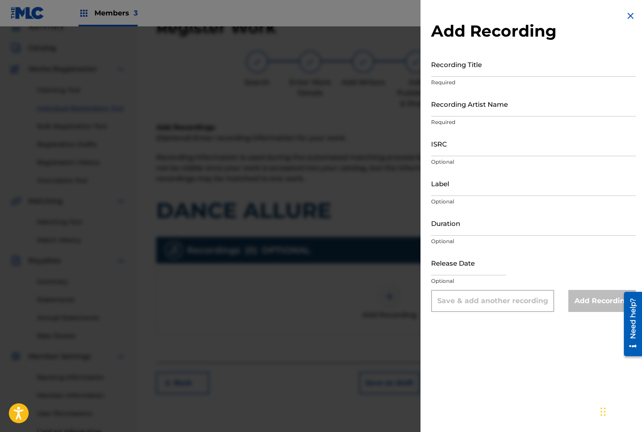
click at [454, 63] on input "Recording Title" at bounding box center [533, 64] width 205 height 25
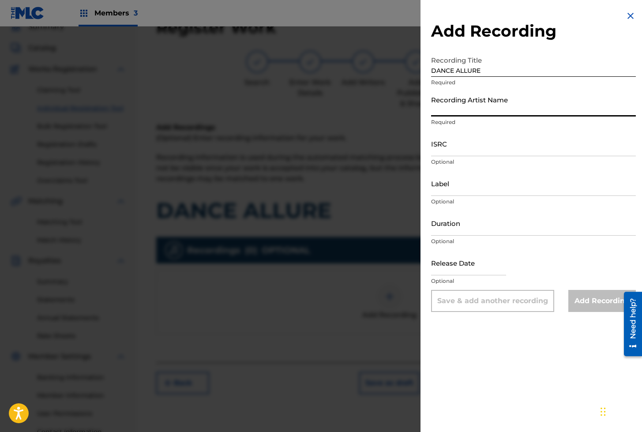
click at [458, 104] on input "Recording Artist Name" at bounding box center [533, 103] width 205 height 25
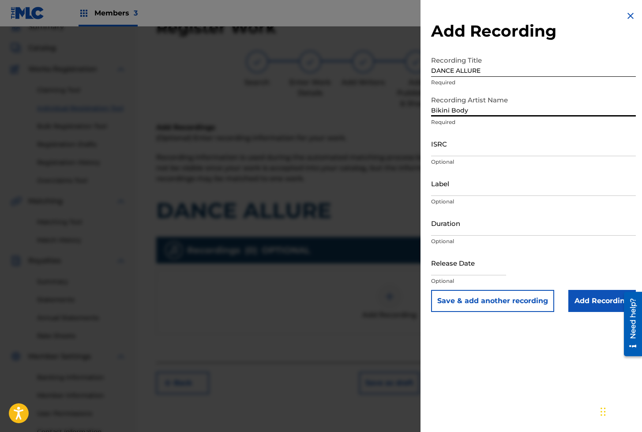
click at [446, 145] on input "ISRC" at bounding box center [533, 143] width 205 height 25
click at [591, 305] on input "Add Recording" at bounding box center [601, 301] width 67 height 22
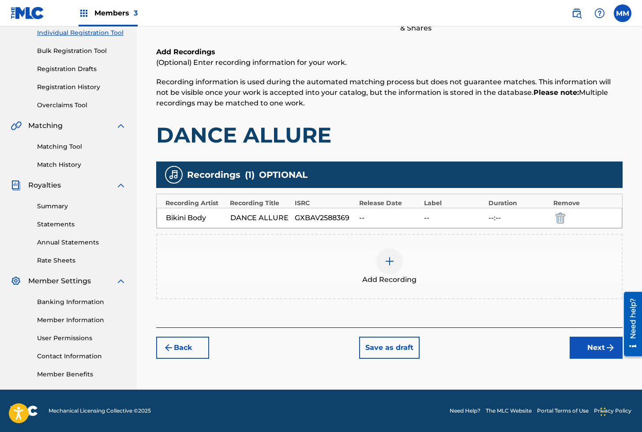
click at [577, 343] on button "Next" at bounding box center [595, 347] width 53 height 22
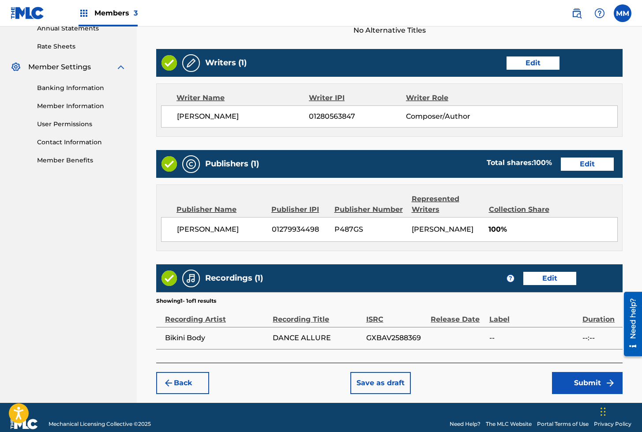
scroll to position [341, 0]
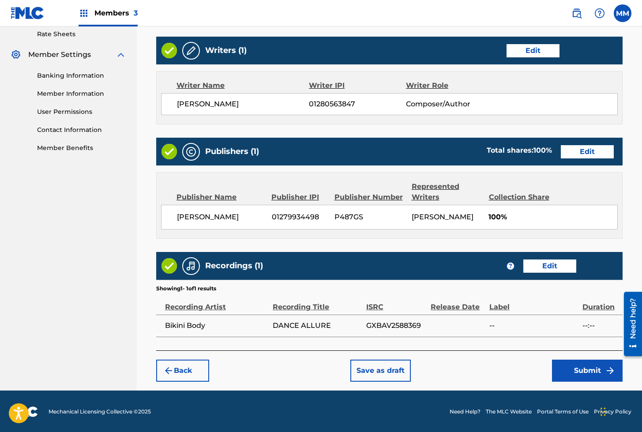
click at [570, 362] on button "Submit" at bounding box center [587, 370] width 71 height 22
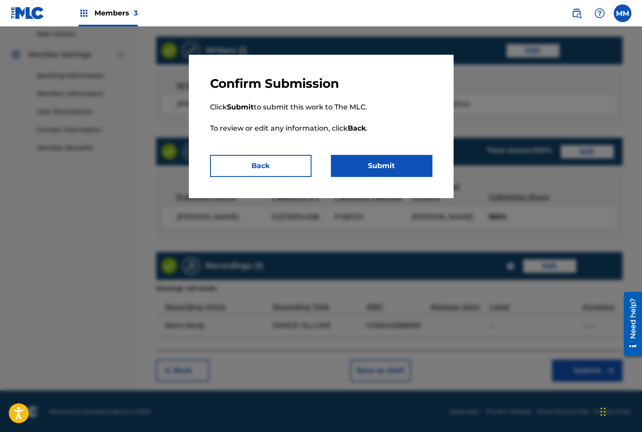
click at [388, 167] on button "Submit" at bounding box center [381, 166] width 101 height 22
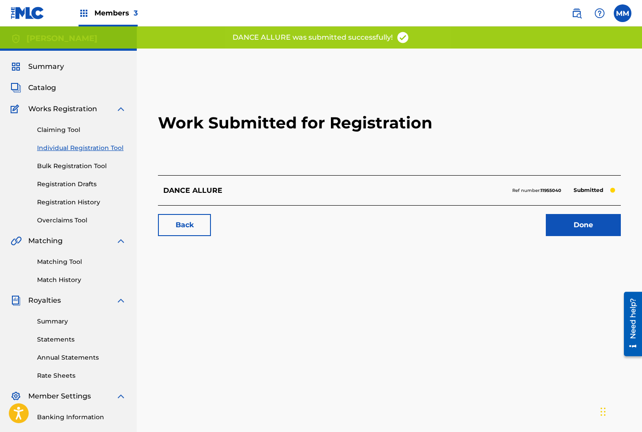
click at [575, 217] on link "Done" at bounding box center [582, 225] width 75 height 22
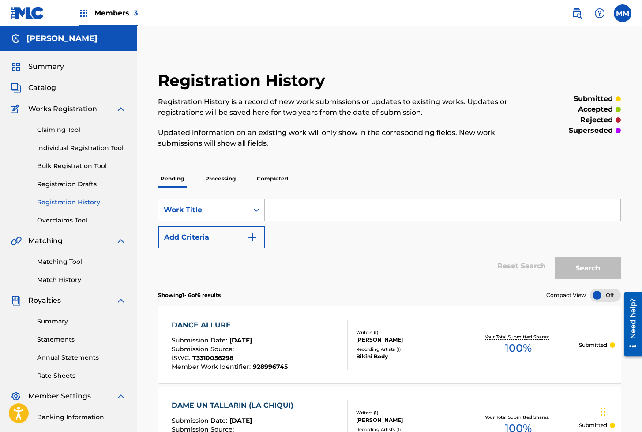
click at [92, 144] on link "Individual Registration Tool" at bounding box center [81, 147] width 89 height 9
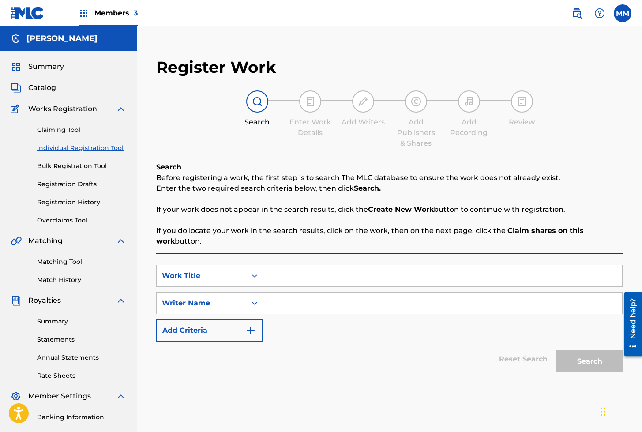
click at [294, 271] on input "Search Form" at bounding box center [442, 275] width 359 height 21
click at [288, 307] on input "Search Form" at bounding box center [442, 302] width 359 height 21
click at [60, 259] on link "Matching Tool" at bounding box center [81, 261] width 89 height 9
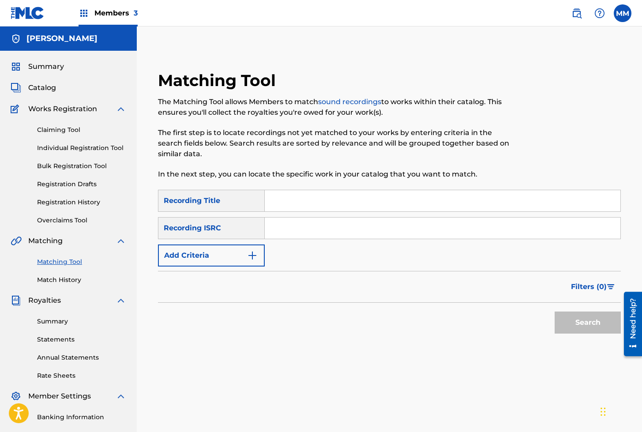
click at [328, 231] on input "Search Form" at bounding box center [442, 227] width 355 height 21
click at [554, 311] on button "Search" at bounding box center [587, 322] width 66 height 22
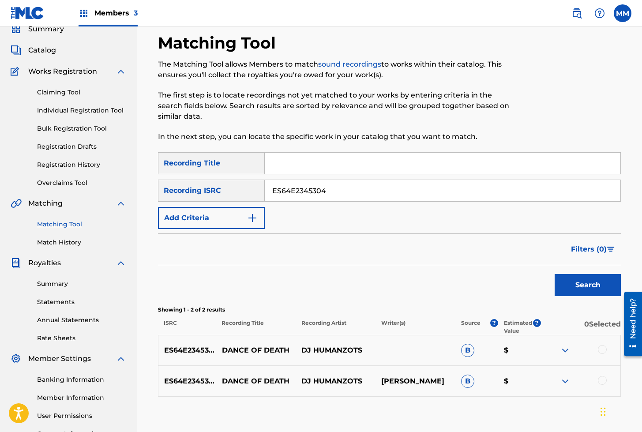
scroll to position [38, 0]
click at [316, 182] on input "ES64E2345304" at bounding box center [442, 189] width 355 height 21
click at [554, 273] on button "Search" at bounding box center [587, 284] width 66 height 22
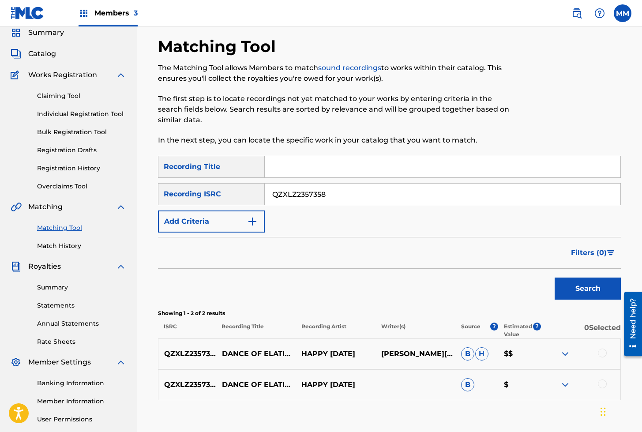
scroll to position [33, 0]
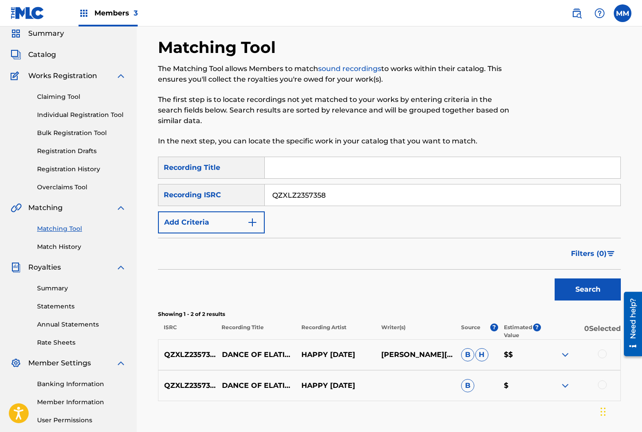
click at [67, 116] on link "Individual Registration Tool" at bounding box center [81, 114] width 89 height 9
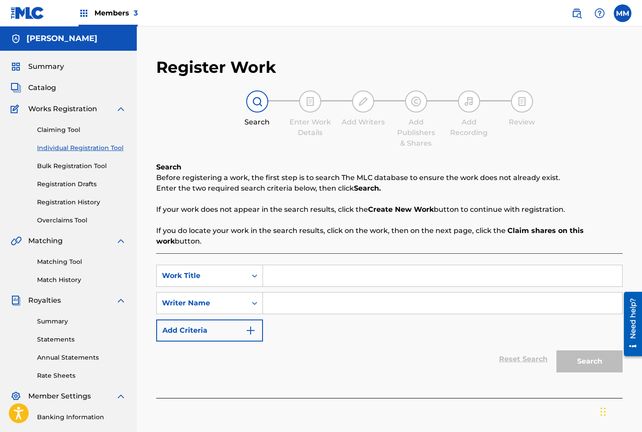
click at [276, 274] on input "Search Form" at bounding box center [442, 275] width 359 height 21
click at [293, 298] on input "Search Form" at bounding box center [442, 302] width 359 height 21
drag, startPoint x: 262, startPoint y: 333, endPoint x: 283, endPoint y: 300, distance: 39.3
click at [262, 333] on button "Add Criteria" at bounding box center [209, 330] width 107 height 22
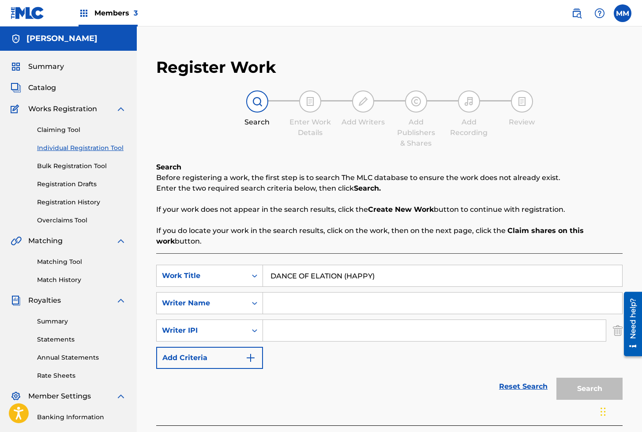
click at [283, 298] on input "Search Form" at bounding box center [442, 302] width 359 height 21
click at [288, 387] on div "Reset Search Search" at bounding box center [389, 386] width 466 height 35
click at [619, 333] on div at bounding box center [629, 323] width 25 height 71
click at [617, 328] on div at bounding box center [629, 323] width 25 height 71
click at [315, 304] on input "Search Form" at bounding box center [442, 302] width 359 height 21
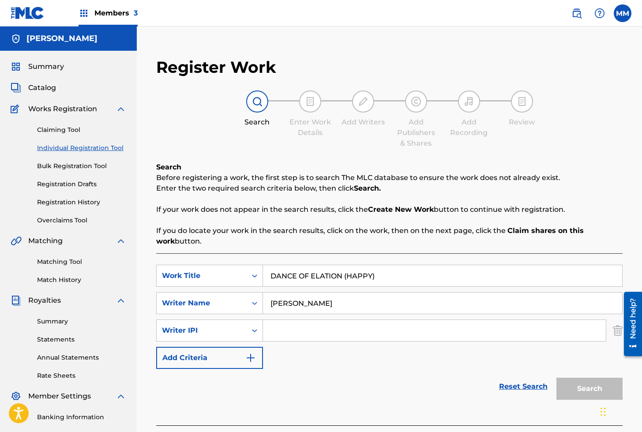
click at [617, 330] on div at bounding box center [629, 323] width 25 height 71
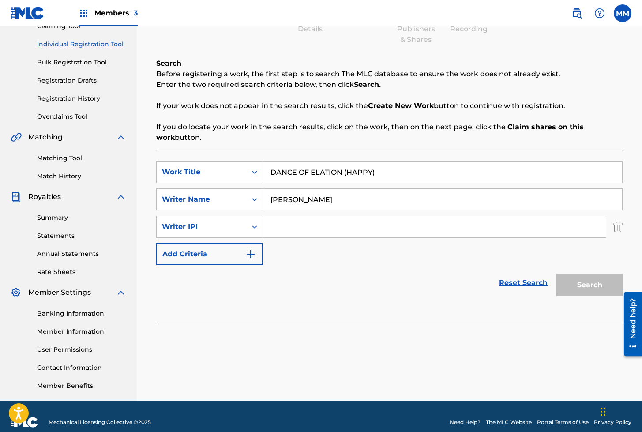
scroll to position [115, 0]
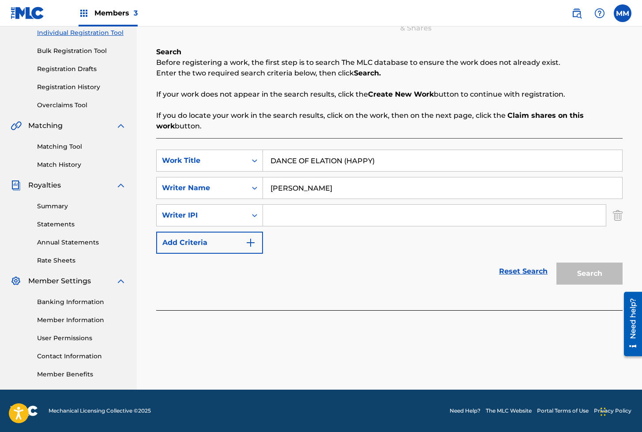
click at [337, 255] on div "Reset Search Search" at bounding box center [389, 271] width 466 height 35
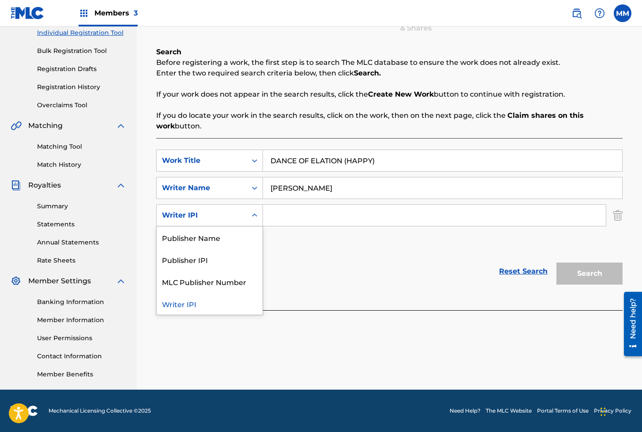
click at [259, 215] on div "Search Form" at bounding box center [254, 215] width 16 height 16
click at [367, 248] on div "SearchWithCriteriae235ace3-d6d1-427b-912f-cbc4622893ae Work Title DANCE OF ELAT…" at bounding box center [389, 201] width 466 height 104
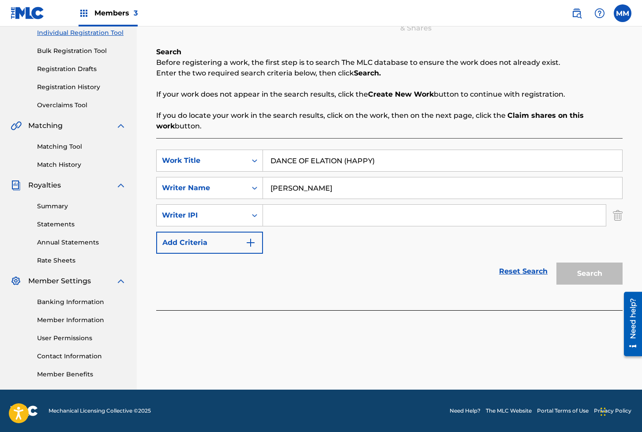
click at [615, 218] on img "Search Form" at bounding box center [617, 215] width 10 height 22
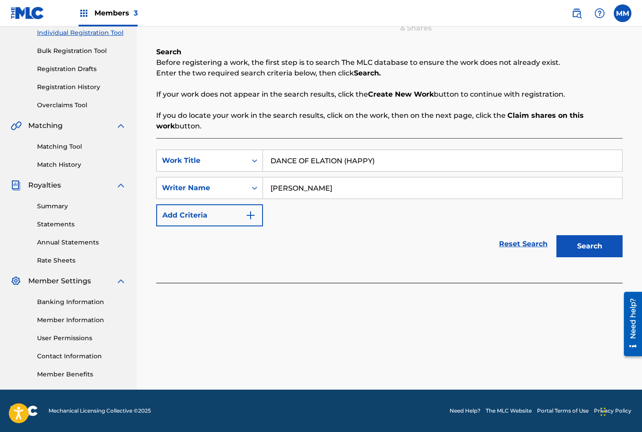
click at [619, 215] on div "SearchWithCriteriae235ace3-d6d1-427b-912f-cbc4622893ae Work Title DANCE OF ELAT…" at bounding box center [389, 187] width 466 height 77
click at [569, 241] on button "Search" at bounding box center [589, 246] width 66 height 22
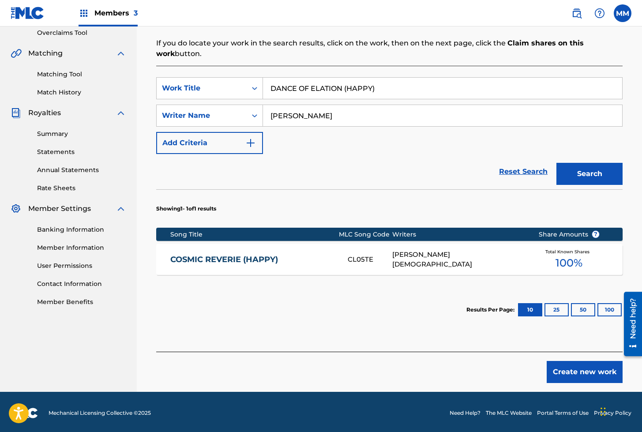
scroll to position [188, 0]
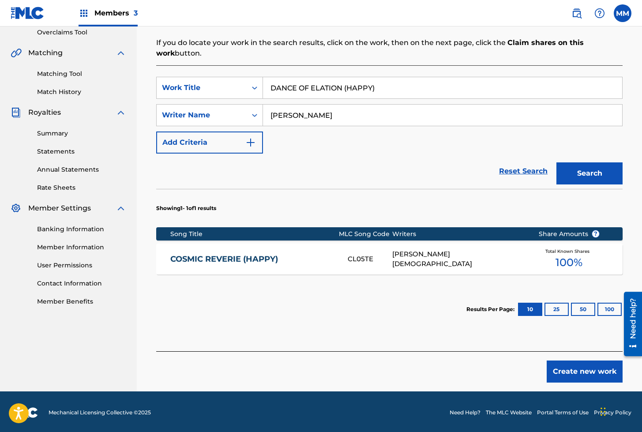
click at [583, 377] on button "Create new work" at bounding box center [584, 371] width 76 height 22
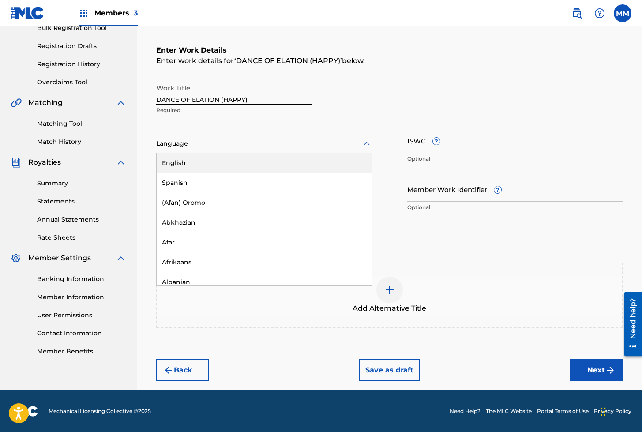
click at [183, 146] on div at bounding box center [264, 143] width 216 height 11
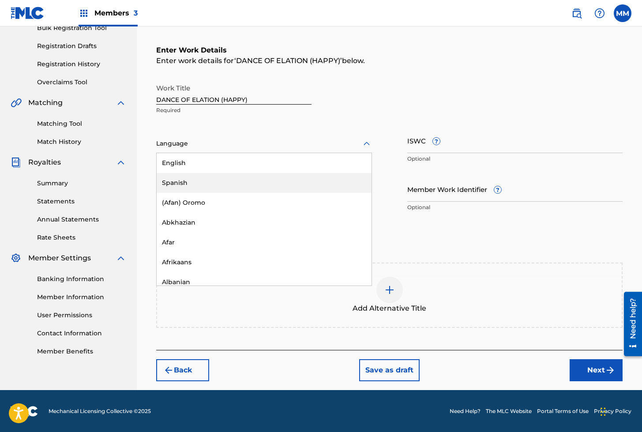
click at [187, 177] on div "Spanish" at bounding box center [264, 183] width 215 height 20
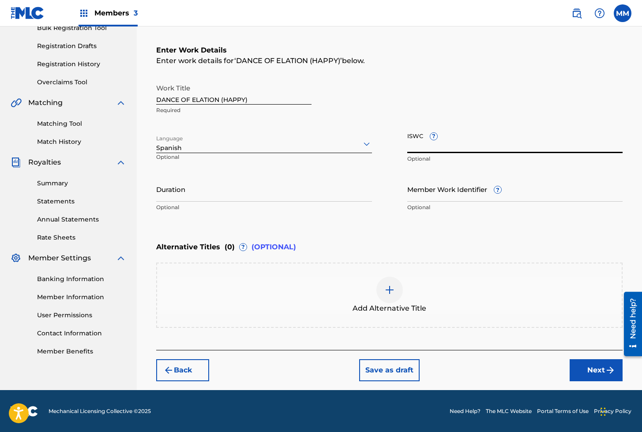
click at [410, 145] on input "ISWC ?" at bounding box center [515, 140] width 216 height 25
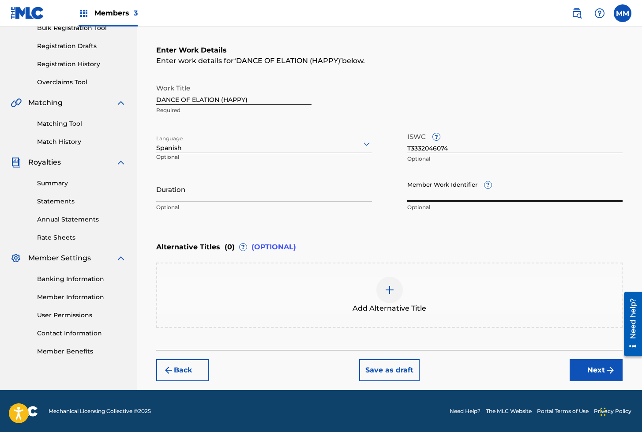
click at [437, 189] on input "Member Work Identifier ?" at bounding box center [515, 188] width 216 height 25
click at [580, 363] on button "Next" at bounding box center [595, 370] width 53 height 22
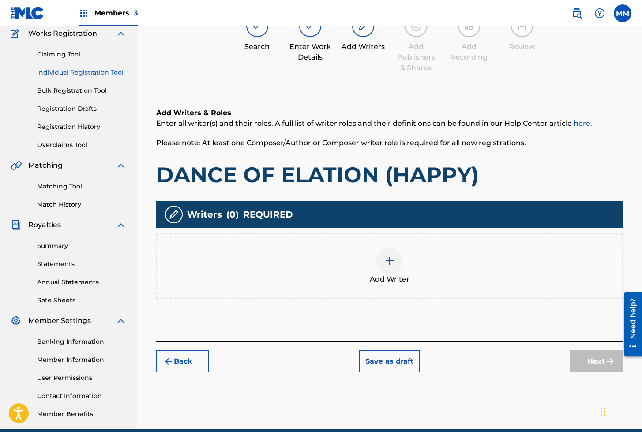
scroll to position [40, 0]
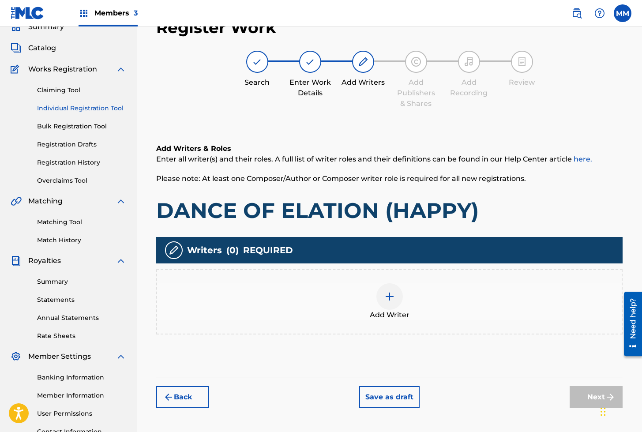
click at [387, 301] on img at bounding box center [389, 296] width 11 height 11
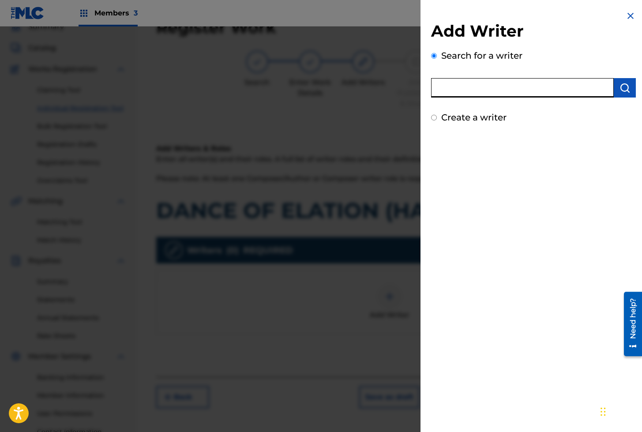
click at [468, 93] on input "text" at bounding box center [522, 87] width 183 height 19
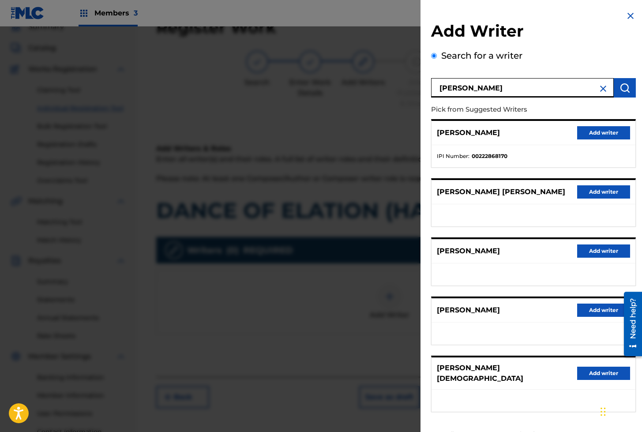
click at [591, 380] on button "Add writer" at bounding box center [603, 372] width 53 height 13
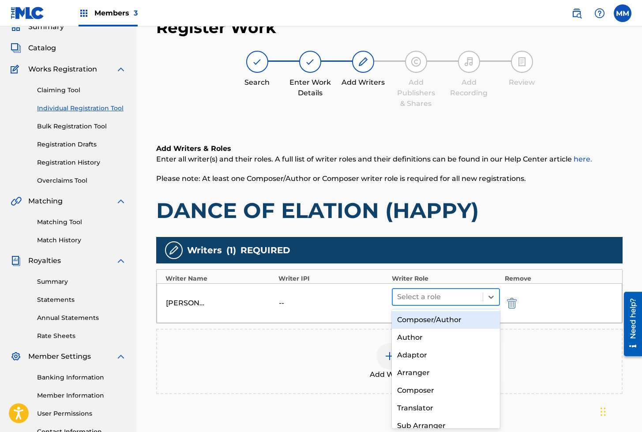
click at [418, 300] on div at bounding box center [438, 297] width 82 height 12
click at [414, 316] on div "Composer/Author" at bounding box center [446, 320] width 108 height 18
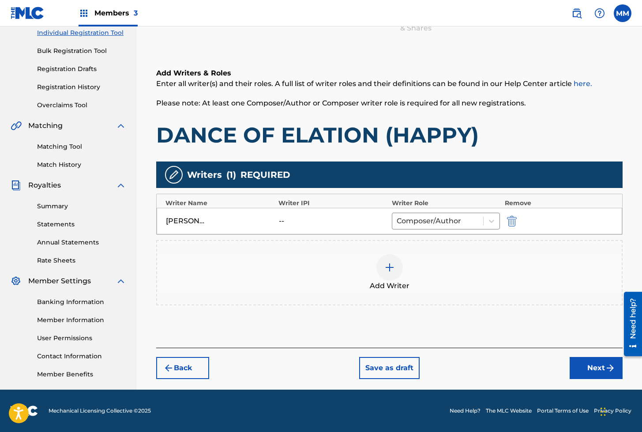
click at [585, 367] on button "Next" at bounding box center [595, 368] width 53 height 22
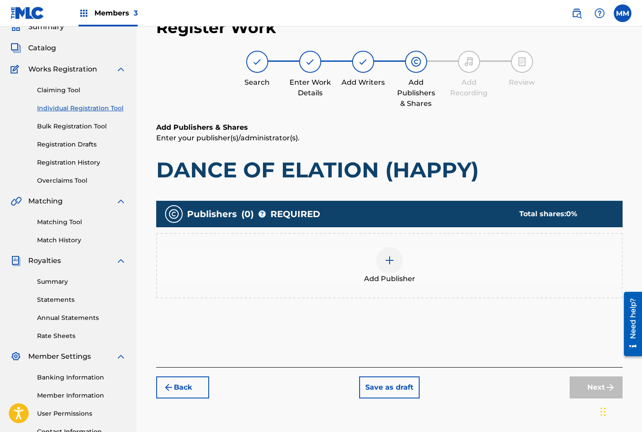
click at [395, 255] on div at bounding box center [389, 260] width 26 height 26
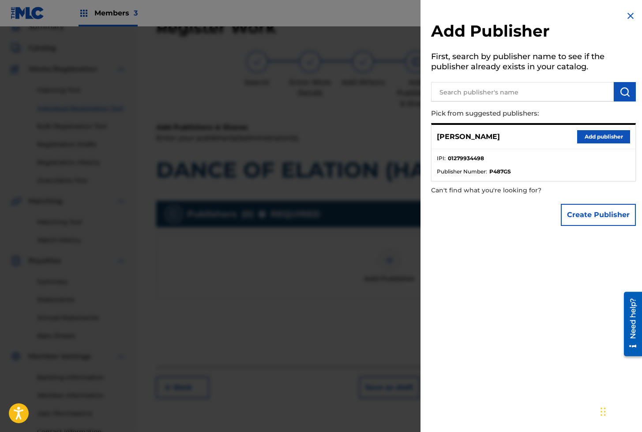
click at [597, 138] on button "Add publisher" at bounding box center [603, 136] width 53 height 13
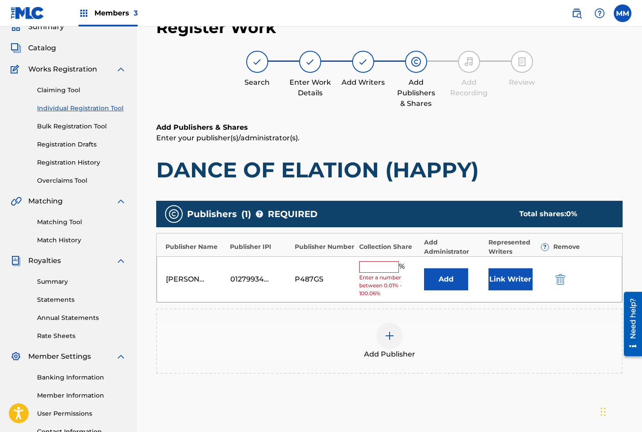
click at [506, 282] on button "Link Writer" at bounding box center [510, 279] width 44 height 22
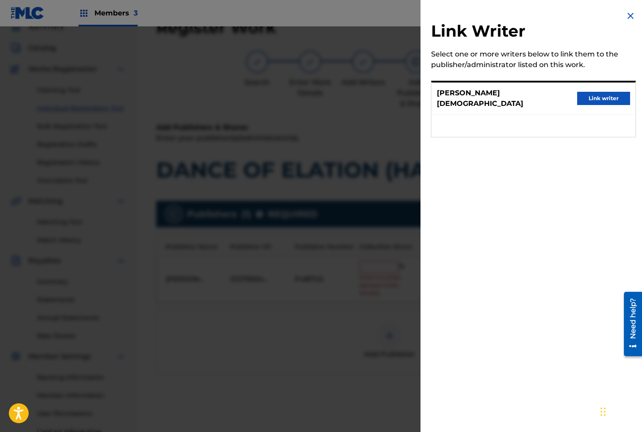
click at [593, 97] on button "Link writer" at bounding box center [603, 98] width 53 height 13
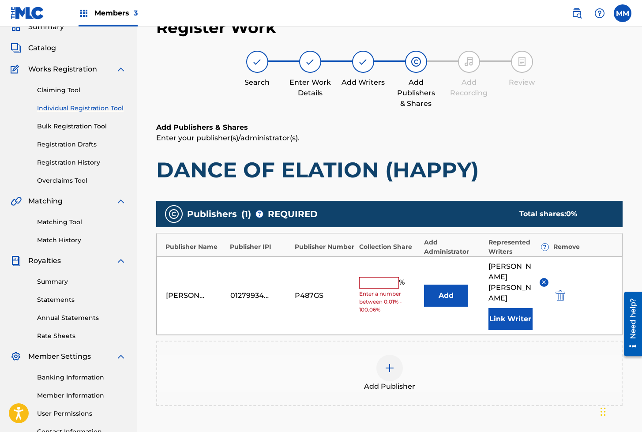
click at [371, 277] on input "text" at bounding box center [379, 282] width 40 height 11
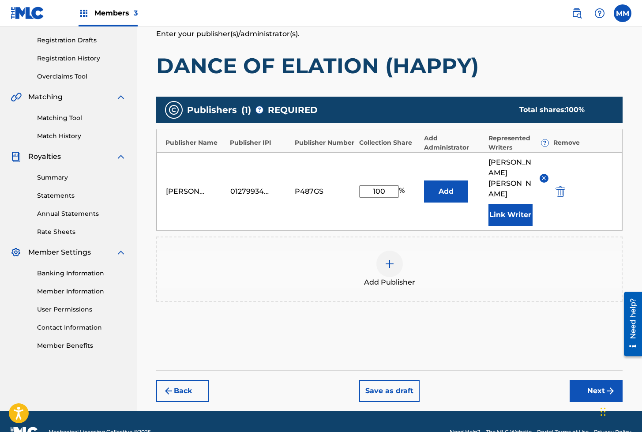
click at [593, 380] on button "Next" at bounding box center [595, 391] width 53 height 22
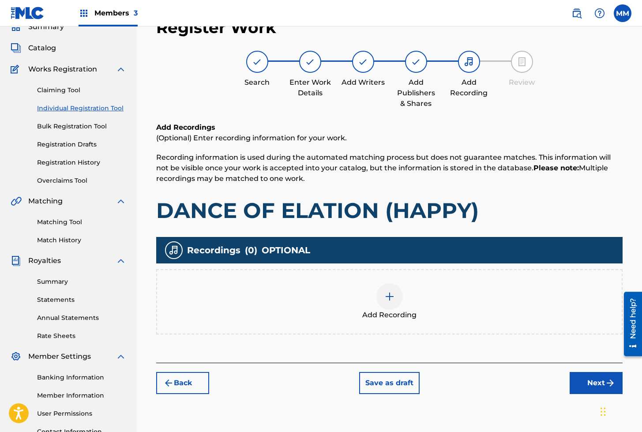
click at [378, 292] on div at bounding box center [389, 296] width 26 height 26
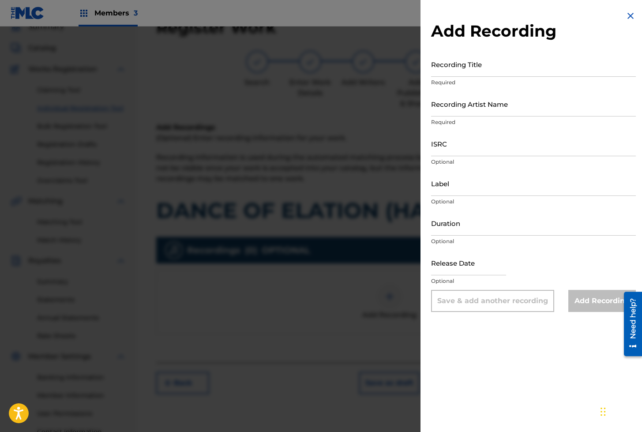
click at [446, 67] on input "Recording Title" at bounding box center [533, 64] width 205 height 25
click at [456, 102] on input "Recording Artist Name" at bounding box center [533, 103] width 205 height 25
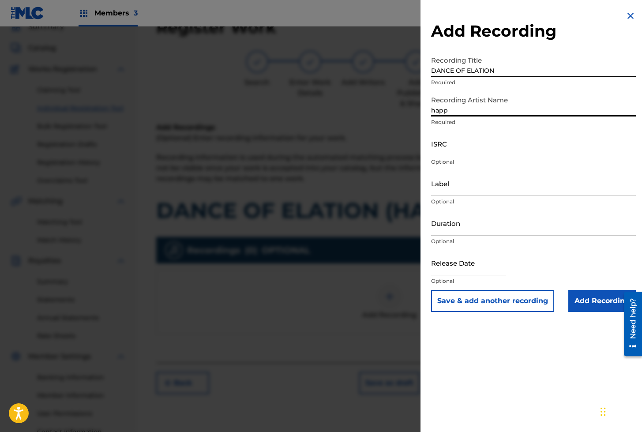
scroll to position [0, 0]
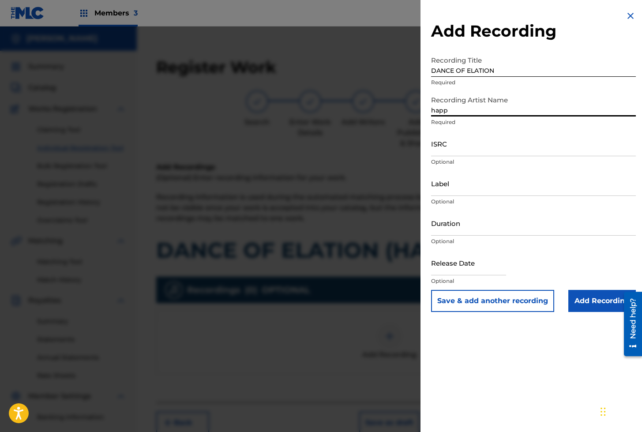
click at [490, 107] on input "happ" at bounding box center [533, 103] width 205 height 25
click at [461, 146] on input "ISRC" at bounding box center [533, 143] width 205 height 25
click at [582, 304] on input "Add Recording" at bounding box center [601, 301] width 67 height 22
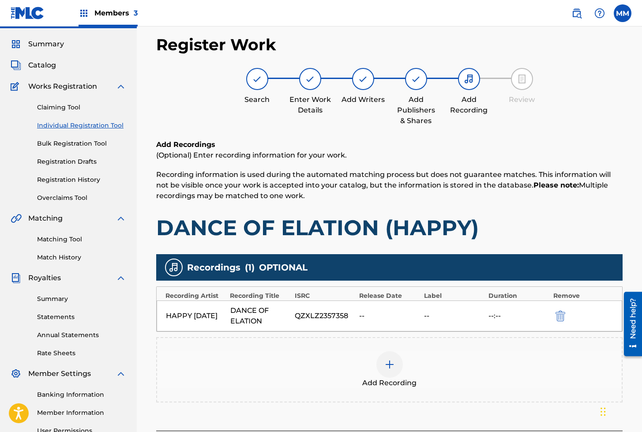
scroll to position [115, 0]
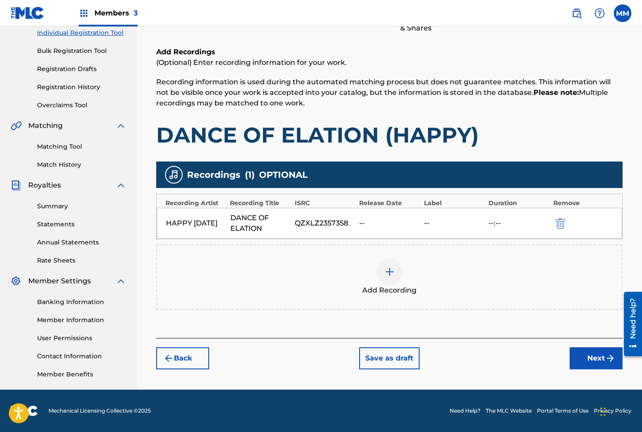
click at [590, 360] on button "Next" at bounding box center [595, 358] width 53 height 22
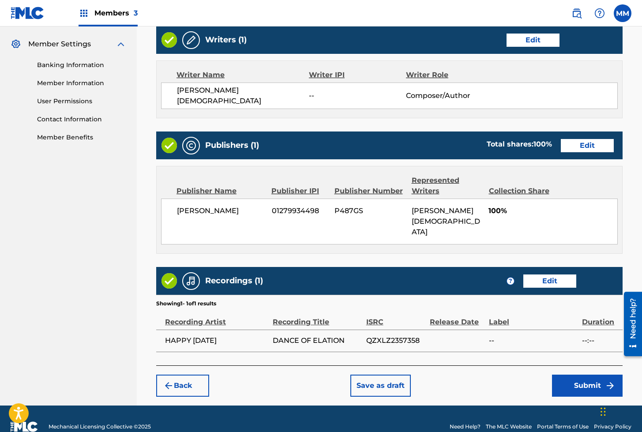
scroll to position [352, 0]
click at [573, 374] on button "Submit" at bounding box center [587, 385] width 71 height 22
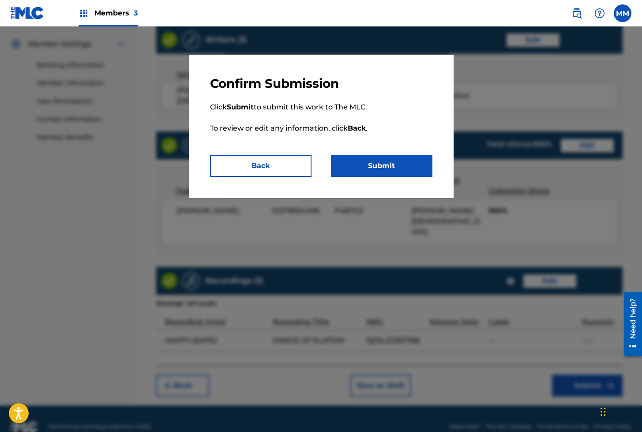
click at [363, 165] on button "Submit" at bounding box center [381, 166] width 101 height 22
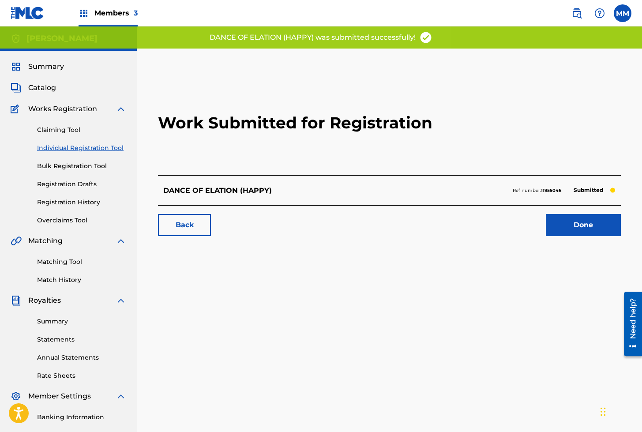
click at [578, 229] on link "Done" at bounding box center [582, 225] width 75 height 22
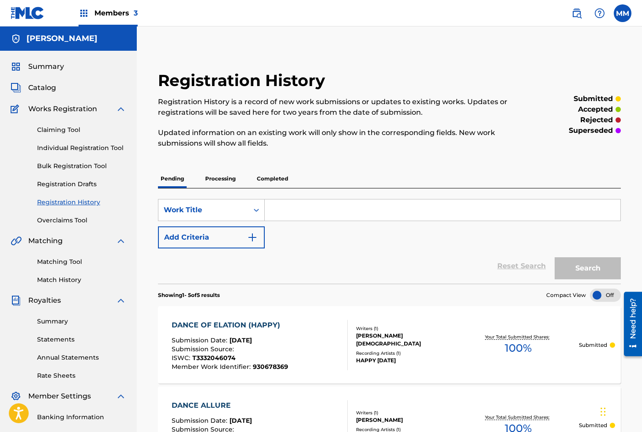
click at [67, 148] on link "Individual Registration Tool" at bounding box center [81, 147] width 89 height 9
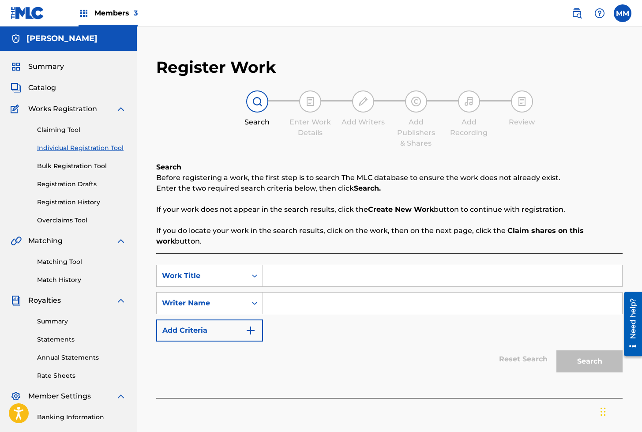
click at [279, 272] on input "Search Form" at bounding box center [442, 275] width 359 height 21
click at [313, 308] on input "Search Form" at bounding box center [442, 302] width 359 height 21
click at [312, 307] on input "Search Form" at bounding box center [442, 302] width 359 height 21
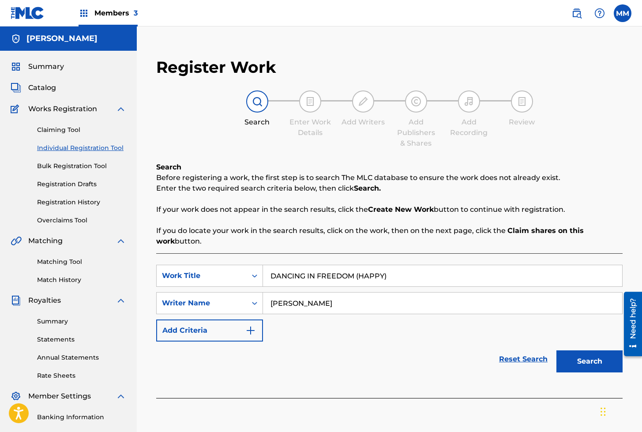
click at [574, 363] on button "Search" at bounding box center [589, 361] width 66 height 22
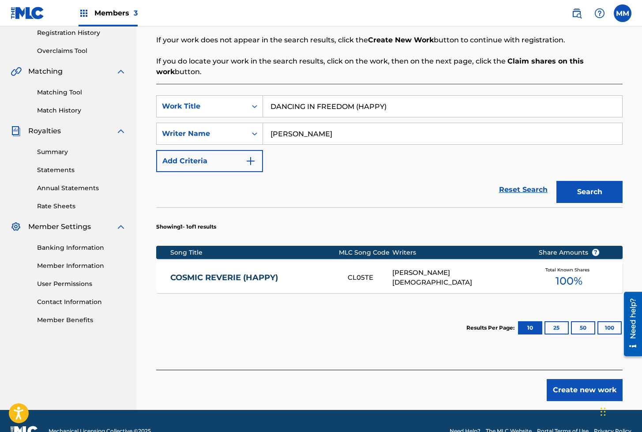
scroll to position [190, 0]
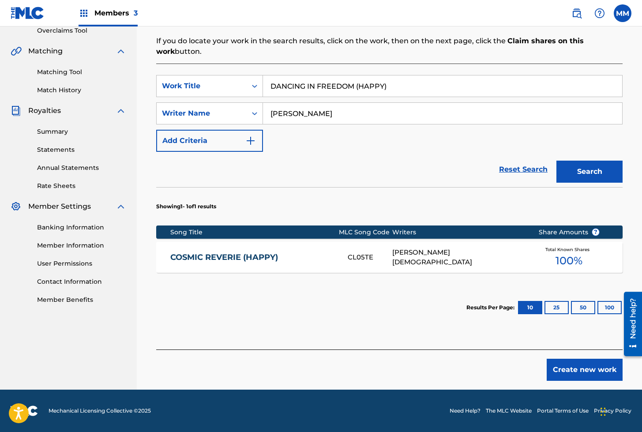
click at [568, 372] on button "Create new work" at bounding box center [584, 369] width 76 height 22
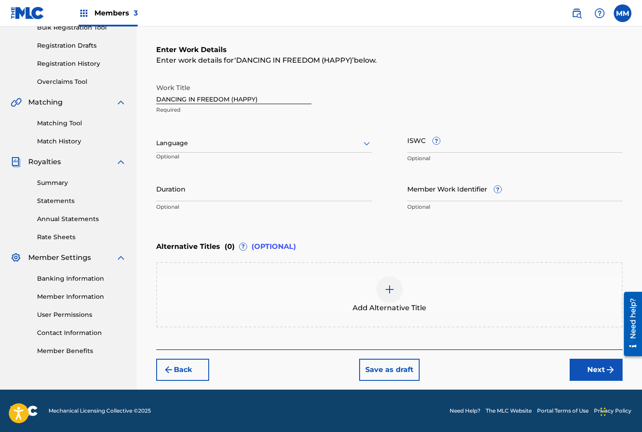
scroll to position [138, 0]
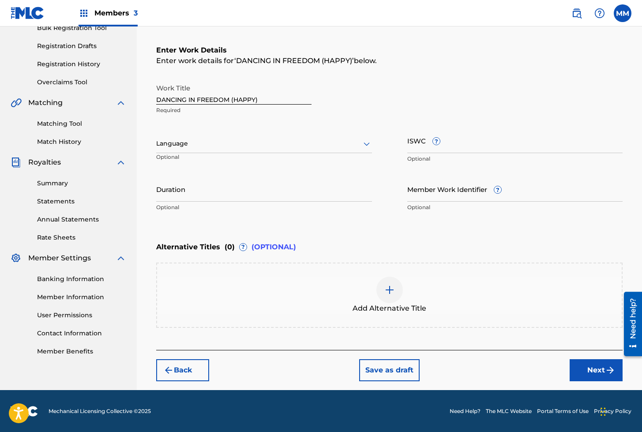
click at [169, 145] on div at bounding box center [264, 143] width 216 height 11
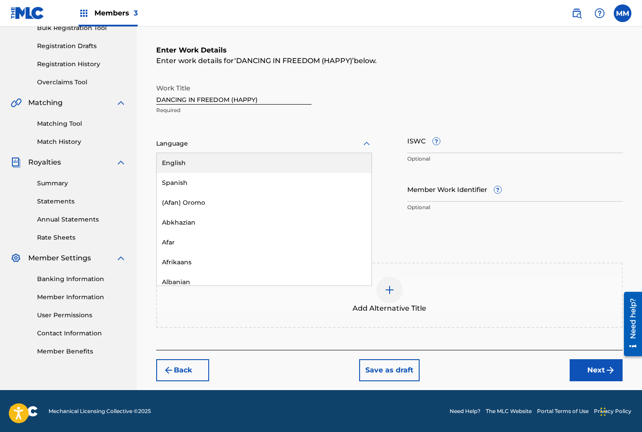
click at [180, 160] on div "English" at bounding box center [264, 163] width 215 height 20
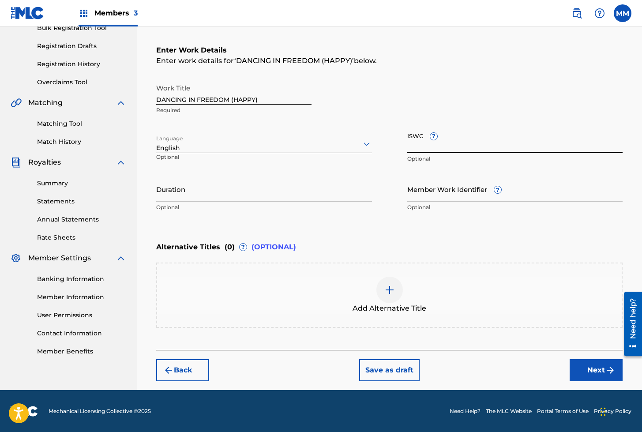
click at [415, 141] on input "ISWC ?" at bounding box center [515, 140] width 216 height 25
click at [432, 197] on input "Member Work Identifier ?" at bounding box center [515, 188] width 216 height 25
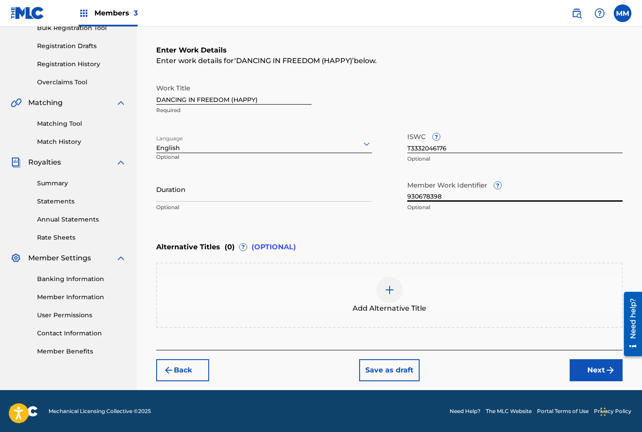
click at [601, 368] on button "Next" at bounding box center [595, 370] width 53 height 22
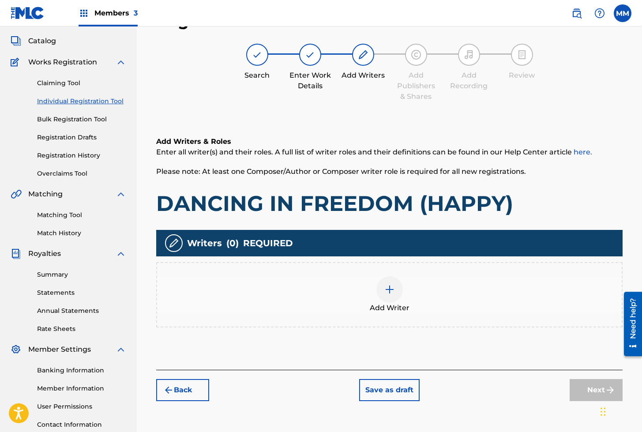
scroll to position [40, 0]
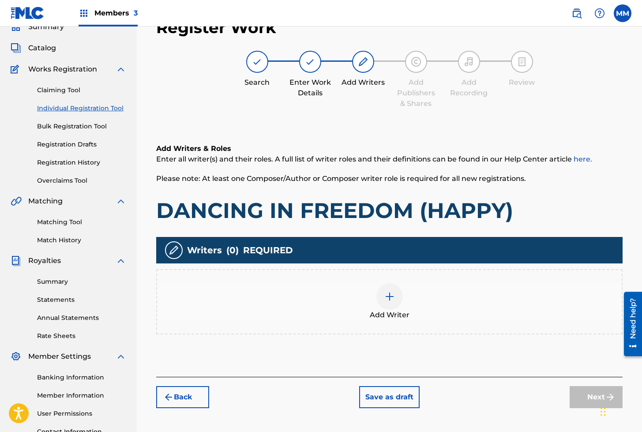
click at [400, 299] on div at bounding box center [389, 296] width 26 height 26
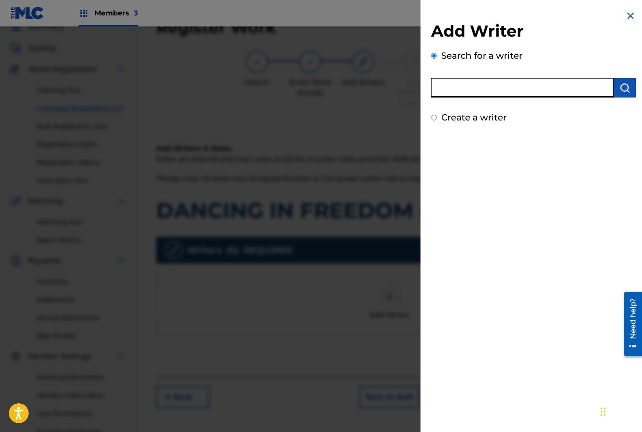
click at [525, 86] on input "text" at bounding box center [522, 87] width 183 height 19
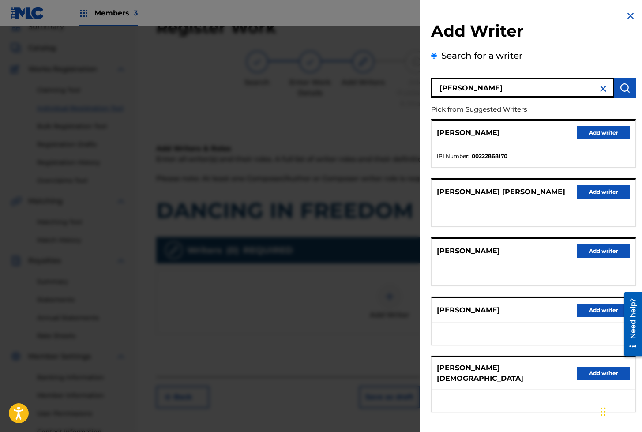
click at [604, 380] on button "Add writer" at bounding box center [603, 372] width 53 height 13
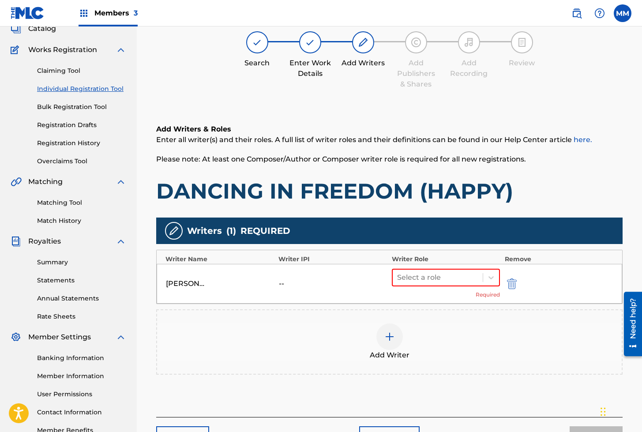
scroll to position [127, 0]
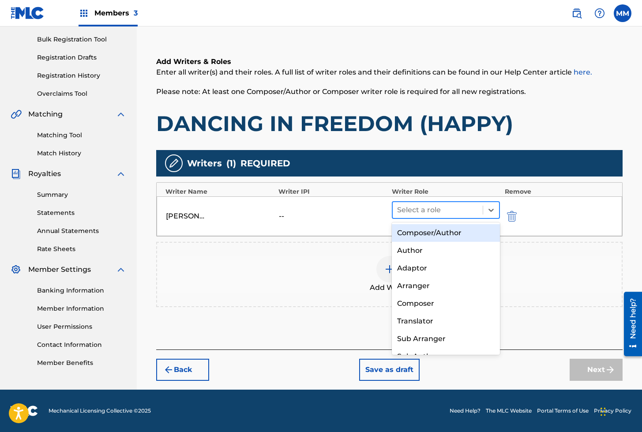
click at [408, 213] on div at bounding box center [438, 210] width 82 height 12
click at [411, 233] on div "Composer/Author" at bounding box center [446, 233] width 108 height 18
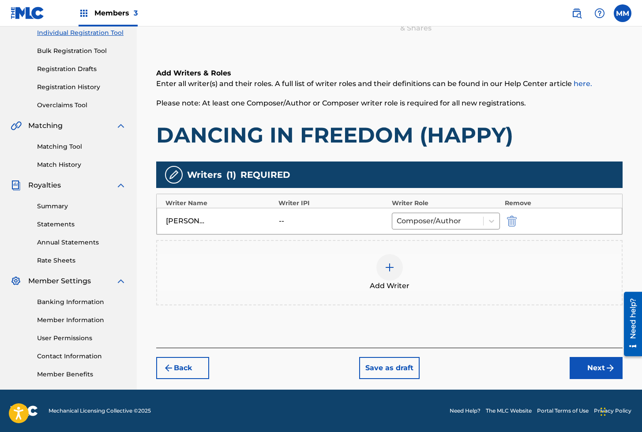
scroll to position [115, 0]
click at [584, 366] on button "Next" at bounding box center [595, 368] width 53 height 22
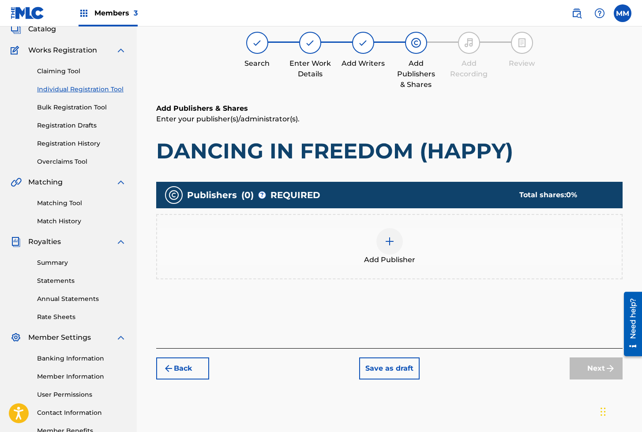
scroll to position [40, 0]
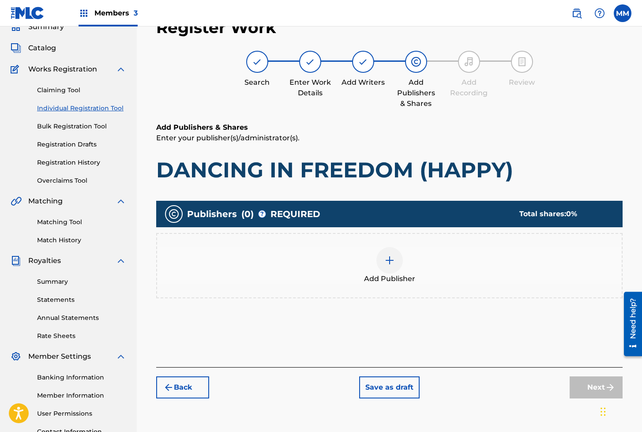
click at [383, 258] on div at bounding box center [389, 260] width 26 height 26
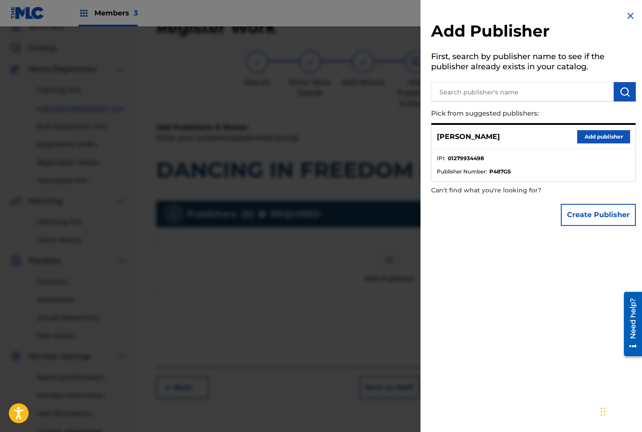
click at [613, 126] on div "[PERSON_NAME] Add publisher" at bounding box center [533, 137] width 204 height 24
click at [606, 132] on button "Add publisher" at bounding box center [603, 136] width 53 height 13
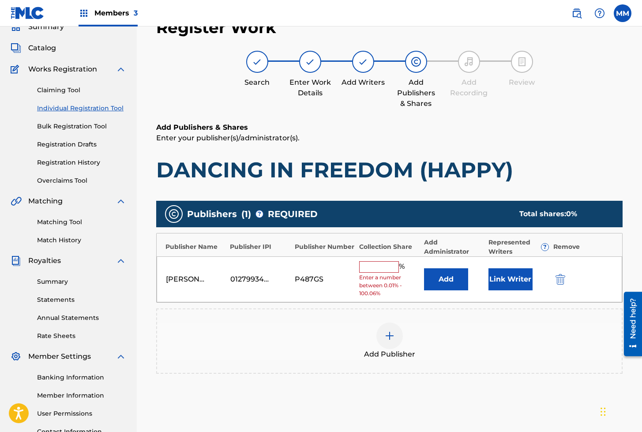
click at [506, 281] on button "Link Writer" at bounding box center [510, 279] width 44 height 22
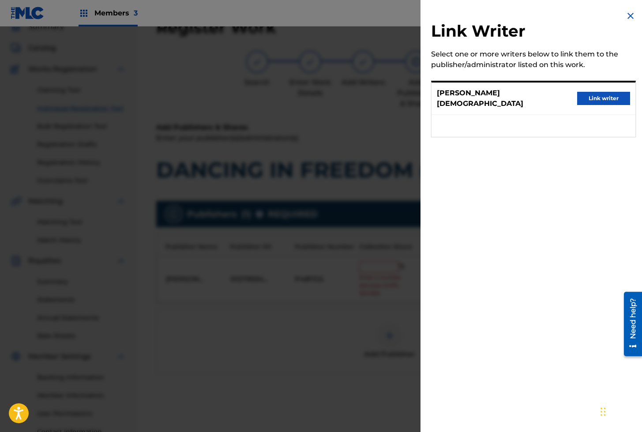
click at [591, 95] on button "Link writer" at bounding box center [603, 98] width 53 height 13
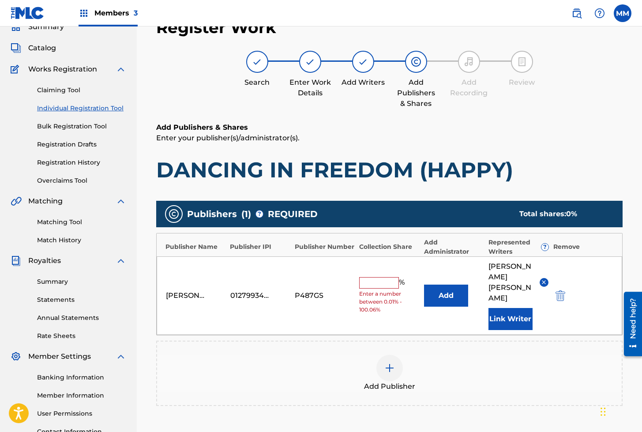
click at [384, 277] on input "text" at bounding box center [379, 282] width 40 height 11
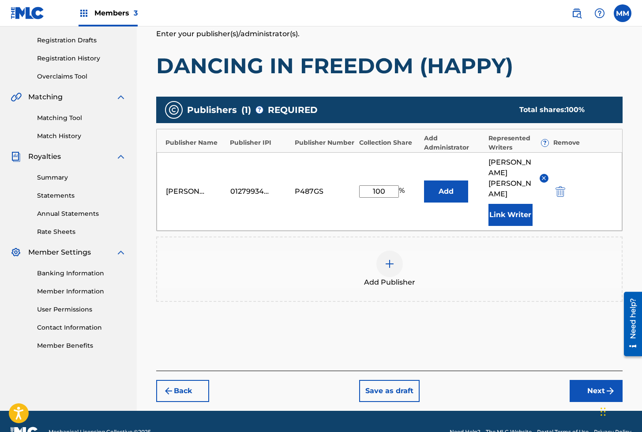
click at [577, 380] on button "Next" at bounding box center [595, 391] width 53 height 22
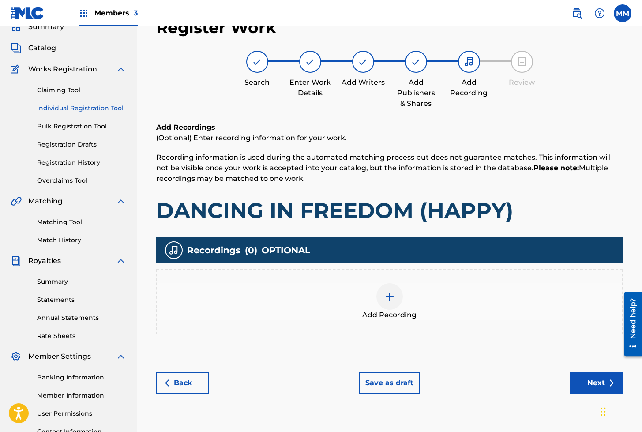
click at [396, 293] on div at bounding box center [389, 296] width 26 height 26
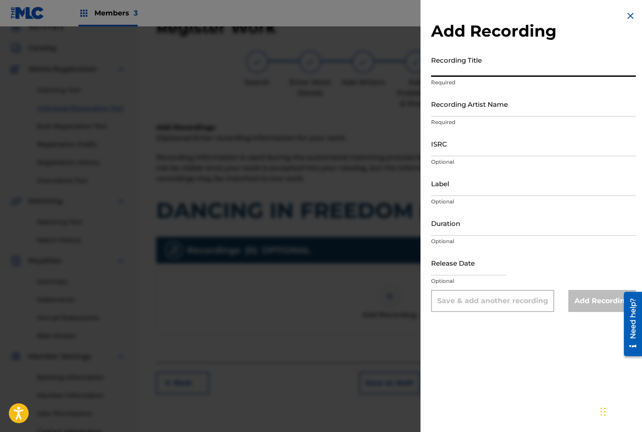
click at [454, 65] on input "Recording Title" at bounding box center [533, 64] width 205 height 25
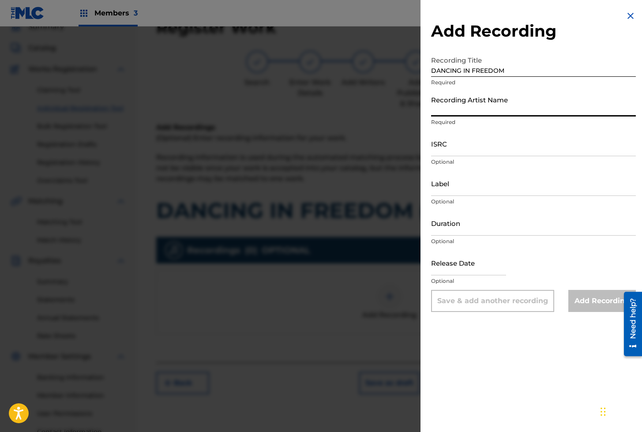
click at [470, 101] on input "Recording Artist Name" at bounding box center [533, 103] width 205 height 25
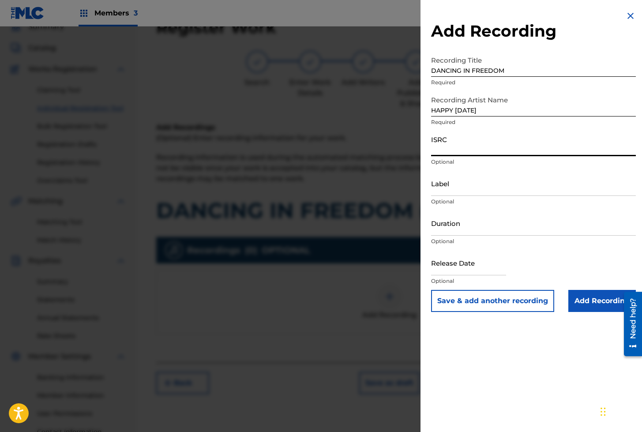
click at [460, 153] on input "ISRC" at bounding box center [533, 143] width 205 height 25
click at [570, 296] on input "Add Recording" at bounding box center [601, 301] width 67 height 22
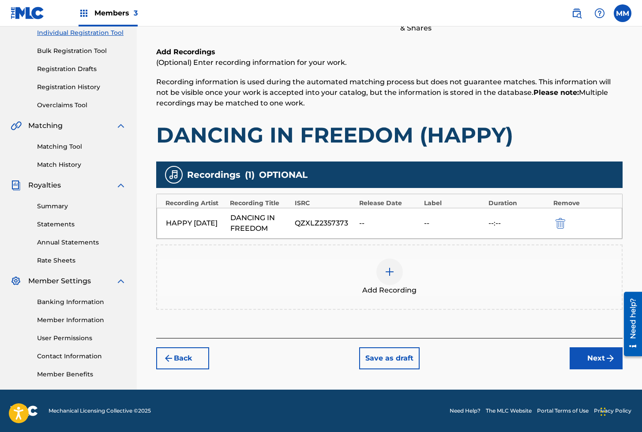
click at [596, 359] on button "Next" at bounding box center [595, 358] width 53 height 22
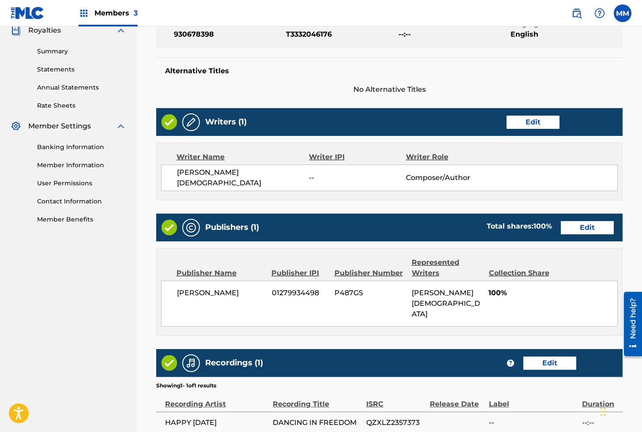
scroll to position [352, 0]
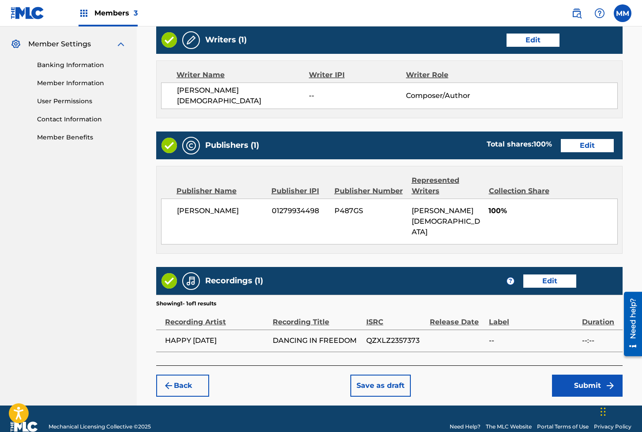
click at [570, 374] on button "Submit" at bounding box center [587, 385] width 71 height 22
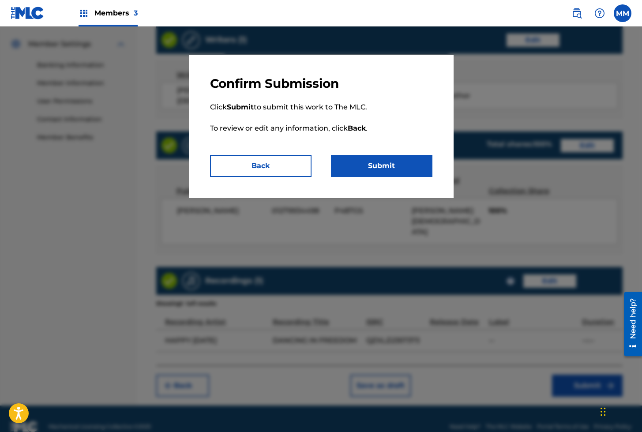
click at [365, 152] on p "Click Submit to submit this work to The MLC. To review or edit any information,…" at bounding box center [321, 122] width 222 height 63
click at [369, 161] on button "Submit" at bounding box center [381, 166] width 101 height 22
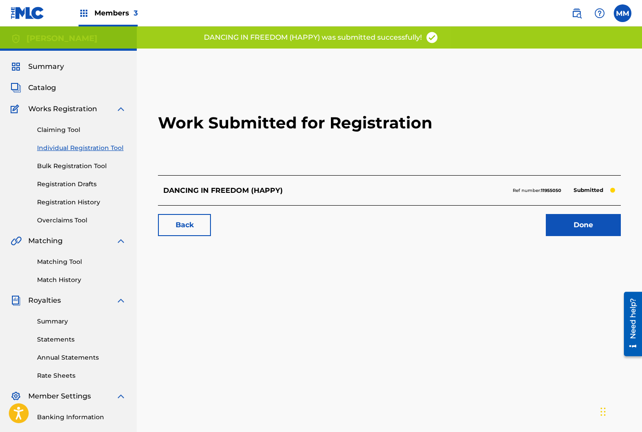
click at [578, 231] on link "Done" at bounding box center [582, 225] width 75 height 22
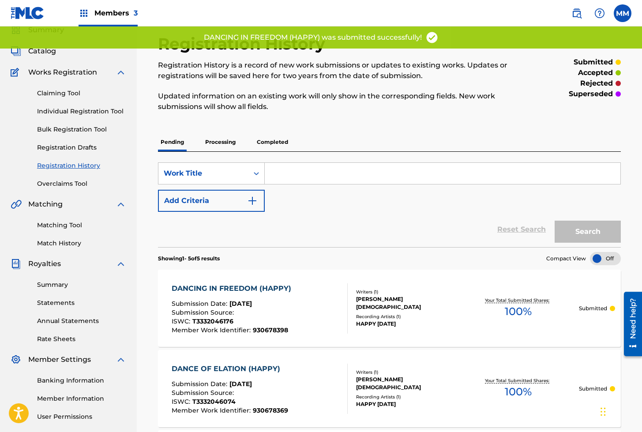
scroll to position [37, 0]
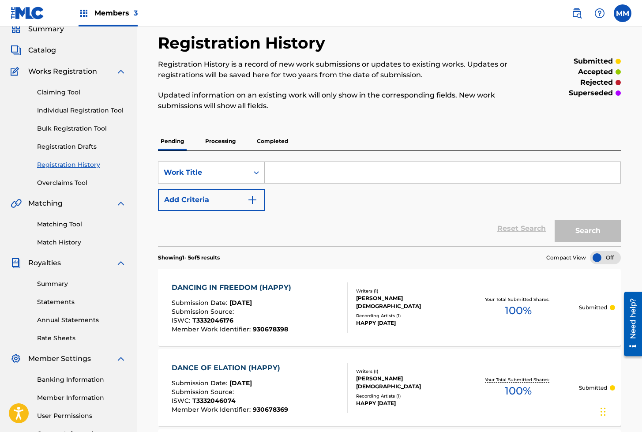
click at [83, 116] on div "Claiming Tool Individual Registration Tool Bulk Registration Tool Registration …" at bounding box center [69, 132] width 116 height 111
click at [84, 111] on link "Individual Registration Tool" at bounding box center [81, 110] width 89 height 9
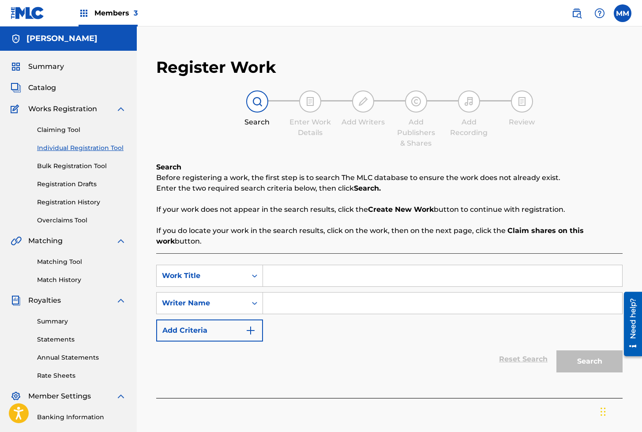
click at [290, 282] on input "Search Form" at bounding box center [442, 275] width 359 height 21
click at [308, 300] on input "Search Form" at bounding box center [442, 302] width 359 height 21
drag, startPoint x: 278, startPoint y: 333, endPoint x: 286, endPoint y: 267, distance: 66.6
click at [278, 332] on div "SearchWithCriteriae235ace3-d6d1-427b-912f-cbc4622893ae Work Title DANCING MOON …" at bounding box center [389, 303] width 466 height 77
click at [60, 258] on link "Matching Tool" at bounding box center [81, 261] width 89 height 9
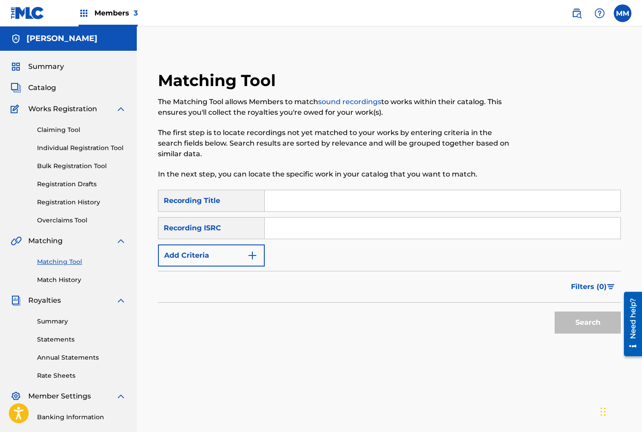
click at [327, 230] on input "Search Form" at bounding box center [442, 227] width 355 height 21
click at [554, 311] on button "Search" at bounding box center [587, 322] width 66 height 22
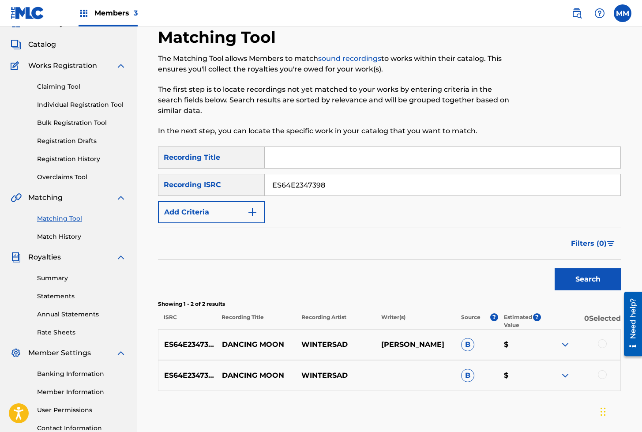
scroll to position [45, 0]
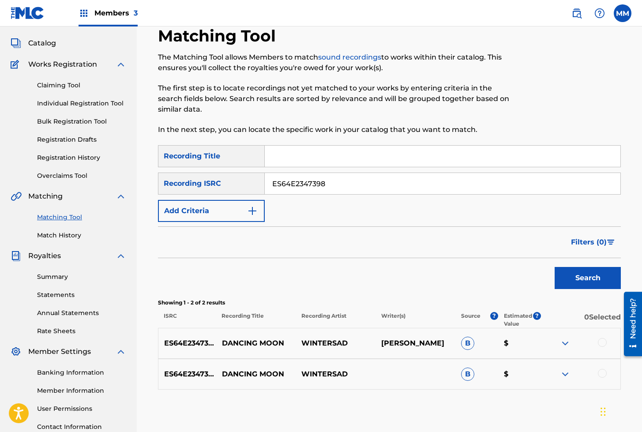
click at [69, 105] on link "Individual Registration Tool" at bounding box center [81, 103] width 89 height 9
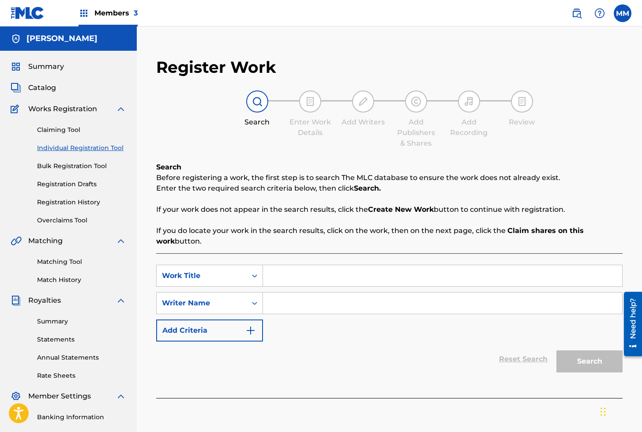
click at [319, 274] on input "Search Form" at bounding box center [442, 275] width 359 height 21
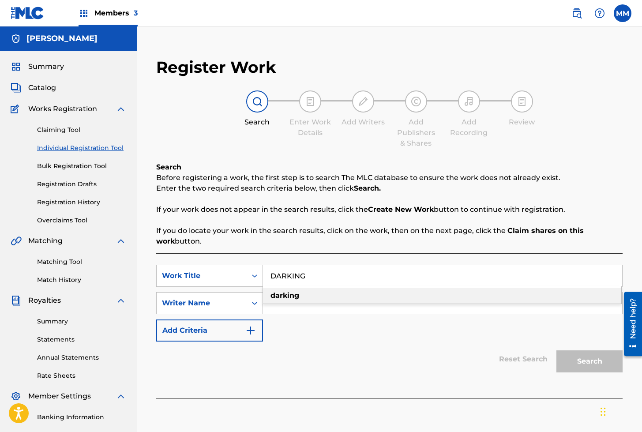
click at [291, 295] on strong "darking" at bounding box center [284, 295] width 29 height 8
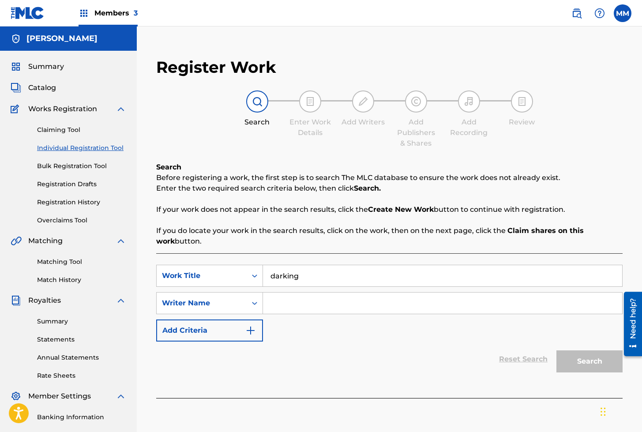
click at [289, 307] on input "Search Form" at bounding box center [442, 302] width 359 height 21
click at [358, 302] on input "[PERSON_NAME]" at bounding box center [442, 302] width 359 height 21
click at [577, 358] on button "Search" at bounding box center [589, 361] width 66 height 22
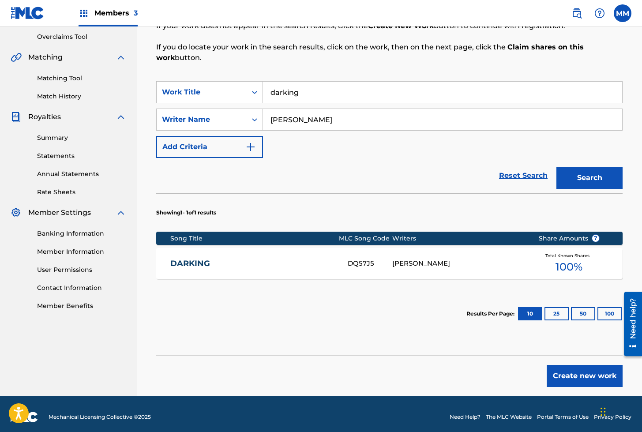
scroll to position [190, 0]
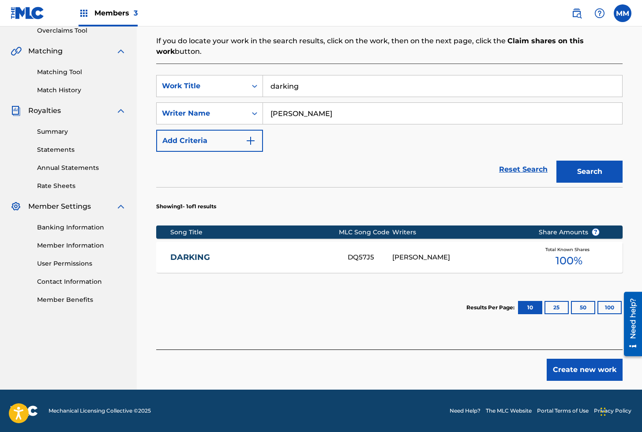
click at [236, 265] on div "DARKING DQ57J5 [PERSON_NAME] Total Known Shares 100 %" at bounding box center [389, 257] width 466 height 31
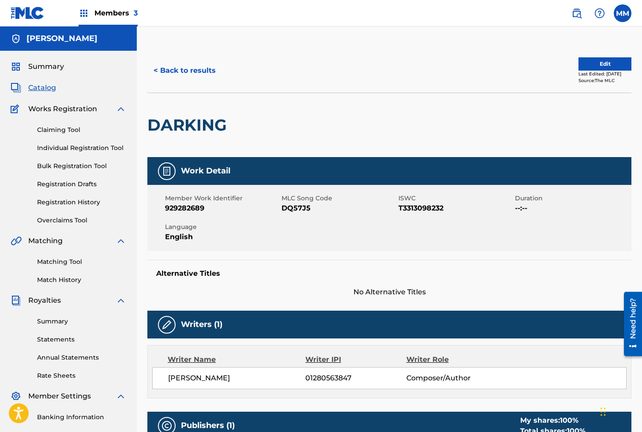
click at [76, 150] on link "Individual Registration Tool" at bounding box center [81, 147] width 89 height 9
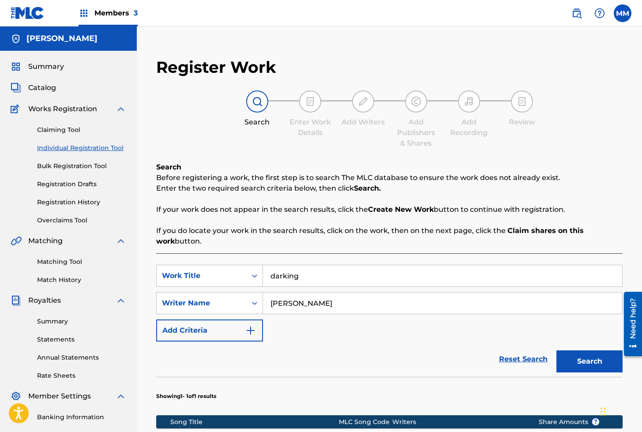
click at [323, 283] on input "darking" at bounding box center [442, 275] width 359 height 21
click at [311, 305] on input "[PERSON_NAME]" at bounding box center [442, 302] width 359 height 21
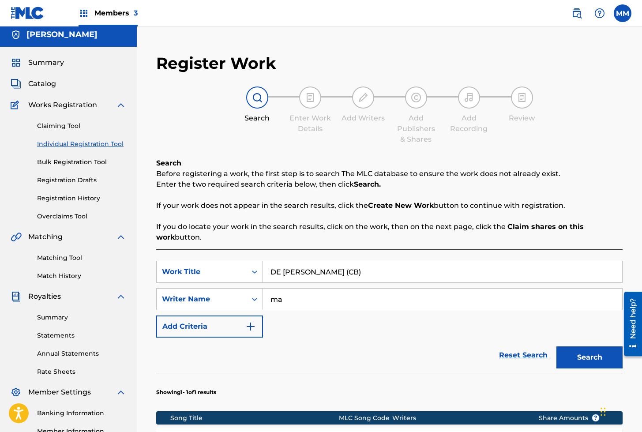
click at [338, 327] on div "SearchWithCriteriae235ace3-d6d1-427b-912f-cbc4622893ae Work Title DE [PERSON_NA…" at bounding box center [389, 299] width 466 height 77
click at [327, 296] on input "ma" at bounding box center [442, 299] width 359 height 21
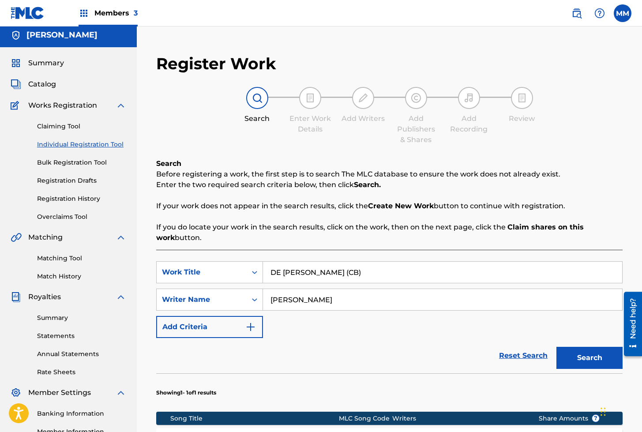
click at [575, 358] on button "Search" at bounding box center [589, 358] width 66 height 22
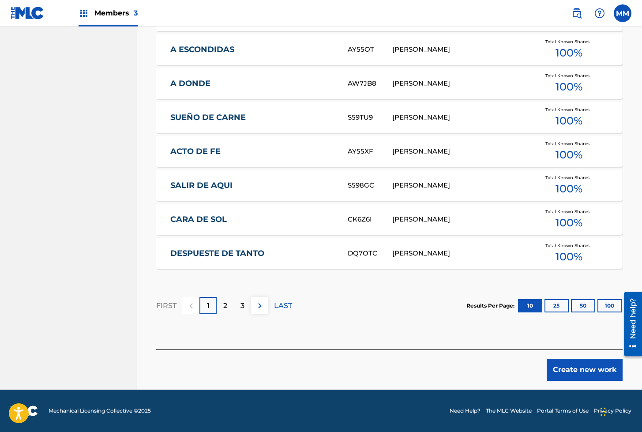
click at [609, 365] on button "Create new work" at bounding box center [584, 369] width 76 height 22
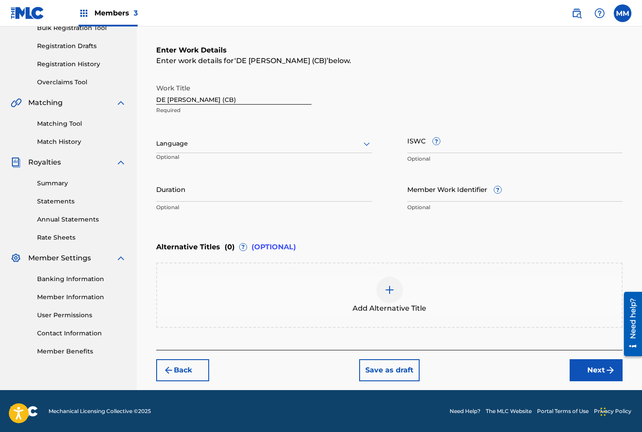
click at [185, 145] on div at bounding box center [264, 143] width 216 height 11
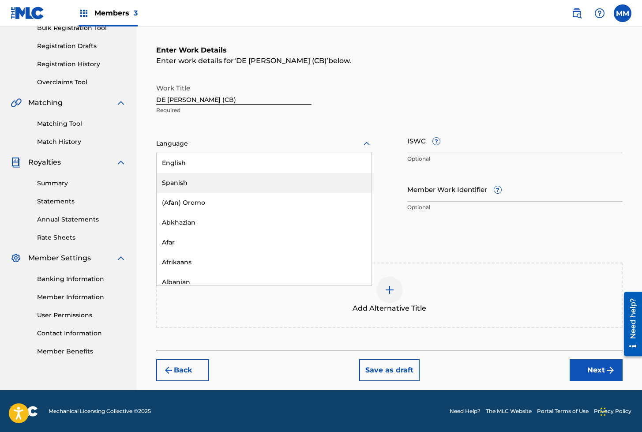
click at [180, 186] on div "Spanish" at bounding box center [264, 183] width 215 height 20
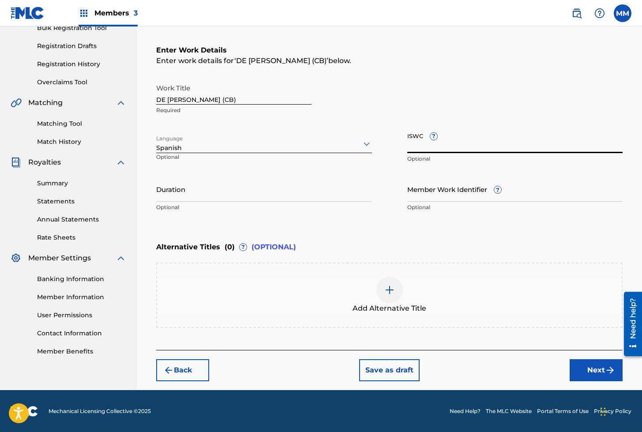
click at [415, 138] on input "ISWC ?" at bounding box center [515, 140] width 216 height 25
click at [432, 194] on input "Member Work Identifier ?" at bounding box center [515, 188] width 216 height 25
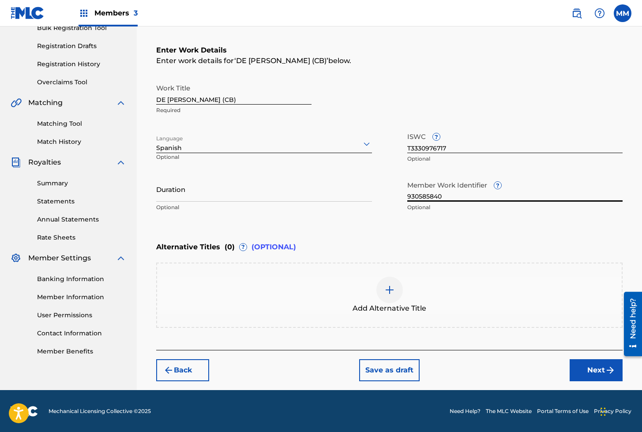
click at [581, 369] on button "Next" at bounding box center [595, 370] width 53 height 22
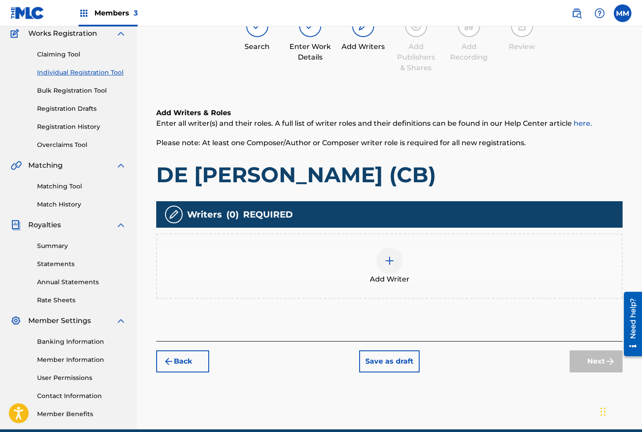
scroll to position [40, 0]
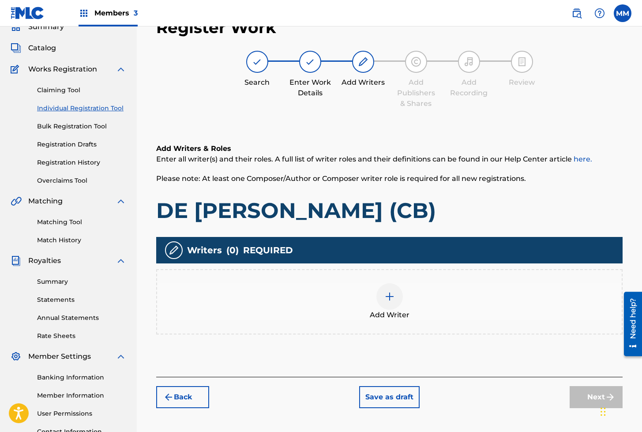
click at [388, 286] on div at bounding box center [389, 296] width 26 height 26
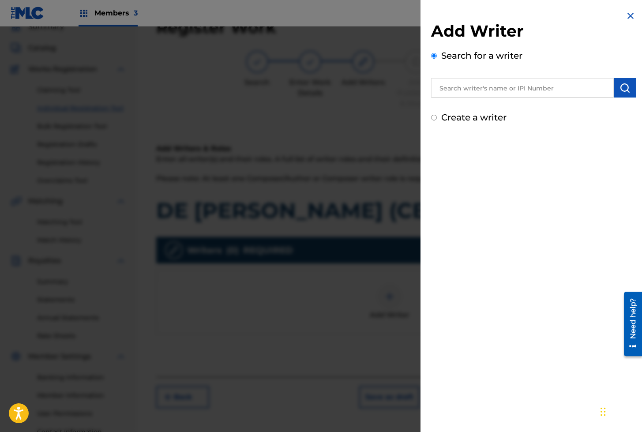
scroll to position [39, 0]
click at [465, 95] on input "text" at bounding box center [522, 87] width 183 height 19
click at [621, 88] on img "submit" at bounding box center [624, 87] width 11 height 11
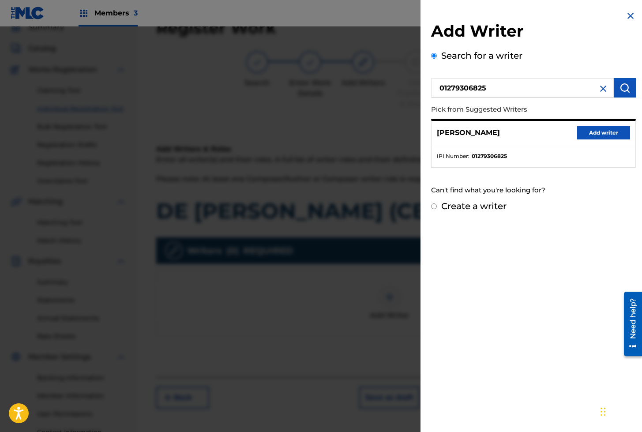
click at [594, 133] on button "Add writer" at bounding box center [603, 132] width 53 height 13
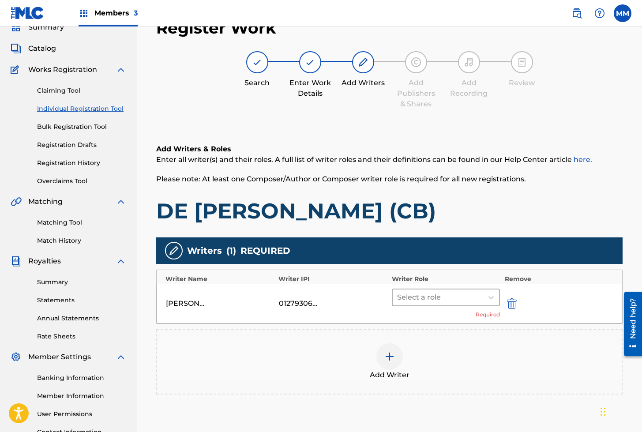
click at [424, 299] on div at bounding box center [438, 297] width 82 height 12
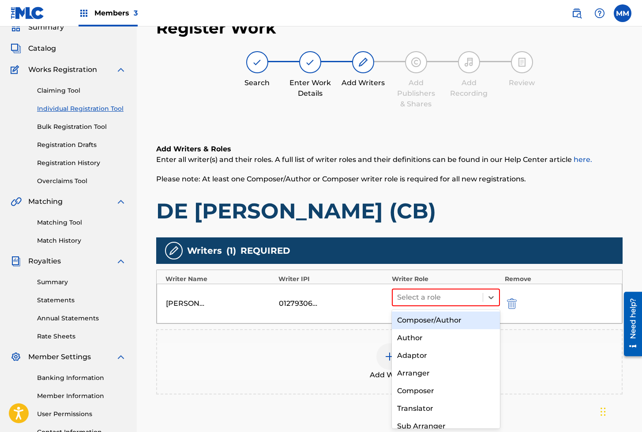
click at [425, 322] on div "Composer/Author" at bounding box center [446, 320] width 108 height 18
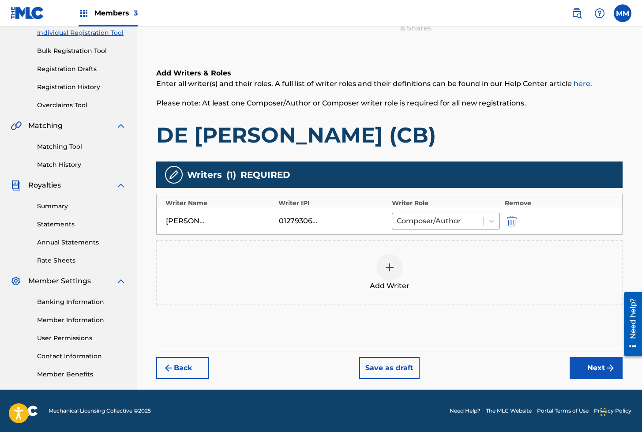
click at [585, 360] on button "Next" at bounding box center [595, 368] width 53 height 22
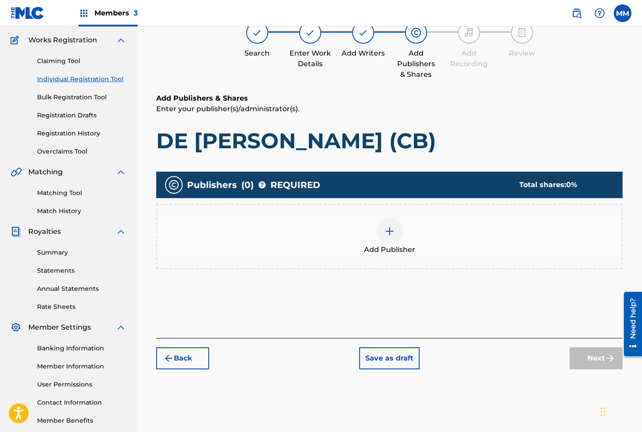
scroll to position [40, 0]
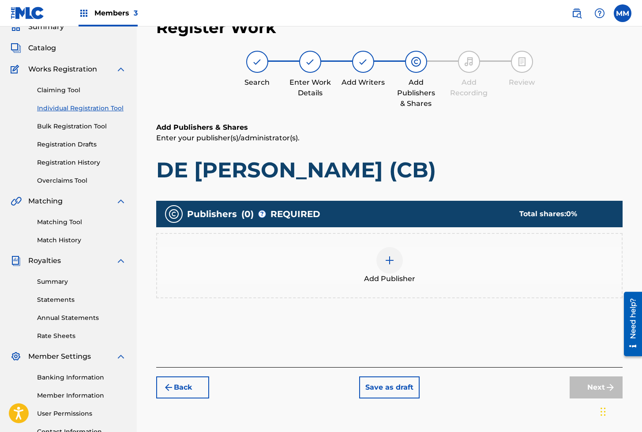
click at [381, 255] on div at bounding box center [389, 260] width 26 height 26
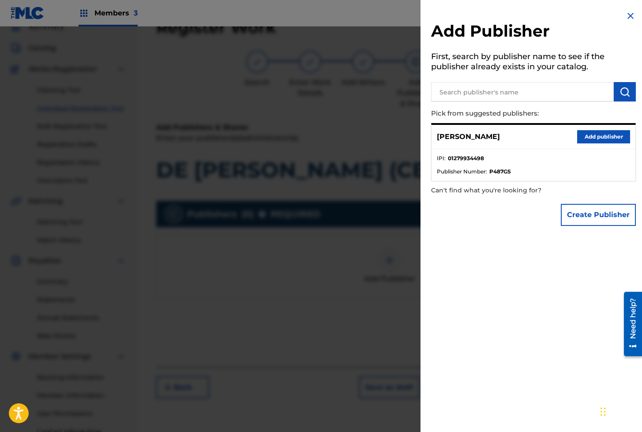
click at [579, 142] on button "Add publisher" at bounding box center [603, 136] width 53 height 13
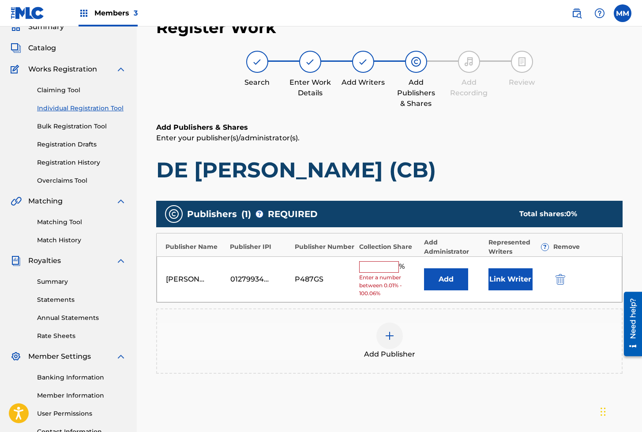
click at [505, 271] on button "Link Writer" at bounding box center [510, 279] width 44 height 22
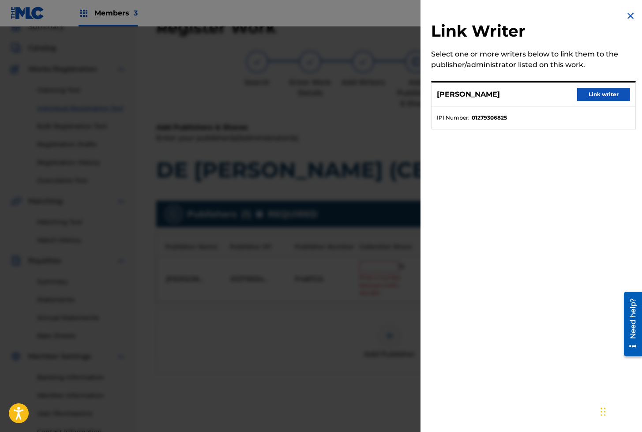
click at [597, 95] on button "Link writer" at bounding box center [603, 94] width 53 height 13
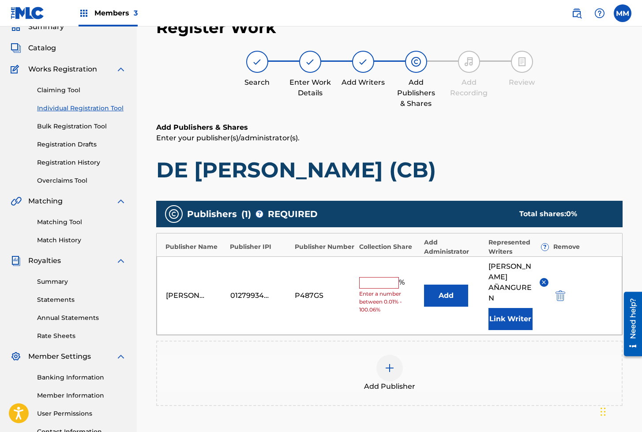
click at [384, 277] on input "text" at bounding box center [379, 282] width 40 height 11
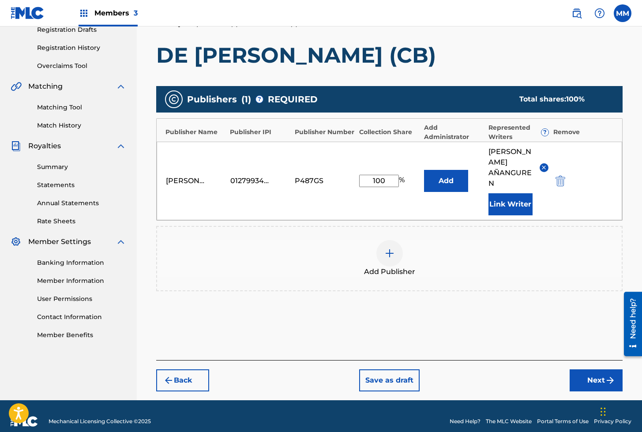
click at [590, 373] on button "Next" at bounding box center [595, 380] width 53 height 22
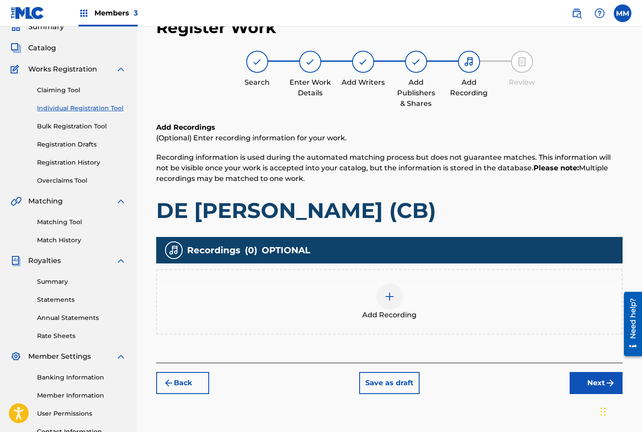
click at [390, 301] on img at bounding box center [389, 296] width 11 height 11
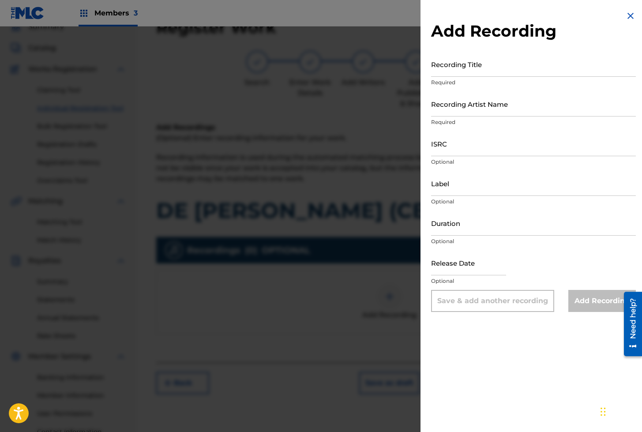
click at [450, 71] on input "Recording Title" at bounding box center [533, 64] width 205 height 25
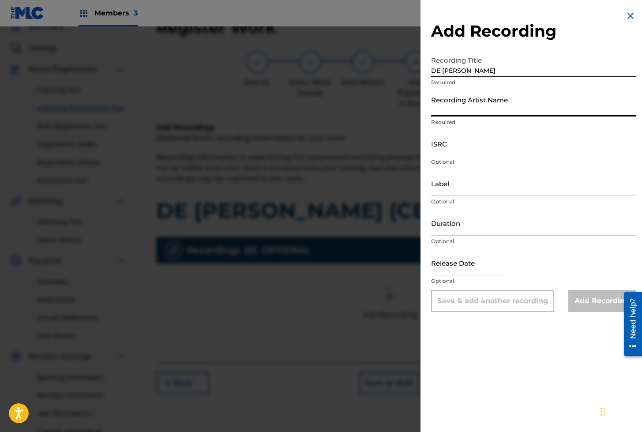
click at [459, 108] on input "Recording Artist Name" at bounding box center [533, 103] width 205 height 25
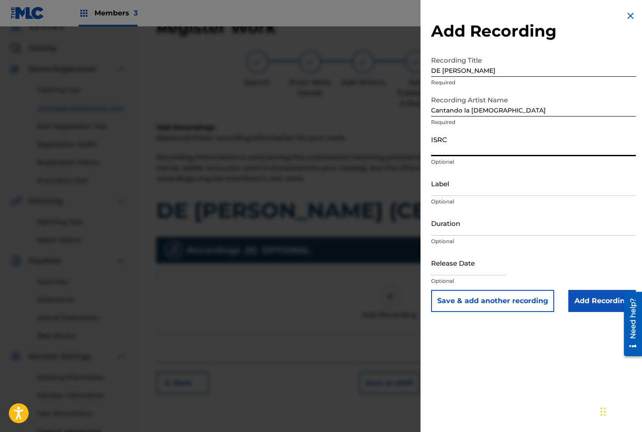
click at [465, 140] on input "ISRC" at bounding box center [533, 143] width 205 height 25
click at [589, 304] on input "Add Recording" at bounding box center [601, 301] width 67 height 22
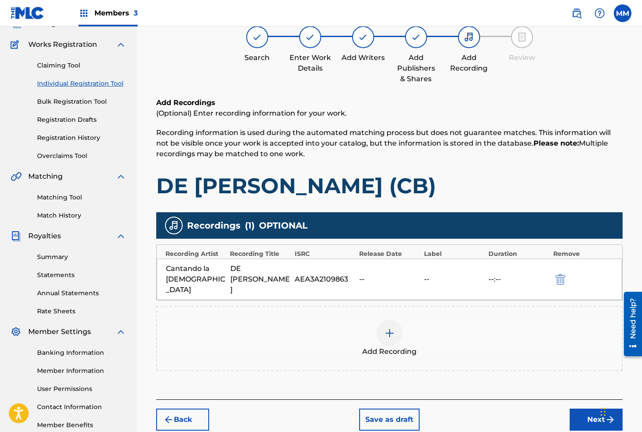
scroll to position [115, 0]
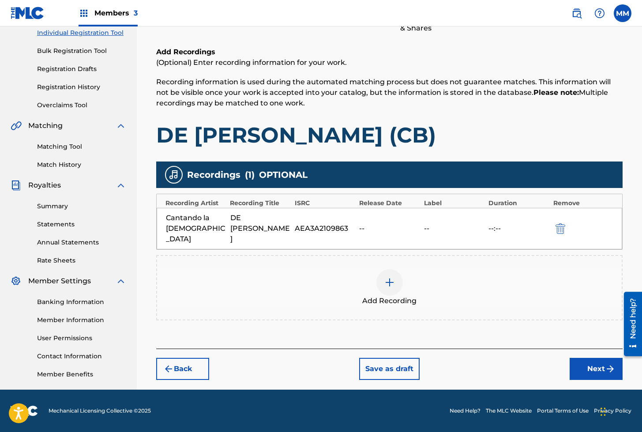
click at [591, 358] on button "Next" at bounding box center [595, 369] width 53 height 22
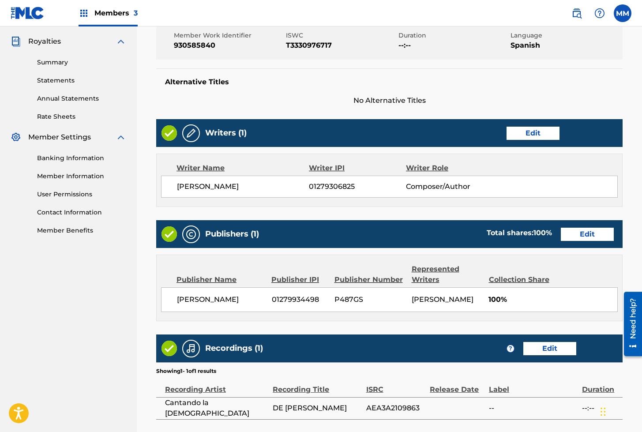
scroll to position [352, 0]
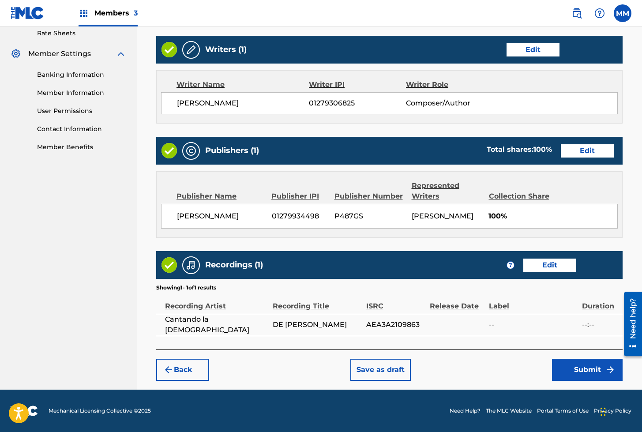
click at [579, 363] on button "Submit" at bounding box center [587, 369] width 71 height 22
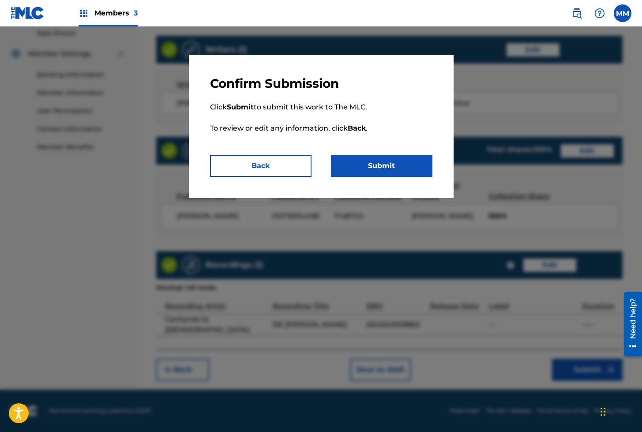
click at [376, 164] on button "Submit" at bounding box center [381, 166] width 101 height 22
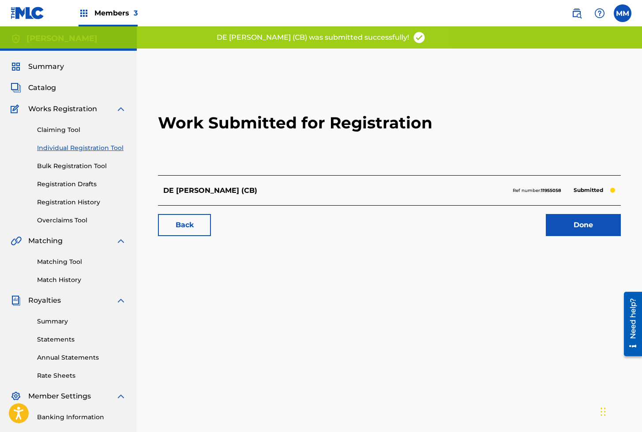
click at [571, 221] on link "Done" at bounding box center [582, 225] width 75 height 22
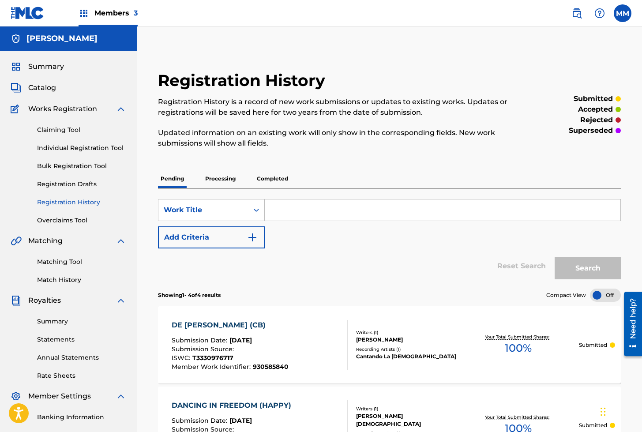
click at [73, 147] on link "Individual Registration Tool" at bounding box center [81, 147] width 89 height 9
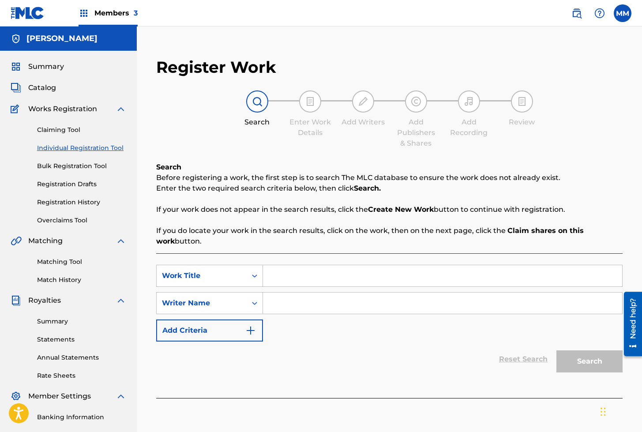
click at [282, 276] on input "Search Form" at bounding box center [442, 275] width 359 height 21
click at [285, 307] on input "Search Form" at bounding box center [442, 302] width 359 height 21
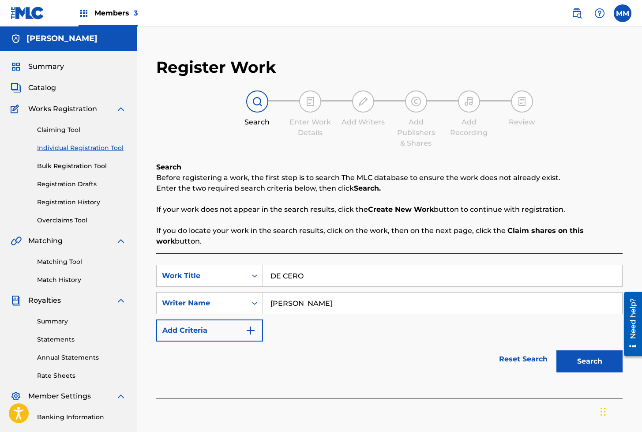
click at [585, 357] on button "Search" at bounding box center [589, 361] width 66 height 22
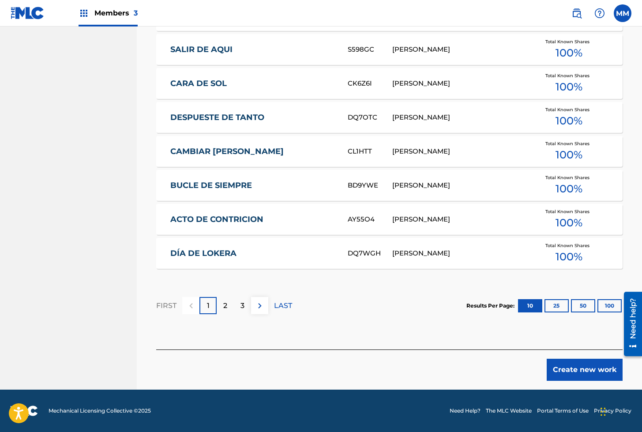
click at [574, 372] on button "Create new work" at bounding box center [584, 369] width 76 height 22
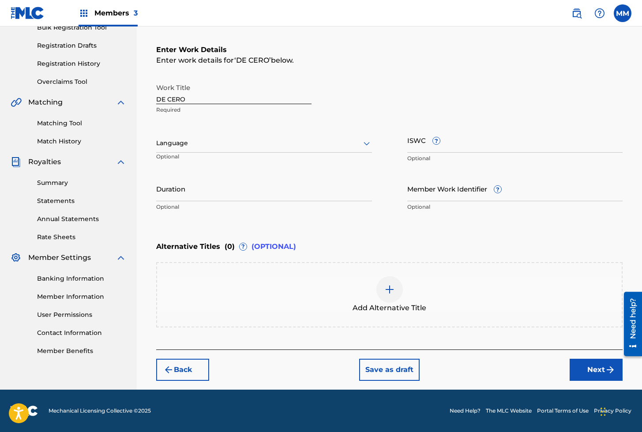
scroll to position [138, 0]
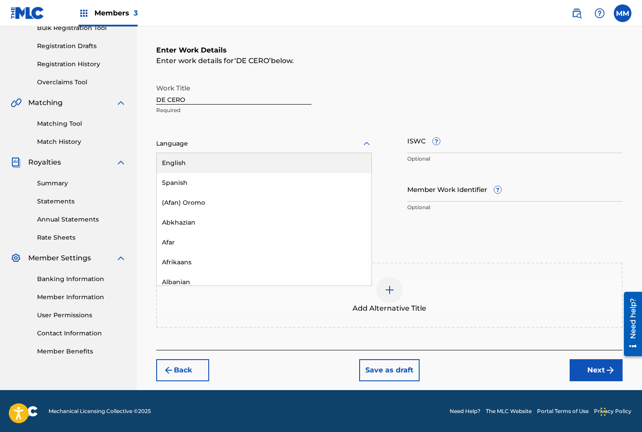
click at [187, 141] on div at bounding box center [264, 143] width 216 height 11
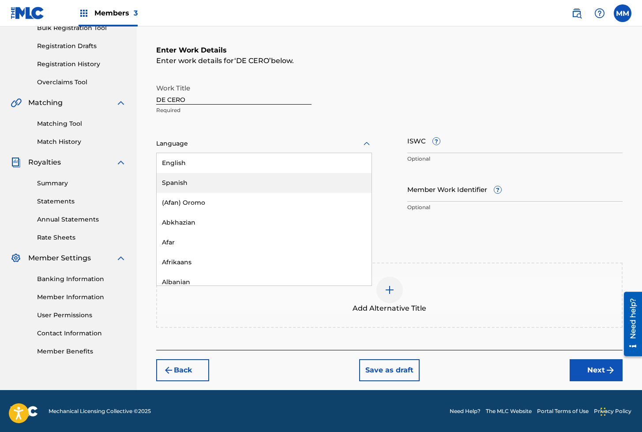
click at [172, 179] on div "Spanish" at bounding box center [264, 183] width 215 height 20
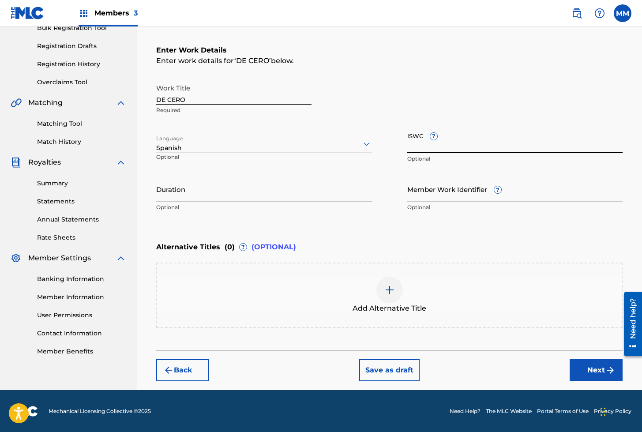
click at [414, 144] on input "ISWC ?" at bounding box center [515, 140] width 216 height 25
click at [437, 193] on input "Member Work Identifier ?" at bounding box center [515, 188] width 216 height 25
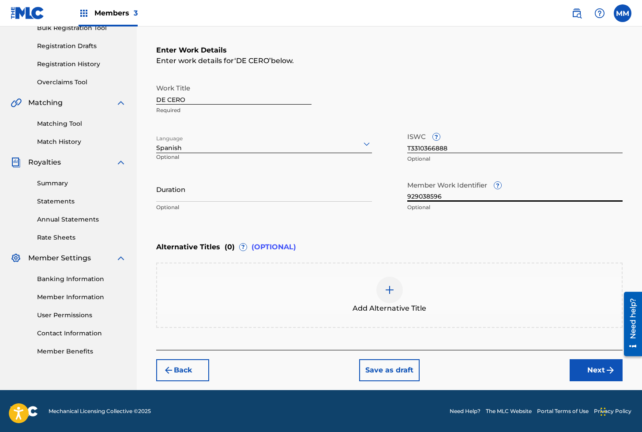
click at [583, 375] on button "Next" at bounding box center [595, 370] width 53 height 22
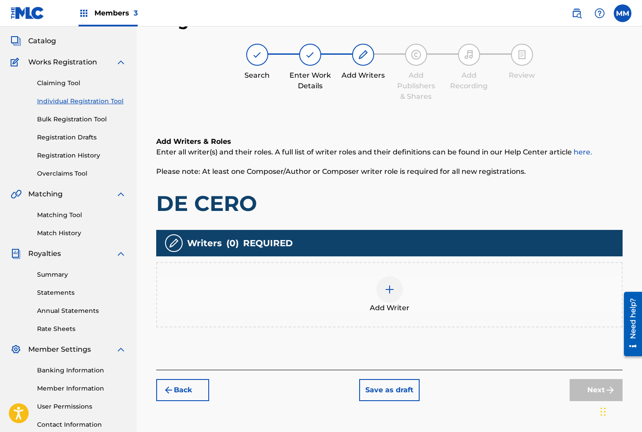
scroll to position [40, 0]
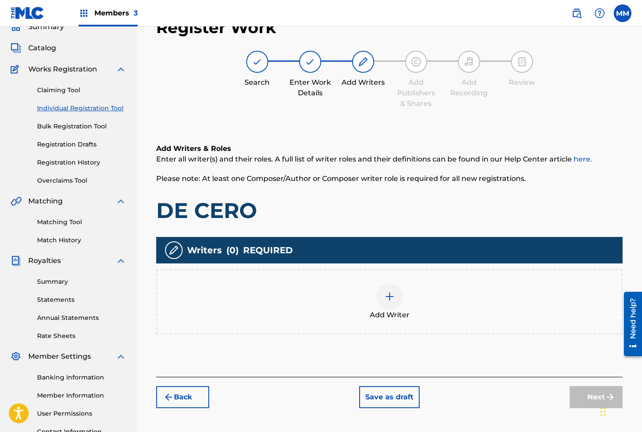
click at [388, 299] on img at bounding box center [389, 296] width 11 height 11
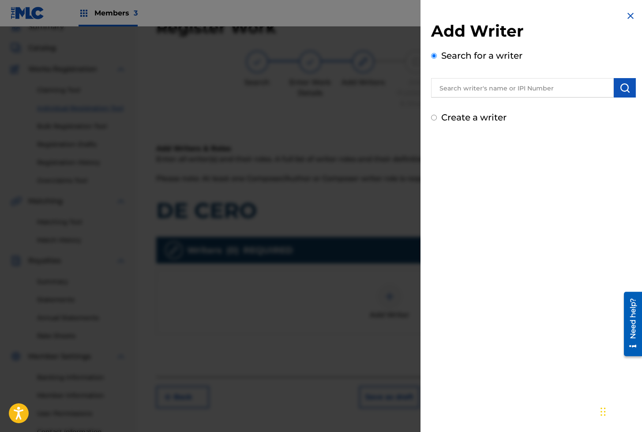
click at [462, 87] on input "text" at bounding box center [522, 87] width 183 height 19
click at [621, 83] on img "submit" at bounding box center [624, 87] width 11 height 11
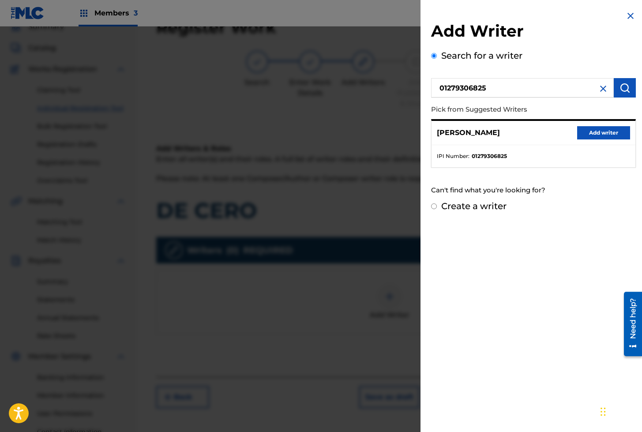
click at [579, 131] on button "Add writer" at bounding box center [603, 132] width 53 height 13
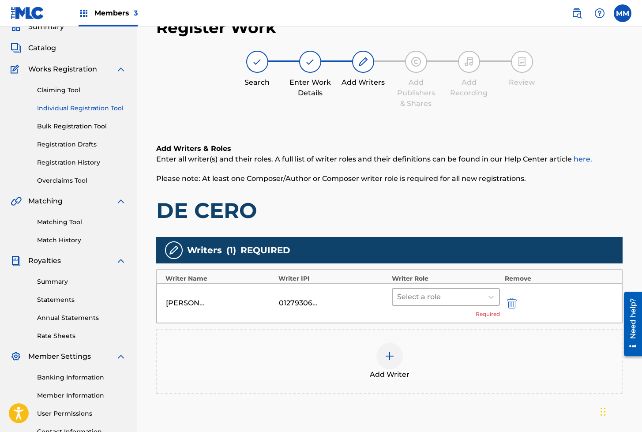
click at [425, 298] on div at bounding box center [438, 297] width 82 height 12
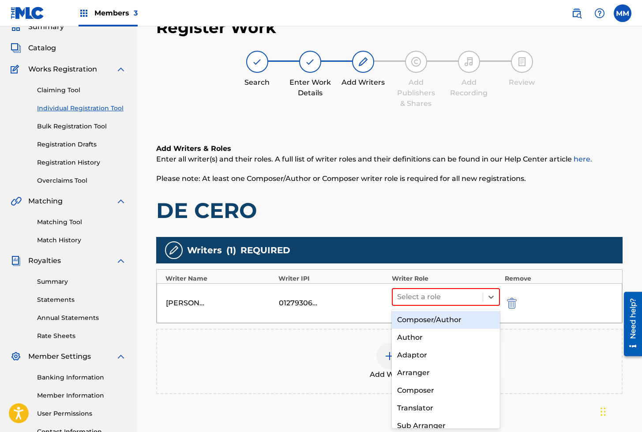
click at [414, 324] on div "Composer/Author" at bounding box center [446, 320] width 108 height 18
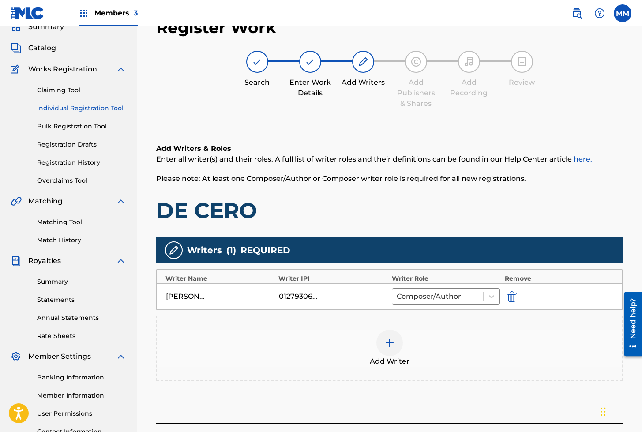
scroll to position [115, 0]
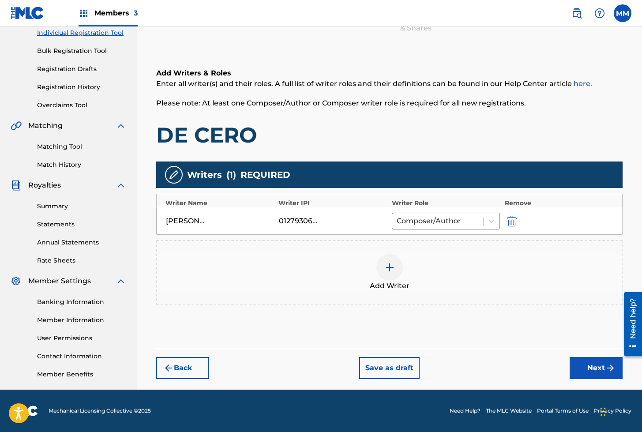
click at [598, 371] on button "Next" at bounding box center [595, 368] width 53 height 22
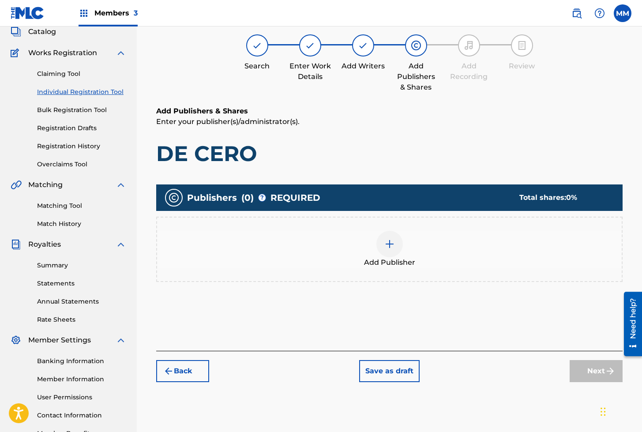
scroll to position [40, 0]
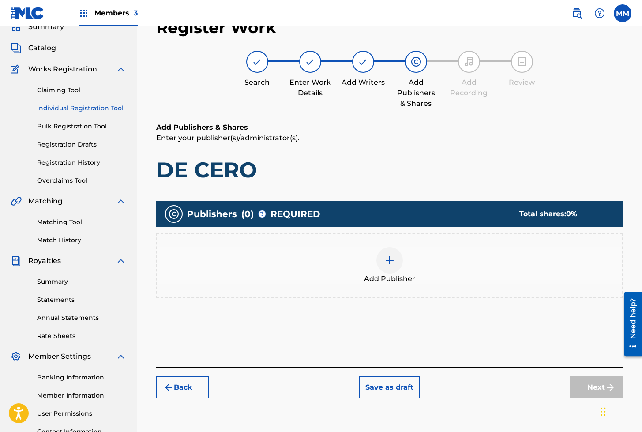
click at [387, 257] on img at bounding box center [389, 260] width 11 height 11
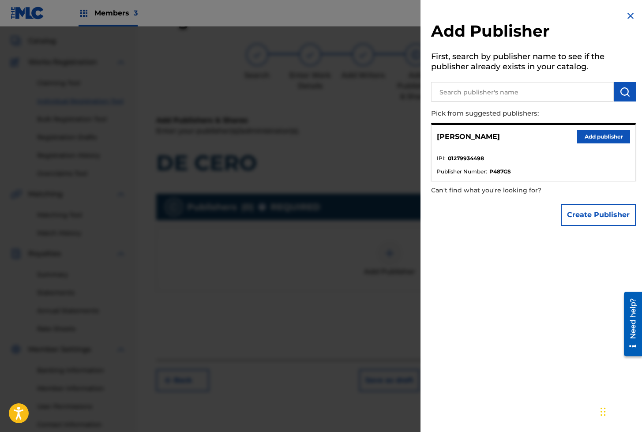
click at [595, 134] on button "Add publisher" at bounding box center [603, 136] width 53 height 13
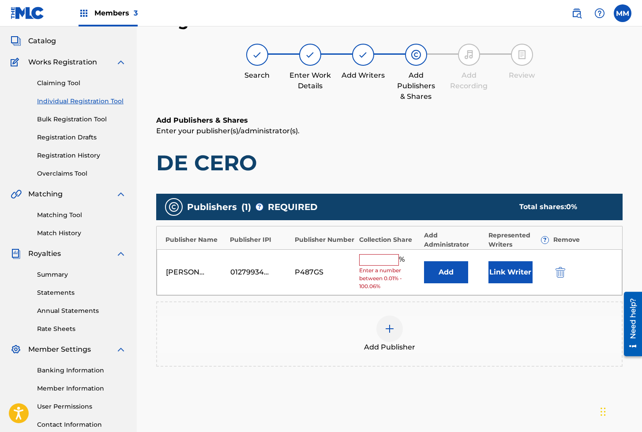
scroll to position [43, 0]
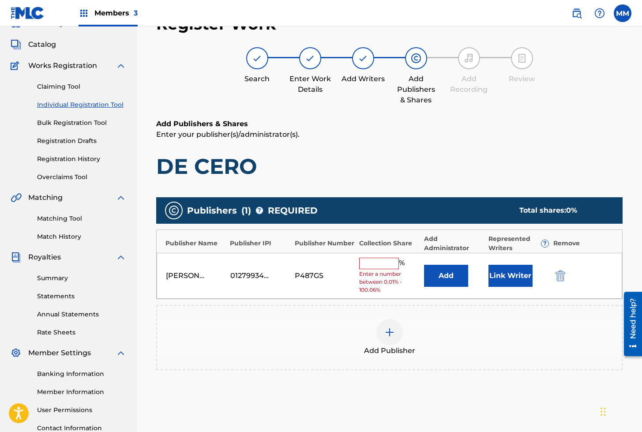
click at [512, 279] on button "Link Writer" at bounding box center [510, 276] width 44 height 22
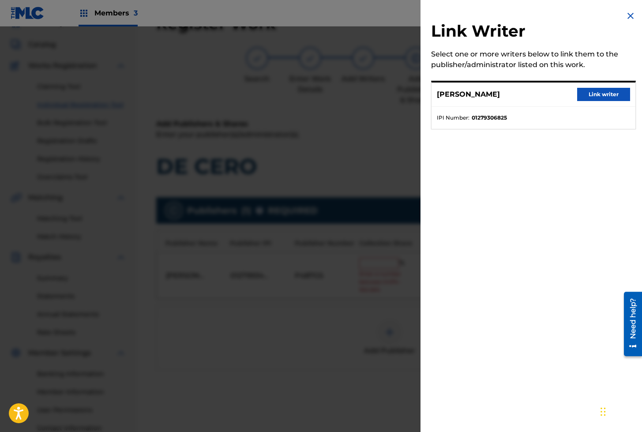
click at [590, 97] on button "Link writer" at bounding box center [603, 94] width 53 height 13
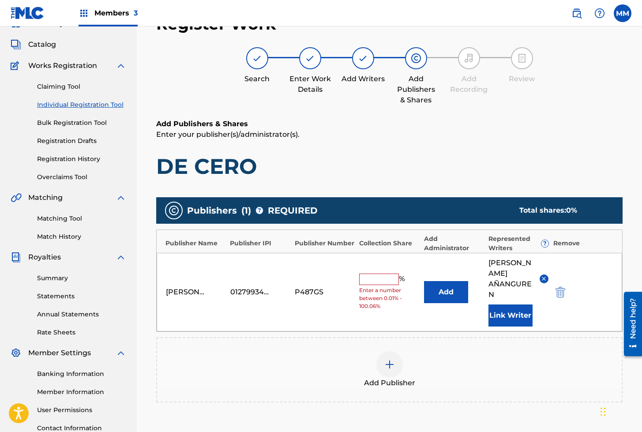
click at [373, 279] on input "text" at bounding box center [379, 278] width 40 height 11
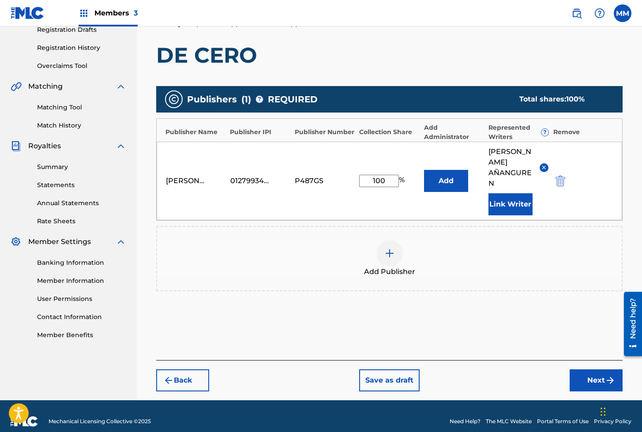
click at [571, 369] on button "Next" at bounding box center [595, 380] width 53 height 22
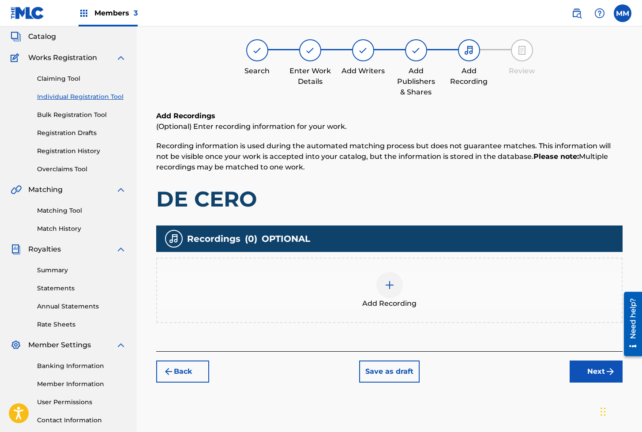
scroll to position [40, 0]
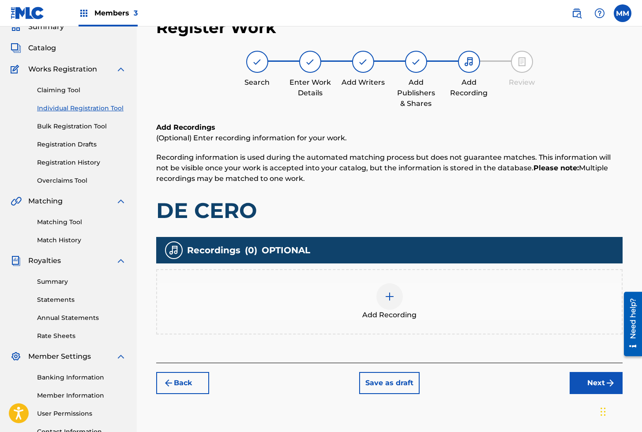
click at [389, 298] on img at bounding box center [389, 296] width 11 height 11
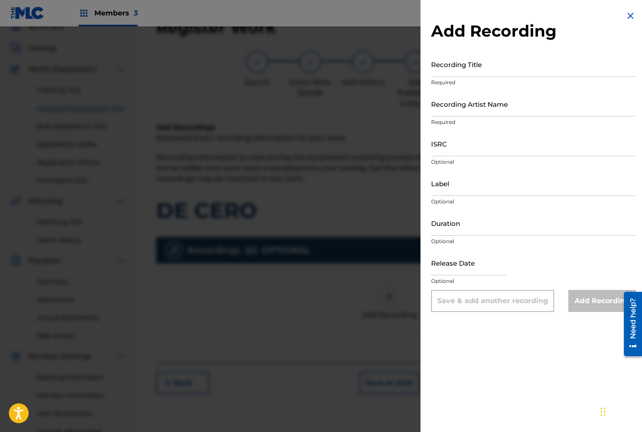
click at [441, 61] on input "Recording Title" at bounding box center [533, 64] width 205 height 25
click at [446, 101] on input "Recording Artist Name" at bounding box center [533, 103] width 205 height 25
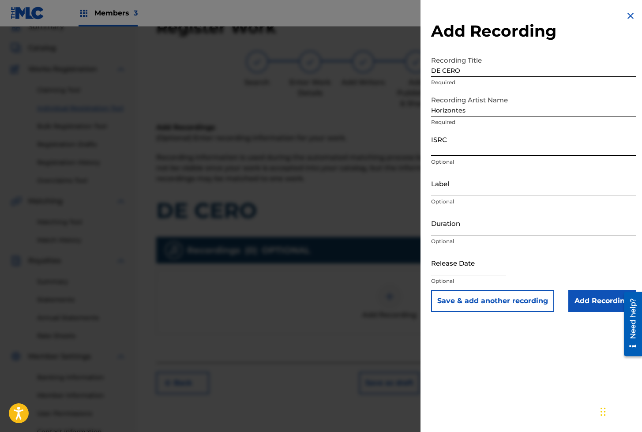
click at [448, 144] on input "ISRC" at bounding box center [533, 143] width 205 height 25
click at [461, 64] on input "DE CERO" at bounding box center [533, 64] width 205 height 25
click at [479, 301] on button "Save & add another recording" at bounding box center [492, 301] width 123 height 22
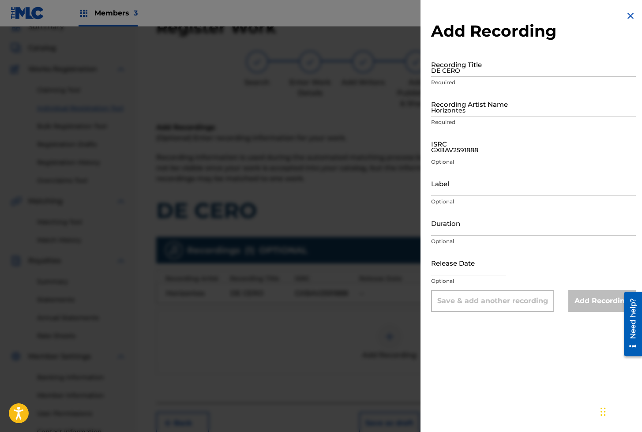
click at [447, 73] on input "DE CERO" at bounding box center [533, 64] width 205 height 25
click at [452, 102] on input "Horizontes" at bounding box center [533, 103] width 205 height 25
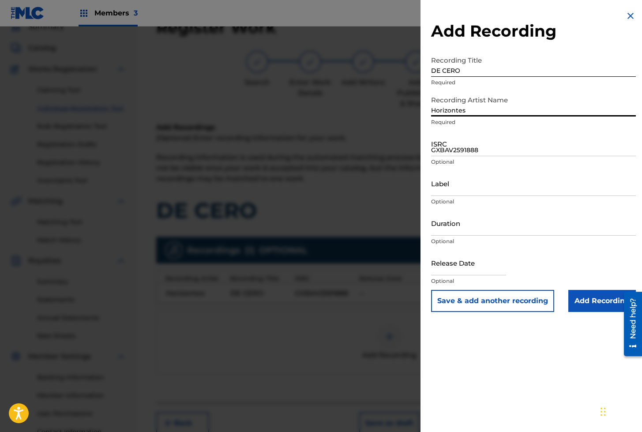
click at [439, 152] on input "GXBAV2591888" at bounding box center [533, 143] width 205 height 25
click at [597, 302] on input "Add Recording" at bounding box center [601, 301] width 67 height 22
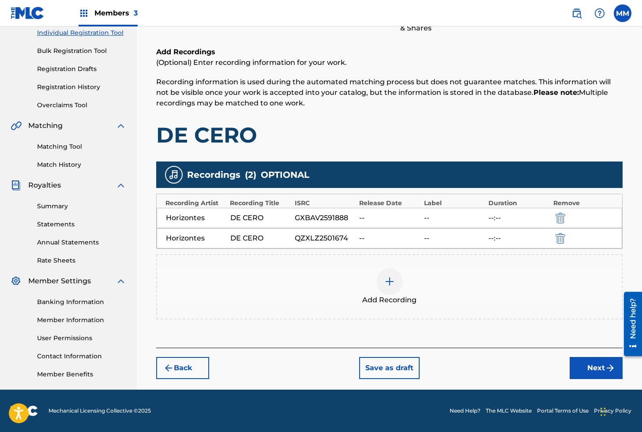
click at [590, 373] on button "Next" at bounding box center [595, 368] width 53 height 22
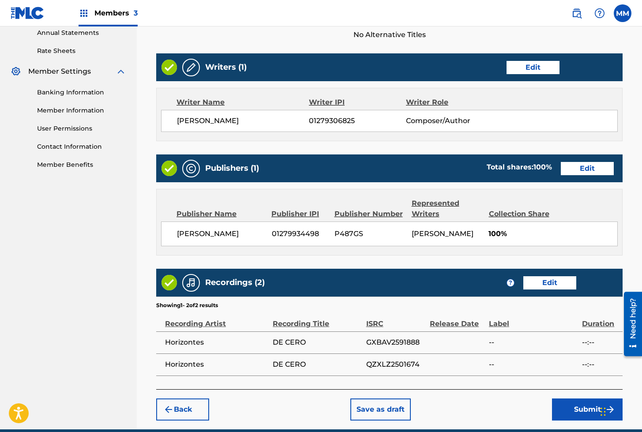
scroll to position [374, 0]
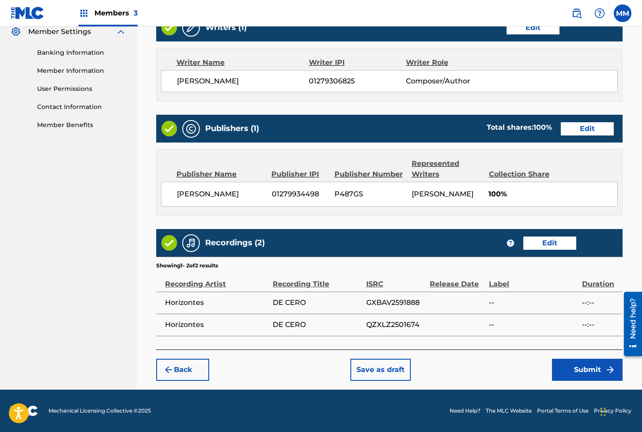
click at [583, 371] on button "Submit" at bounding box center [587, 369] width 71 height 22
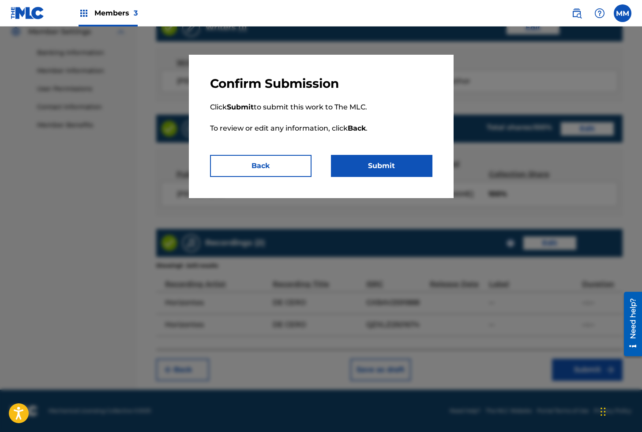
click at [387, 160] on button "Submit" at bounding box center [381, 166] width 101 height 22
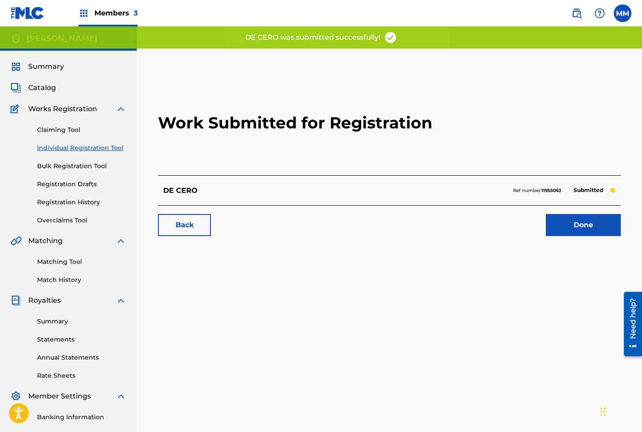
click at [574, 227] on link "Done" at bounding box center [582, 225] width 75 height 22
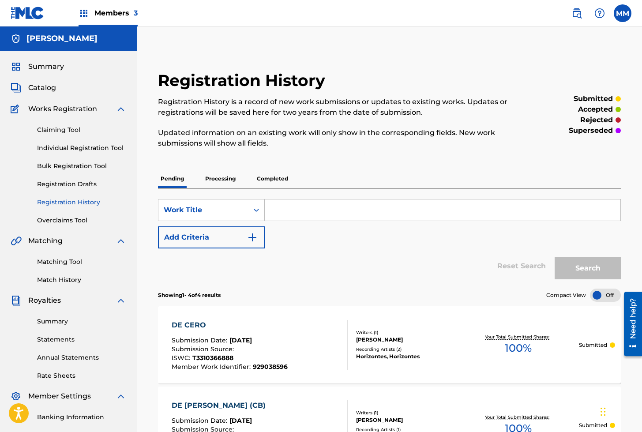
click at [72, 151] on link "Individual Registration Tool" at bounding box center [81, 147] width 89 height 9
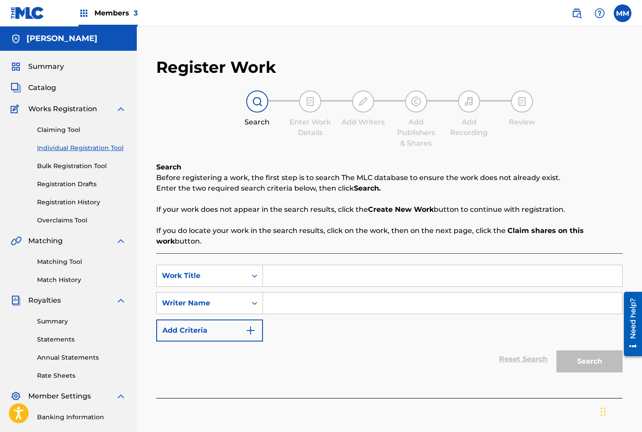
click at [295, 269] on input "Search Form" at bounding box center [442, 275] width 359 height 21
click at [308, 297] on input "Search Form" at bounding box center [442, 302] width 359 height 21
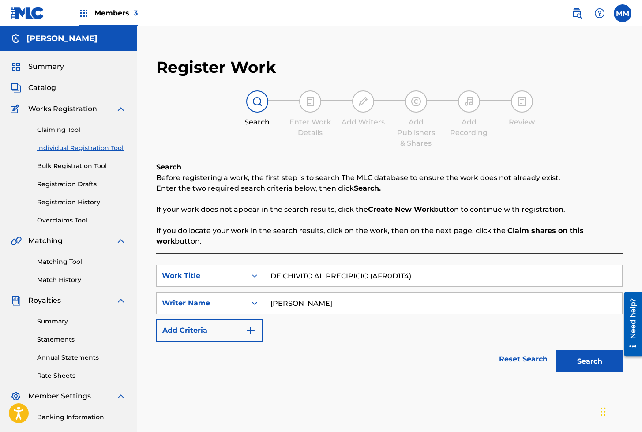
click at [568, 359] on button "Search" at bounding box center [589, 361] width 66 height 22
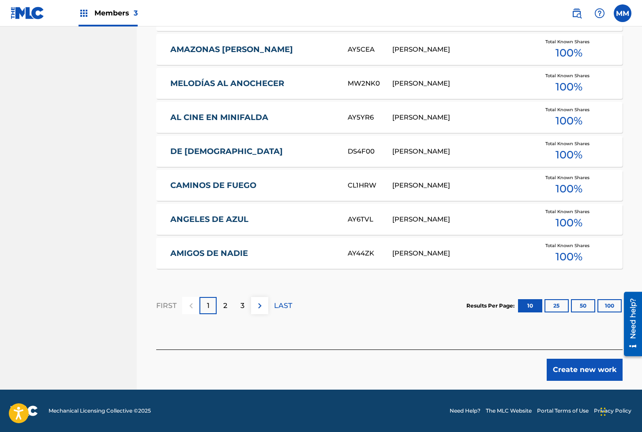
click at [571, 369] on button "Create new work" at bounding box center [584, 369] width 76 height 22
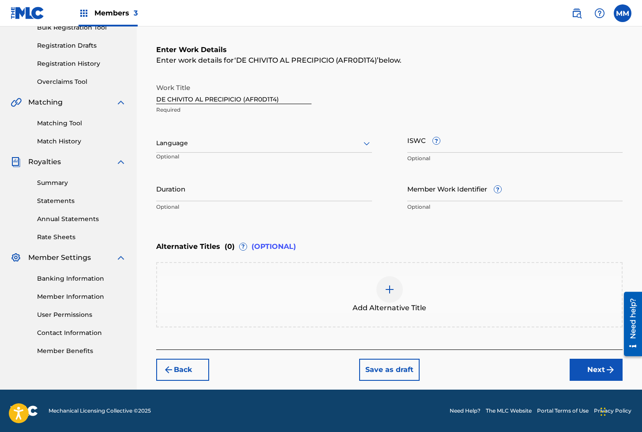
scroll to position [138, 0]
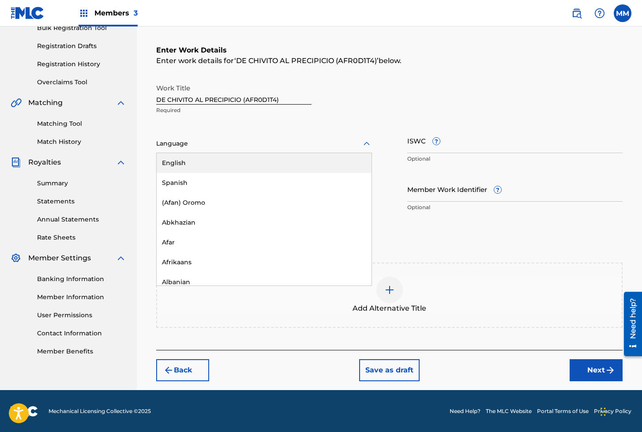
click at [197, 143] on div at bounding box center [264, 143] width 216 height 11
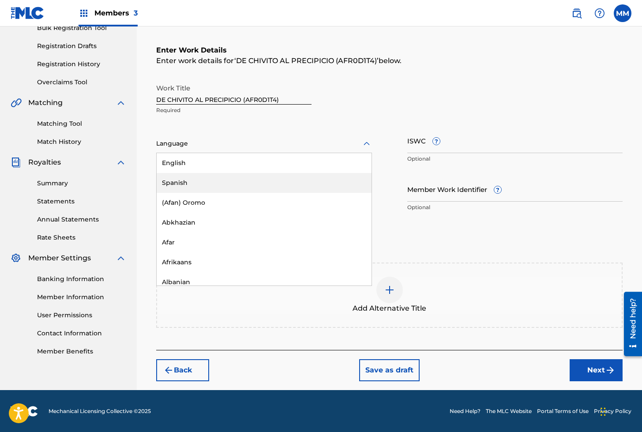
click at [182, 180] on div "Spanish" at bounding box center [264, 183] width 215 height 20
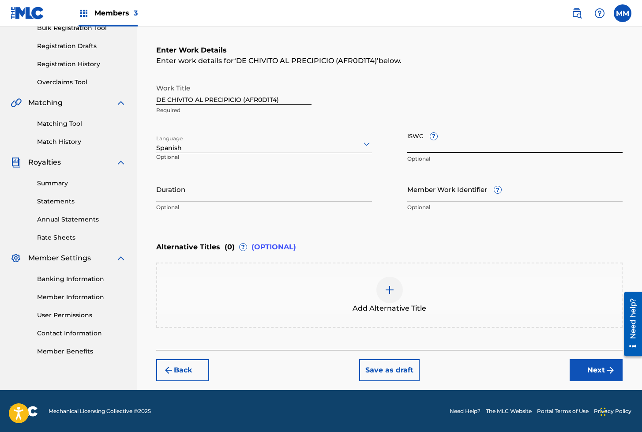
click at [420, 140] on input "ISWC ?" at bounding box center [515, 140] width 216 height 25
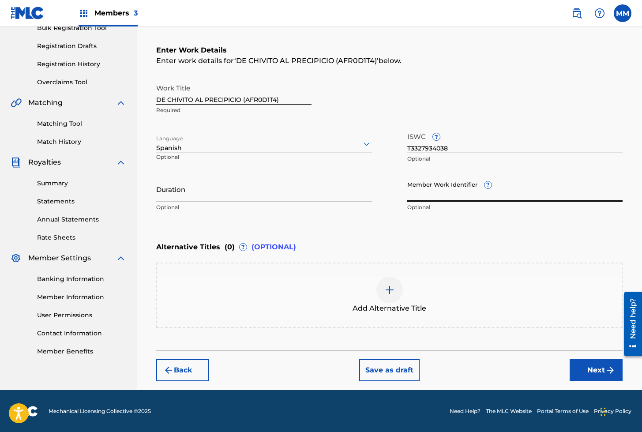
click at [438, 195] on input "Member Work Identifier ?" at bounding box center [515, 188] width 216 height 25
click at [586, 365] on button "Next" at bounding box center [595, 370] width 53 height 22
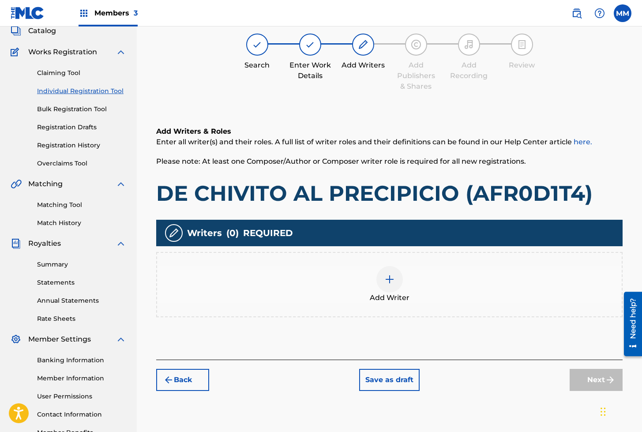
scroll to position [40, 0]
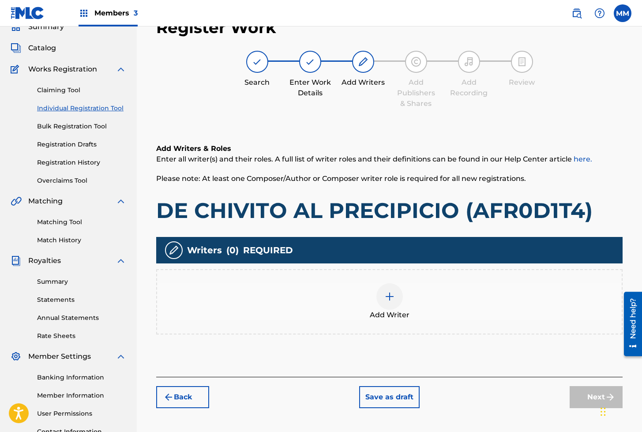
click at [389, 299] on img at bounding box center [389, 296] width 11 height 11
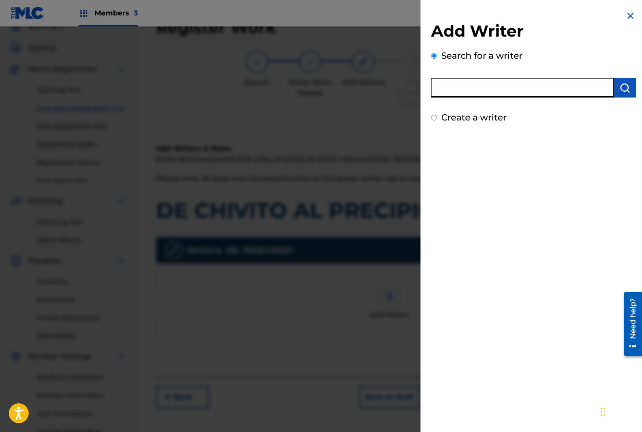
click at [443, 91] on input "text" at bounding box center [522, 87] width 183 height 19
click at [623, 92] on img "submit" at bounding box center [624, 87] width 11 height 11
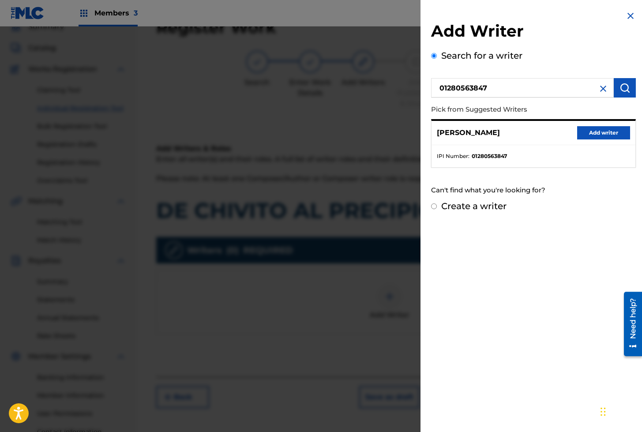
click at [590, 125] on div "[PERSON_NAME] Add writer" at bounding box center [533, 133] width 204 height 24
click at [589, 131] on button "Add writer" at bounding box center [603, 132] width 53 height 13
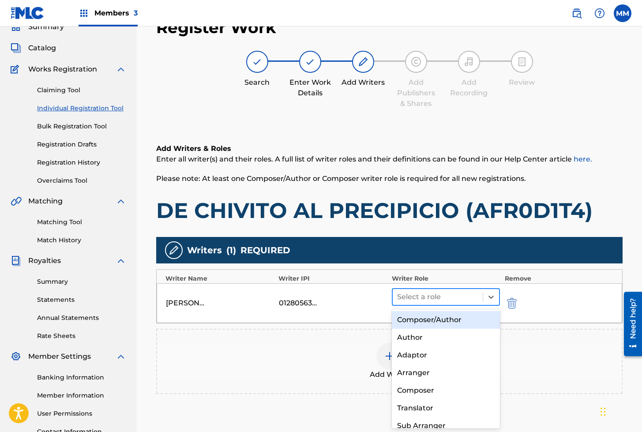
click at [448, 298] on div at bounding box center [438, 297] width 82 height 12
click at [437, 317] on div "Composer/Author" at bounding box center [446, 320] width 108 height 18
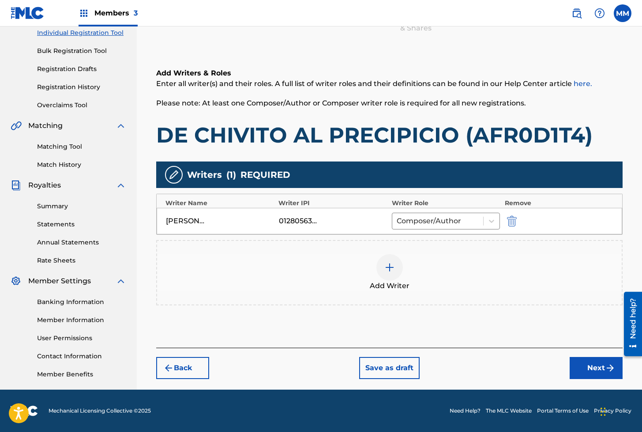
click at [586, 370] on button "Next" at bounding box center [595, 368] width 53 height 22
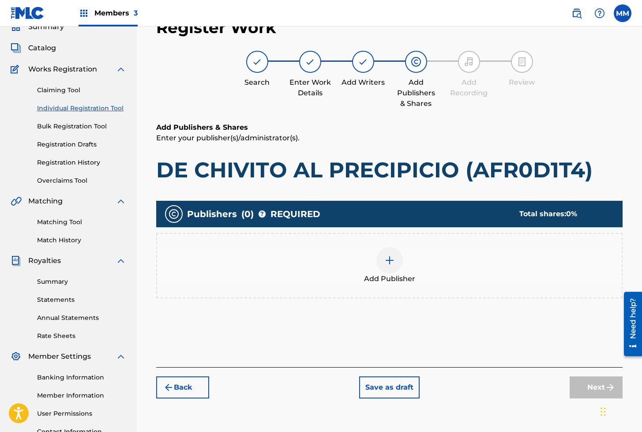
click at [388, 262] on img at bounding box center [389, 260] width 11 height 11
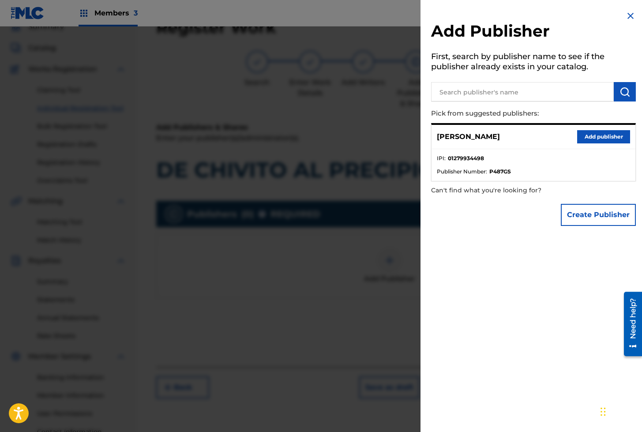
click at [577, 141] on button "Add publisher" at bounding box center [603, 136] width 53 height 13
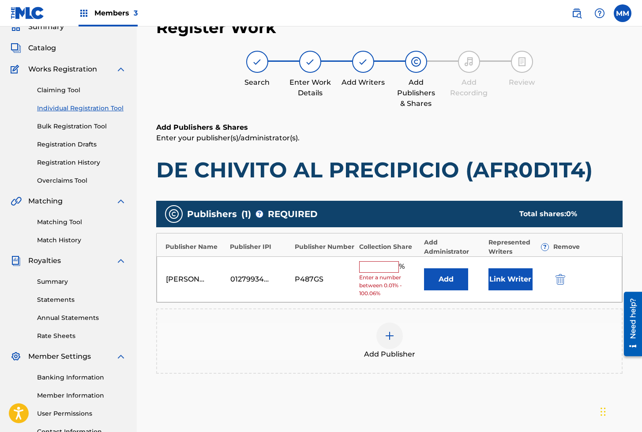
click at [376, 267] on input "text" at bounding box center [379, 266] width 40 height 11
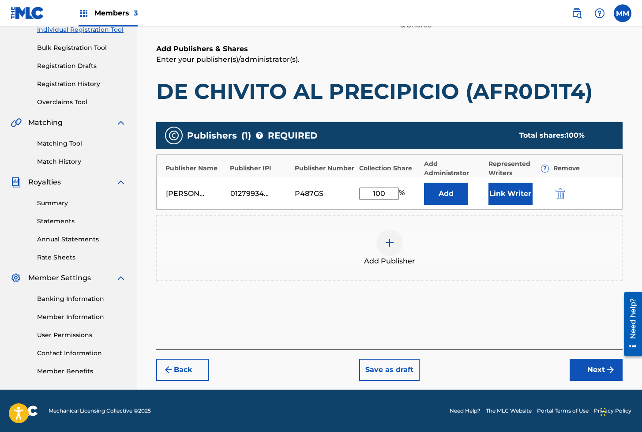
click at [584, 368] on button "Next" at bounding box center [595, 369] width 53 height 22
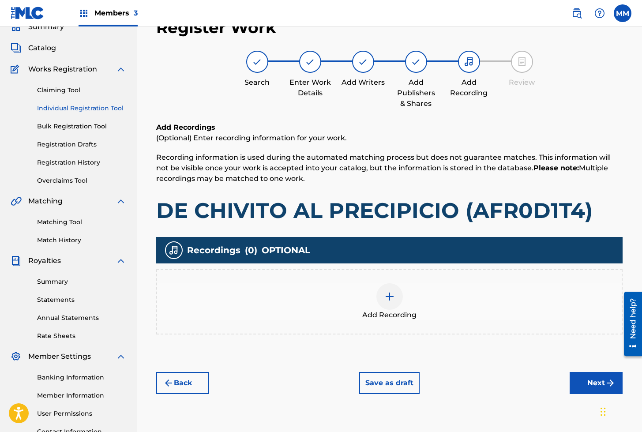
click at [390, 299] on img at bounding box center [389, 296] width 11 height 11
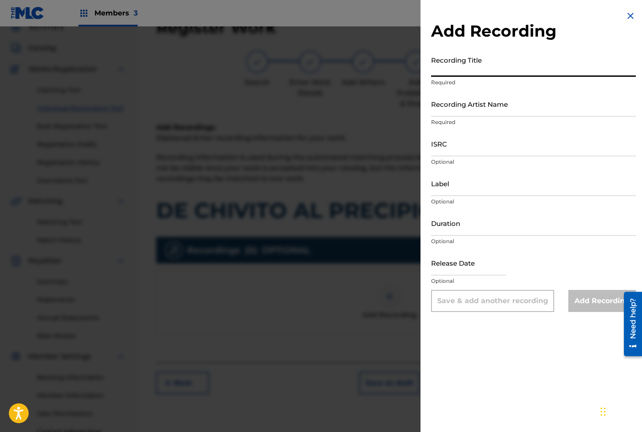
click at [460, 69] on input "Recording Title" at bounding box center [533, 64] width 205 height 25
click at [454, 117] on div "Recording Artist Name Required" at bounding box center [533, 111] width 205 height 40
click at [453, 108] on input "Recording Artist Name" at bounding box center [533, 103] width 205 height 25
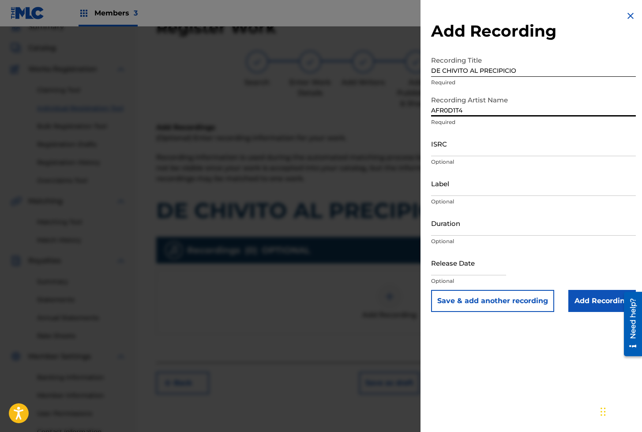
click at [445, 153] on input "ISRC" at bounding box center [533, 143] width 205 height 25
click at [589, 305] on input "Add Recording" at bounding box center [601, 301] width 67 height 22
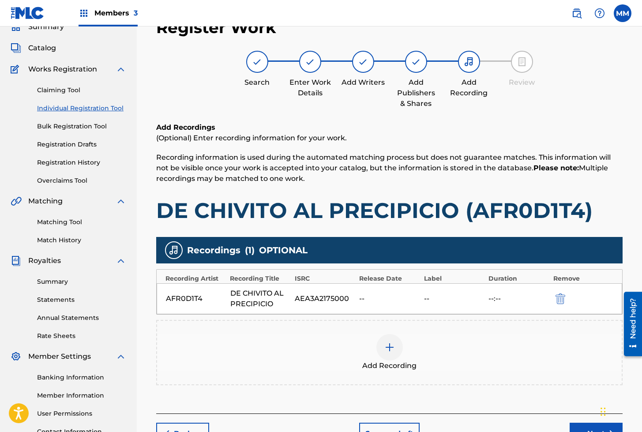
scroll to position [115, 0]
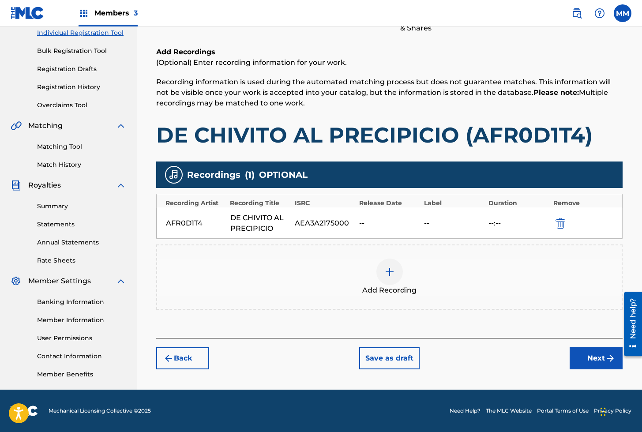
click at [600, 358] on button "Next" at bounding box center [595, 358] width 53 height 22
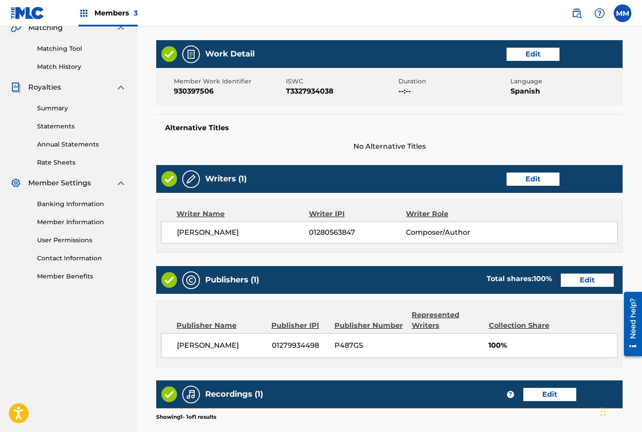
scroll to position [341, 0]
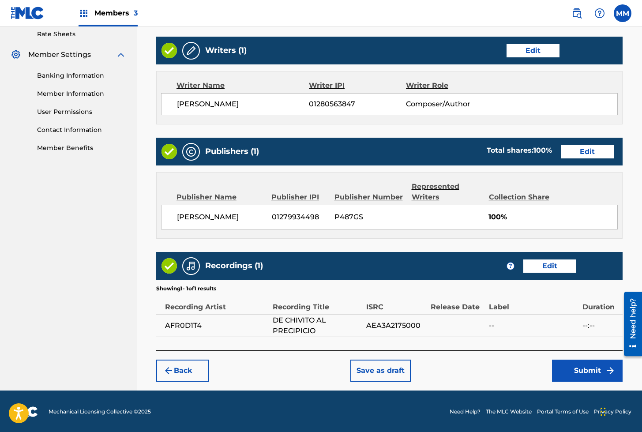
click at [601, 372] on button "Submit" at bounding box center [587, 370] width 71 height 22
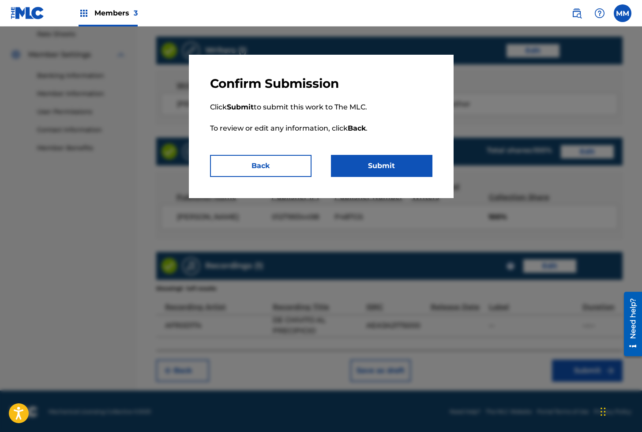
click at [382, 165] on button "Submit" at bounding box center [381, 166] width 101 height 22
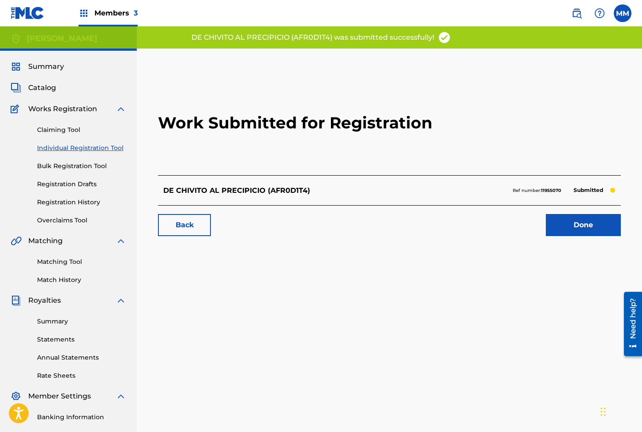
click at [568, 228] on link "Done" at bounding box center [582, 225] width 75 height 22
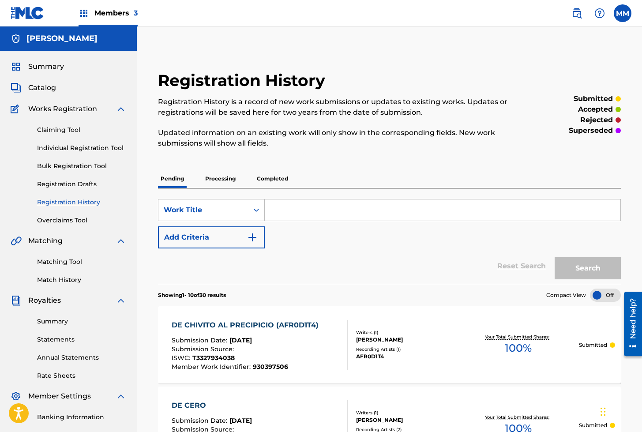
click at [66, 143] on div "Claiming Tool Individual Registration Tool Bulk Registration Tool Registration …" at bounding box center [69, 169] width 116 height 111
click at [68, 144] on link "Individual Registration Tool" at bounding box center [81, 147] width 89 height 9
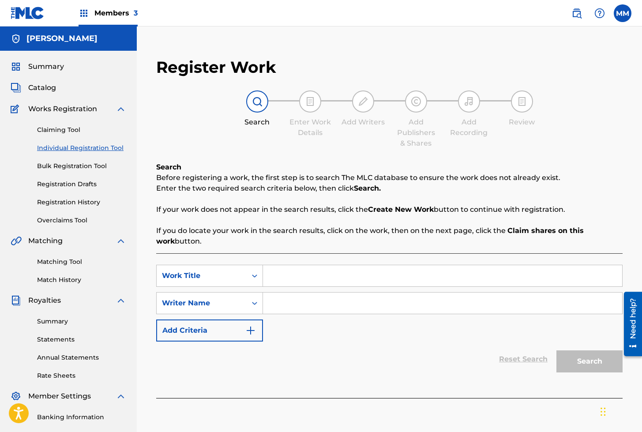
click at [307, 278] on input "Search Form" at bounding box center [442, 275] width 359 height 21
click at [303, 304] on input "Search Form" at bounding box center [442, 302] width 359 height 21
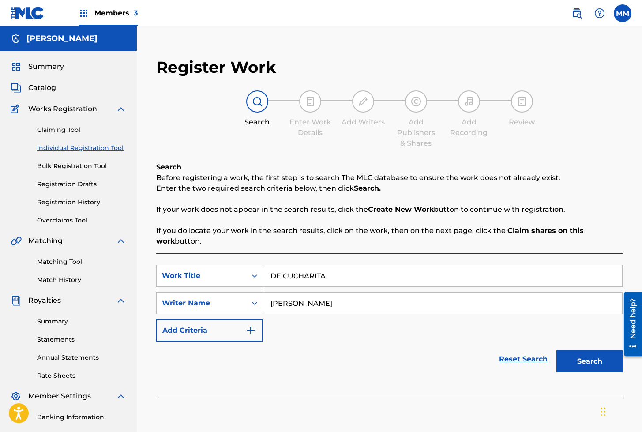
click at [581, 364] on button "Search" at bounding box center [589, 361] width 66 height 22
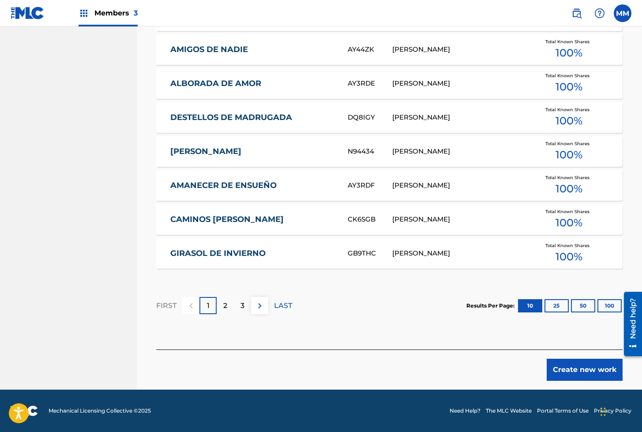
click at [574, 372] on button "Create new work" at bounding box center [584, 369] width 76 height 22
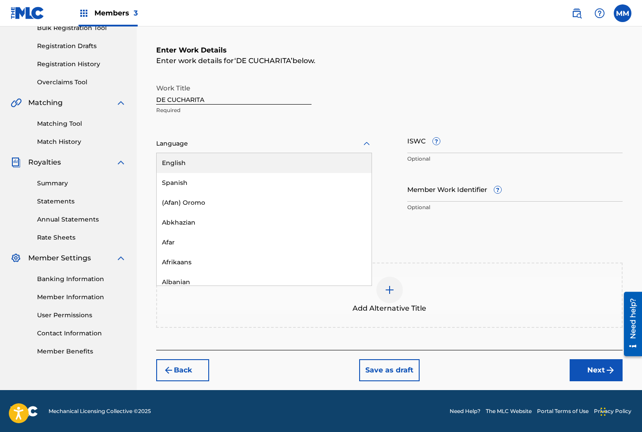
click at [182, 141] on div at bounding box center [264, 143] width 216 height 11
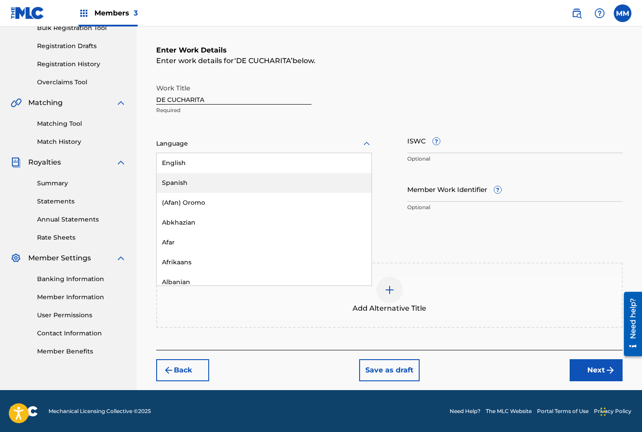
click at [180, 184] on div "Spanish" at bounding box center [264, 183] width 215 height 20
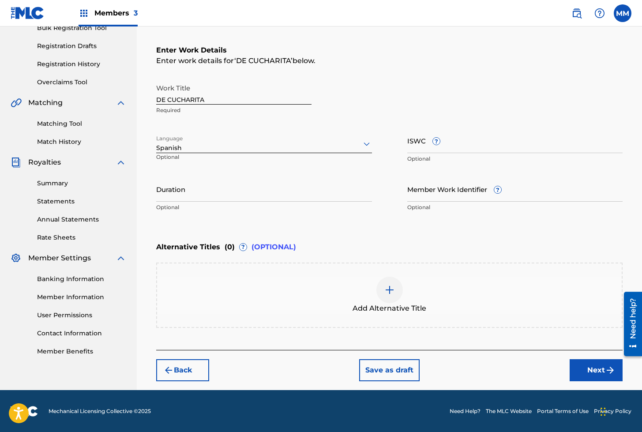
click at [418, 148] on input "ISWC ?" at bounding box center [515, 140] width 216 height 25
click at [430, 191] on input "Member Work Identifier ?" at bounding box center [515, 188] width 216 height 25
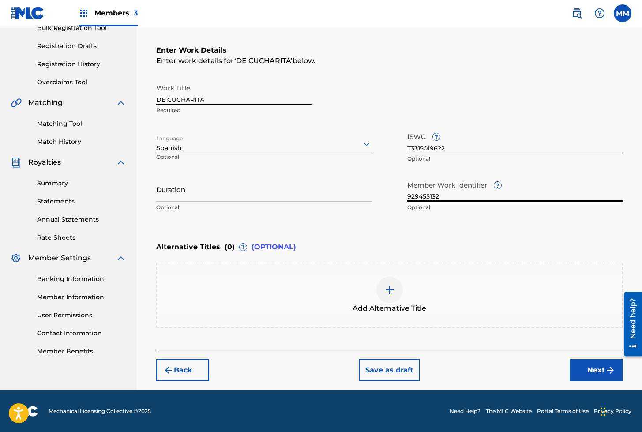
click at [591, 366] on button "Next" at bounding box center [595, 370] width 53 height 22
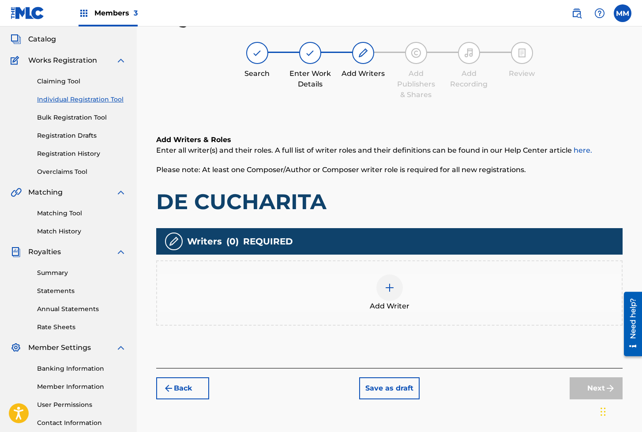
scroll to position [40, 0]
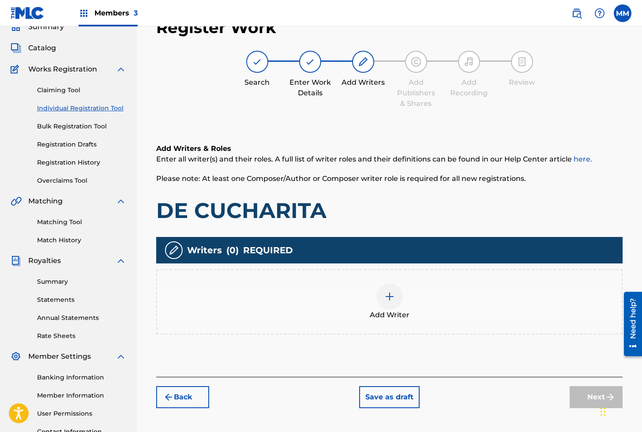
click at [386, 295] on img at bounding box center [389, 296] width 11 height 11
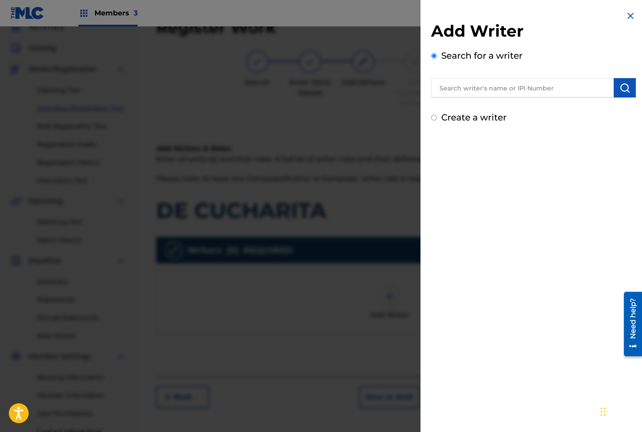
click at [463, 94] on input "text" at bounding box center [522, 87] width 183 height 19
click at [629, 84] on button "submit" at bounding box center [624, 87] width 22 height 19
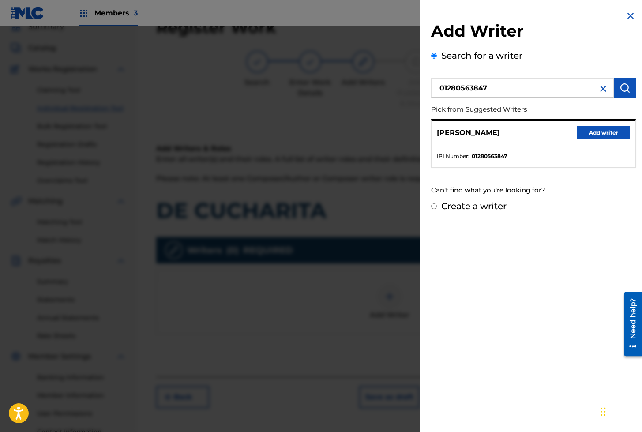
click at [579, 132] on button "Add writer" at bounding box center [603, 132] width 53 height 13
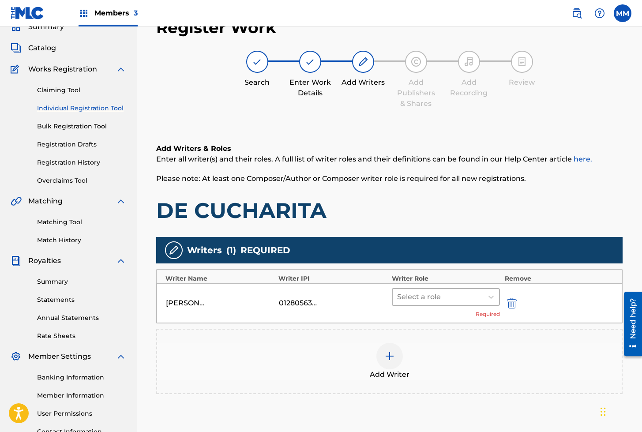
click at [424, 299] on div at bounding box center [438, 297] width 82 height 12
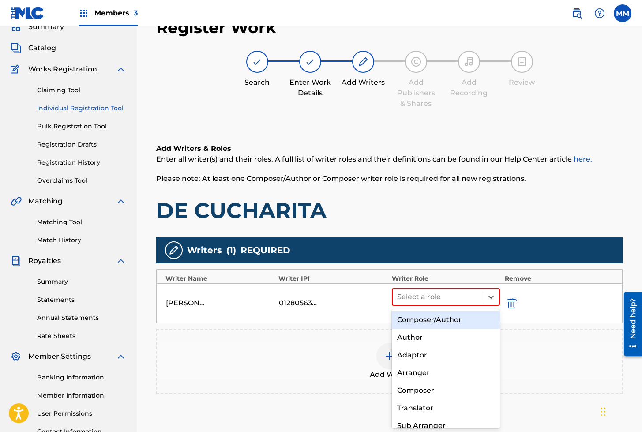
click at [426, 316] on div "Composer/Author" at bounding box center [446, 320] width 108 height 18
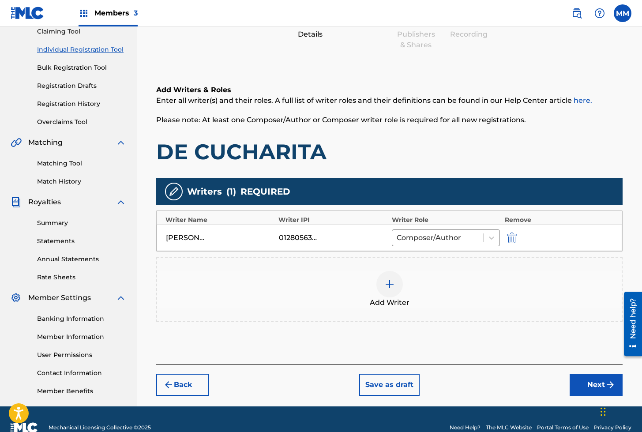
scroll to position [115, 0]
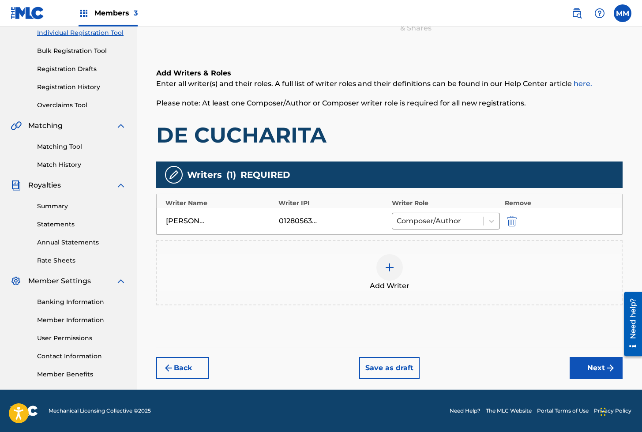
click at [572, 365] on button "Next" at bounding box center [595, 368] width 53 height 22
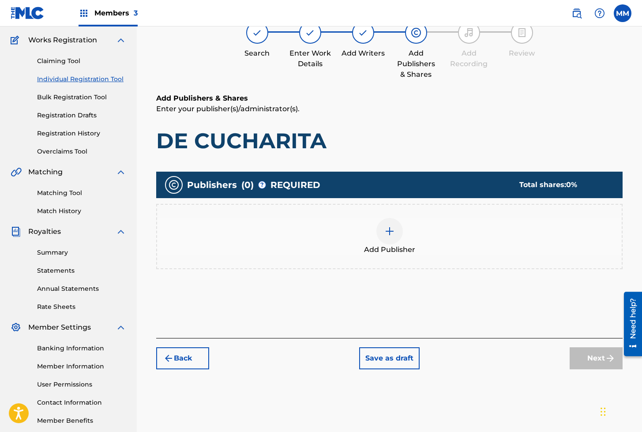
scroll to position [40, 0]
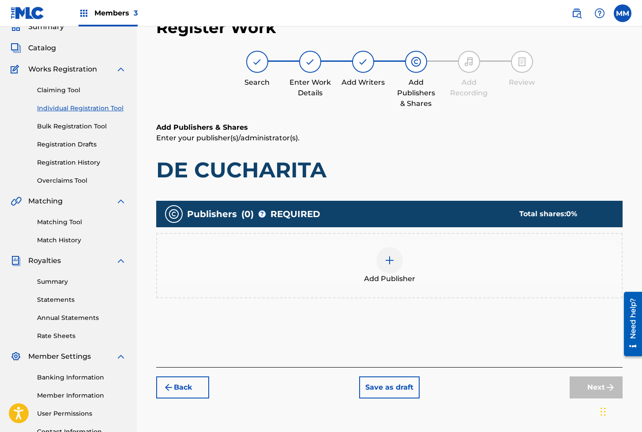
click at [390, 263] on img at bounding box center [389, 260] width 11 height 11
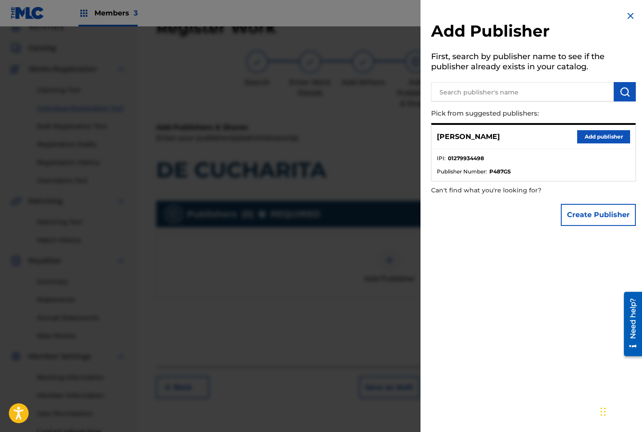
click at [586, 138] on button "Add publisher" at bounding box center [603, 136] width 53 height 13
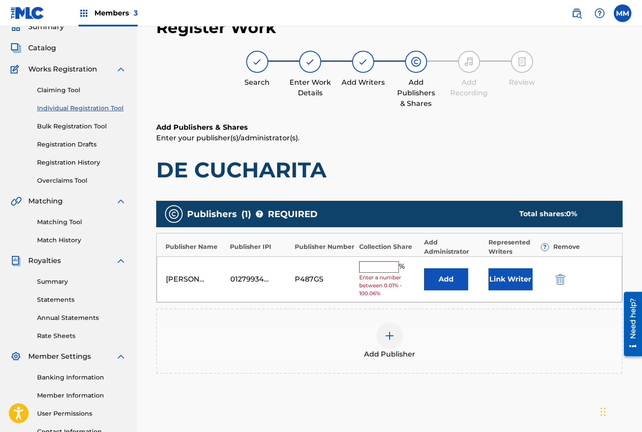
click at [493, 276] on button "Link Writer" at bounding box center [510, 279] width 44 height 22
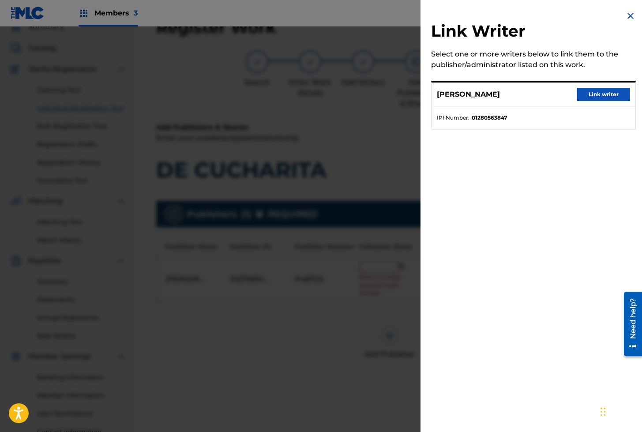
click at [593, 91] on button "Link writer" at bounding box center [603, 94] width 53 height 13
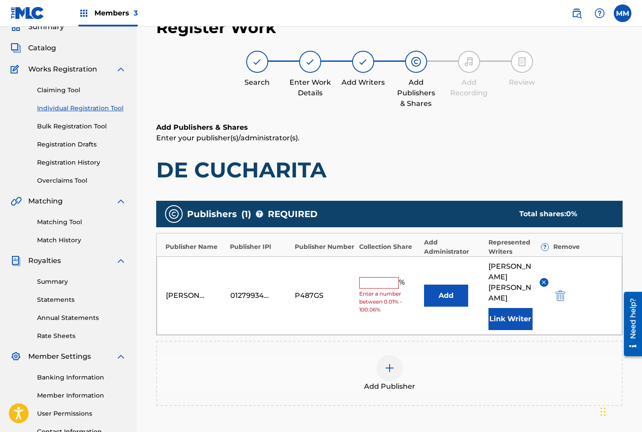
click at [370, 290] on span "Enter a number between 0.01% - 100.06%" at bounding box center [389, 302] width 60 height 24
click at [373, 277] on input "text" at bounding box center [379, 282] width 40 height 11
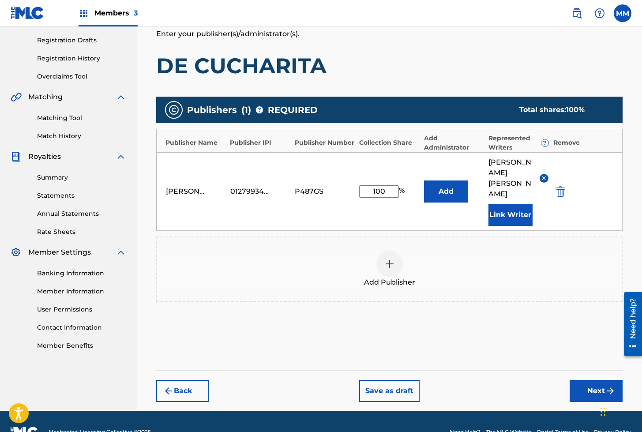
click at [601, 380] on button "Next" at bounding box center [595, 391] width 53 height 22
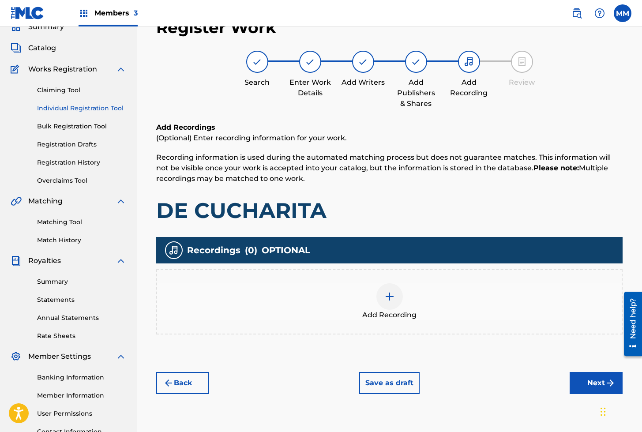
click at [395, 290] on div at bounding box center [389, 296] width 26 height 26
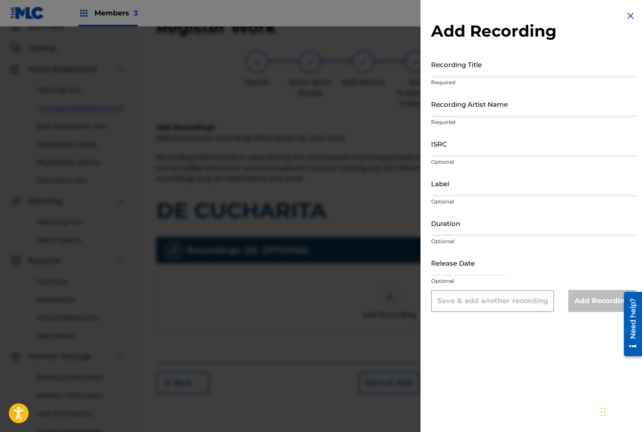
click at [473, 60] on input "Recording Title" at bounding box center [533, 64] width 205 height 25
click at [464, 69] on input "Recording Title" at bounding box center [533, 64] width 205 height 25
click at [459, 109] on input "Recording Artist Name" at bounding box center [533, 103] width 205 height 25
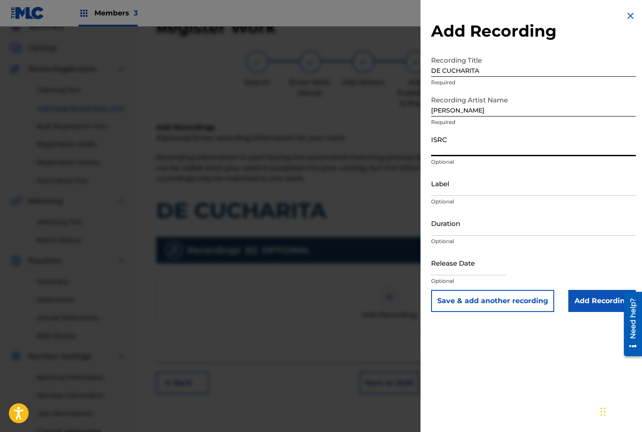
click at [448, 138] on input "ISRC" at bounding box center [533, 143] width 205 height 25
click at [606, 301] on input "Add Recording" at bounding box center [601, 301] width 67 height 22
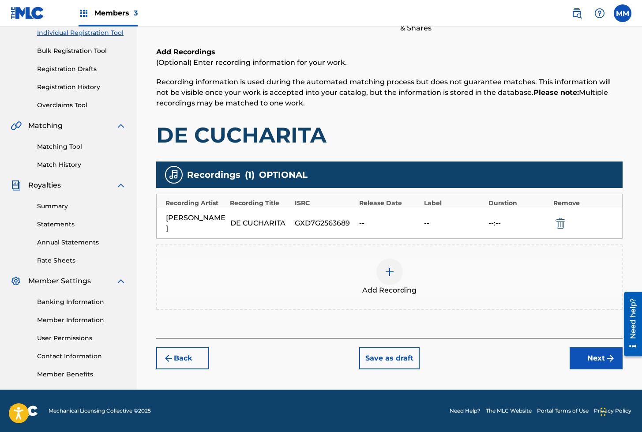
click at [584, 348] on button "Next" at bounding box center [595, 358] width 53 height 22
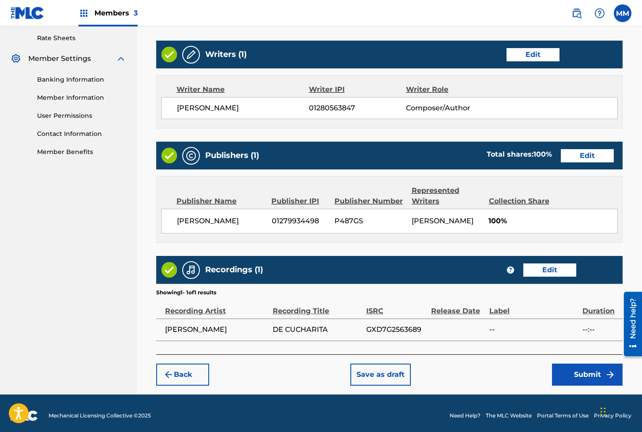
scroll to position [341, 0]
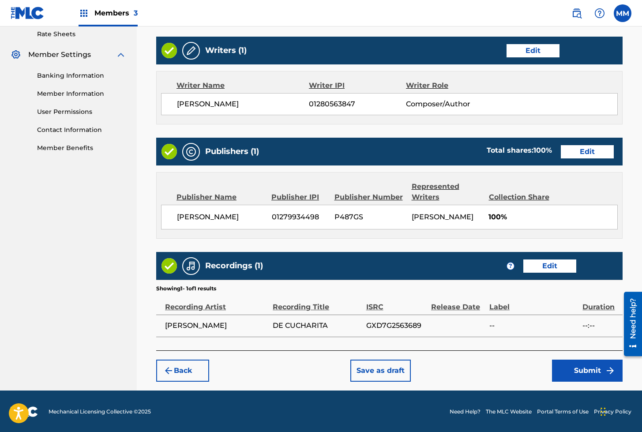
click at [581, 369] on button "Submit" at bounding box center [587, 370] width 71 height 22
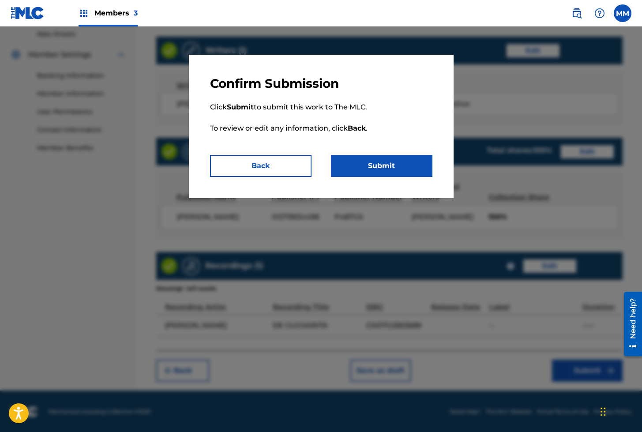
click at [360, 174] on button "Submit" at bounding box center [381, 166] width 101 height 22
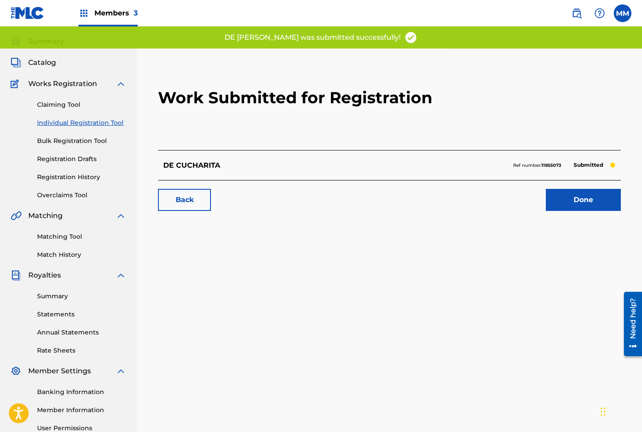
scroll to position [28, 0]
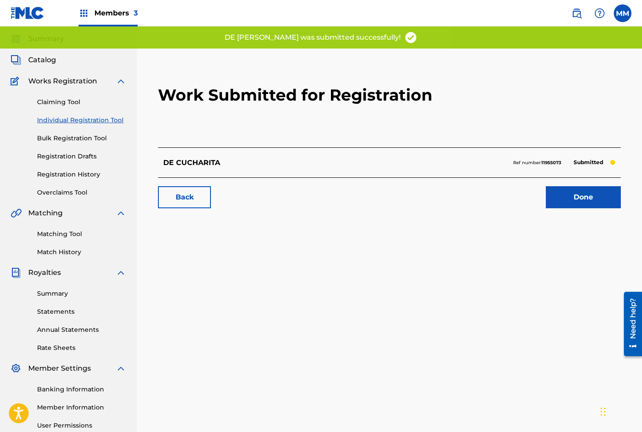
click at [582, 197] on link "Done" at bounding box center [582, 197] width 75 height 22
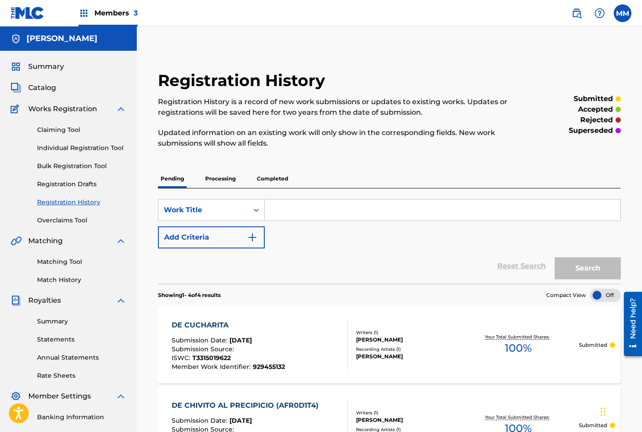
click at [79, 145] on link "Individual Registration Tool" at bounding box center [81, 147] width 89 height 9
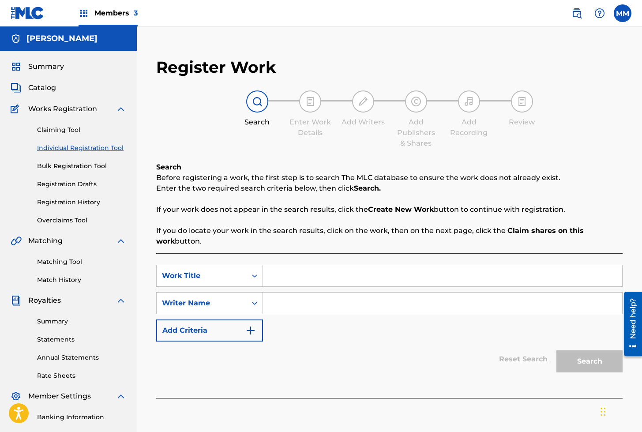
click at [301, 257] on div "SearchWithCriteriae235ace3-d6d1-427b-912f-cbc4622893ae Work Title SearchWithCri…" at bounding box center [389, 325] width 466 height 145
click at [299, 276] on input "Search Form" at bounding box center [442, 275] width 359 height 21
click at [317, 310] on input "Search Form" at bounding box center [442, 302] width 359 height 21
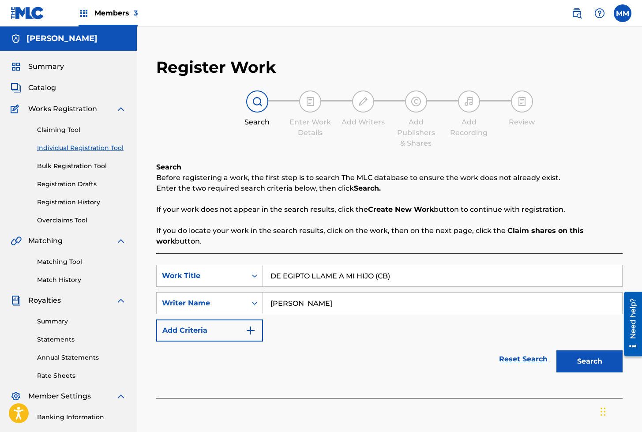
click at [395, 309] on input "[PERSON_NAME]" at bounding box center [442, 302] width 359 height 21
click at [579, 358] on button "Search" at bounding box center [589, 361] width 66 height 22
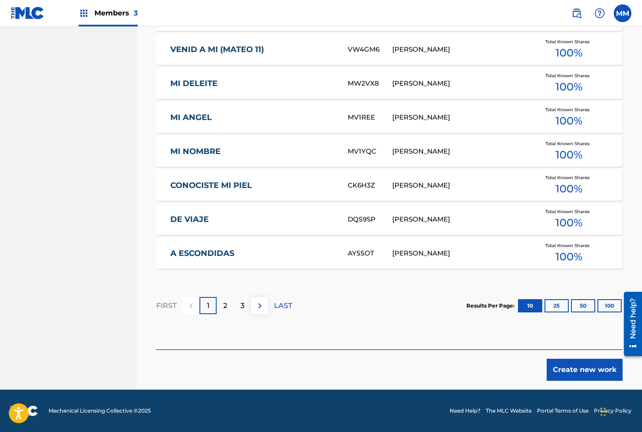
click at [567, 362] on button "Create new work" at bounding box center [584, 369] width 76 height 22
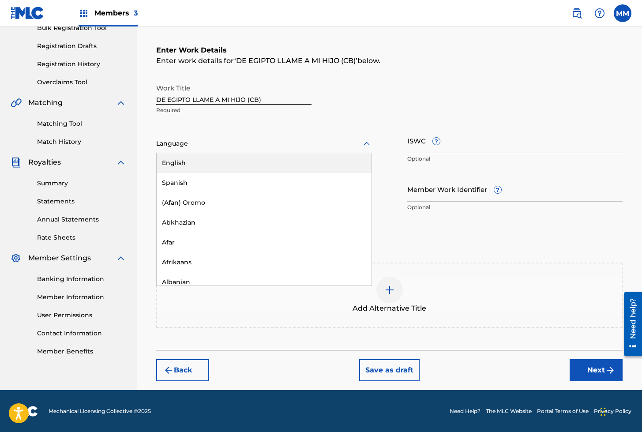
click at [175, 136] on div "Language" at bounding box center [264, 143] width 216 height 19
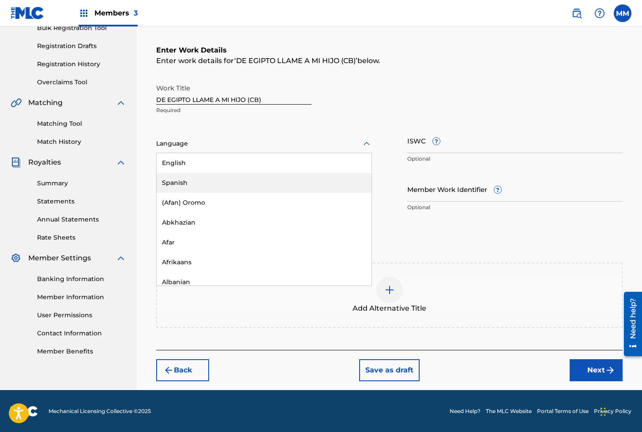
click at [176, 182] on div "Spanish" at bounding box center [264, 183] width 215 height 20
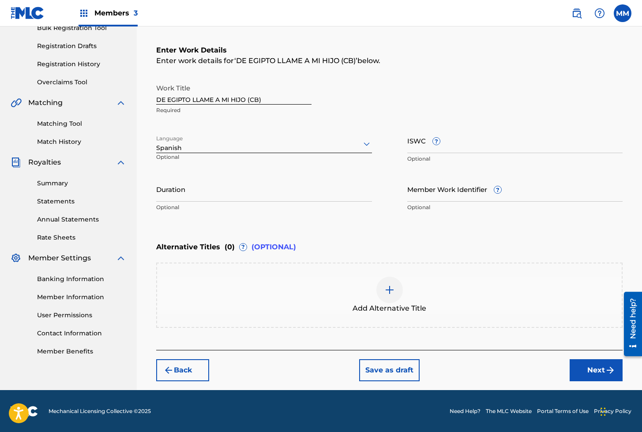
click at [408, 148] on input "ISWC ?" at bounding box center [515, 140] width 216 height 25
click at [419, 192] on input "Member Work Identifier ?" at bounding box center [515, 188] width 216 height 25
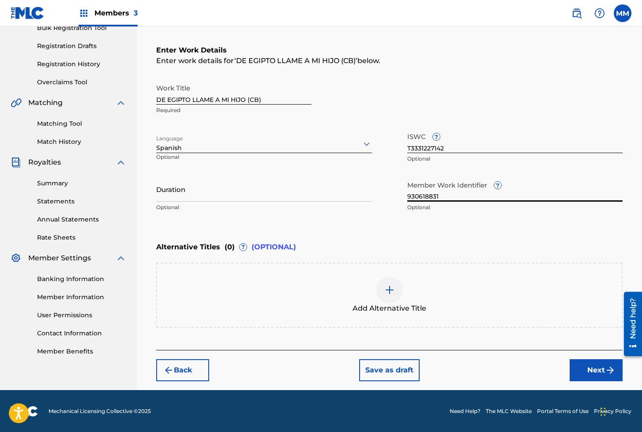
click at [599, 375] on button "Next" at bounding box center [595, 370] width 53 height 22
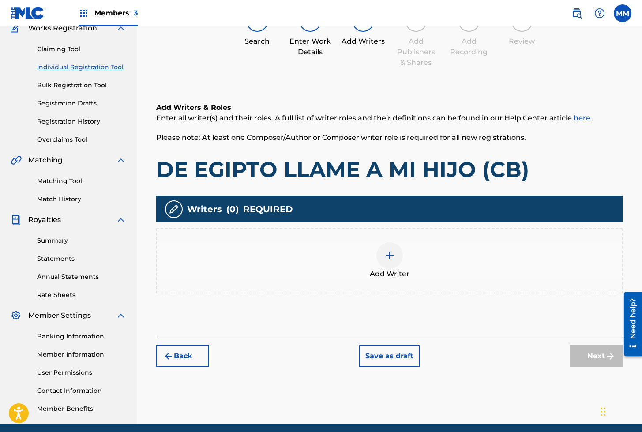
scroll to position [40, 0]
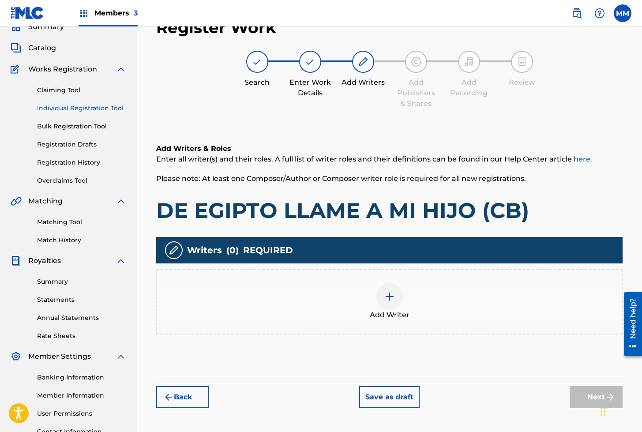
click at [380, 295] on div at bounding box center [389, 296] width 26 height 26
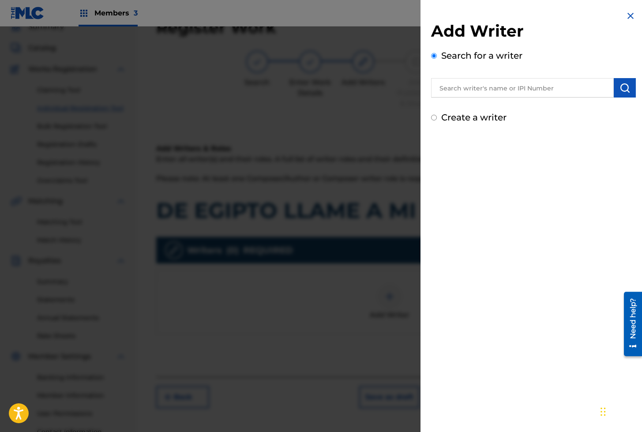
click at [488, 90] on input "text" at bounding box center [522, 87] width 183 height 19
click at [620, 88] on img "submit" at bounding box center [624, 87] width 11 height 11
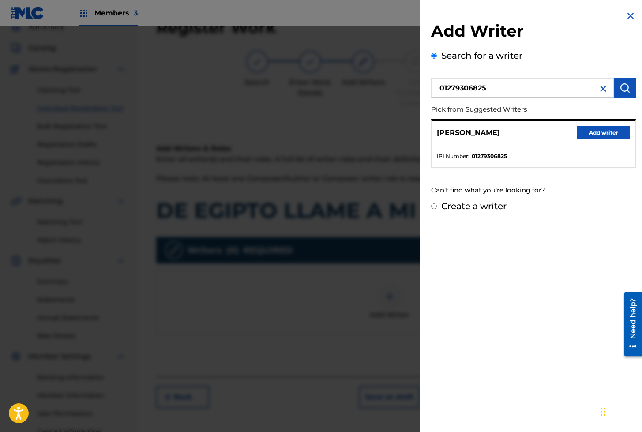
click at [586, 130] on button "Add writer" at bounding box center [603, 132] width 53 height 13
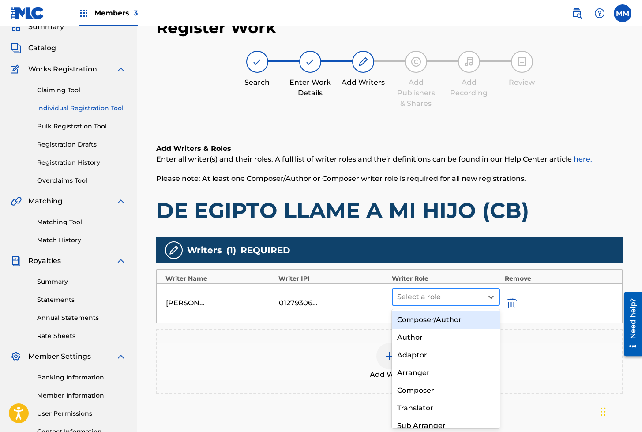
click at [459, 296] on div at bounding box center [438, 297] width 82 height 12
click at [441, 322] on div "Composer/Author" at bounding box center [446, 320] width 108 height 18
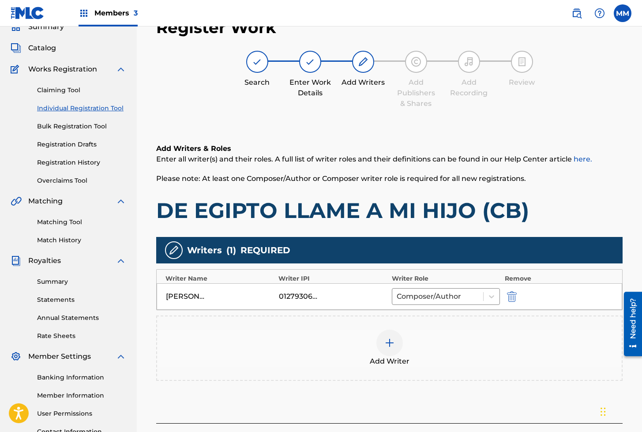
scroll to position [115, 0]
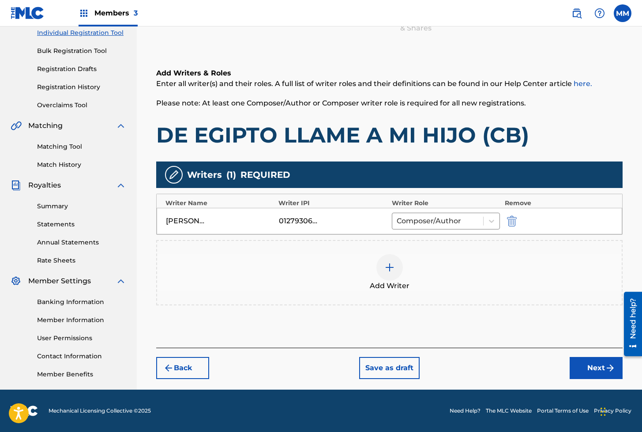
click at [593, 370] on button "Next" at bounding box center [595, 368] width 53 height 22
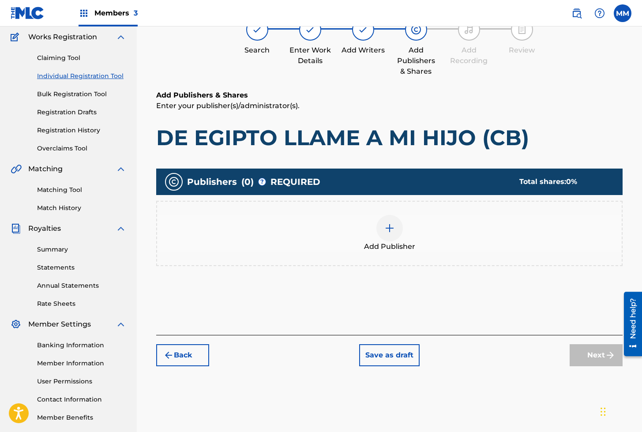
scroll to position [40, 0]
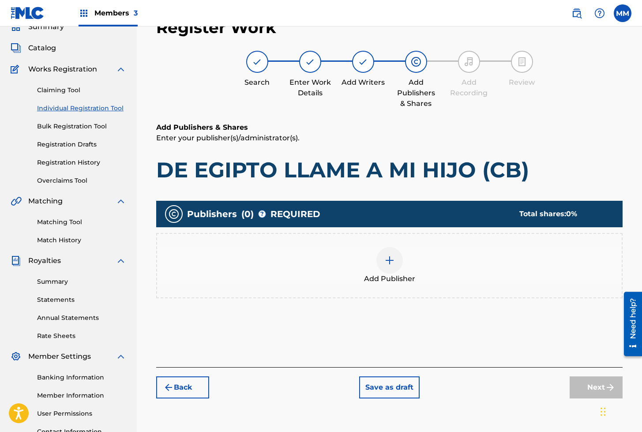
click at [396, 260] on div at bounding box center [389, 260] width 26 height 26
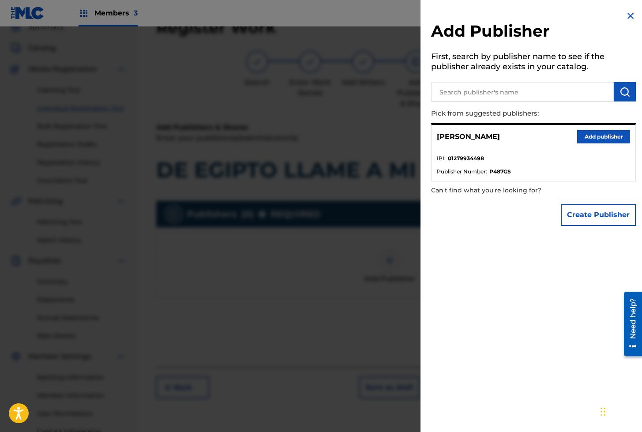
click at [594, 133] on button "Add publisher" at bounding box center [603, 136] width 53 height 13
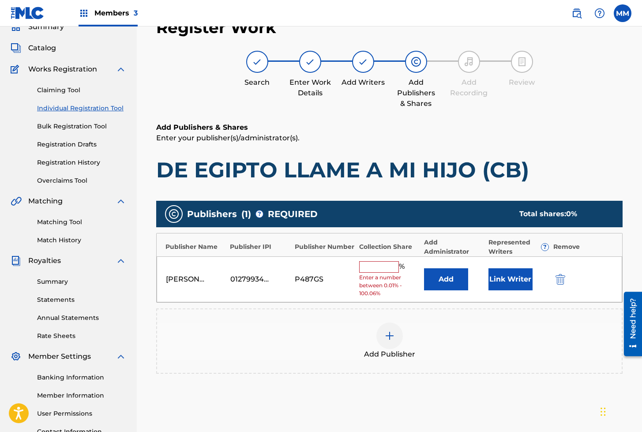
click at [499, 284] on button "Link Writer" at bounding box center [510, 279] width 44 height 22
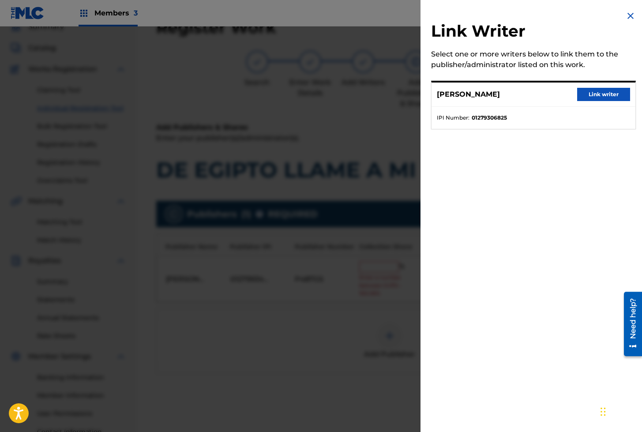
click at [606, 91] on button "Link writer" at bounding box center [603, 94] width 53 height 13
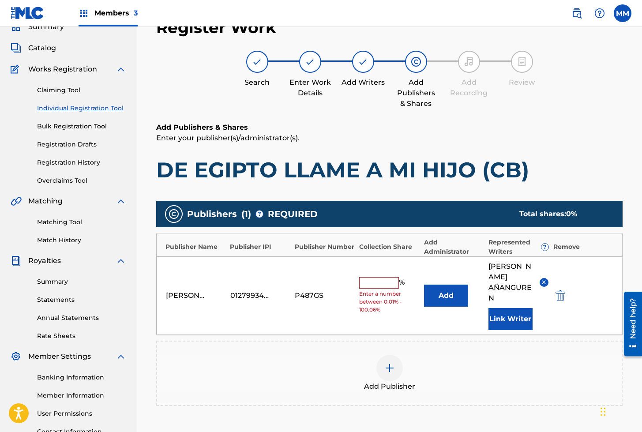
click at [385, 280] on input "text" at bounding box center [379, 282] width 40 height 11
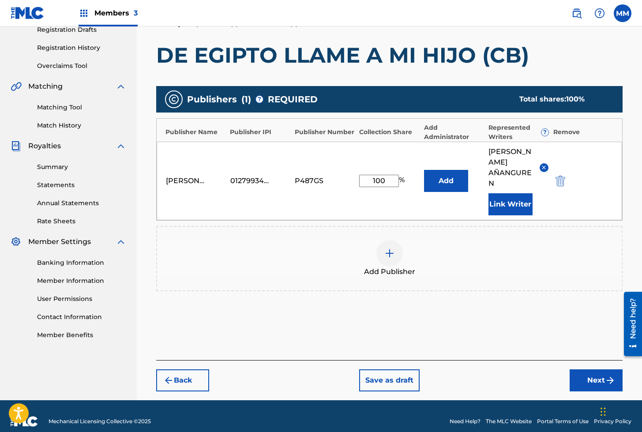
click at [582, 370] on button "Next" at bounding box center [595, 380] width 53 height 22
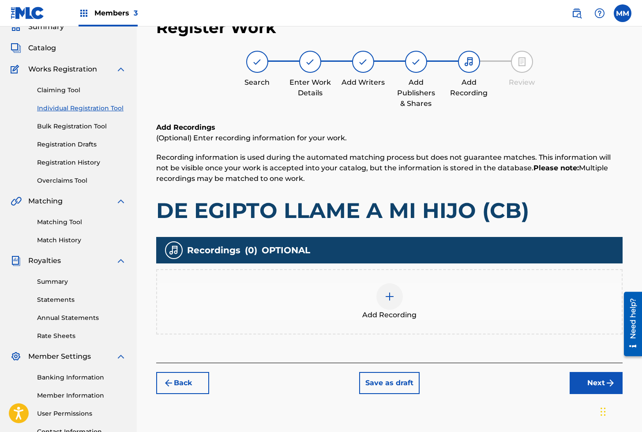
click at [387, 295] on img at bounding box center [389, 296] width 11 height 11
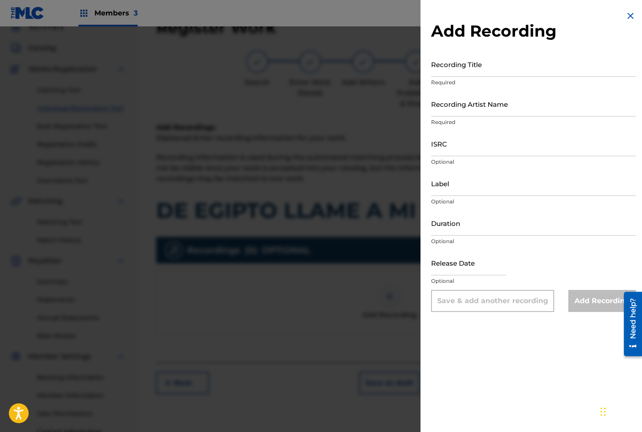
click at [445, 74] on input "Recording Title" at bounding box center [533, 64] width 205 height 25
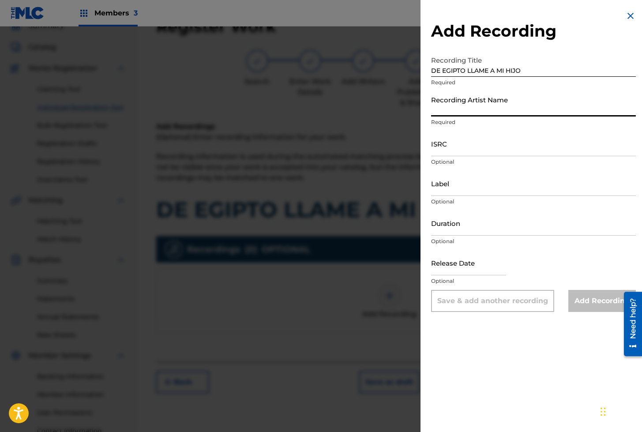
click at [454, 106] on input "Recording Artist Name" at bounding box center [533, 103] width 205 height 25
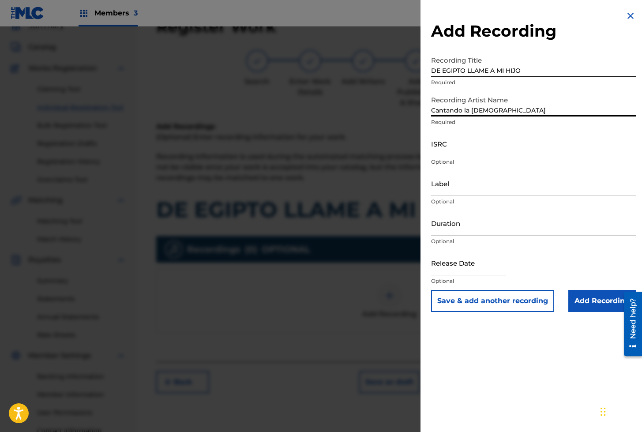
click at [469, 139] on input "ISRC" at bounding box center [533, 143] width 205 height 25
click at [583, 300] on input "Add Recording" at bounding box center [601, 301] width 67 height 22
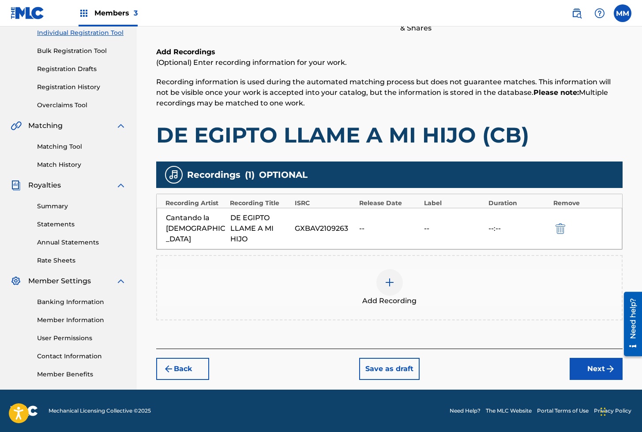
click at [600, 369] on button "Next" at bounding box center [595, 369] width 53 height 22
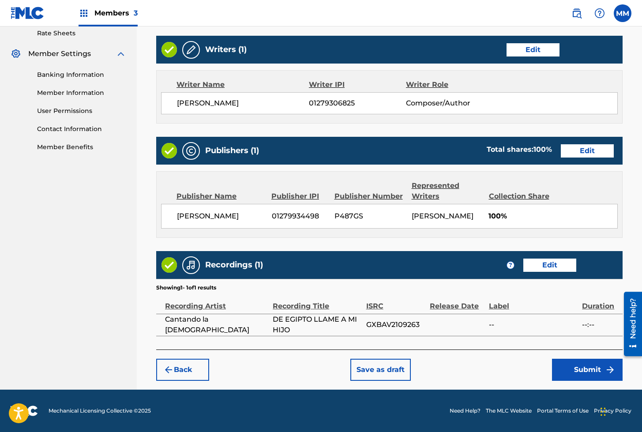
scroll to position [352, 0]
click at [574, 372] on button "Submit" at bounding box center [587, 369] width 71 height 22
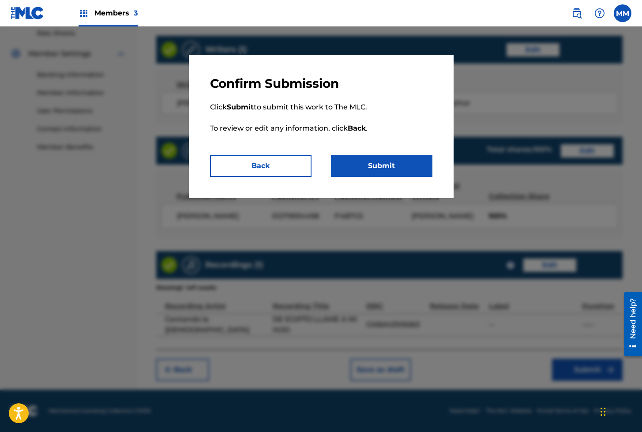
click at [393, 173] on button "Submit" at bounding box center [381, 166] width 101 height 22
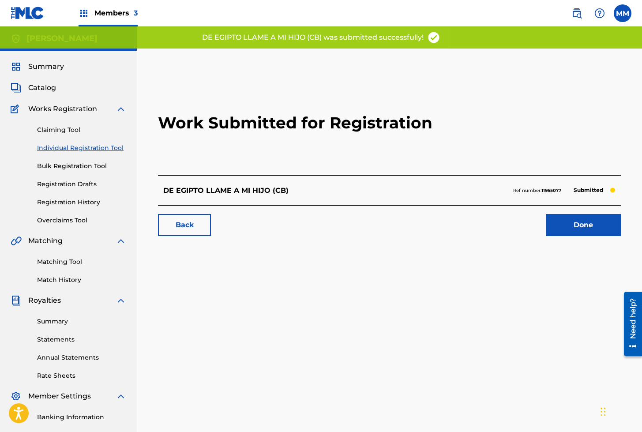
click at [579, 227] on link "Done" at bounding box center [582, 225] width 75 height 22
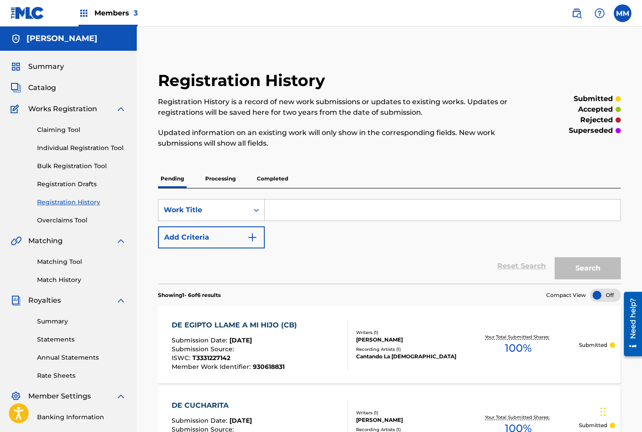
click at [79, 147] on link "Individual Registration Tool" at bounding box center [81, 147] width 89 height 9
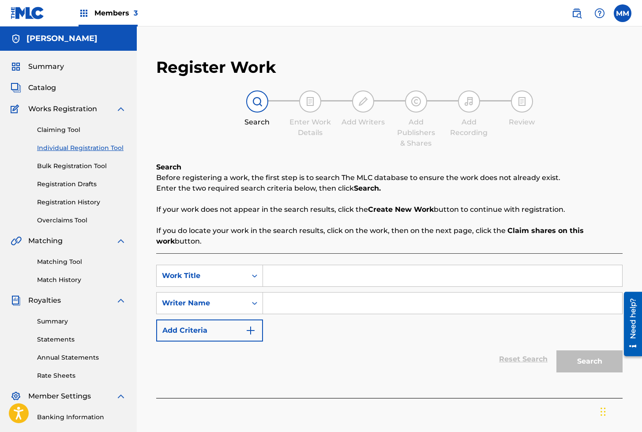
click at [290, 283] on input "Search Form" at bounding box center [442, 275] width 359 height 21
click at [283, 268] on input "Search Form" at bounding box center [442, 275] width 359 height 21
click at [292, 307] on input "Search Form" at bounding box center [442, 302] width 359 height 21
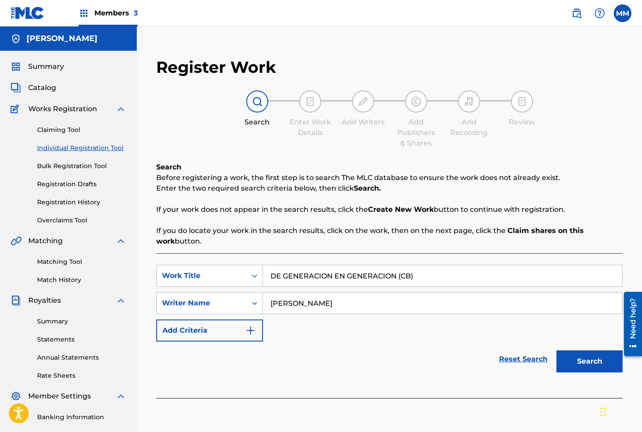
click at [595, 366] on button "Search" at bounding box center [589, 361] width 66 height 22
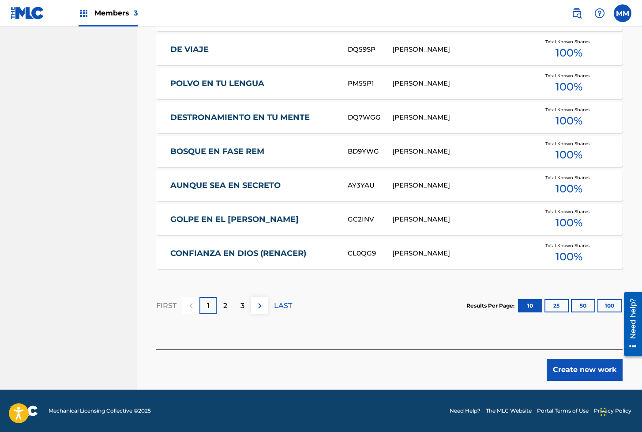
click at [575, 366] on button "Create new work" at bounding box center [584, 369] width 76 height 22
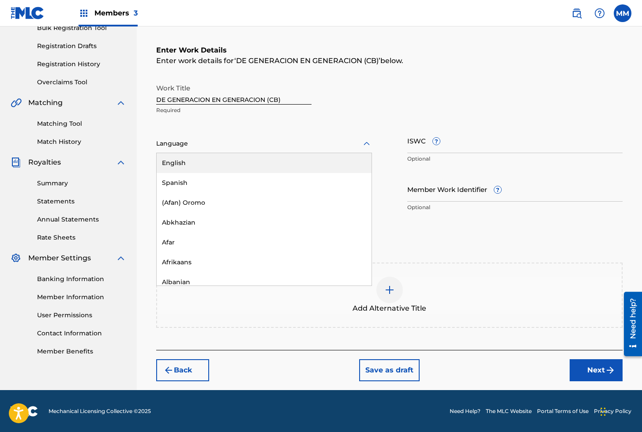
click at [188, 137] on div "Language" at bounding box center [264, 143] width 216 height 19
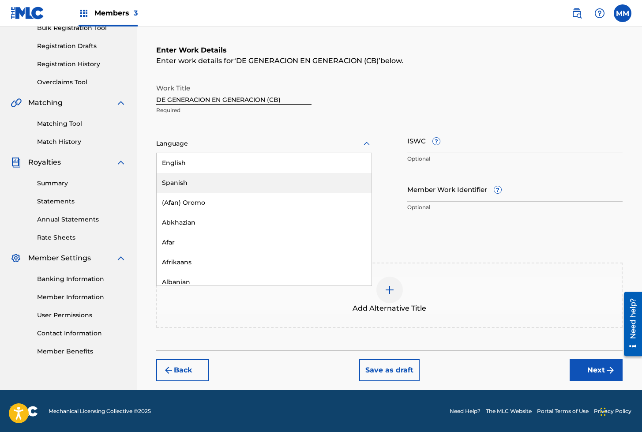
click at [177, 182] on div "Spanish" at bounding box center [264, 183] width 215 height 20
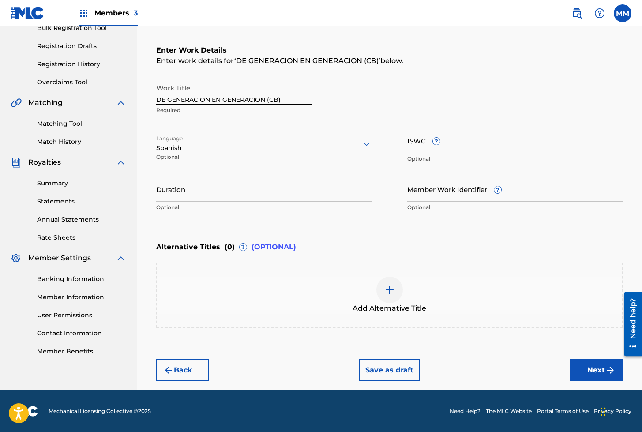
click at [415, 137] on input "ISWC ?" at bounding box center [515, 140] width 216 height 25
click at [438, 190] on input "Member Work Identifier ?" at bounding box center [515, 188] width 216 height 25
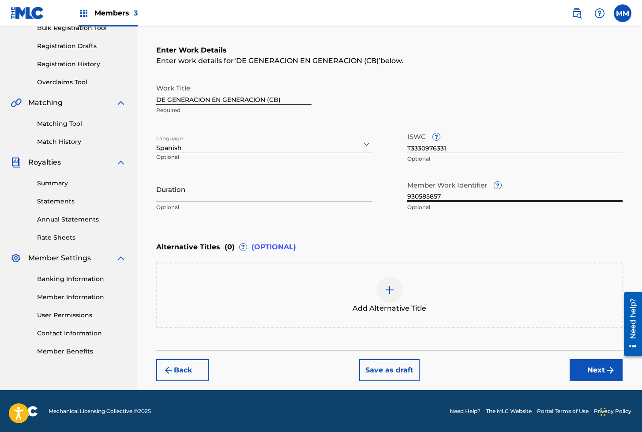
click at [595, 372] on button "Next" at bounding box center [595, 370] width 53 height 22
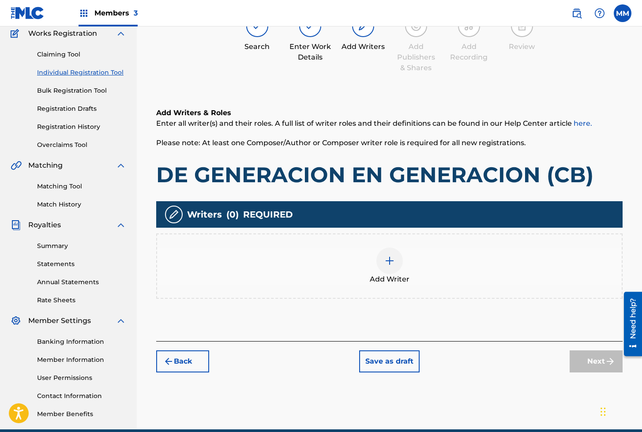
scroll to position [40, 0]
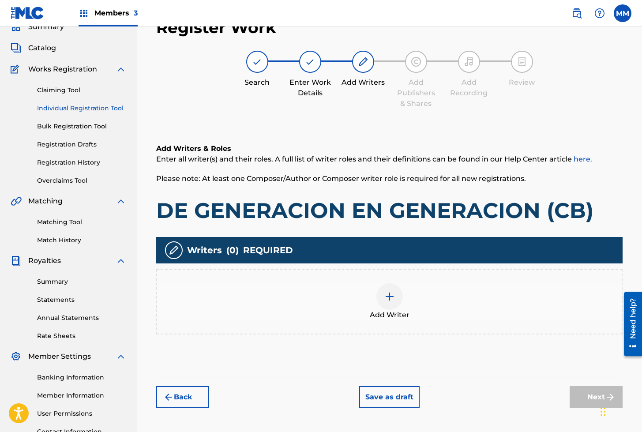
click at [365, 294] on div "Add Writer" at bounding box center [389, 301] width 464 height 37
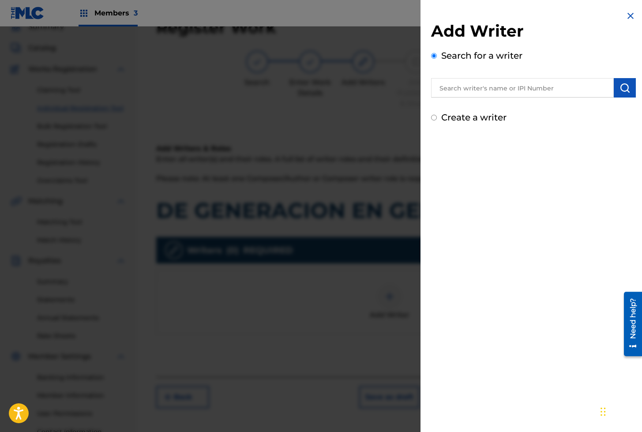
click at [502, 90] on input "text" at bounding box center [522, 87] width 183 height 19
click at [614, 90] on button "submit" at bounding box center [624, 87] width 22 height 19
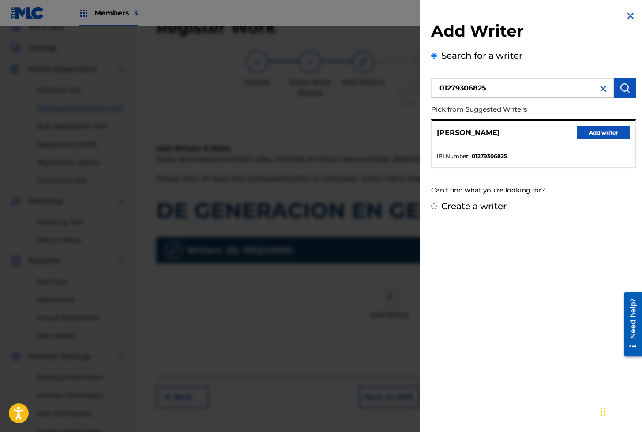
click at [588, 134] on button "Add writer" at bounding box center [603, 132] width 53 height 13
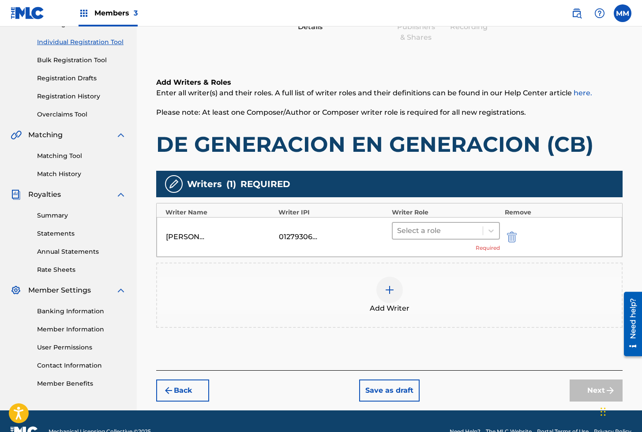
scroll to position [127, 0]
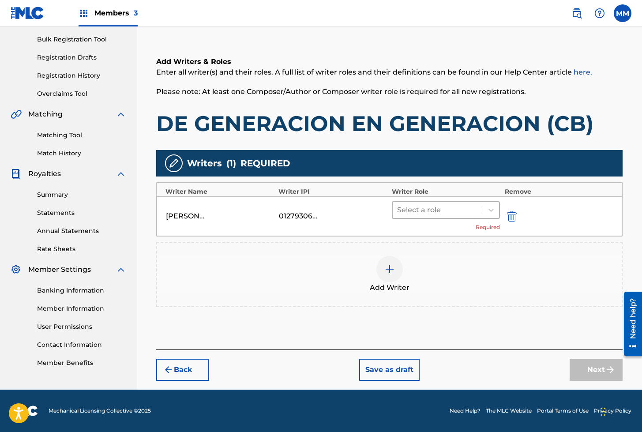
click at [419, 209] on div at bounding box center [438, 210] width 82 height 12
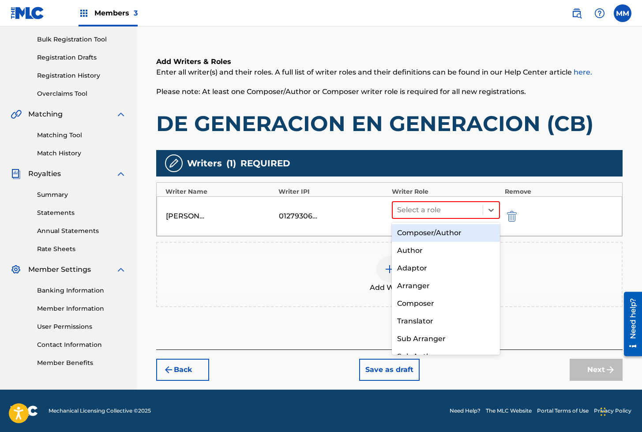
click at [418, 232] on div "Composer/Author" at bounding box center [446, 233] width 108 height 18
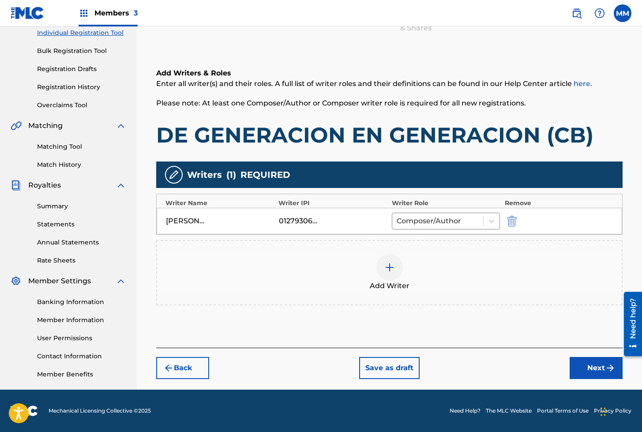
scroll to position [115, 0]
click at [586, 369] on button "Next" at bounding box center [595, 368] width 53 height 22
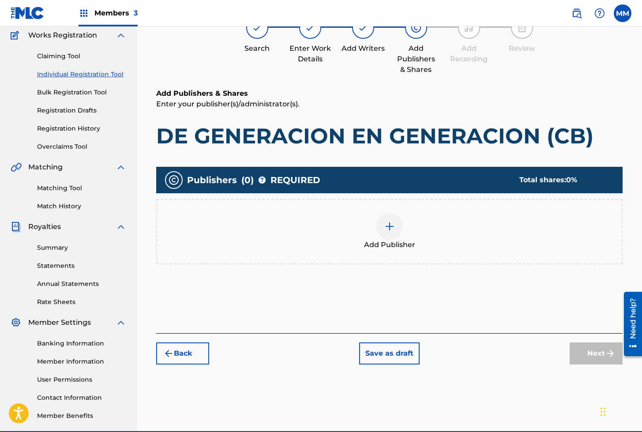
scroll to position [40, 0]
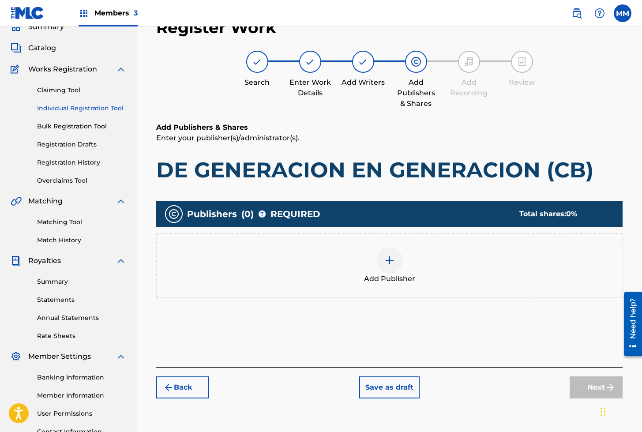
click at [408, 264] on div "Add Publisher" at bounding box center [389, 265] width 464 height 37
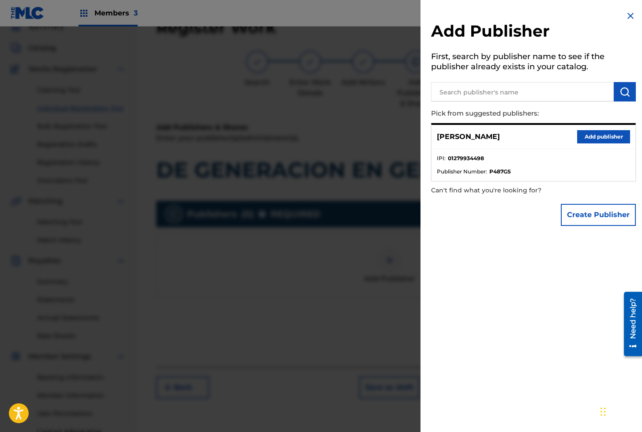
click at [606, 138] on button "Add publisher" at bounding box center [603, 136] width 53 height 13
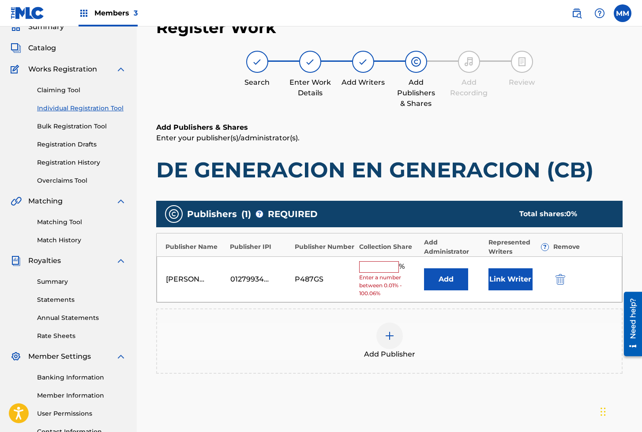
click at [506, 280] on button "Link Writer" at bounding box center [510, 279] width 44 height 22
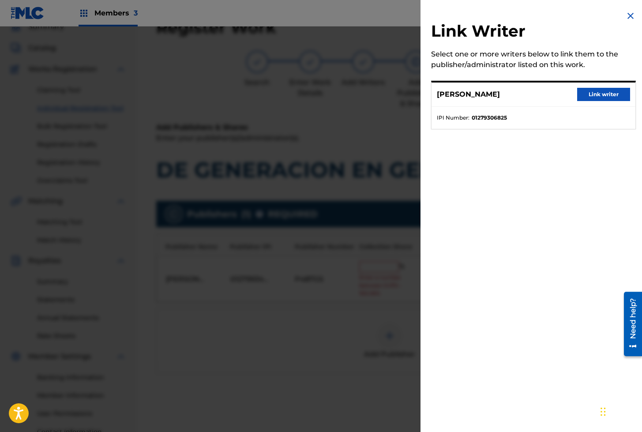
click at [594, 93] on button "Link writer" at bounding box center [603, 94] width 53 height 13
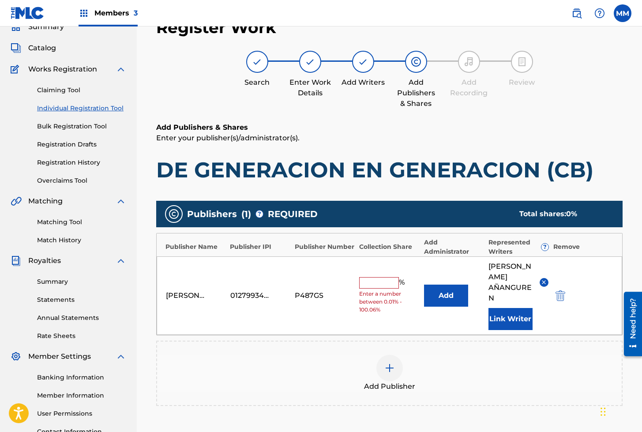
click at [378, 282] on input "text" at bounding box center [379, 282] width 40 height 11
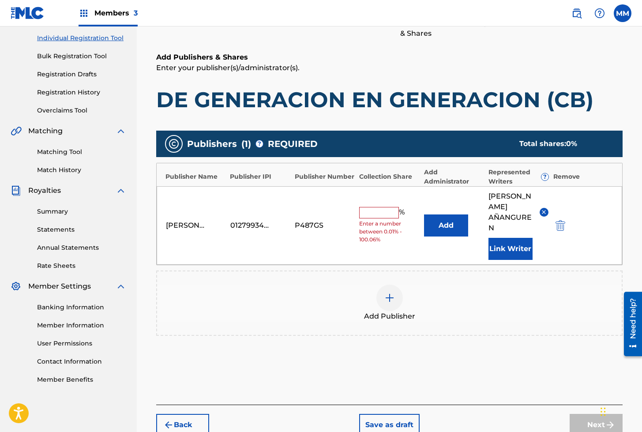
scroll to position [110, 0]
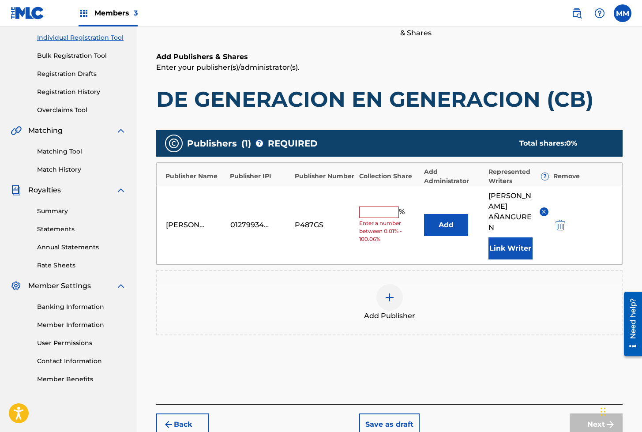
click at [382, 206] on input "text" at bounding box center [379, 211] width 40 height 11
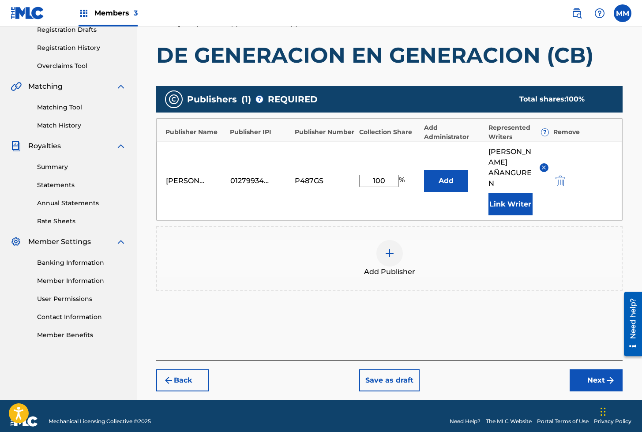
click at [587, 373] on button "Next" at bounding box center [595, 380] width 53 height 22
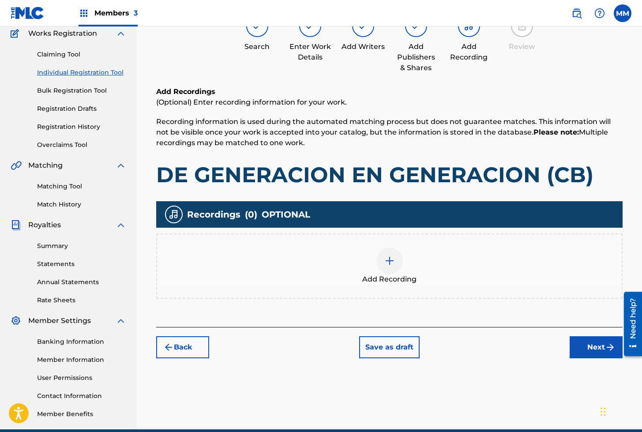
scroll to position [40, 0]
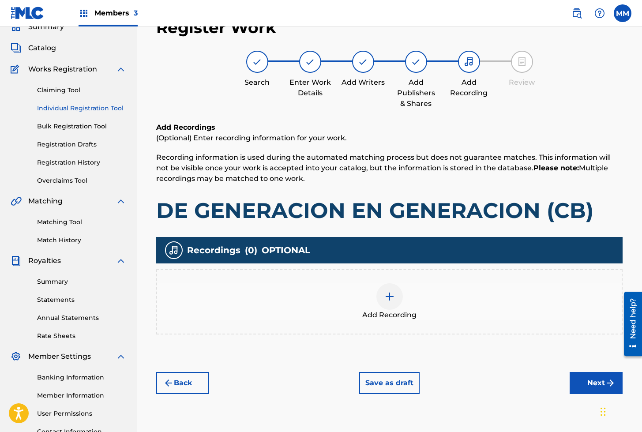
click at [394, 302] on div at bounding box center [389, 296] width 26 height 26
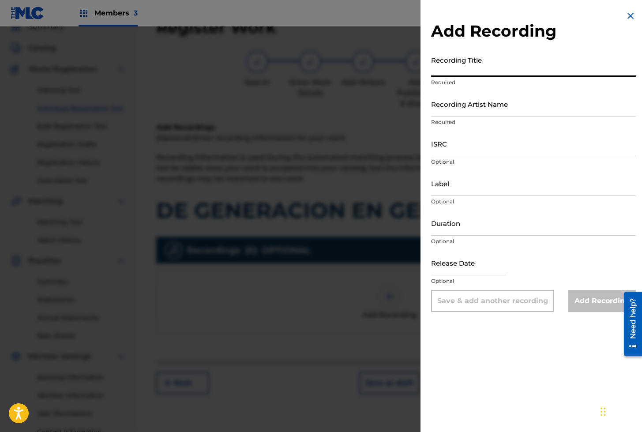
click at [482, 69] on input "Recording Title" at bounding box center [533, 64] width 205 height 25
click at [459, 102] on input "Recording Artist Name" at bounding box center [533, 103] width 205 height 25
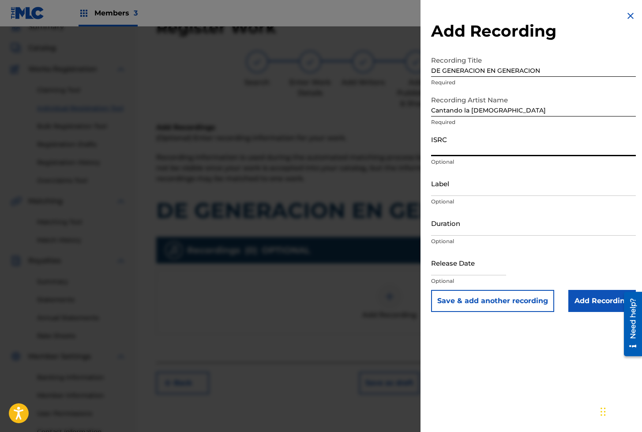
click at [466, 145] on input "ISRC" at bounding box center [533, 143] width 205 height 25
click at [604, 303] on input "Add Recording" at bounding box center [601, 301] width 67 height 22
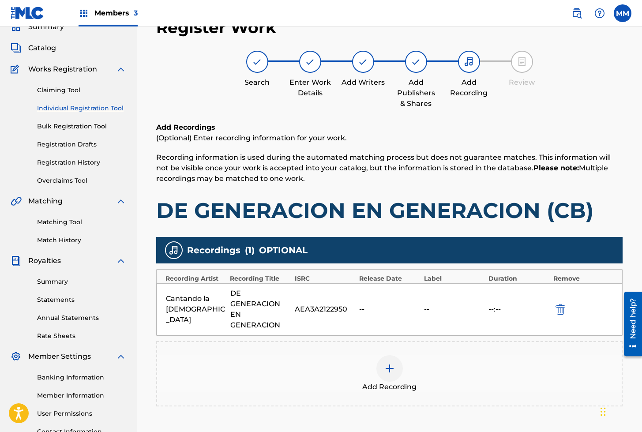
scroll to position [125, 0]
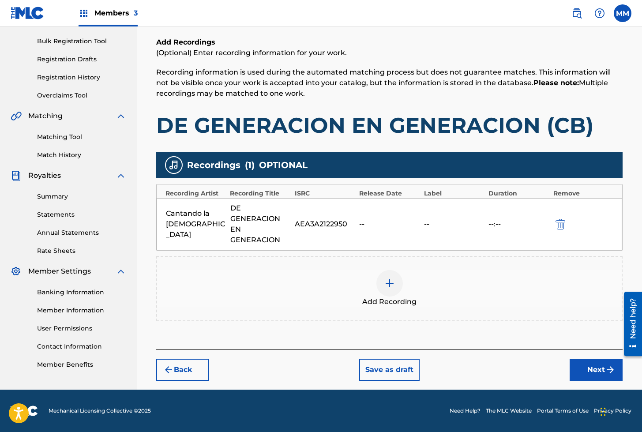
click at [589, 370] on button "Next" at bounding box center [595, 369] width 53 height 22
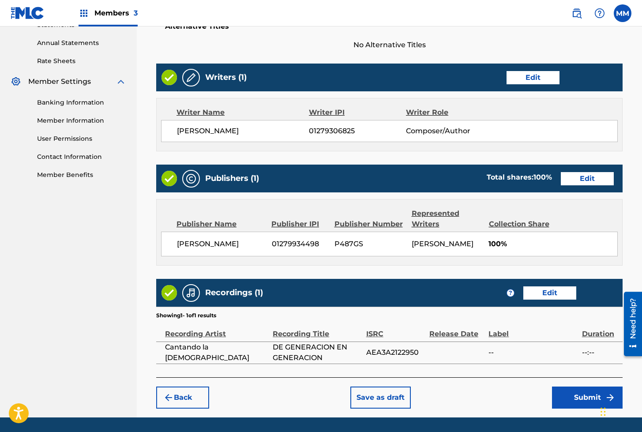
scroll to position [352, 0]
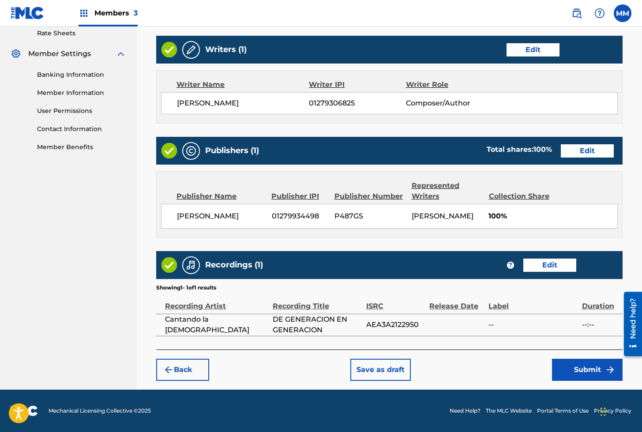
click at [560, 367] on button "Submit" at bounding box center [587, 369] width 71 height 22
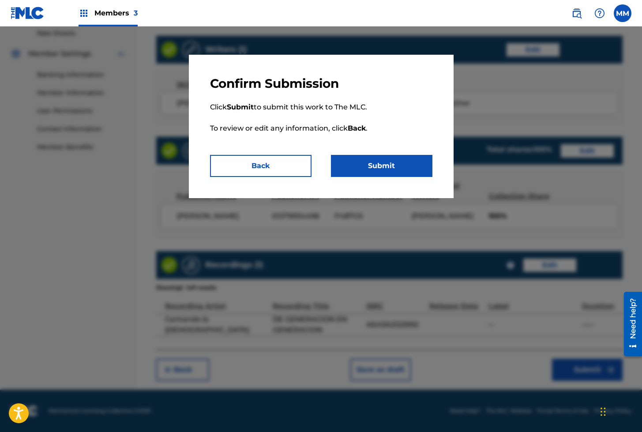
click at [381, 167] on button "Submit" at bounding box center [381, 166] width 101 height 22
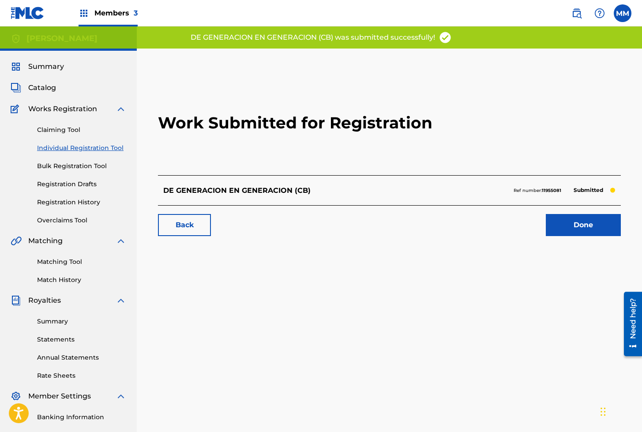
click at [574, 225] on link "Done" at bounding box center [582, 225] width 75 height 22
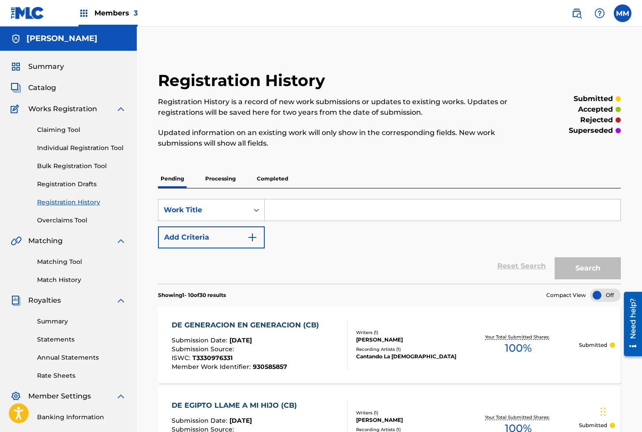
click at [89, 146] on link "Individual Registration Tool" at bounding box center [81, 147] width 89 height 9
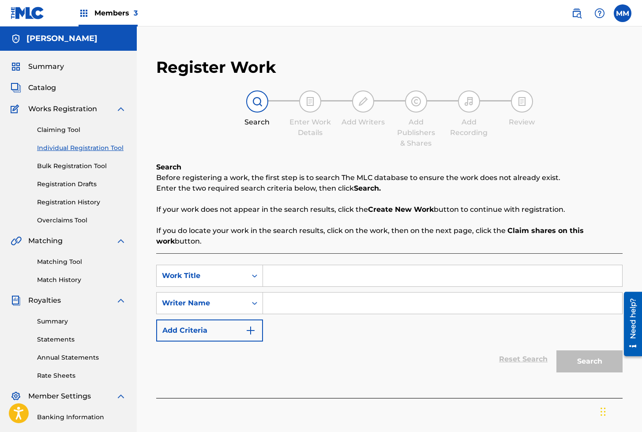
click at [306, 282] on input "Search Form" at bounding box center [442, 275] width 359 height 21
click at [308, 310] on input "Search Form" at bounding box center [442, 302] width 359 height 21
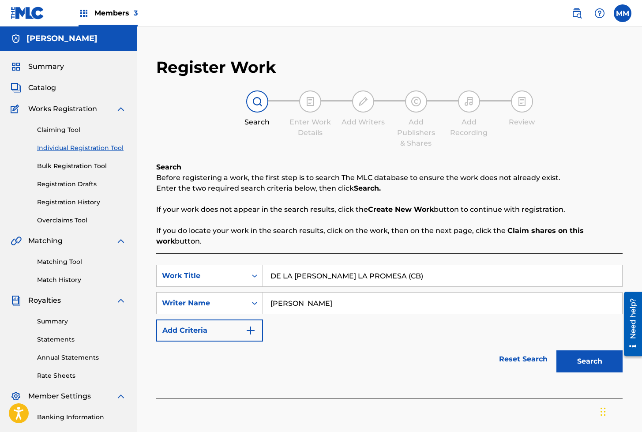
click at [579, 360] on button "Search" at bounding box center [589, 361] width 66 height 22
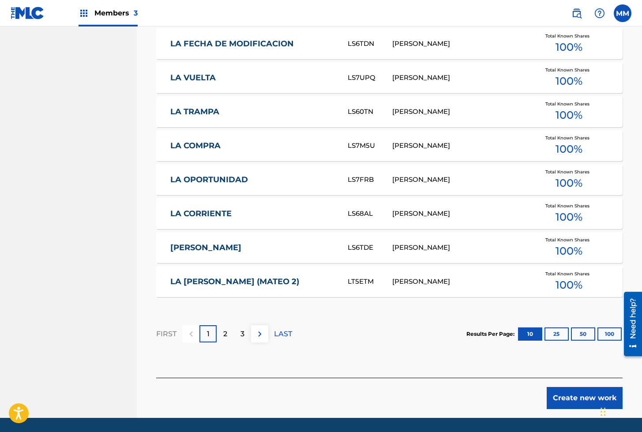
click at [574, 394] on button "Create new work" at bounding box center [584, 398] width 76 height 22
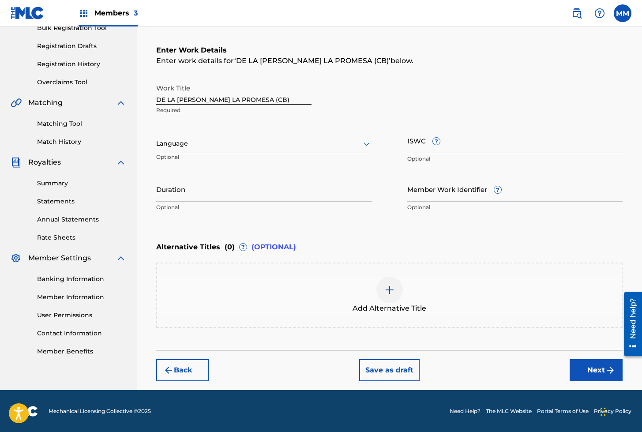
click at [183, 151] on div "Language" at bounding box center [264, 143] width 216 height 19
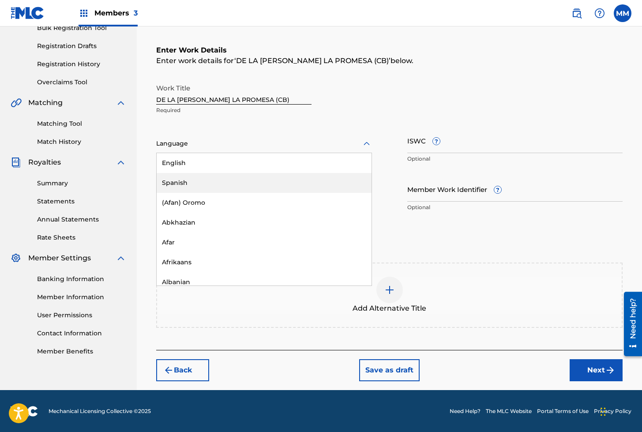
click at [181, 182] on div "Spanish" at bounding box center [264, 183] width 215 height 20
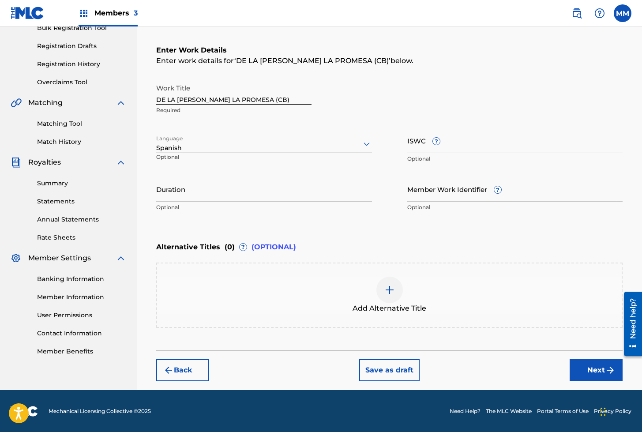
click at [416, 144] on input "ISWC ?" at bounding box center [515, 140] width 216 height 25
click at [428, 189] on input "Member Work Identifier ?" at bounding box center [515, 188] width 216 height 25
click at [589, 369] on button "Next" at bounding box center [595, 370] width 53 height 22
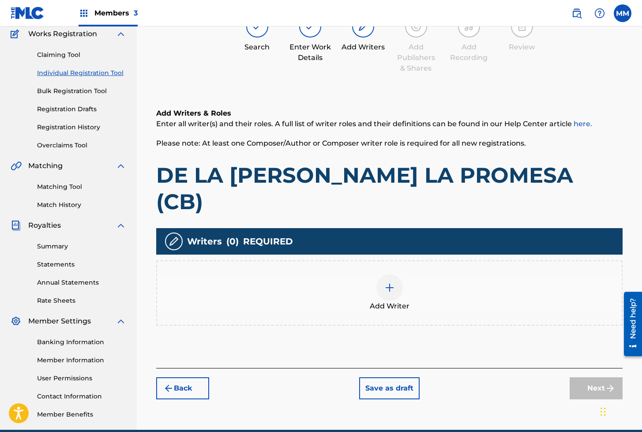
scroll to position [40, 0]
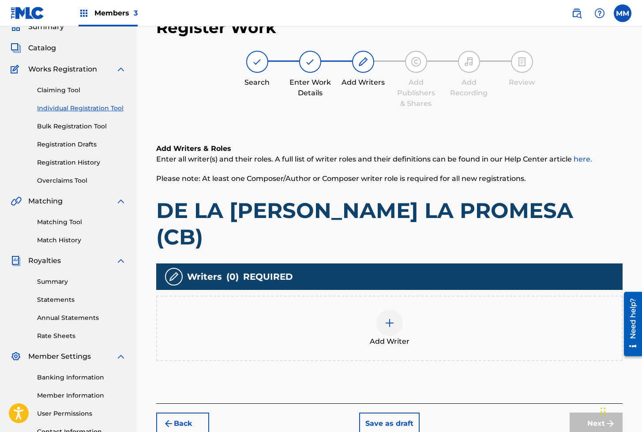
click at [380, 310] on div at bounding box center [389, 323] width 26 height 26
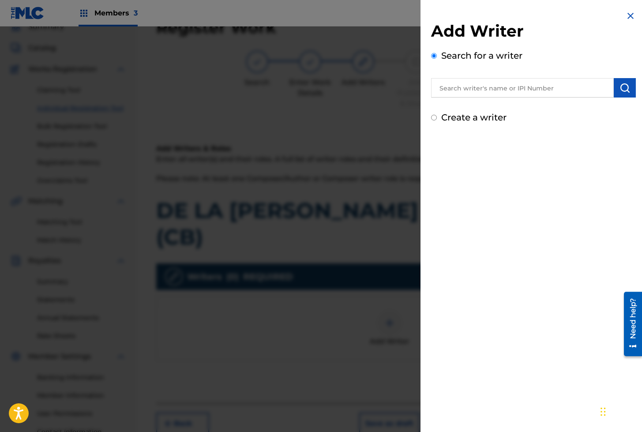
click at [528, 93] on input "text" at bounding box center [522, 87] width 183 height 19
click at [626, 89] on img "submit" at bounding box center [624, 87] width 11 height 11
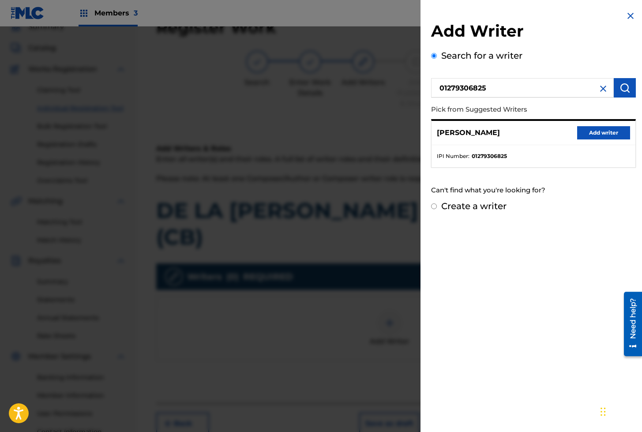
click at [573, 132] on div "[PERSON_NAME] Add writer" at bounding box center [533, 133] width 204 height 24
click at [589, 133] on button "Add writer" at bounding box center [603, 132] width 53 height 13
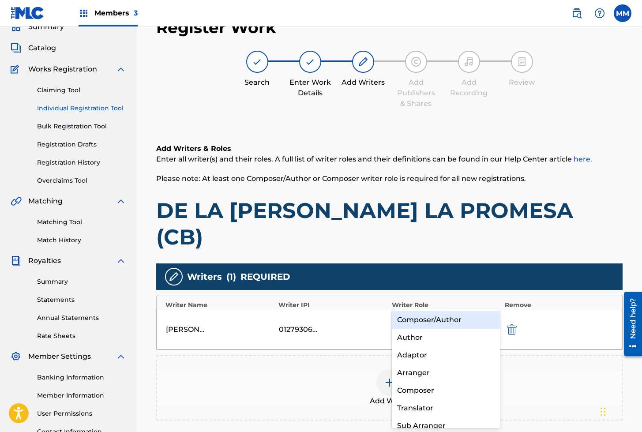
click at [442, 317] on div at bounding box center [438, 323] width 82 height 12
click at [430, 318] on div "Composer/Author" at bounding box center [446, 320] width 108 height 18
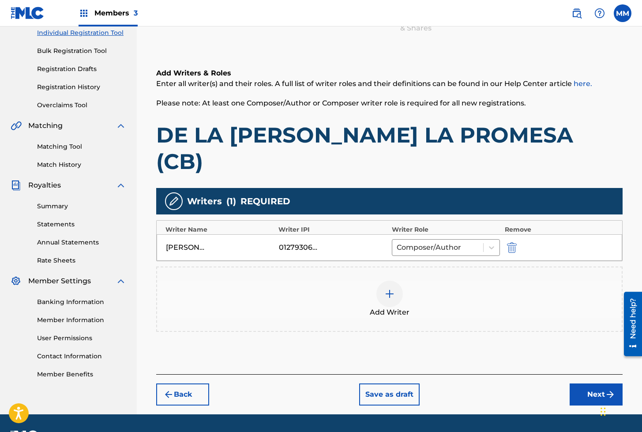
click at [591, 383] on button "Next" at bounding box center [595, 394] width 53 height 22
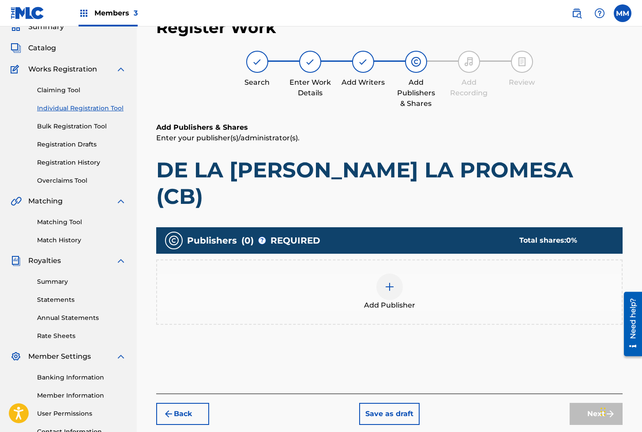
click at [382, 273] on div at bounding box center [389, 286] width 26 height 26
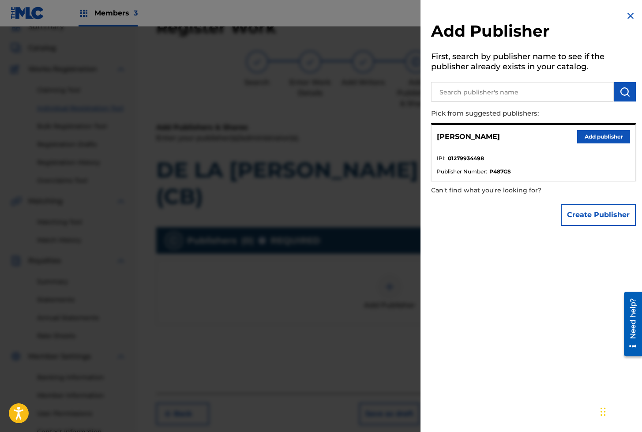
click at [587, 135] on button "Add publisher" at bounding box center [603, 136] width 53 height 13
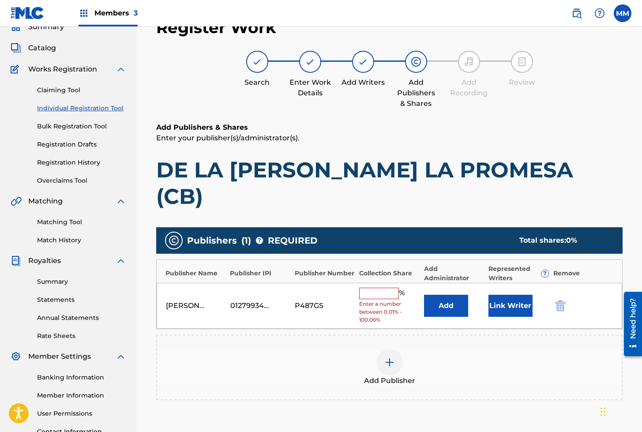
click at [509, 295] on button "Link Writer" at bounding box center [510, 306] width 44 height 22
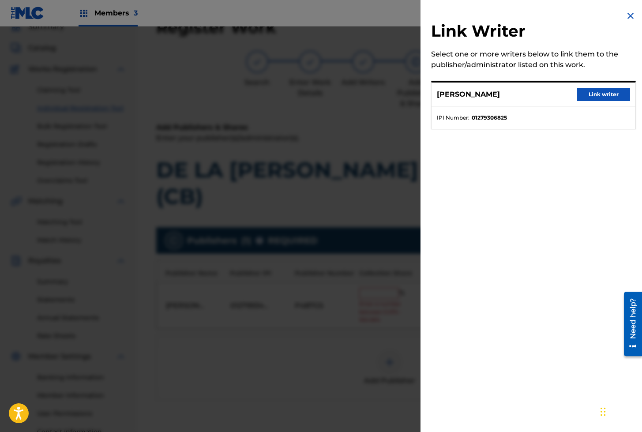
click at [597, 97] on button "Link writer" at bounding box center [603, 94] width 53 height 13
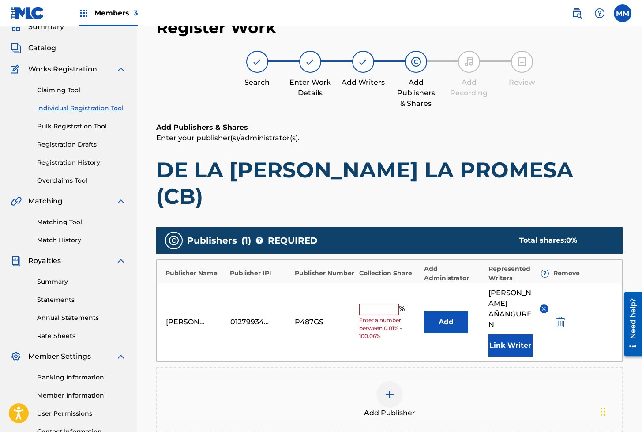
click at [375, 303] on input "text" at bounding box center [379, 308] width 40 height 11
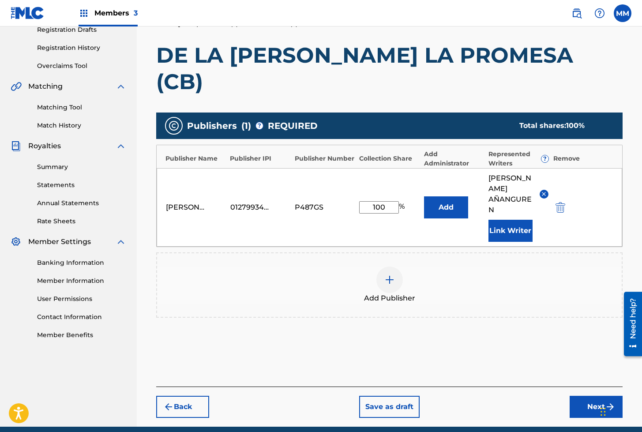
click at [589, 395] on button "Next" at bounding box center [595, 406] width 53 height 22
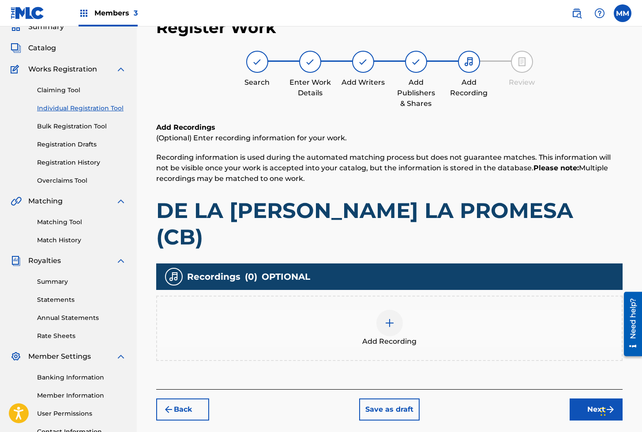
click at [407, 310] on div "Add Recording" at bounding box center [389, 328] width 464 height 37
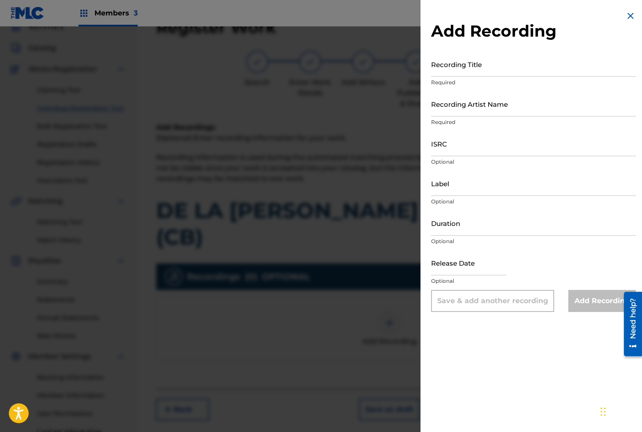
click at [455, 71] on input "Recording Title" at bounding box center [533, 64] width 205 height 25
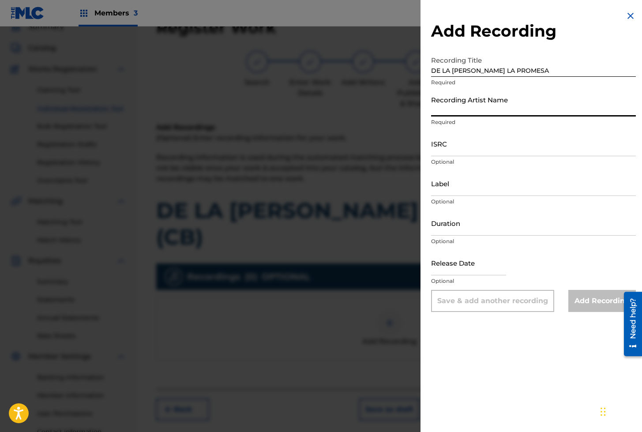
click at [455, 111] on input "Recording Artist Name" at bounding box center [533, 103] width 205 height 25
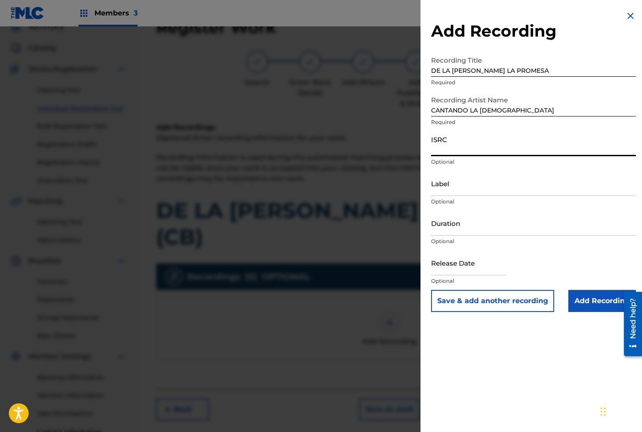
click at [463, 149] on input "ISRC" at bounding box center [533, 143] width 205 height 25
click at [596, 306] on input "Add Recording" at bounding box center [601, 301] width 67 height 22
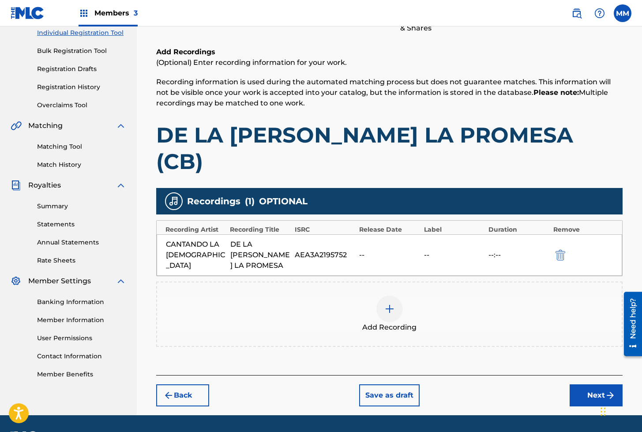
click at [591, 384] on button "Next" at bounding box center [595, 395] width 53 height 22
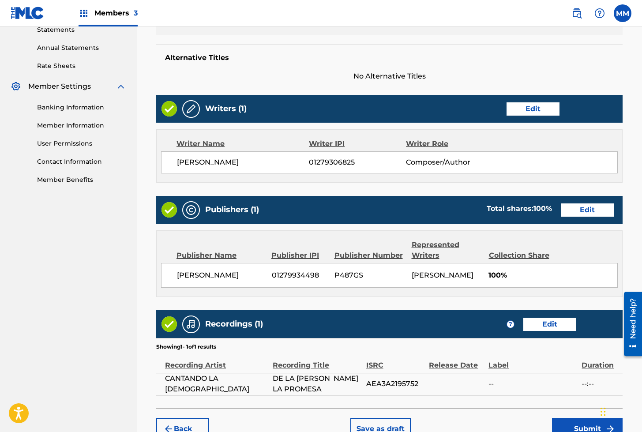
scroll to position [352, 0]
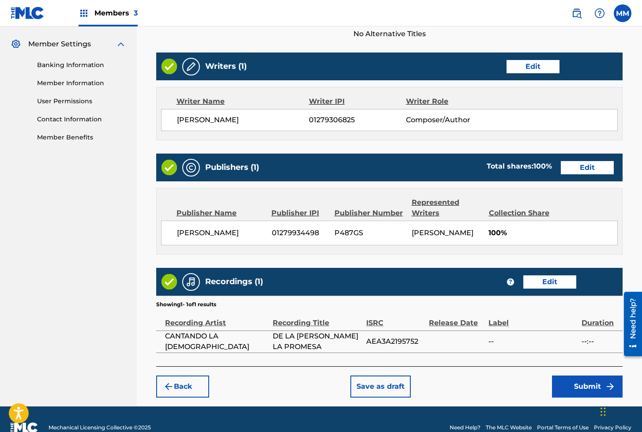
click at [577, 377] on button "Submit" at bounding box center [587, 386] width 71 height 22
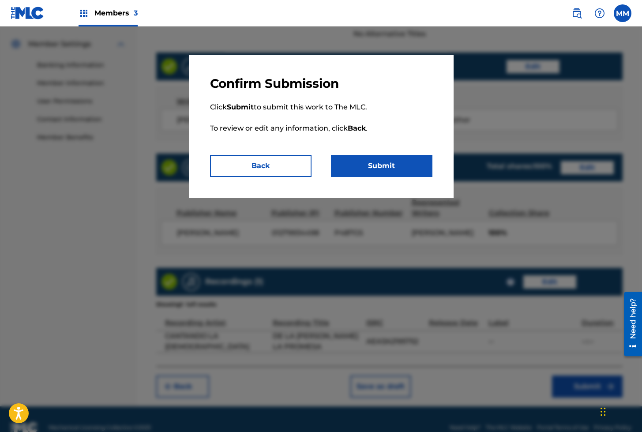
click at [367, 171] on button "Submit" at bounding box center [381, 166] width 101 height 22
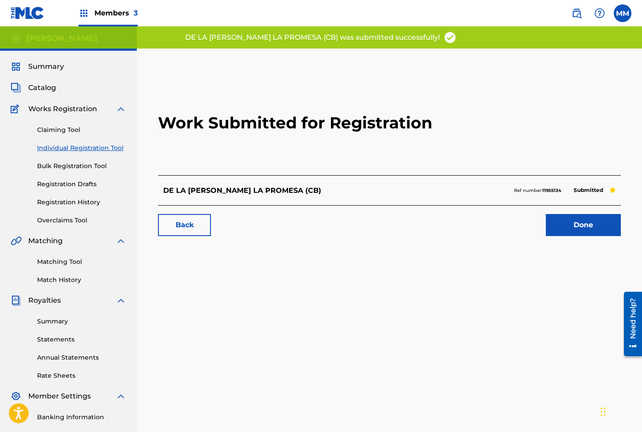
click at [569, 223] on link "Done" at bounding box center [582, 225] width 75 height 22
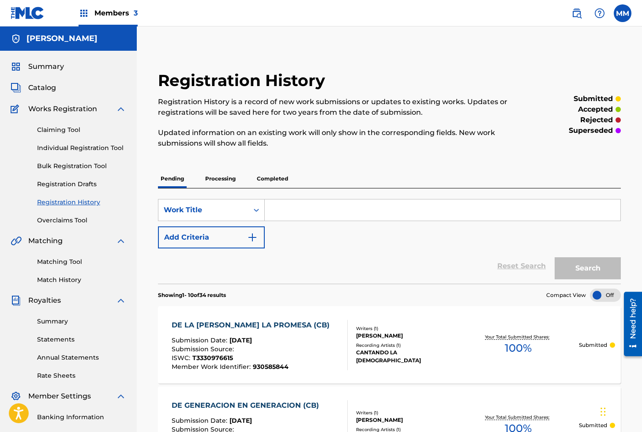
click at [82, 149] on link "Individual Registration Tool" at bounding box center [81, 147] width 89 height 9
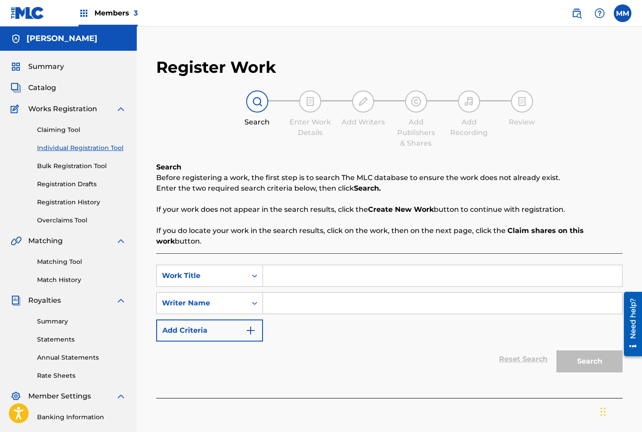
click at [297, 279] on input "Search Form" at bounding box center [442, 275] width 359 height 21
click at [298, 300] on input "Search Form" at bounding box center [442, 302] width 359 height 21
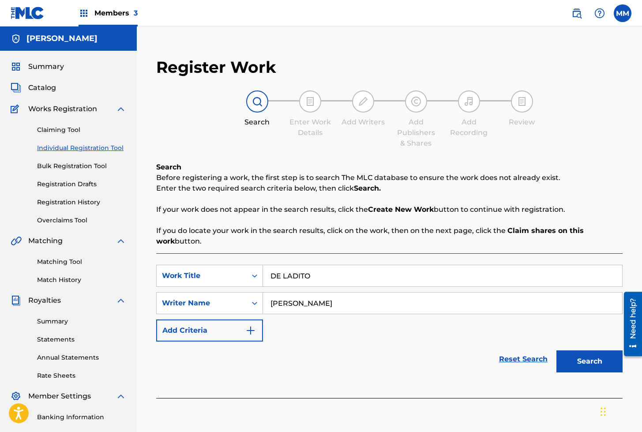
click at [597, 355] on button "Search" at bounding box center [589, 361] width 66 height 22
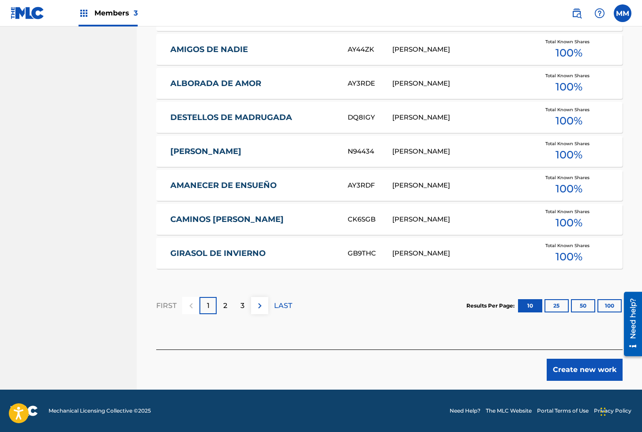
click at [582, 367] on button "Create new work" at bounding box center [584, 369] width 76 height 22
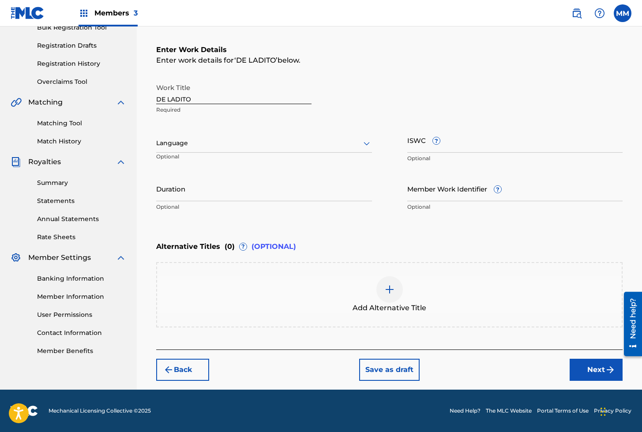
scroll to position [138, 0]
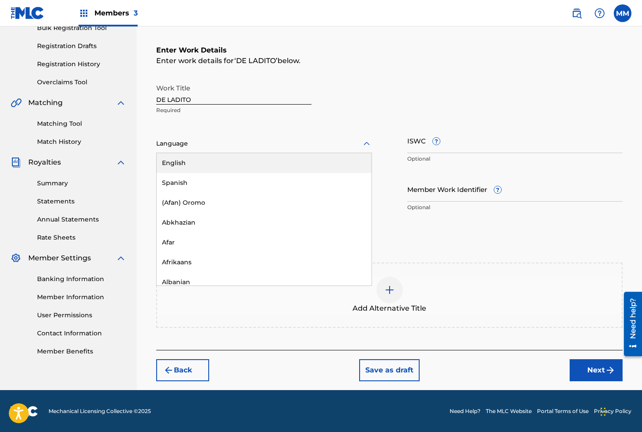
click at [170, 148] on div at bounding box center [264, 143] width 216 height 11
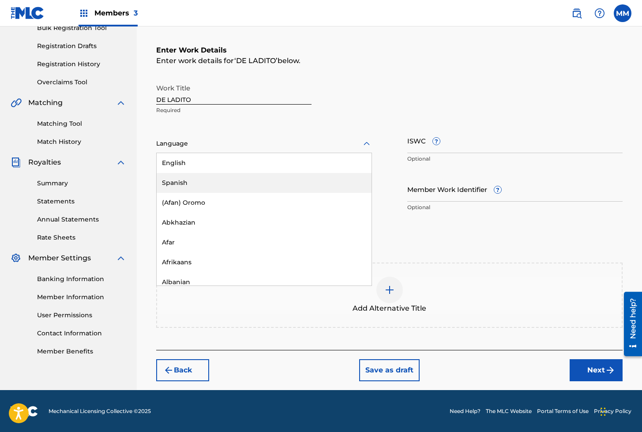
click at [168, 181] on div "Spanish" at bounding box center [264, 183] width 215 height 20
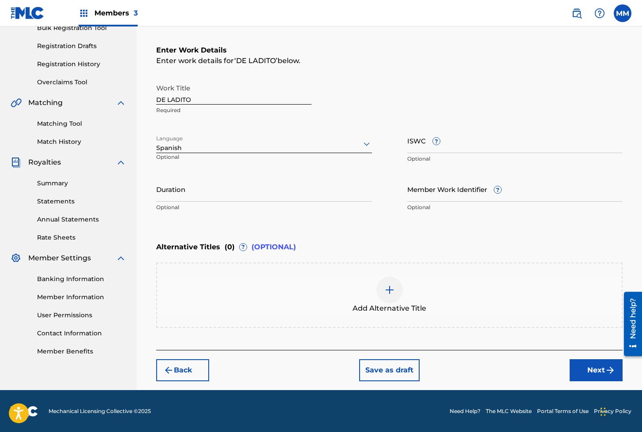
drag, startPoint x: 404, startPoint y: 136, endPoint x: 414, endPoint y: 140, distance: 10.3
click at [411, 139] on div "Work Title DE LADITO Required Language option Spanish, selected. Select is focu…" at bounding box center [389, 147] width 466 height 137
click at [414, 140] on input "ISWC ?" at bounding box center [515, 140] width 216 height 25
click at [421, 186] on input "Member Work Identifier ?" at bounding box center [515, 188] width 216 height 25
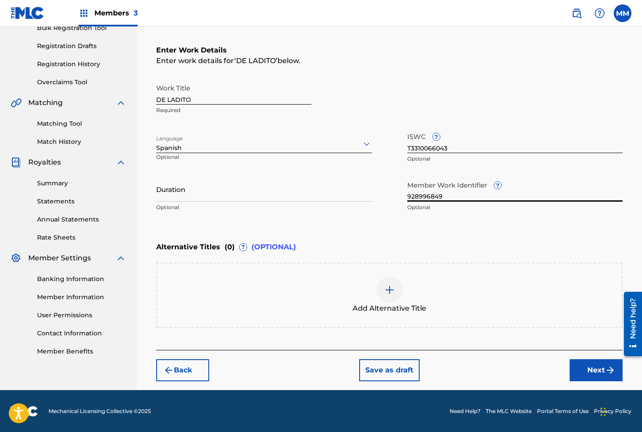
click at [604, 371] on button "Next" at bounding box center [595, 370] width 53 height 22
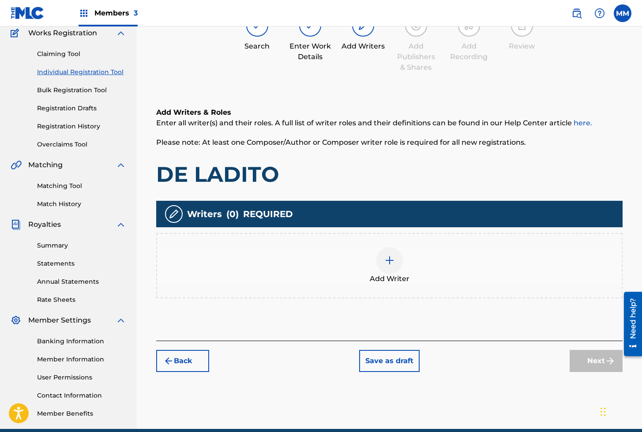
scroll to position [40, 0]
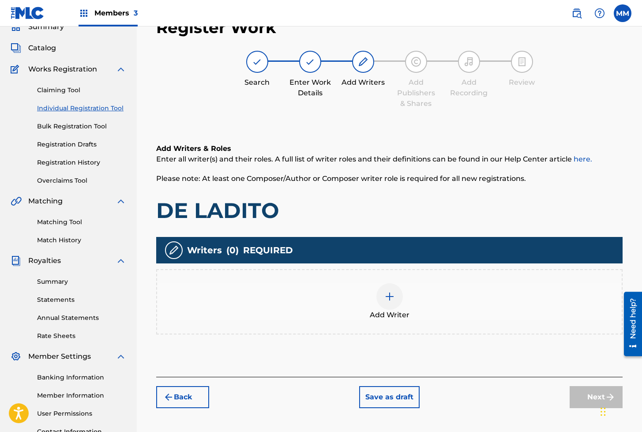
click at [402, 299] on div "Add Writer" at bounding box center [389, 301] width 464 height 37
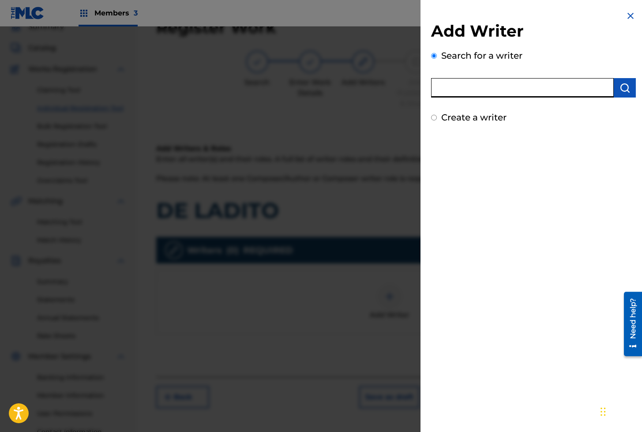
click at [465, 87] on input "text" at bounding box center [522, 87] width 183 height 19
click at [619, 90] on img "submit" at bounding box center [624, 87] width 11 height 11
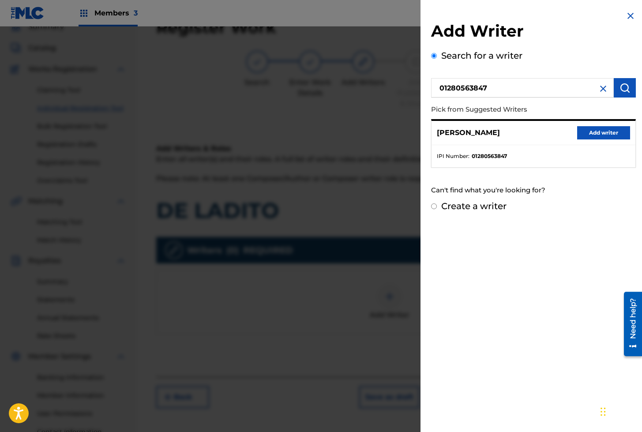
click at [595, 131] on button "Add writer" at bounding box center [603, 132] width 53 height 13
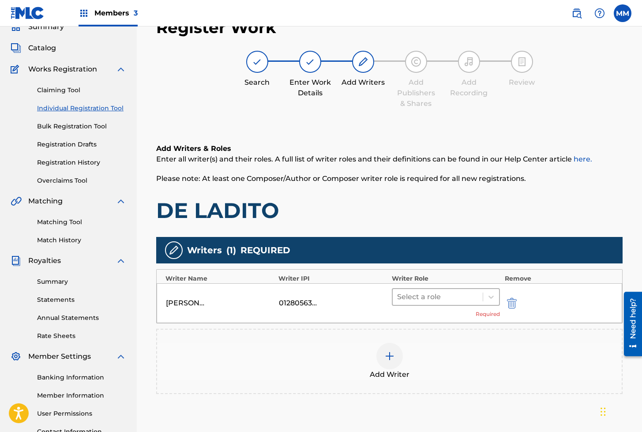
click at [416, 295] on div at bounding box center [438, 297] width 82 height 12
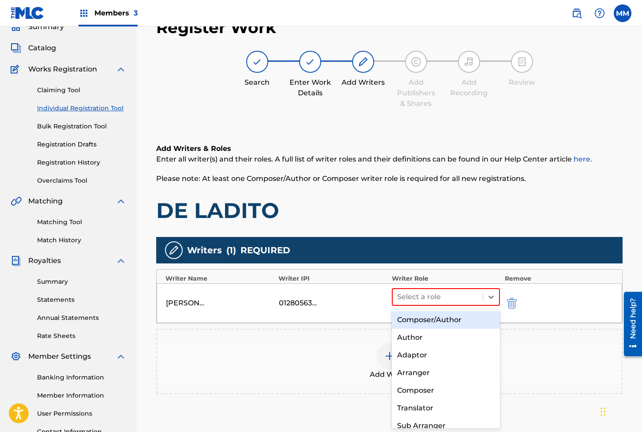
click at [417, 321] on div "Composer/Author" at bounding box center [446, 320] width 108 height 18
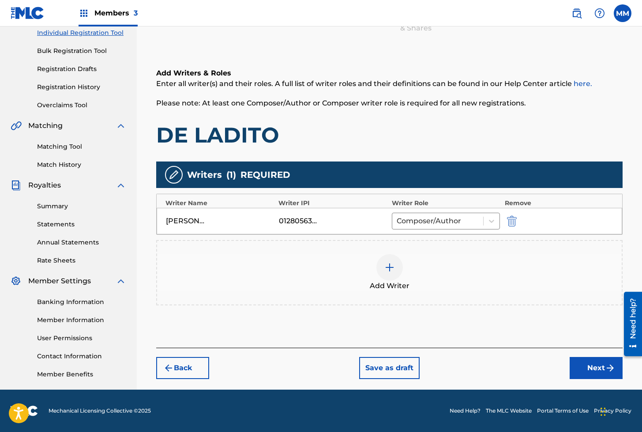
click at [599, 373] on button "Next" at bounding box center [595, 368] width 53 height 22
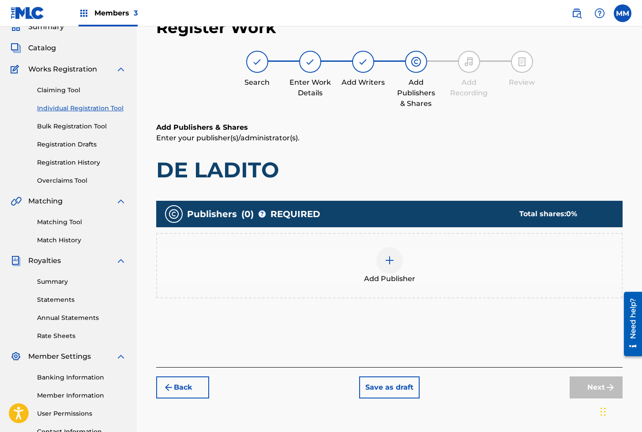
click at [398, 259] on div at bounding box center [389, 260] width 26 height 26
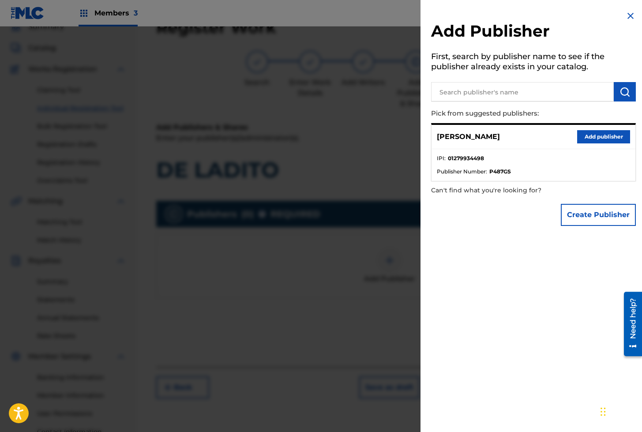
click at [596, 137] on button "Add publisher" at bounding box center [603, 136] width 53 height 13
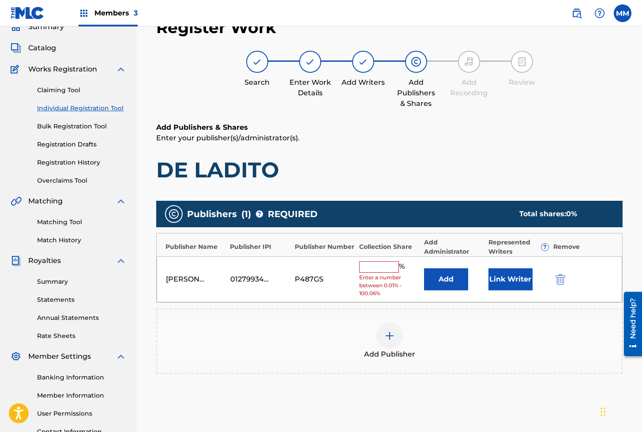
click at [504, 285] on button "Link Writer" at bounding box center [510, 279] width 44 height 22
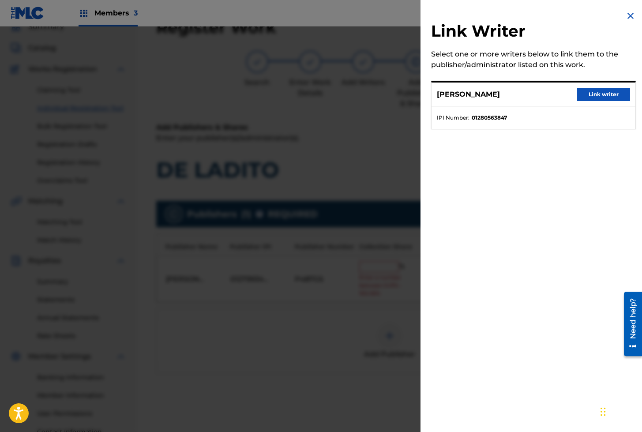
click at [588, 92] on button "Link writer" at bounding box center [603, 94] width 53 height 13
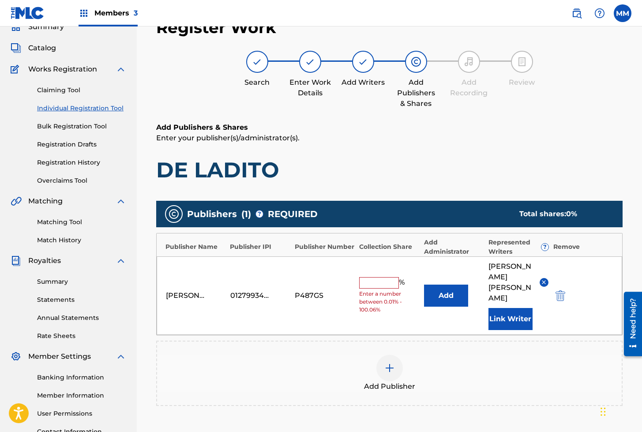
click at [373, 277] on input "text" at bounding box center [379, 282] width 40 height 11
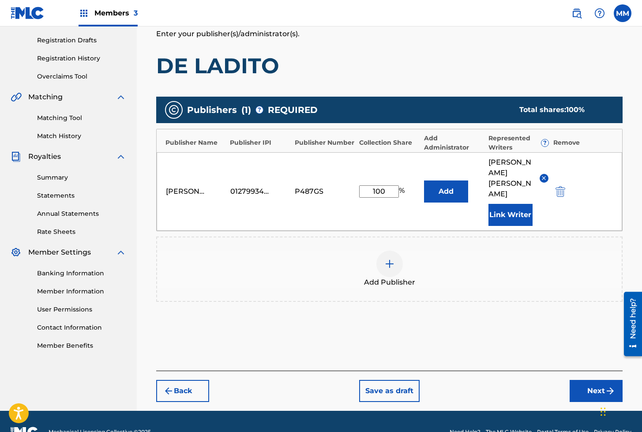
click at [587, 380] on button "Next" at bounding box center [595, 391] width 53 height 22
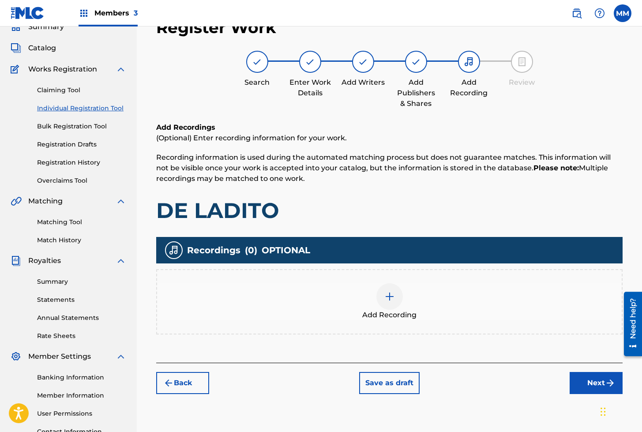
click at [395, 303] on div at bounding box center [389, 296] width 26 height 26
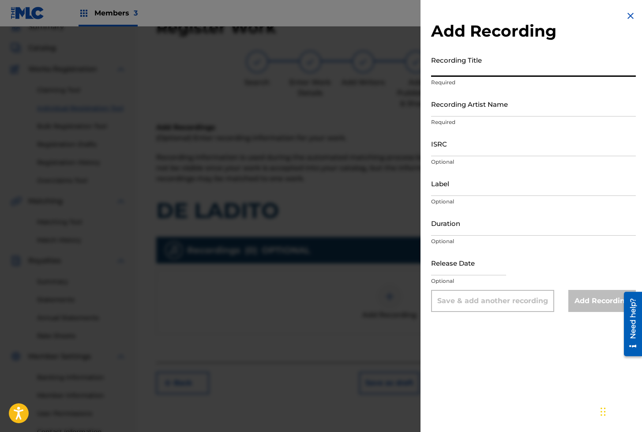
click at [461, 74] on input "Recording Title" at bounding box center [533, 64] width 205 height 25
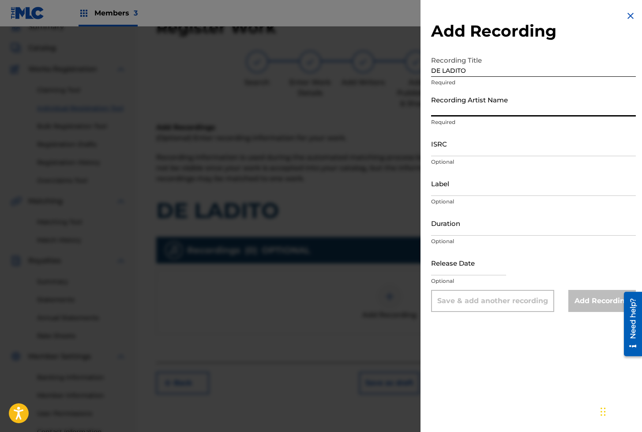
click at [474, 109] on input "Recording Artist Name" at bounding box center [533, 103] width 205 height 25
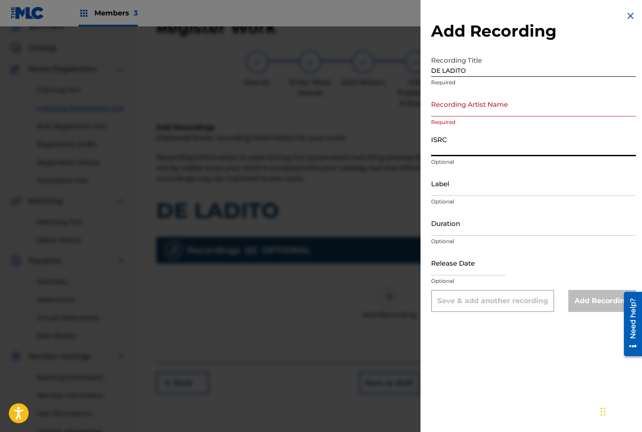
click at [456, 143] on input "ISRC" at bounding box center [533, 143] width 205 height 25
click at [468, 109] on input "Recording Artist Name" at bounding box center [533, 103] width 205 height 25
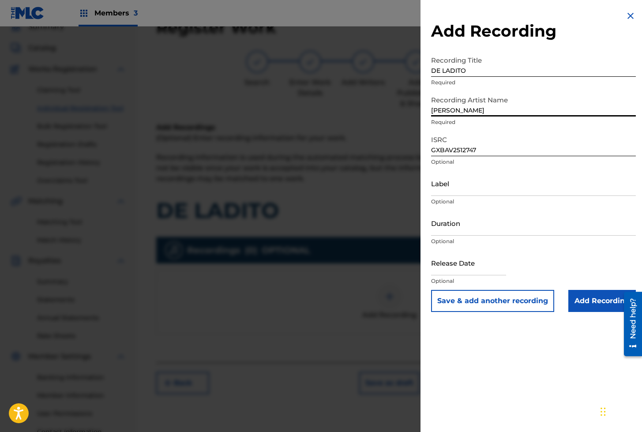
click at [604, 303] on input "Add Recording" at bounding box center [601, 301] width 67 height 22
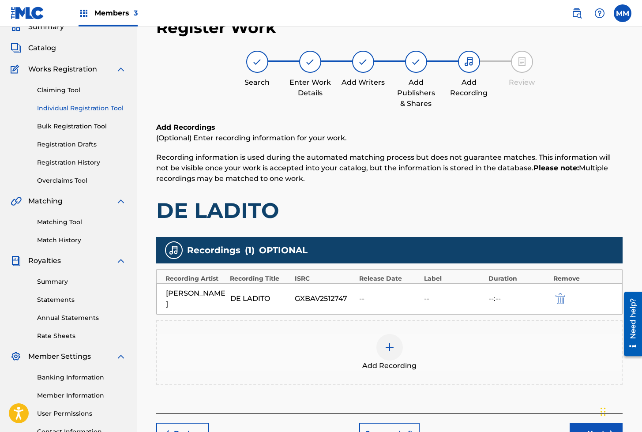
scroll to position [40, 0]
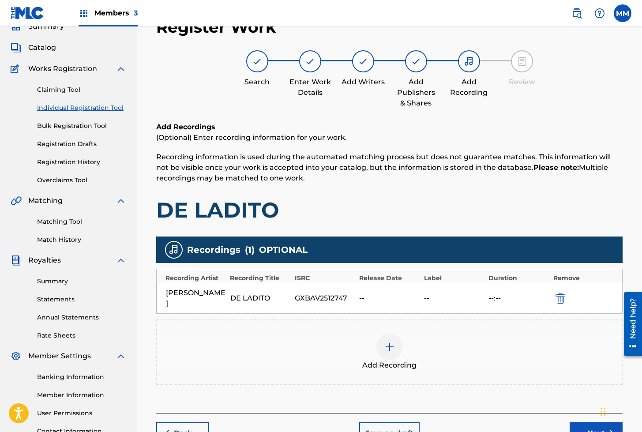
click at [589, 429] on button "Next" at bounding box center [595, 433] width 53 height 22
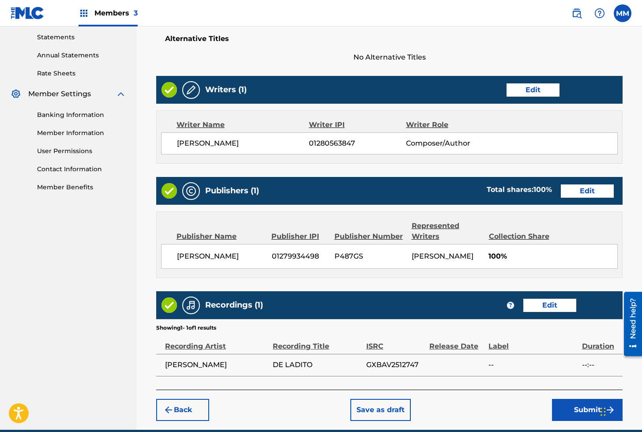
scroll to position [341, 0]
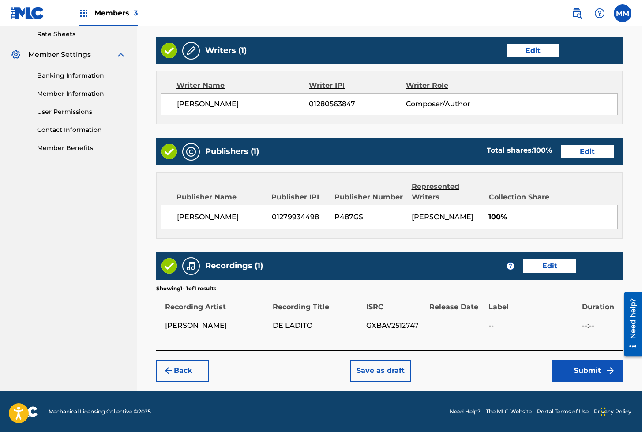
click at [591, 366] on button "Submit" at bounding box center [587, 370] width 71 height 22
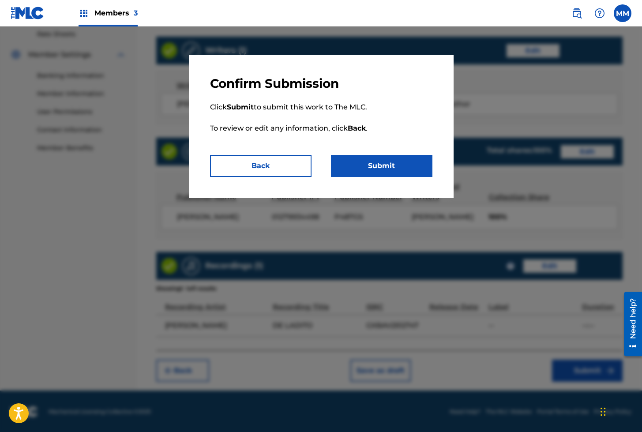
click at [378, 160] on button "Submit" at bounding box center [381, 166] width 101 height 22
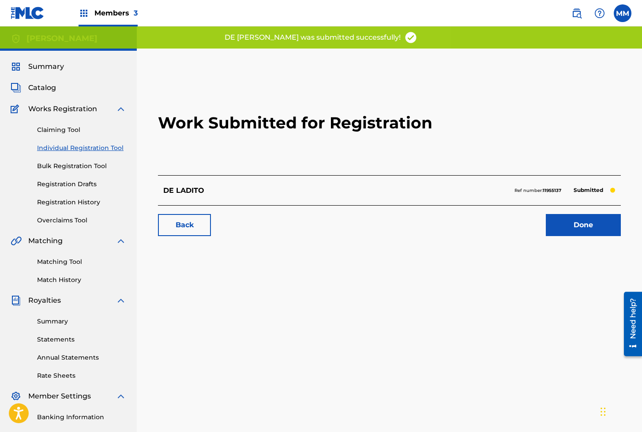
click at [567, 227] on link "Done" at bounding box center [582, 225] width 75 height 22
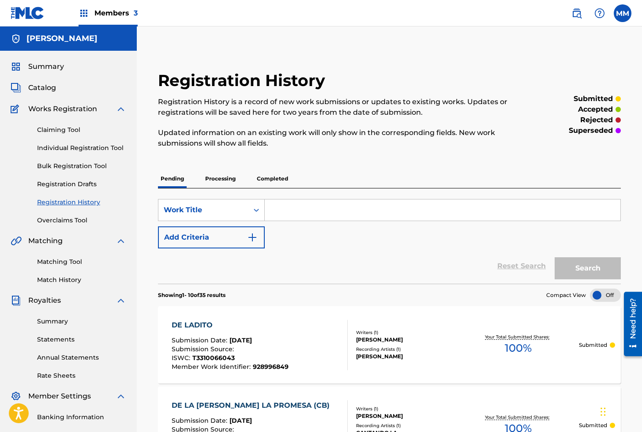
click at [90, 144] on link "Individual Registration Tool" at bounding box center [81, 147] width 89 height 9
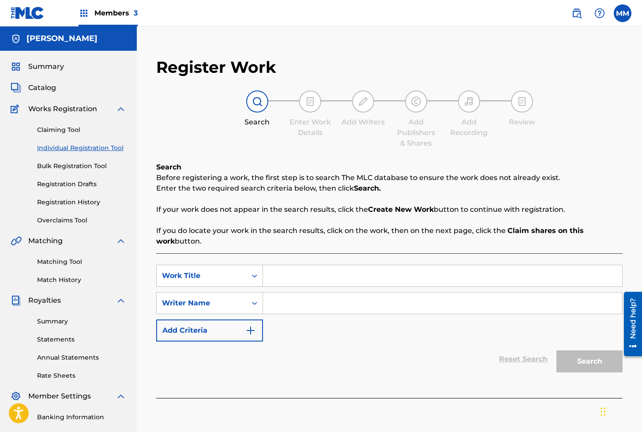
click at [297, 266] on input "Search Form" at bounding box center [442, 275] width 359 height 21
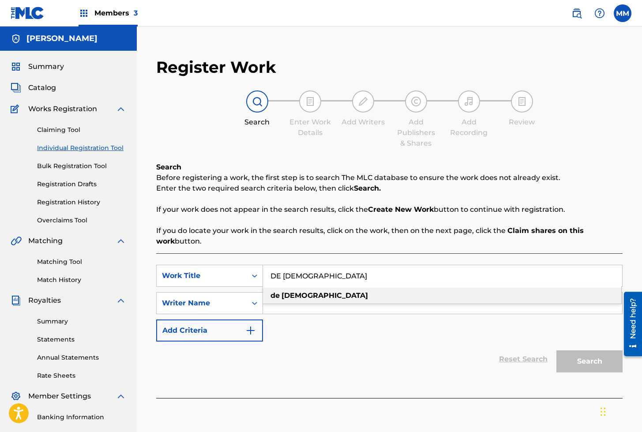
click at [296, 300] on div "de [DEMOGRAPHIC_DATA]" at bounding box center [442, 295] width 358 height 16
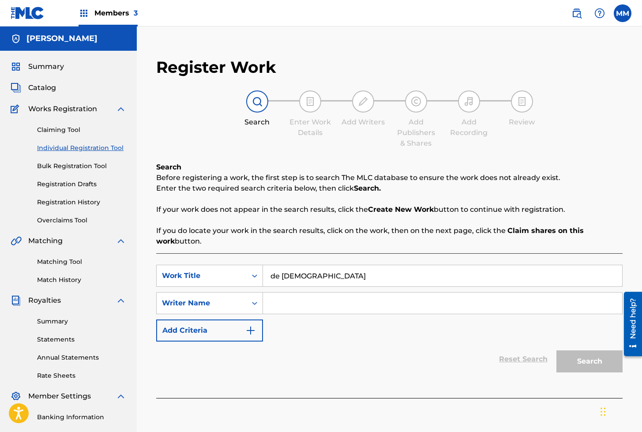
click at [293, 311] on input "Search Form" at bounding box center [442, 302] width 359 height 21
click at [580, 362] on button "Search" at bounding box center [589, 361] width 66 height 22
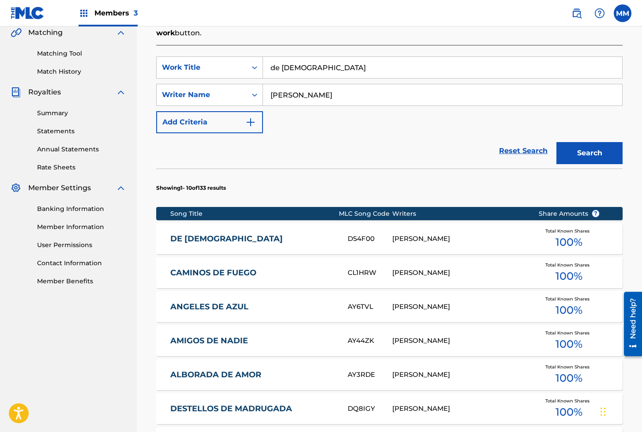
scroll to position [210, 0]
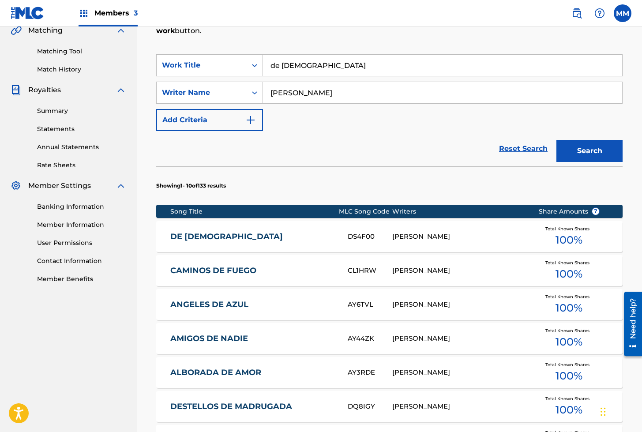
click at [288, 237] on link "DE [DEMOGRAPHIC_DATA]" at bounding box center [253, 236] width 166 height 10
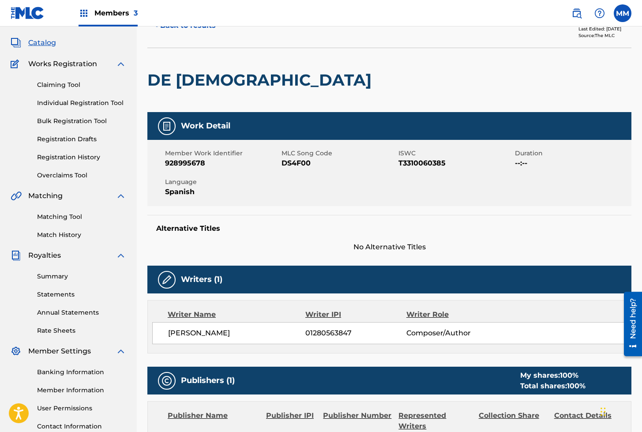
scroll to position [46, 0]
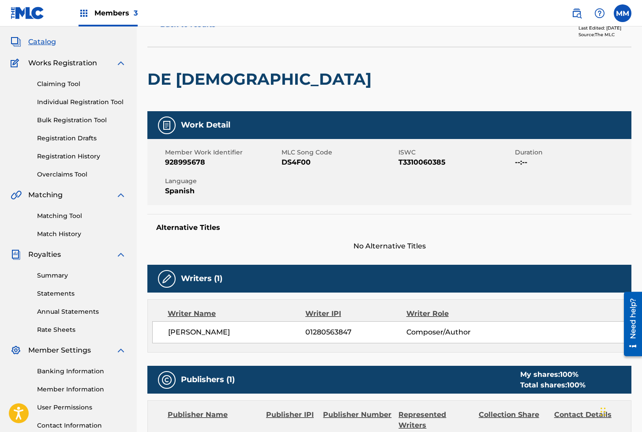
click at [70, 102] on link "Individual Registration Tool" at bounding box center [81, 101] width 89 height 9
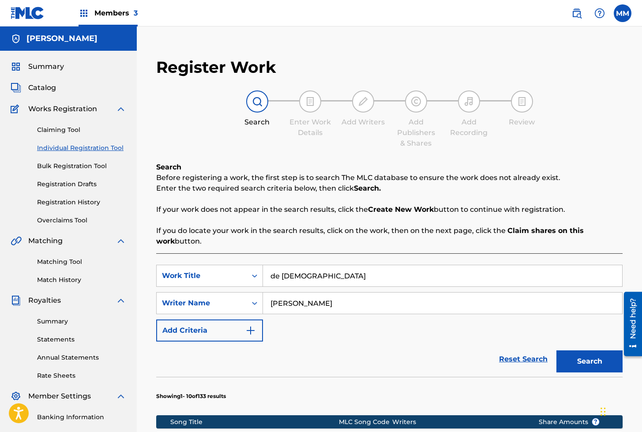
click at [319, 283] on input "de [DEMOGRAPHIC_DATA]" at bounding box center [442, 275] width 359 height 21
click at [317, 304] on input "[PERSON_NAME]" at bounding box center [442, 302] width 359 height 21
click at [579, 361] on button "Search" at bounding box center [589, 361] width 66 height 22
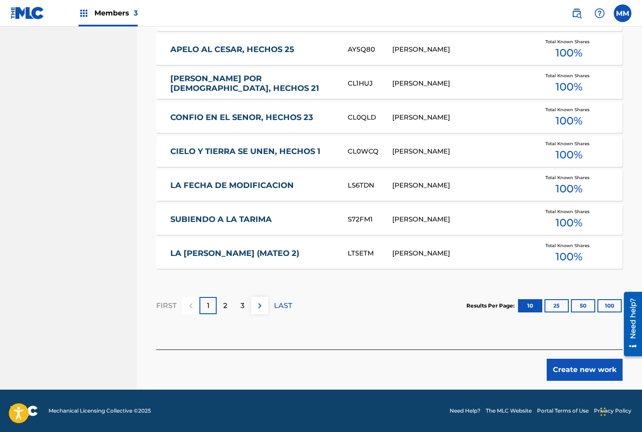
click at [581, 375] on button "Create new work" at bounding box center [584, 369] width 76 height 22
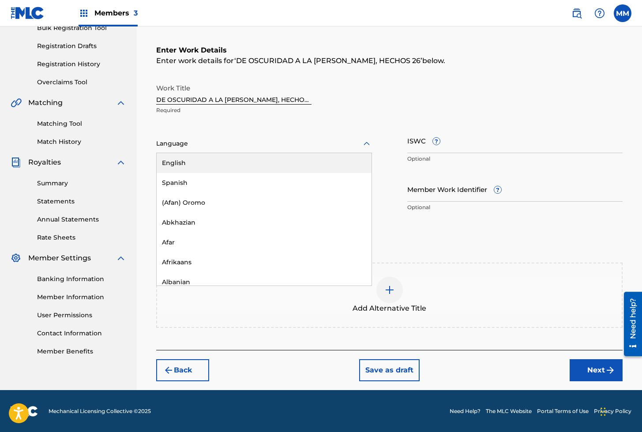
click at [212, 145] on div at bounding box center [264, 143] width 216 height 11
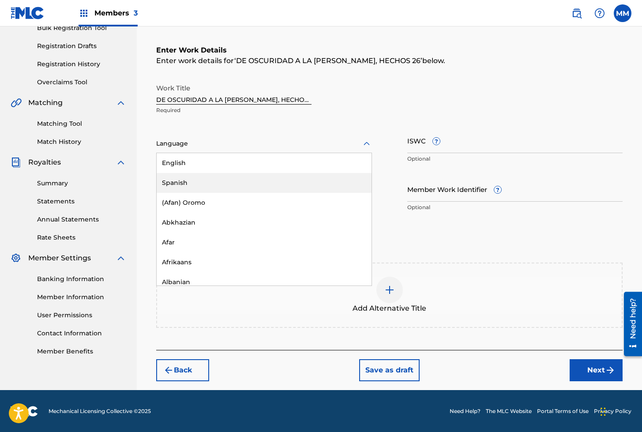
click at [177, 182] on div "Spanish" at bounding box center [264, 183] width 215 height 20
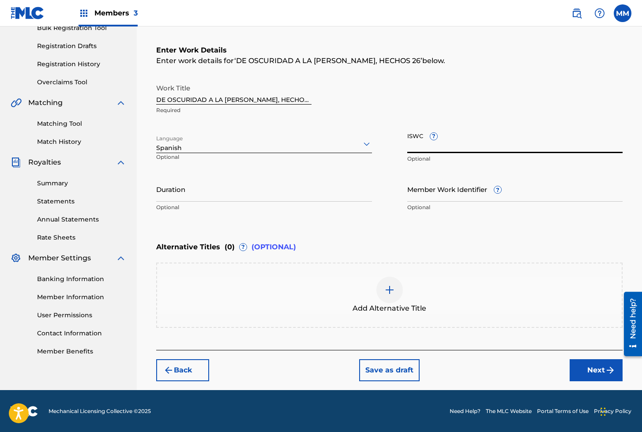
click at [411, 142] on input "ISWC ?" at bounding box center [515, 140] width 216 height 25
click at [426, 186] on input "Member Work Identifier ?" at bounding box center [515, 188] width 216 height 25
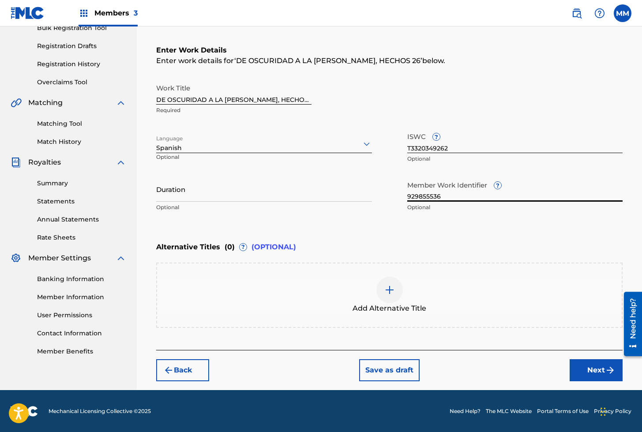
click at [612, 368] on img "submit" at bounding box center [609, 370] width 11 height 11
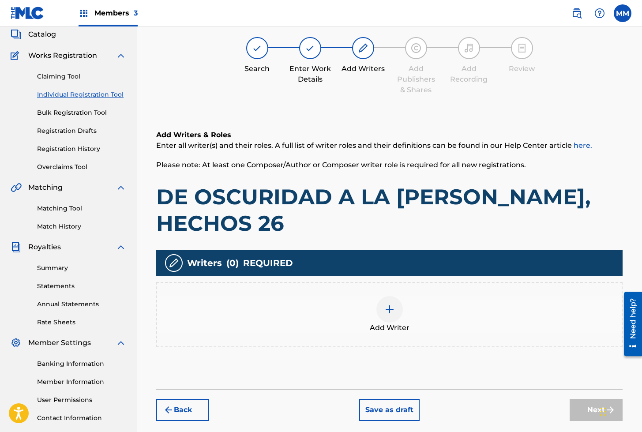
scroll to position [40, 0]
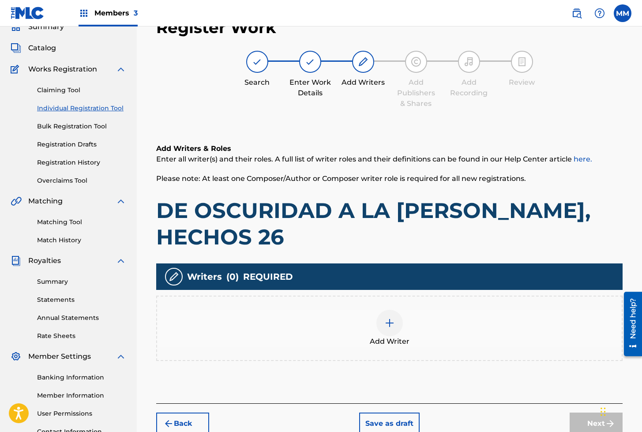
click at [384, 317] on img at bounding box center [389, 322] width 11 height 11
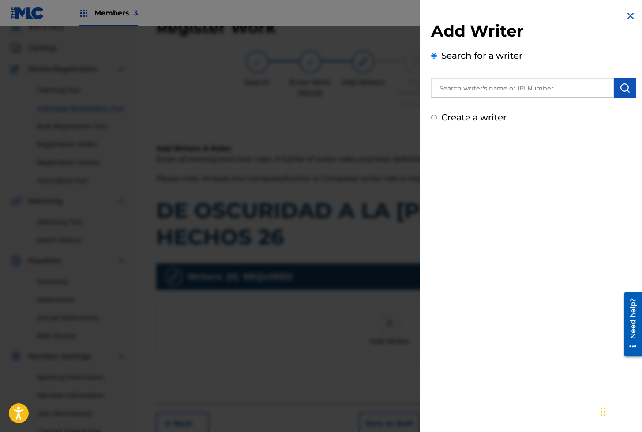
click at [477, 87] on input "text" at bounding box center [522, 87] width 183 height 19
click at [608, 82] on input "01279306825" at bounding box center [522, 87] width 183 height 19
click at [619, 83] on img "submit" at bounding box center [624, 87] width 11 height 11
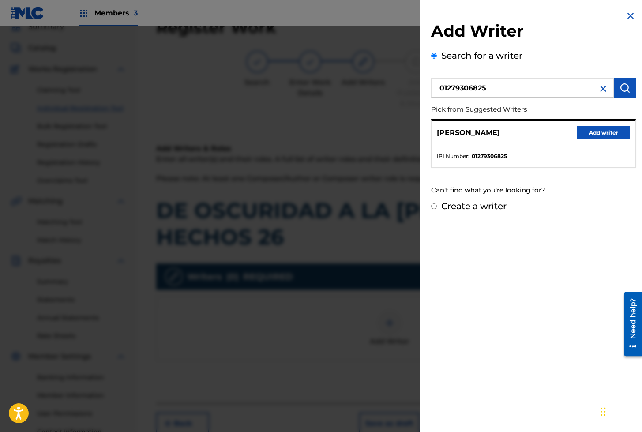
click at [595, 133] on button "Add writer" at bounding box center [603, 132] width 53 height 13
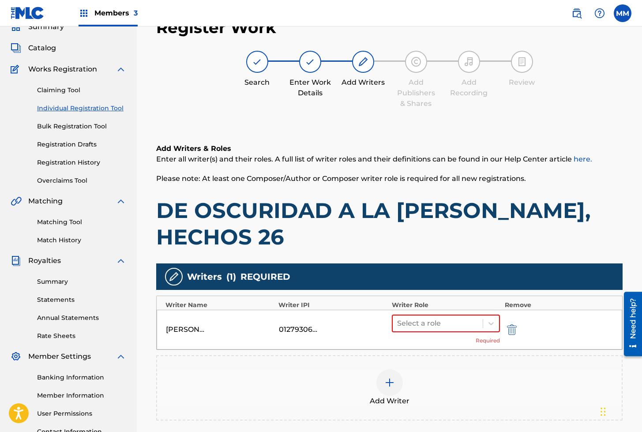
scroll to position [127, 0]
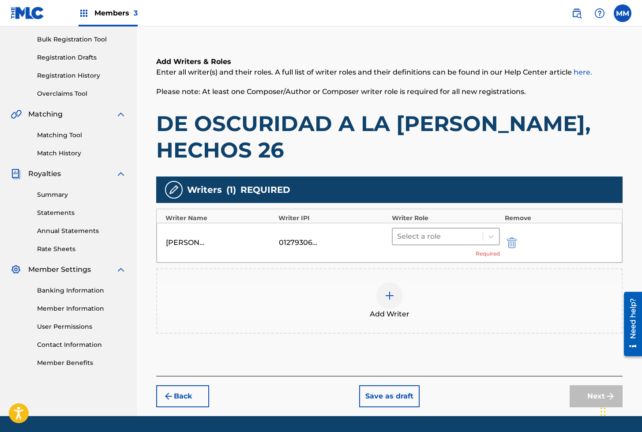
click at [417, 230] on div at bounding box center [438, 236] width 82 height 12
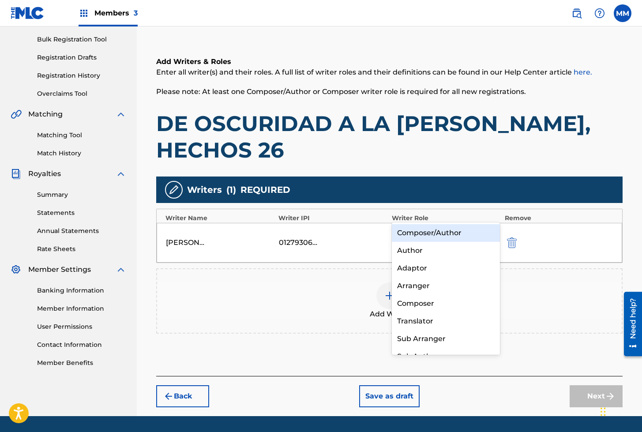
click at [422, 226] on div "Composer/Author" at bounding box center [446, 233] width 108 height 18
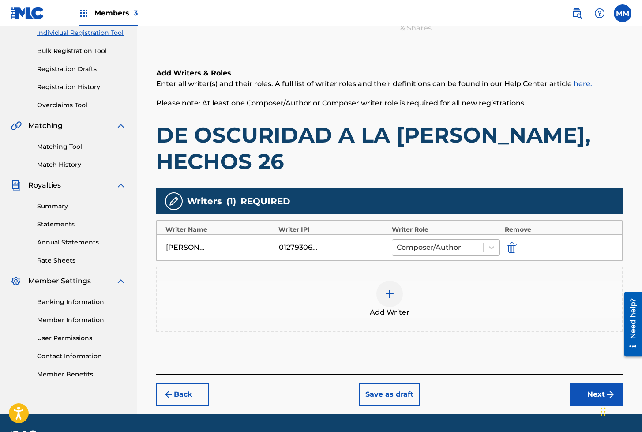
click at [423, 241] on div at bounding box center [437, 247] width 82 height 12
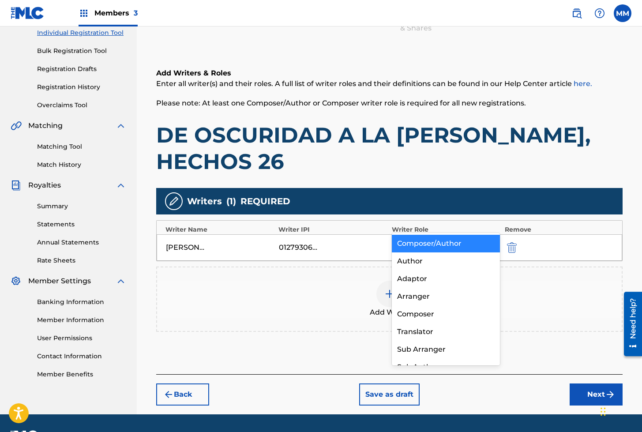
click at [426, 242] on div "Composer/Author" at bounding box center [446, 244] width 108 height 18
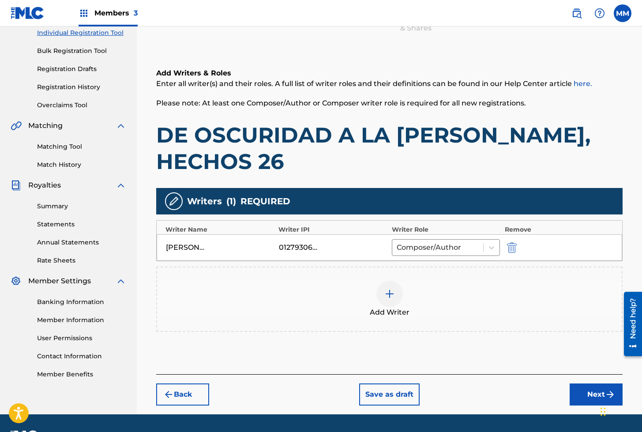
click at [587, 383] on button "Next" at bounding box center [595, 394] width 53 height 22
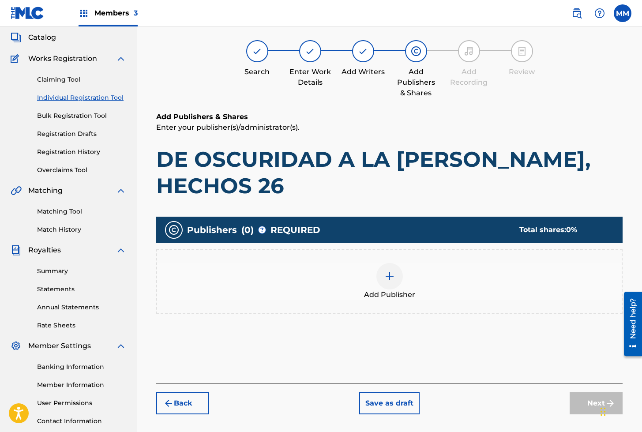
scroll to position [40, 0]
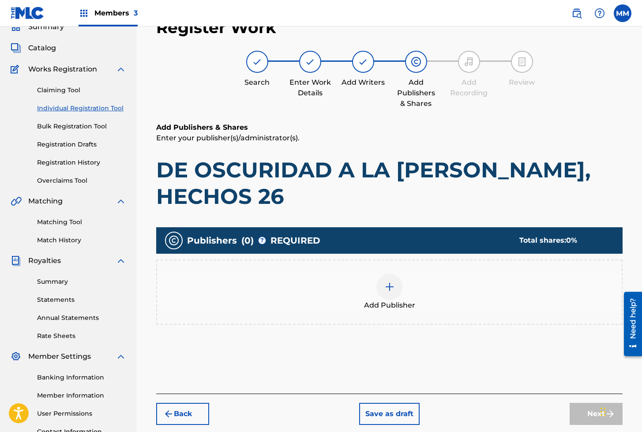
click at [397, 273] on div at bounding box center [389, 286] width 26 height 26
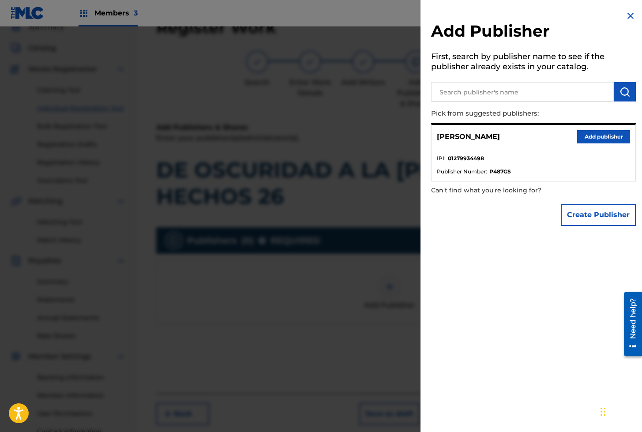
click at [602, 138] on button "Add publisher" at bounding box center [603, 136] width 53 height 13
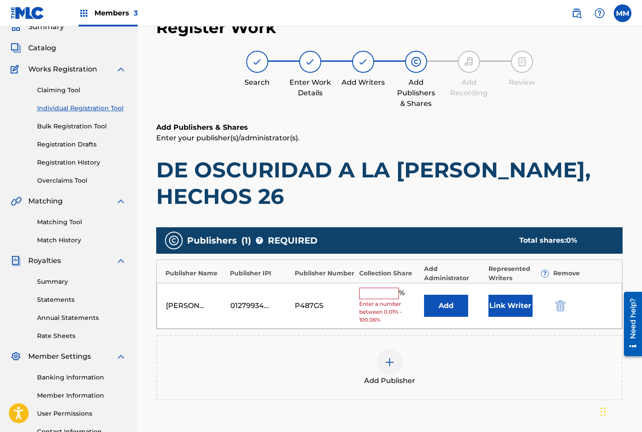
click at [509, 295] on button "Link Writer" at bounding box center [510, 306] width 44 height 22
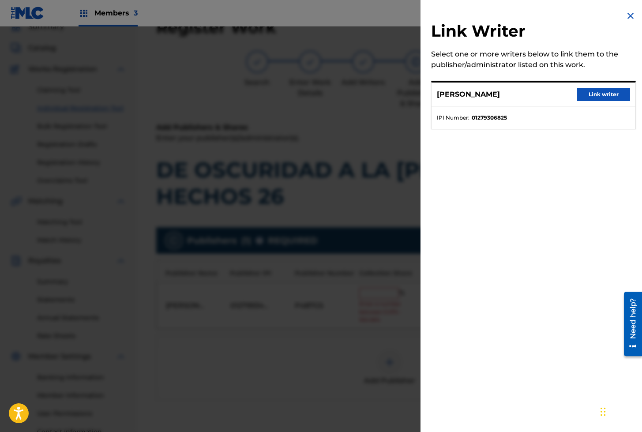
click at [597, 98] on button "Link writer" at bounding box center [603, 94] width 53 height 13
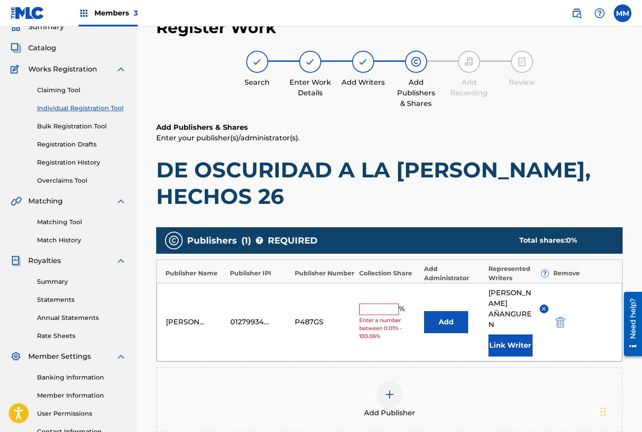
click at [380, 303] on input "text" at bounding box center [379, 308] width 40 height 11
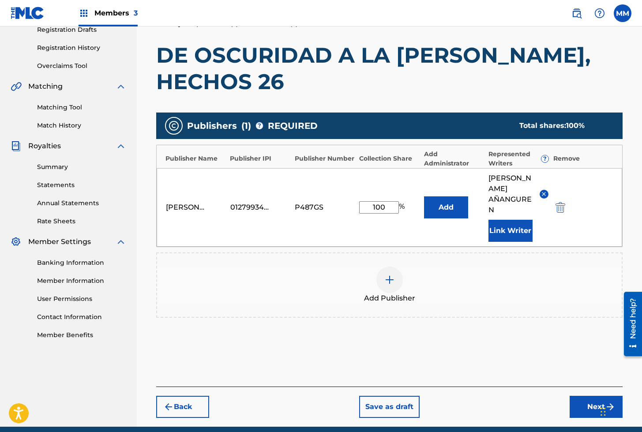
click at [586, 395] on button "Next" at bounding box center [595, 406] width 53 height 22
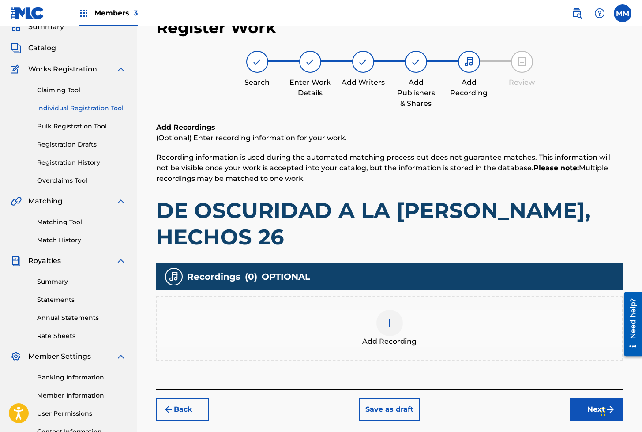
click at [388, 317] on img at bounding box center [389, 322] width 11 height 11
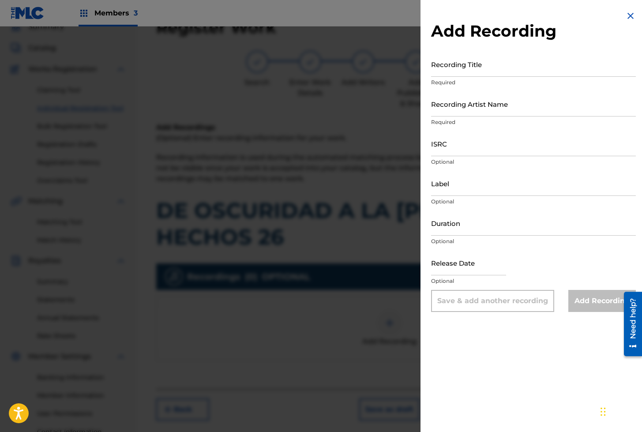
click at [453, 74] on input "Recording Title" at bounding box center [533, 64] width 205 height 25
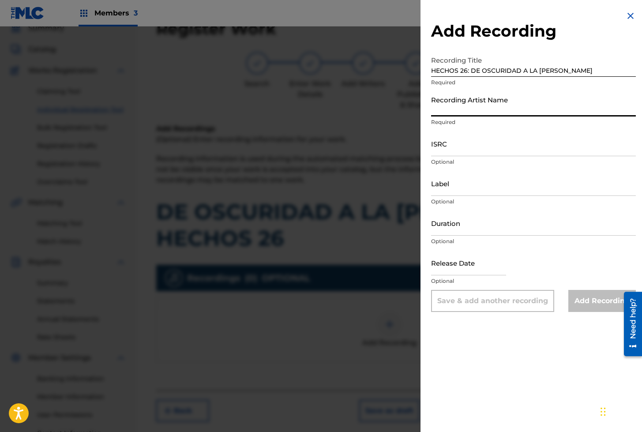
click at [446, 108] on input "Recording Artist Name" at bounding box center [533, 103] width 205 height 25
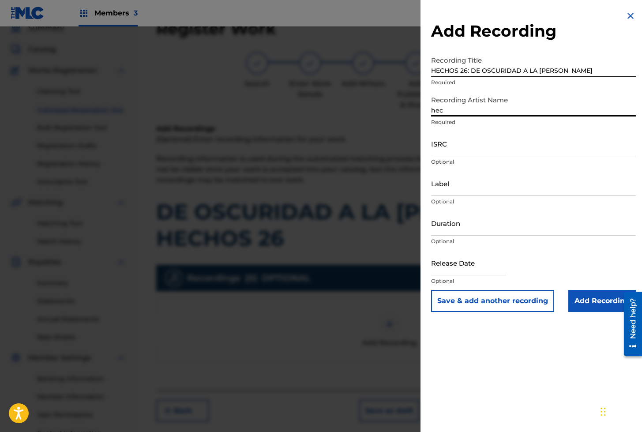
click at [474, 112] on input "hec" at bounding box center [533, 103] width 205 height 25
drag, startPoint x: 496, startPoint y: 111, endPoint x: 499, endPoint y: 121, distance: 10.6
click at [496, 110] on input "HECHOS DE LOS APSTOLES" at bounding box center [533, 103] width 205 height 25
click at [465, 147] on input "ISRC" at bounding box center [533, 143] width 205 height 25
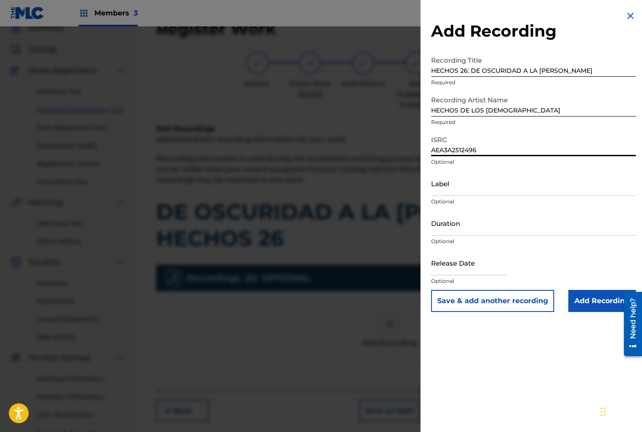
click at [471, 302] on button "Save & add another recording" at bounding box center [492, 301] width 123 height 22
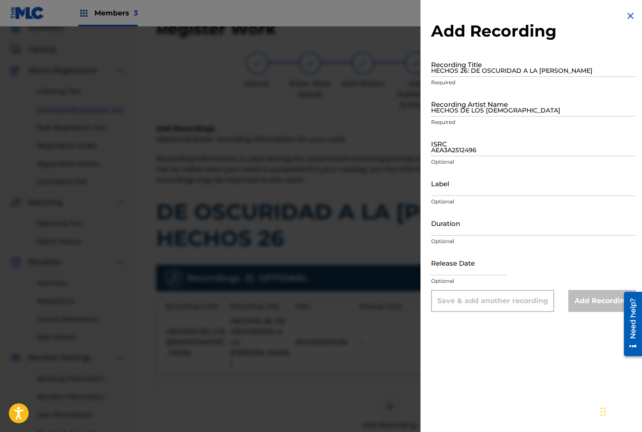
click at [477, 68] on input "HECHOS 26: DE OSCURIDAD A LA [PERSON_NAME]" at bounding box center [533, 64] width 205 height 25
click at [480, 100] on input "HECHOS DE LOS [DEMOGRAPHIC_DATA]" at bounding box center [533, 103] width 205 height 25
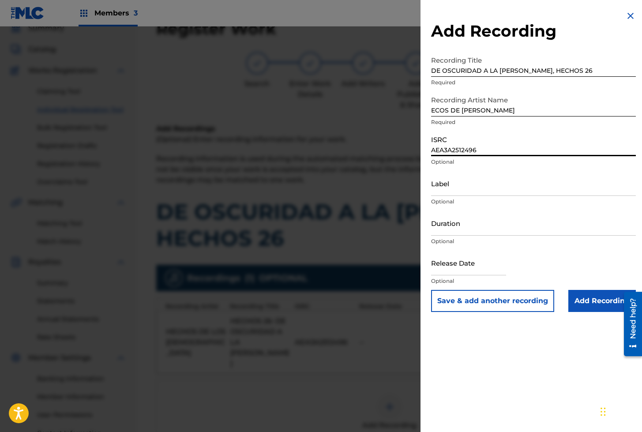
click at [452, 150] on input "AEA3A2512496" at bounding box center [533, 143] width 205 height 25
click at [582, 296] on input "Add Recording" at bounding box center [601, 301] width 67 height 22
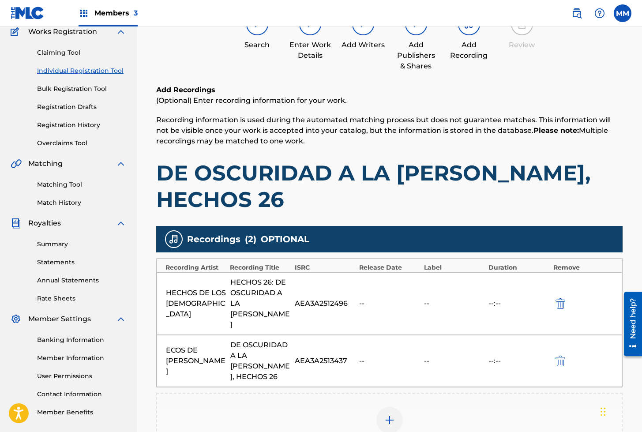
scroll to position [156, 0]
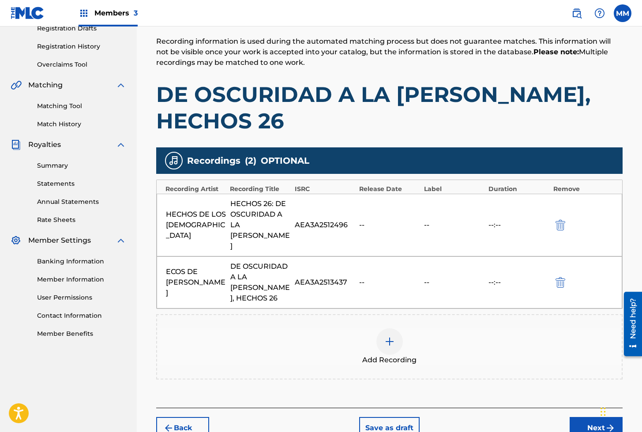
click at [594, 417] on button "Next" at bounding box center [595, 428] width 53 height 22
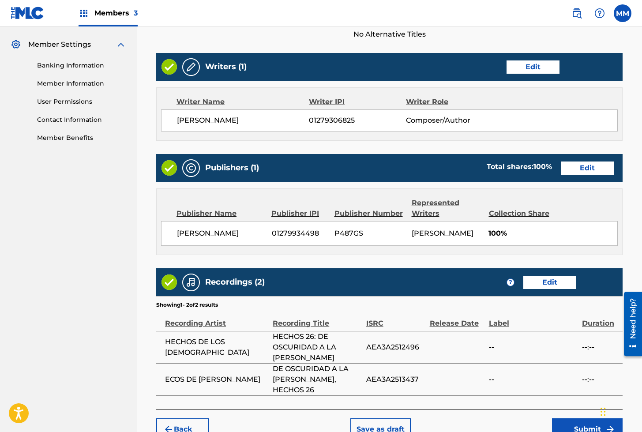
scroll to position [374, 0]
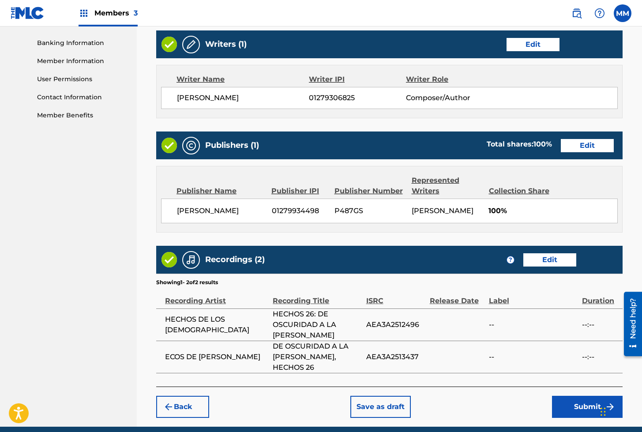
click at [582, 395] on button "Submit" at bounding box center [587, 406] width 71 height 22
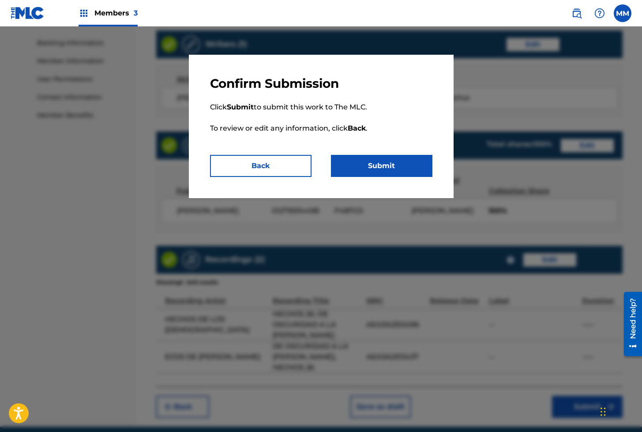
click at [370, 172] on button "Submit" at bounding box center [381, 166] width 101 height 22
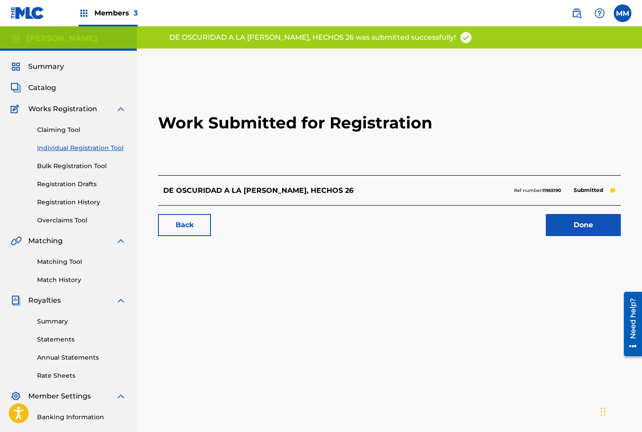
click at [571, 228] on link "Done" at bounding box center [582, 225] width 75 height 22
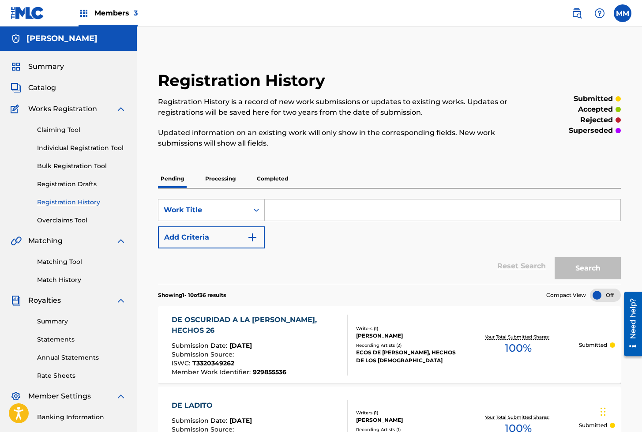
click at [70, 148] on link "Individual Registration Tool" at bounding box center [81, 147] width 89 height 9
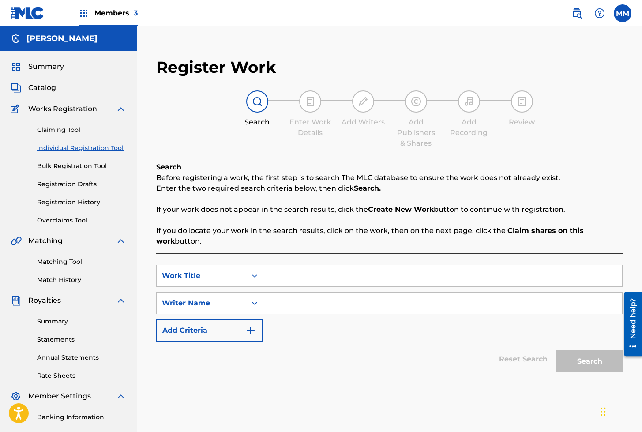
click at [297, 278] on input "Search Form" at bounding box center [442, 275] width 359 height 21
click at [321, 297] on input "Search Form" at bounding box center [442, 302] width 359 height 21
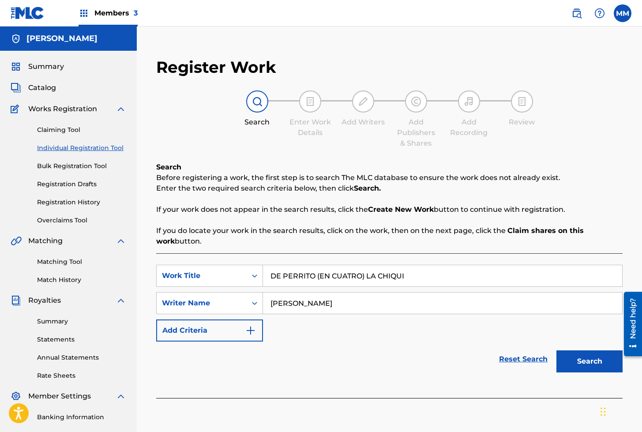
click at [569, 363] on button "Search" at bounding box center [589, 361] width 66 height 22
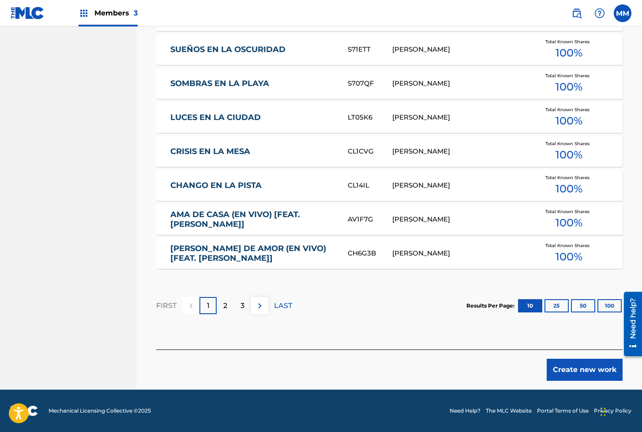
click at [578, 363] on button "Create new work" at bounding box center [584, 369] width 76 height 22
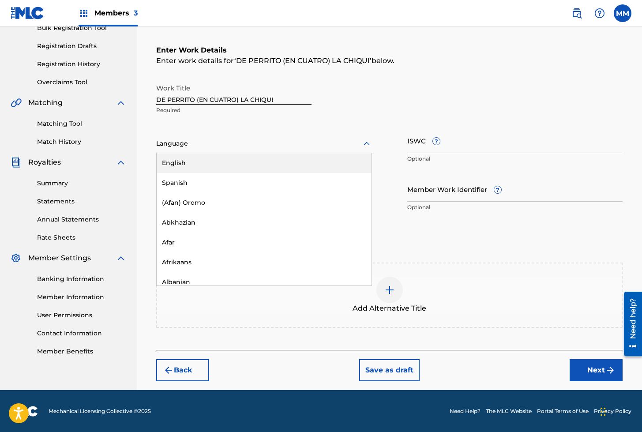
click at [192, 151] on div "Language" at bounding box center [264, 143] width 216 height 19
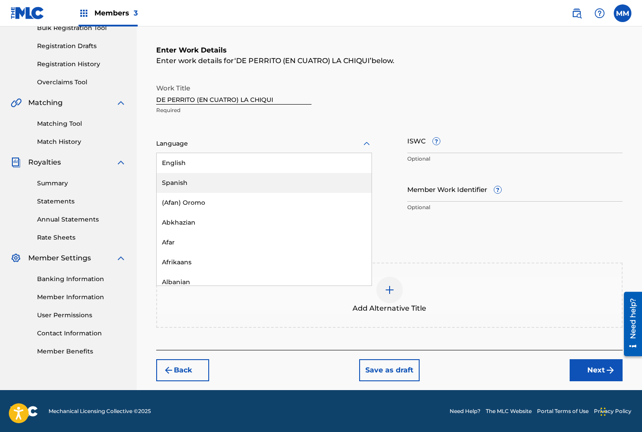
click at [184, 183] on div "Spanish" at bounding box center [264, 183] width 215 height 20
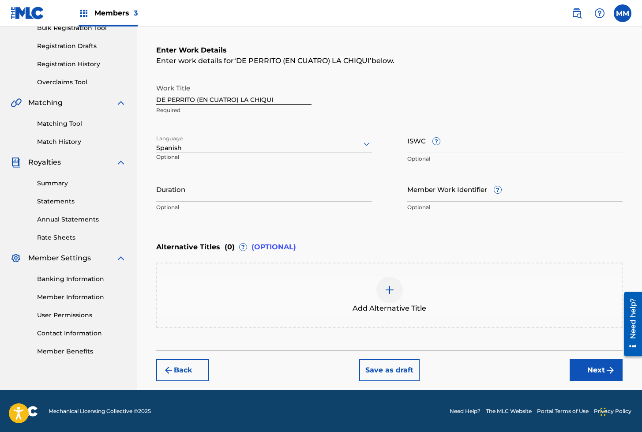
click at [416, 143] on input "ISWC ?" at bounding box center [515, 140] width 216 height 25
click at [434, 187] on input "Member Work Identifier ?" at bounding box center [515, 188] width 216 height 25
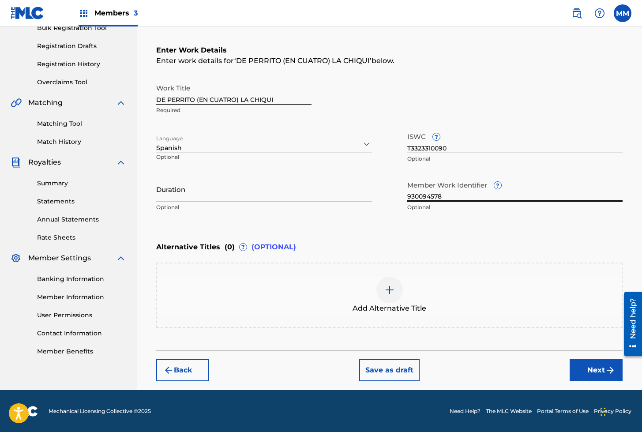
click at [591, 368] on button "Next" at bounding box center [595, 370] width 53 height 22
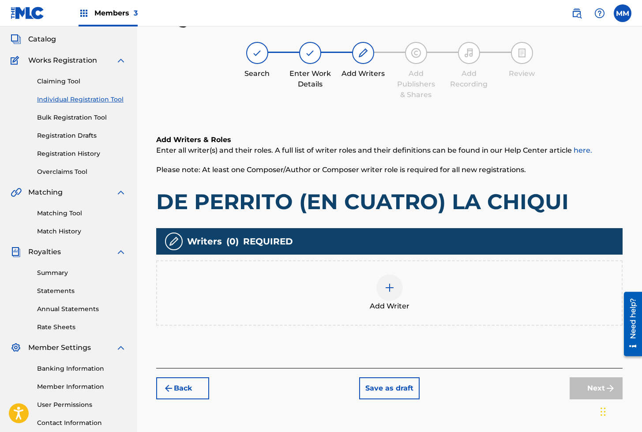
scroll to position [40, 0]
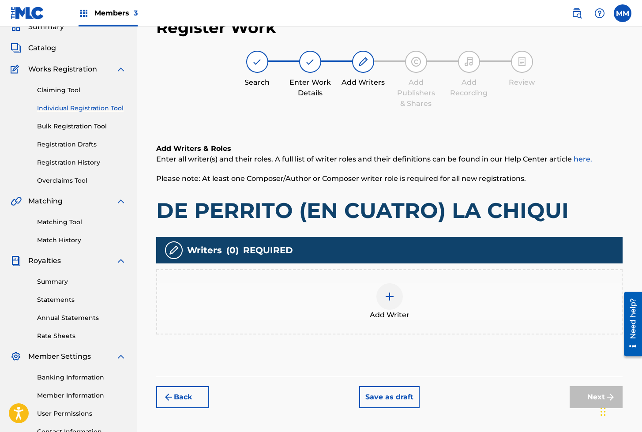
click at [390, 295] on img at bounding box center [389, 296] width 11 height 11
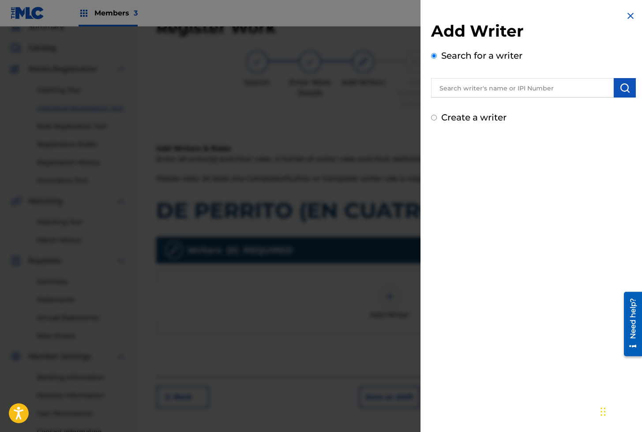
click at [455, 87] on input "text" at bounding box center [522, 87] width 183 height 19
click at [619, 89] on img "submit" at bounding box center [624, 87] width 11 height 11
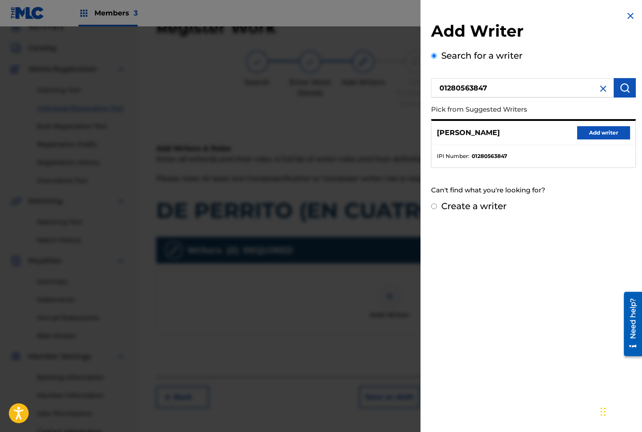
click at [584, 134] on button "Add writer" at bounding box center [603, 132] width 53 height 13
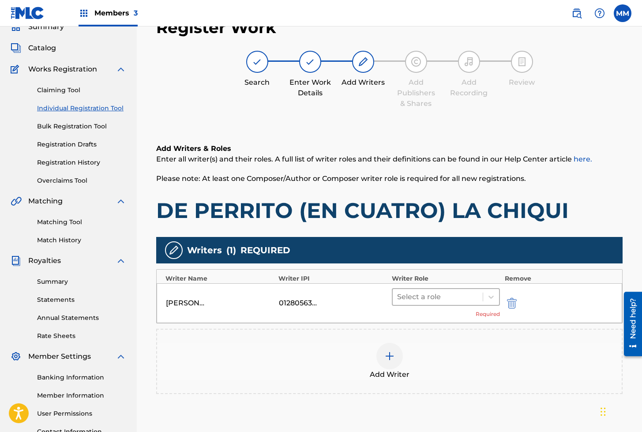
click at [434, 297] on div at bounding box center [438, 297] width 82 height 12
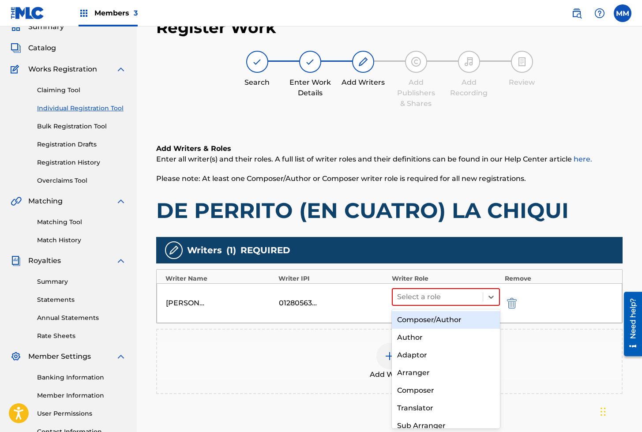
click at [423, 317] on div "Composer/Author" at bounding box center [446, 320] width 108 height 18
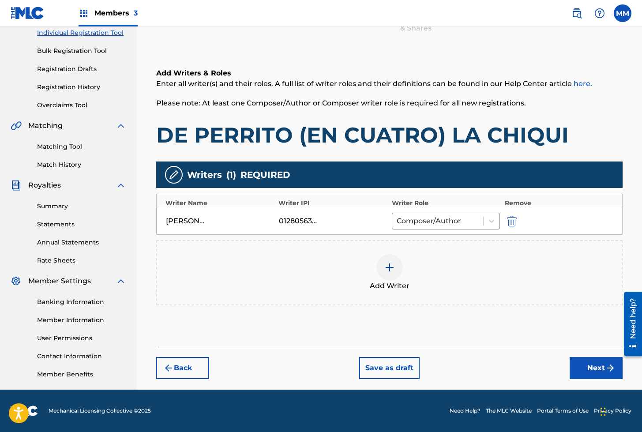
click at [584, 373] on button "Next" at bounding box center [595, 368] width 53 height 22
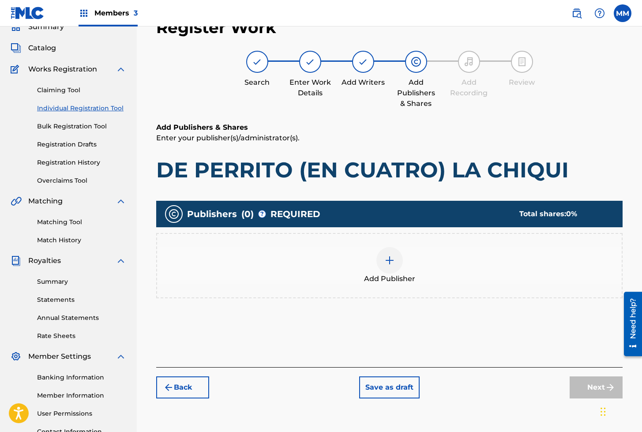
click at [395, 257] on div at bounding box center [389, 260] width 26 height 26
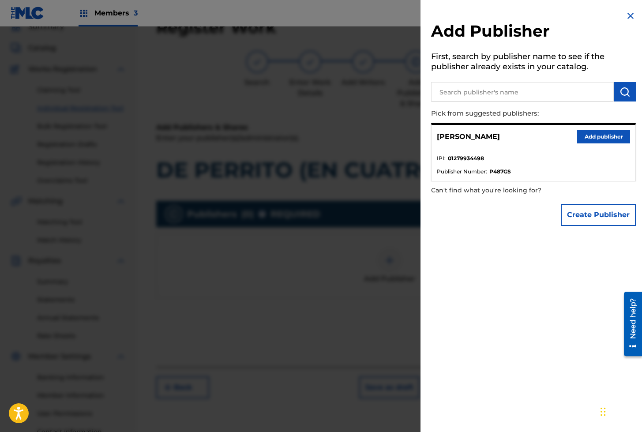
click at [594, 136] on button "Add publisher" at bounding box center [603, 136] width 53 height 13
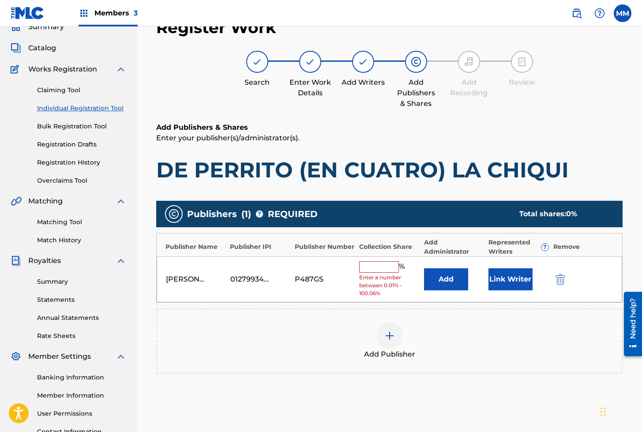
click at [501, 278] on button "Link Writer" at bounding box center [510, 279] width 44 height 22
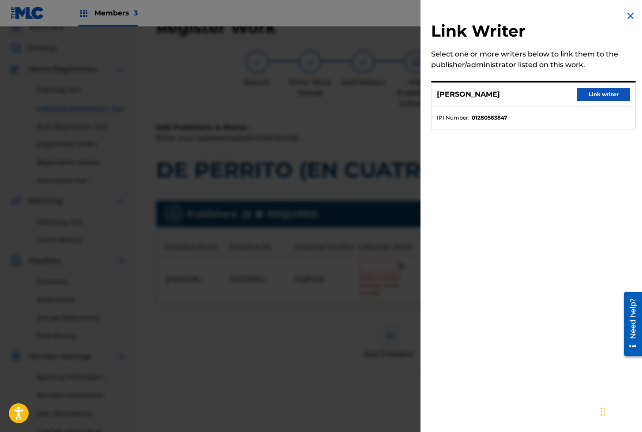
click at [597, 92] on button "Link writer" at bounding box center [603, 94] width 53 height 13
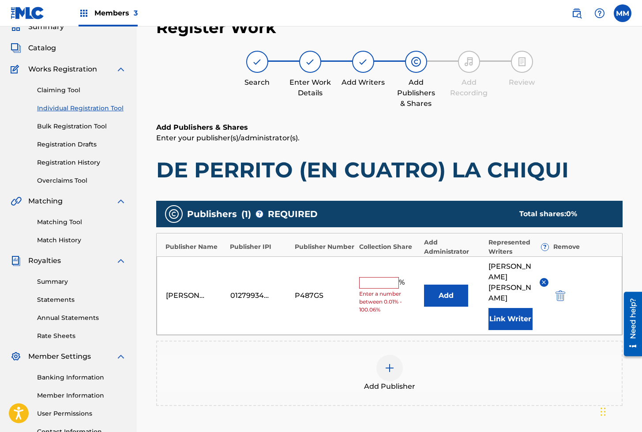
click at [369, 277] on input "text" at bounding box center [379, 282] width 40 height 11
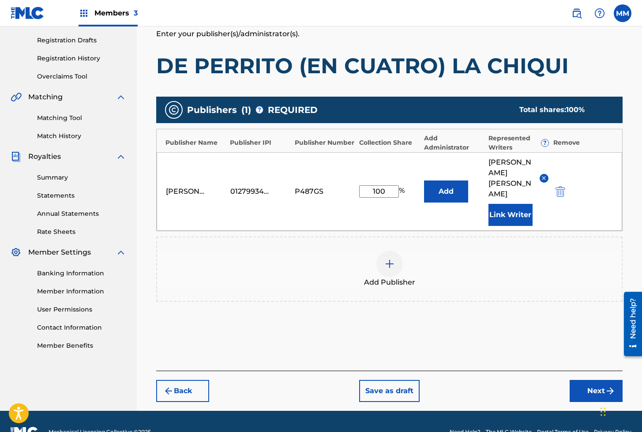
click at [600, 380] on button "Next" at bounding box center [595, 391] width 53 height 22
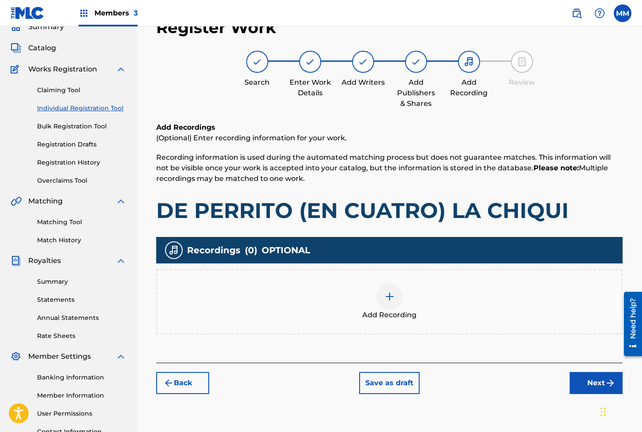
click at [393, 291] on img at bounding box center [389, 296] width 11 height 11
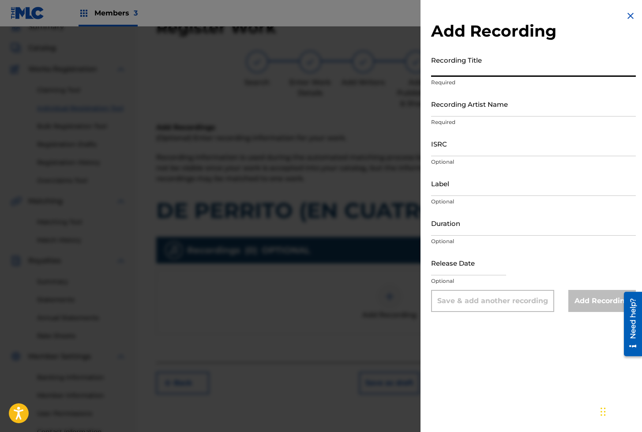
click at [465, 66] on input "Recording Title" at bounding box center [533, 64] width 205 height 25
click at [451, 101] on input "Recording Artist Name" at bounding box center [533, 103] width 205 height 25
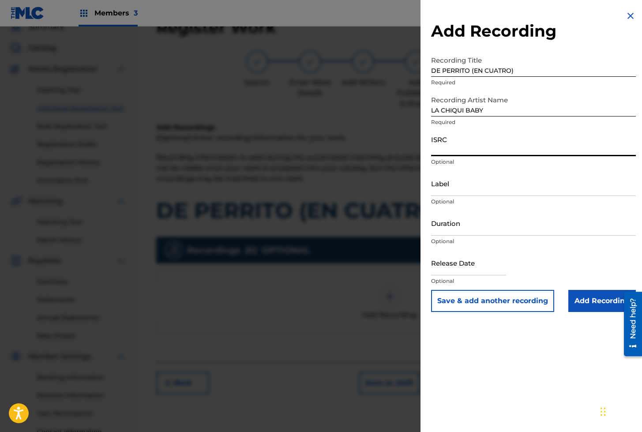
click at [440, 144] on input "ISRC" at bounding box center [533, 143] width 205 height 25
click at [592, 301] on input "Add Recording" at bounding box center [601, 301] width 67 height 22
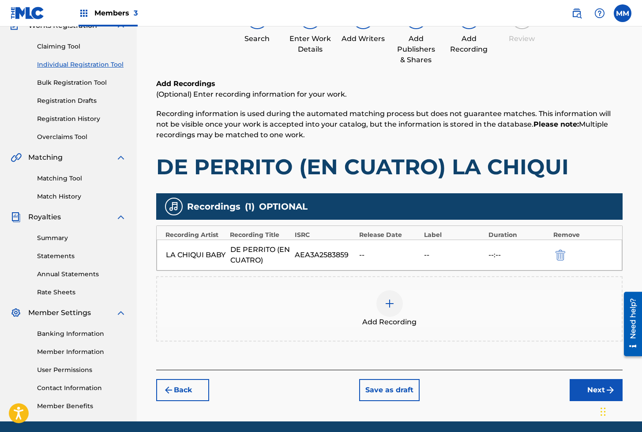
scroll to position [115, 0]
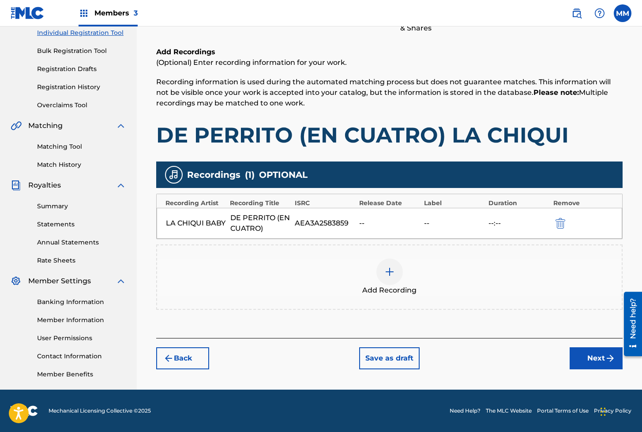
click at [592, 359] on button "Next" at bounding box center [595, 358] width 53 height 22
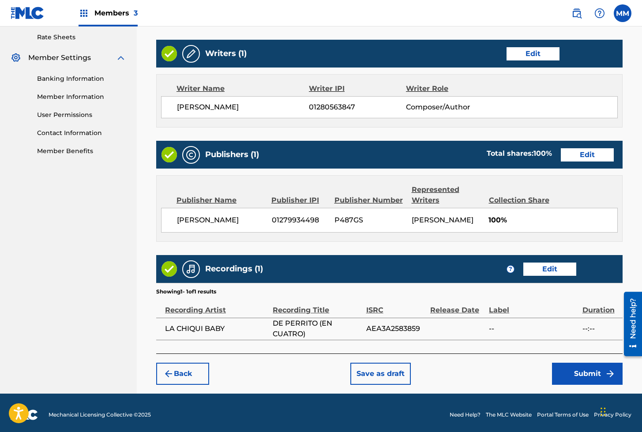
scroll to position [341, 0]
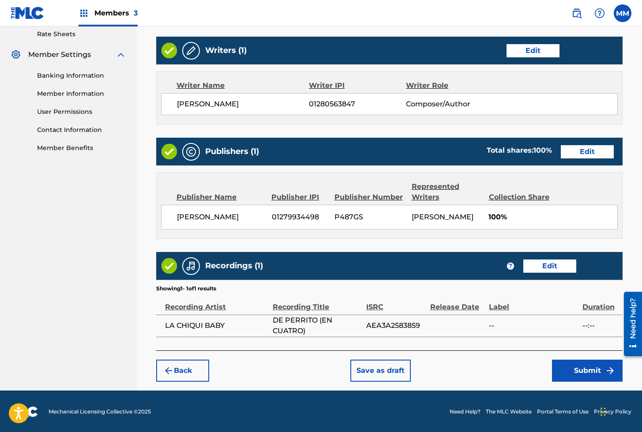
click at [585, 373] on button "Submit" at bounding box center [587, 370] width 71 height 22
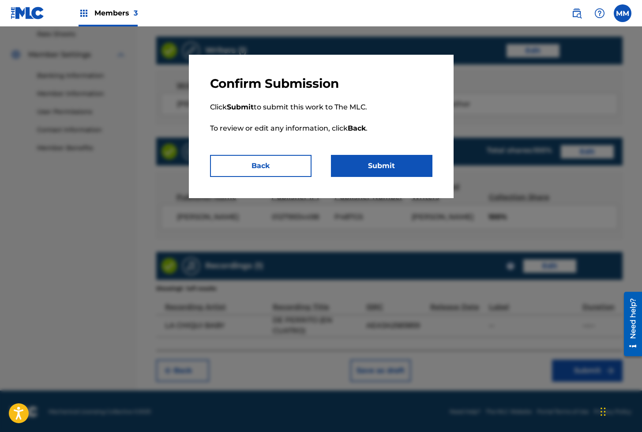
click at [395, 169] on button "Submit" at bounding box center [381, 166] width 101 height 22
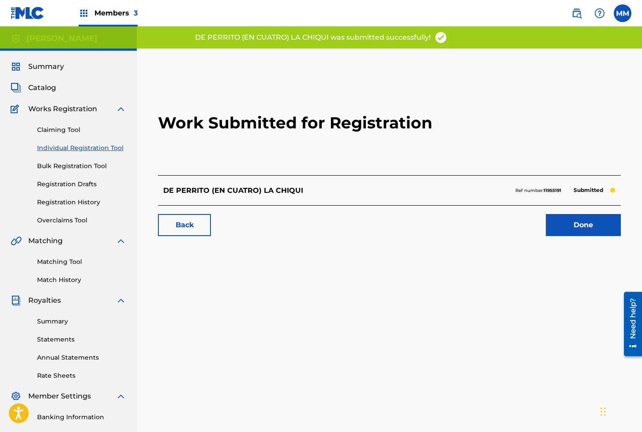
click at [574, 230] on link "Done" at bounding box center [582, 225] width 75 height 22
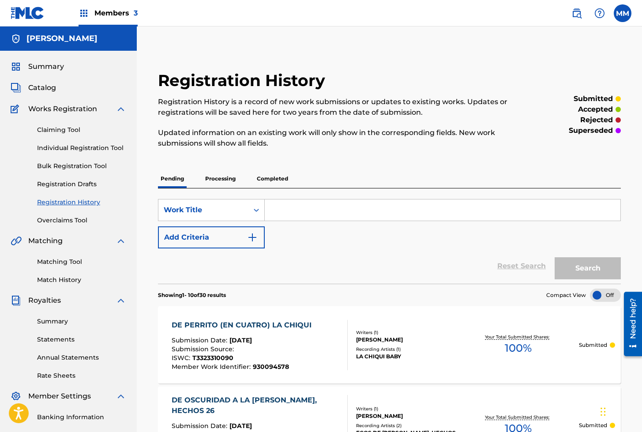
click at [63, 149] on link "Individual Registration Tool" at bounding box center [81, 147] width 89 height 9
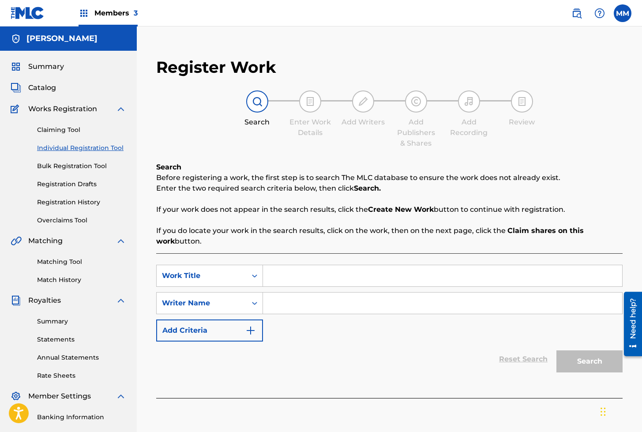
click at [291, 273] on input "Search Form" at bounding box center [442, 275] width 359 height 21
click at [319, 309] on input "Search Form" at bounding box center [442, 302] width 359 height 21
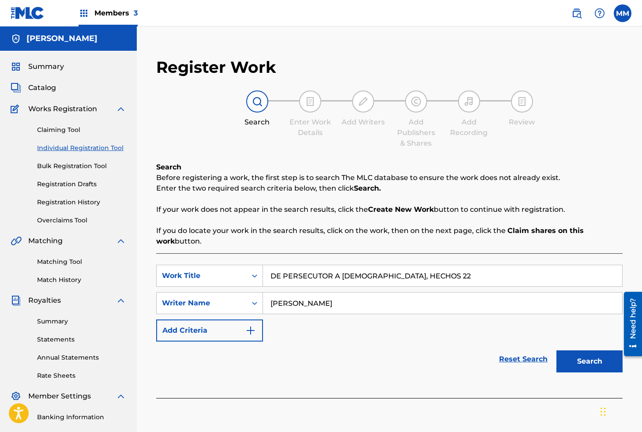
click at [574, 369] on button "Search" at bounding box center [589, 361] width 66 height 22
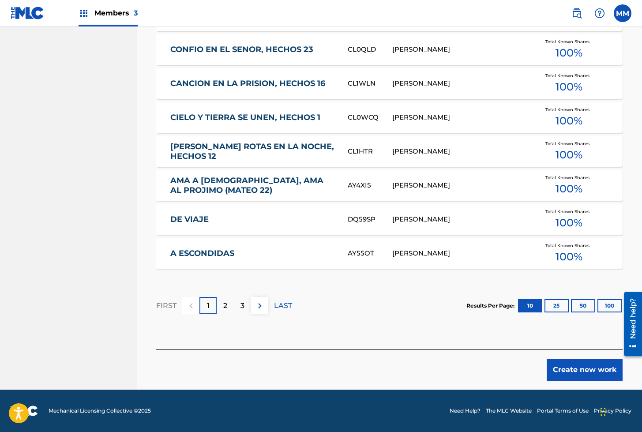
click at [560, 366] on button "Create new work" at bounding box center [584, 369] width 76 height 22
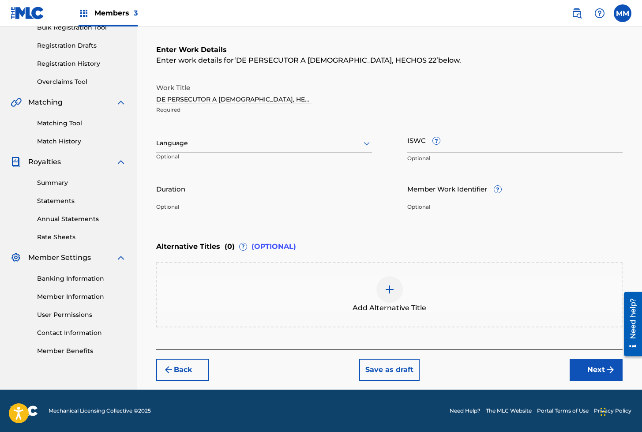
scroll to position [138, 0]
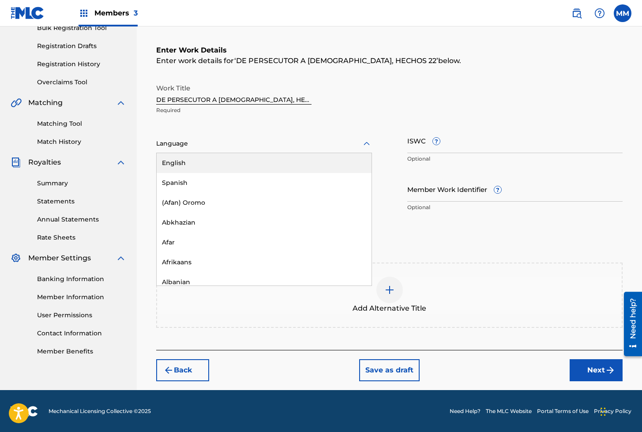
drag, startPoint x: 180, startPoint y: 138, endPoint x: 185, endPoint y: 148, distance: 11.1
click at [181, 138] on div at bounding box center [264, 143] width 216 height 11
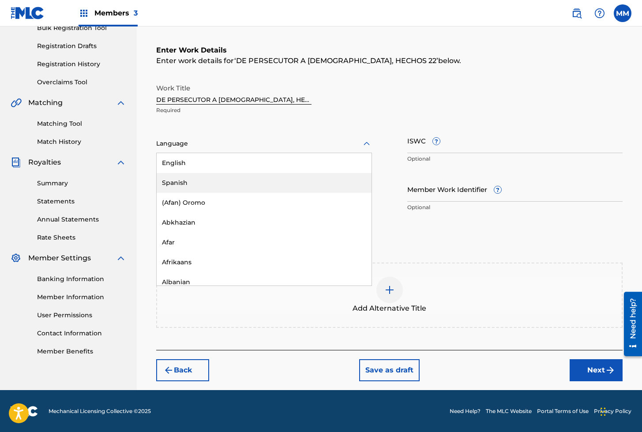
click at [175, 178] on div "Spanish" at bounding box center [264, 183] width 215 height 20
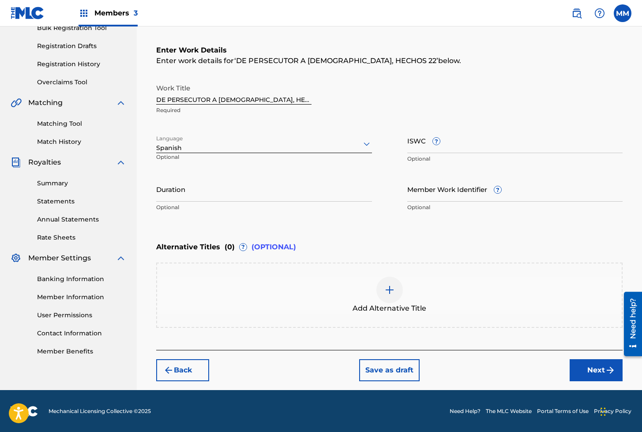
click at [424, 145] on input "ISWC ?" at bounding box center [515, 140] width 216 height 25
click at [426, 191] on input "Member Work Identifier ?" at bounding box center [515, 188] width 216 height 25
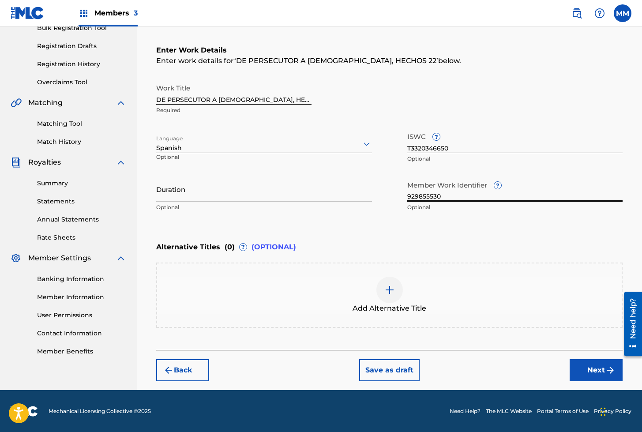
click at [584, 367] on button "Next" at bounding box center [595, 370] width 53 height 22
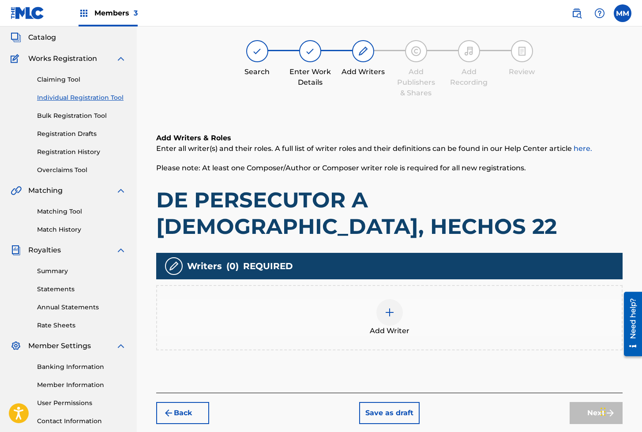
scroll to position [40, 0]
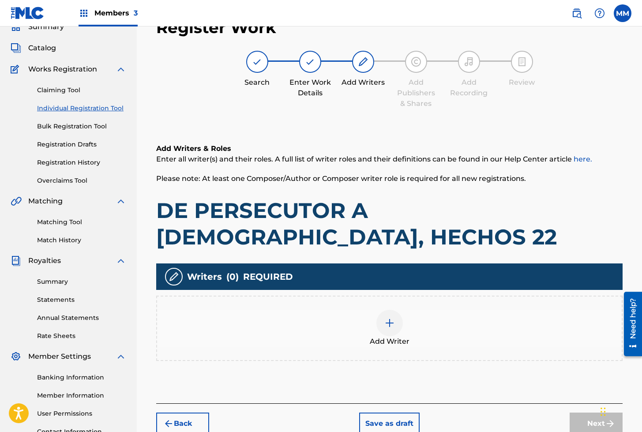
click at [391, 324] on img at bounding box center [389, 322] width 11 height 11
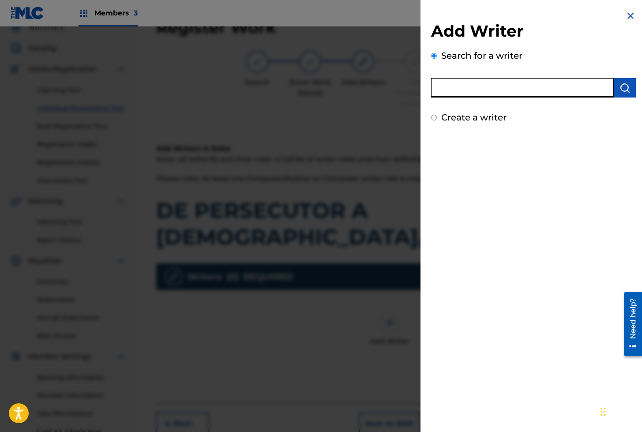
click at [461, 90] on input "text" at bounding box center [522, 87] width 183 height 19
click at [613, 87] on button "submit" at bounding box center [624, 87] width 22 height 19
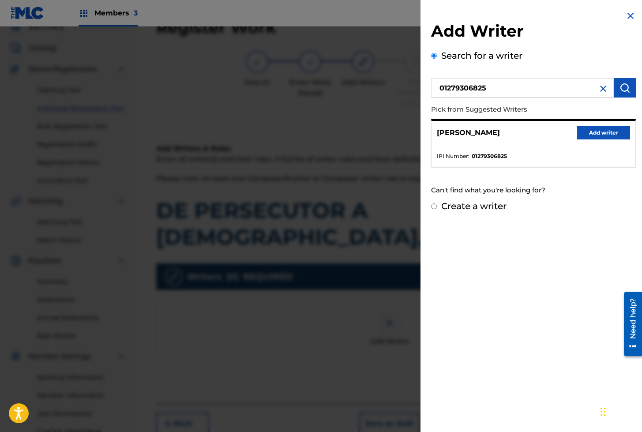
click at [592, 130] on button "Add writer" at bounding box center [603, 132] width 53 height 13
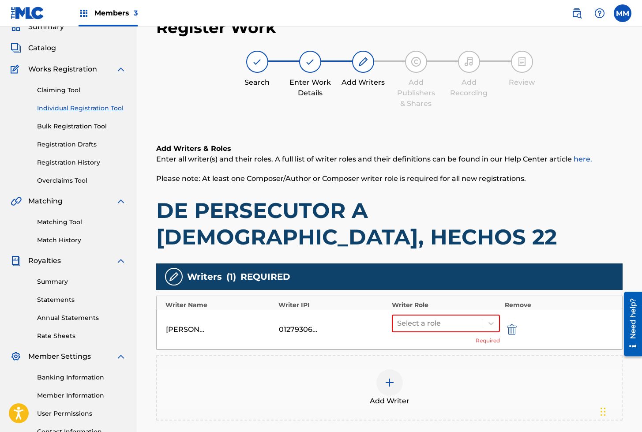
scroll to position [40, 0]
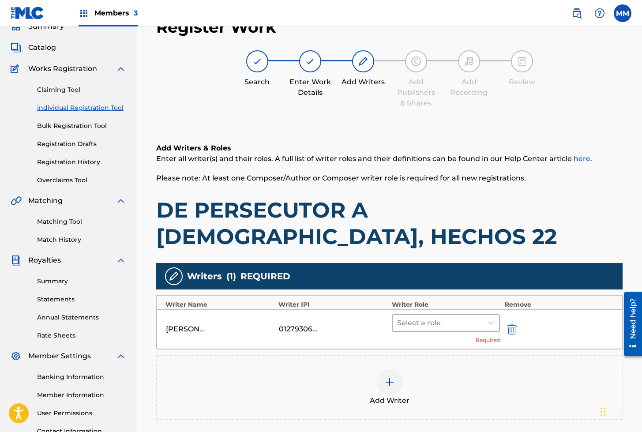
click at [413, 324] on div at bounding box center [438, 323] width 82 height 12
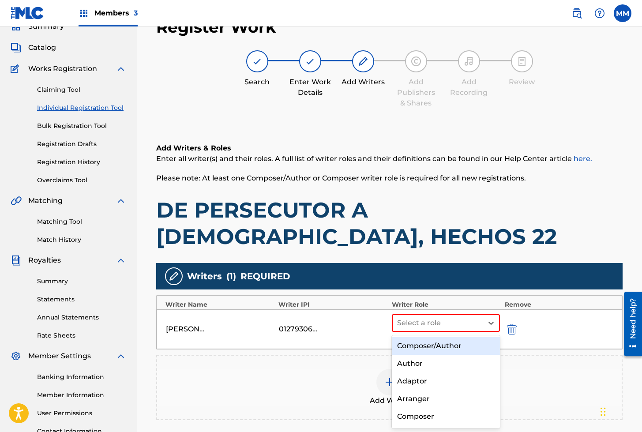
click at [422, 351] on div "Composer/Author" at bounding box center [446, 346] width 108 height 18
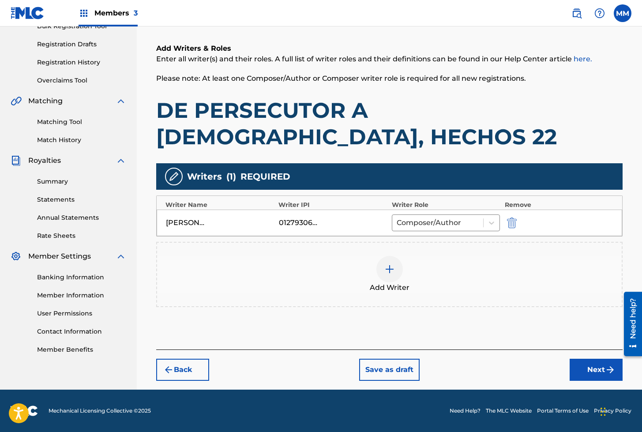
click at [588, 365] on button "Next" at bounding box center [595, 369] width 53 height 22
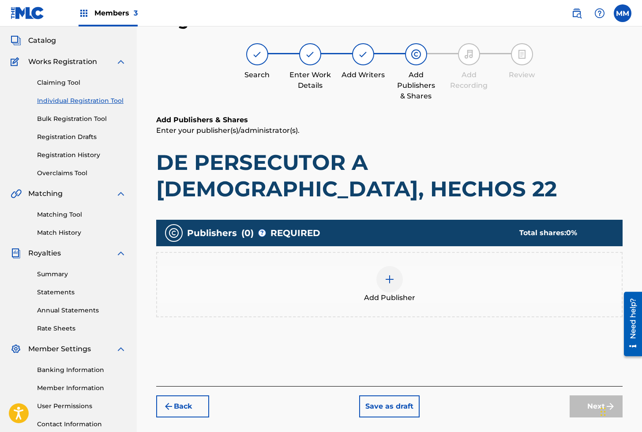
scroll to position [40, 0]
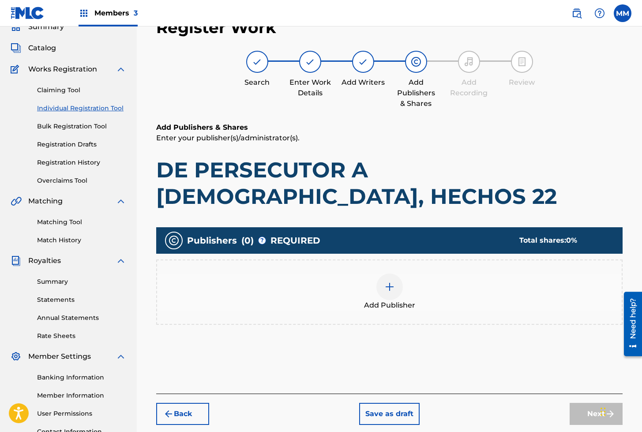
click at [386, 281] on img at bounding box center [389, 286] width 11 height 11
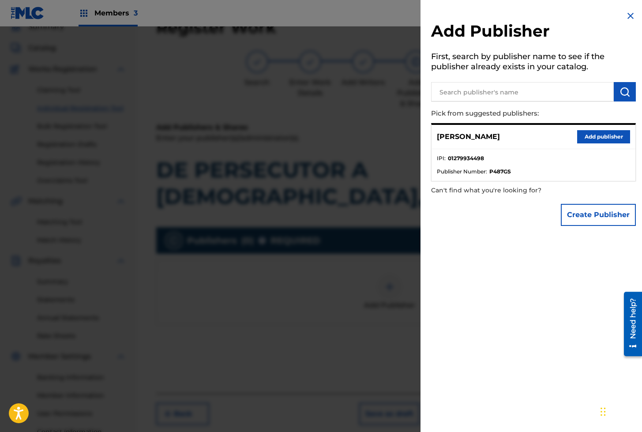
click at [599, 138] on button "Add publisher" at bounding box center [603, 136] width 53 height 13
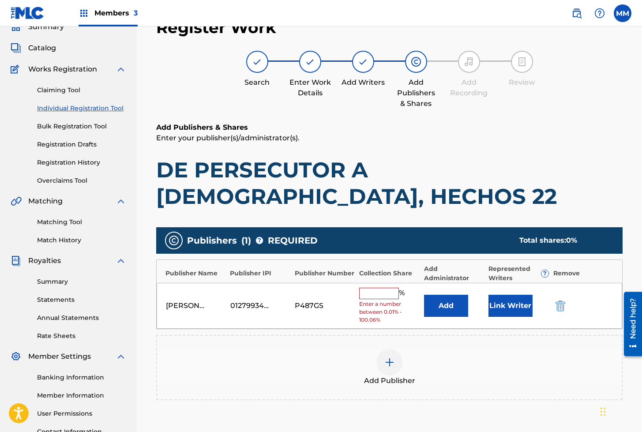
click at [500, 299] on button "Link Writer" at bounding box center [510, 306] width 44 height 22
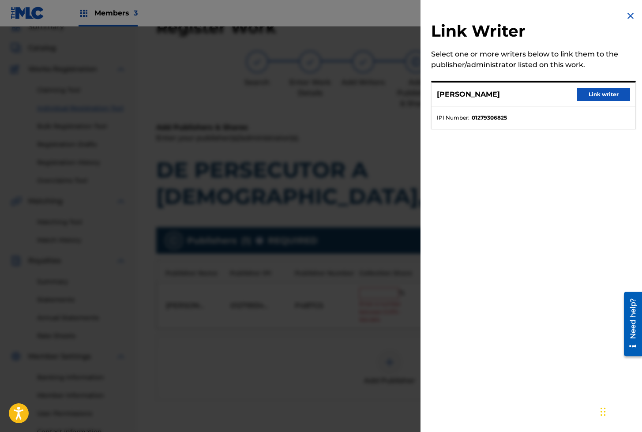
click at [598, 97] on button "Link writer" at bounding box center [603, 94] width 53 height 13
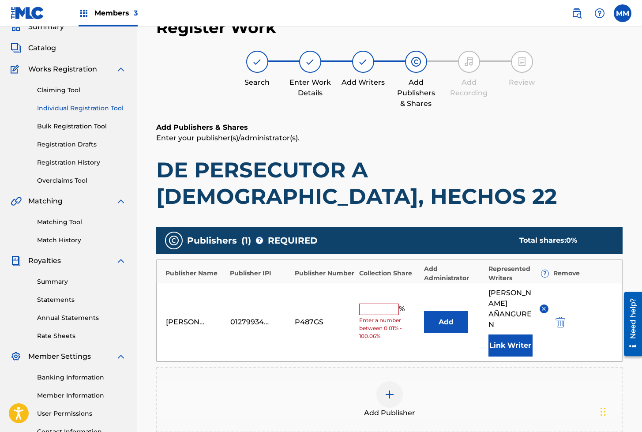
click at [373, 303] on input "text" at bounding box center [379, 308] width 40 height 11
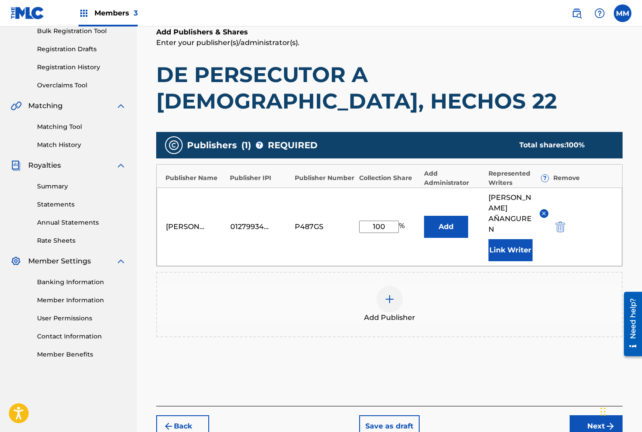
scroll to position [181, 0]
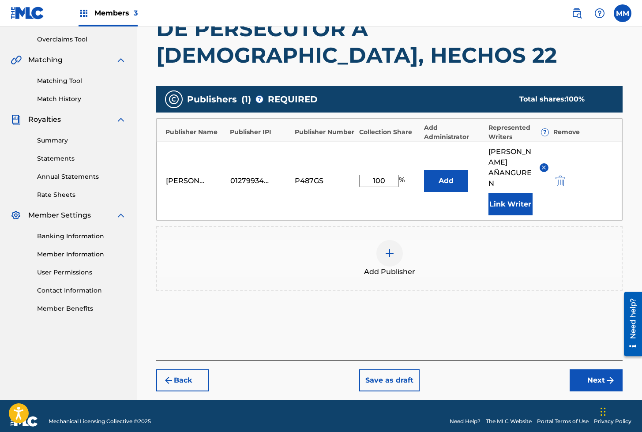
click at [586, 377] on button "Next" at bounding box center [595, 380] width 53 height 22
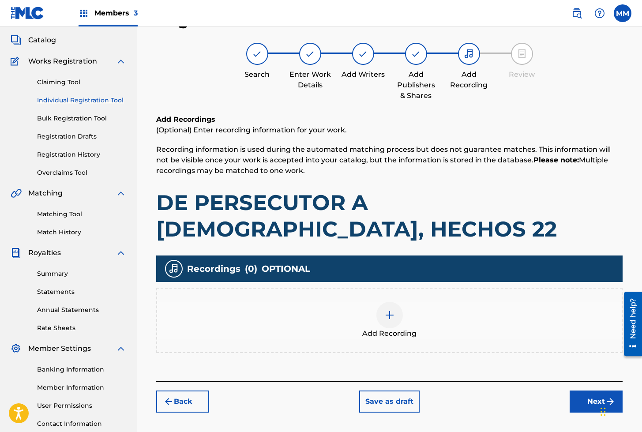
scroll to position [40, 0]
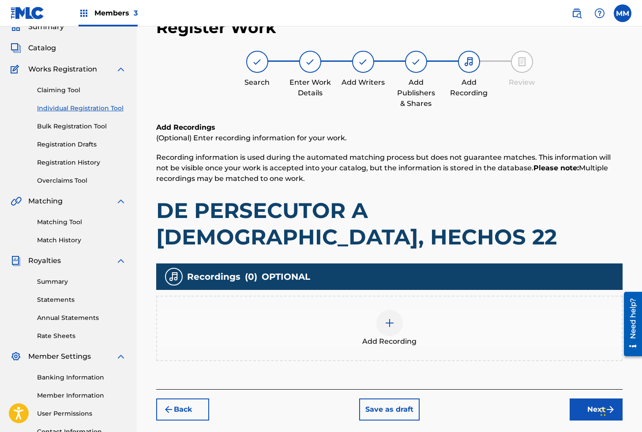
click at [393, 325] on img at bounding box center [389, 322] width 11 height 11
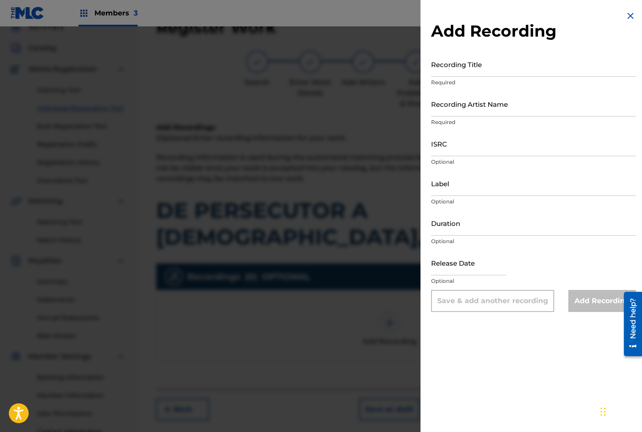
click at [459, 67] on input "Recording Title" at bounding box center [533, 64] width 205 height 25
click at [464, 70] on input "Recording Title" at bounding box center [533, 64] width 205 height 25
click at [470, 114] on input "Recording Artist Name" at bounding box center [533, 103] width 205 height 25
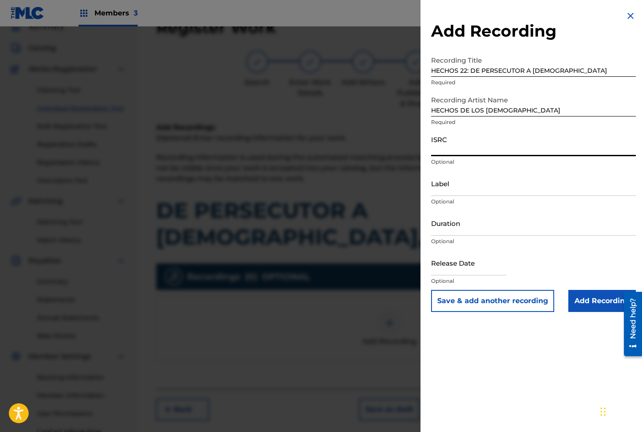
click at [451, 141] on input "ISRC" at bounding box center [533, 143] width 205 height 25
click at [471, 298] on button "Save & add another recording" at bounding box center [492, 301] width 123 height 22
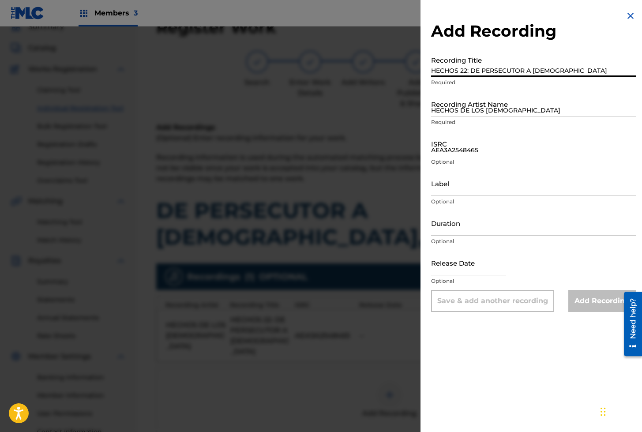
click at [472, 61] on input "HECHOS 22: DE PERSECUTOR A [DEMOGRAPHIC_DATA]" at bounding box center [533, 64] width 205 height 25
click at [456, 110] on input "HECHOS DE LOS [DEMOGRAPHIC_DATA]" at bounding box center [533, 103] width 205 height 25
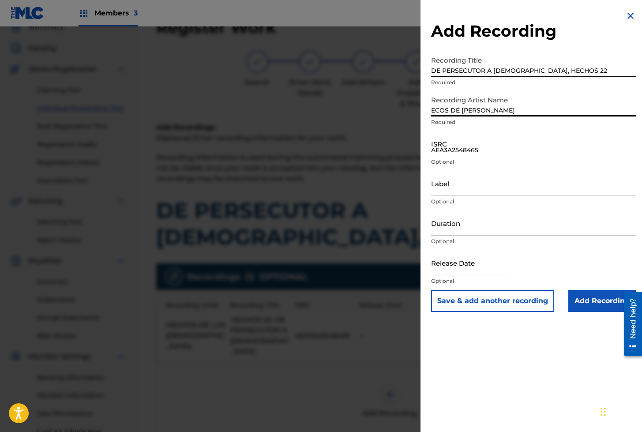
click at [472, 150] on input "AEA3A2548465" at bounding box center [533, 143] width 205 height 25
click at [590, 306] on input "Add Recording" at bounding box center [601, 301] width 67 height 22
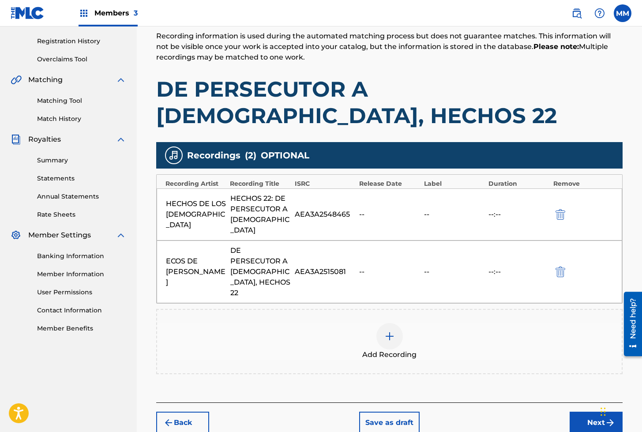
scroll to position [193, 0]
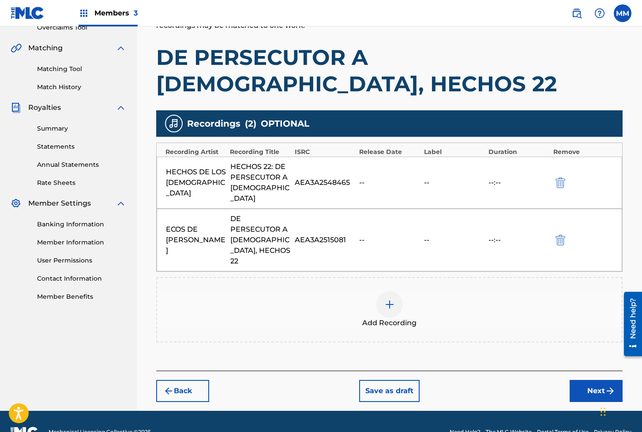
click at [607, 385] on img "submit" at bounding box center [609, 390] width 11 height 11
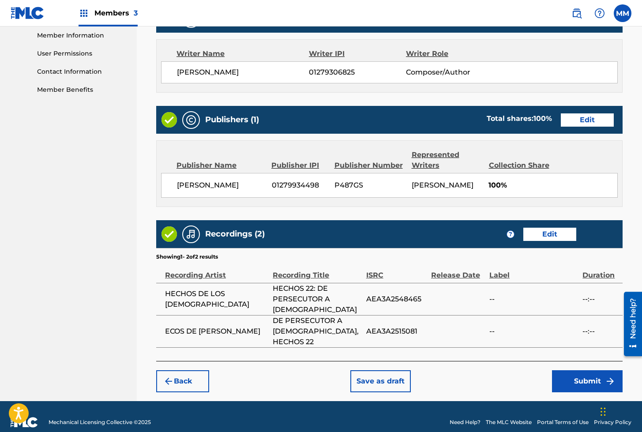
scroll to position [421, 0]
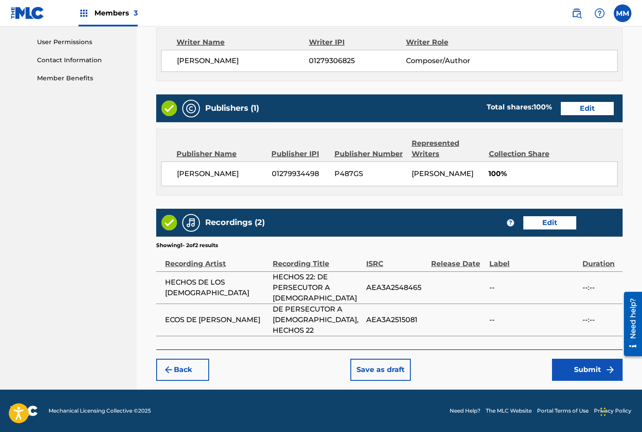
click at [582, 367] on button "Submit" at bounding box center [587, 369] width 71 height 22
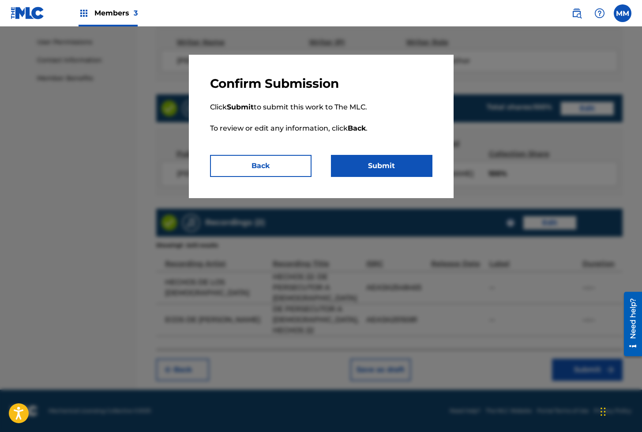
click at [364, 168] on button "Submit" at bounding box center [381, 166] width 101 height 22
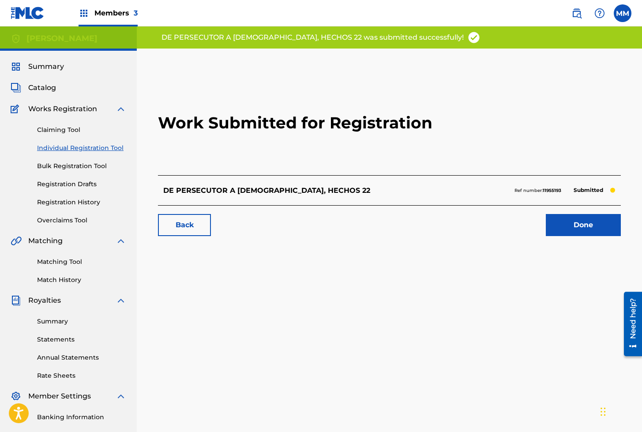
click at [552, 229] on link "Done" at bounding box center [582, 225] width 75 height 22
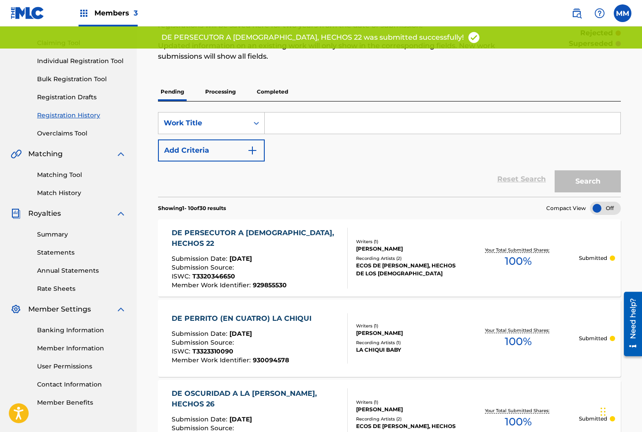
scroll to position [88, 0]
